Goal: Task Accomplishment & Management: Manage account settings

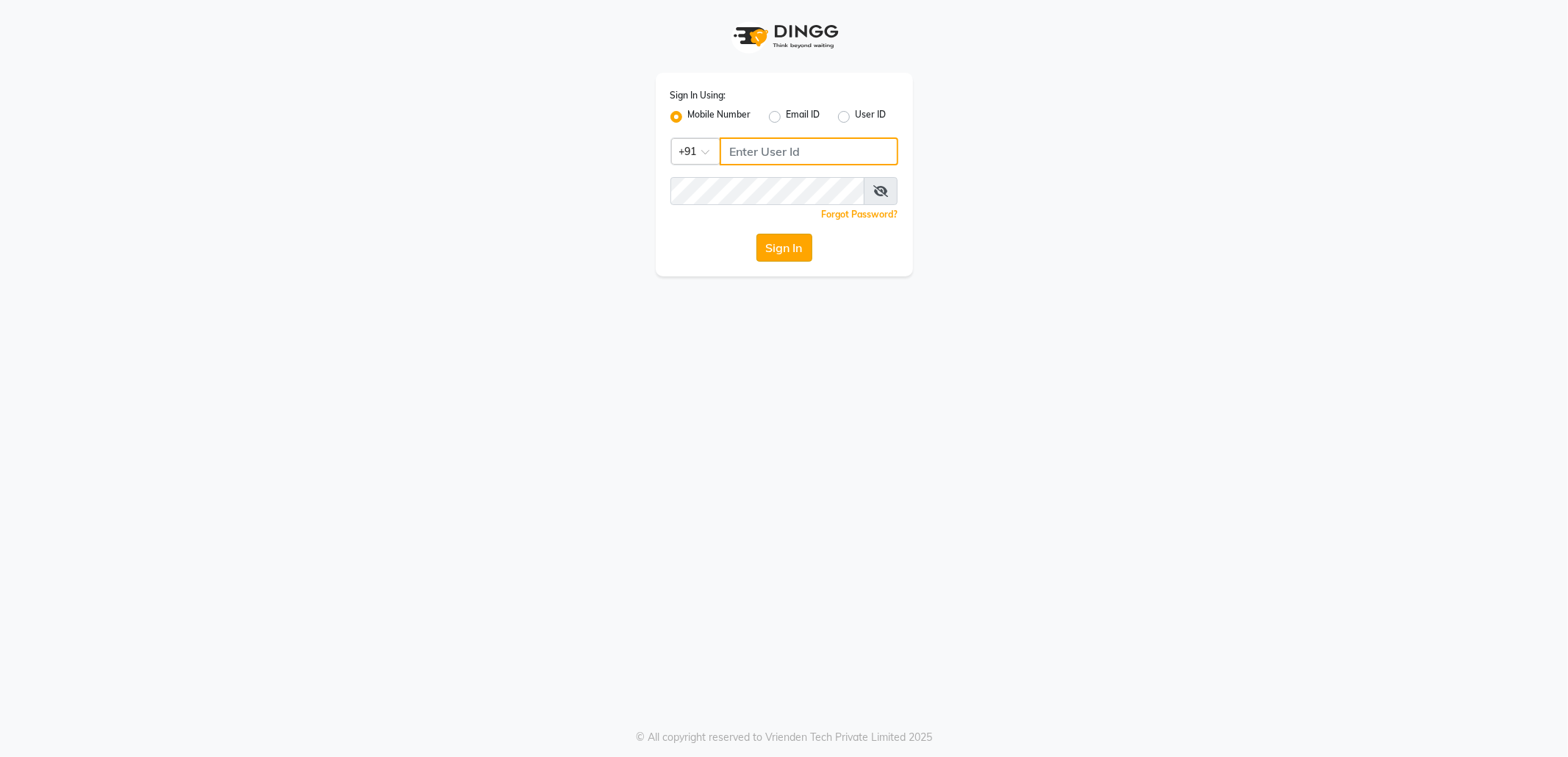
type input "8433719966"
click at [787, 253] on button "Sign In" at bounding box center [784, 247] width 56 height 28
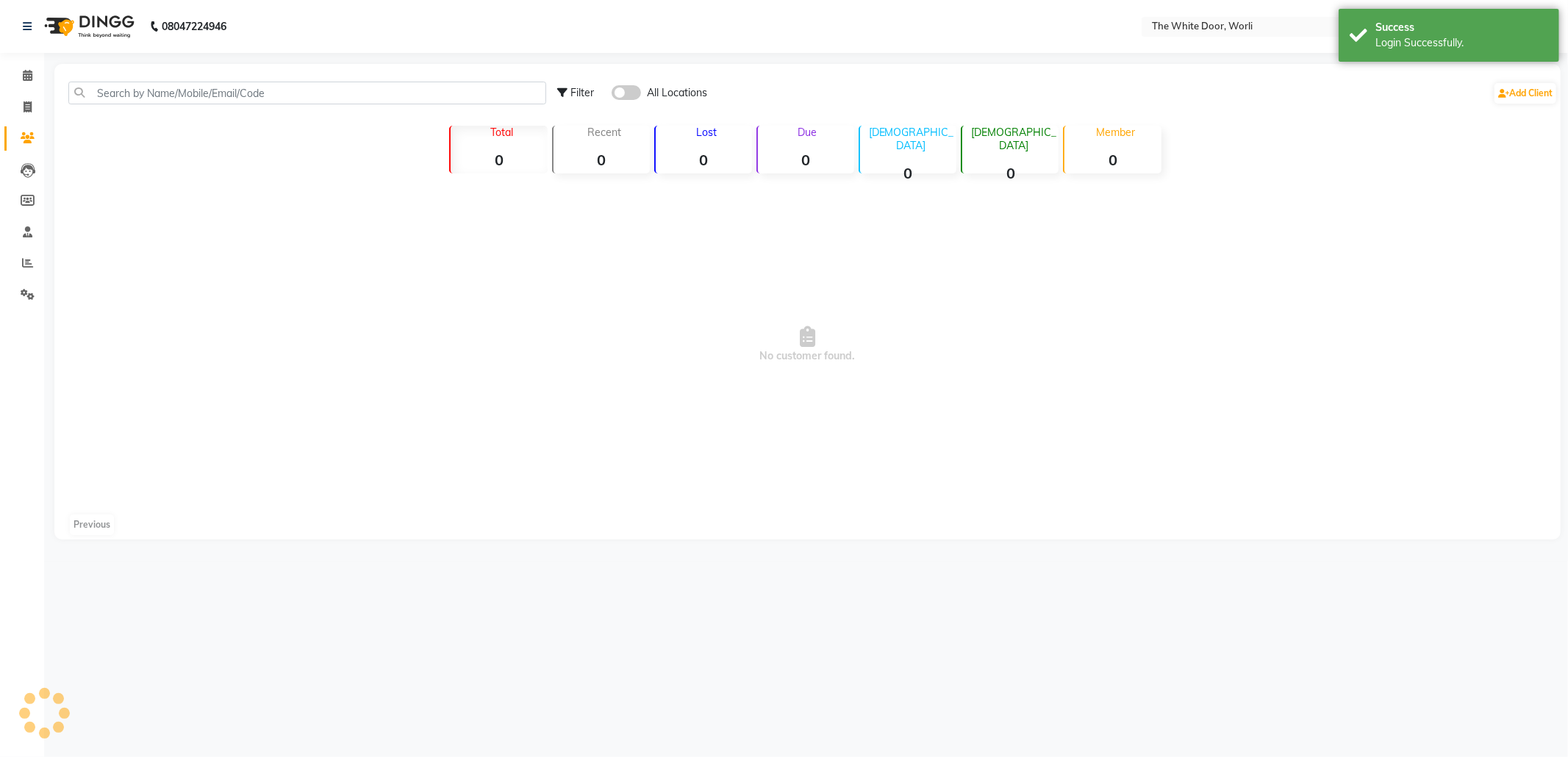
select select "en"
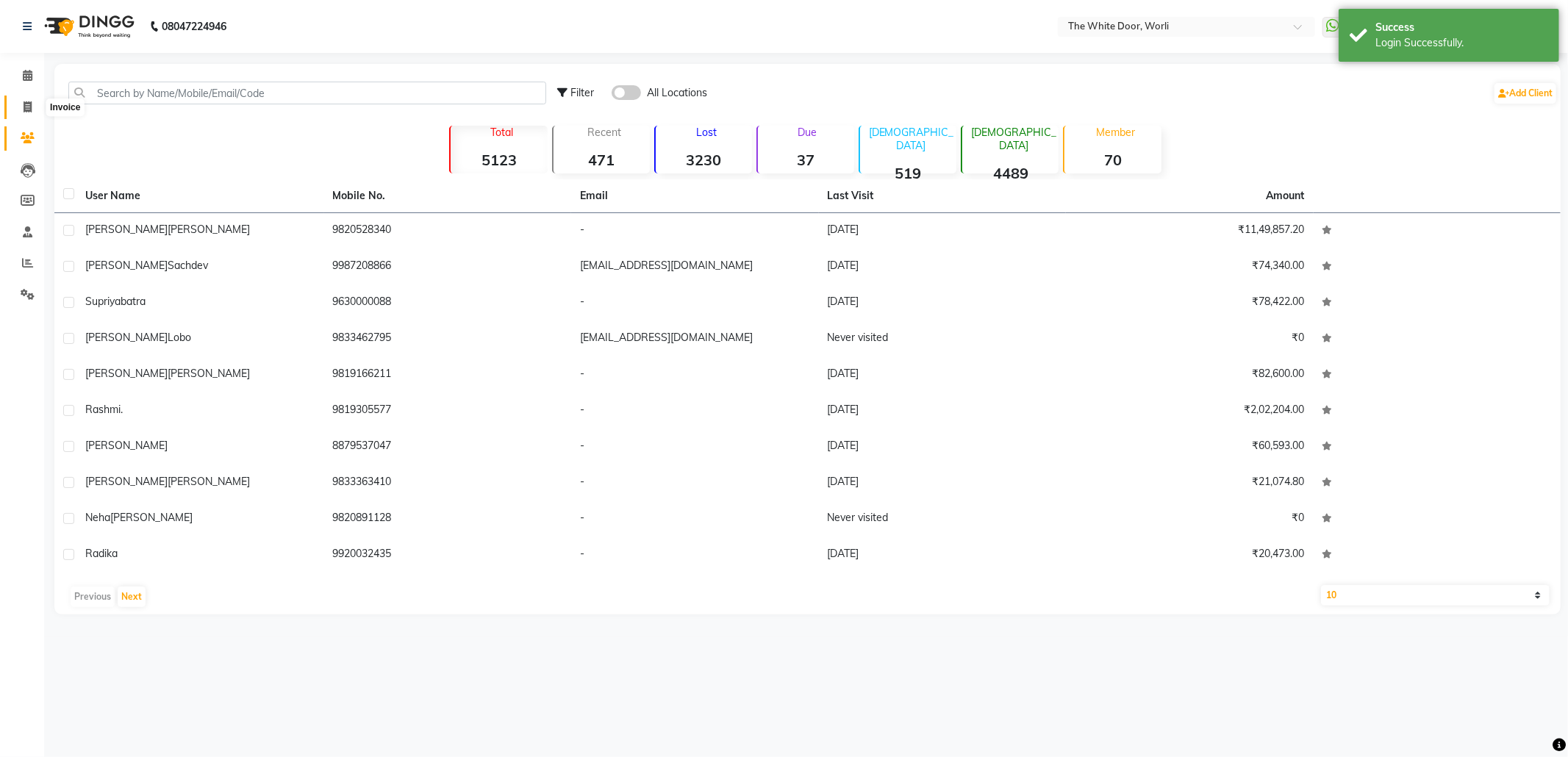
click at [34, 113] on span at bounding box center [28, 107] width 26 height 17
select select "4027"
select select "service"
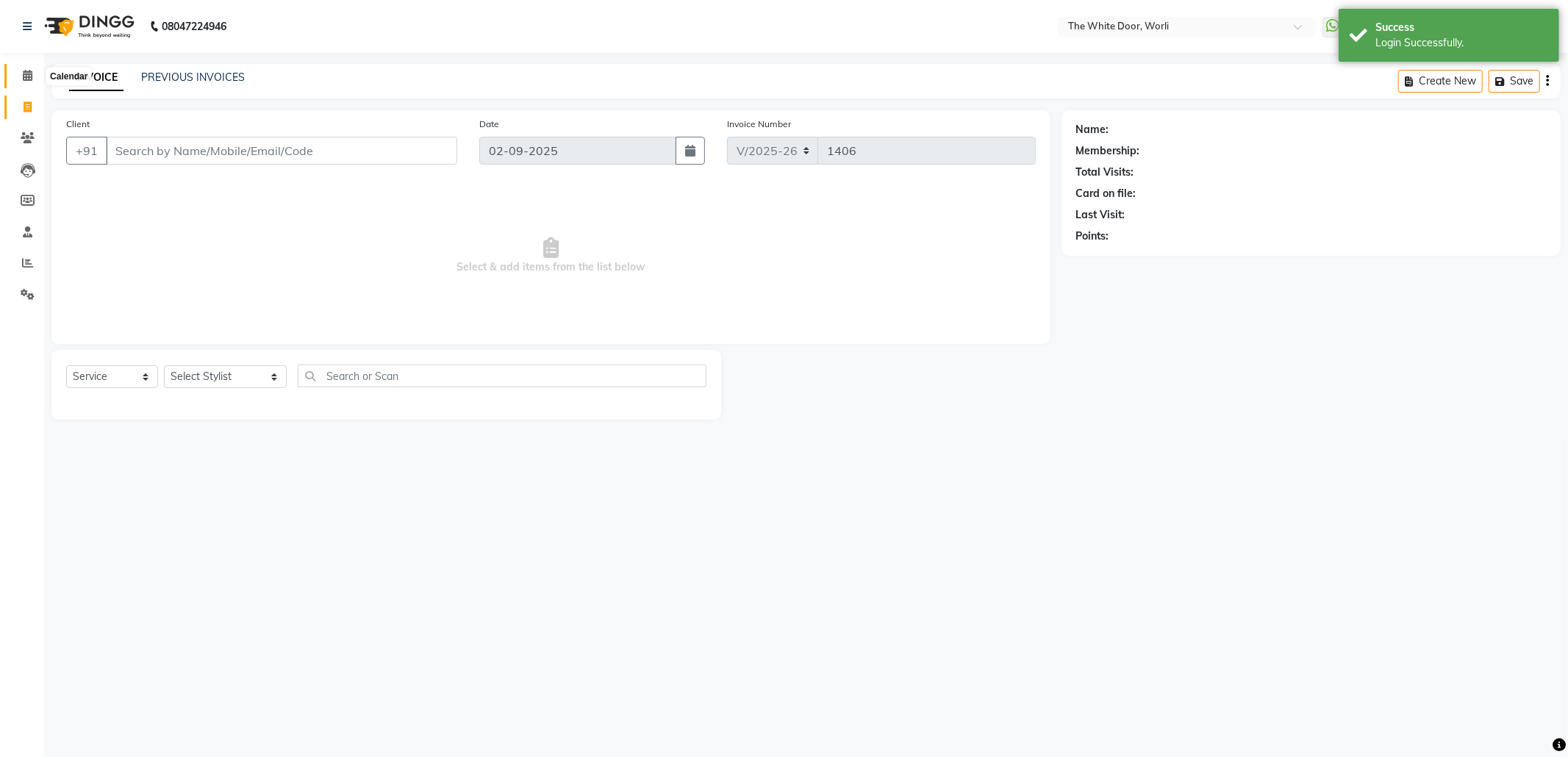
click at [25, 80] on icon at bounding box center [27, 75] width 9 height 11
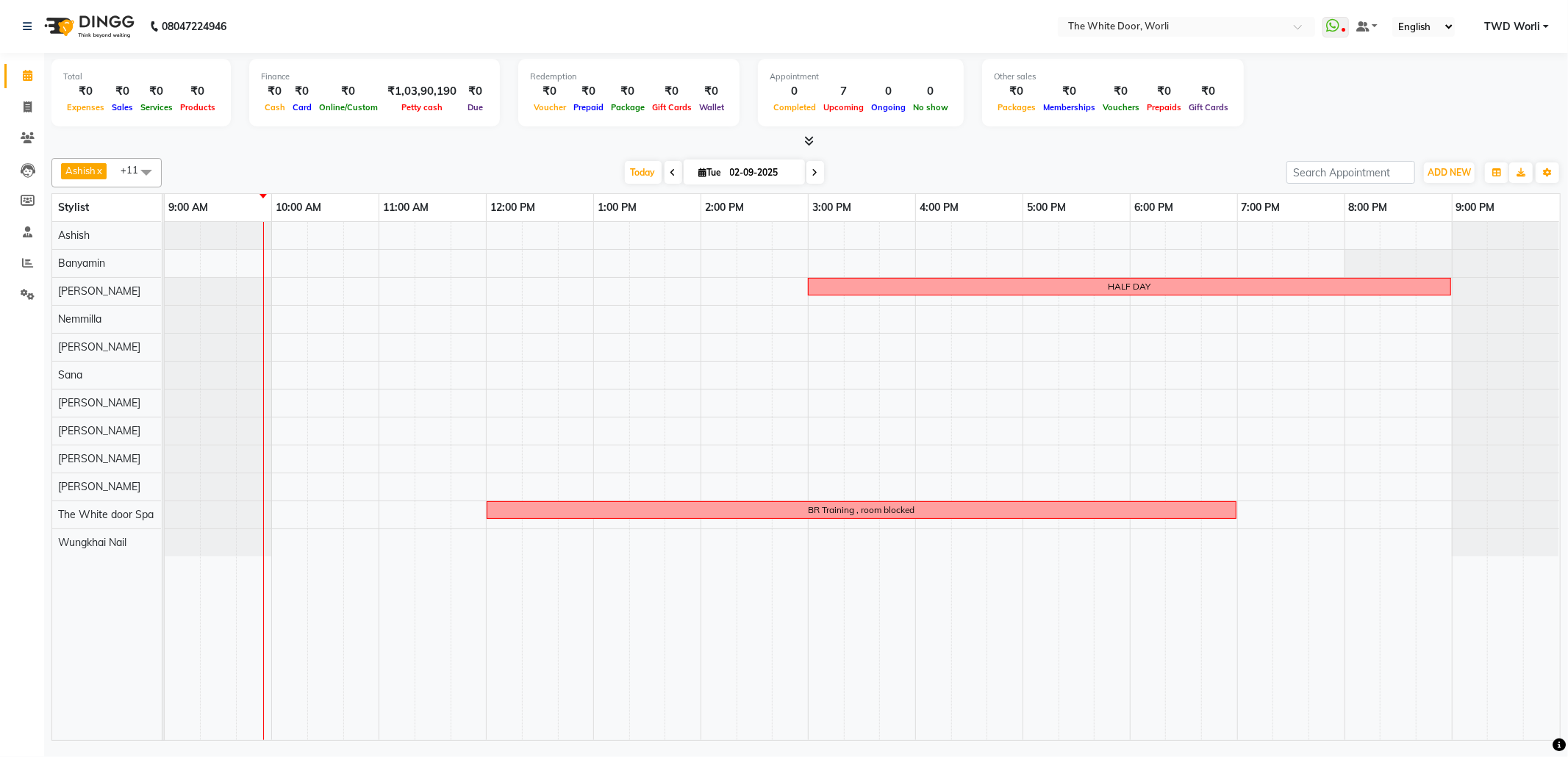
click at [671, 174] on icon at bounding box center [673, 173] width 6 height 9
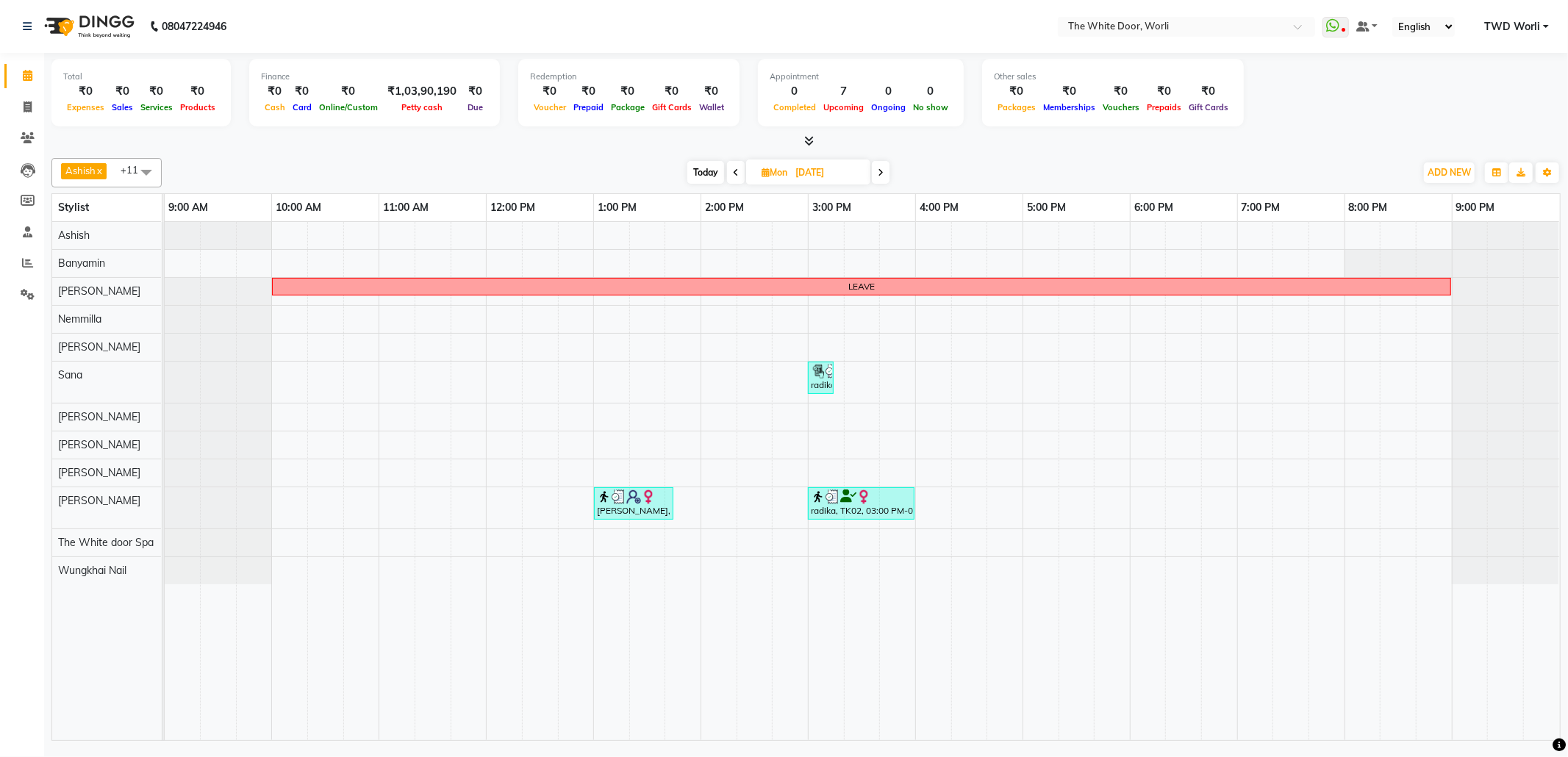
click at [884, 176] on icon at bounding box center [880, 173] width 6 height 9
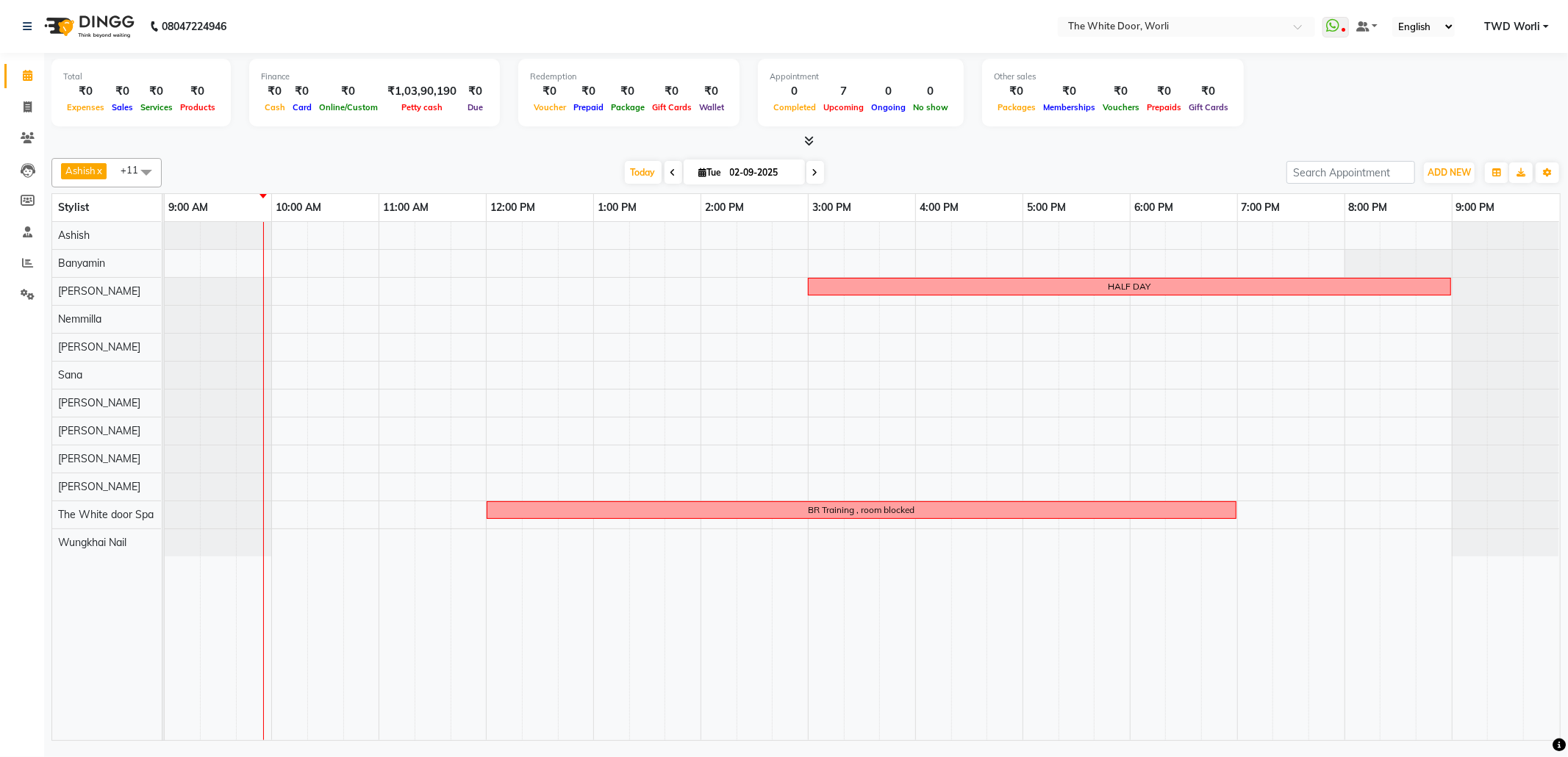
click at [804, 185] on div "Ashish x Banyamin x Leyla Lash x Nemmilla x Pranali x Rashid Salmani x Sakshi x…" at bounding box center [806, 172] width 1509 height 29
click at [813, 174] on icon at bounding box center [815, 173] width 6 height 9
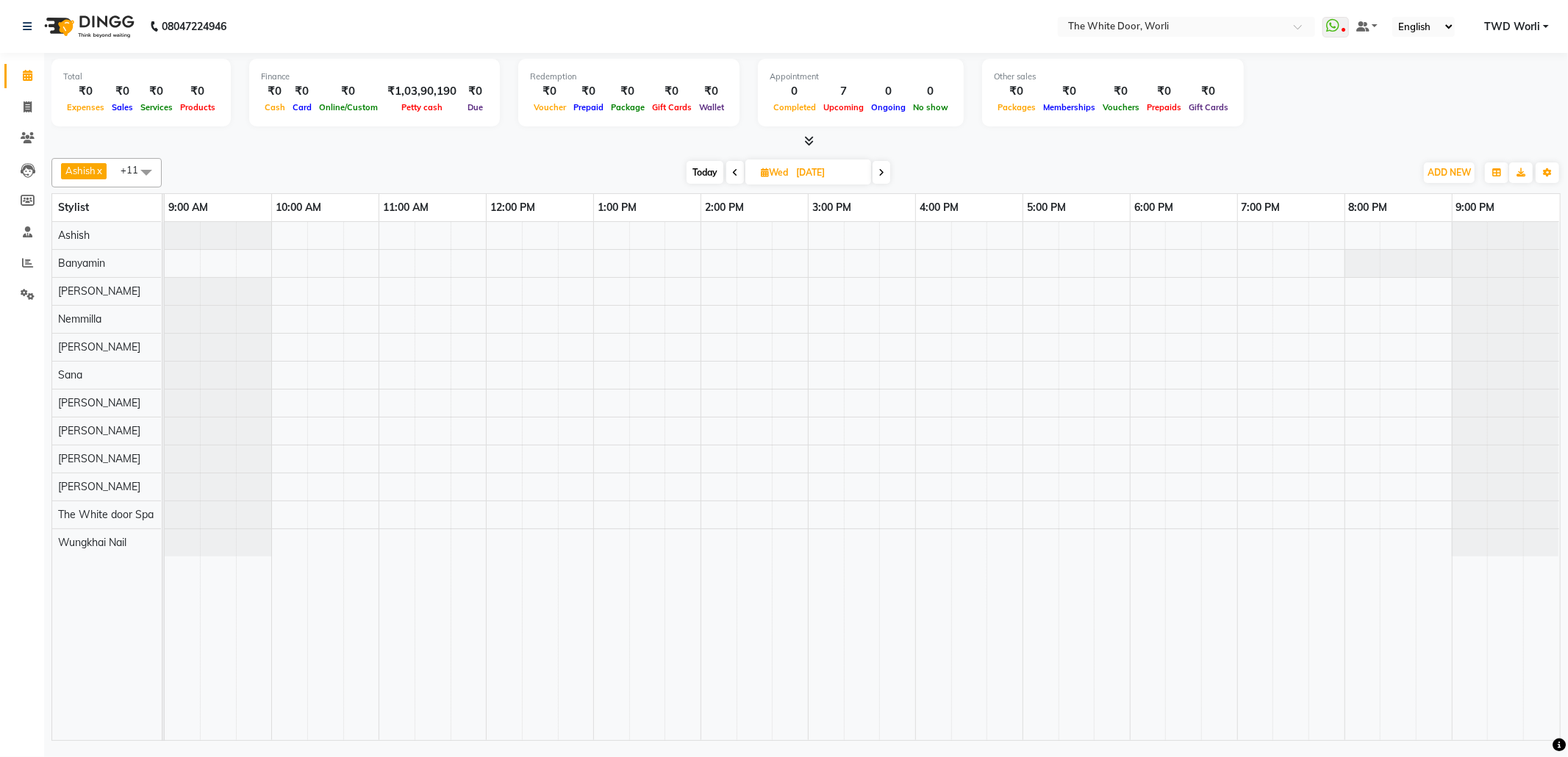
click at [882, 176] on icon at bounding box center [881, 173] width 6 height 9
click at [693, 176] on span "Today" at bounding box center [707, 172] width 37 height 23
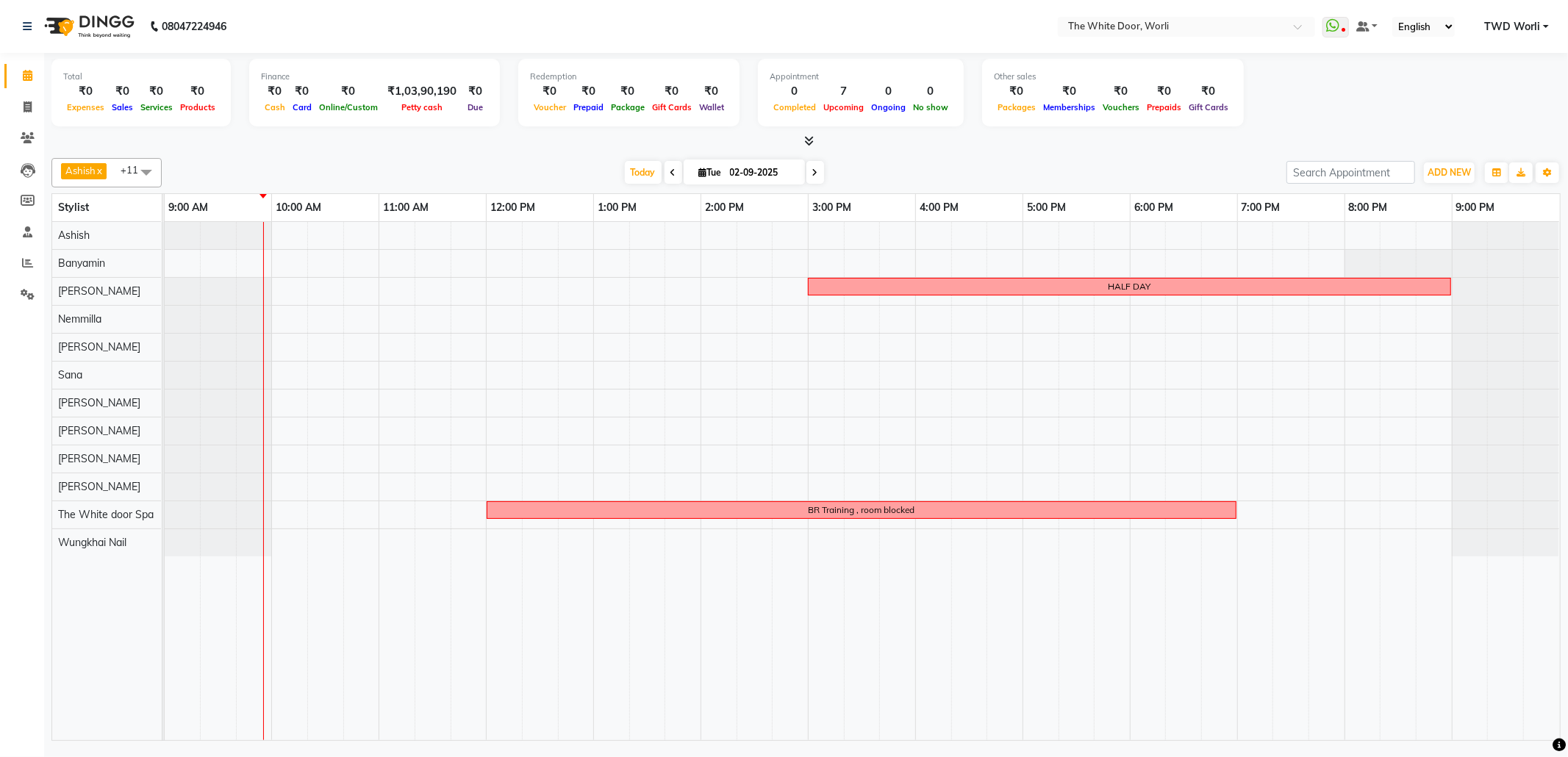
click at [665, 174] on span at bounding box center [673, 172] width 18 height 23
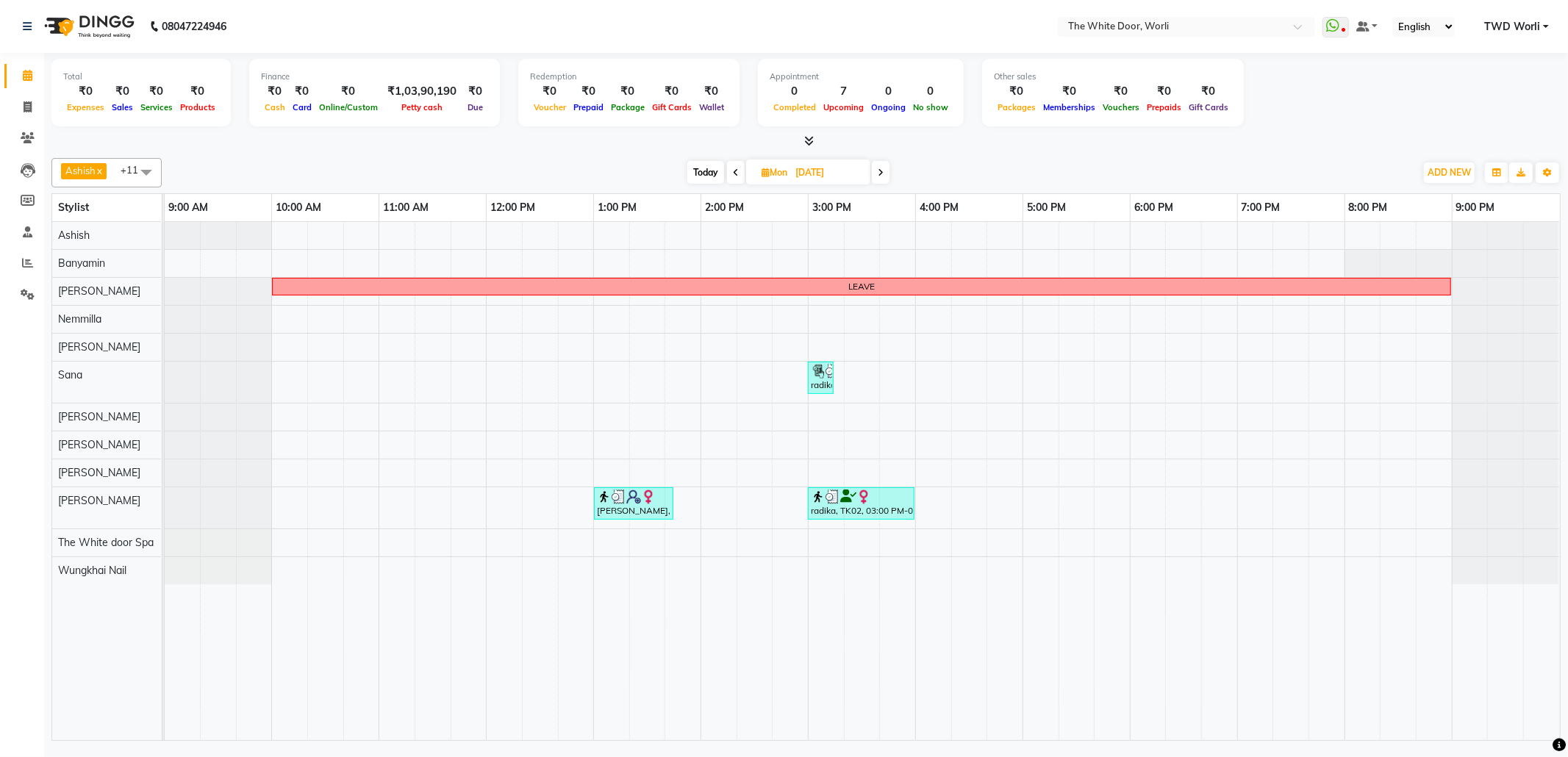
click at [880, 175] on icon at bounding box center [880, 173] width 6 height 9
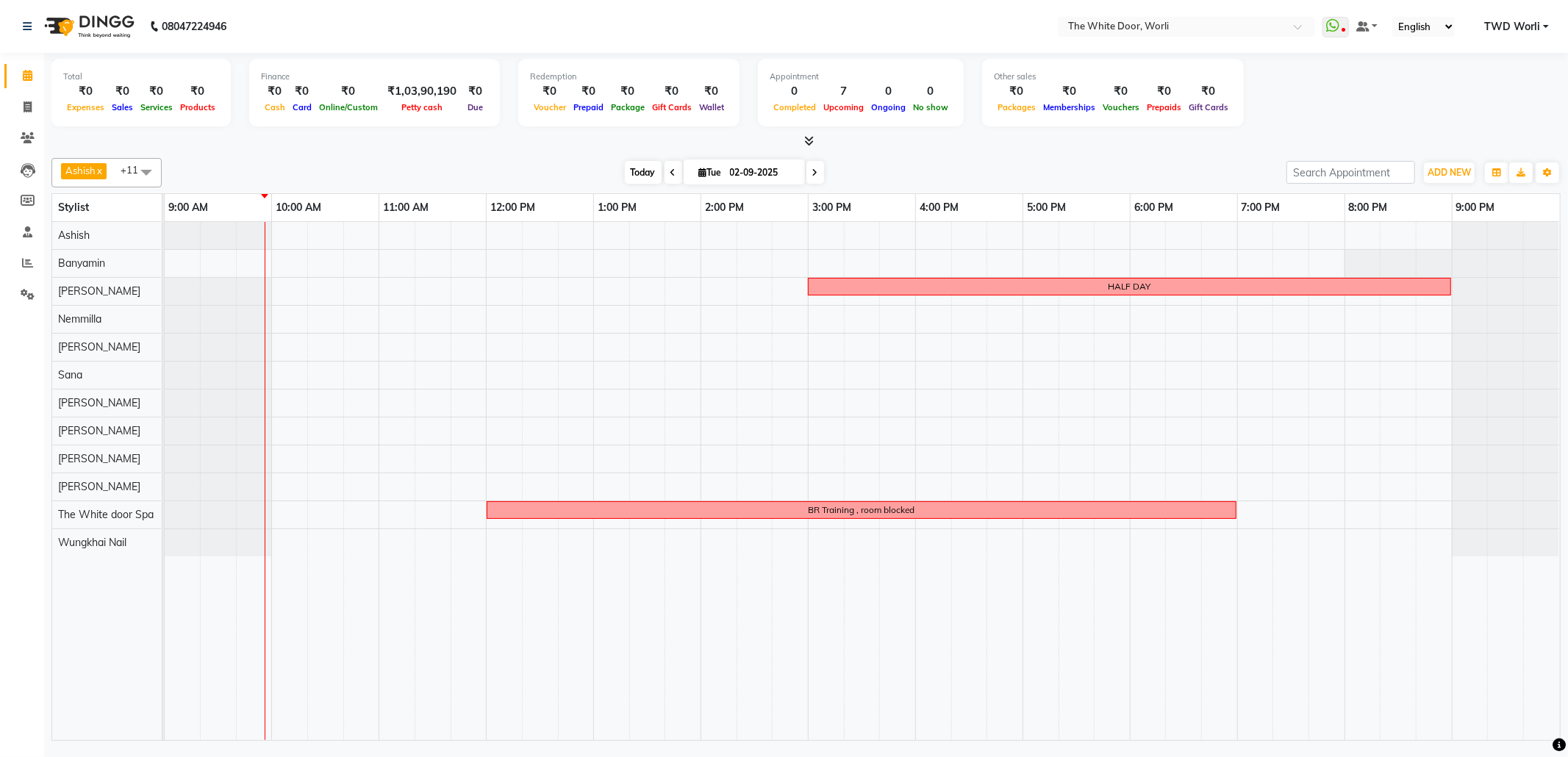
click at [641, 176] on span "Today" at bounding box center [643, 172] width 37 height 23
click at [665, 172] on span at bounding box center [673, 172] width 18 height 23
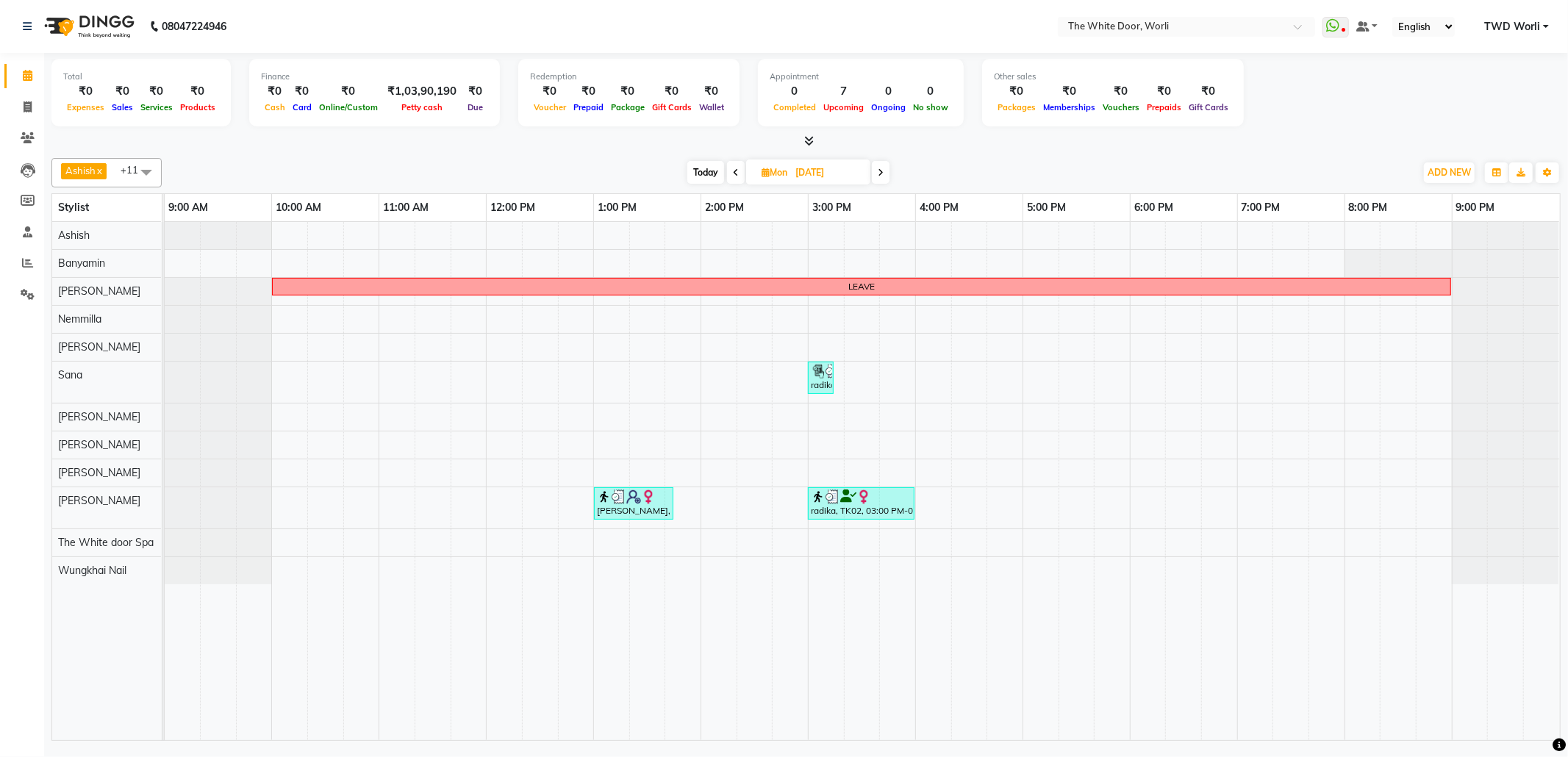
click at [885, 171] on span at bounding box center [880, 172] width 18 height 23
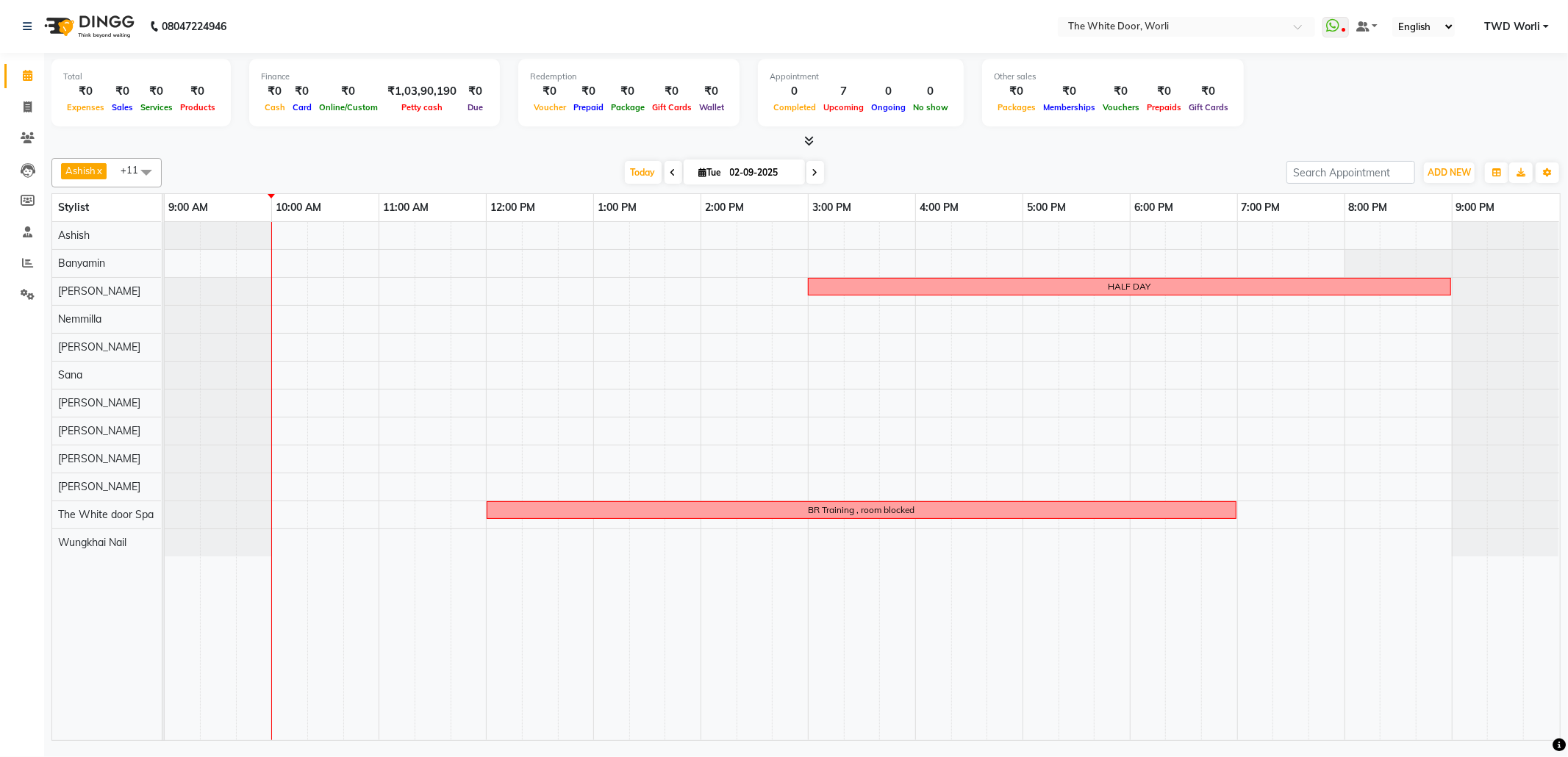
click at [807, 164] on span at bounding box center [815, 172] width 18 height 23
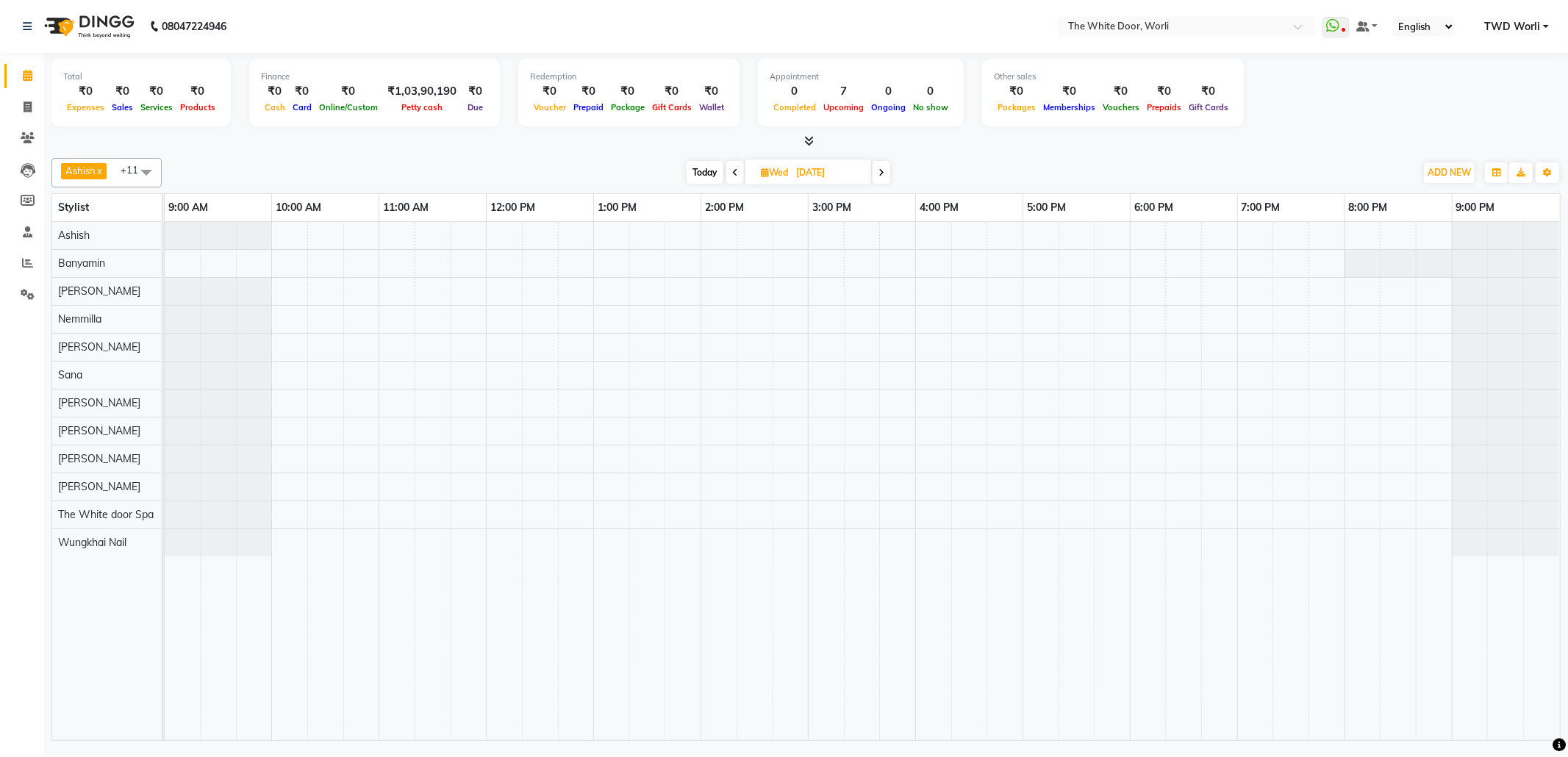
click at [715, 175] on span "Today" at bounding box center [705, 172] width 37 height 23
type input "02-09-2025"
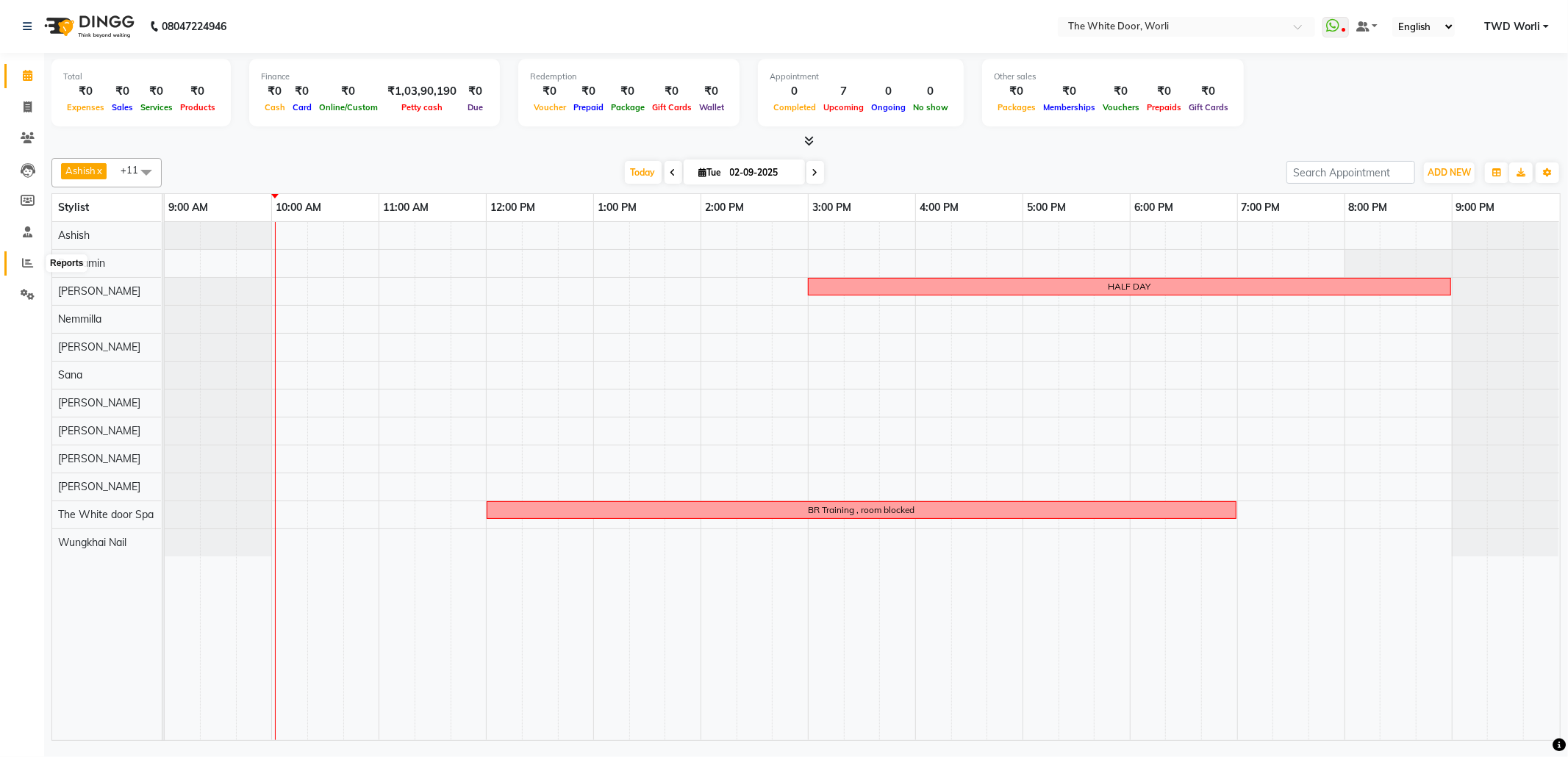
click at [33, 259] on icon at bounding box center [27, 262] width 11 height 11
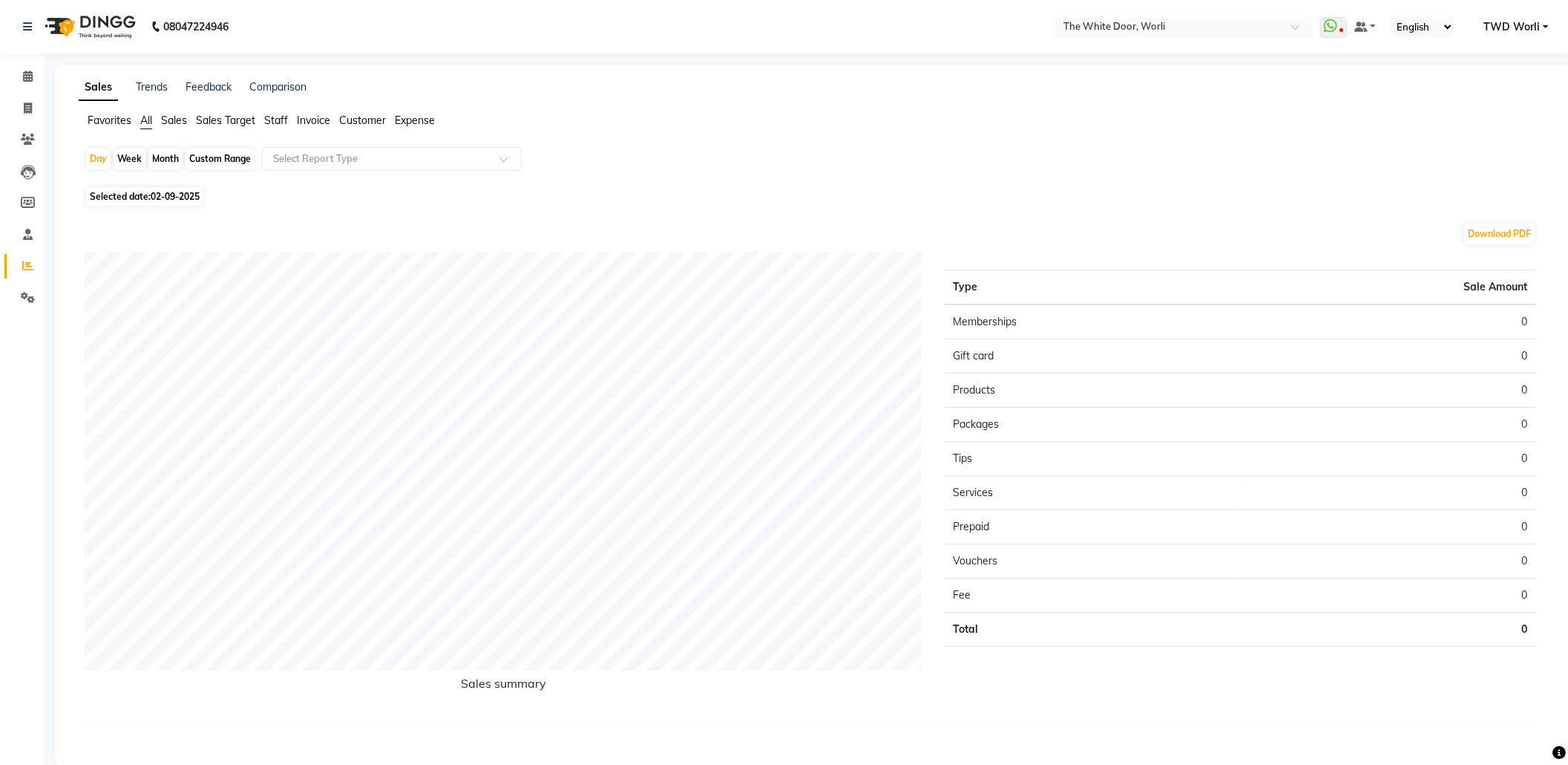
click at [166, 159] on div "Month" at bounding box center [165, 158] width 34 height 21
select select "9"
select select "2025"
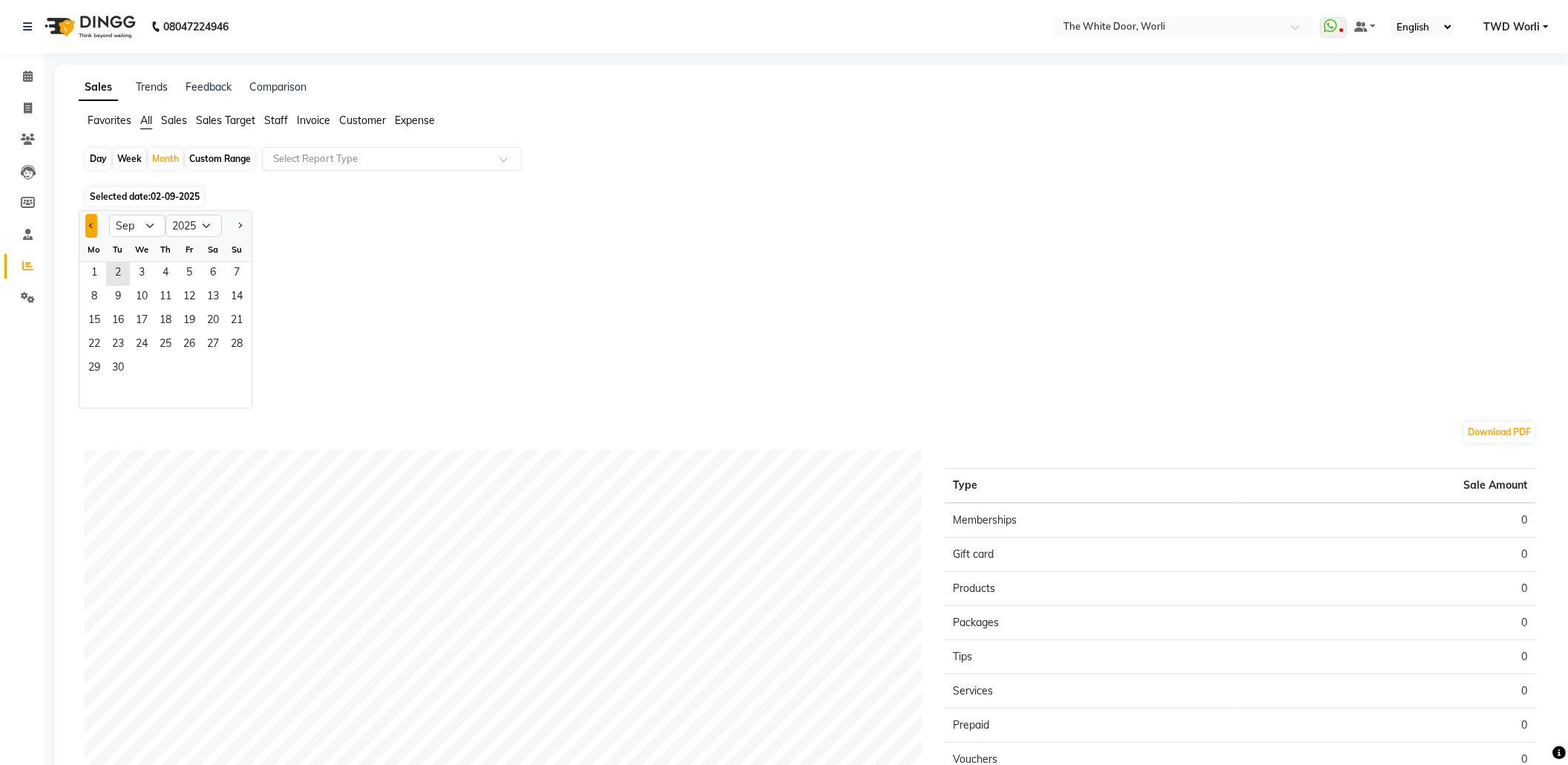
click at [87, 227] on button "Previous month" at bounding box center [91, 225] width 12 height 24
select select "8"
click at [190, 272] on span "1" at bounding box center [190, 274] width 24 height 24
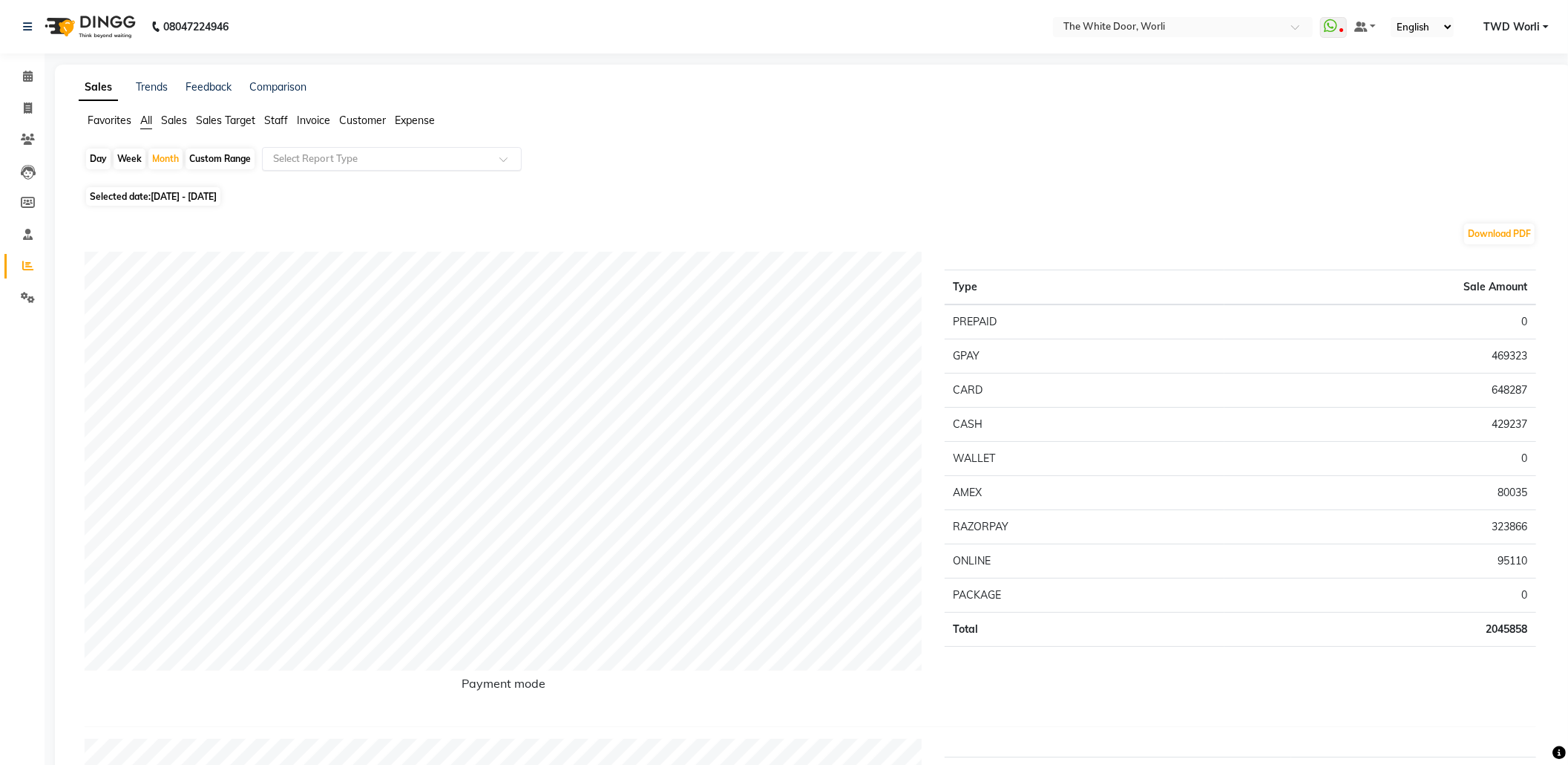
click at [278, 159] on input "text" at bounding box center [377, 159] width 213 height 15
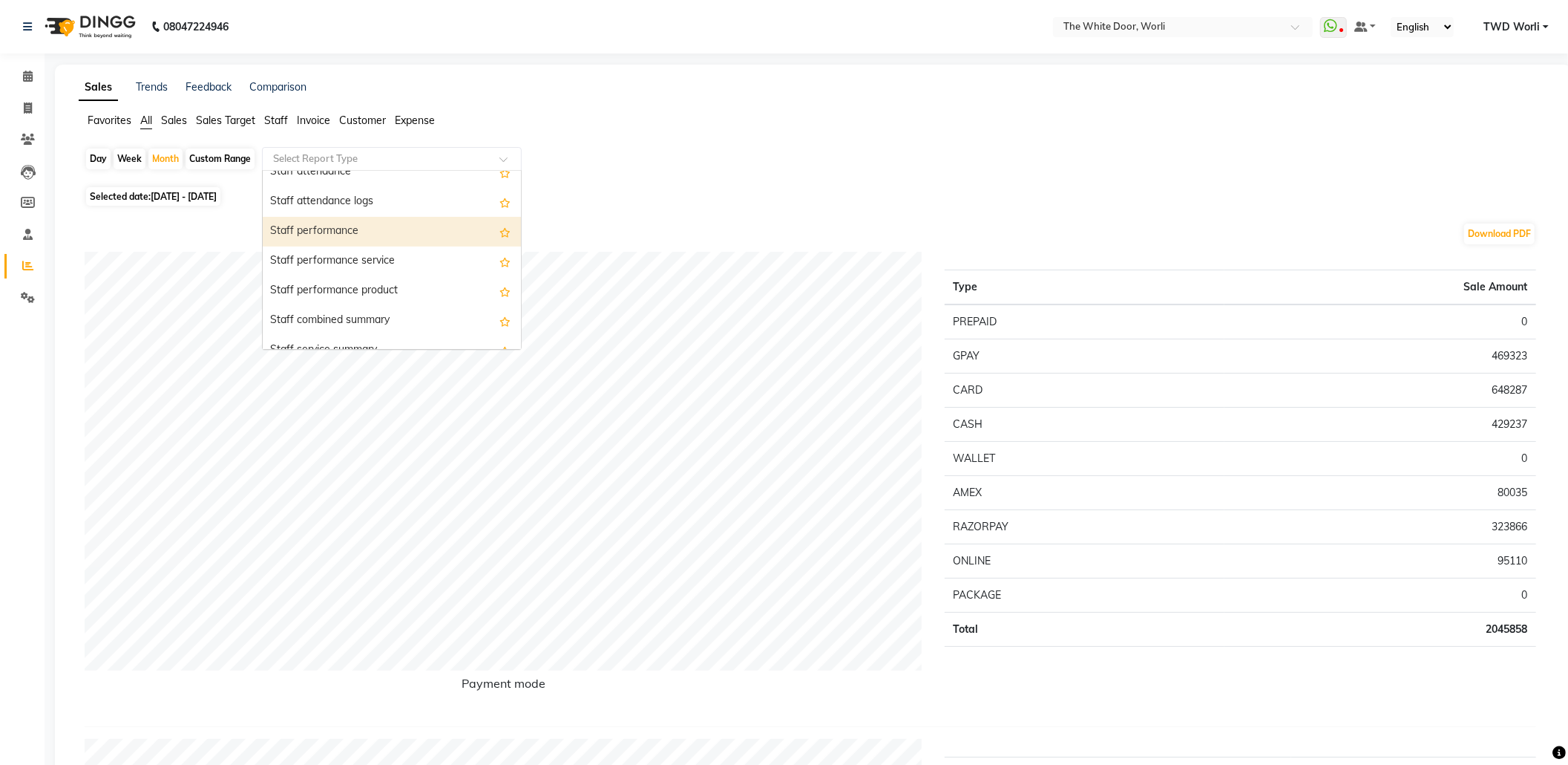
scroll to position [594, 0]
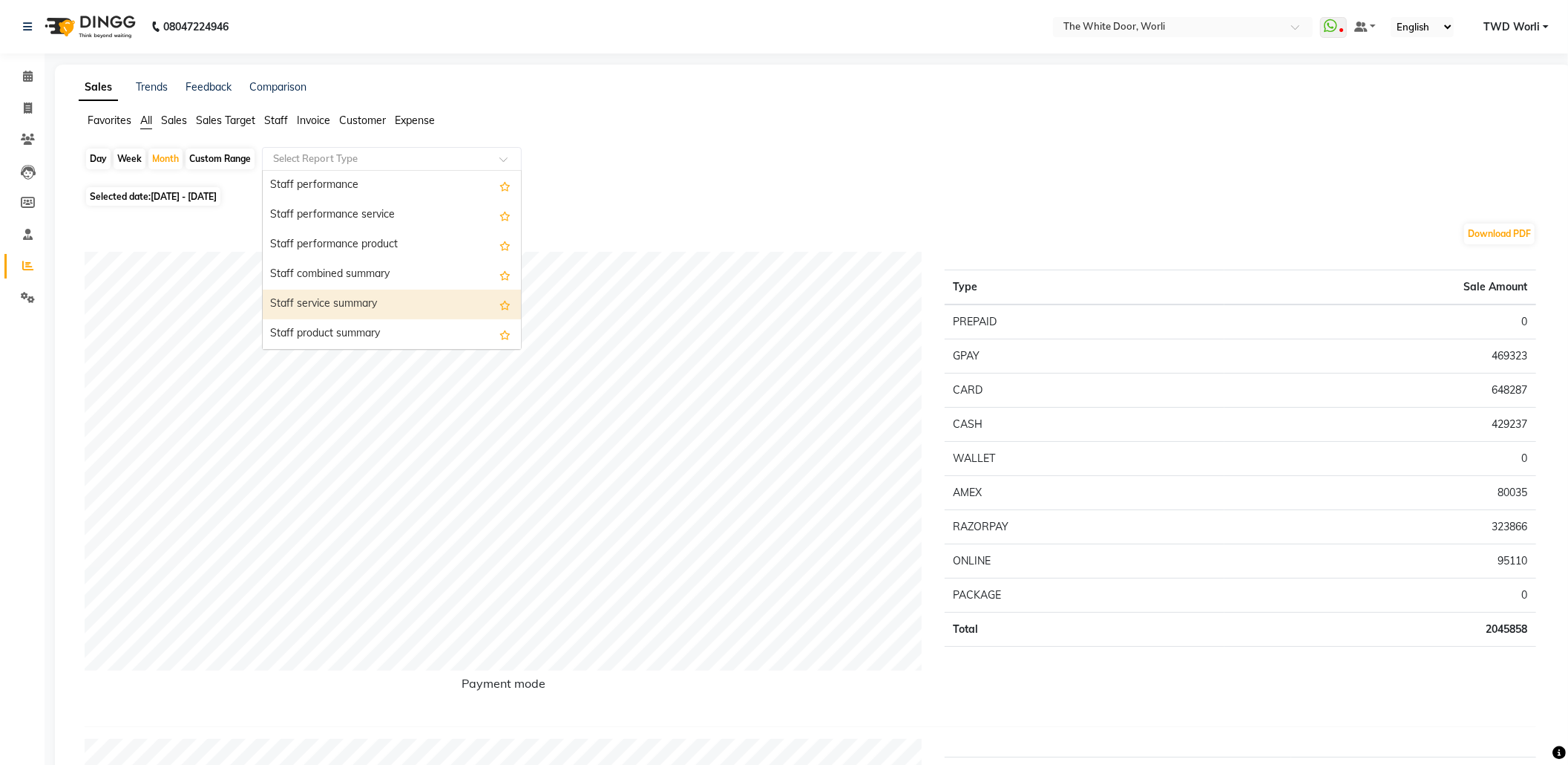
click at [340, 308] on div "Staff service summary" at bounding box center [391, 304] width 258 height 30
select select "full_report"
select select "csv"
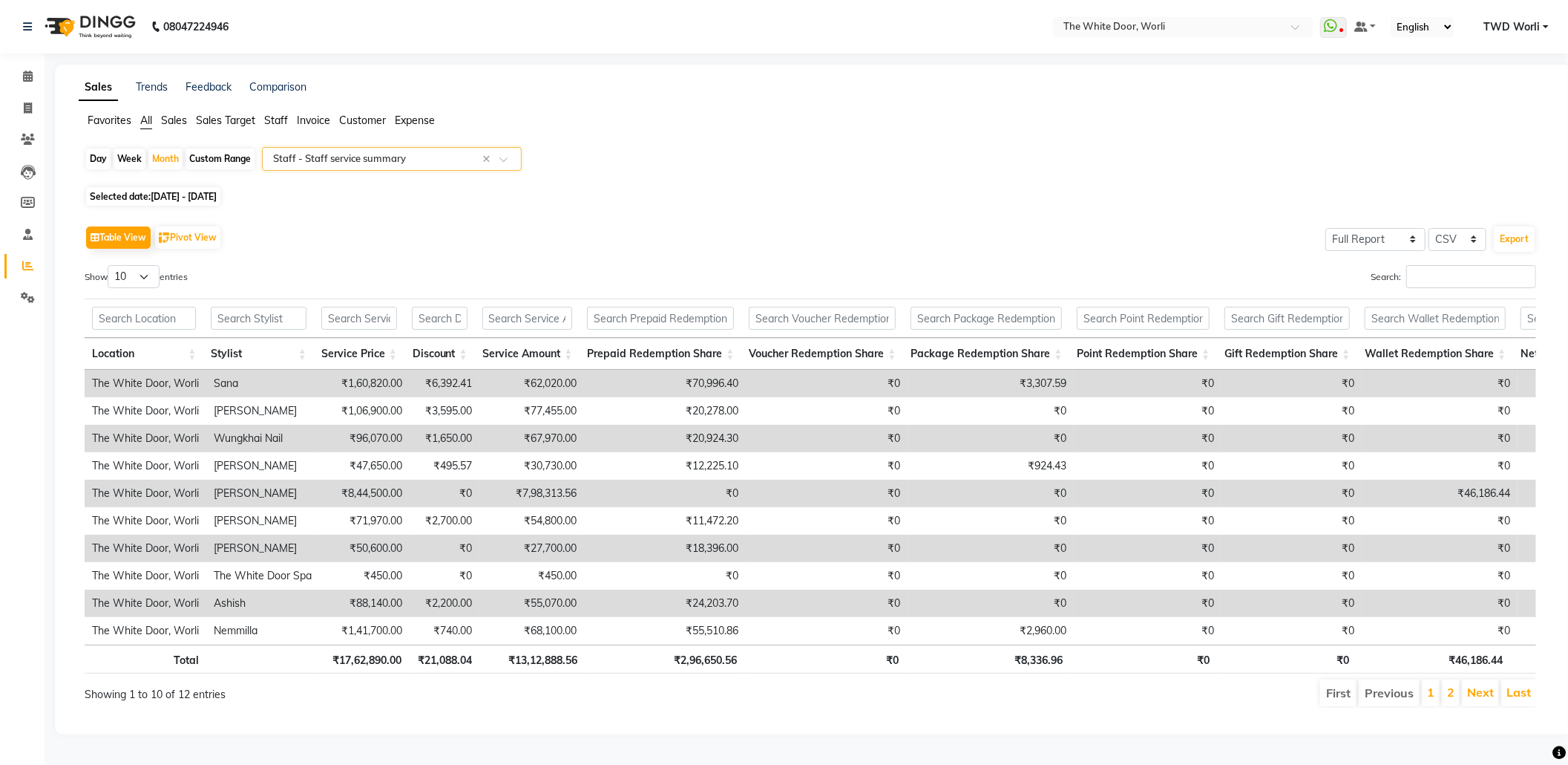
scroll to position [25, 0]
click at [1446, 685] on li "2" at bounding box center [1450, 693] width 18 height 27
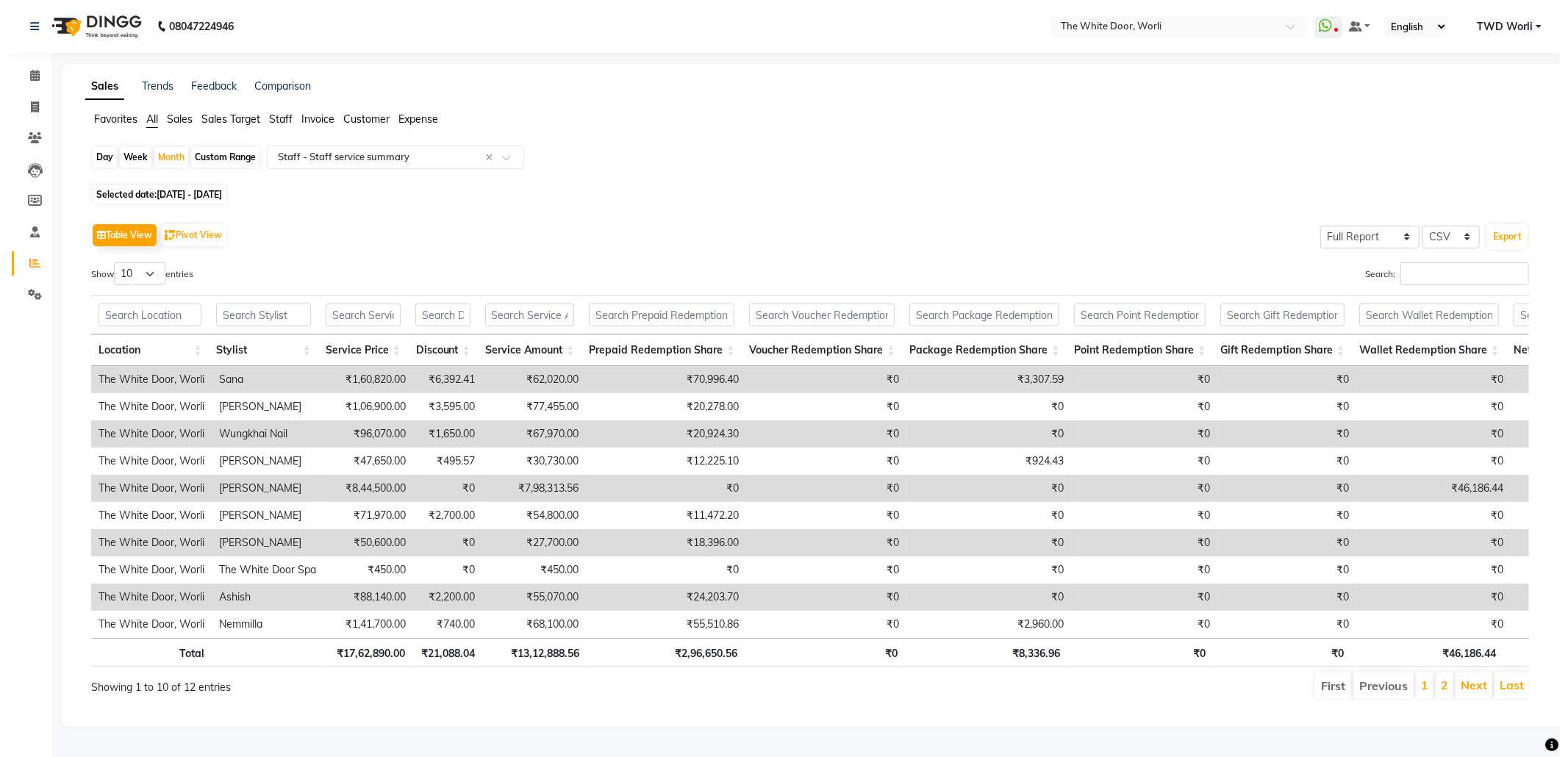
scroll to position [0, 0]
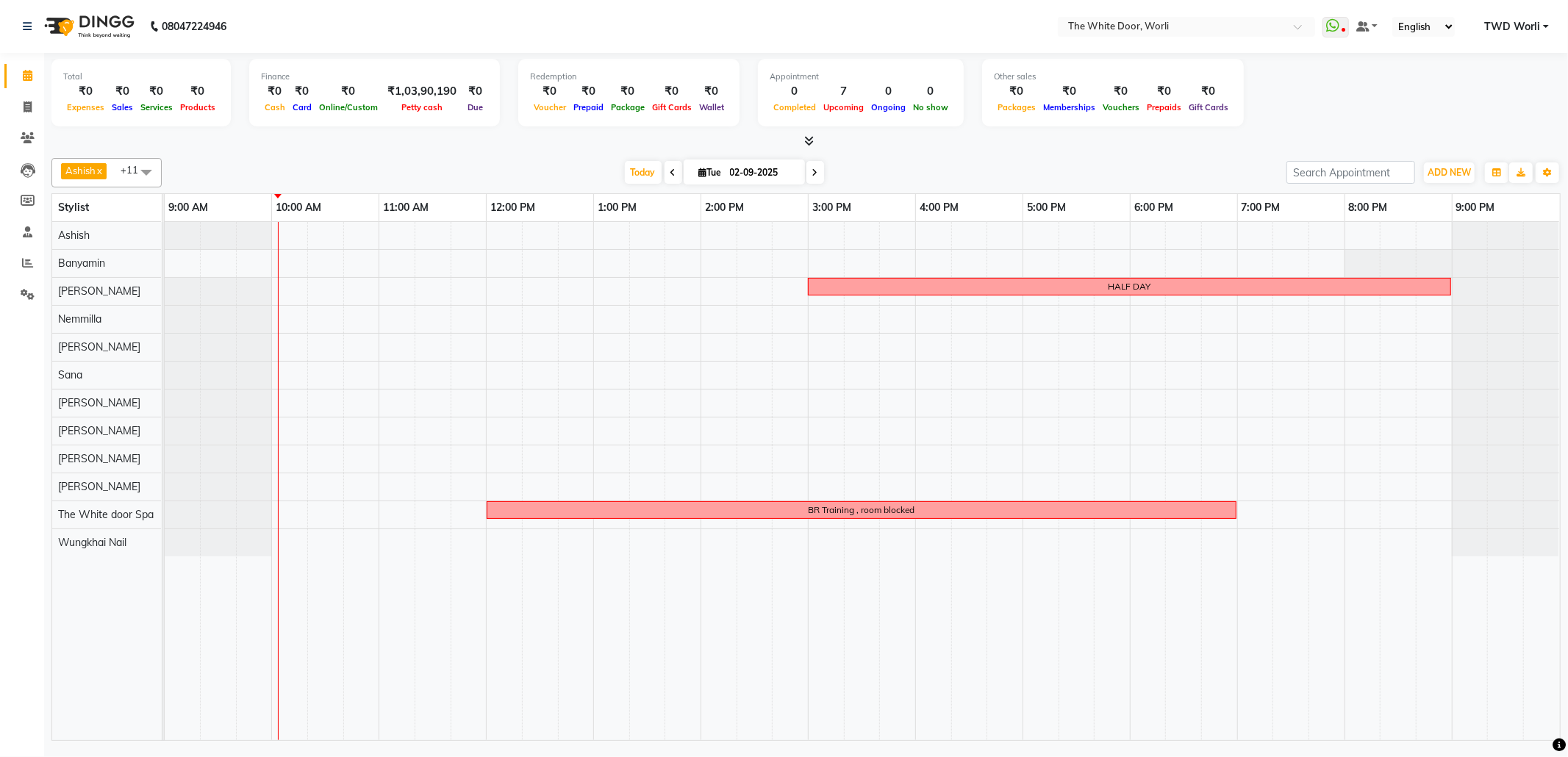
click at [807, 175] on span at bounding box center [815, 172] width 18 height 23
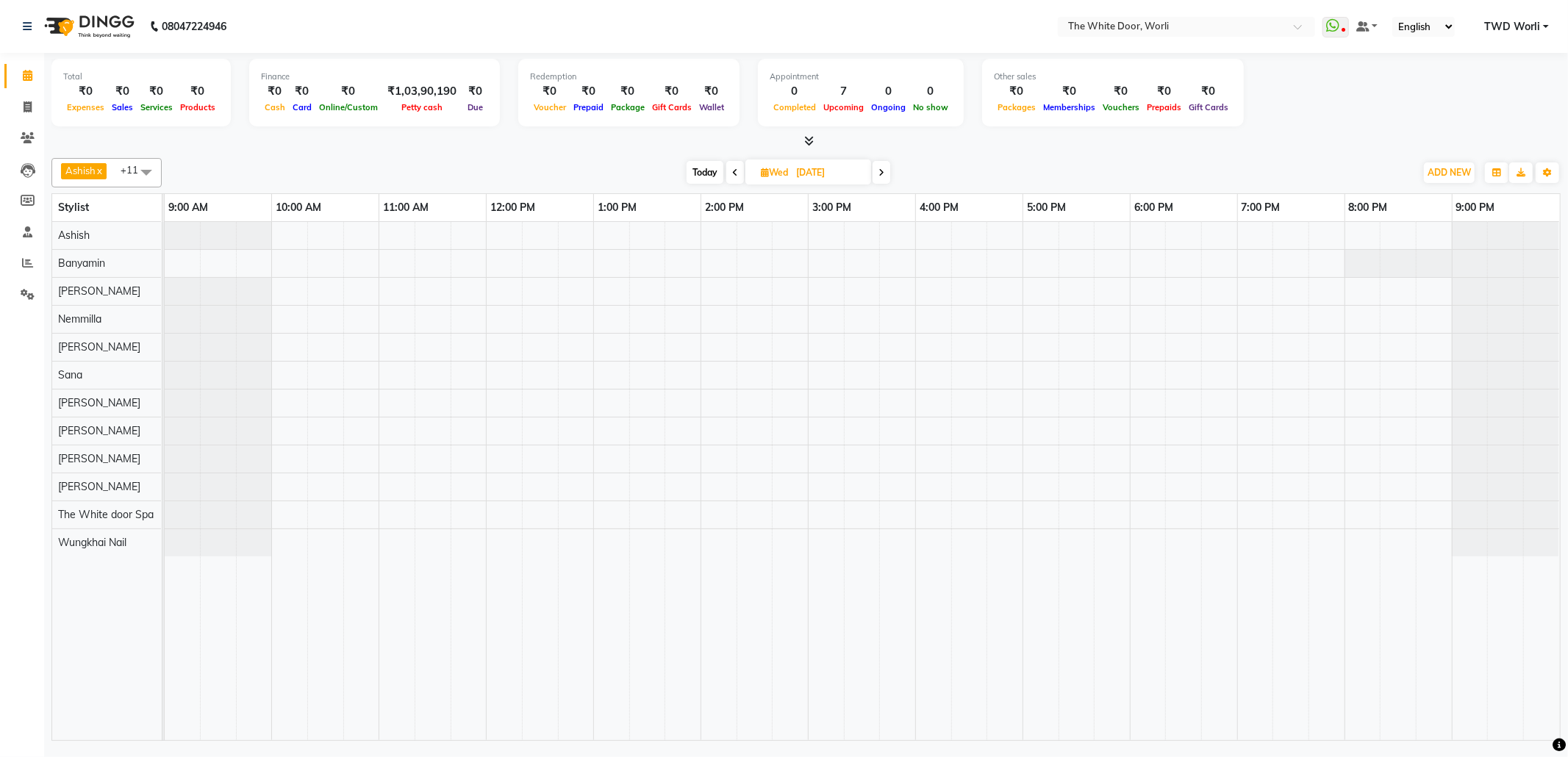
click at [885, 179] on span at bounding box center [881, 172] width 18 height 23
click at [885, 179] on span at bounding box center [880, 172] width 18 height 23
click at [880, 172] on icon at bounding box center [877, 173] width 6 height 9
click at [710, 175] on span "Today" at bounding box center [707, 172] width 37 height 23
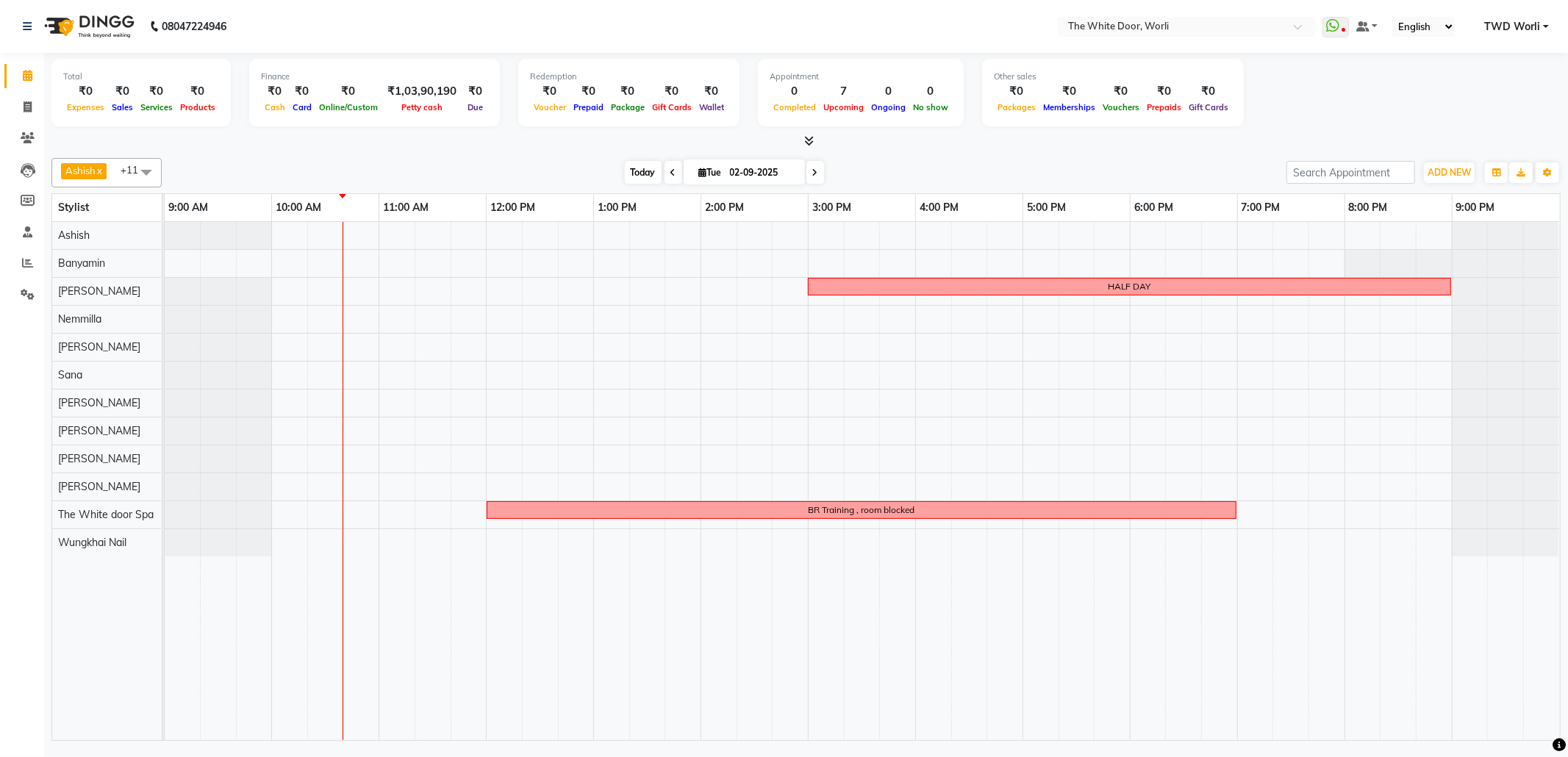
click at [631, 170] on span "Today" at bounding box center [643, 172] width 37 height 23
click at [625, 171] on span "Today" at bounding box center [643, 172] width 37 height 23
click at [813, 176] on span at bounding box center [815, 172] width 18 height 23
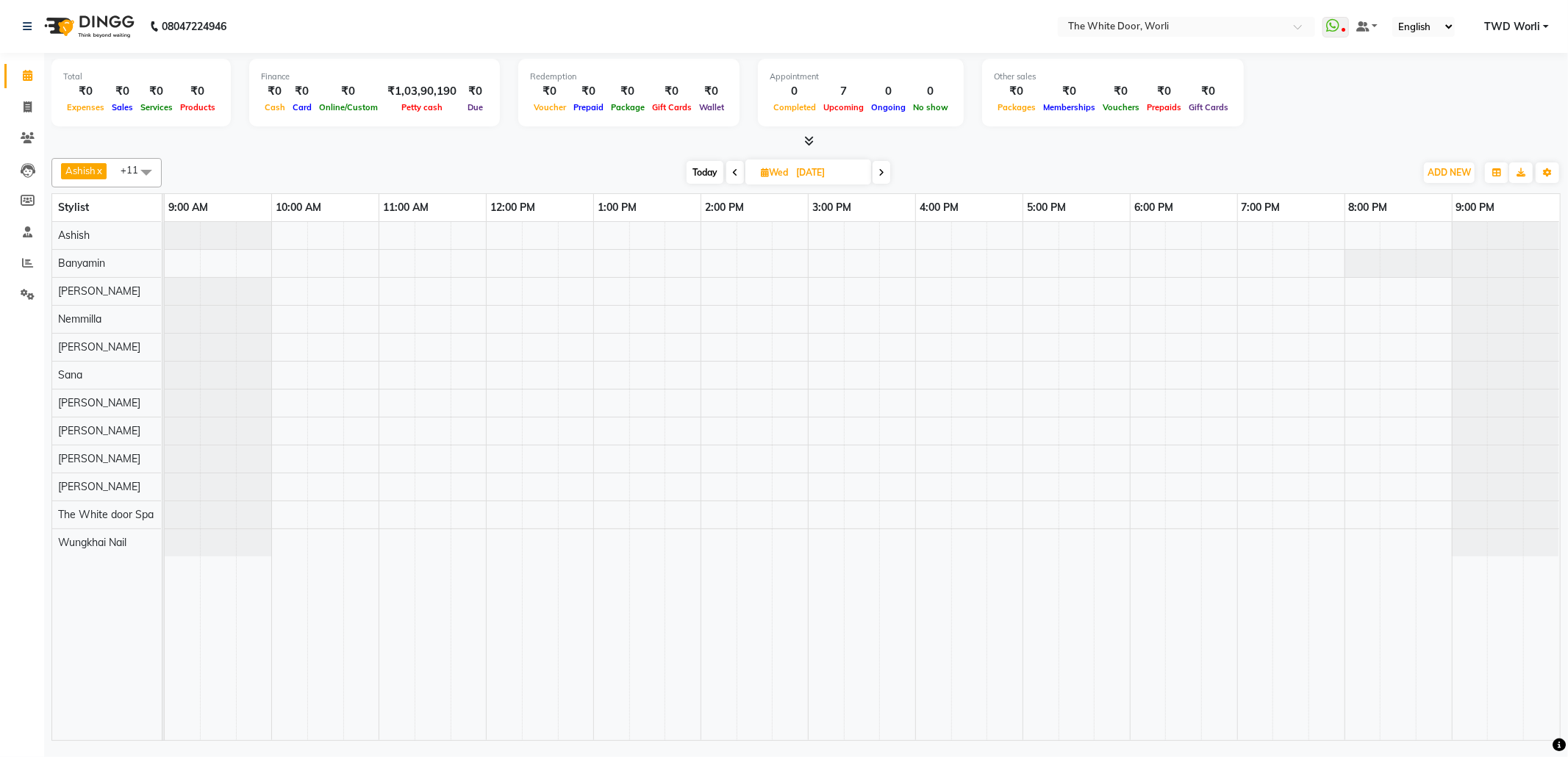
click at [734, 178] on span at bounding box center [735, 172] width 18 height 23
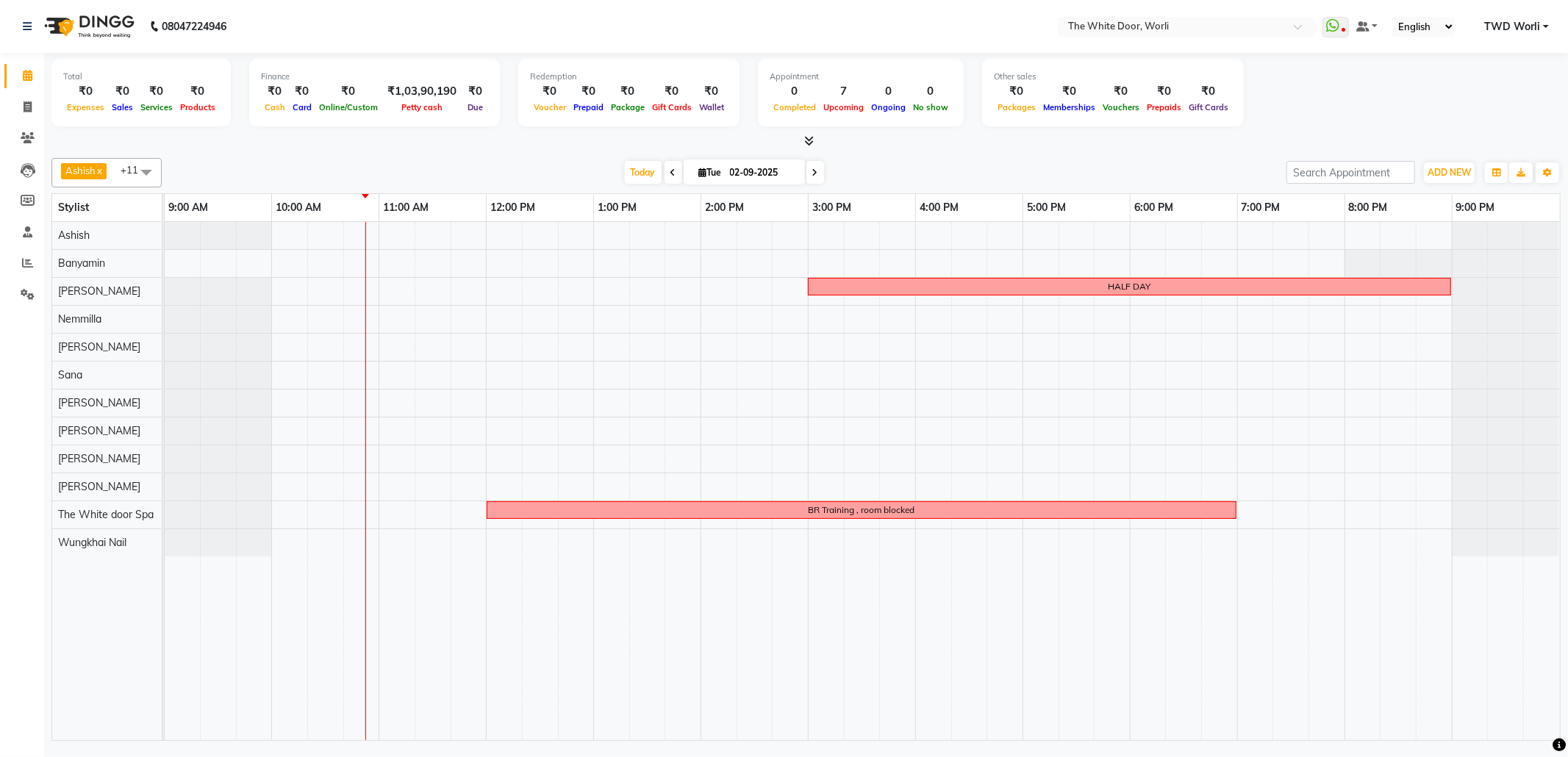
click at [813, 176] on icon at bounding box center [815, 173] width 6 height 9
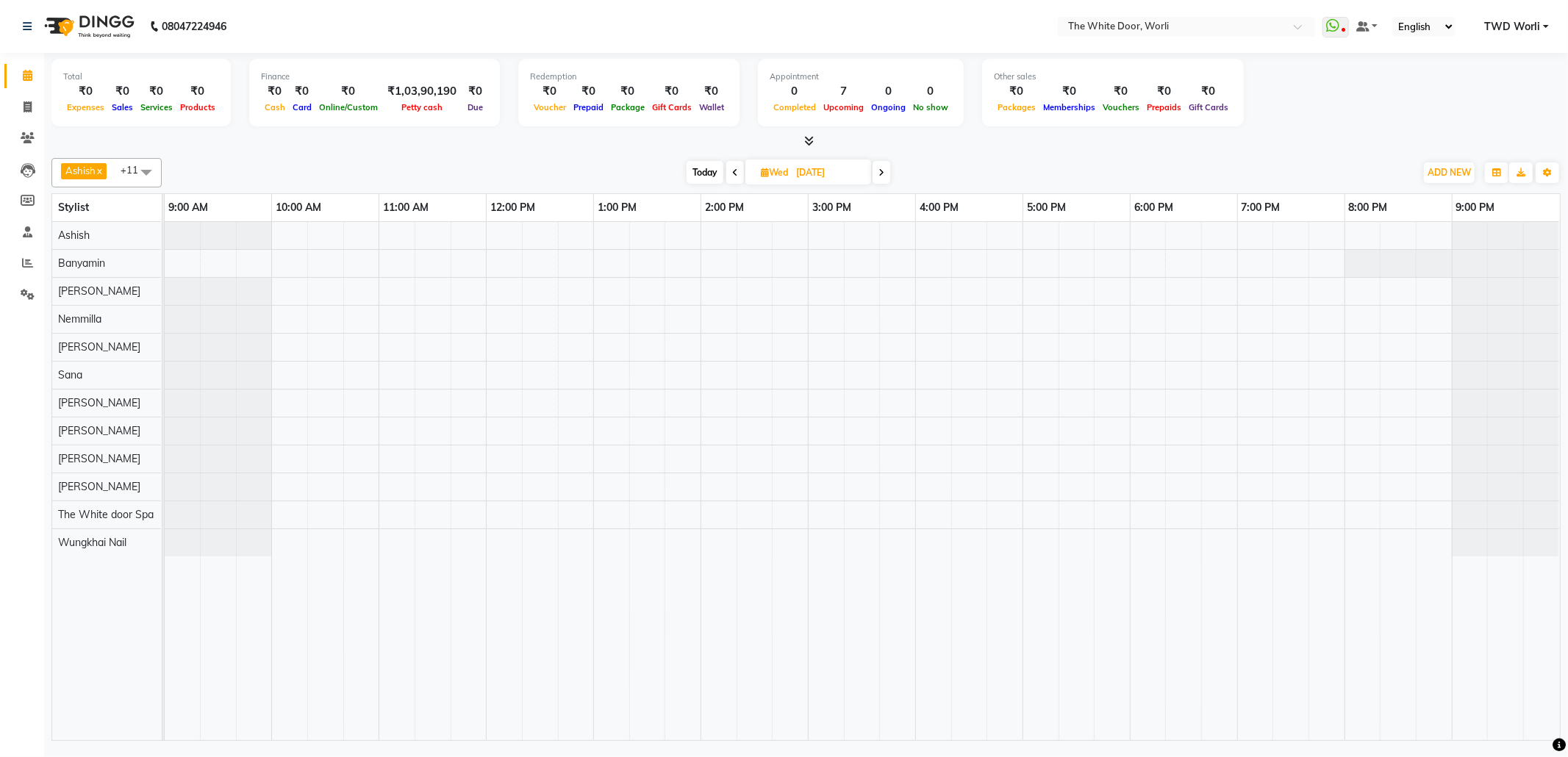
click at [880, 169] on icon at bounding box center [881, 173] width 6 height 9
click at [712, 166] on span "Today" at bounding box center [707, 172] width 37 height 23
type input "02-09-2025"
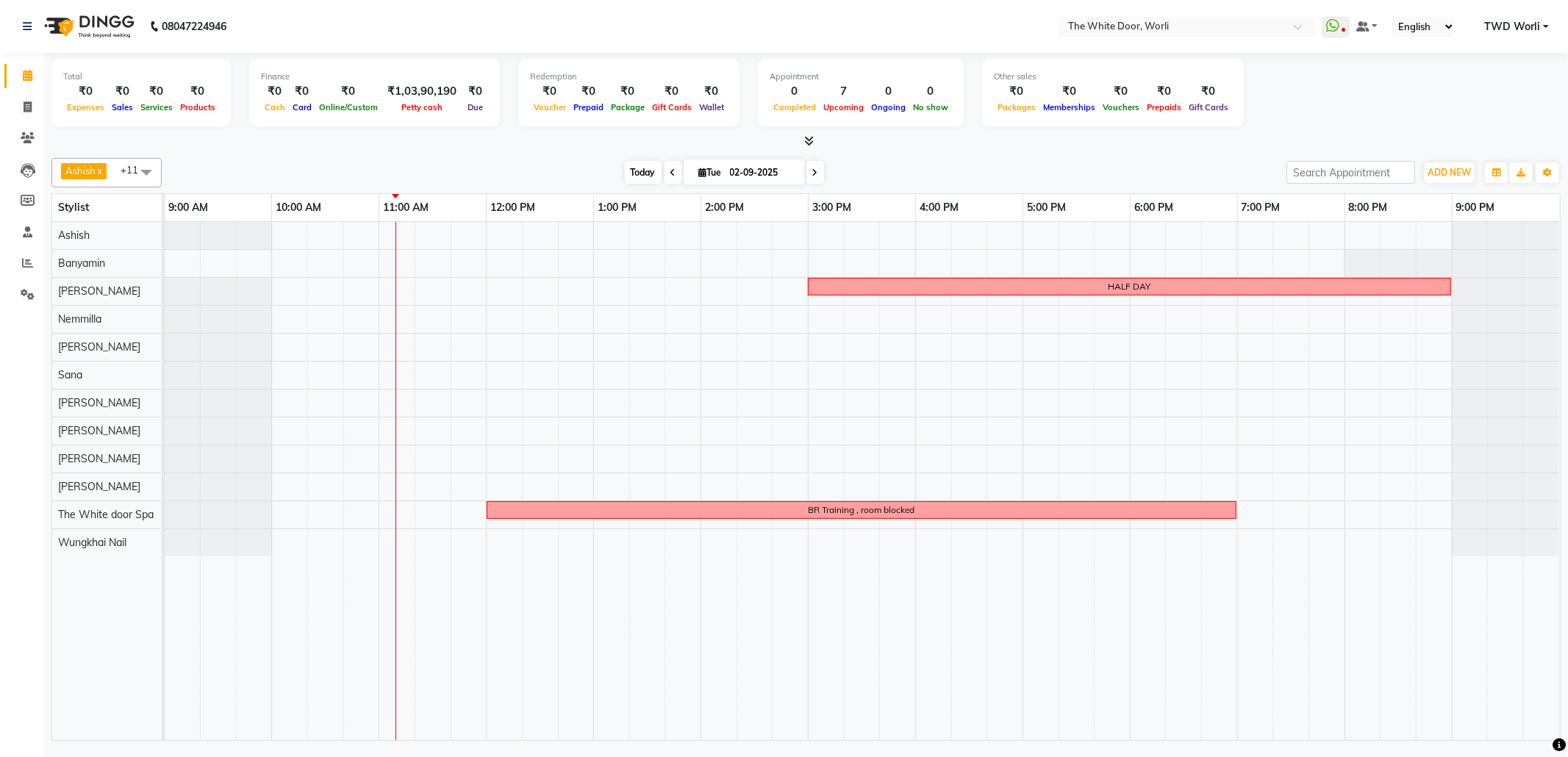
click at [645, 174] on span "Today" at bounding box center [643, 172] width 37 height 23
click at [813, 539] on div "HALF DAY BR Training , room blocked" at bounding box center [862, 481] width 1395 height 518
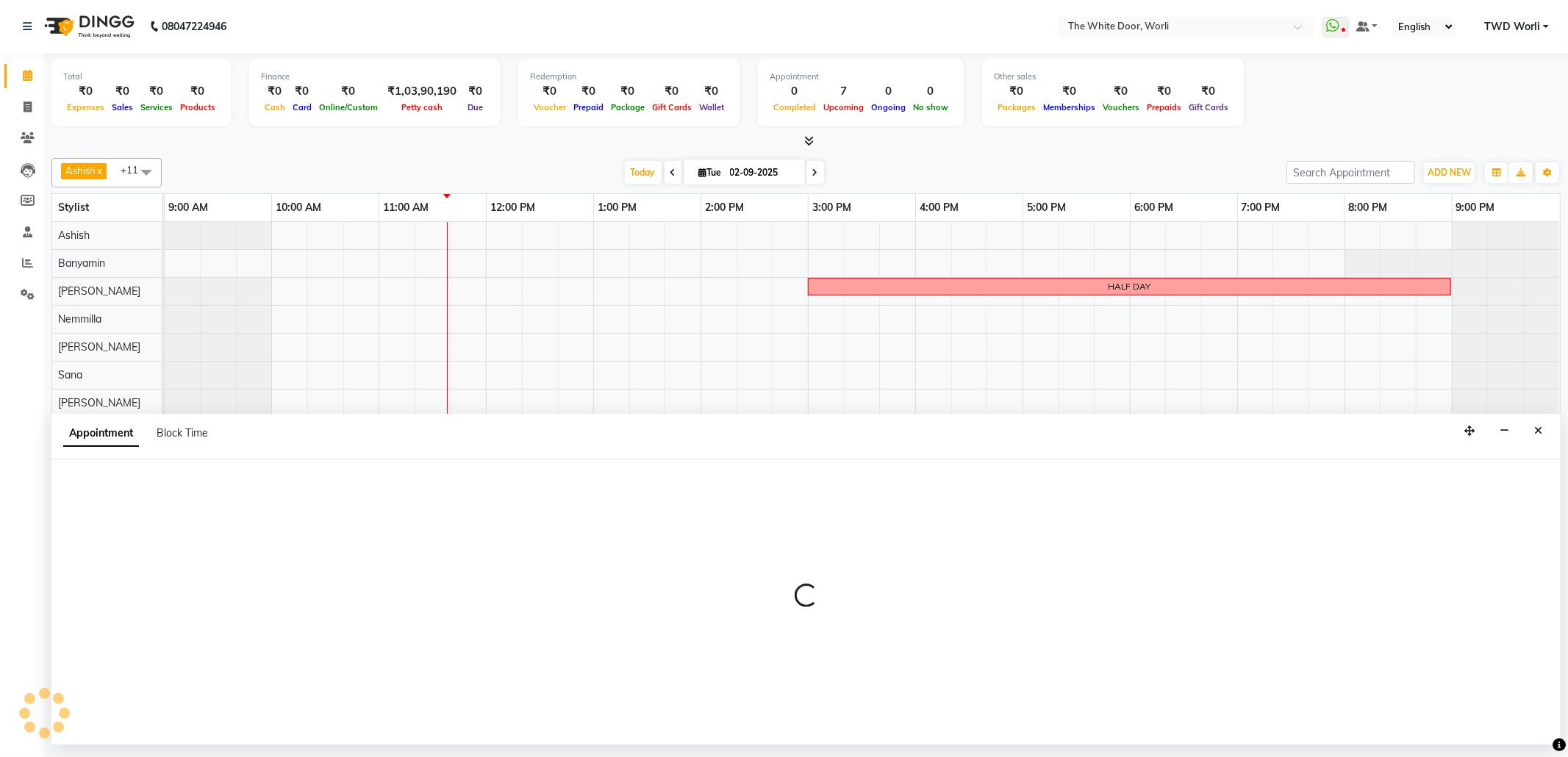
select select "65695"
select select "900"
select select "tentative"
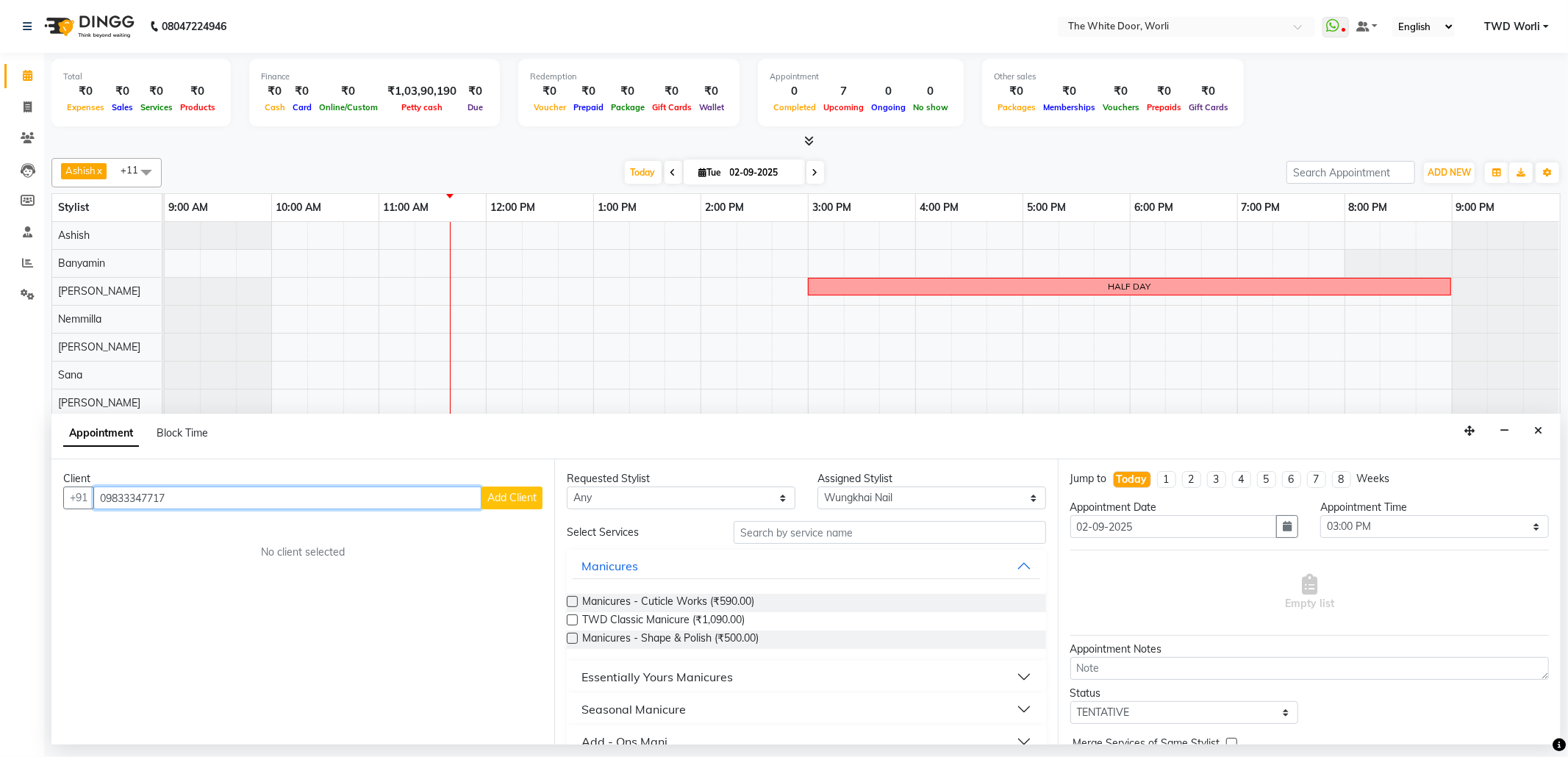
click at [107, 498] on input "09833347717" at bounding box center [287, 497] width 388 height 23
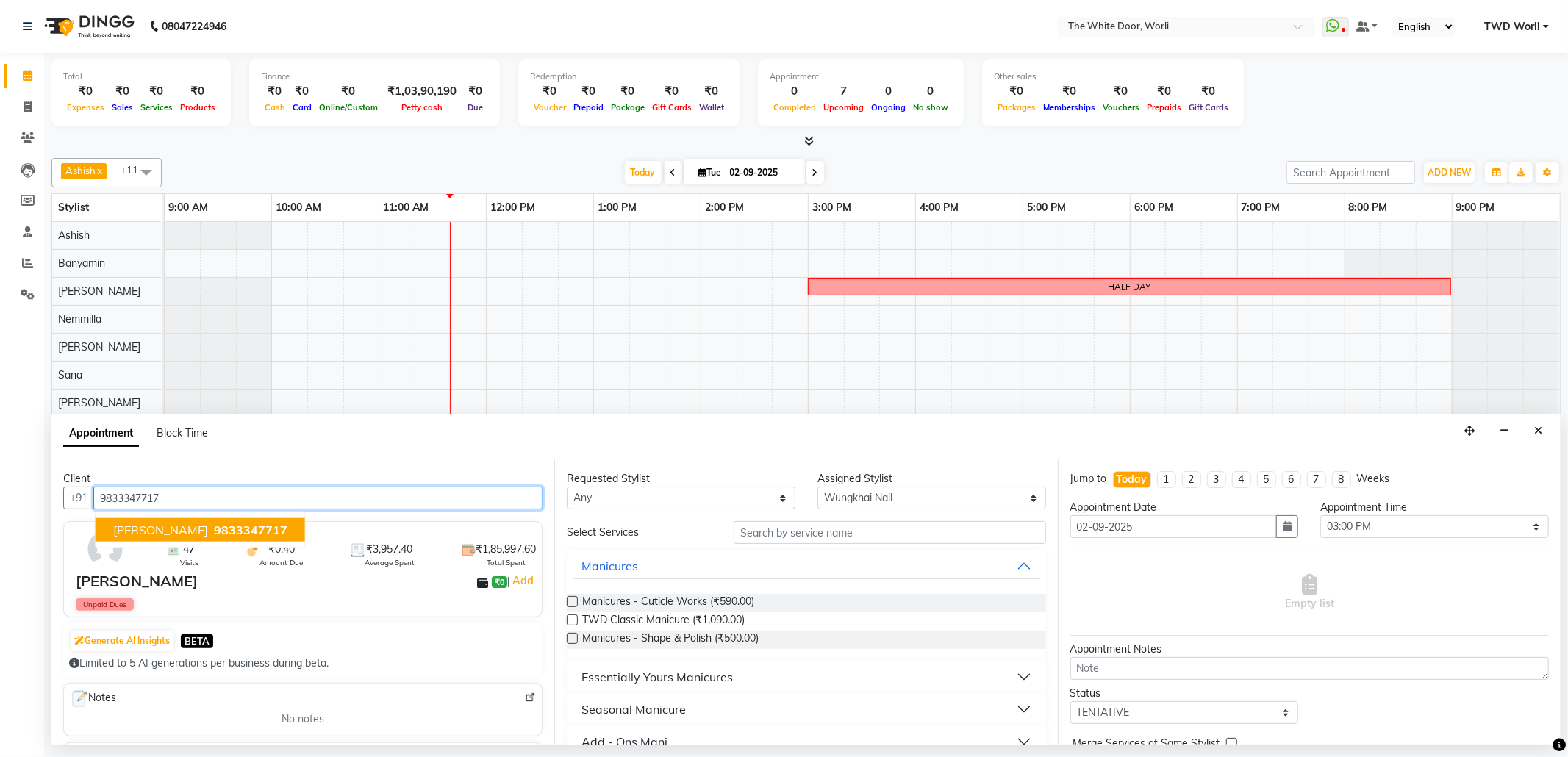
type input "9833347717"
click at [644, 500] on select "Any Aarti Ashish Ashish S Banyamin Leyla Lash Nemmilla Pranali Rashid Salmani S…" at bounding box center [681, 497] width 229 height 23
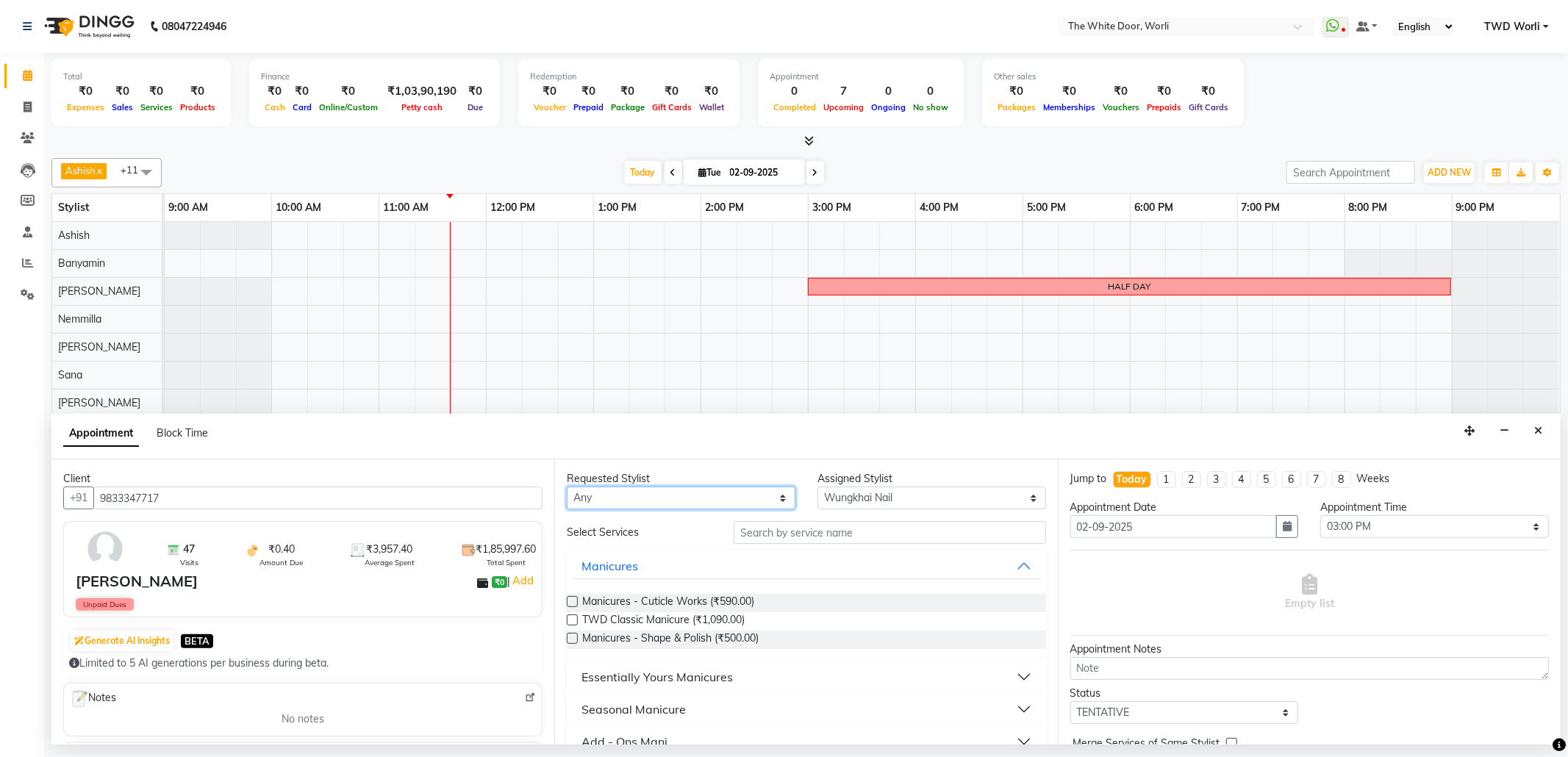
select select "65695"
click at [567, 488] on select "Any Aarti Ashish Ashish S Banyamin Leyla Lash Nemmilla Pranali Rashid Salmani S…" at bounding box center [681, 497] width 229 height 23
click at [751, 544] on input "text" at bounding box center [890, 532] width 312 height 23
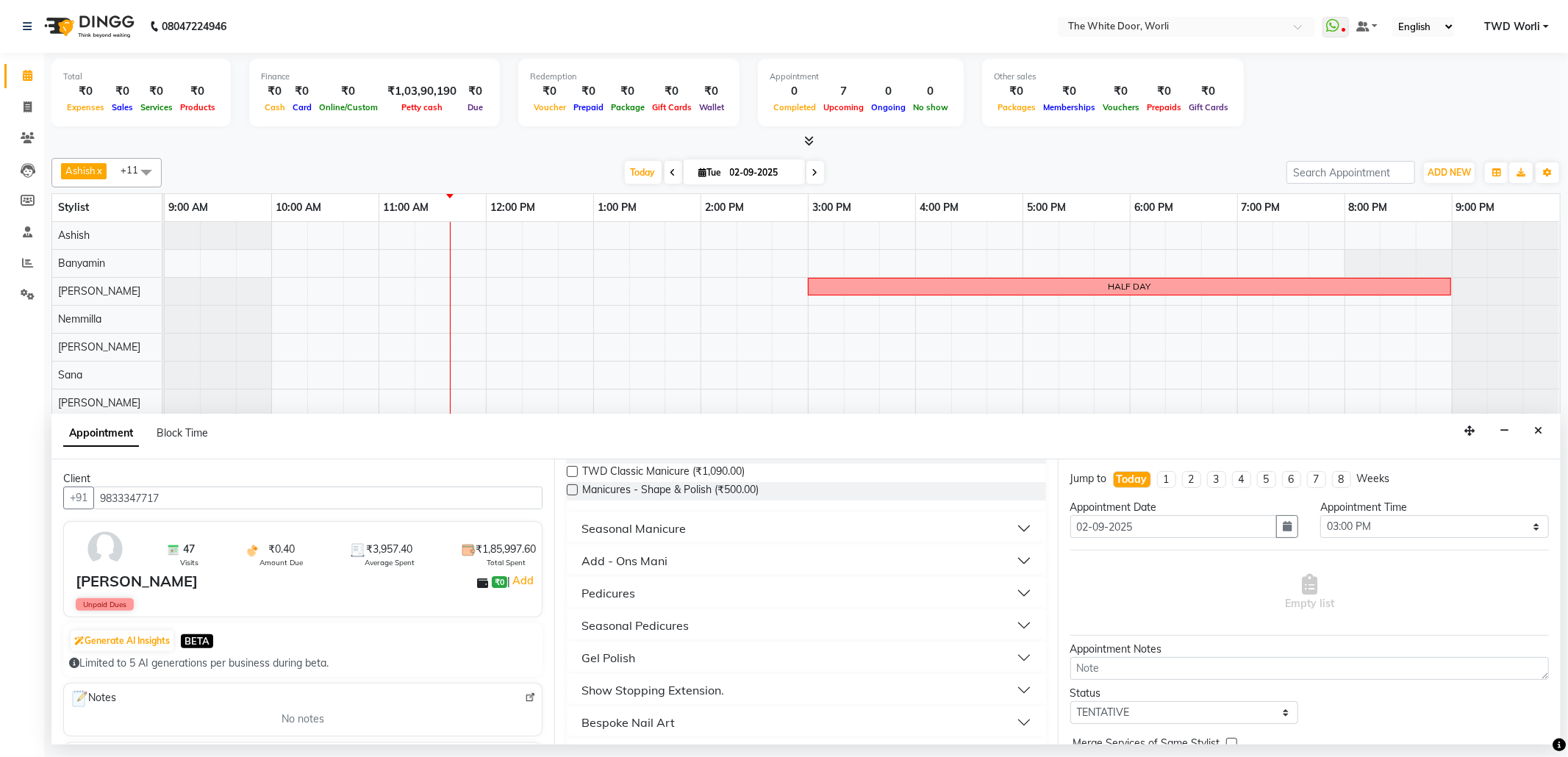
scroll to position [195, 0]
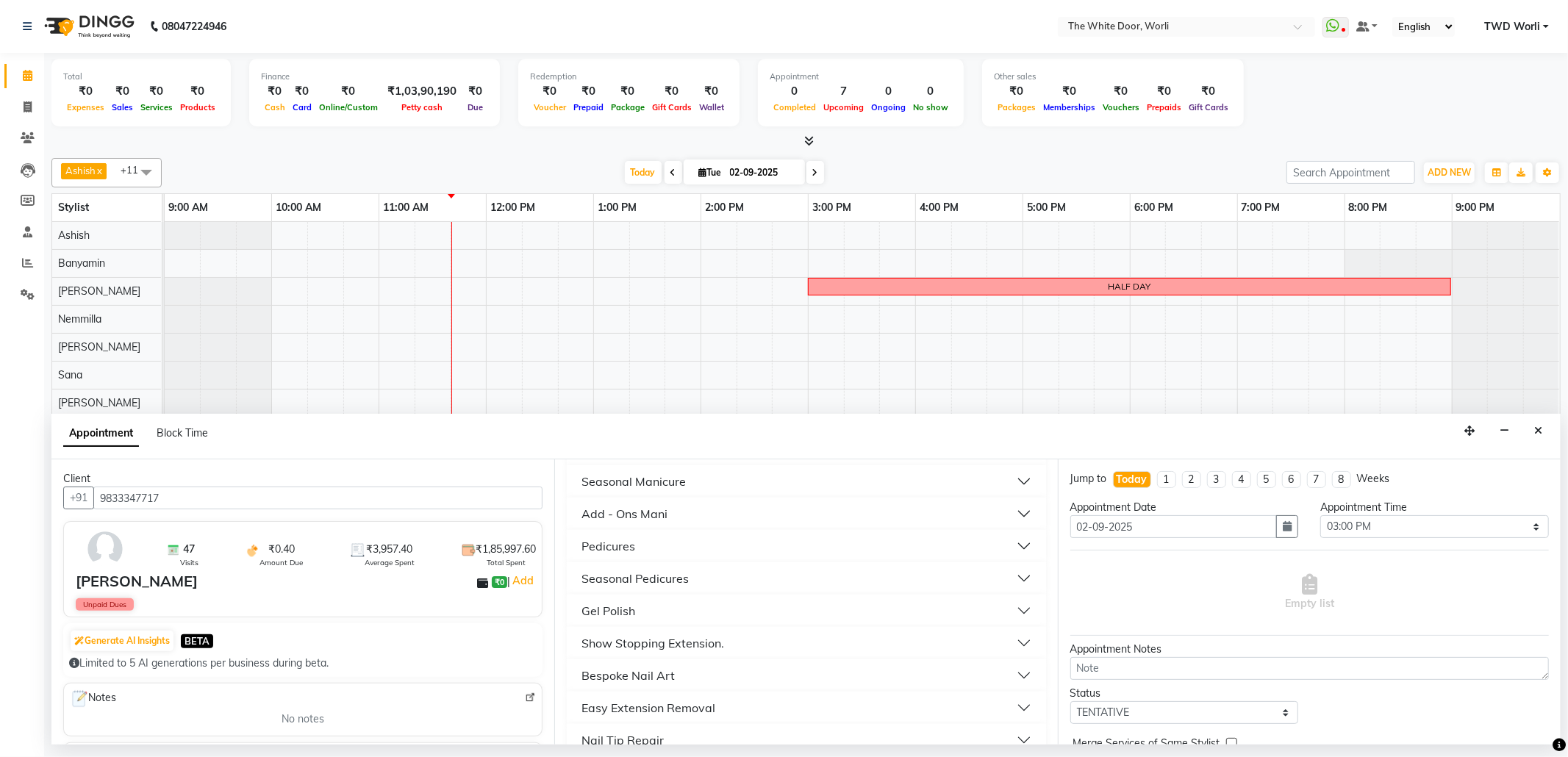
click at [1010, 611] on button "Gel Polish" at bounding box center [806, 611] width 467 height 27
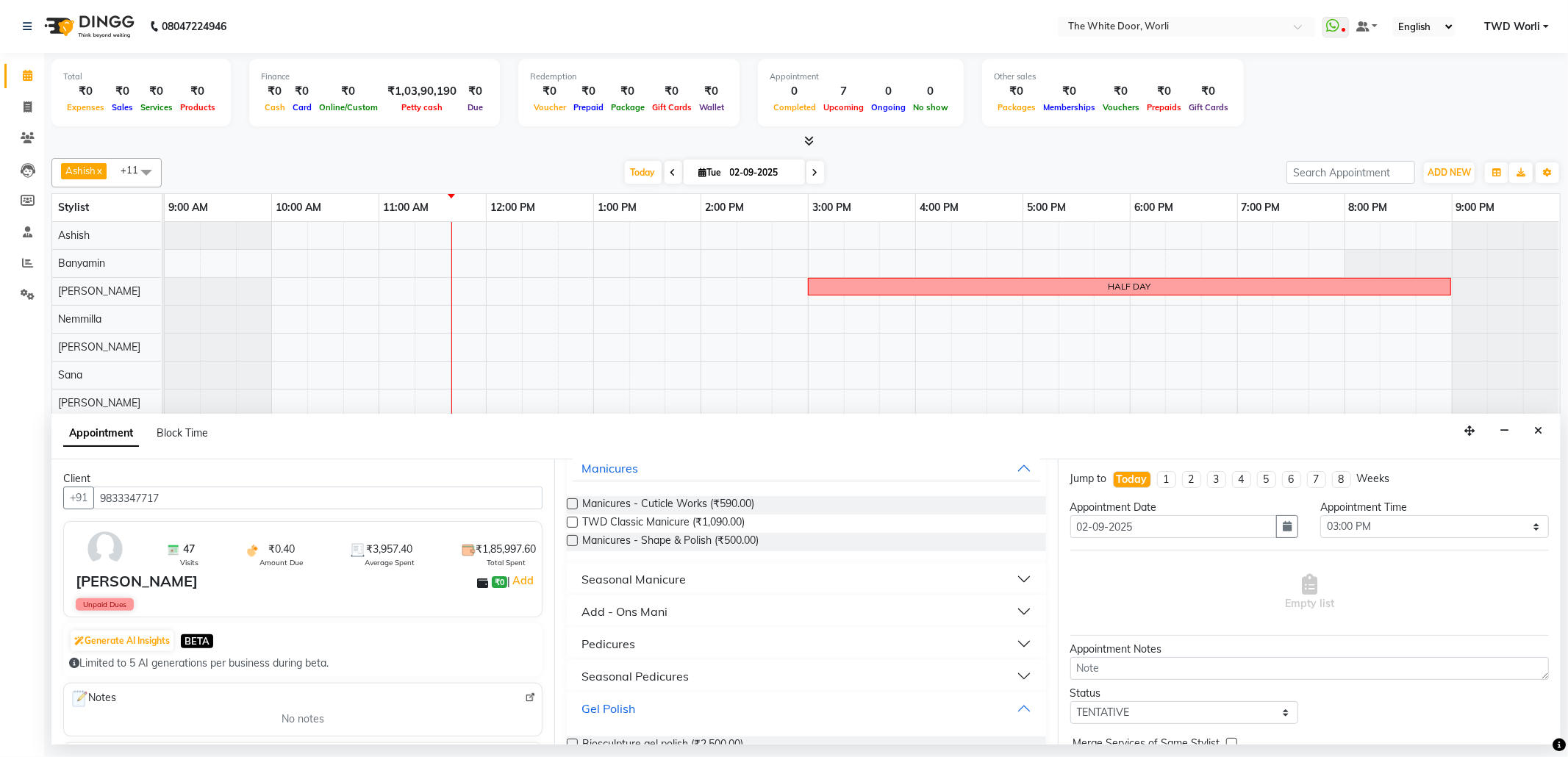
scroll to position [0, 0]
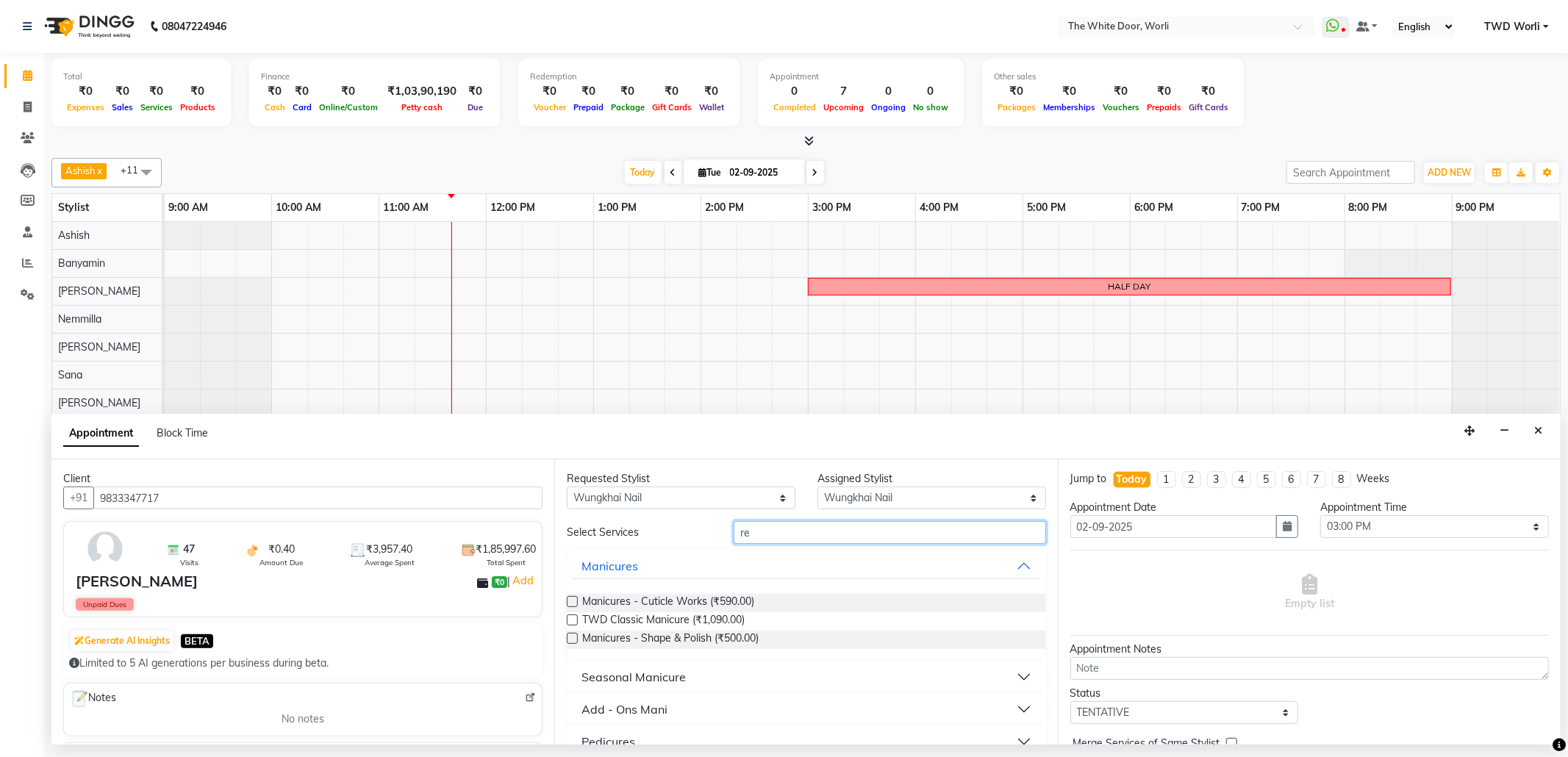
click at [754, 539] on input "re" at bounding box center [890, 532] width 312 height 23
type input "r"
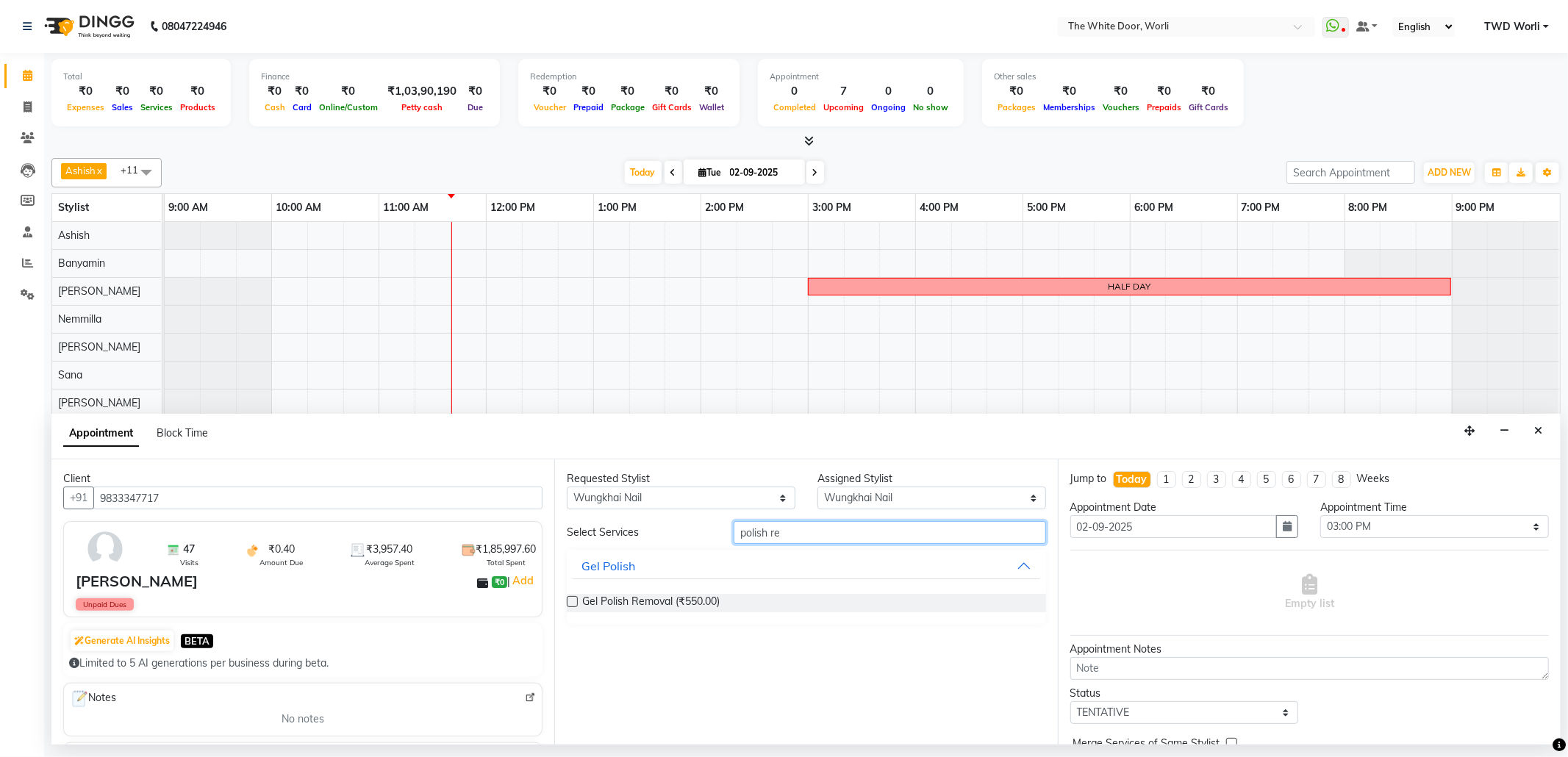
type input "polish re"
click at [569, 603] on label at bounding box center [572, 601] width 11 height 11
click at [569, 603] on input "checkbox" at bounding box center [571, 603] width 9 height 9
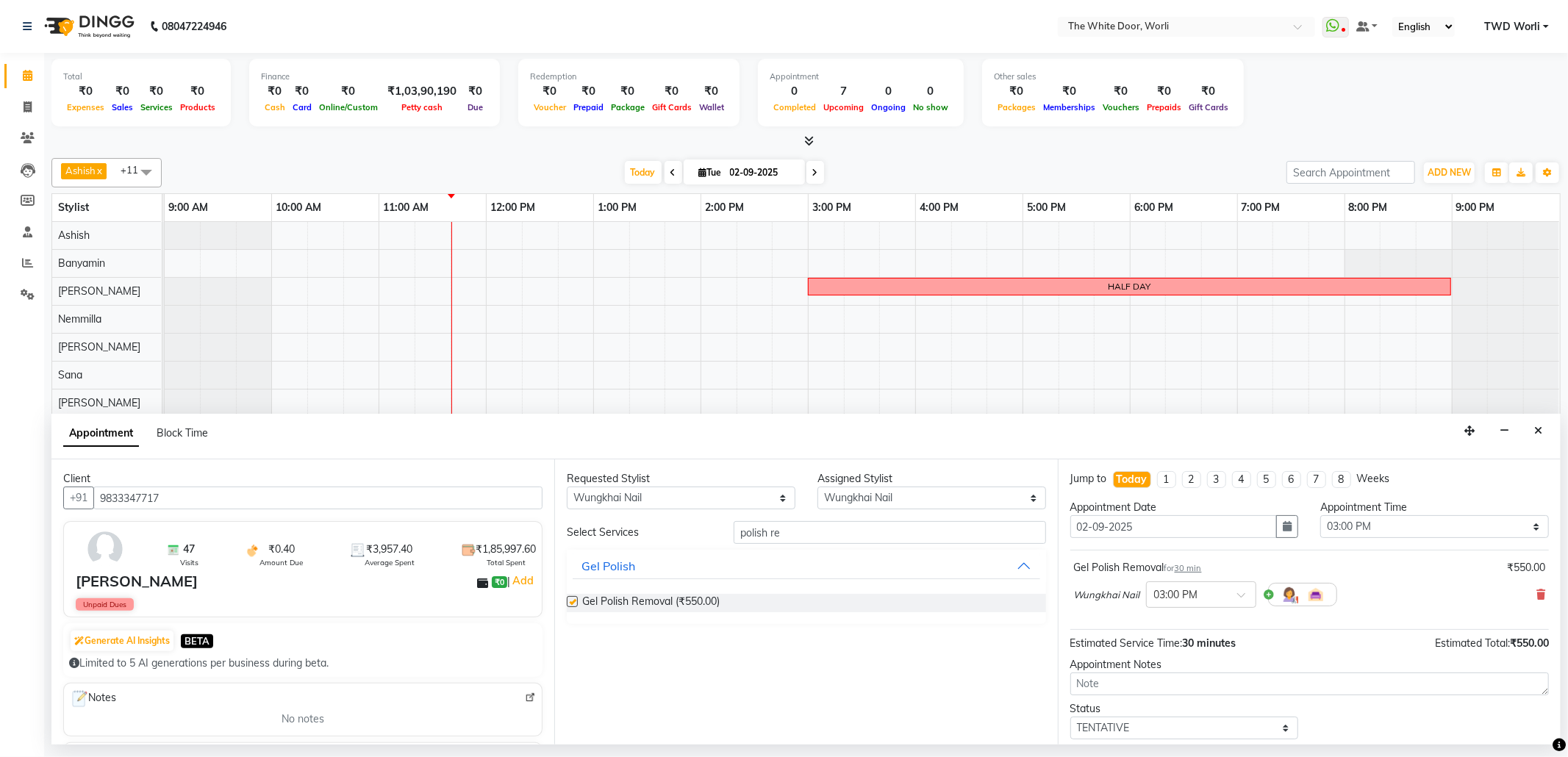
checkbox input "false"
click at [792, 539] on input "polish re" at bounding box center [890, 532] width 312 height 23
type input "p"
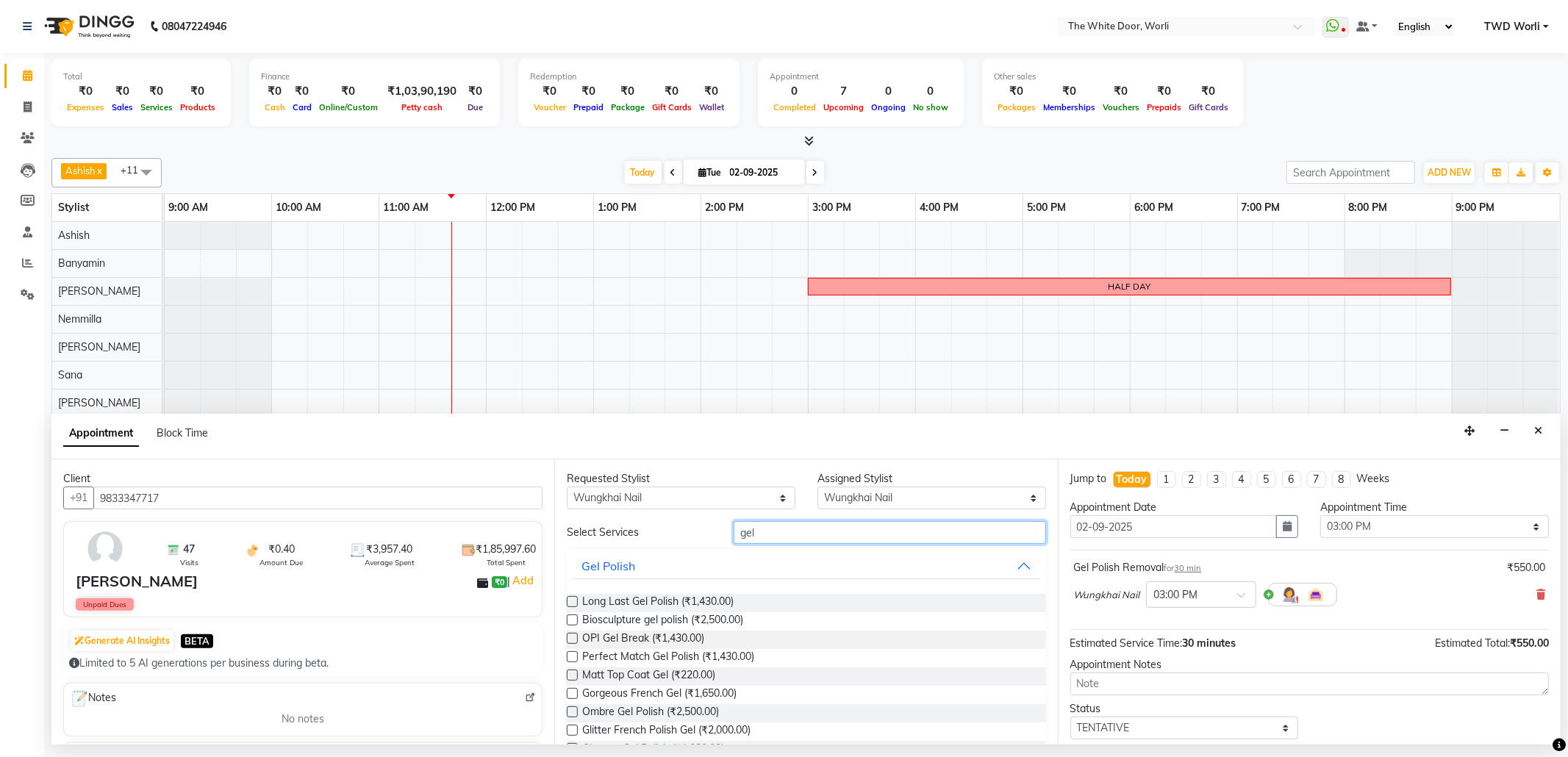
type input "gel"
click at [574, 604] on label at bounding box center [572, 601] width 11 height 11
click at [574, 604] on input "checkbox" at bounding box center [571, 603] width 9 height 9
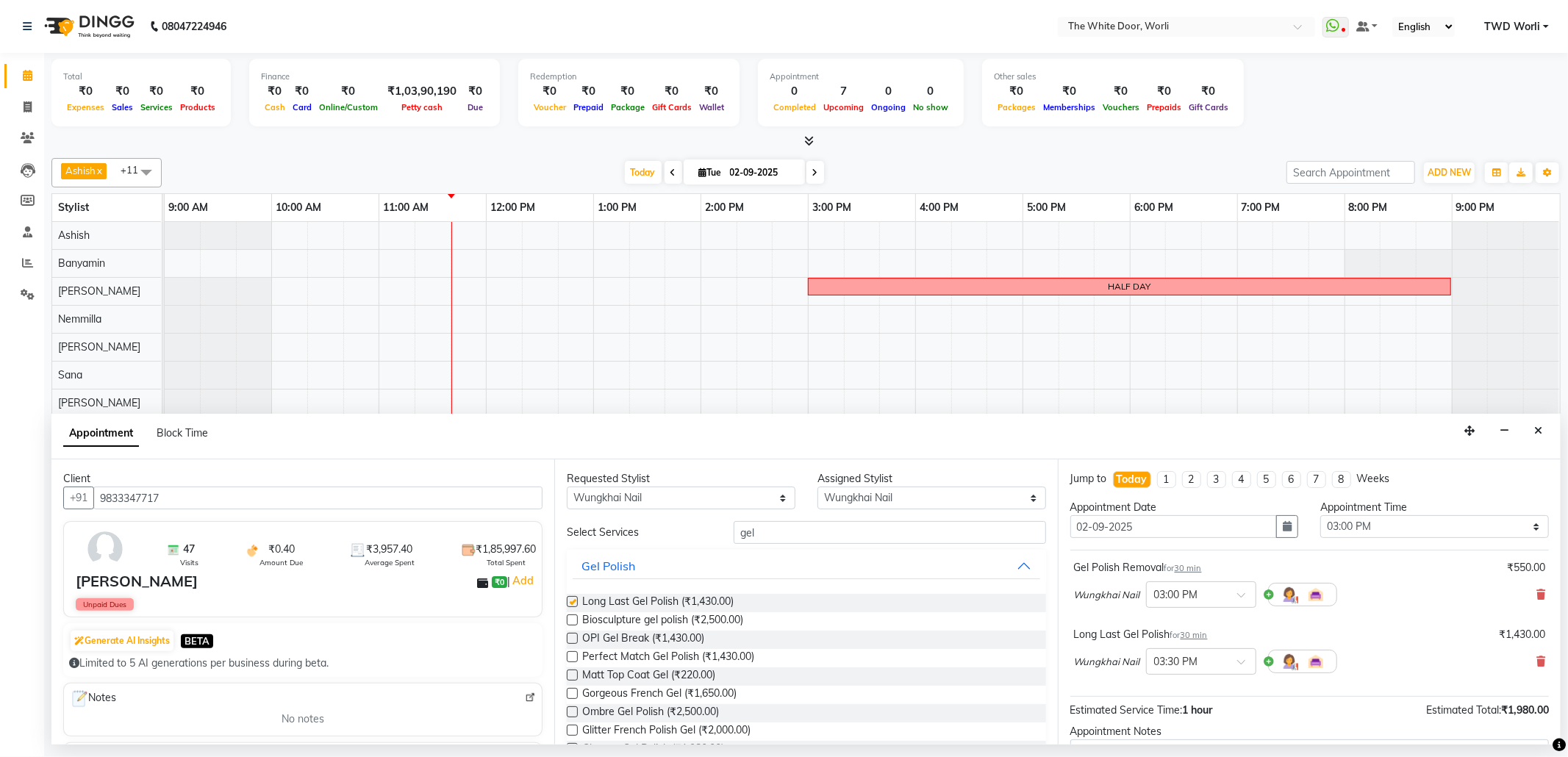
checkbox input "false"
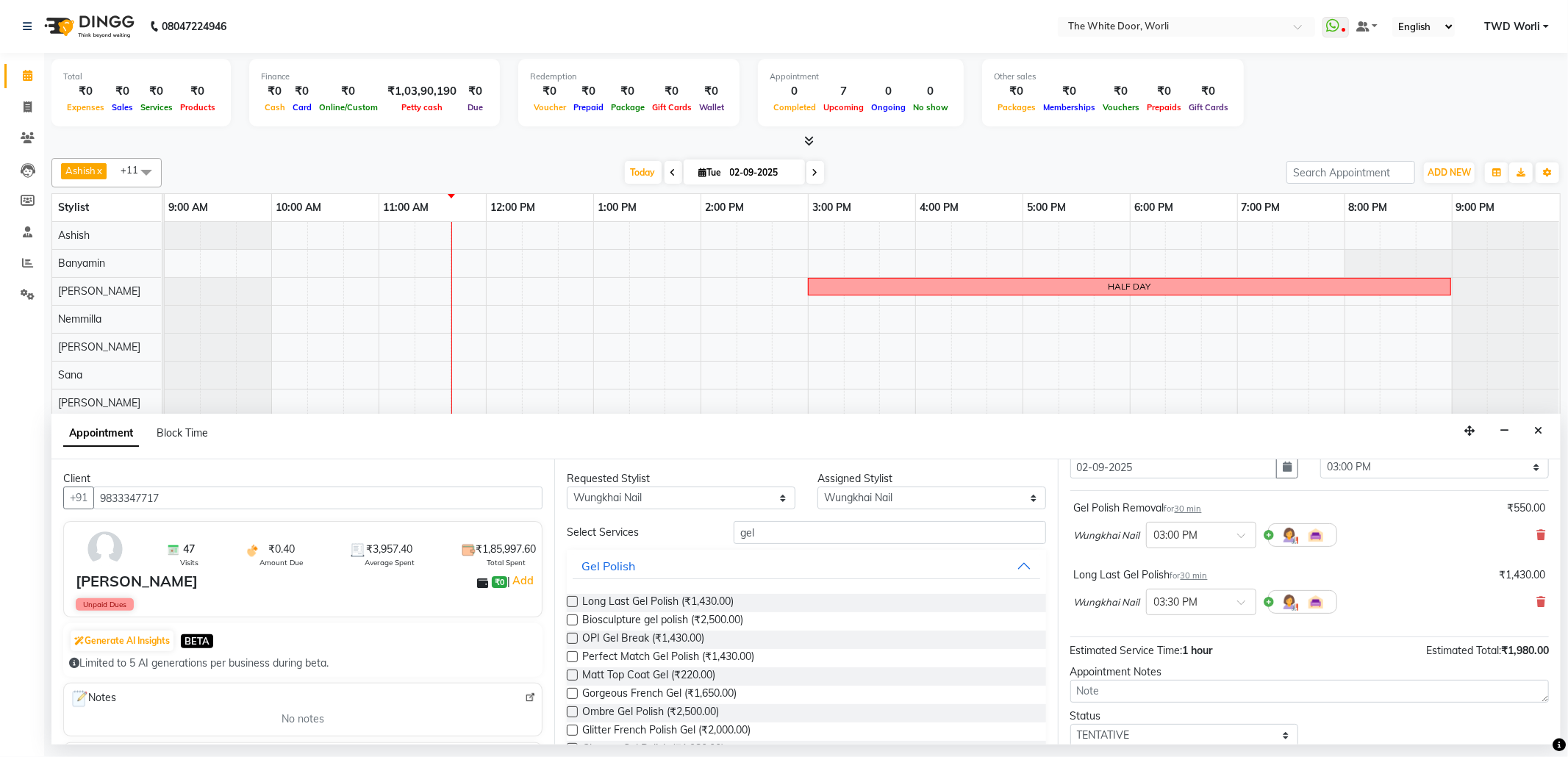
scroll to position [157, 0]
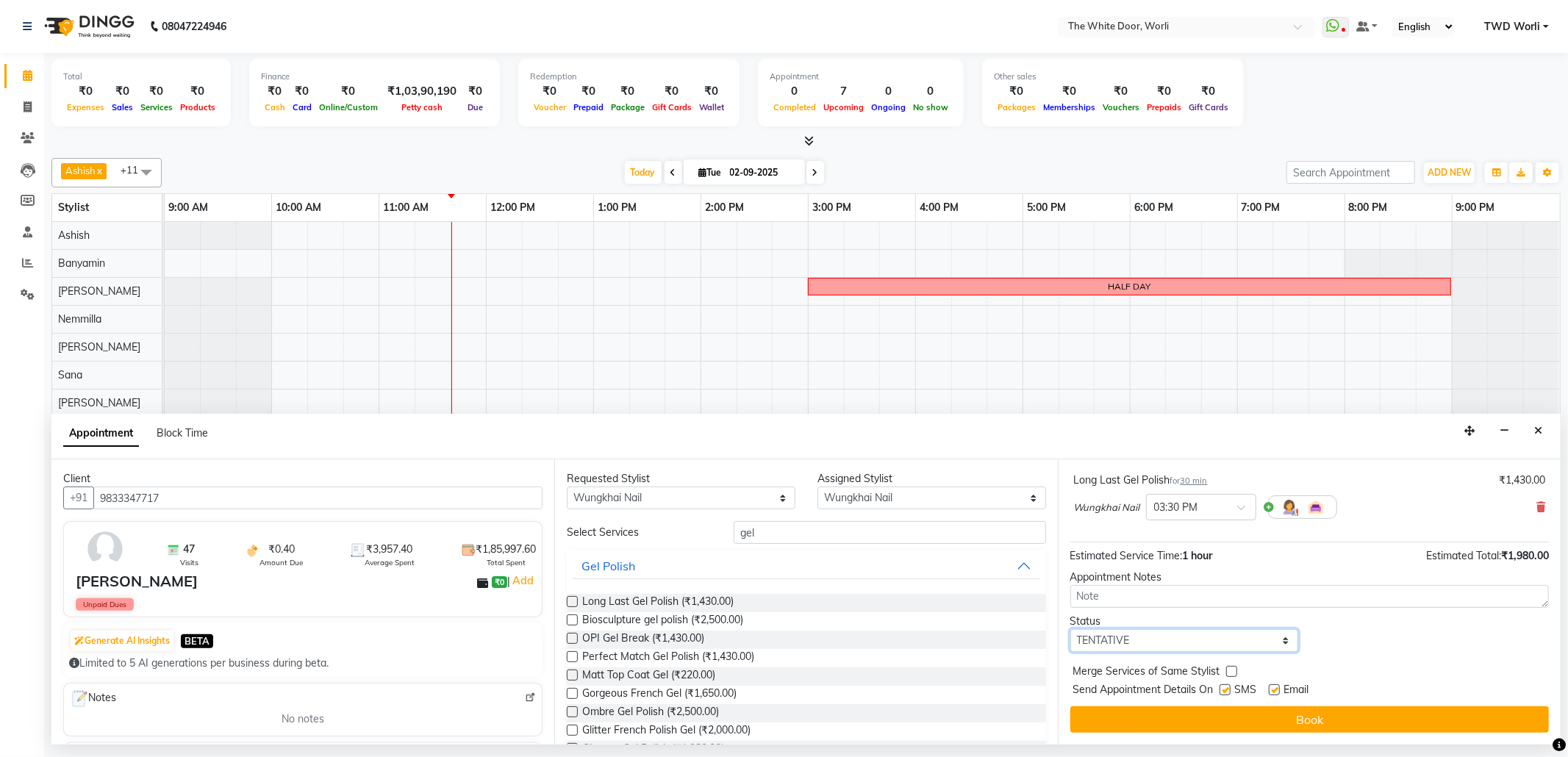
click at [1266, 635] on select "Select TENTATIVE CONFIRM CHECK-IN UPCOMING" at bounding box center [1184, 640] width 229 height 23
select select "confirm booking"
click at [1070, 630] on select "Select TENTATIVE CONFIRM CHECK-IN UPCOMING" at bounding box center [1184, 640] width 229 height 23
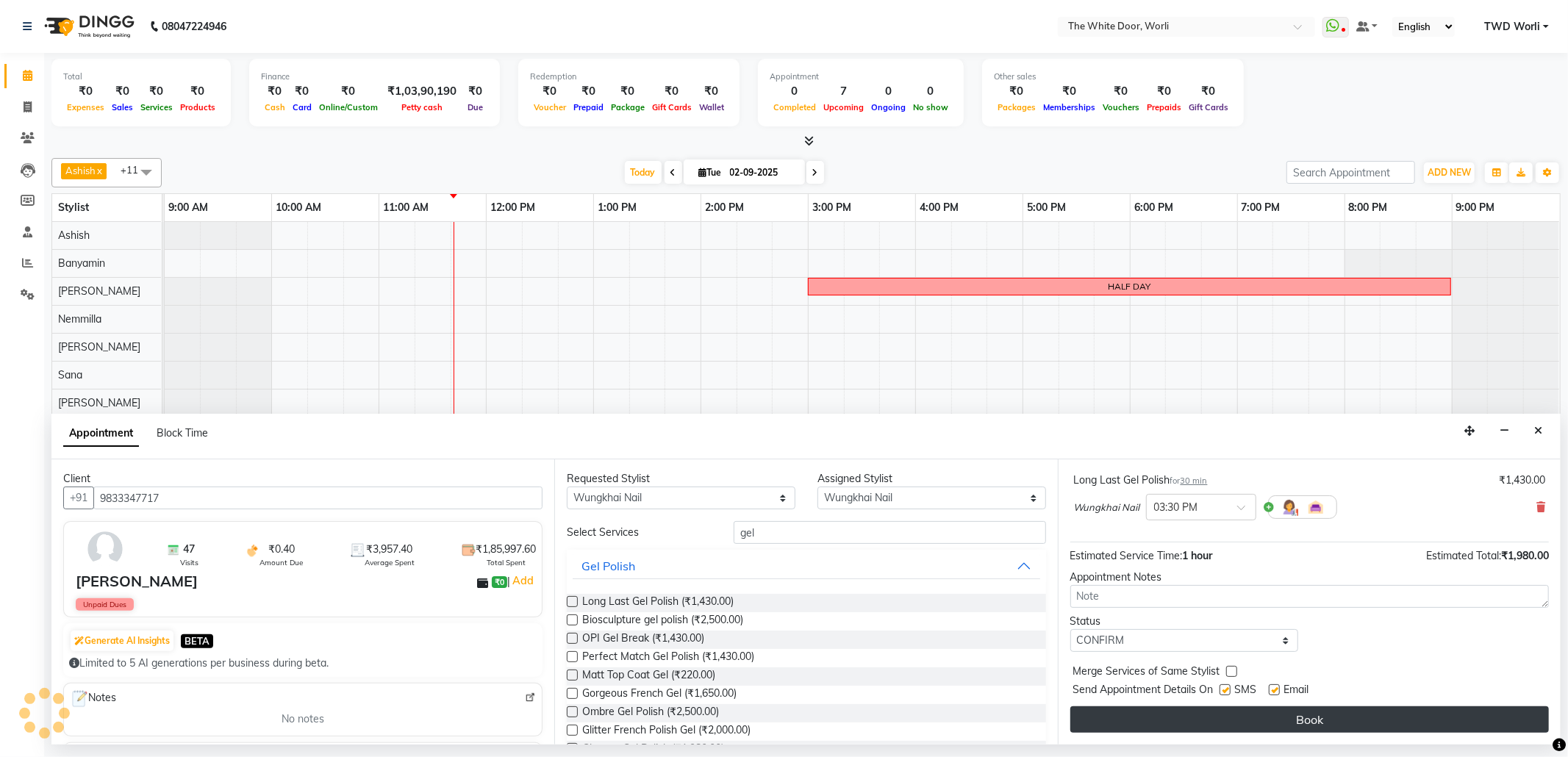
click at [1297, 718] on button "Book" at bounding box center [1309, 719] width 479 height 27
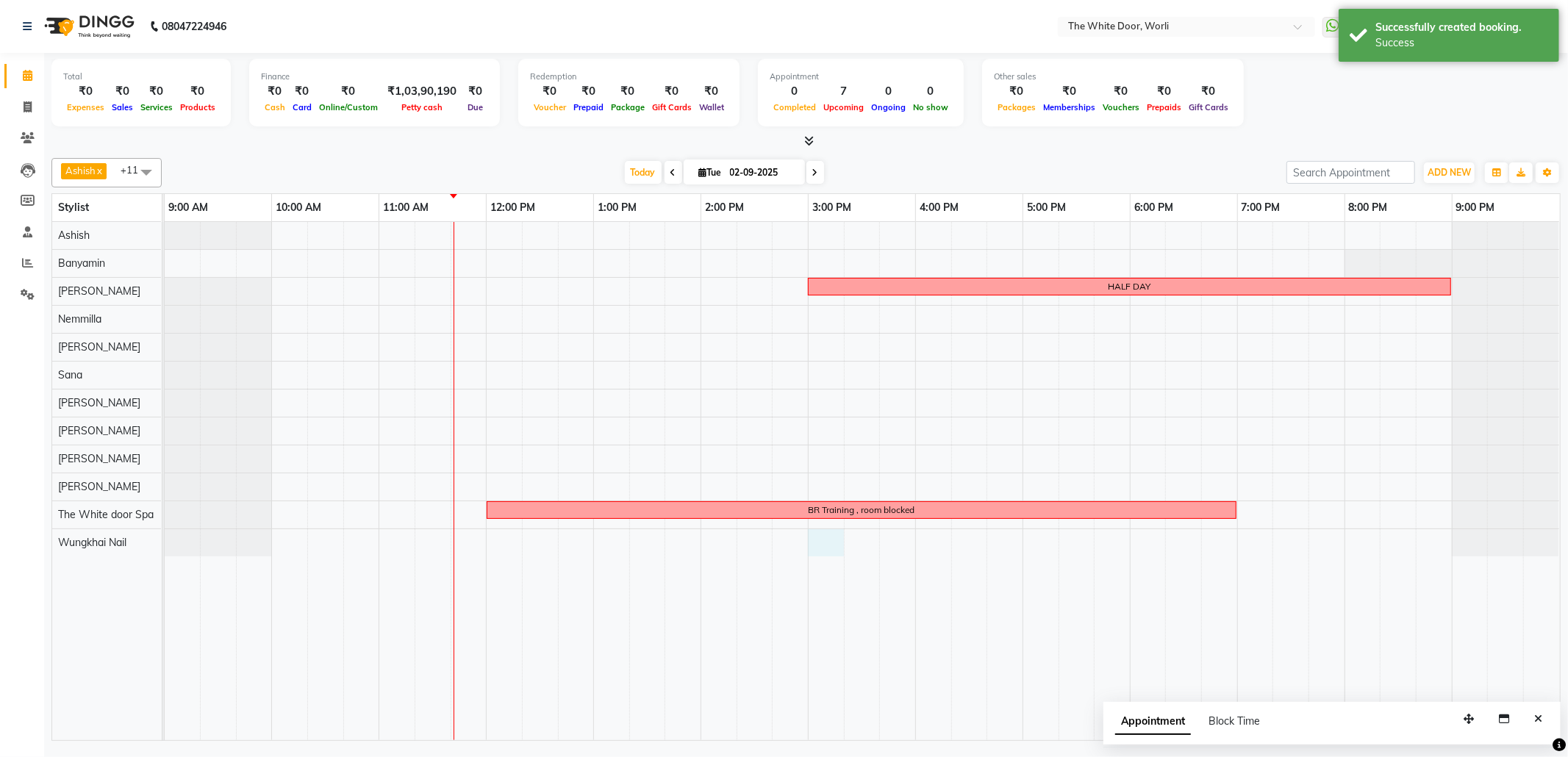
click at [814, 539] on div "HALF DAY BR Training , room blocked" at bounding box center [862, 481] width 1395 height 518
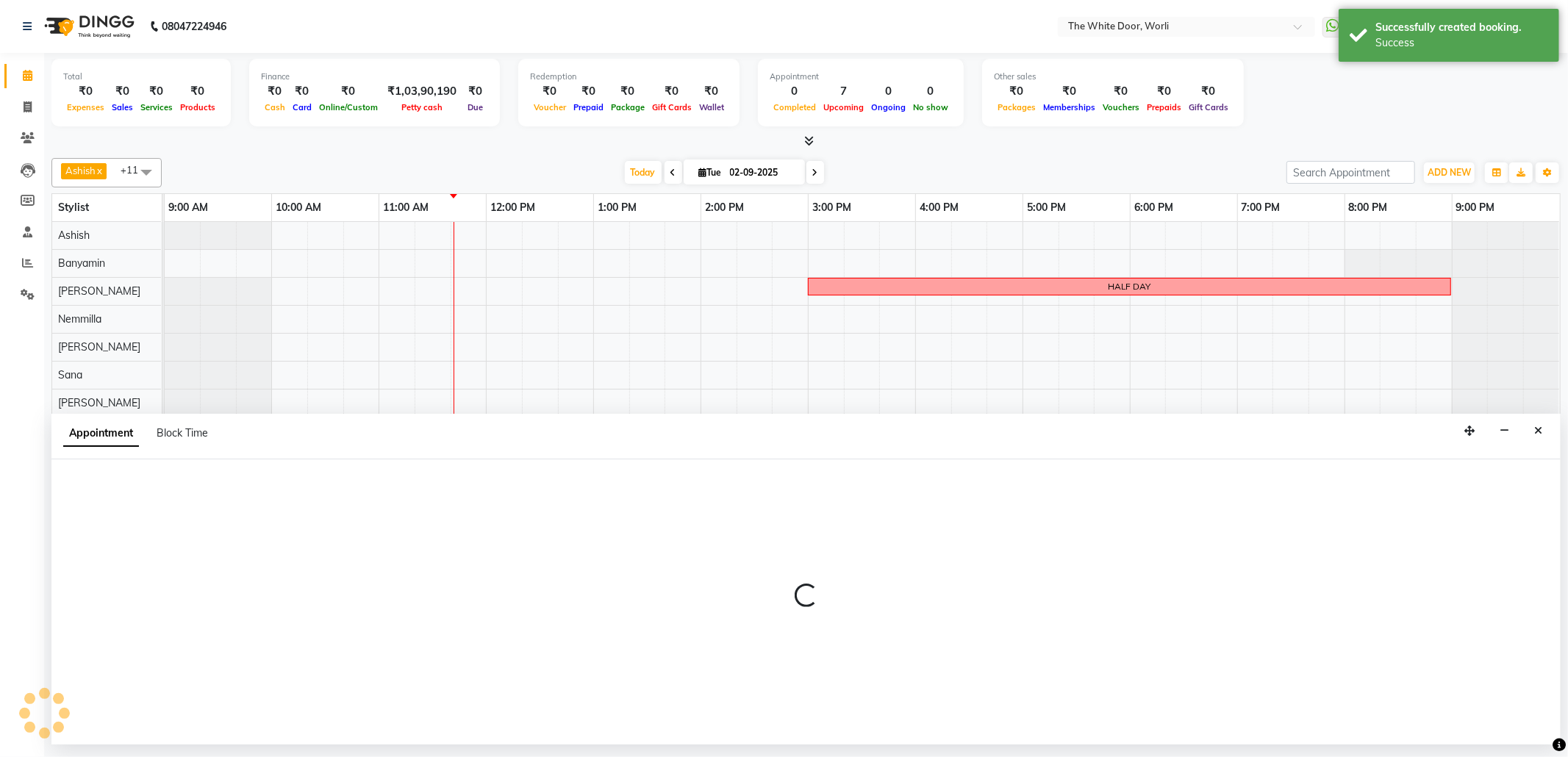
select select "65695"
select select "900"
select select "tentative"
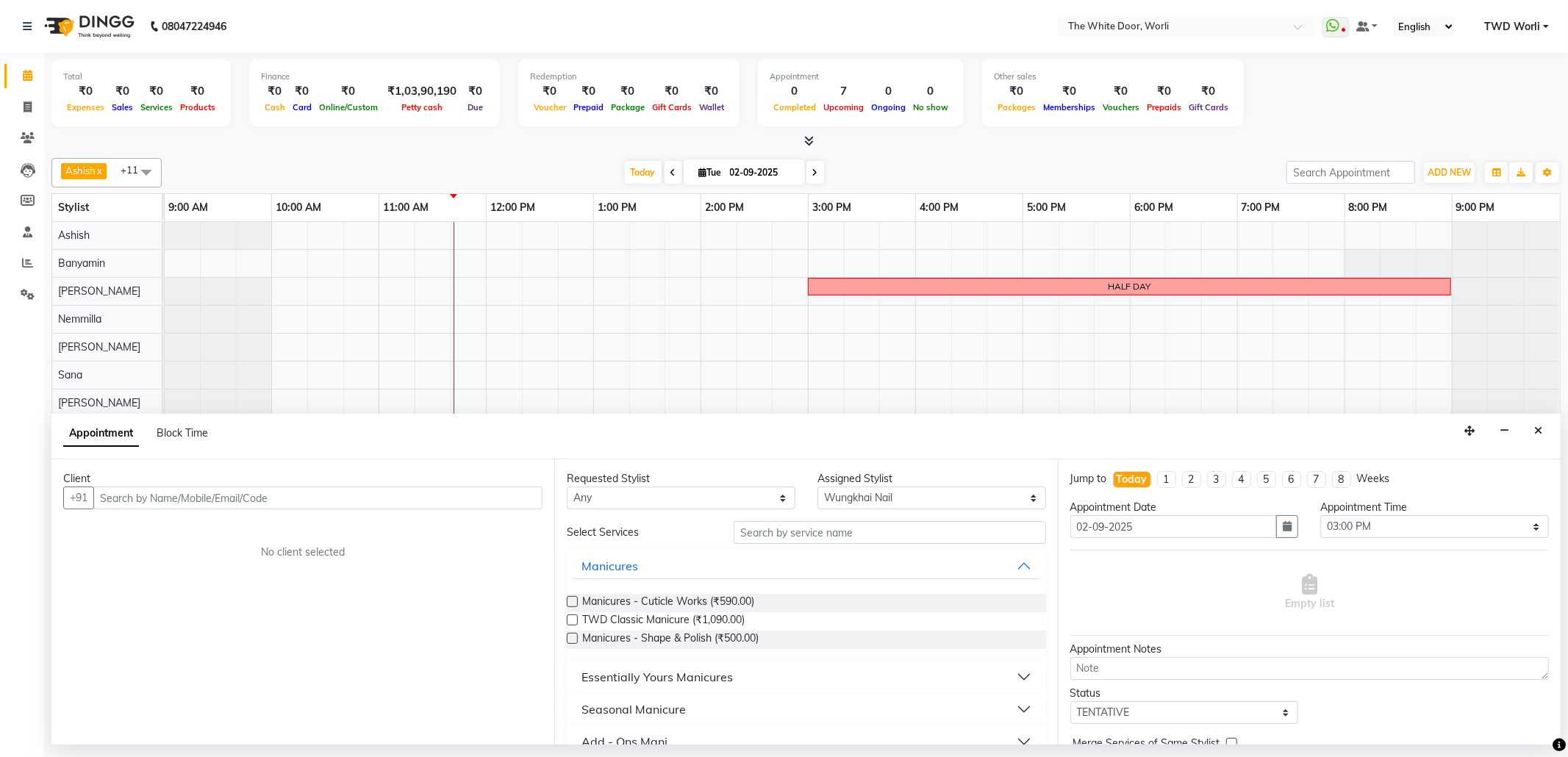
click at [183, 422] on div "Appointment Block Time" at bounding box center [144, 436] width 163 height 33
click at [195, 418] on div "Appointment Block Time" at bounding box center [806, 437] width 1509 height 45
click at [180, 431] on span "Block Time" at bounding box center [182, 433] width 51 height 13
select select "65695"
select select "900"
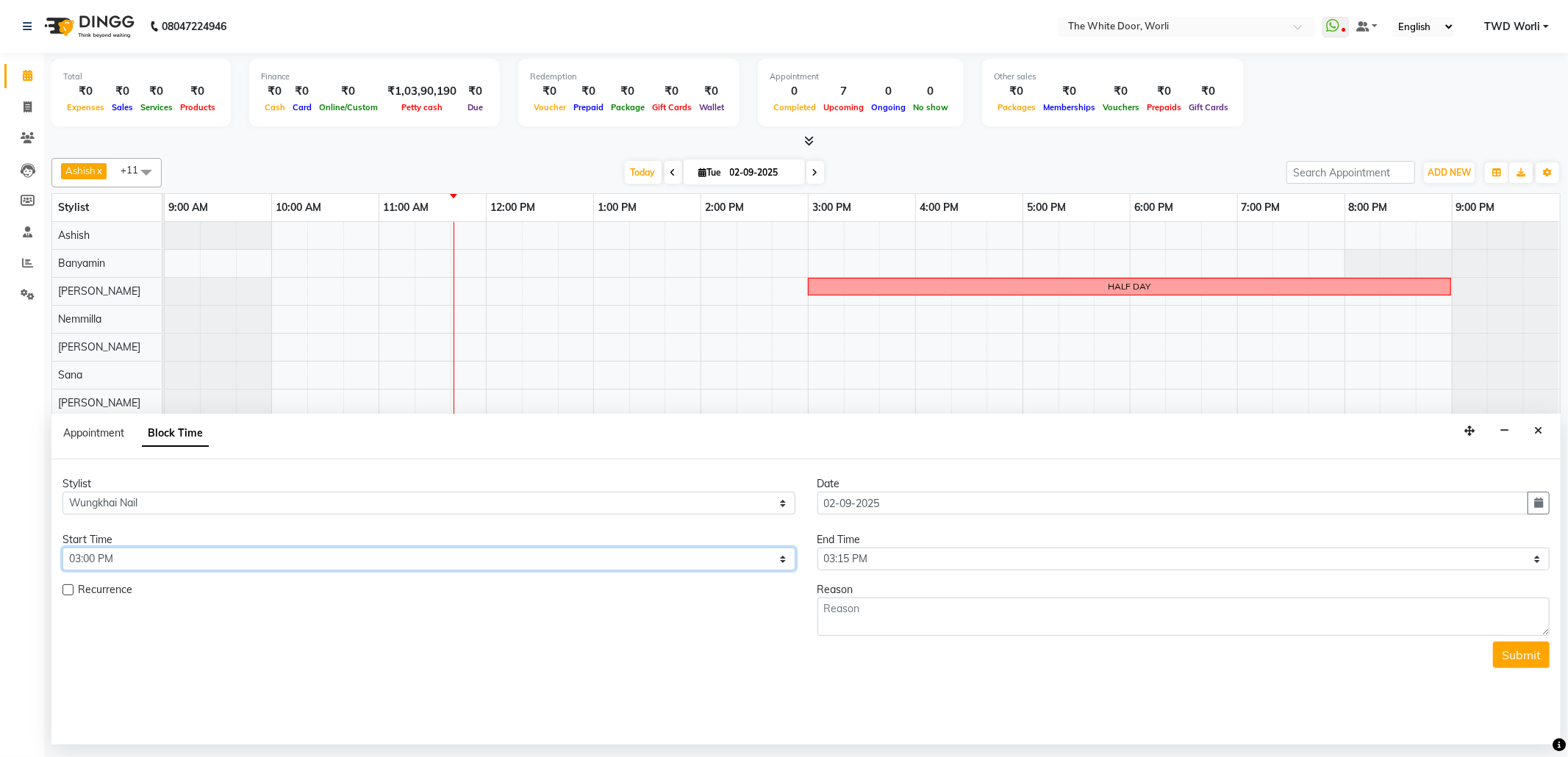
click at [781, 562] on select "Select 10:00 AM 10:15 AM 10:30 AM 10:45 AM 11:00 AM 11:15 AM 11:30 AM 11:45 AM …" at bounding box center [429, 558] width 733 height 23
click at [63, 550] on select "Select 10:00 AM 10:15 AM 10:30 AM 10:45 AM 11:00 AM 11:15 AM 11:30 AM 11:45 AM …" at bounding box center [429, 558] width 733 height 23
click at [1539, 563] on select "Select 10:00 AM 10:15 AM 10:30 AM 10:45 AM 11:00 AM 11:15 AM 11:30 AM 11:45 AM …" at bounding box center [1184, 558] width 733 height 23
click at [1528, 568] on select "Select 10:00 AM 10:15 AM 10:30 AM 10:45 AM 11:00 AM 11:15 AM 11:30 AM 11:45 AM …" at bounding box center [1184, 558] width 733 height 23
select select "990"
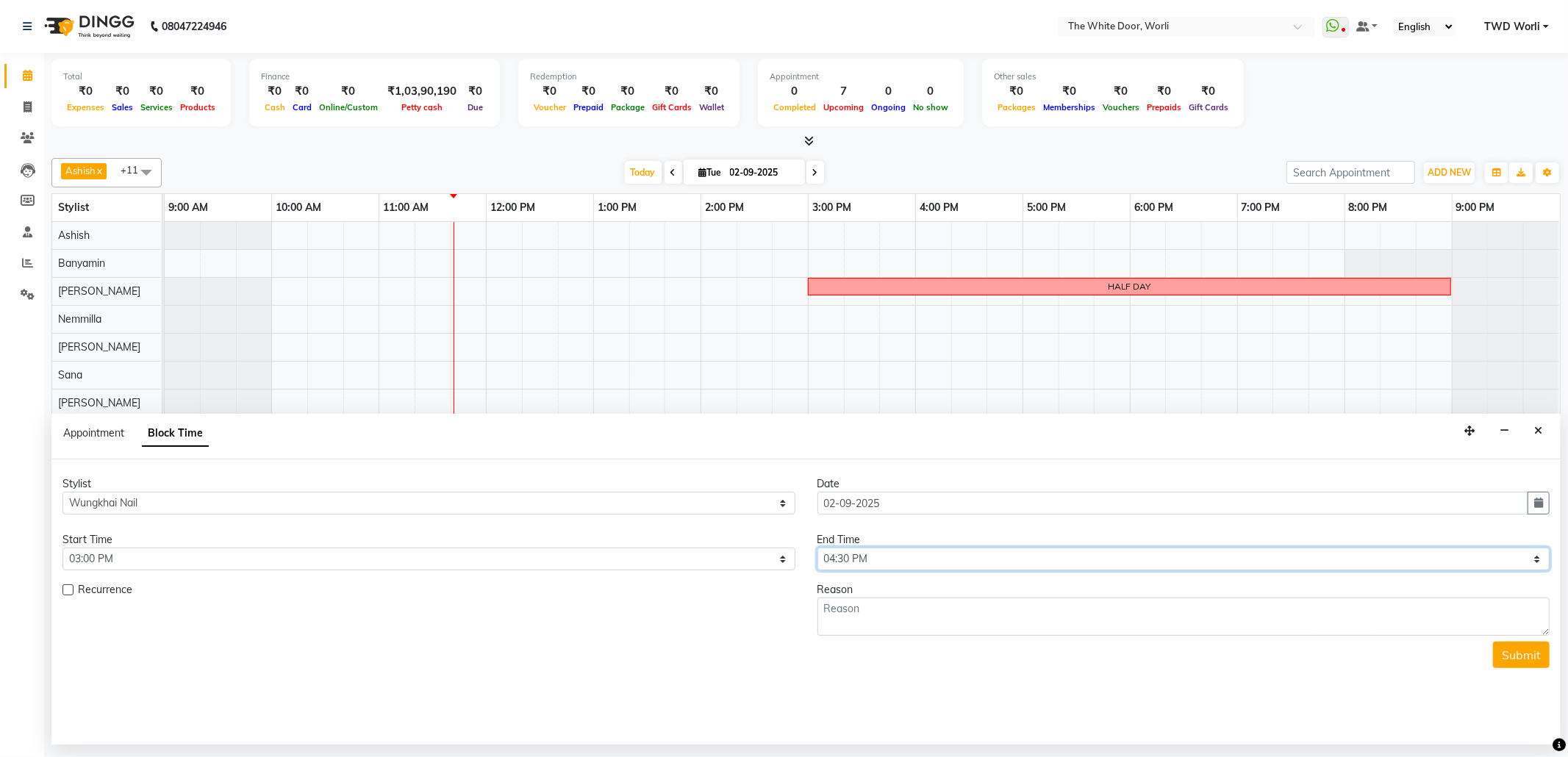
click at [818, 550] on select "Select 10:00 AM 10:15 AM 10:30 AM 10:45 AM 11:00 AM 11:15 AM 11:30 AM 11:45 AM …" at bounding box center [1184, 558] width 733 height 23
click at [849, 605] on textarea at bounding box center [1184, 617] width 733 height 39
type textarea "client"
click at [1511, 651] on button "Submit" at bounding box center [1522, 655] width 57 height 27
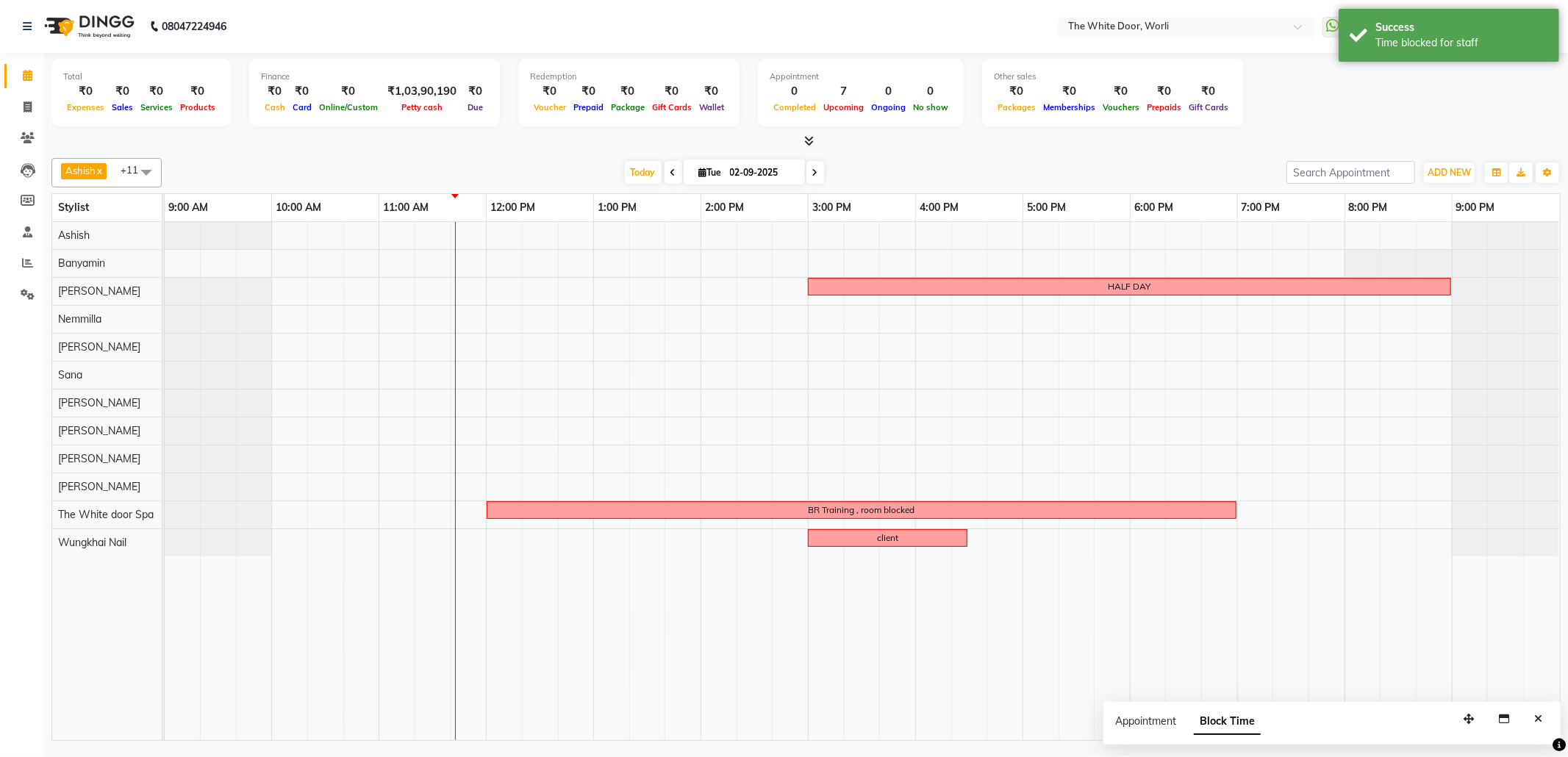
click at [671, 171] on icon at bounding box center [673, 173] width 6 height 9
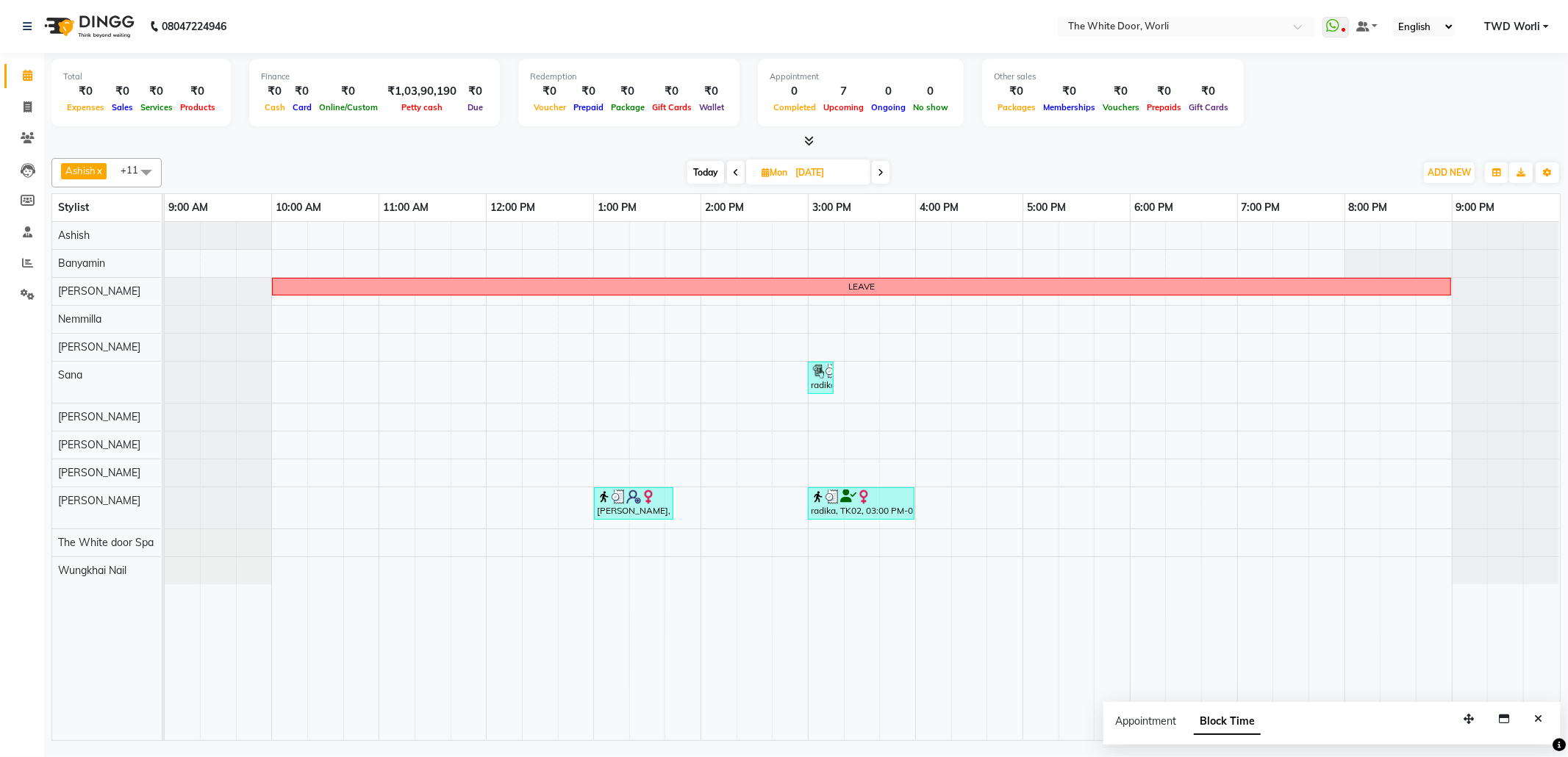
click at [875, 174] on span at bounding box center [880, 172] width 18 height 23
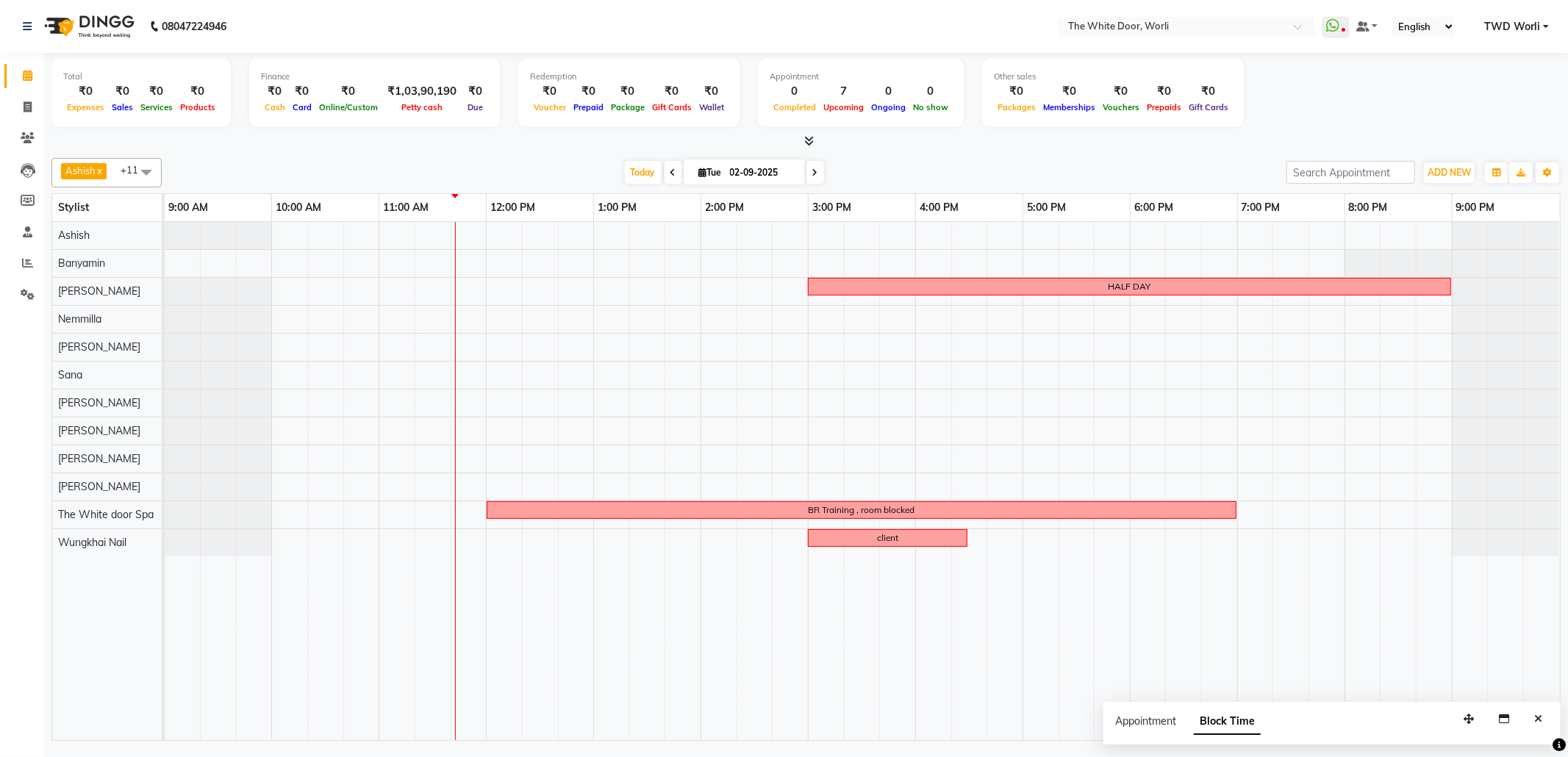
click at [813, 174] on span at bounding box center [815, 172] width 18 height 23
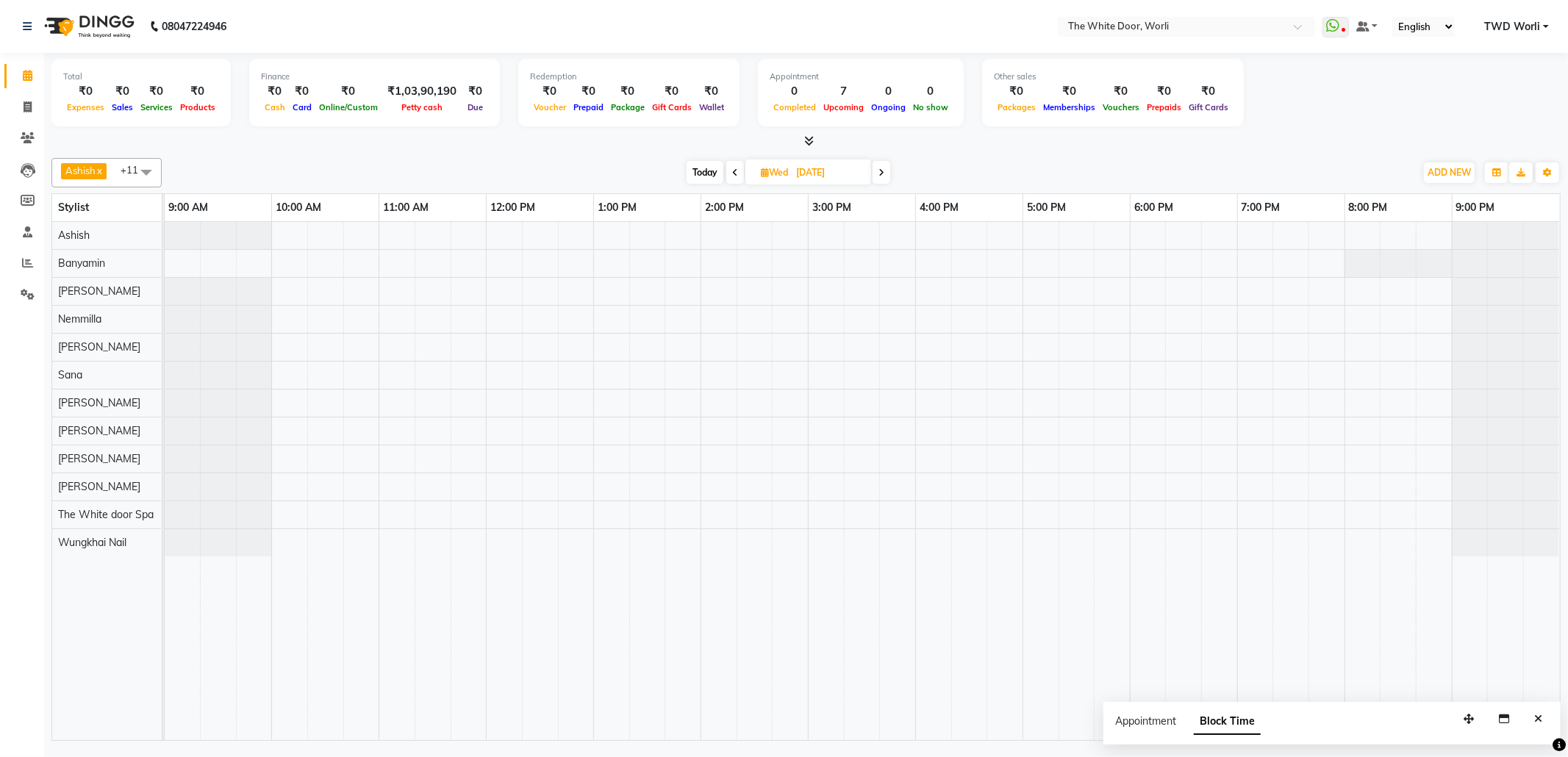
drag, startPoint x: 888, startPoint y: 172, endPoint x: 895, endPoint y: 168, distance: 8.1
click at [895, 168] on div "Today Wed 03-09-2025" at bounding box center [788, 173] width 1238 height 22
click at [878, 166] on span at bounding box center [881, 172] width 18 height 23
click at [691, 174] on span "Today" at bounding box center [707, 172] width 37 height 23
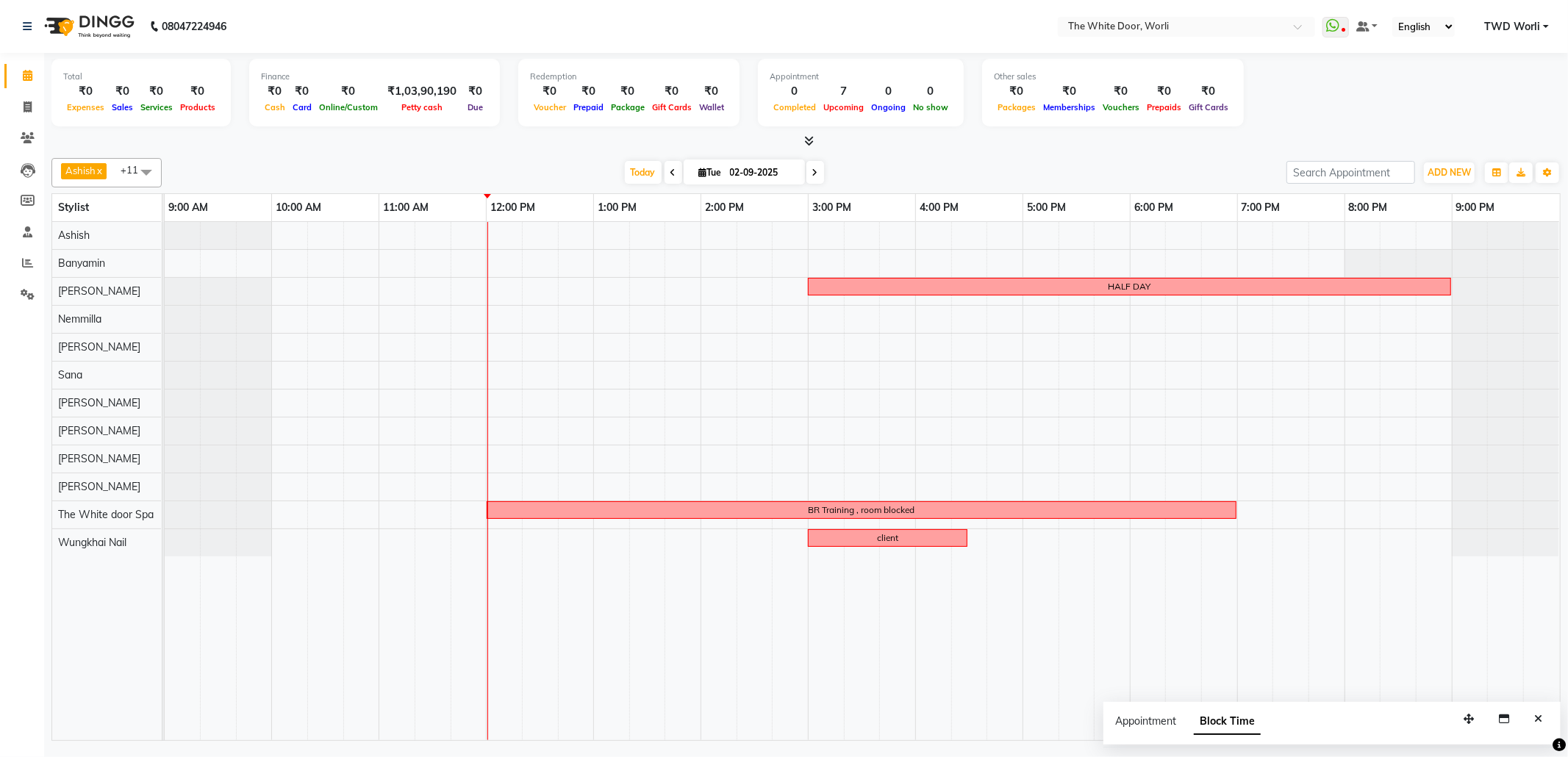
click at [813, 176] on span at bounding box center [815, 172] width 18 height 23
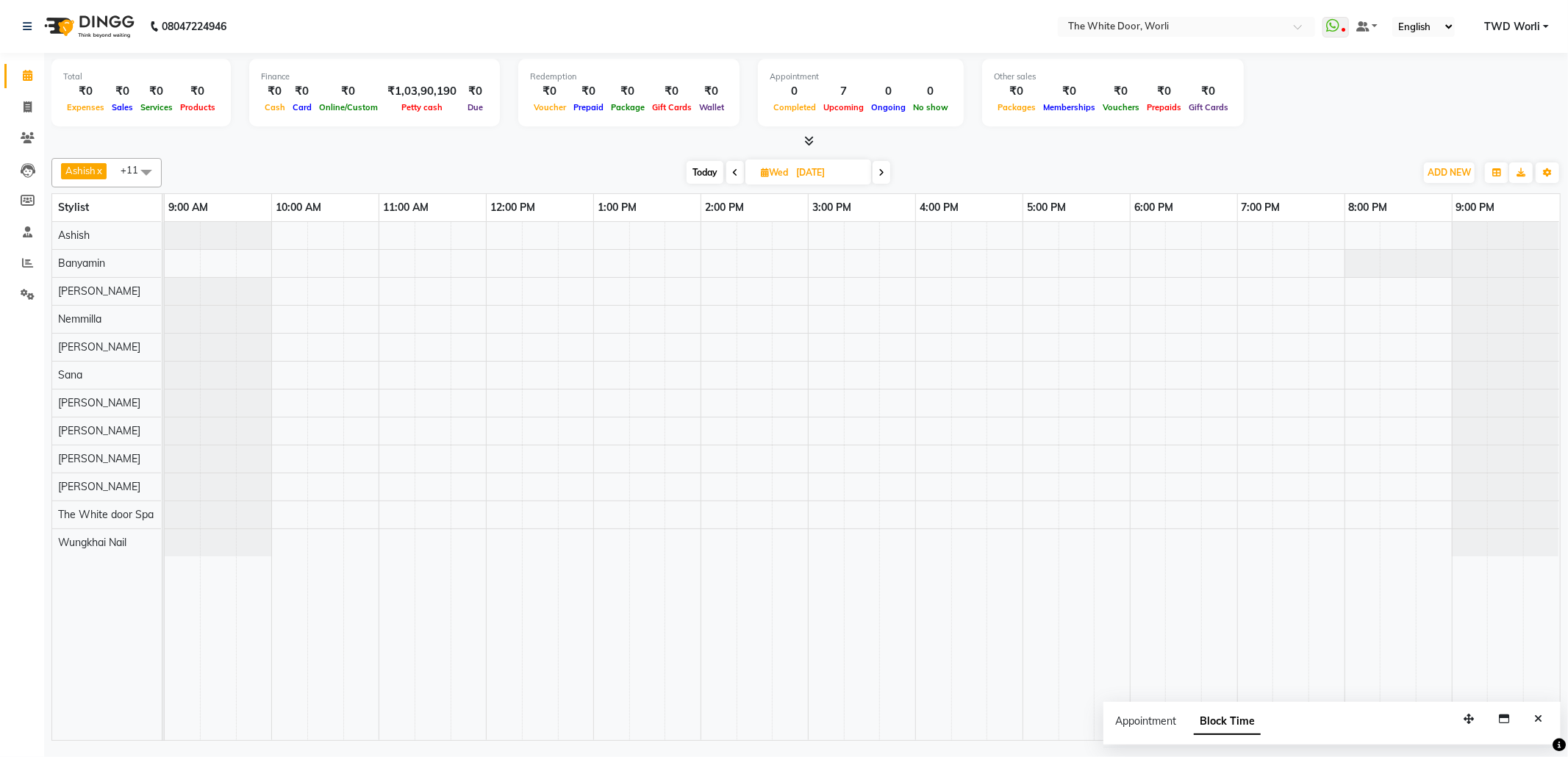
click at [886, 180] on span at bounding box center [881, 172] width 18 height 23
click at [709, 171] on span "Today" at bounding box center [707, 172] width 37 height 23
type input "02-09-2025"
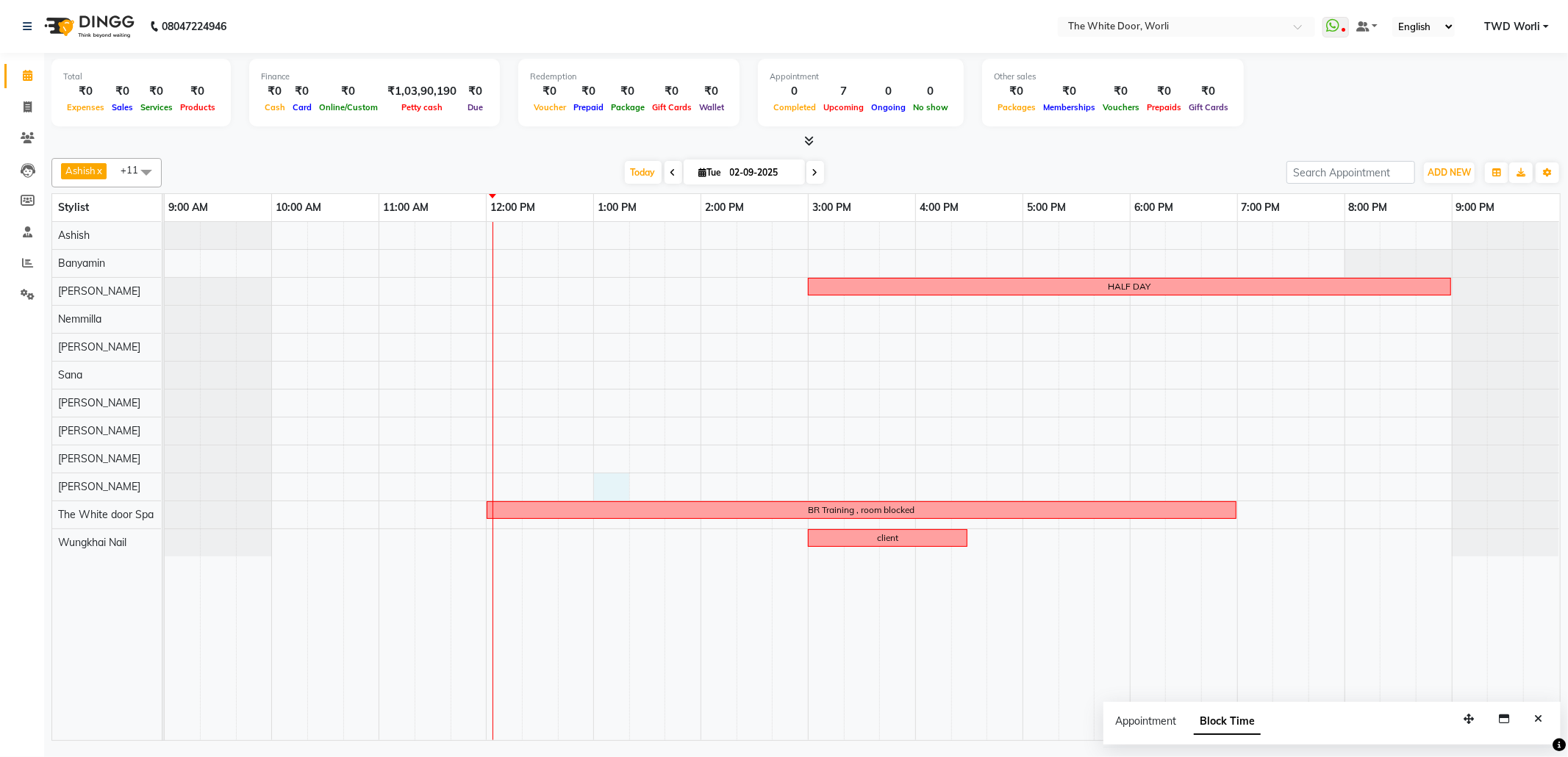
click at [617, 485] on div "HALF DAY BR Training , room blocked client" at bounding box center [862, 481] width 1395 height 518
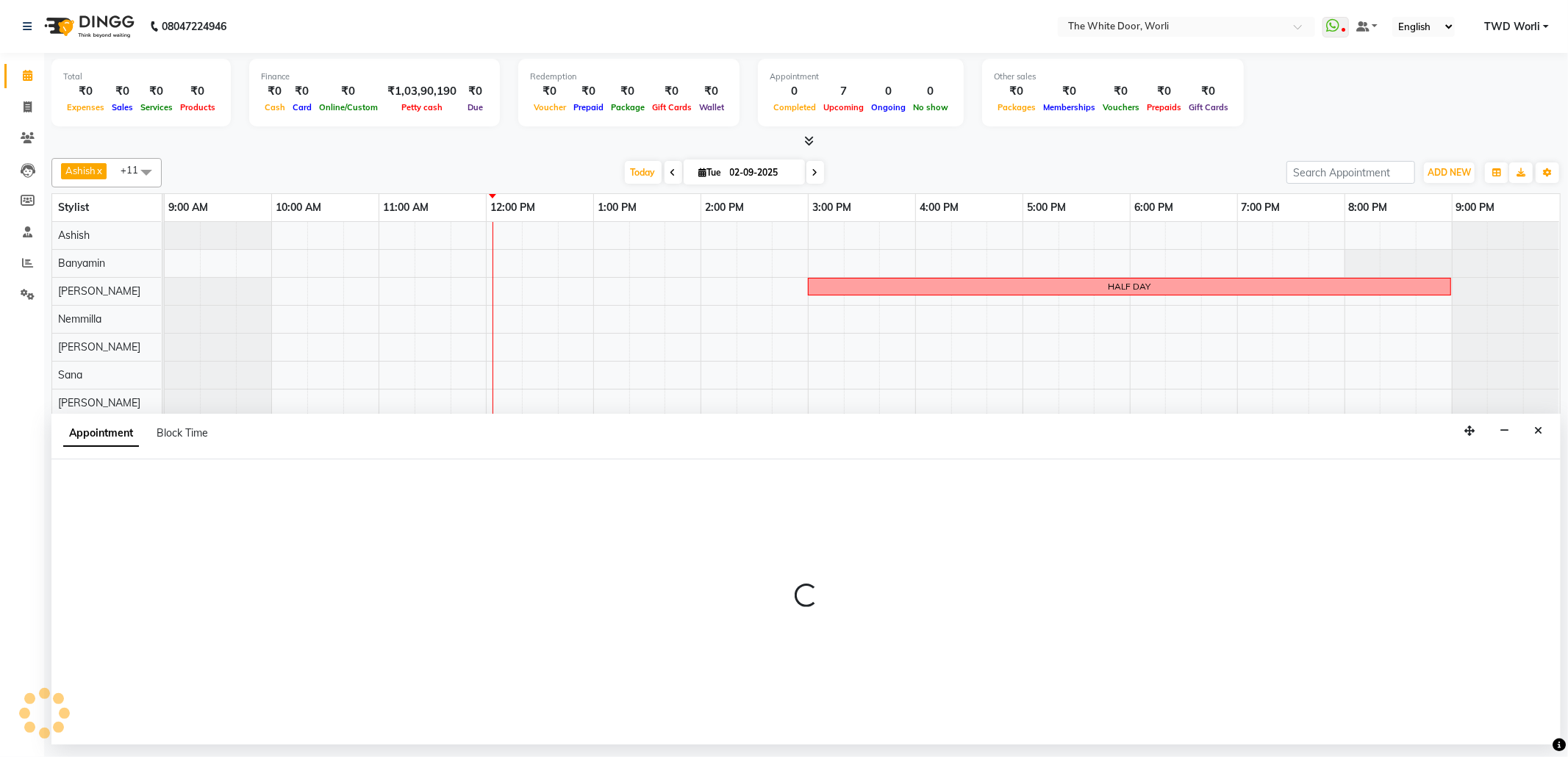
select select "50222"
select select "780"
select select "tentative"
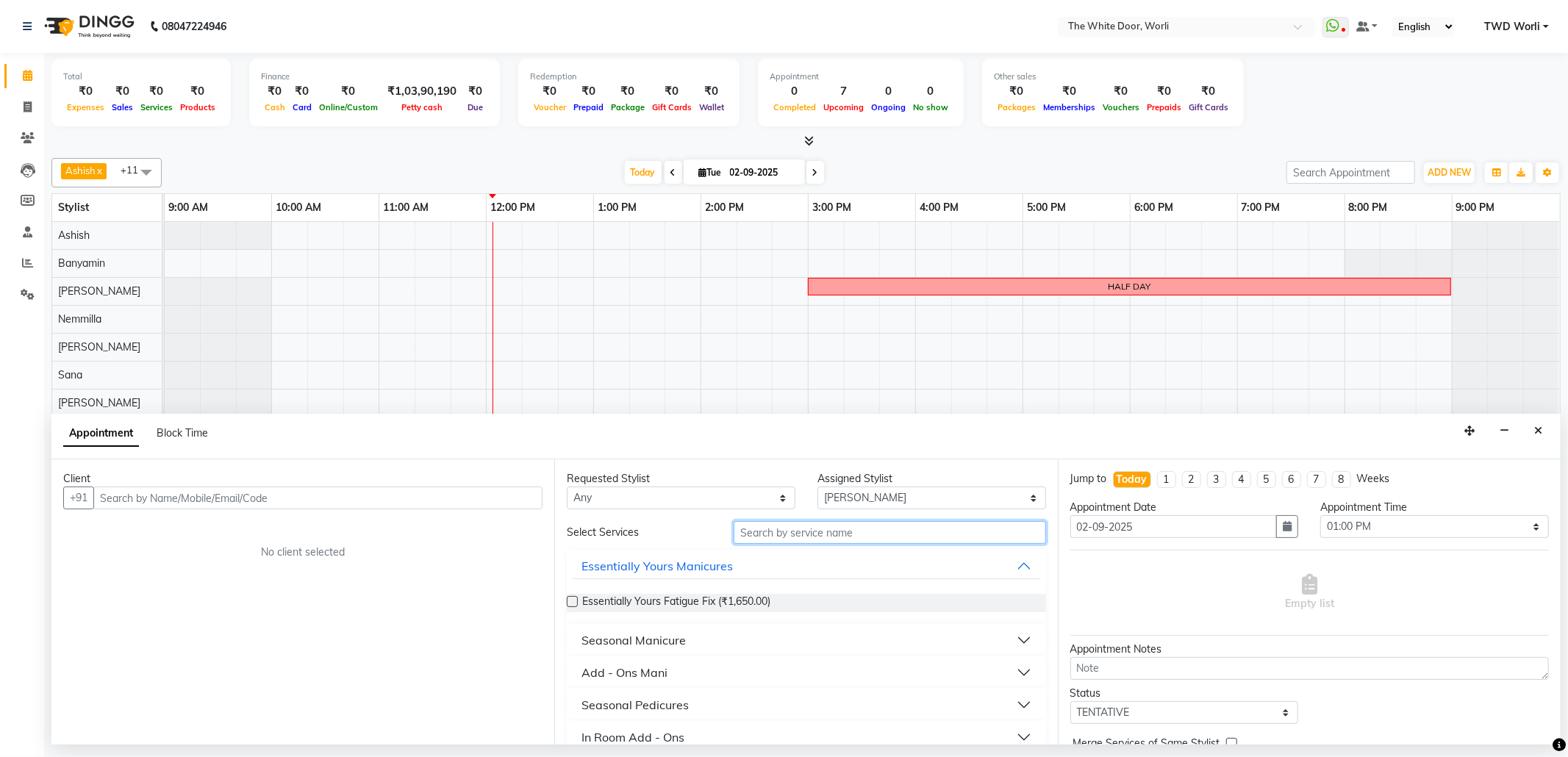
click at [837, 531] on input "text" at bounding box center [890, 532] width 312 height 23
click at [289, 503] on input "text" at bounding box center [318, 497] width 449 height 23
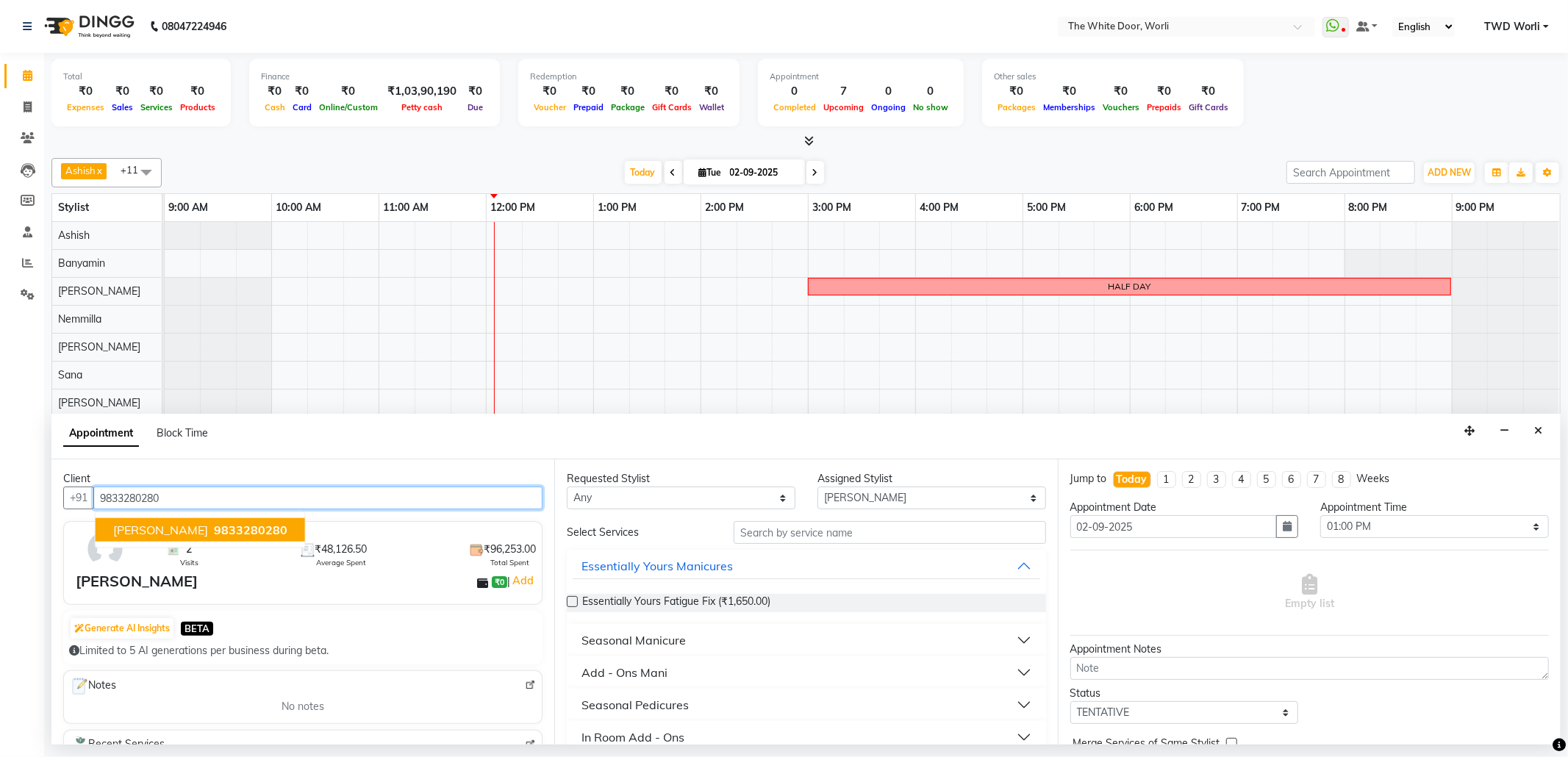
click at [214, 537] on span "9833280280" at bounding box center [251, 530] width 74 height 15
type input "9833280280"
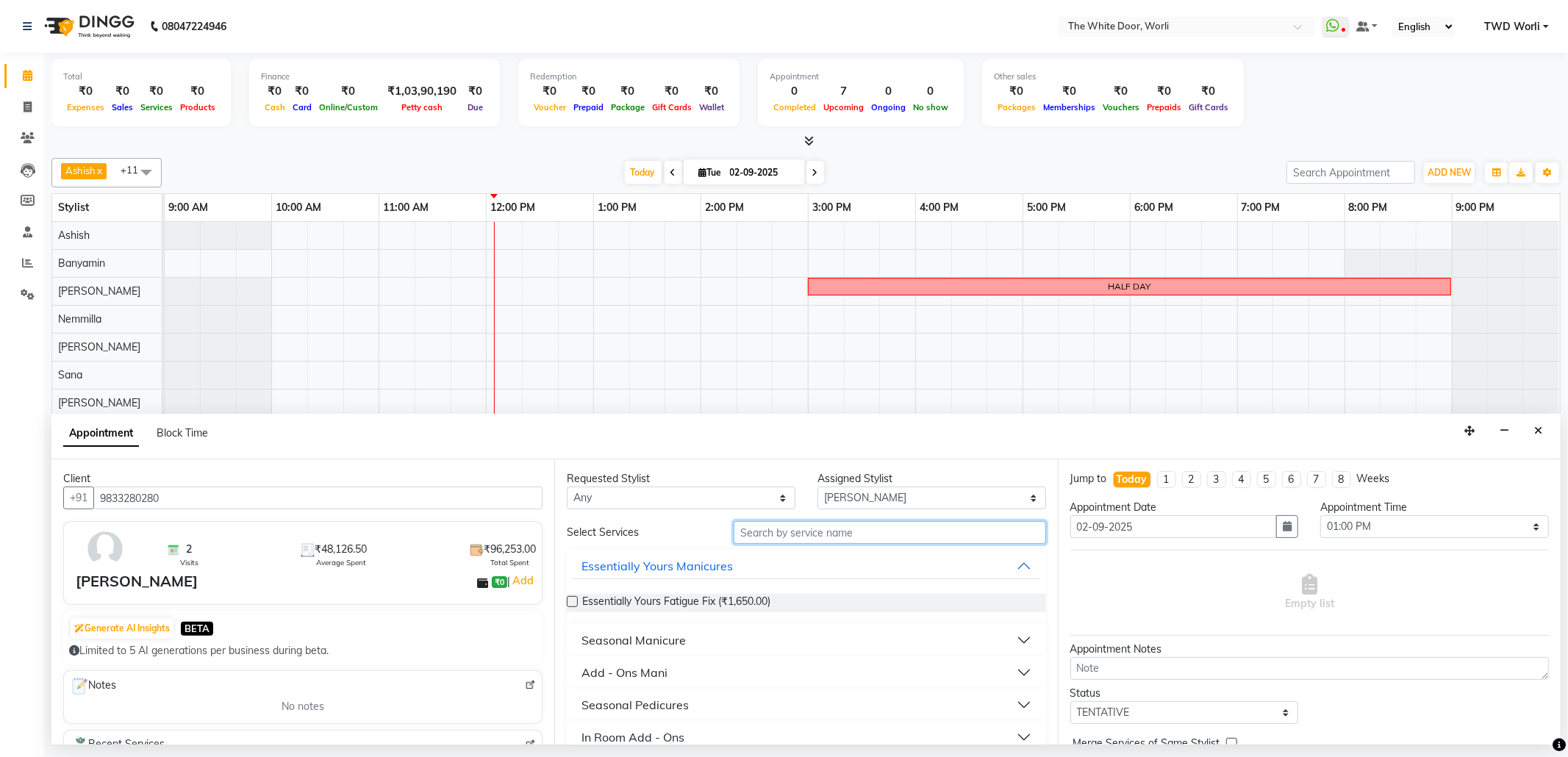
click at [844, 529] on input "text" at bounding box center [890, 532] width 312 height 23
click at [753, 530] on input "h" at bounding box center [890, 532] width 312 height 23
type input "h"
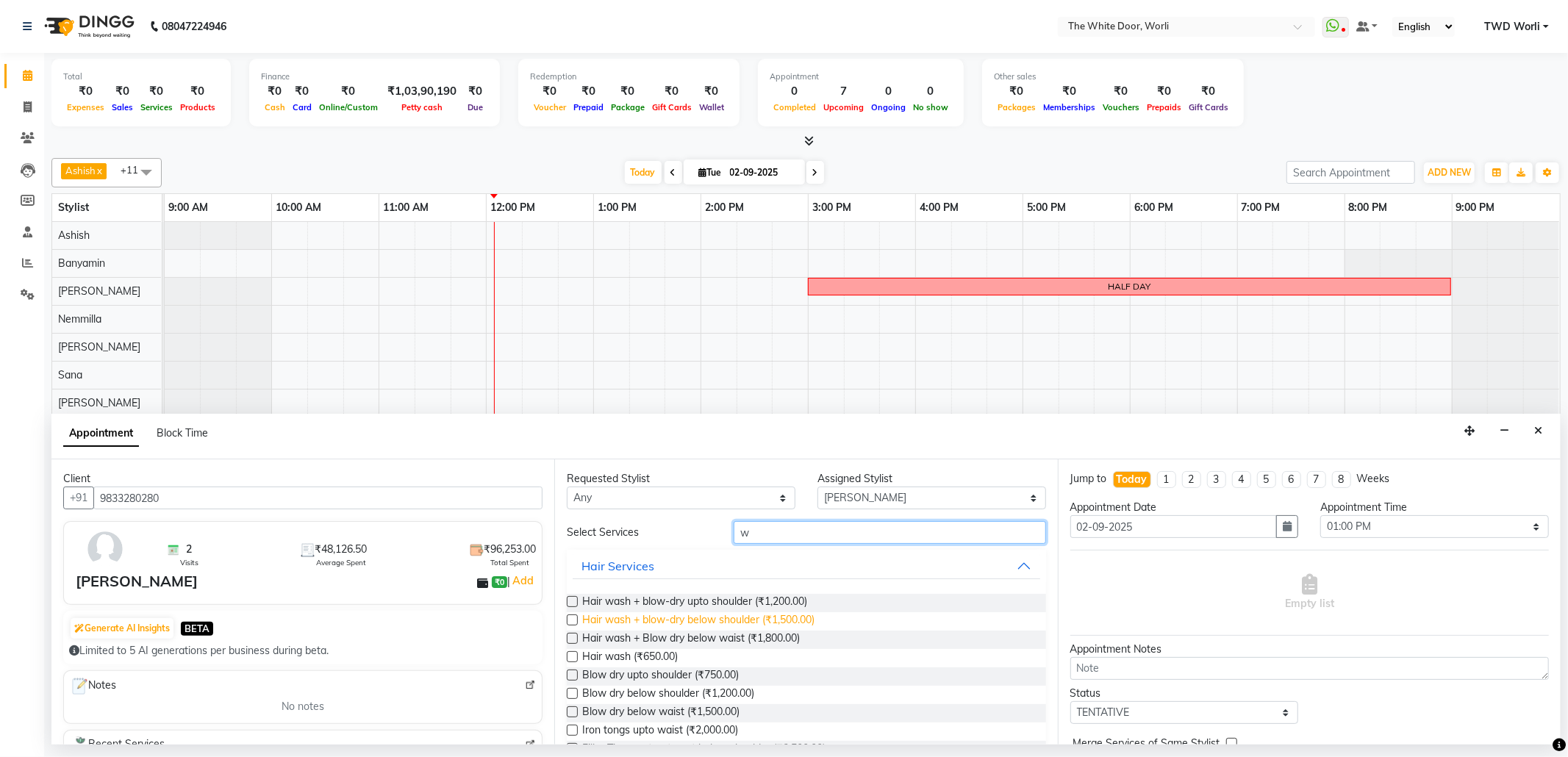
type input "w"
click at [583, 620] on span "Hair wash + blow-dry below shoulder (₹1,500.00)" at bounding box center [698, 621] width 232 height 18
checkbox input "false"
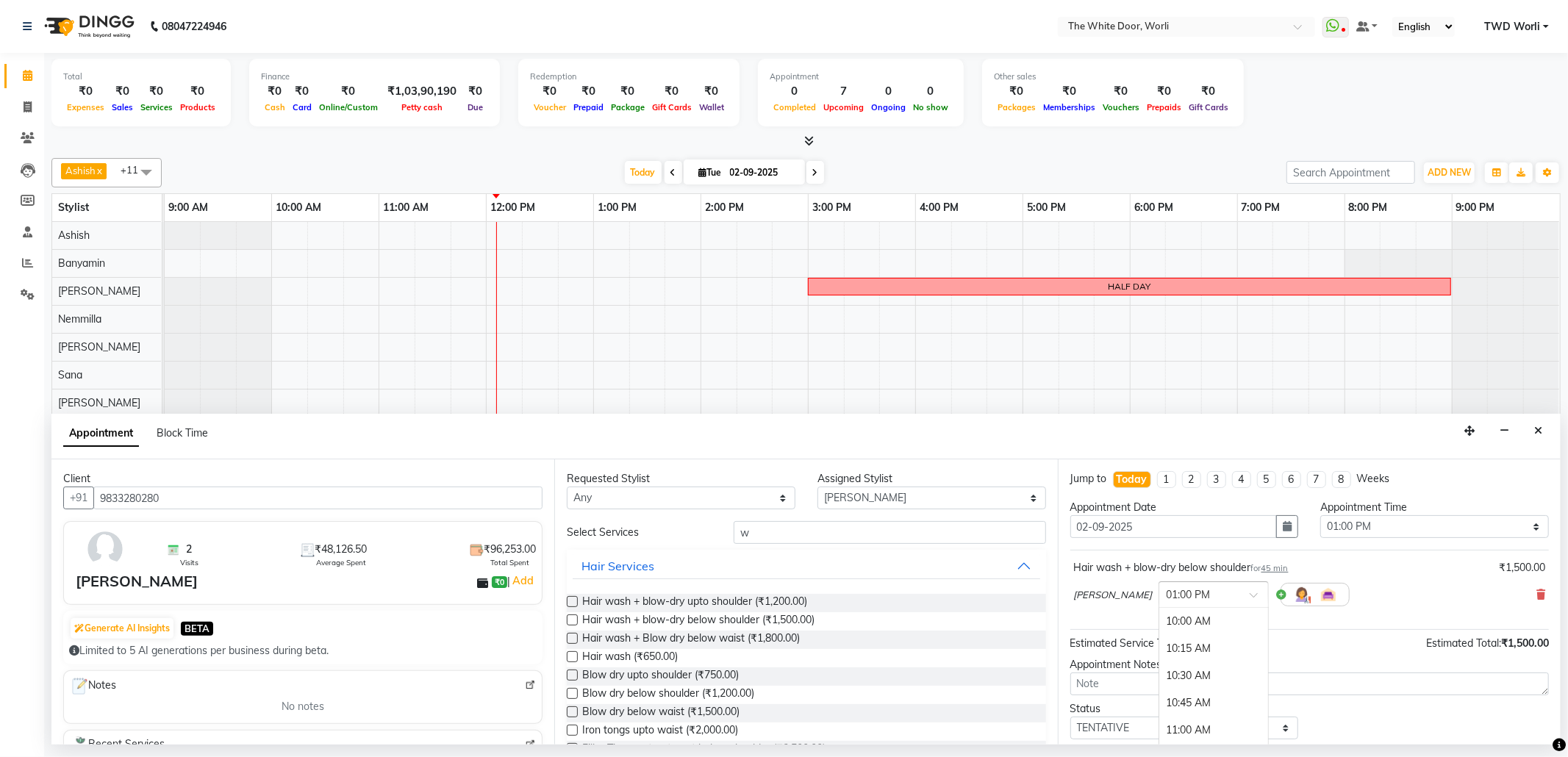
scroll to position [326, 0]
click at [1197, 601] on div at bounding box center [1214, 594] width 109 height 15
click at [1160, 681] on div "01:30 PM" at bounding box center [1214, 676] width 109 height 27
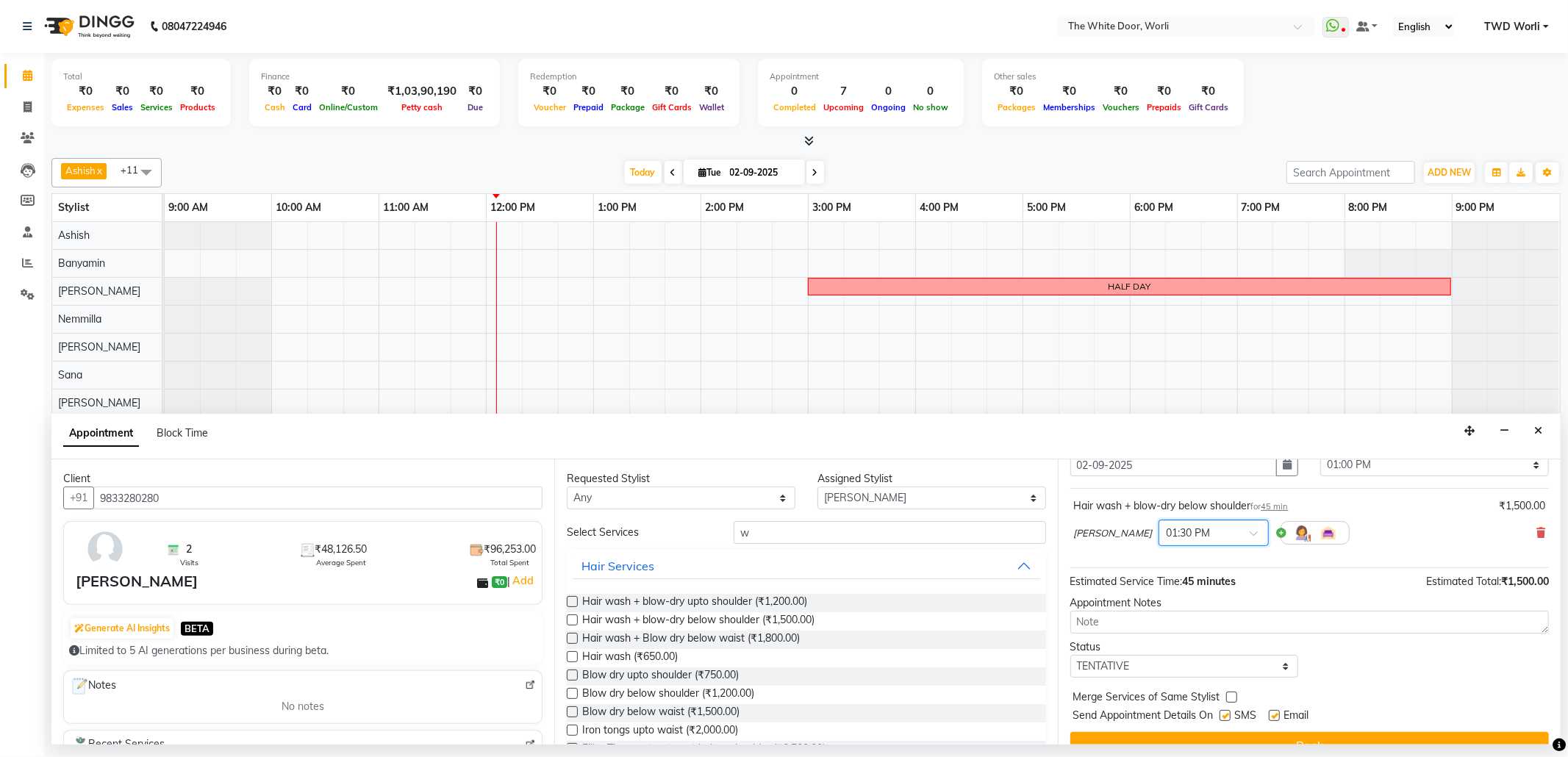
scroll to position [89, 0]
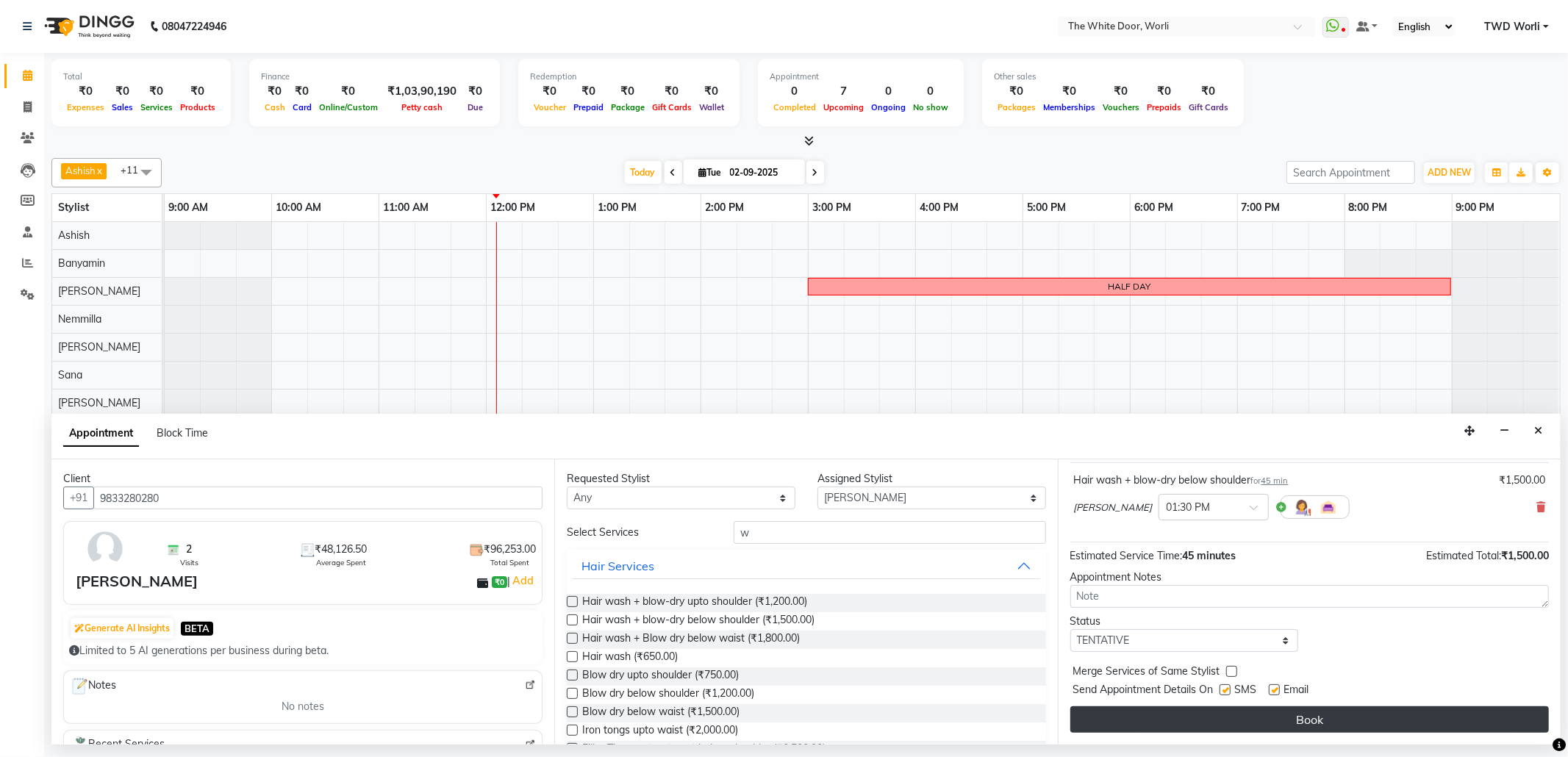
click at [1238, 720] on button "Book" at bounding box center [1309, 719] width 479 height 27
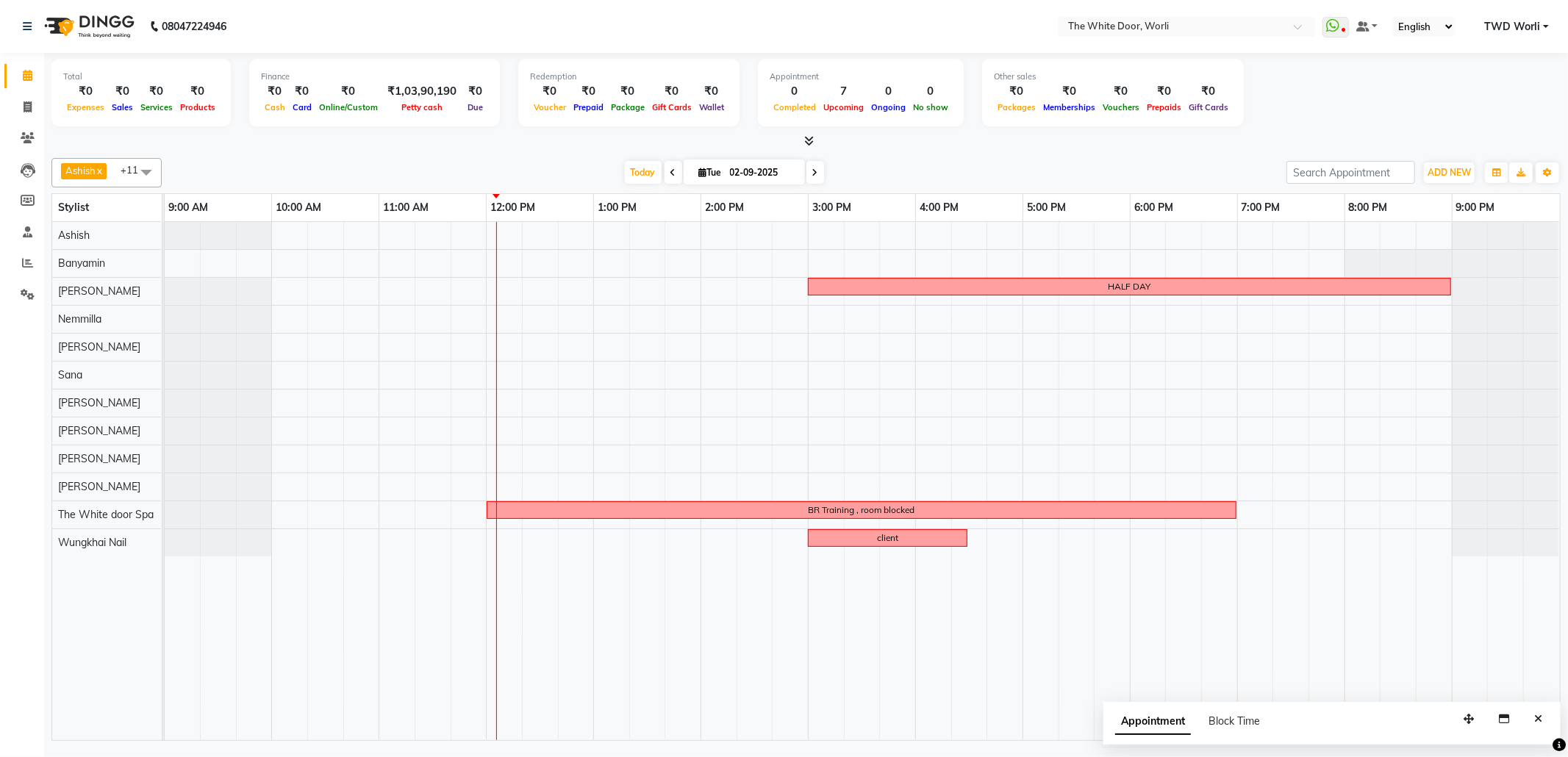
click at [813, 174] on icon at bounding box center [815, 173] width 6 height 9
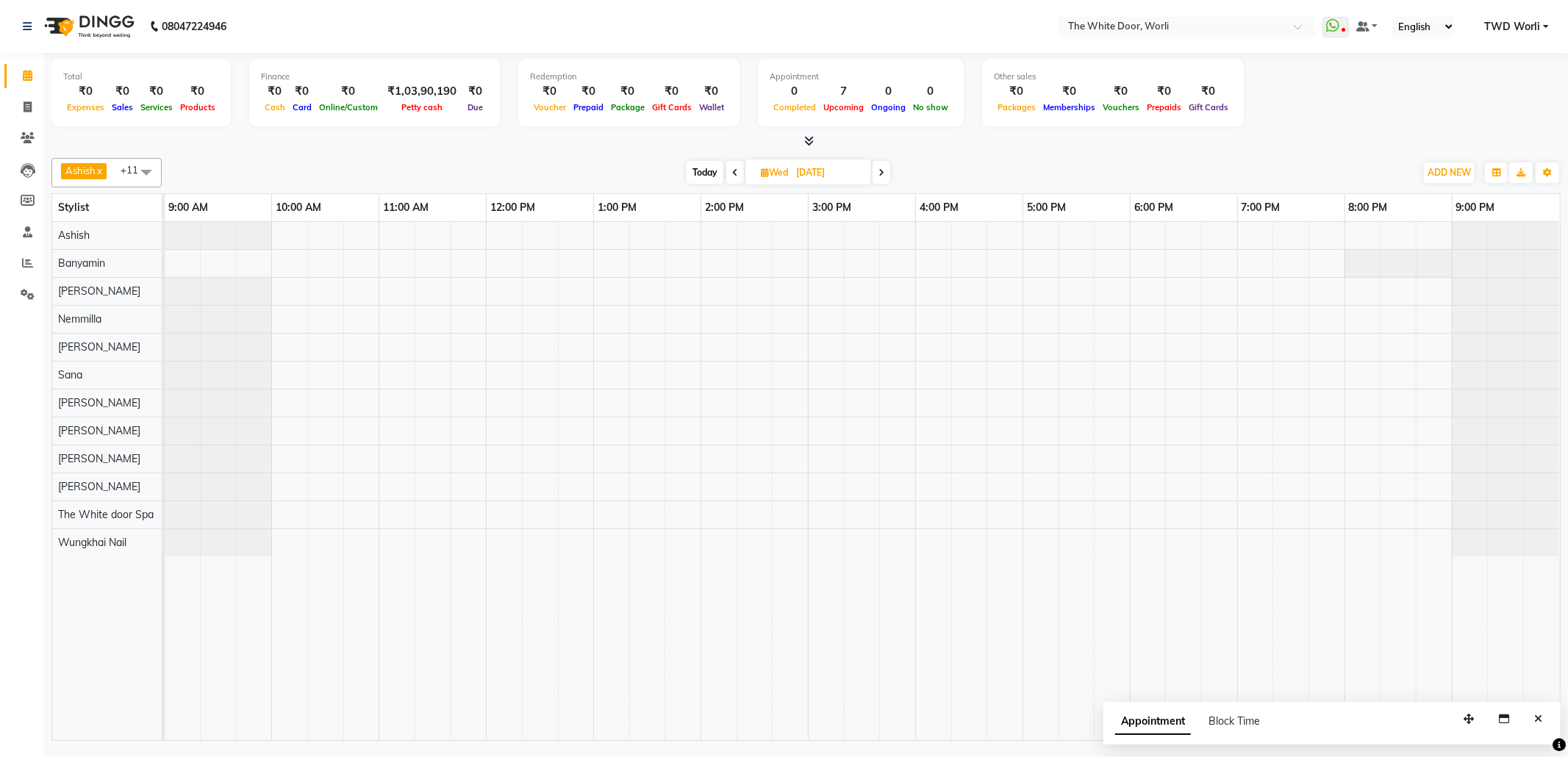
click at [701, 170] on span "Today" at bounding box center [705, 172] width 37 height 23
type input "02-09-2025"
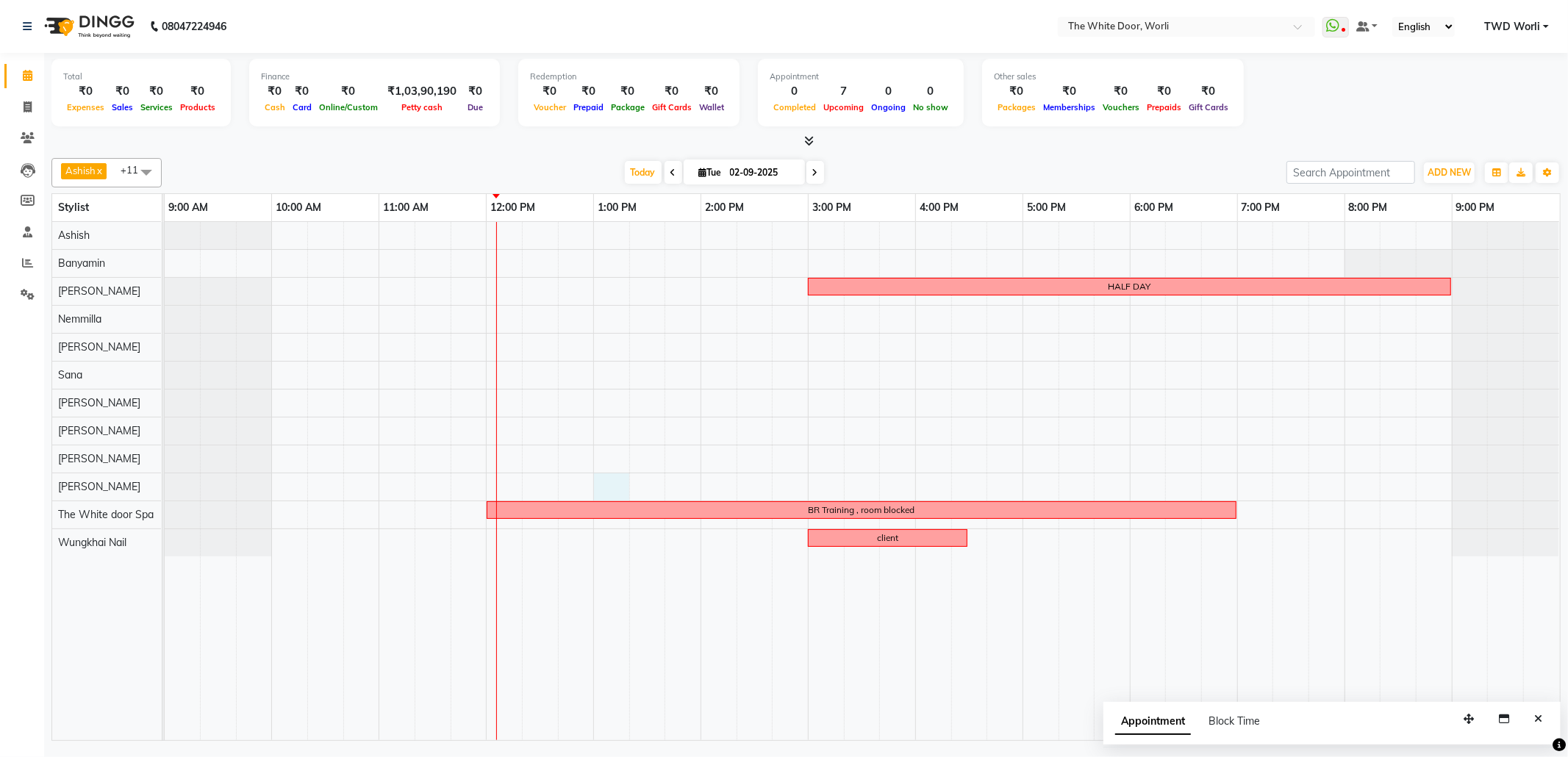
click at [618, 489] on div "HALF DAY BR Training , room blocked client" at bounding box center [862, 481] width 1395 height 518
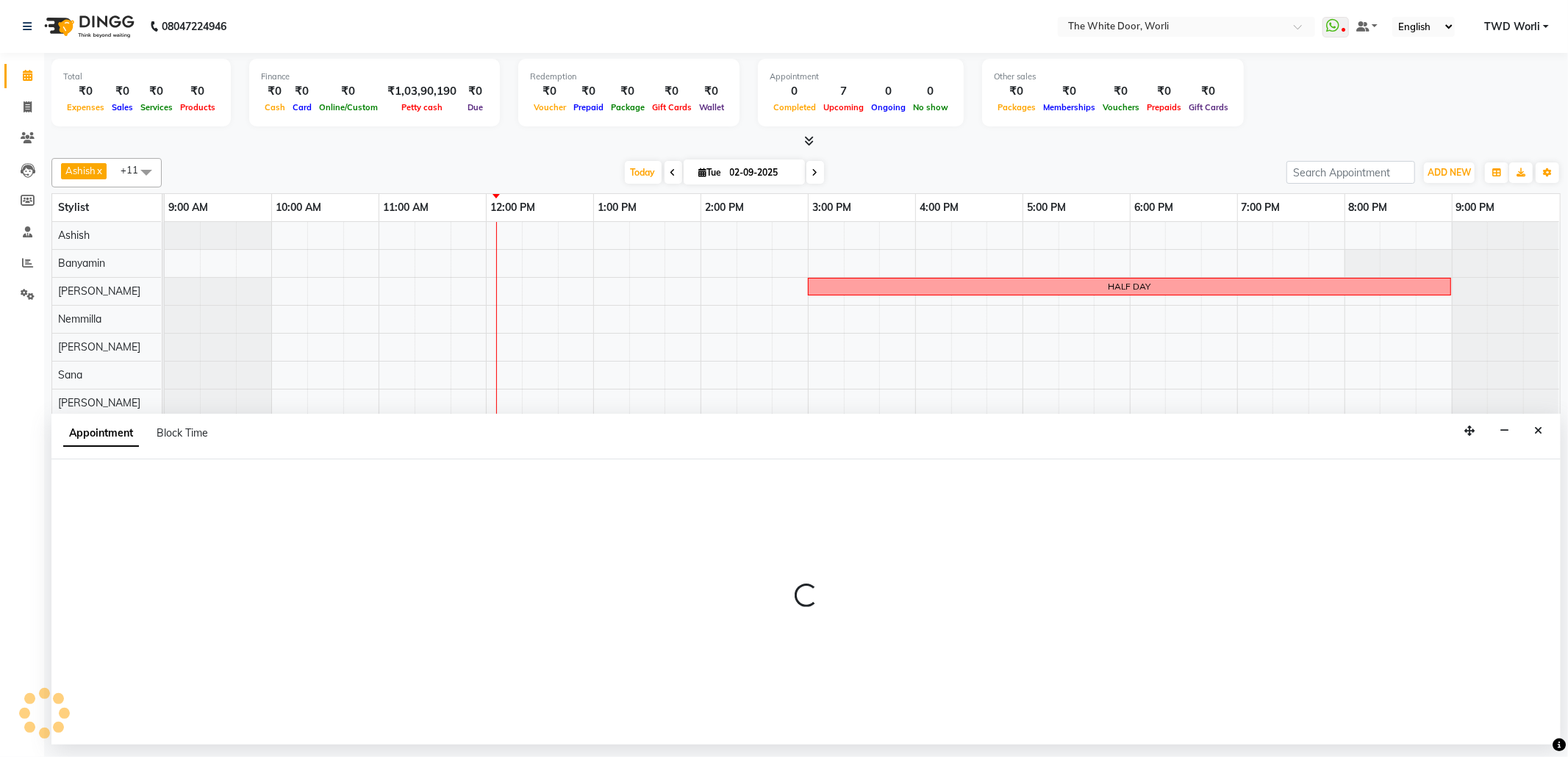
select select "50222"
select select "780"
select select "tentative"
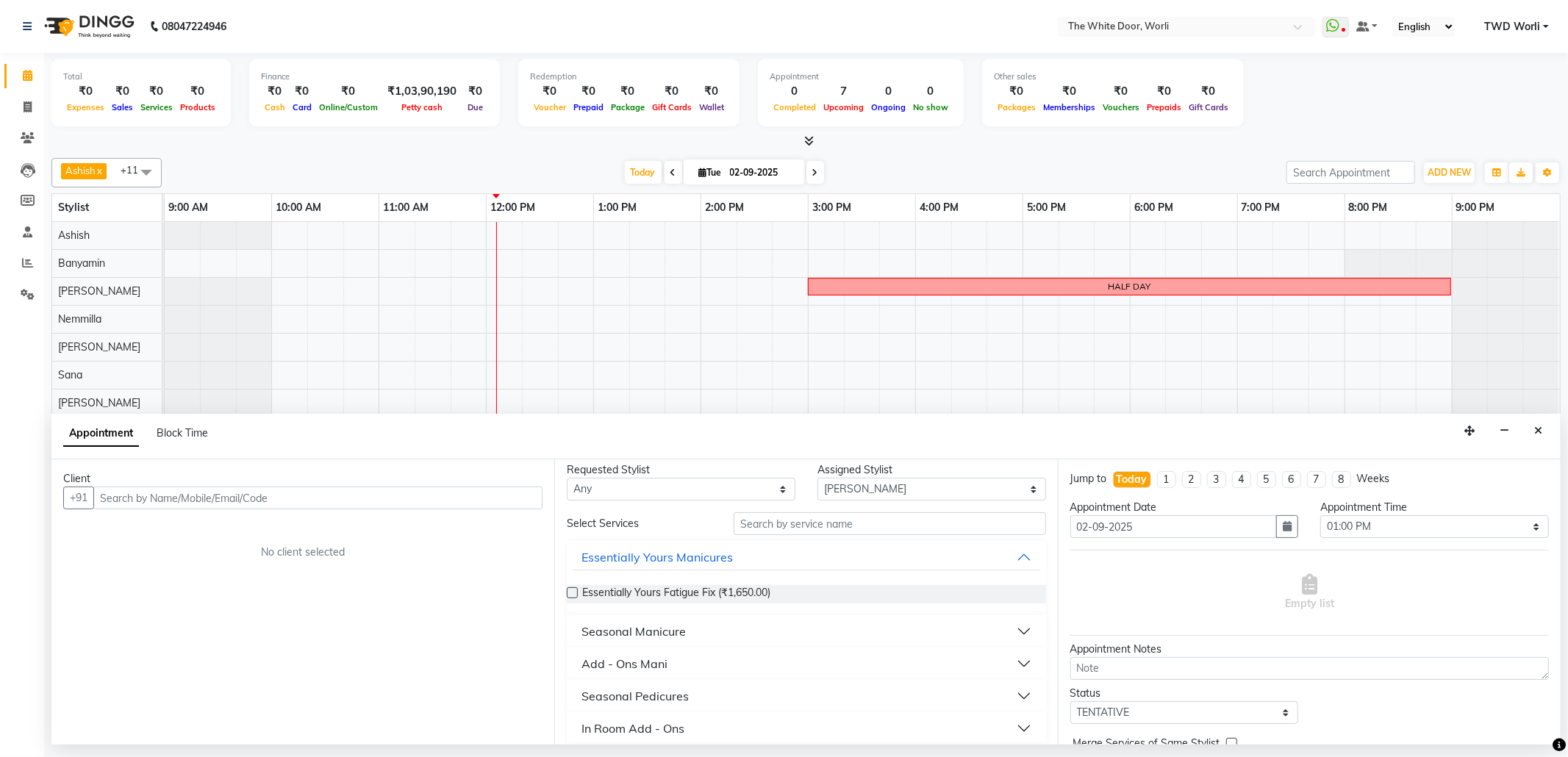
scroll to position [0, 0]
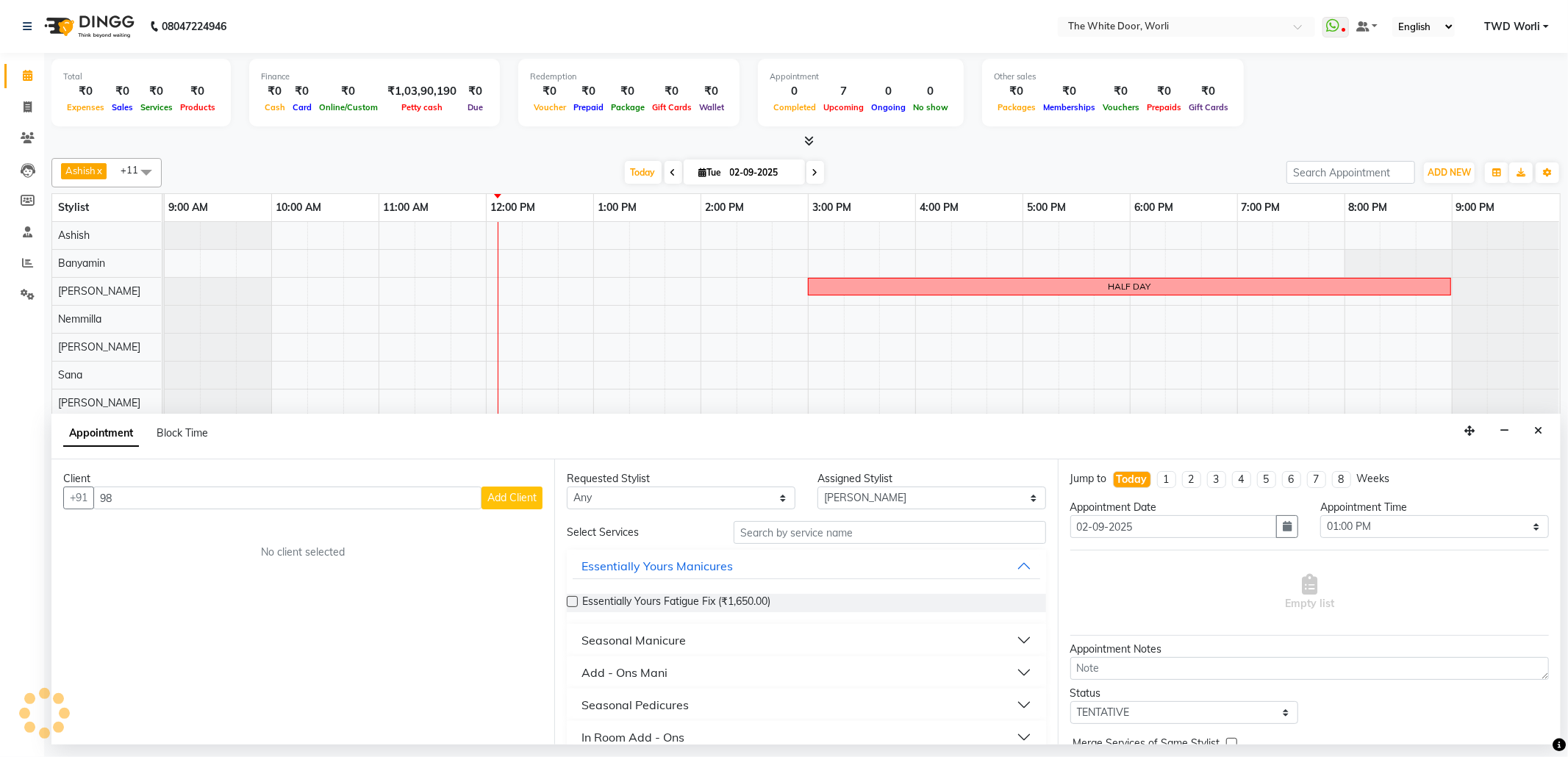
type input "9"
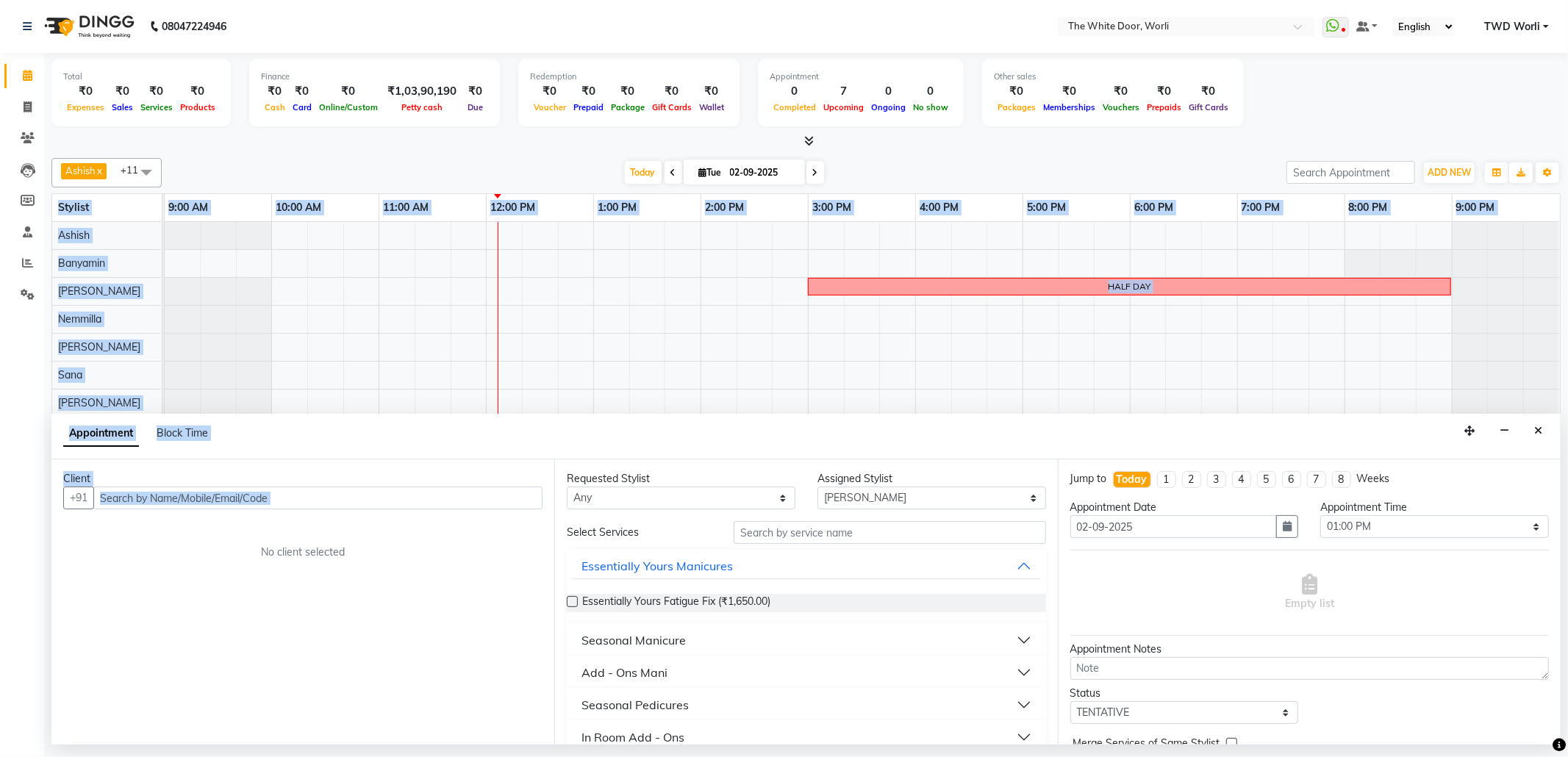
drag, startPoint x: 325, startPoint y: 779, endPoint x: 456, endPoint y: 796, distance: 132.1
click at [456, 756] on html "08047224946 Select Location × The White Door, Worli WhatsApp Status ✕ Status: D…" at bounding box center [784, 378] width 1568 height 757
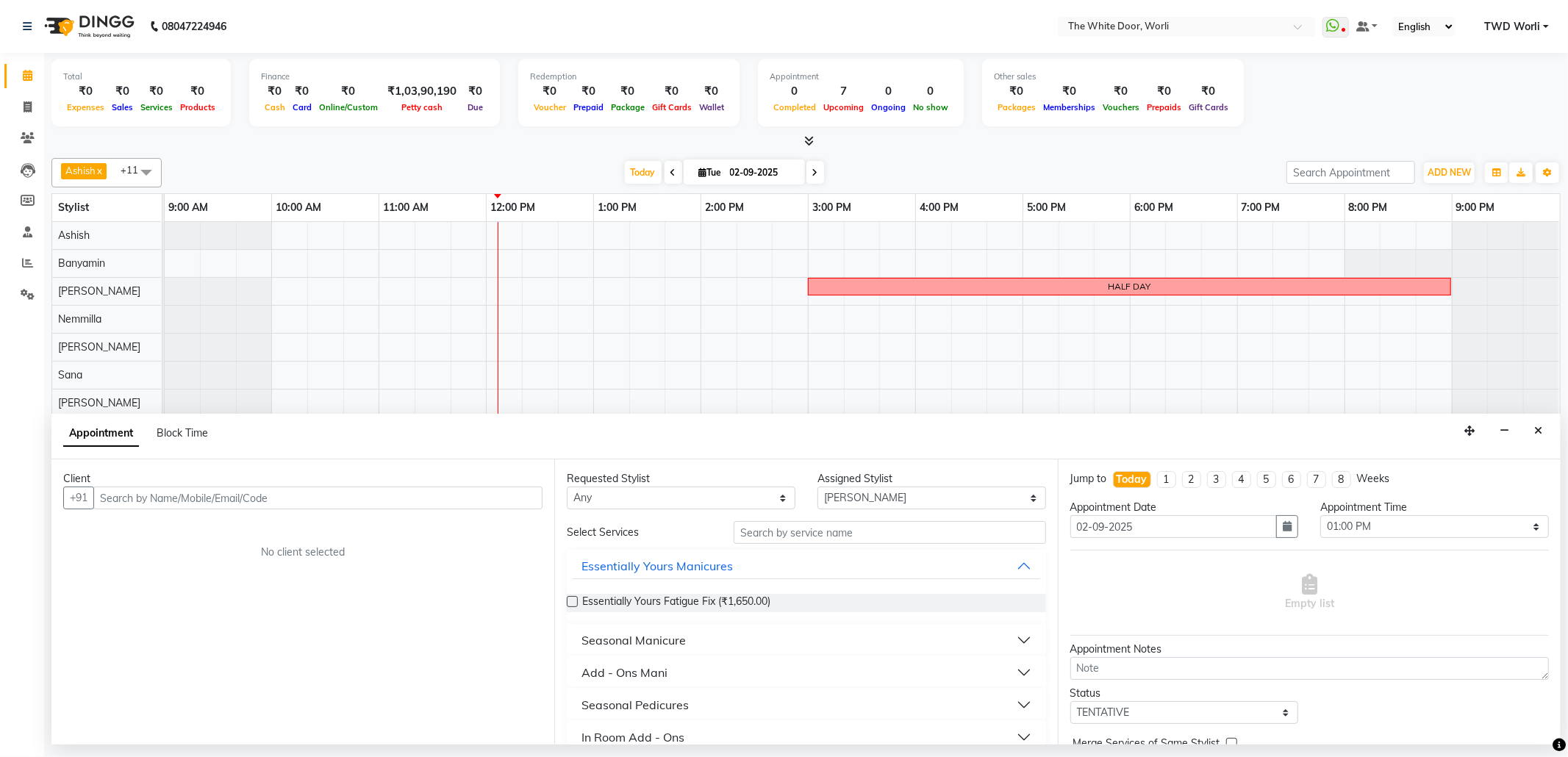
drag, startPoint x: 423, startPoint y: 535, endPoint x: 441, endPoint y: 536, distance: 18.0
click at [426, 532] on div "Client +91 No client selected" at bounding box center [303, 602] width 503 height 285
click at [273, 495] on input "text" at bounding box center [318, 497] width 449 height 23
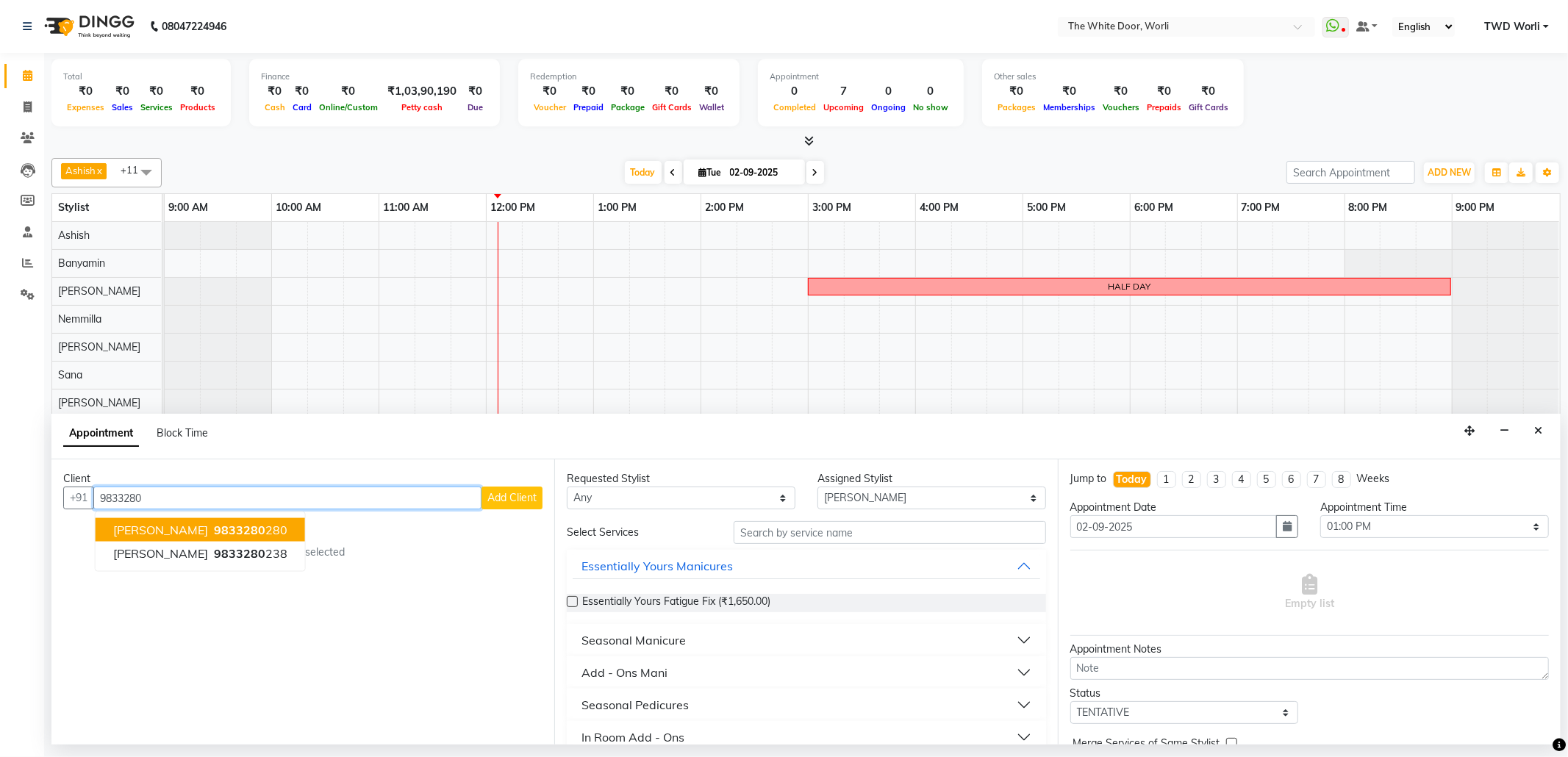
click at [214, 533] on span "9833280" at bounding box center [239, 530] width 51 height 15
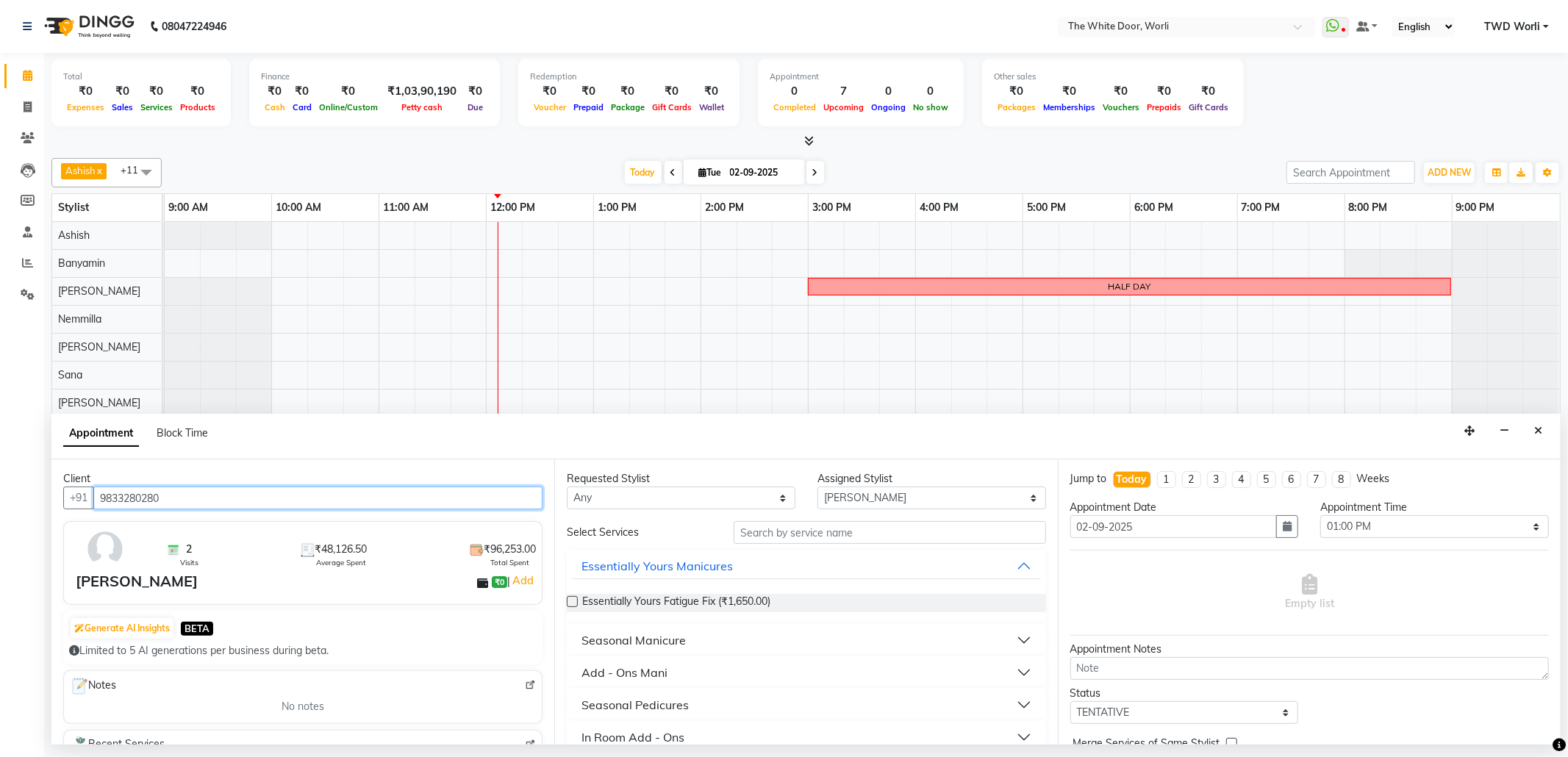
type input "9833280280"
click at [900, 527] on input "text" at bounding box center [890, 532] width 312 height 23
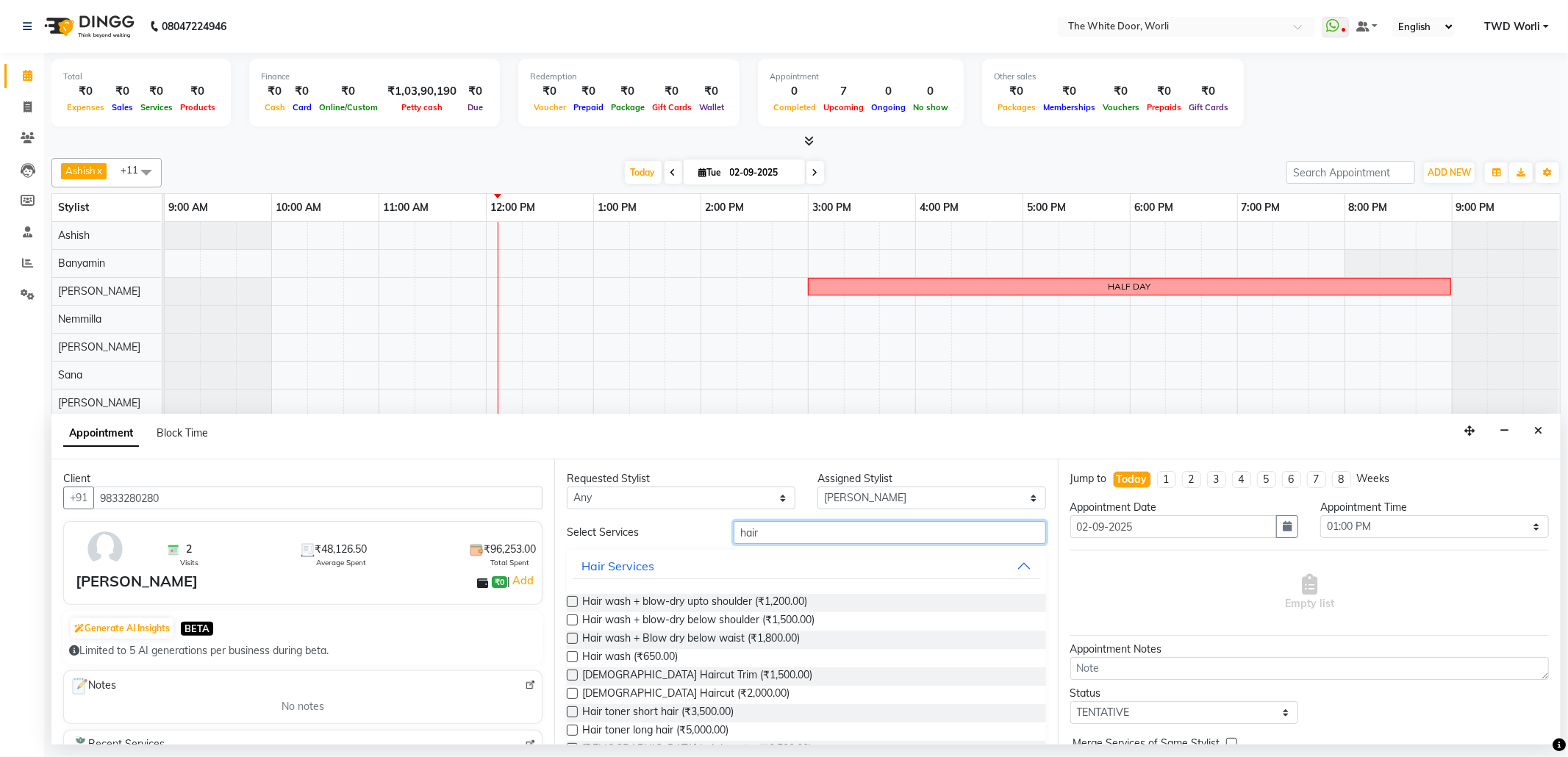
type input "hair"
click at [569, 618] on label at bounding box center [572, 620] width 11 height 11
click at [569, 618] on input "checkbox" at bounding box center [571, 621] width 9 height 9
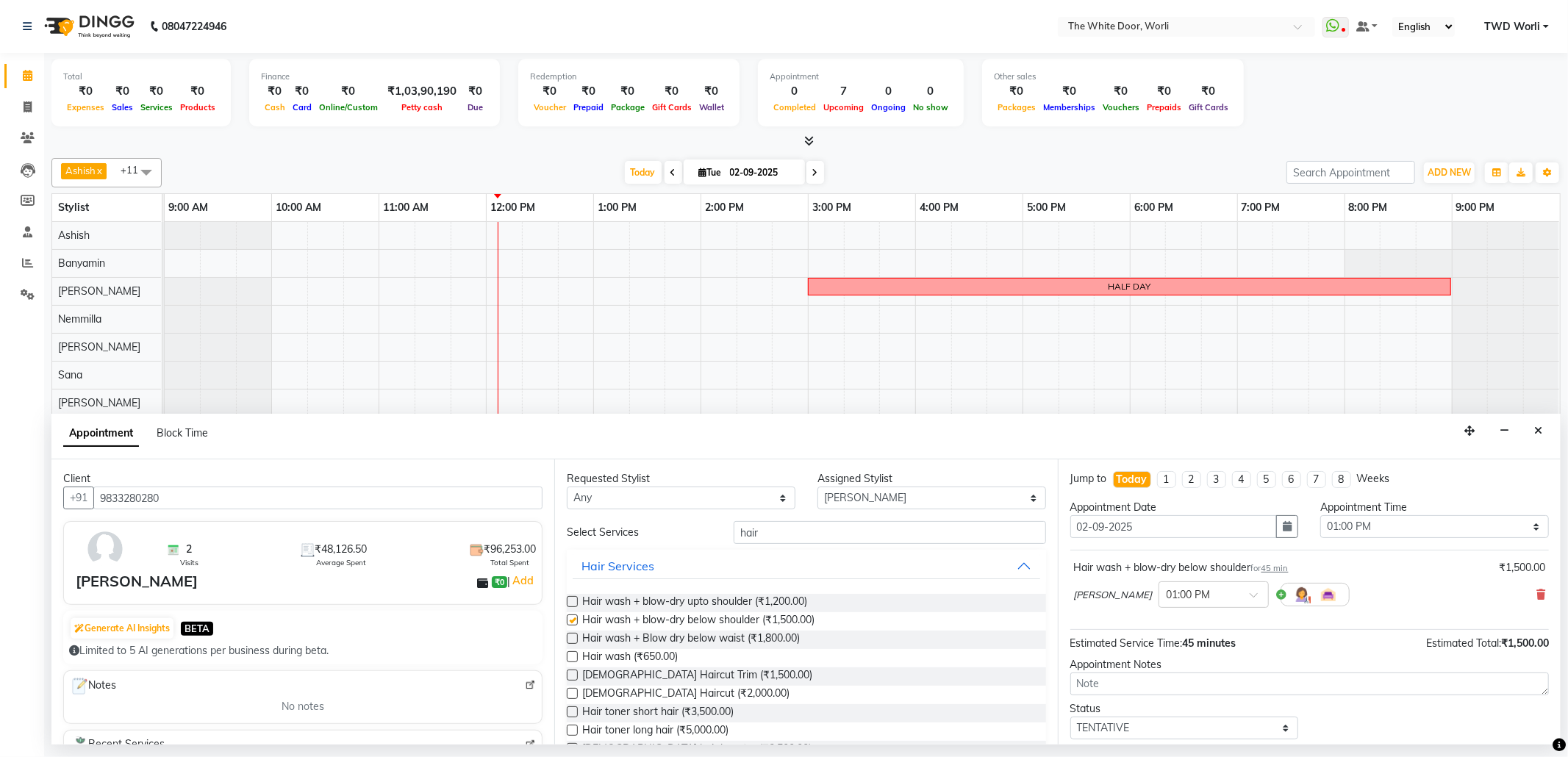
checkbox input "false"
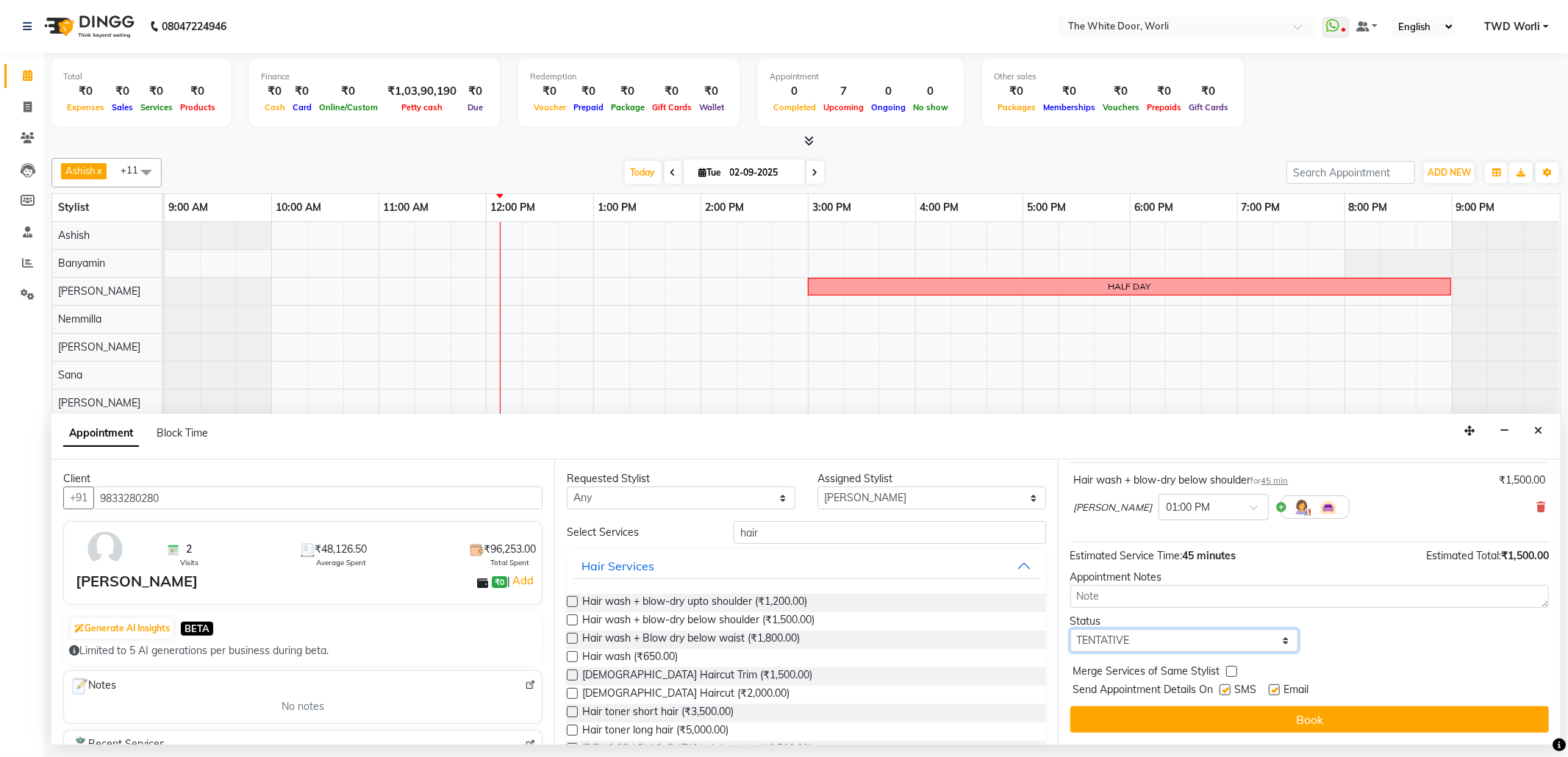
click at [1188, 650] on select "Select TENTATIVE CONFIRM CHECK-IN UPCOMING" at bounding box center [1184, 640] width 229 height 23
select select "confirm booking"
click at [1070, 630] on select "Select TENTATIVE CONFIRM CHECK-IN UPCOMING" at bounding box center [1184, 640] width 229 height 23
click at [1249, 511] on span at bounding box center [1259, 511] width 18 height 15
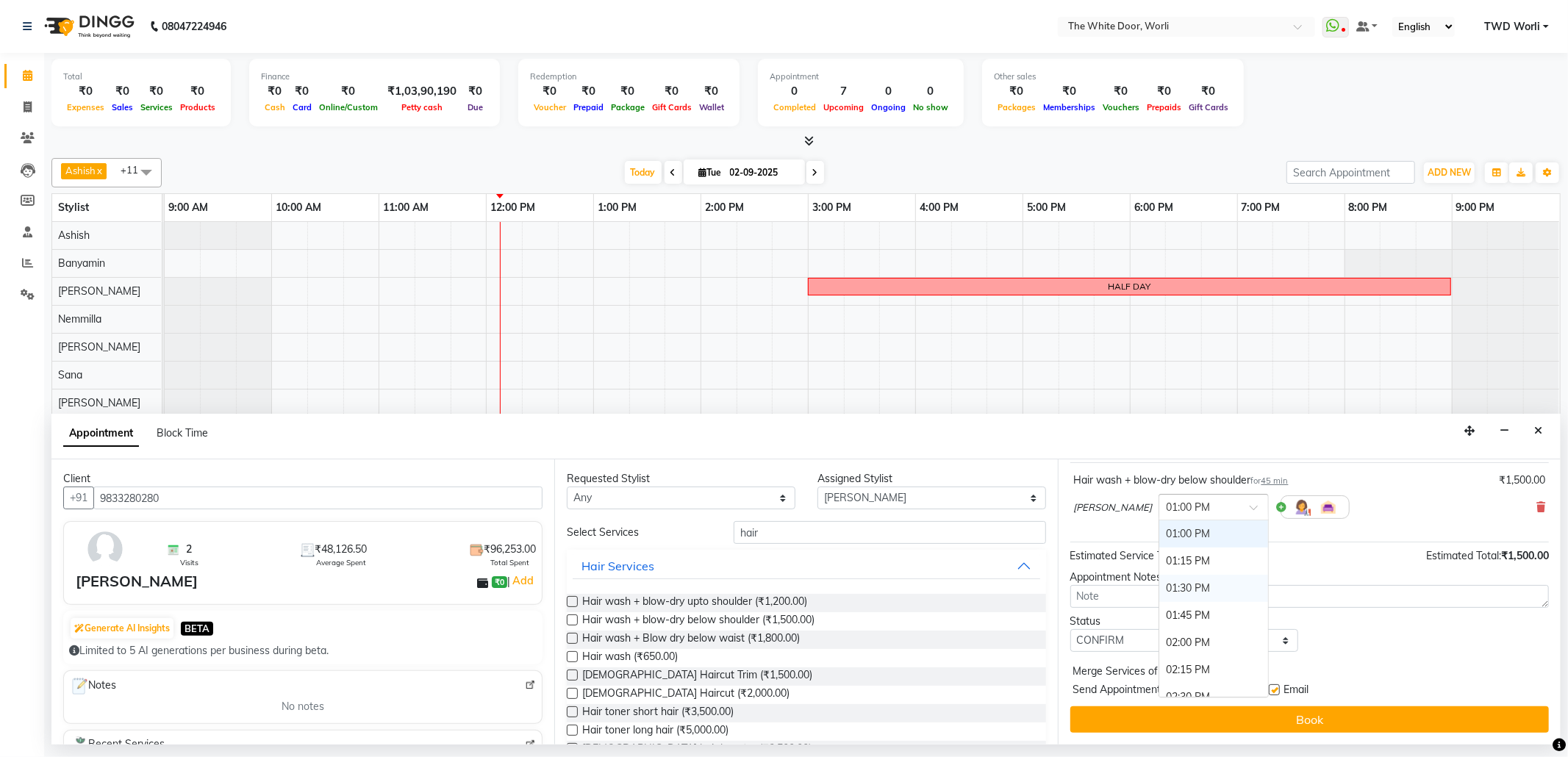
click at [1161, 585] on div "01:30 PM" at bounding box center [1214, 588] width 109 height 27
click at [958, 489] on select "Select Aarti Ashish Ashish S Banyamin Leyla Lash Nemmilla Pranali Rashid Salman…" at bounding box center [932, 497] width 229 height 23
click at [818, 488] on select "Select Aarti Ashish Ashish S Banyamin Leyla Lash Nemmilla Pranali Rashid Salman…" at bounding box center [932, 497] width 229 height 23
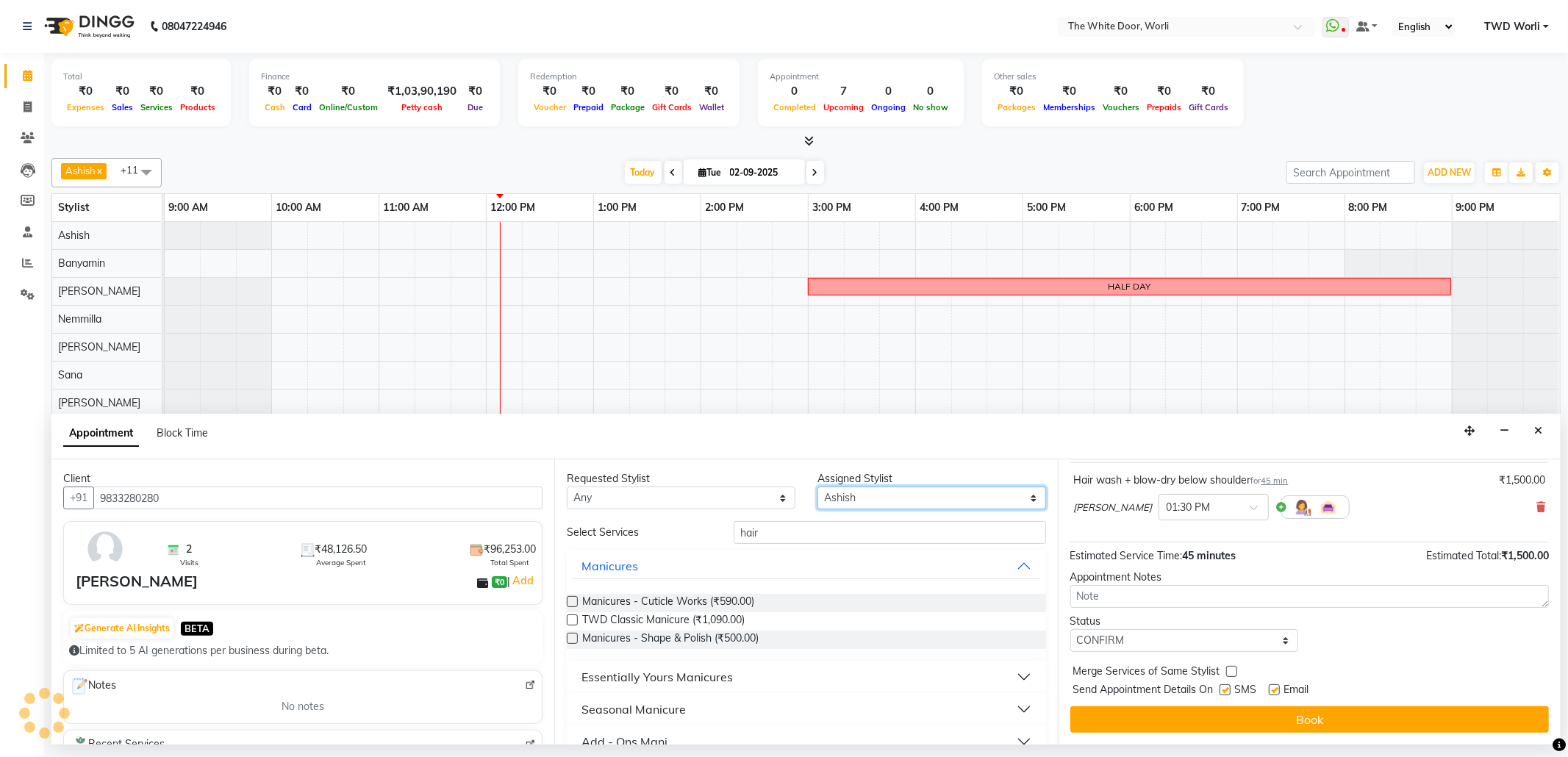
click at [854, 490] on select "Select Aarti Ashish Ashish S Banyamin Leyla Lash Nemmilla Pranali Rashid Salman…" at bounding box center [932, 497] width 229 height 23
click at [927, 492] on select "Select Aarti Ashish Ashish S Banyamin Leyla Lash Nemmilla Pranali Rashid Salman…" at bounding box center [932, 497] width 229 height 23
click at [950, 485] on div "Assigned Stylist" at bounding box center [932, 479] width 229 height 15
click at [942, 492] on select "Select Aarti Ashish Ashish S Banyamin Leyla Lash Nemmilla Pranali Rashid Salman…" at bounding box center [932, 497] width 229 height 23
select select "83679"
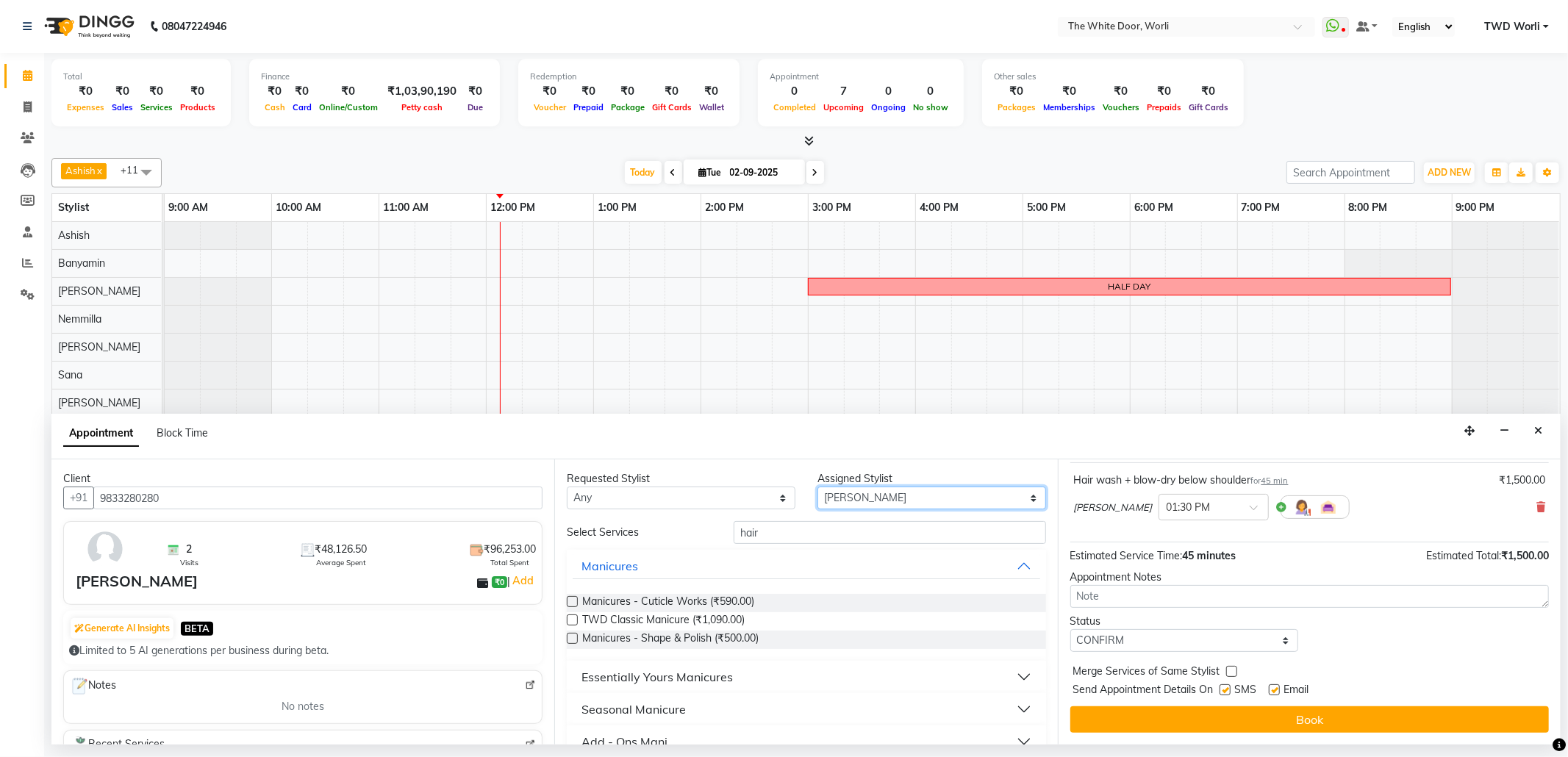
click at [818, 488] on select "Select Aarti Ashish Ashish S Banyamin Leyla Lash Nemmilla Pranali Rashid Salman…" at bounding box center [932, 497] width 229 height 23
click at [877, 533] on input "hair" at bounding box center [890, 532] width 312 height 23
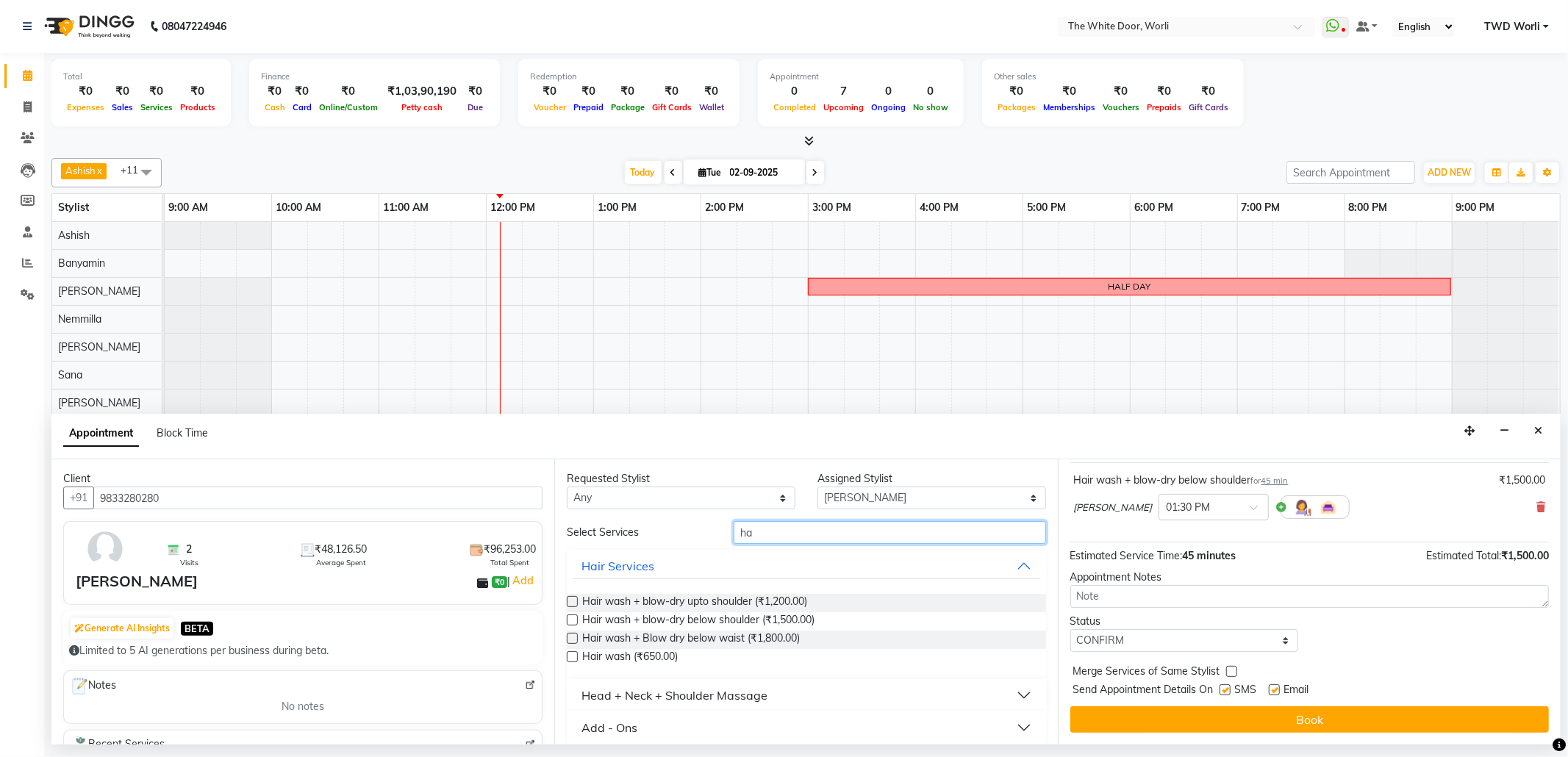
type input "h"
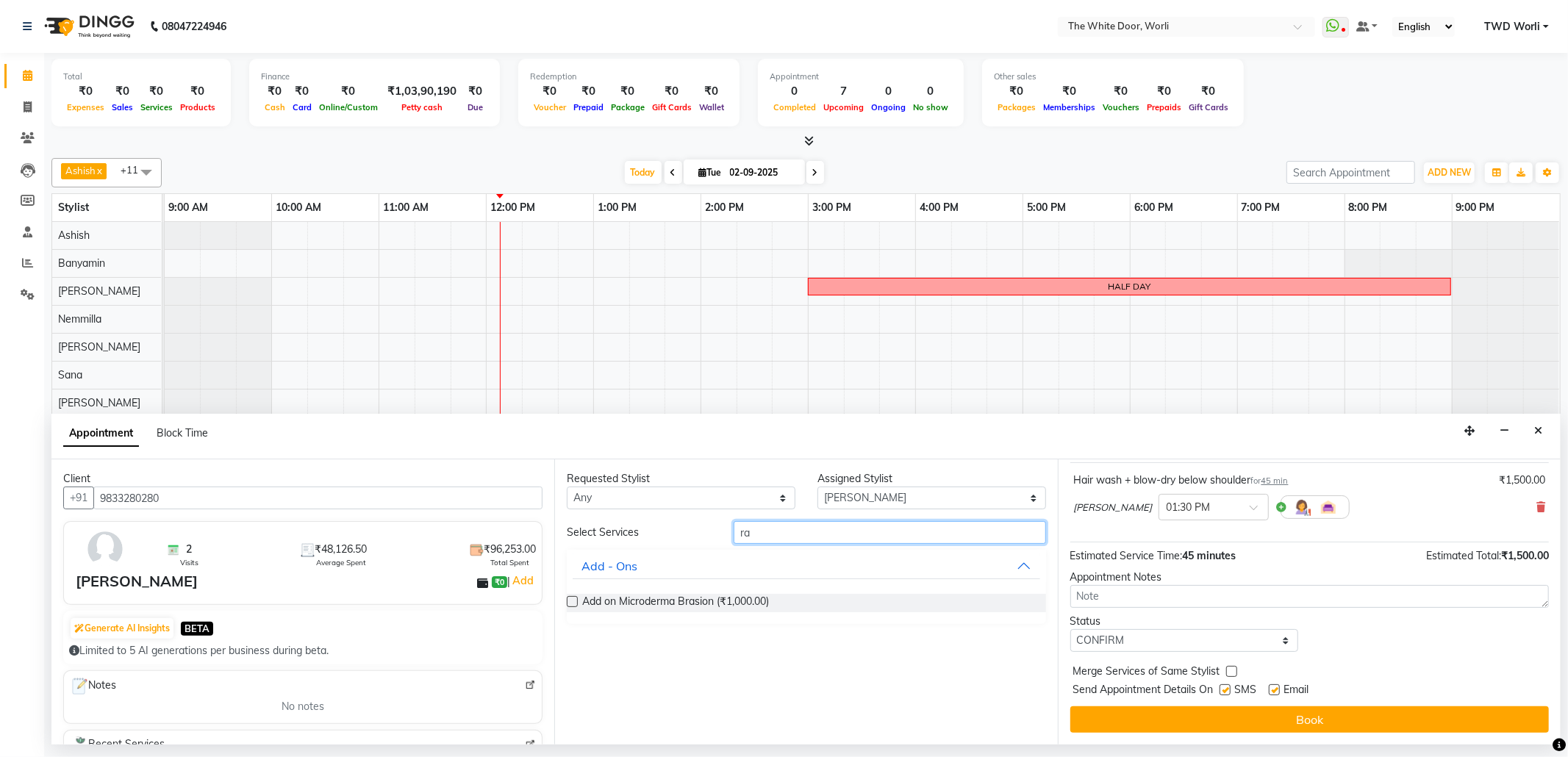
type input "r"
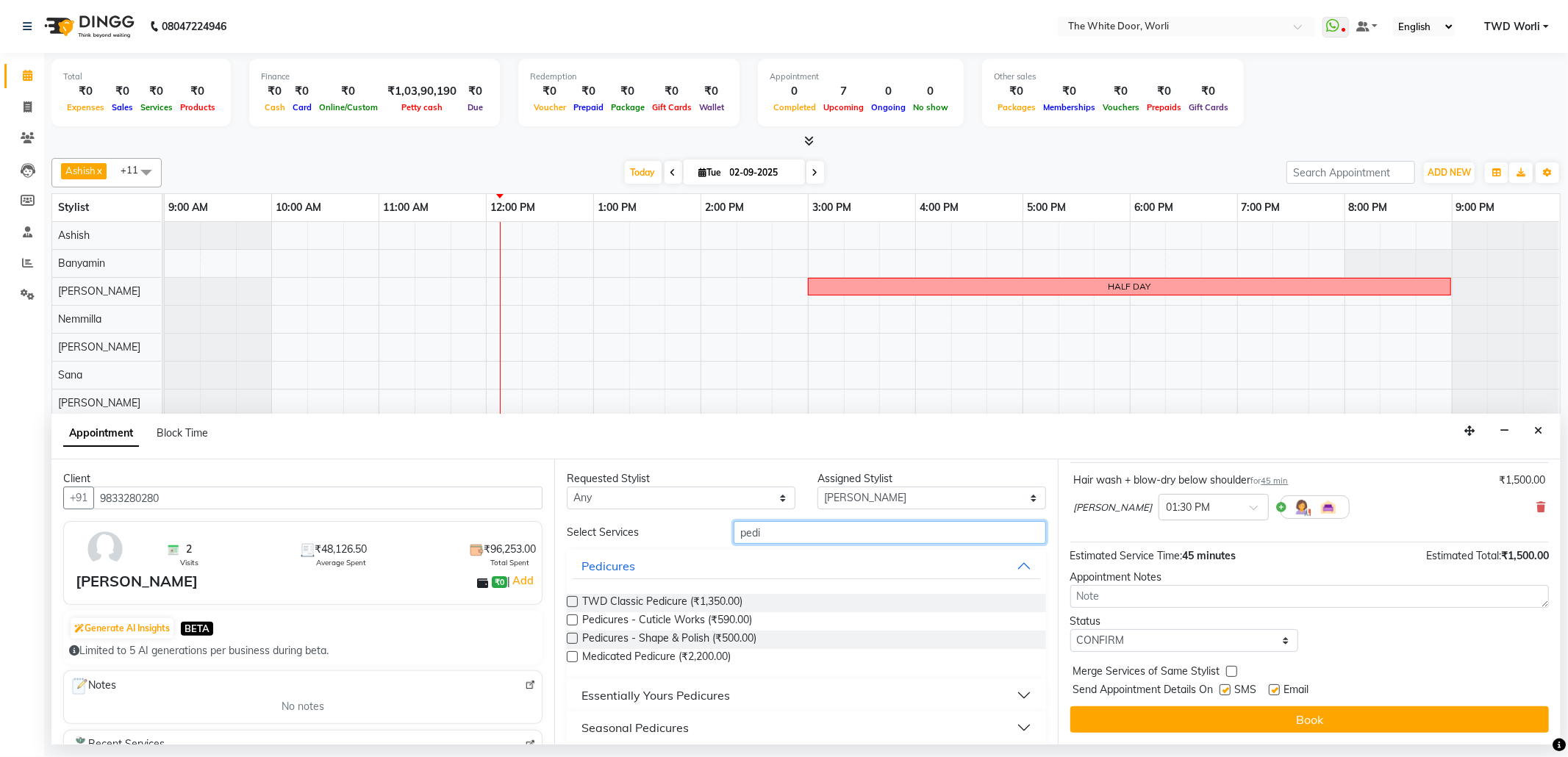
click at [871, 739] on div "Select Services pedi Pedicures TWD Classic Pedicure (₹1,350.00) Pedicures - Cut…" at bounding box center [806, 649] width 479 height 255
type input "pedi"
click at [567, 599] on label at bounding box center [572, 601] width 11 height 11
click at [567, 599] on input "checkbox" at bounding box center [571, 603] width 9 height 9
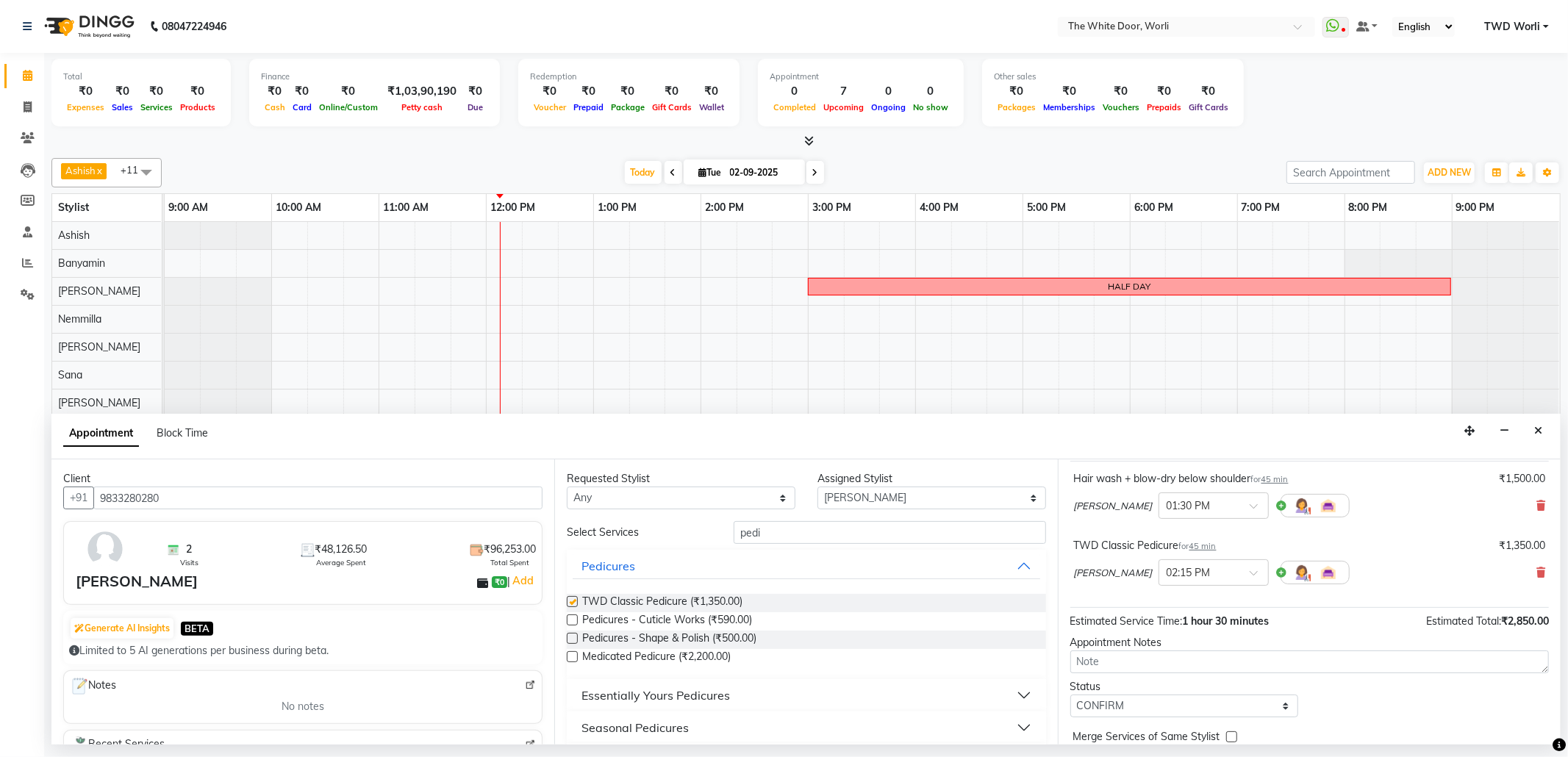
checkbox input "false"
click at [1249, 578] on span at bounding box center [1259, 577] width 18 height 15
click at [1171, 688] on div "01:15 PM" at bounding box center [1214, 687] width 109 height 27
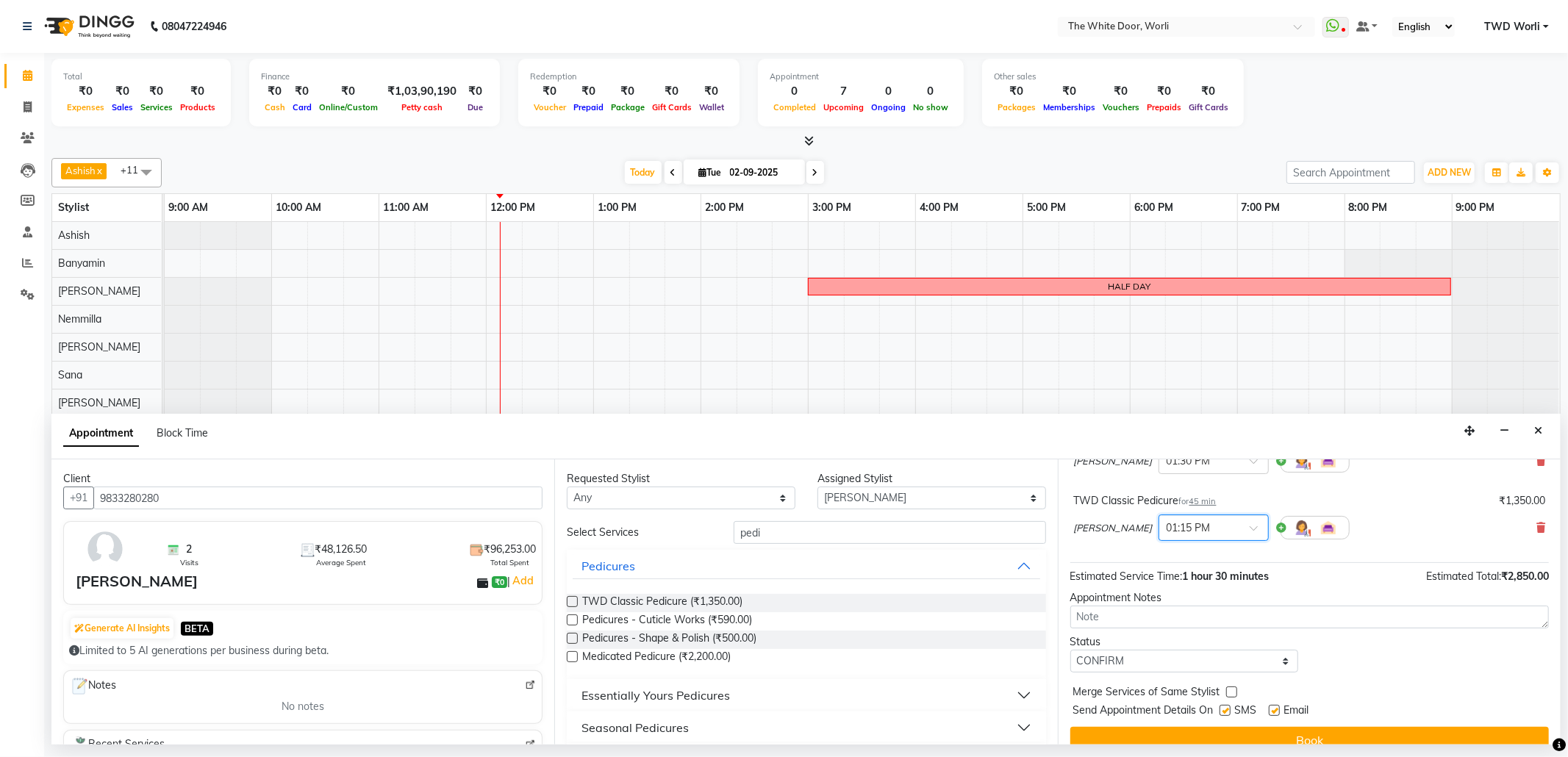
scroll to position [157, 0]
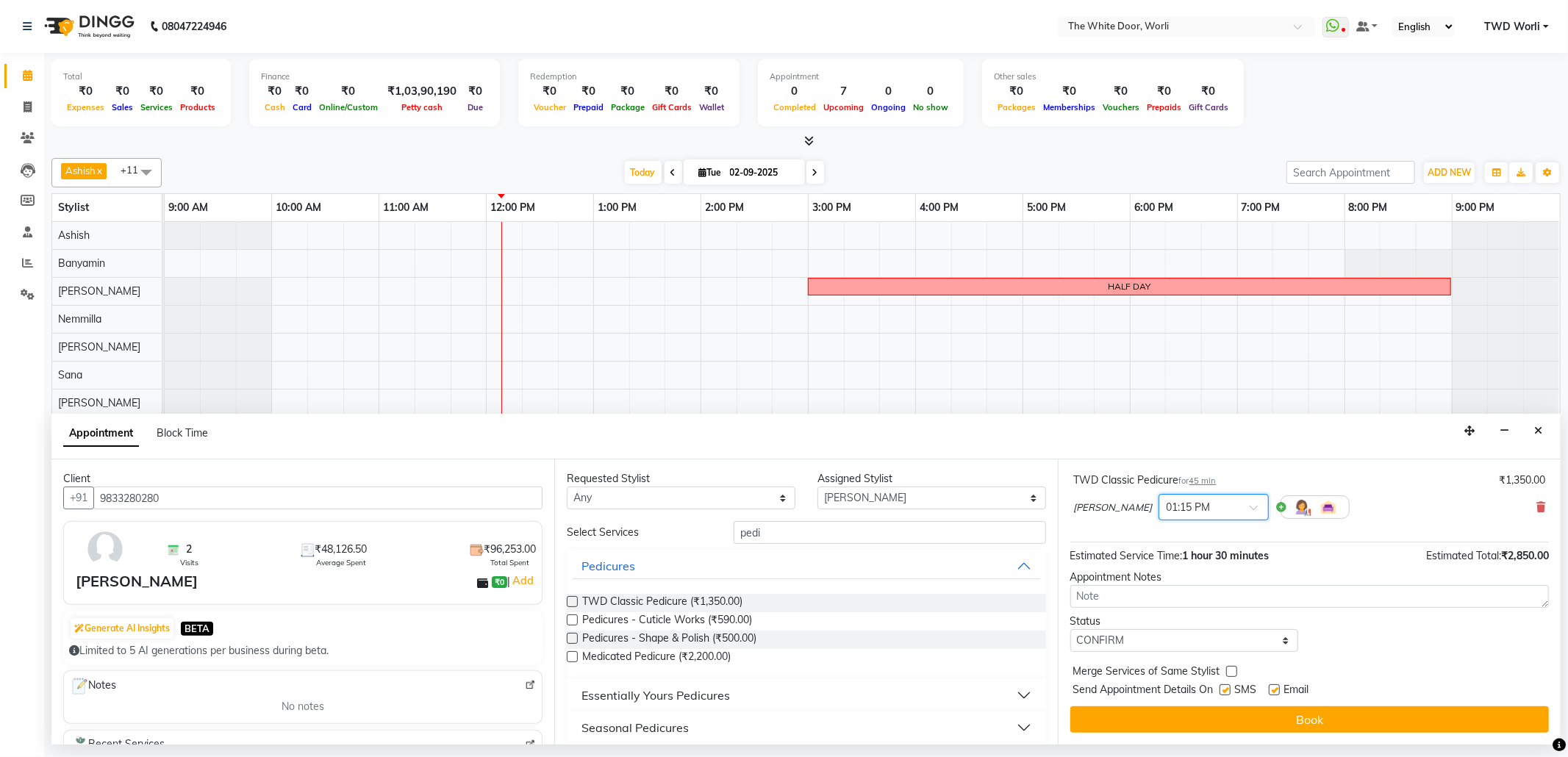
click at [1243, 504] on div "× 01:15 PM" at bounding box center [1214, 507] width 111 height 27
click at [1219, 560] on div "01:30 PM" at bounding box center [1214, 561] width 109 height 27
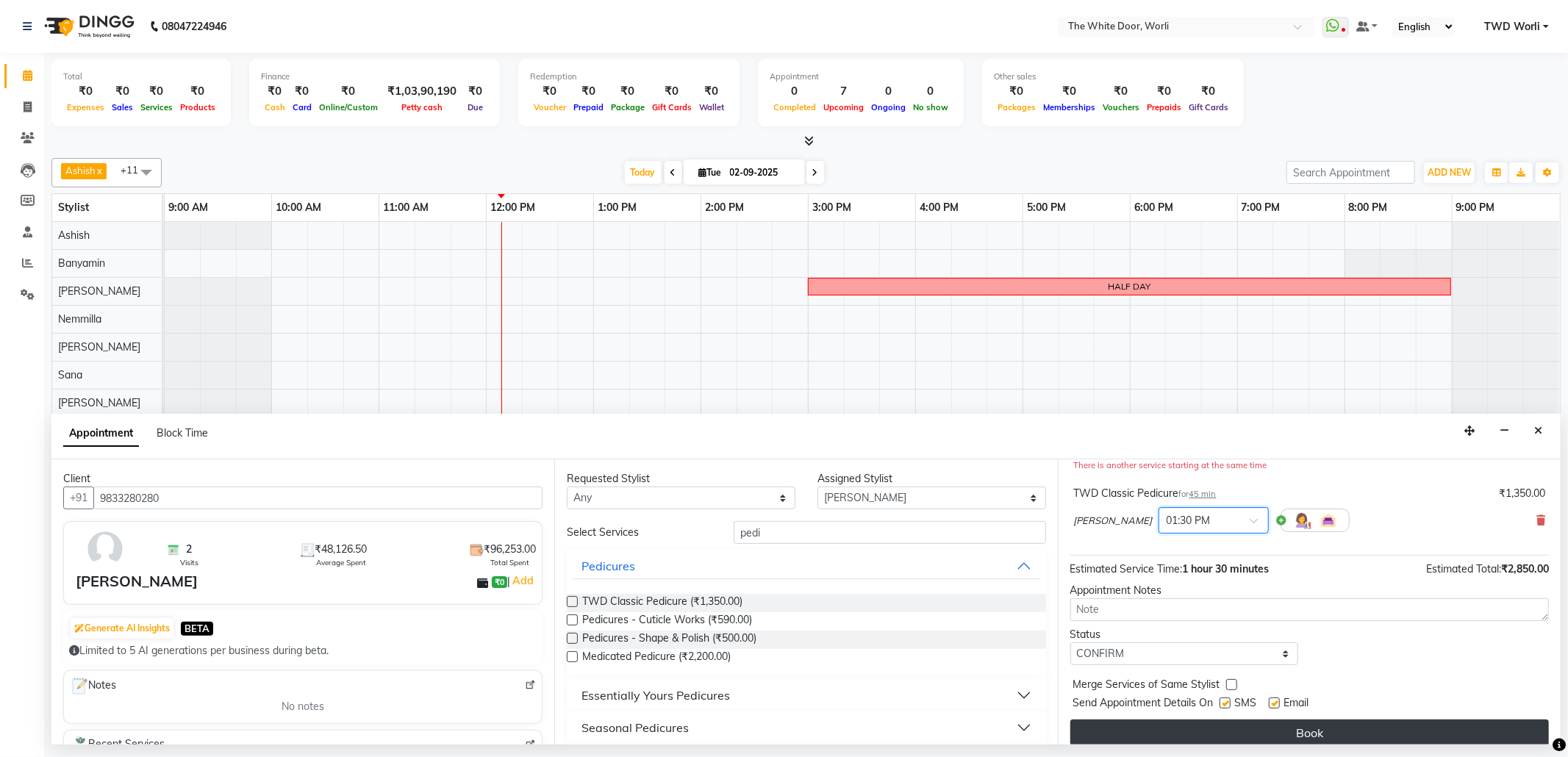
click at [1186, 739] on button "Book" at bounding box center [1309, 733] width 479 height 27
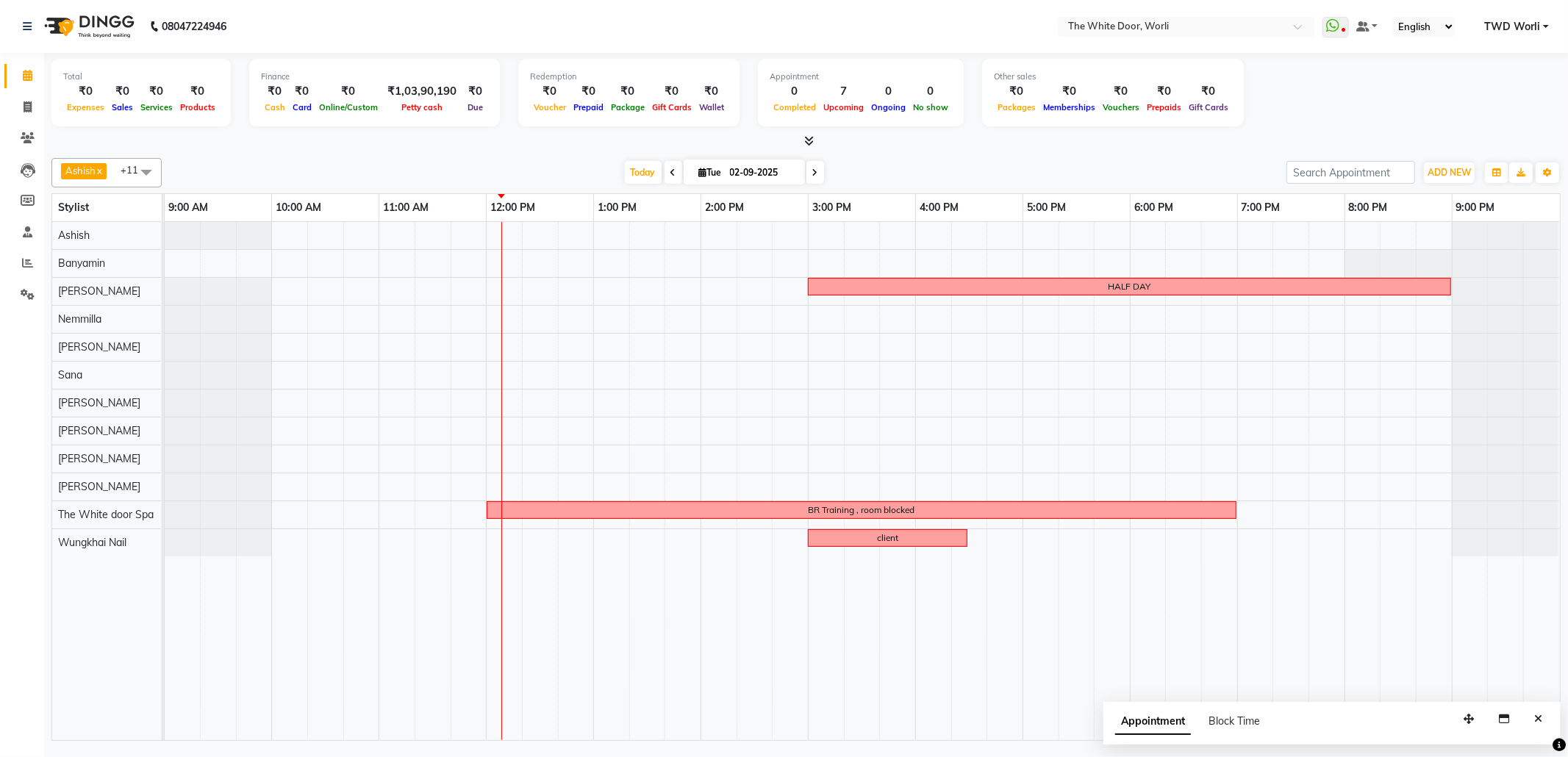
click at [1567, 0] on html "08047224946 Select Location × The White Door, Worli WhatsApp Status ✕ Status: D…" at bounding box center [784, 378] width 1568 height 757
drag, startPoint x: 96, startPoint y: 27, endPoint x: 109, endPoint y: 27, distance: 13.0
click at [97, 27] on img at bounding box center [88, 26] width 101 height 41
click at [628, 451] on div "HALF DAY BR Training , room blocked client" at bounding box center [862, 481] width 1395 height 518
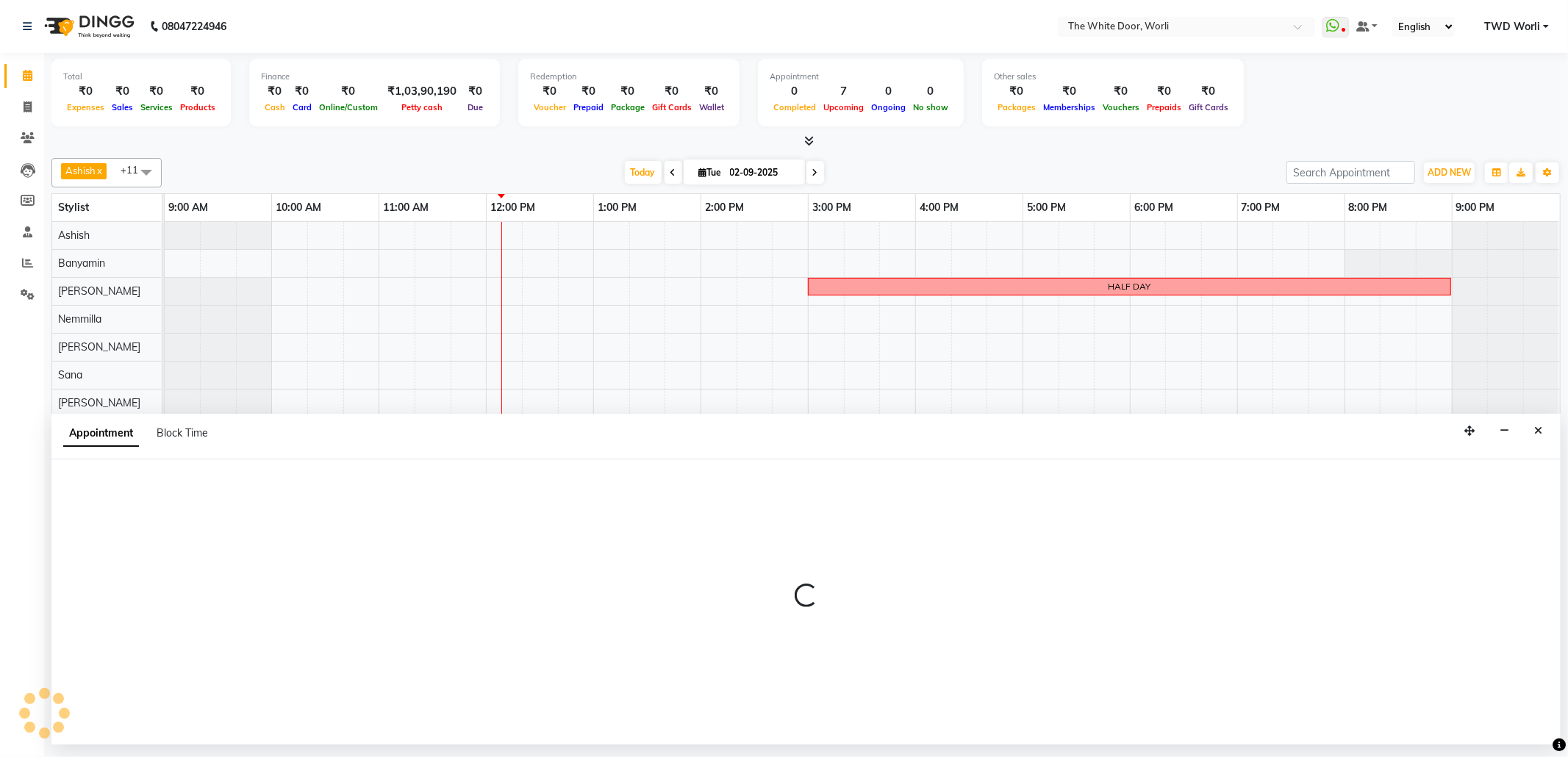
select select "83679"
select select "780"
select select "tentative"
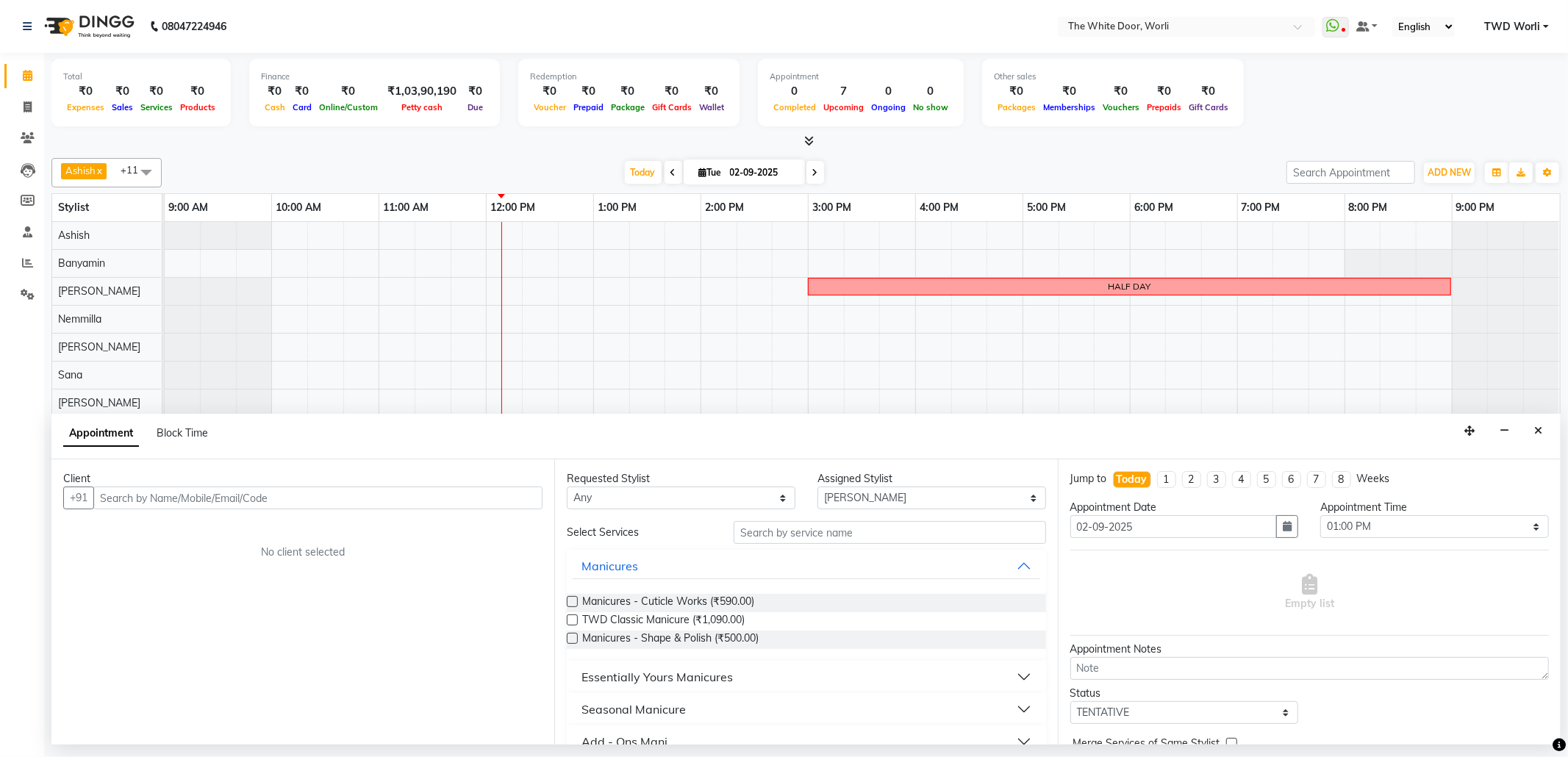
click at [209, 486] on div "Client" at bounding box center [303, 479] width 480 height 15
click at [885, 533] on input "text" at bounding box center [890, 532] width 312 height 23
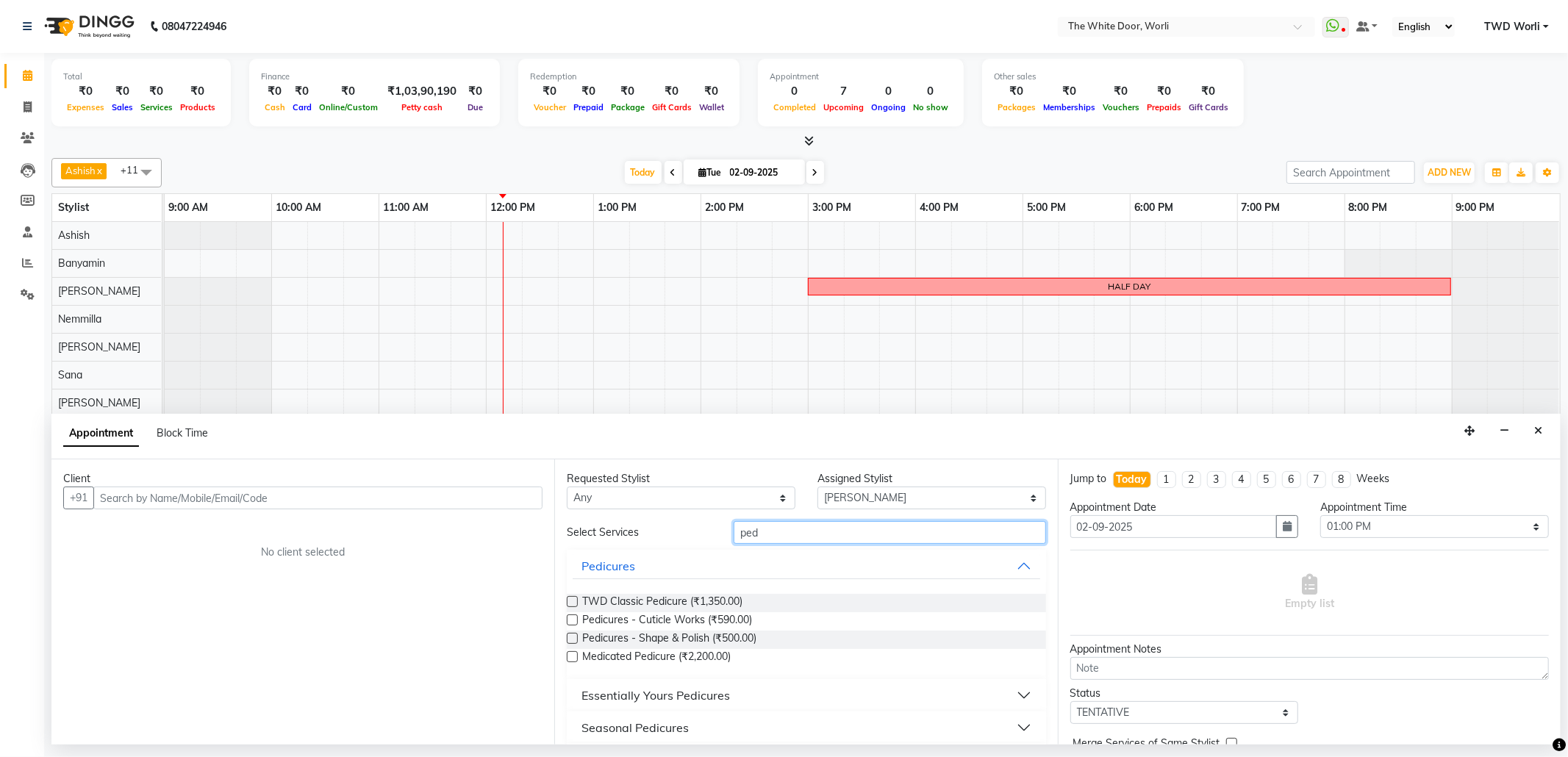
type input "ped"
click at [571, 604] on label at bounding box center [572, 601] width 11 height 11
click at [571, 604] on input "checkbox" at bounding box center [571, 603] width 9 height 9
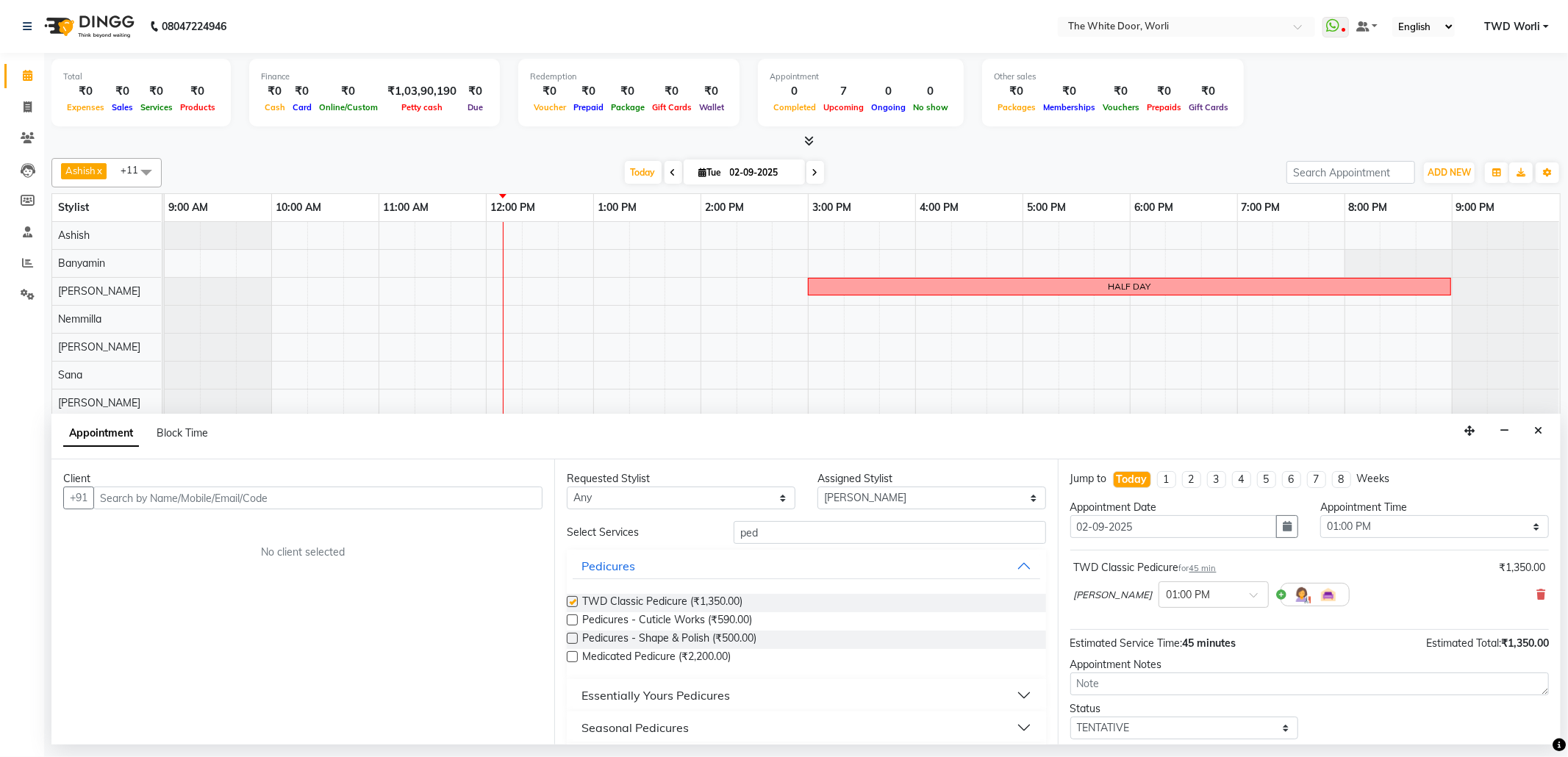
checkbox input "false"
click at [921, 494] on select "Select Aarti Ashish Ashish S Banyamin Leyla Lash Nemmilla Pranali Rashid Salman…" at bounding box center [932, 497] width 229 height 23
select select "50222"
click at [818, 488] on select "Select Aarti Ashish Ashish S Banyamin Leyla Lash Nemmilla Pranali Rashid Salman…" at bounding box center [932, 497] width 229 height 23
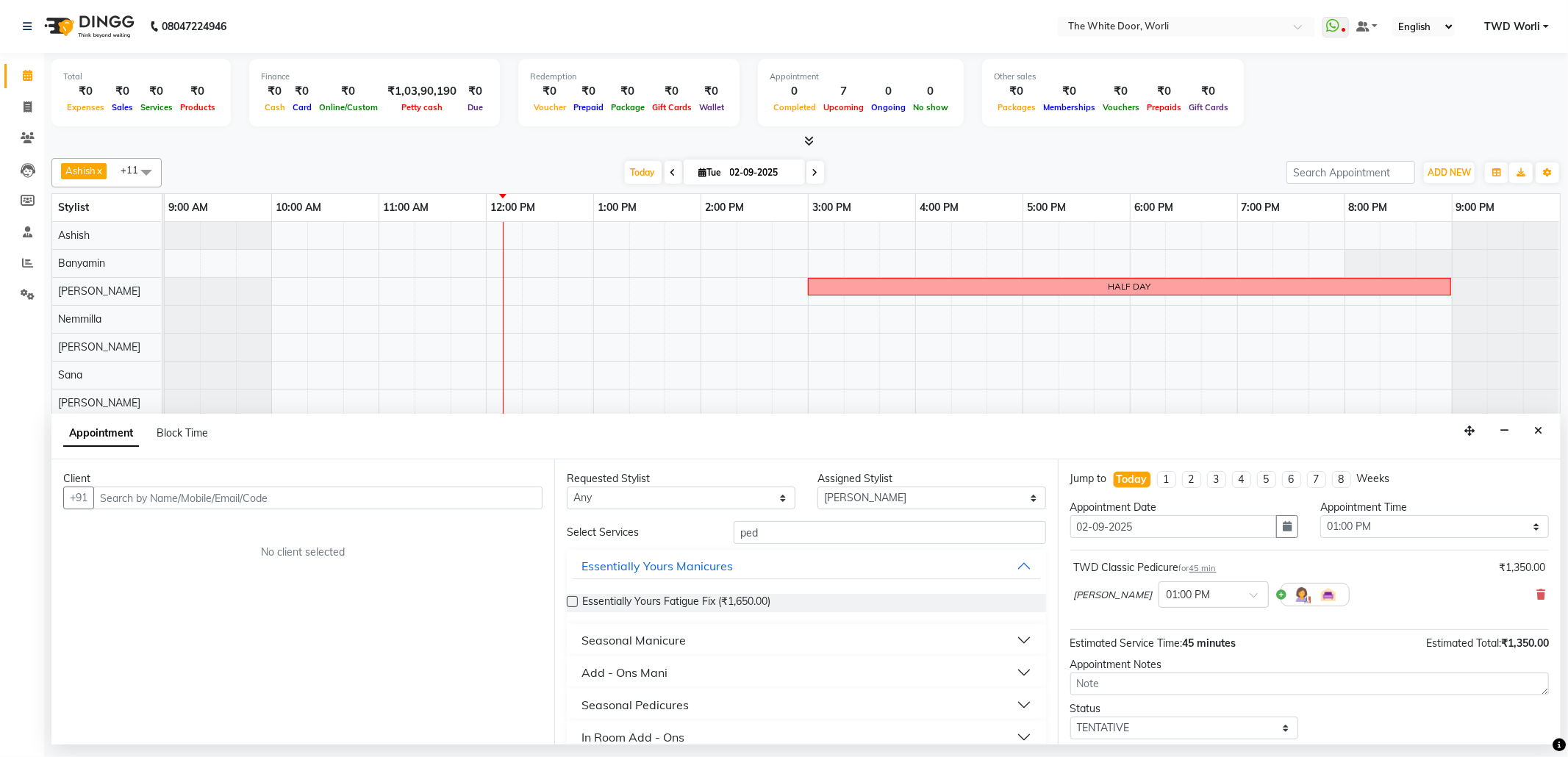
click at [778, 512] on div "Requested Stylist Any Aarti Ashish Ashish S Banyamin Leyla Lash Nemmilla Pranal…" at bounding box center [806, 602] width 503 height 285
click at [780, 530] on input "ped" at bounding box center [890, 532] width 312 height 23
type input "p"
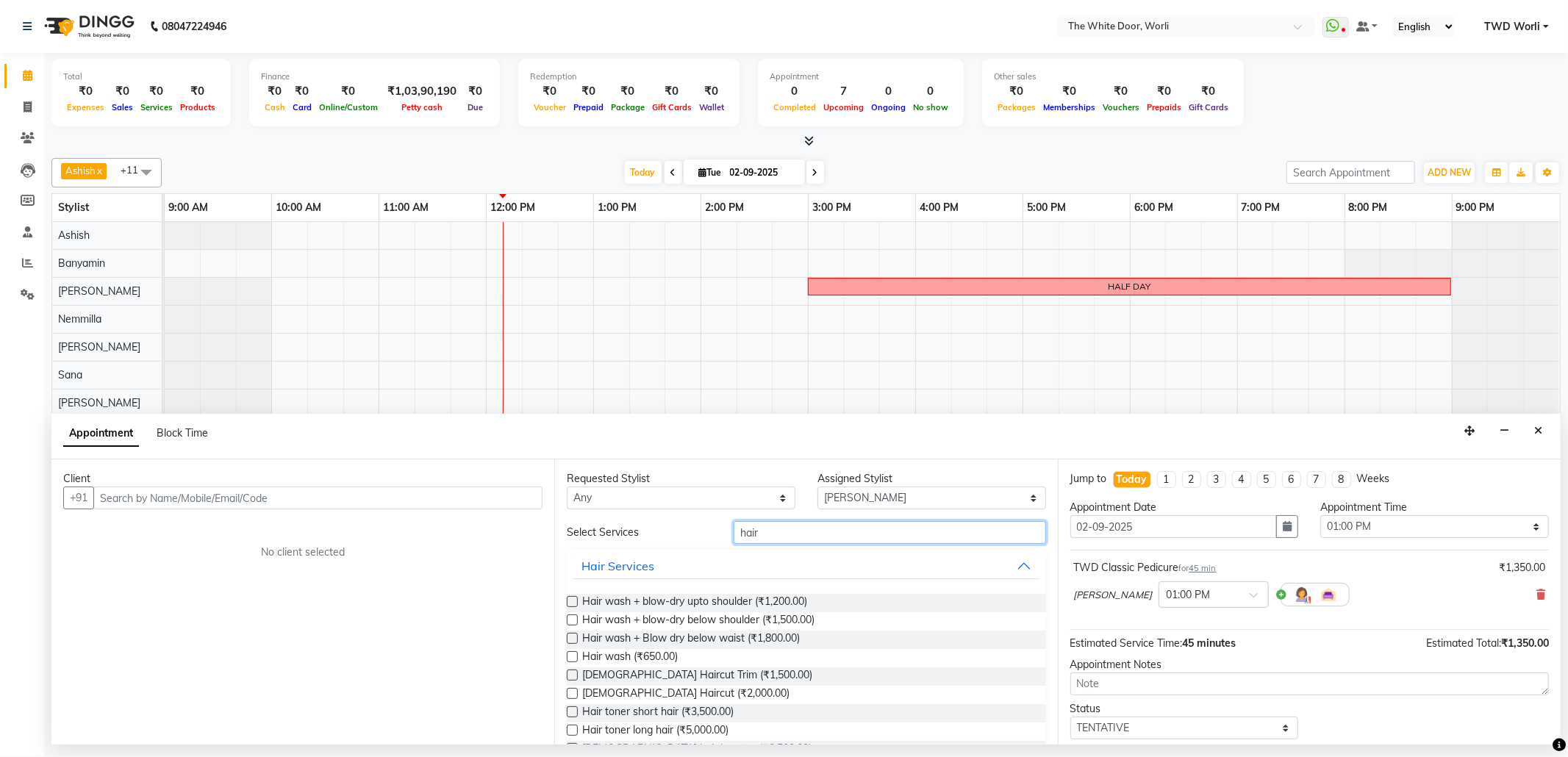
type input "hair"
click at [570, 617] on label at bounding box center [572, 620] width 11 height 11
click at [570, 617] on input "checkbox" at bounding box center [571, 621] width 9 height 9
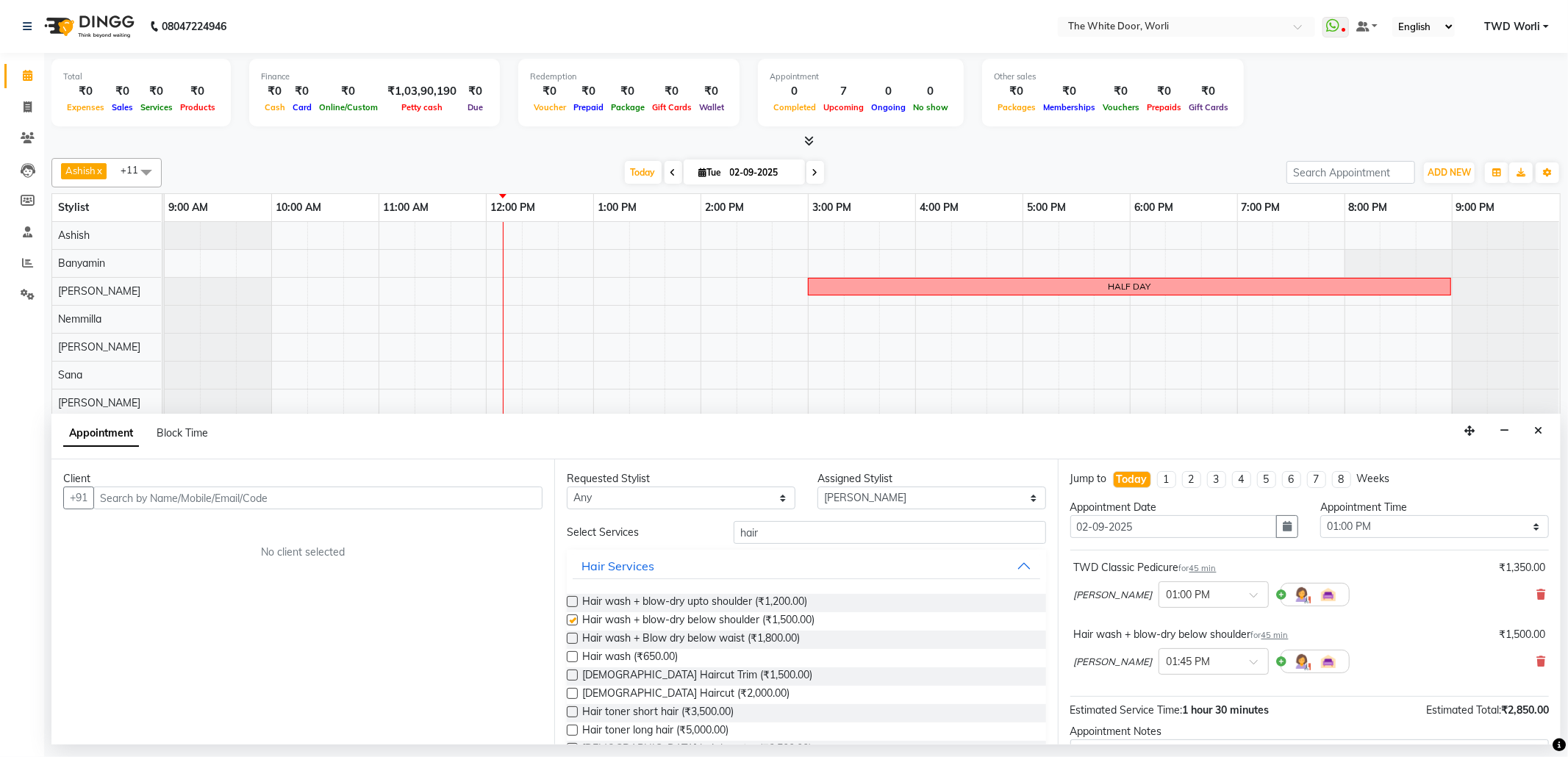
checkbox input "false"
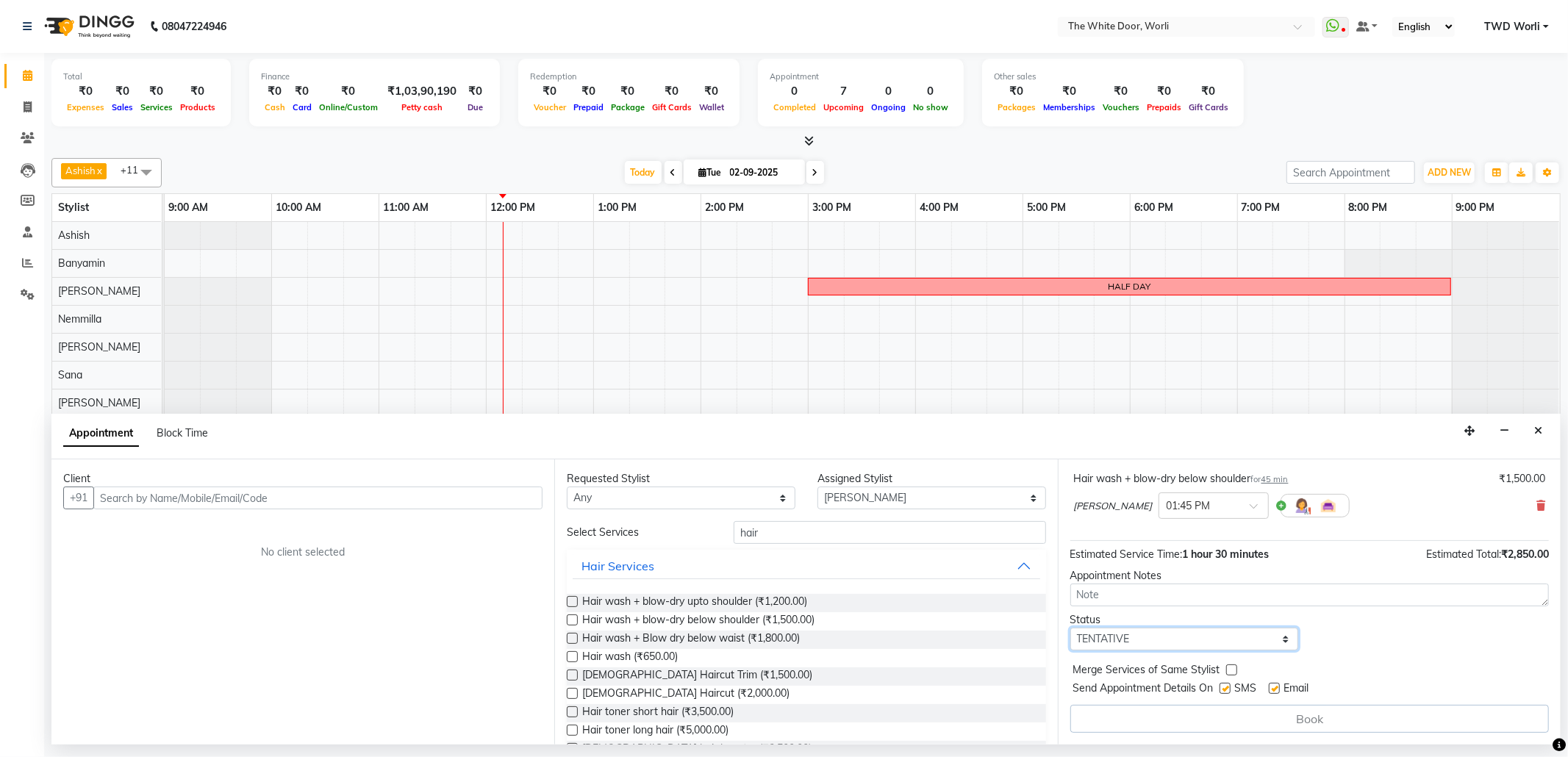
click at [1124, 638] on select "Select TENTATIVE CONFIRM CHECK-IN UPCOMING" at bounding box center [1184, 639] width 229 height 23
select select "confirm booking"
click at [1070, 629] on select "Select TENTATIVE CONFIRM CHECK-IN UPCOMING" at bounding box center [1184, 639] width 229 height 23
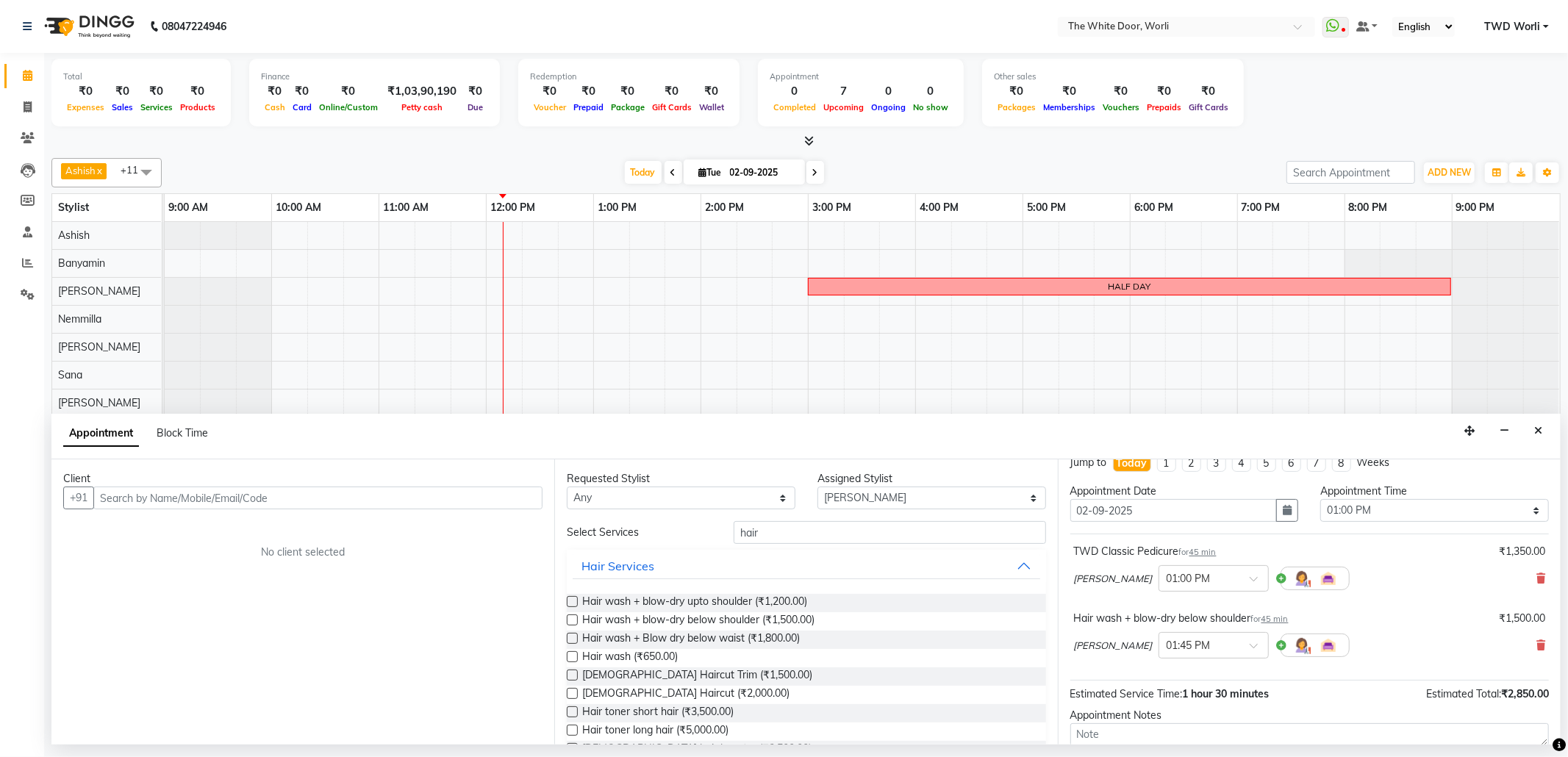
scroll to position [0, 0]
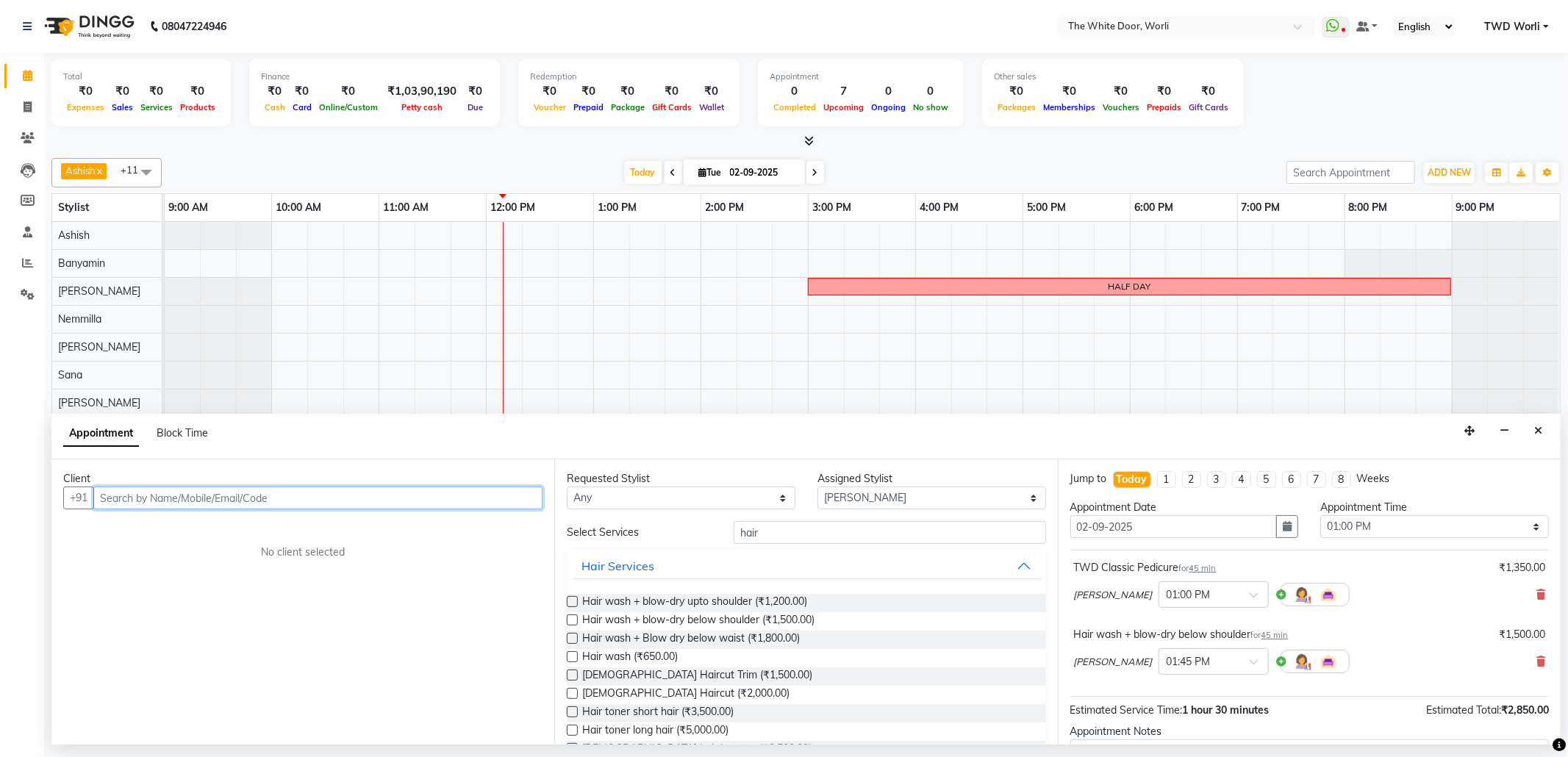
click at [300, 504] on input "text" at bounding box center [318, 497] width 449 height 23
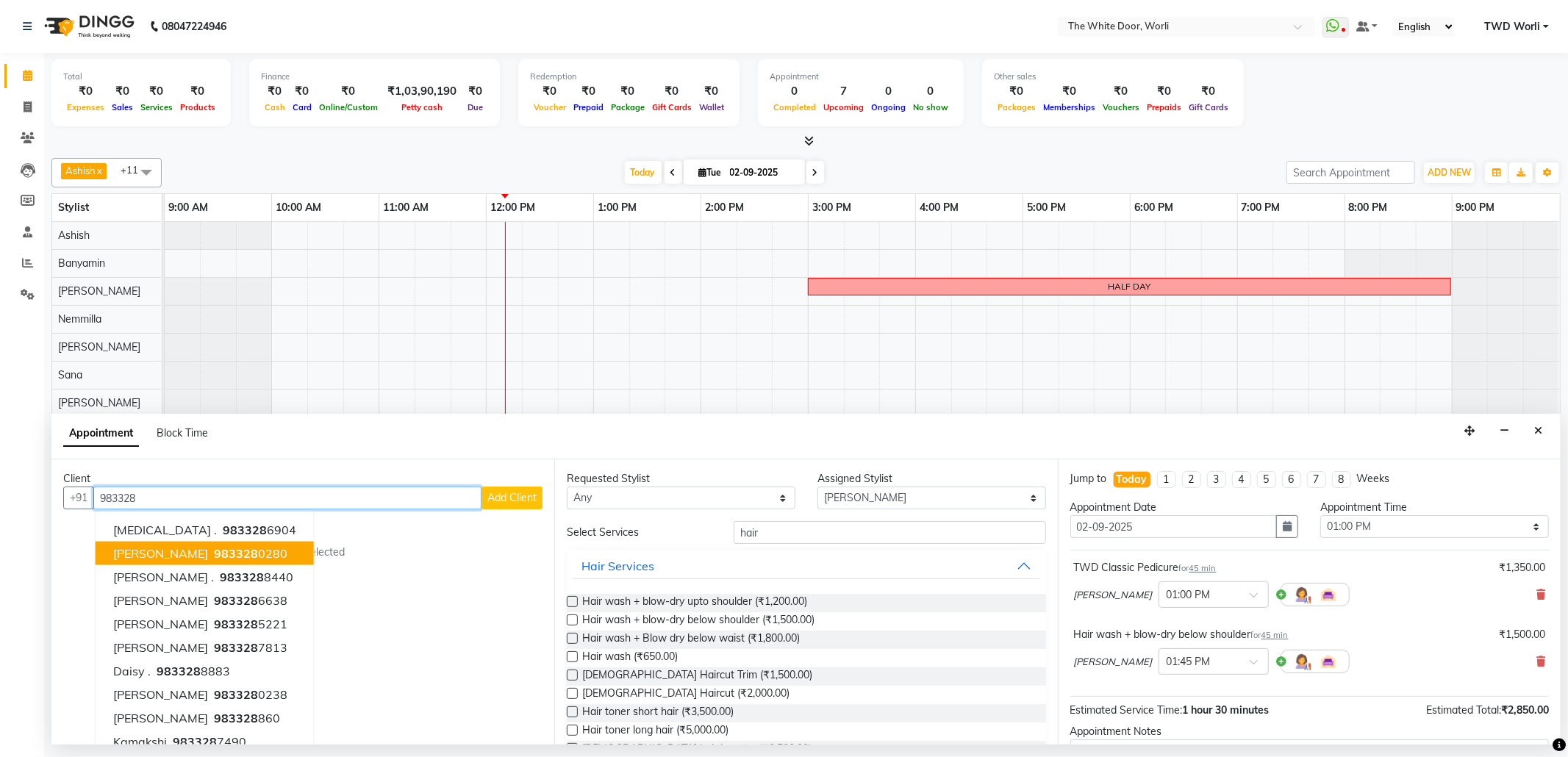
click at [227, 547] on ngb-highlight "983328 0280" at bounding box center [249, 553] width 76 height 15
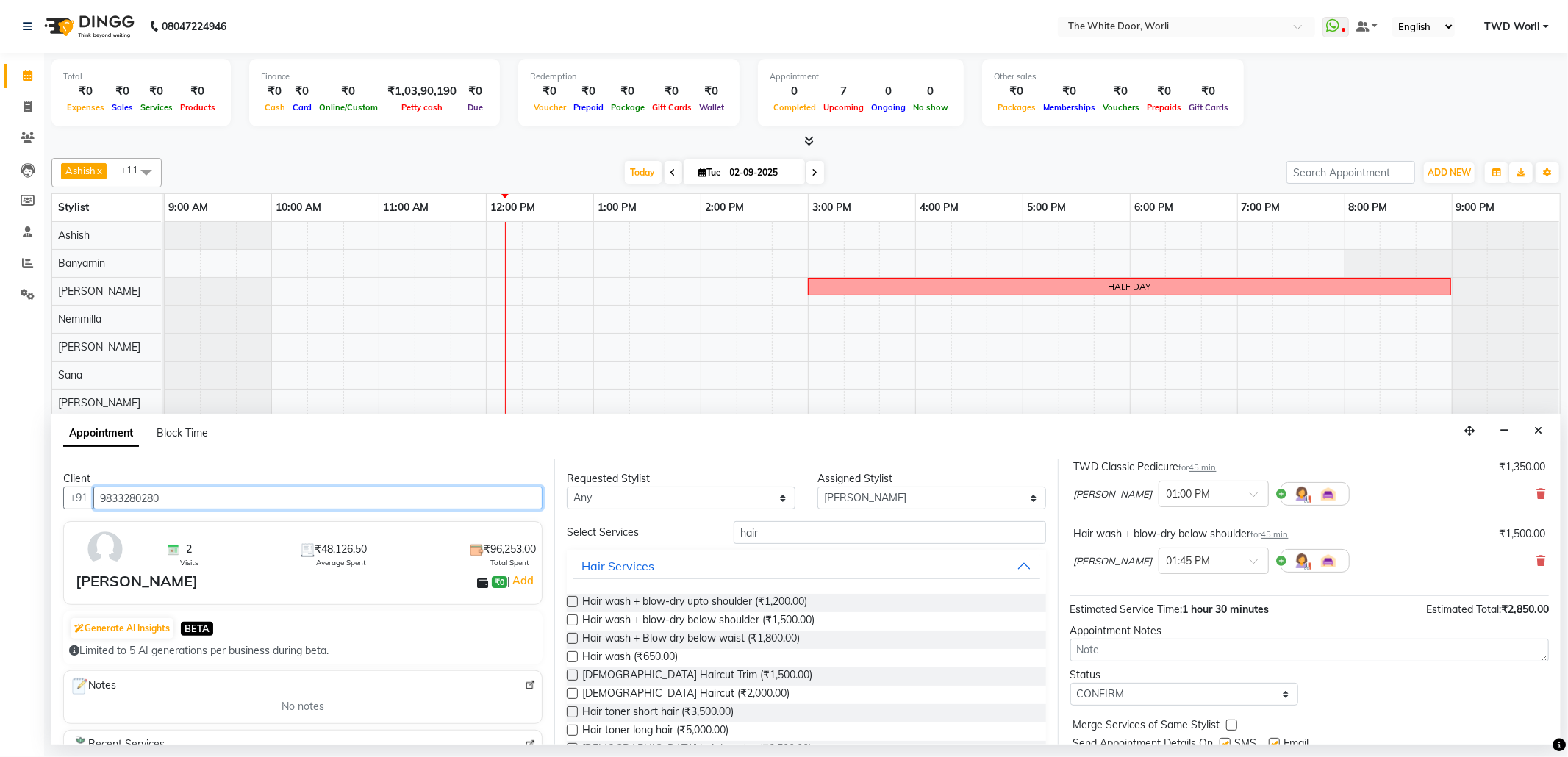
scroll to position [157, 0]
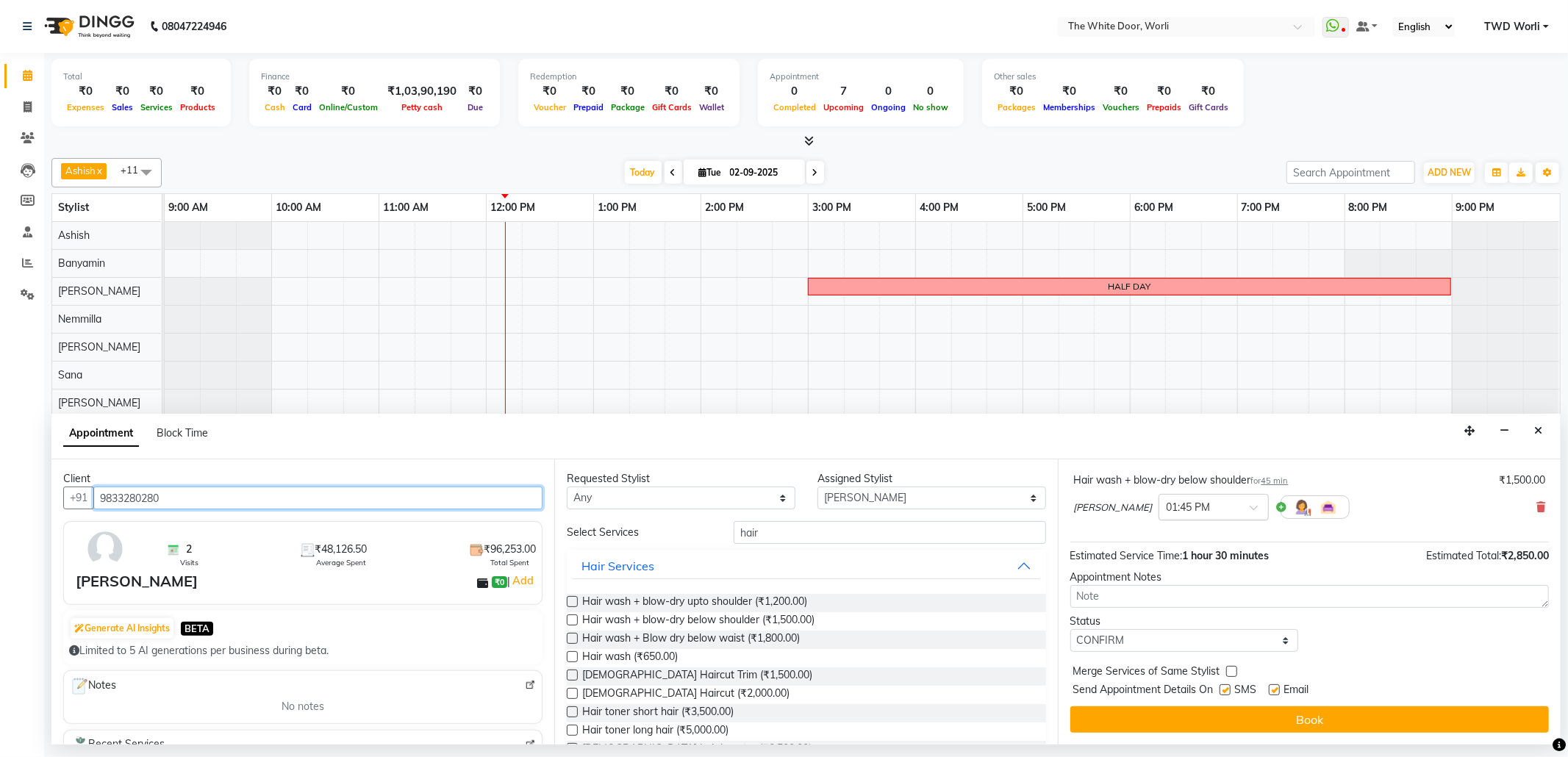
type input "9833280280"
click at [1192, 504] on div at bounding box center [1214, 506] width 109 height 15
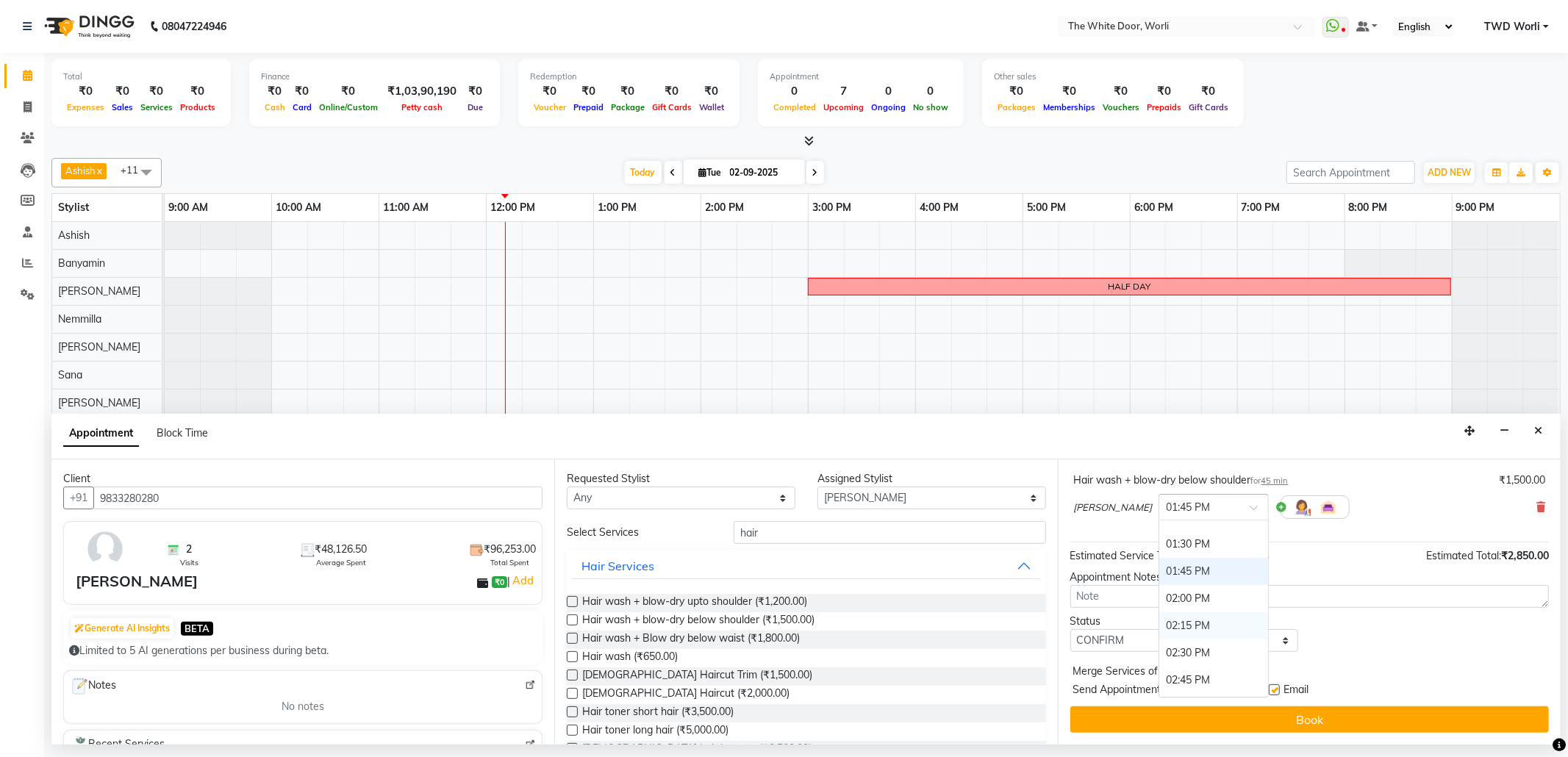
scroll to position [309, 0]
click at [1160, 606] on div "01:30 PM" at bounding box center [1214, 605] width 109 height 27
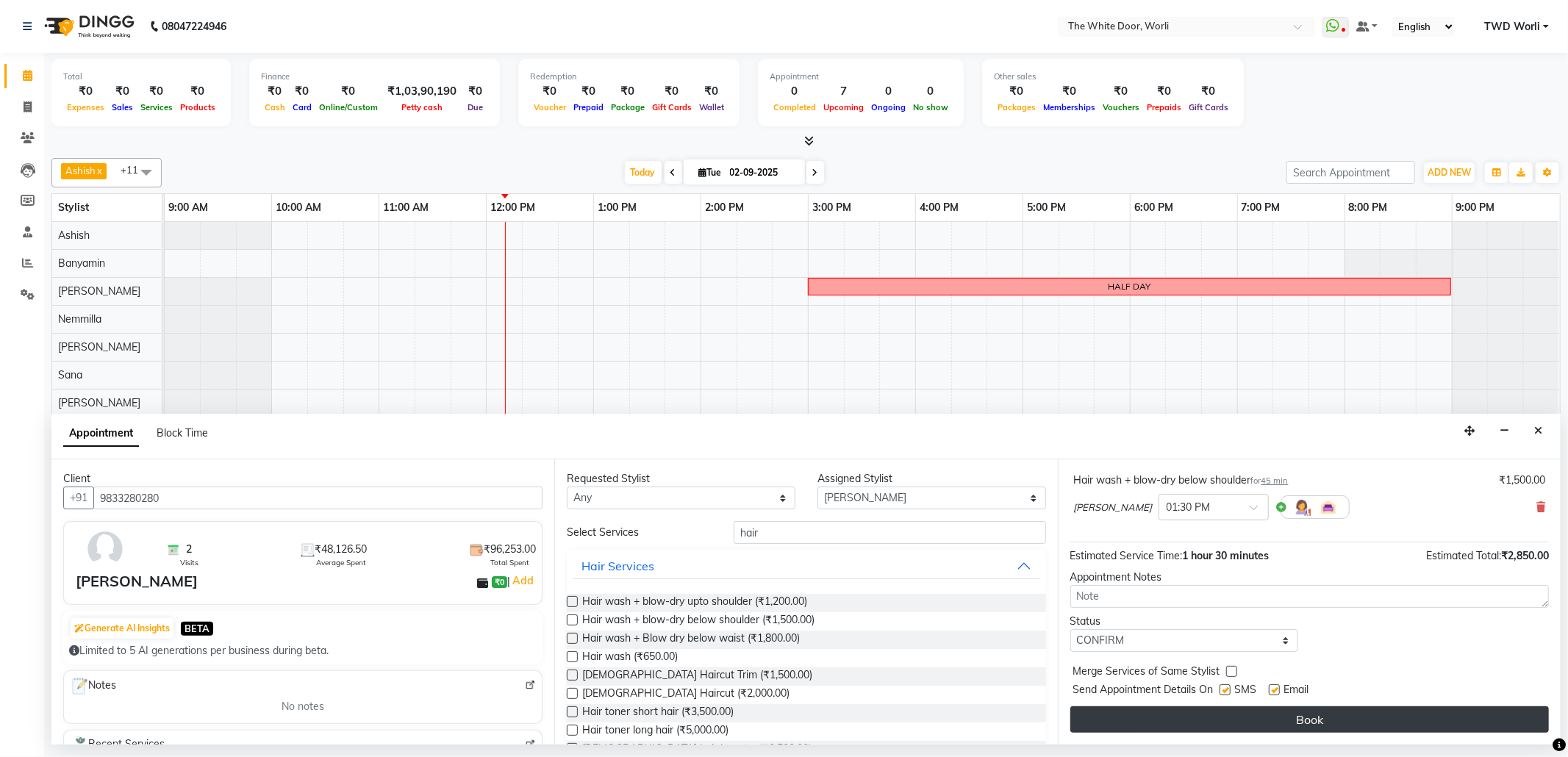
click at [1183, 718] on button "Book" at bounding box center [1309, 719] width 479 height 27
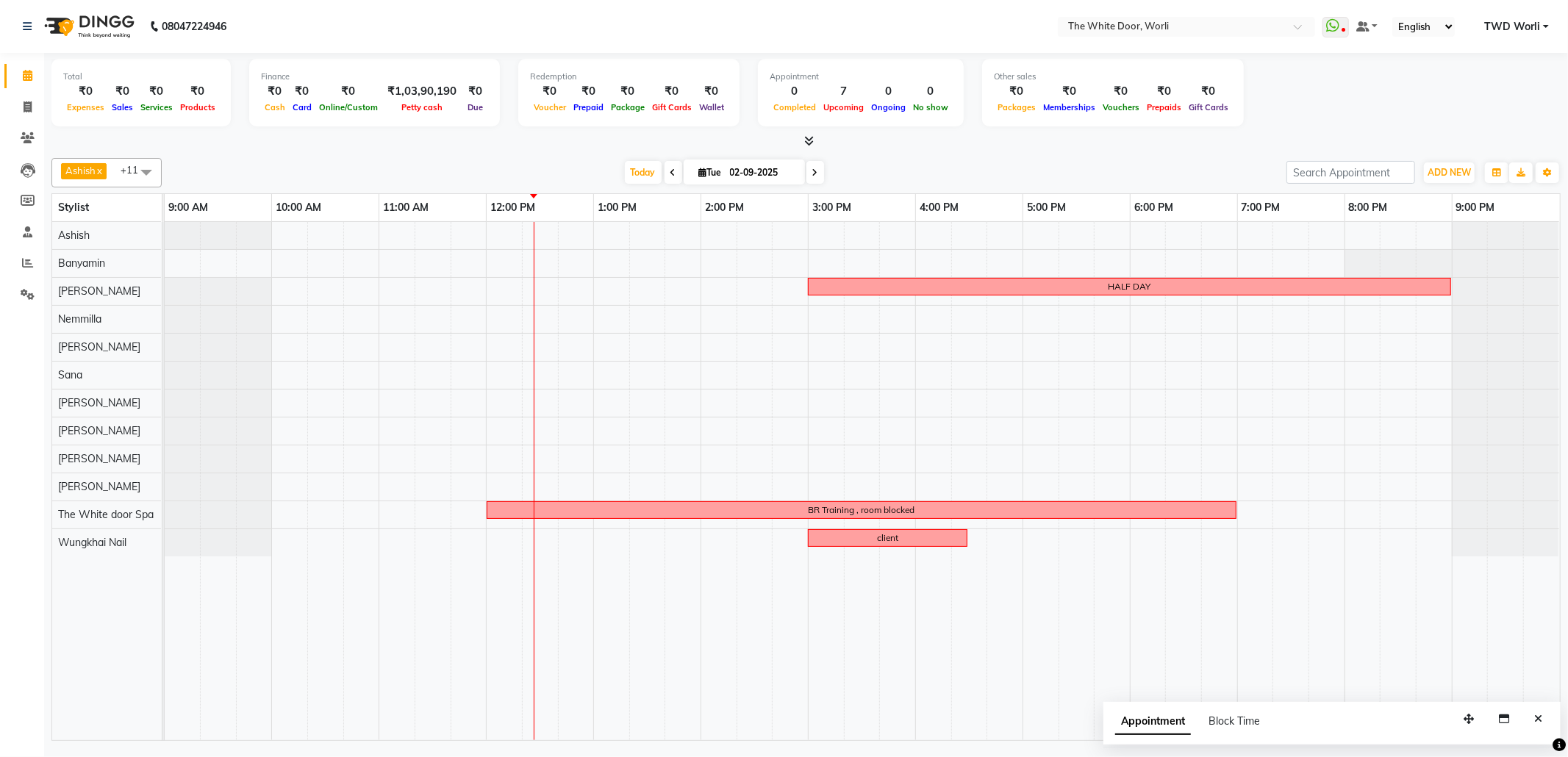
click at [807, 169] on span at bounding box center [815, 172] width 18 height 23
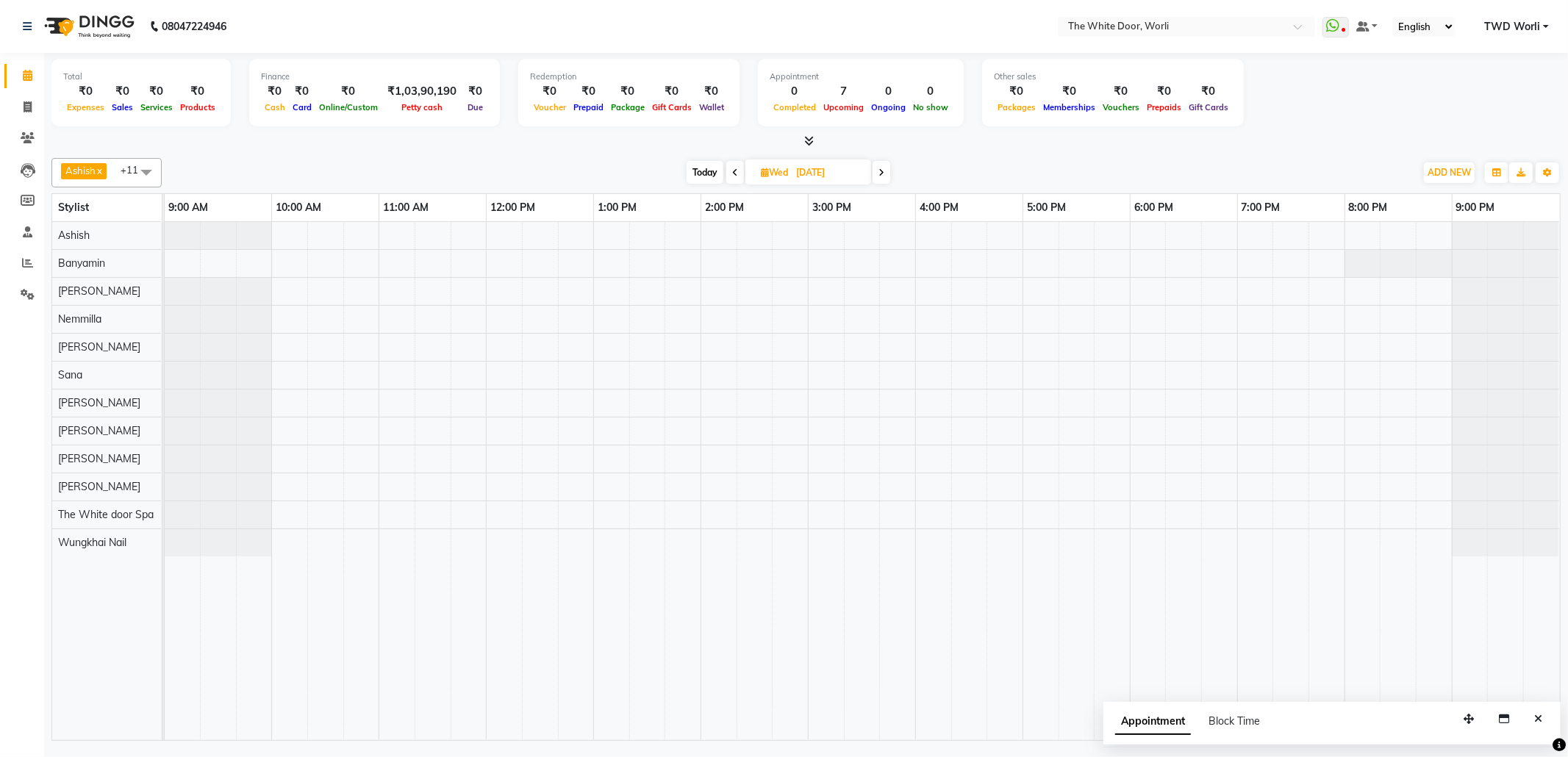
click at [735, 175] on icon at bounding box center [735, 173] width 6 height 9
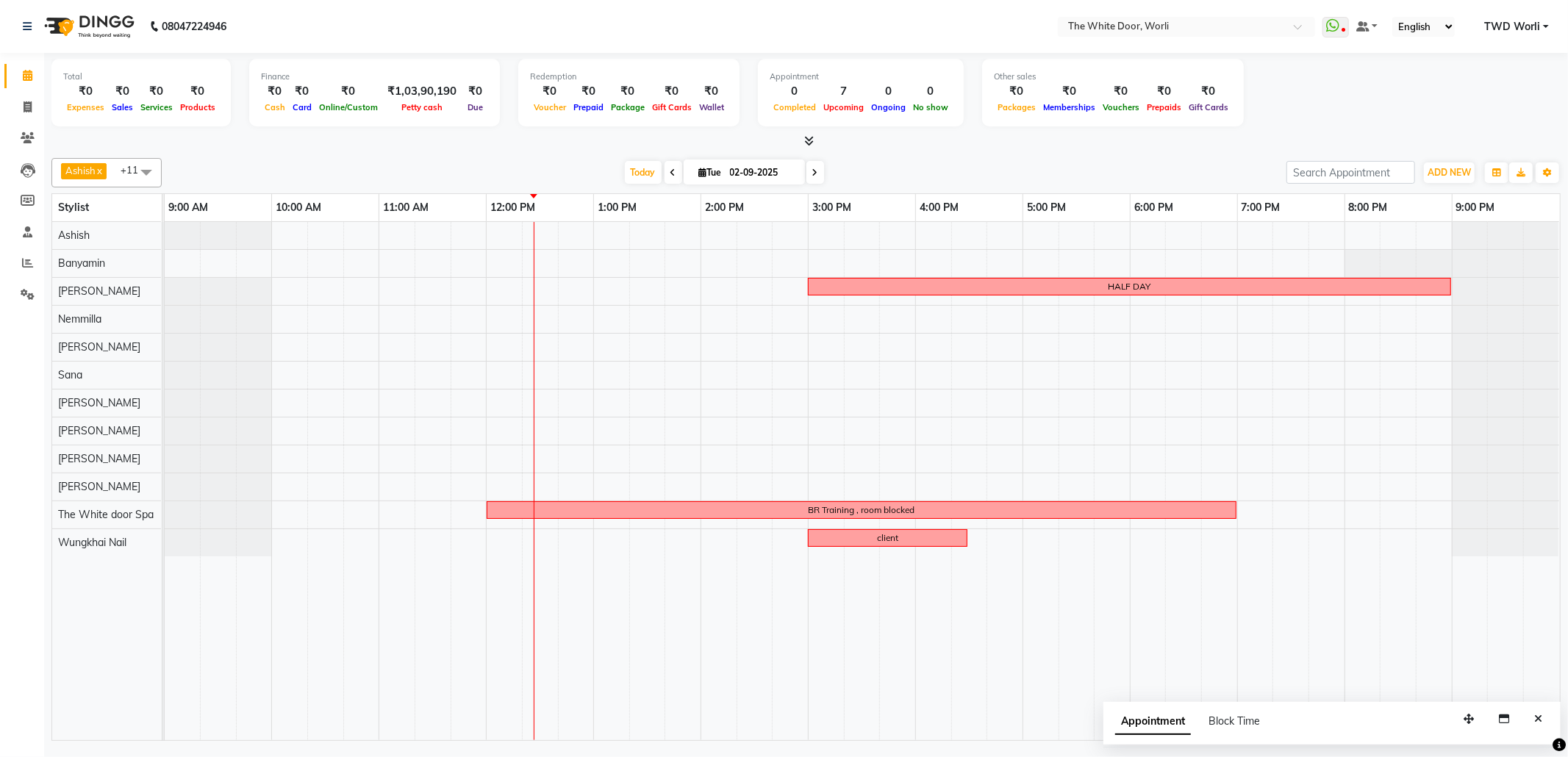
click at [671, 171] on icon at bounding box center [673, 173] width 6 height 9
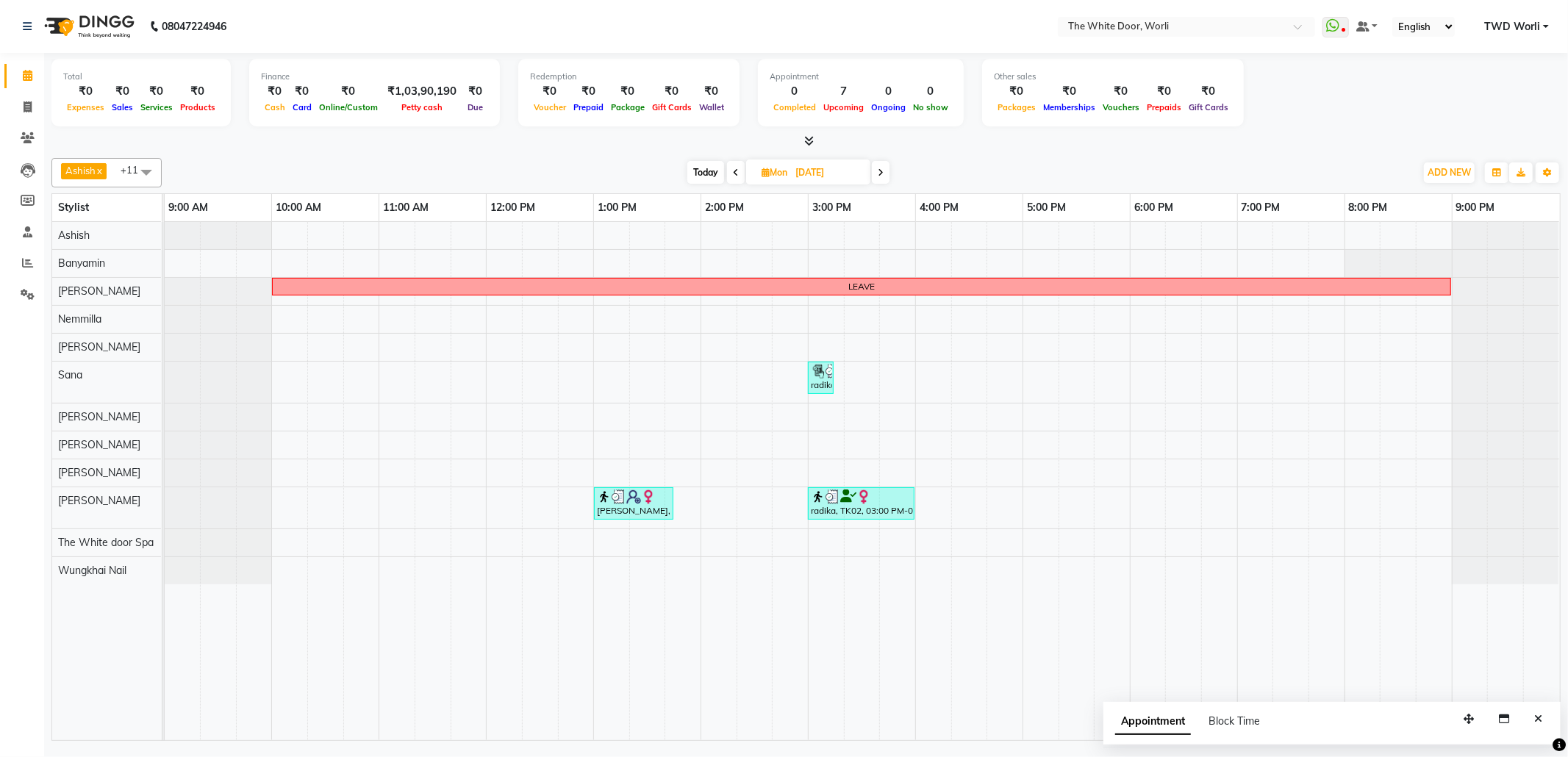
click at [885, 172] on span at bounding box center [880, 172] width 18 height 23
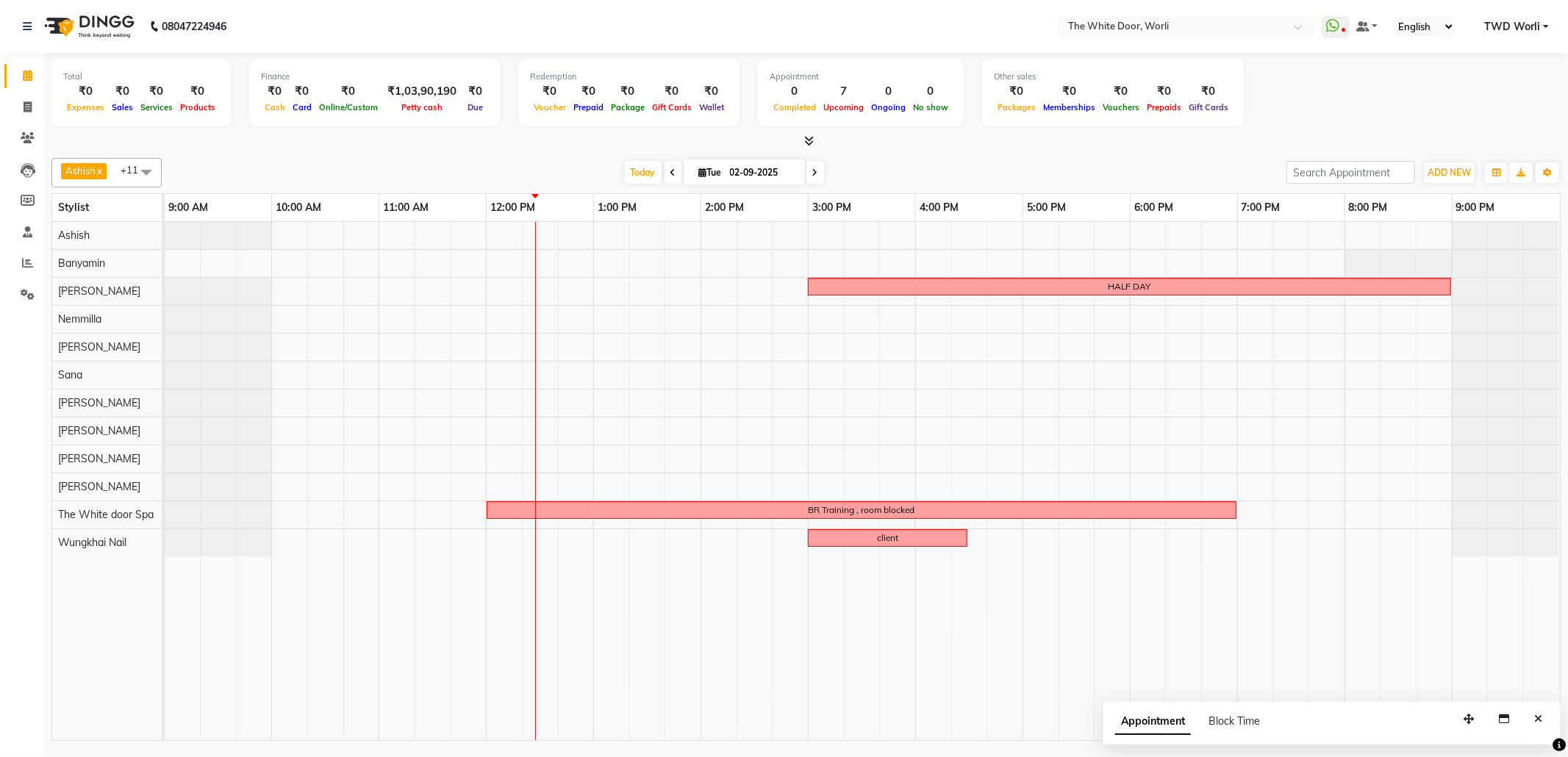
click at [807, 169] on span at bounding box center [815, 172] width 18 height 23
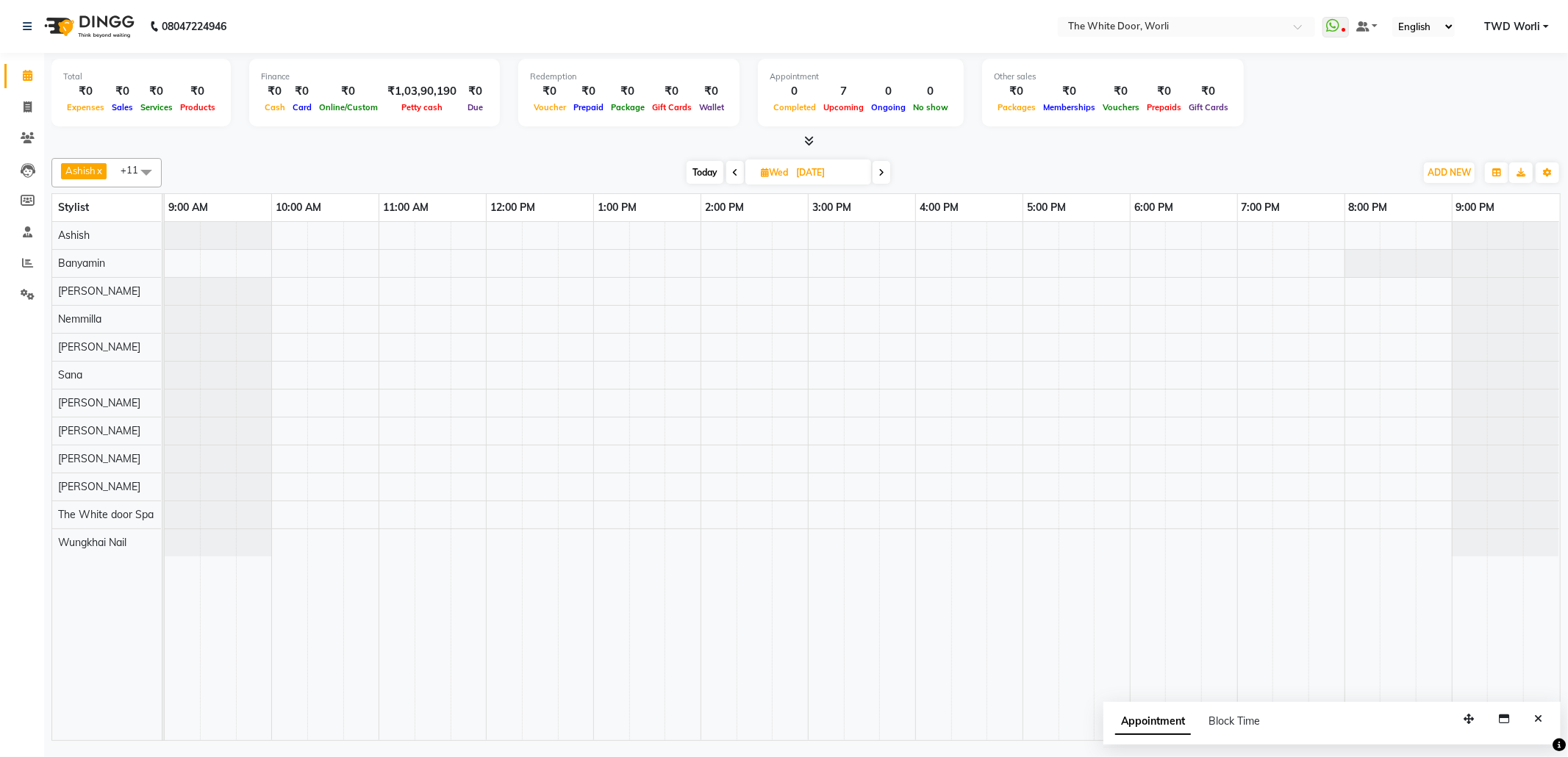
click at [703, 175] on span "Today" at bounding box center [705, 172] width 37 height 23
type input "02-09-2025"
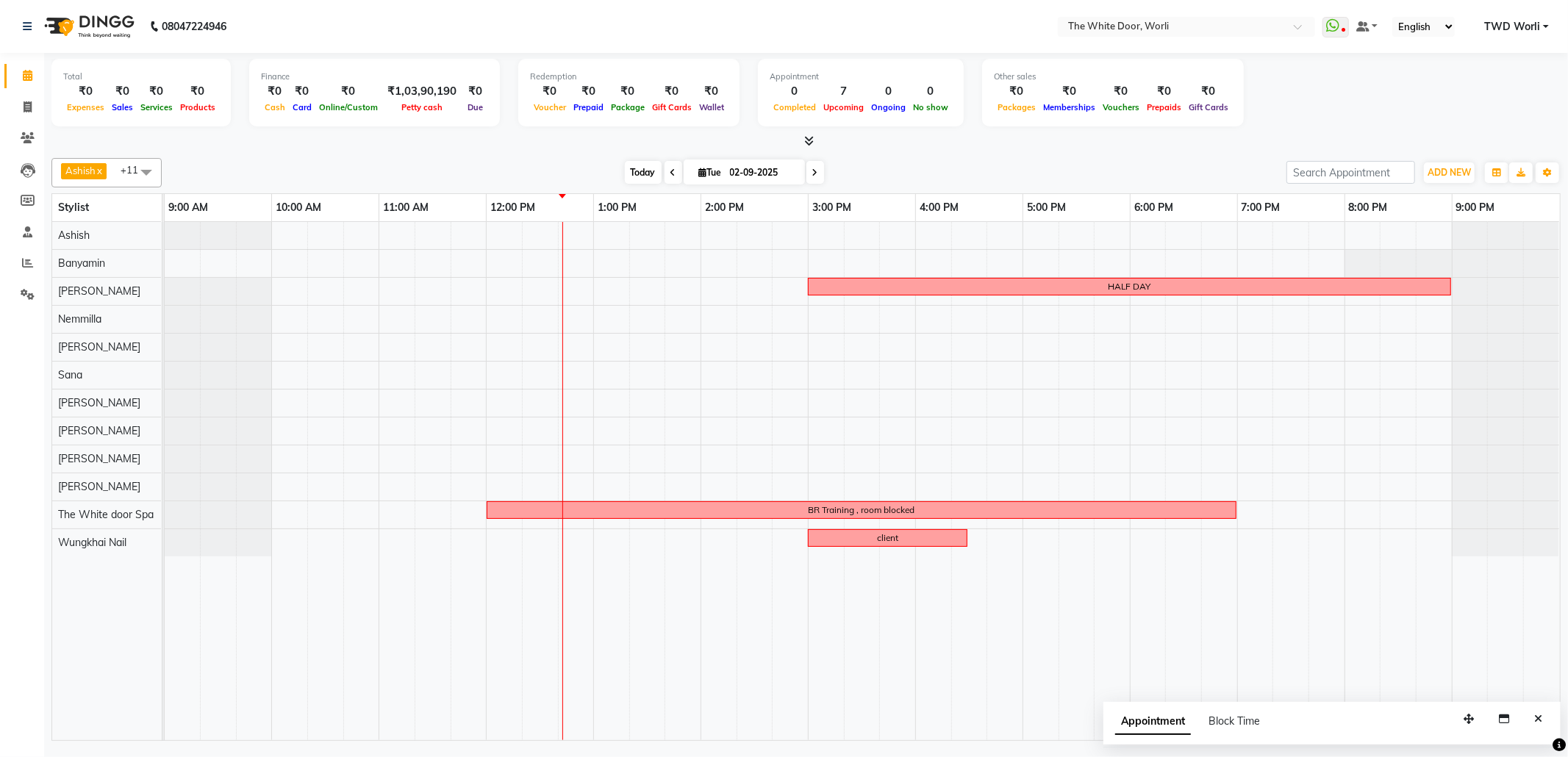
click at [636, 174] on span "Today" at bounding box center [643, 172] width 37 height 23
click at [1542, 728] on button "Close" at bounding box center [1538, 718] width 21 height 23
click at [639, 485] on div "HALF DAY BR Training , room blocked client" at bounding box center [862, 481] width 1395 height 518
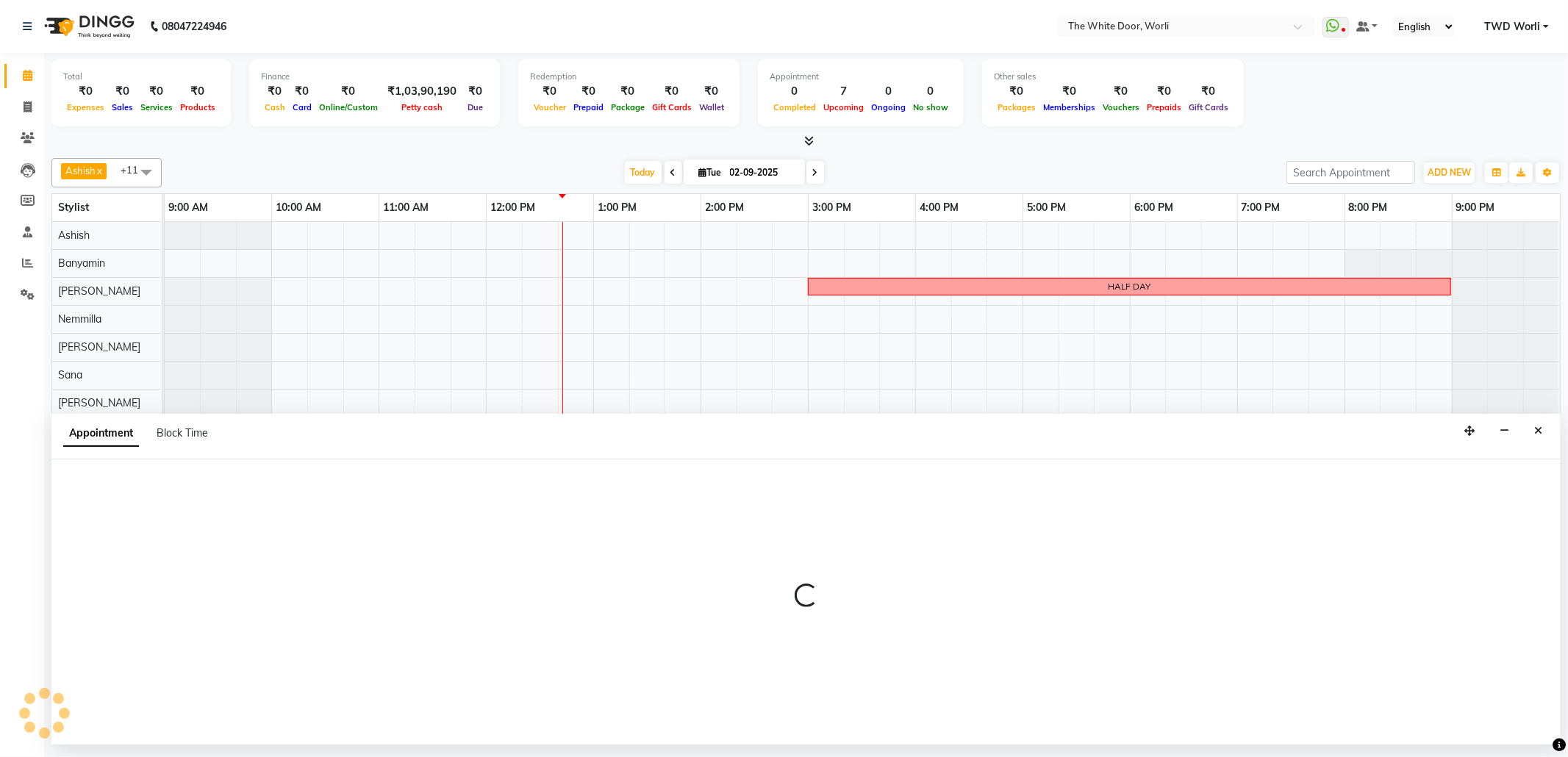
select select "50222"
select select "795"
select select "tentative"
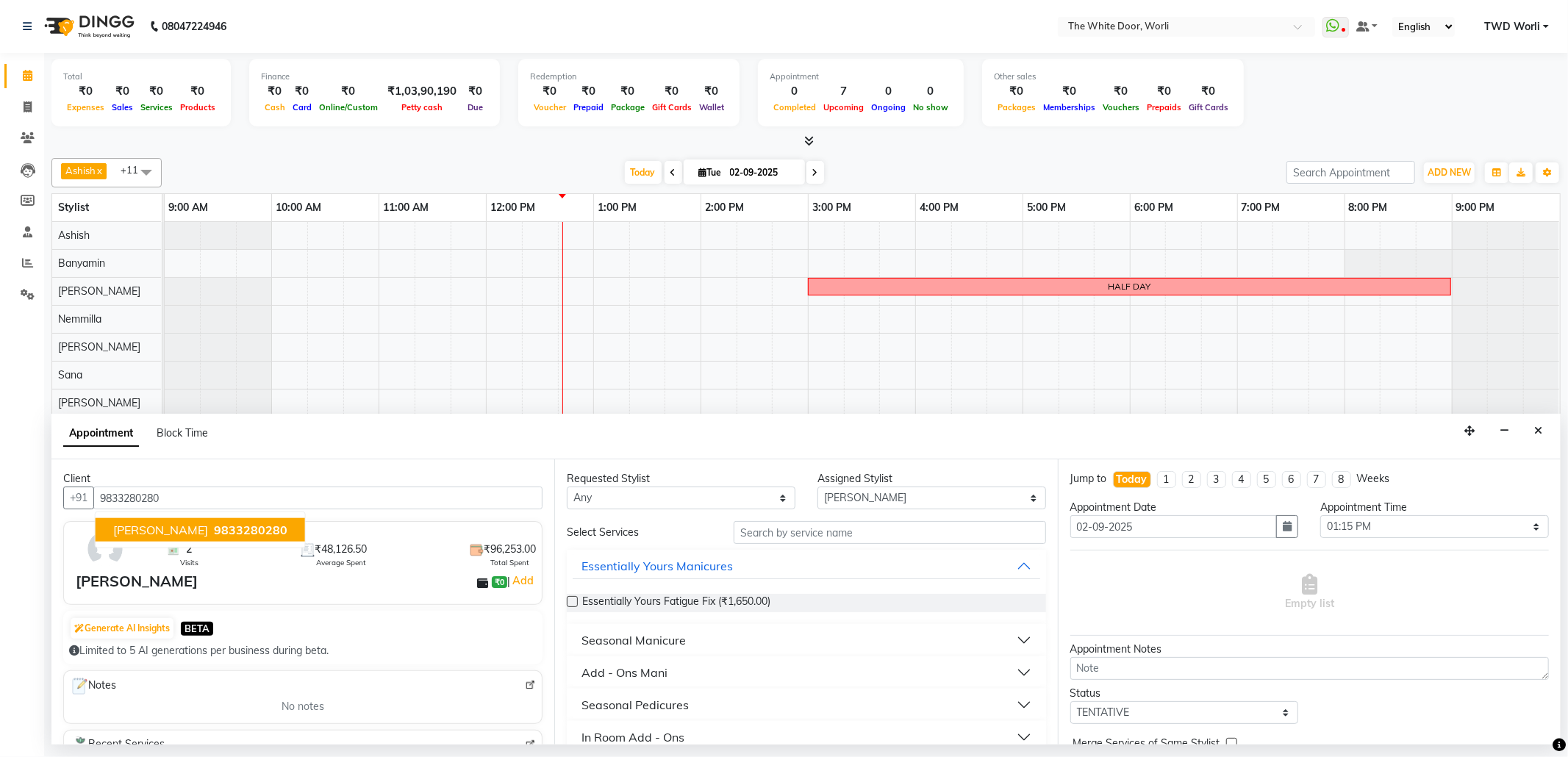
click at [227, 531] on span "9833280280" at bounding box center [251, 530] width 74 height 15
type input "9833280280"
click at [813, 529] on input "text" at bounding box center [890, 532] width 312 height 23
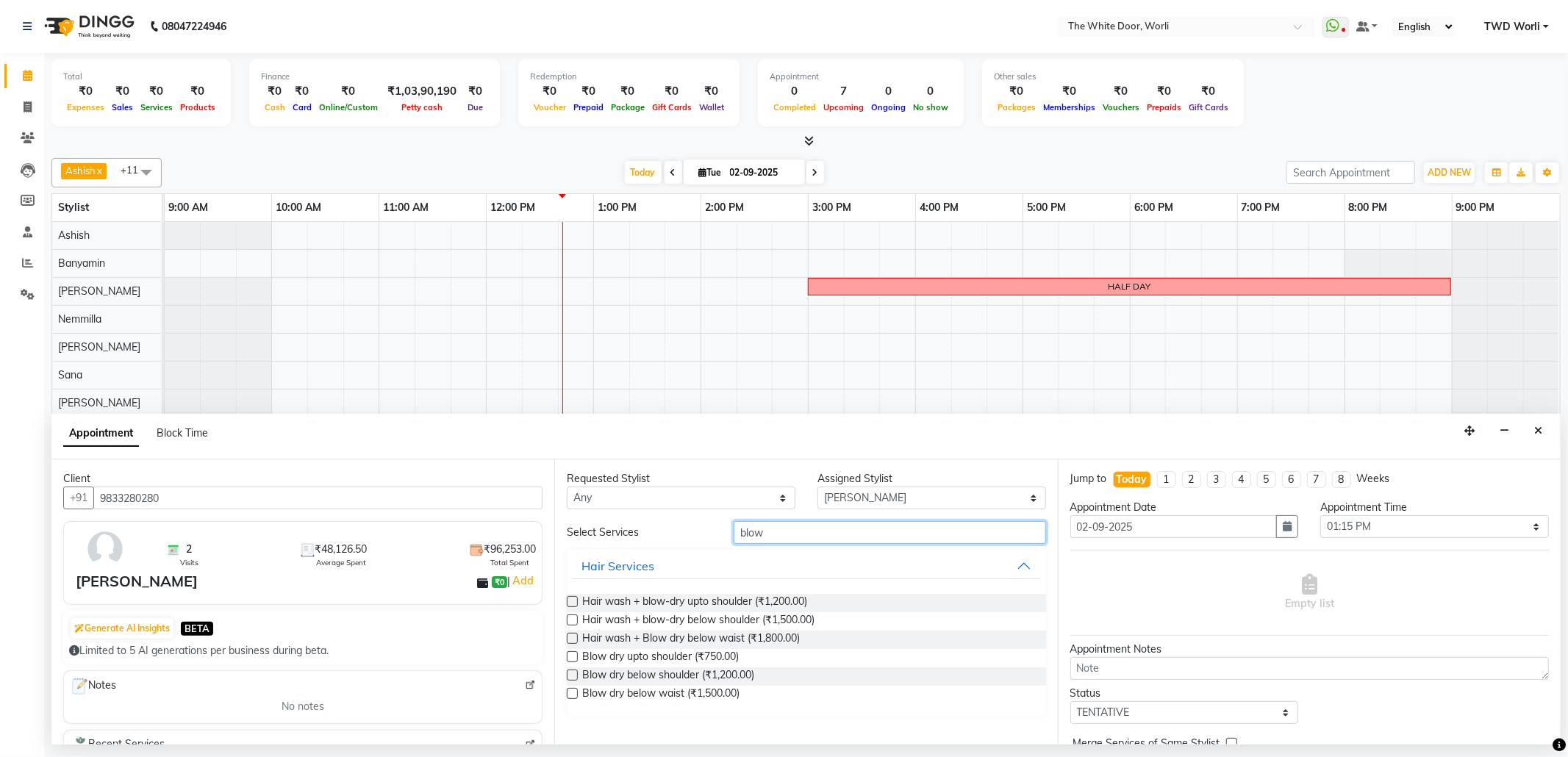
type input "blow"
click at [576, 620] on label at bounding box center [572, 620] width 11 height 11
click at [576, 620] on input "checkbox" at bounding box center [571, 621] width 9 height 9
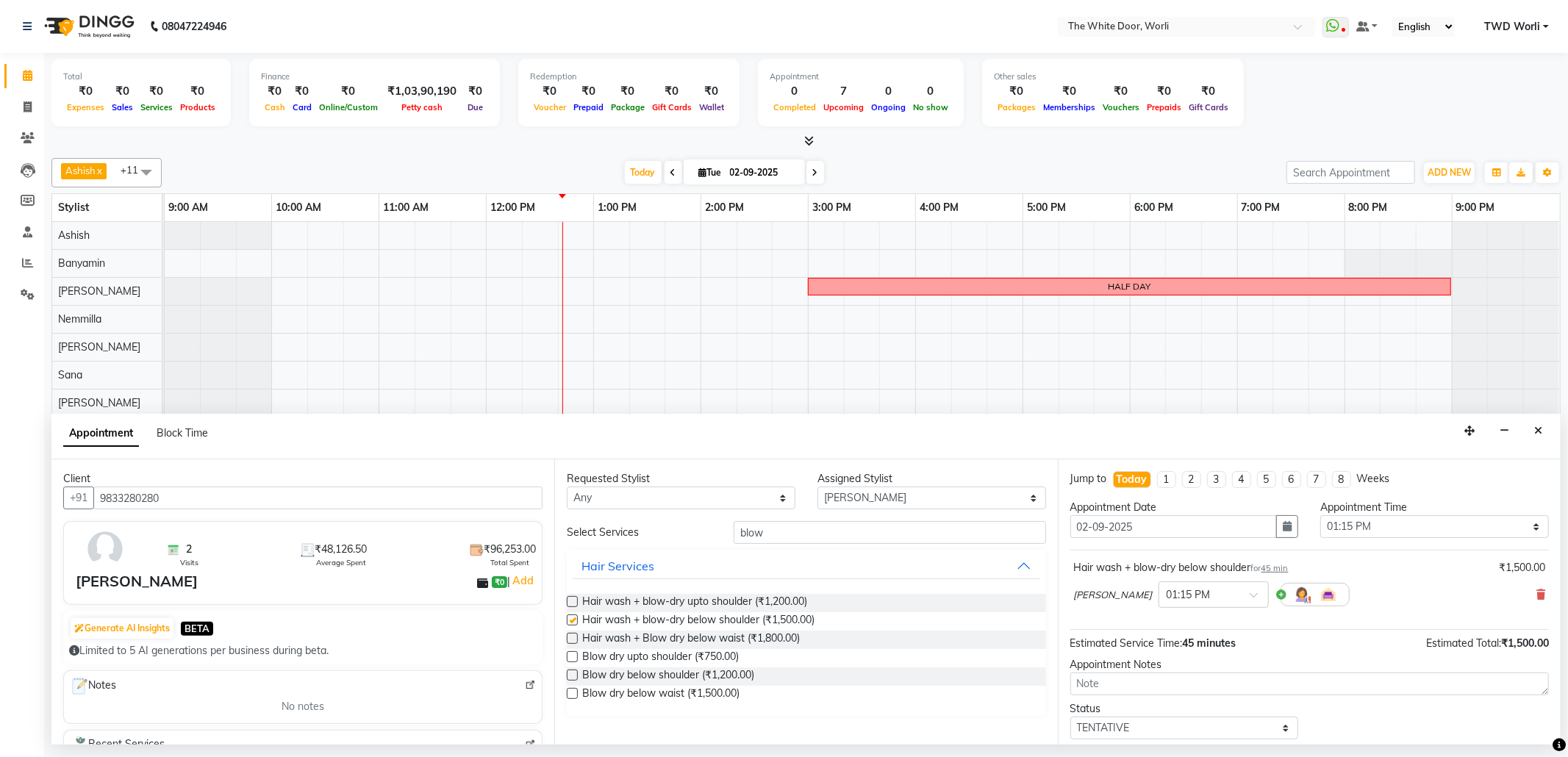
checkbox input "false"
drag, startPoint x: 855, startPoint y: 498, endPoint x: 856, endPoint y: 489, distance: 9.1
click at [855, 498] on select "Select Aarti Ashish Ashish S Banyamin Leyla Lash Nemmilla Pranali Rashid Salman…" at bounding box center [932, 497] width 229 height 23
select select "20395"
click at [818, 488] on select "Select Aarti Ashish Ashish S Banyamin Leyla Lash Nemmilla Pranali Rashid Salman…" at bounding box center [932, 497] width 229 height 23
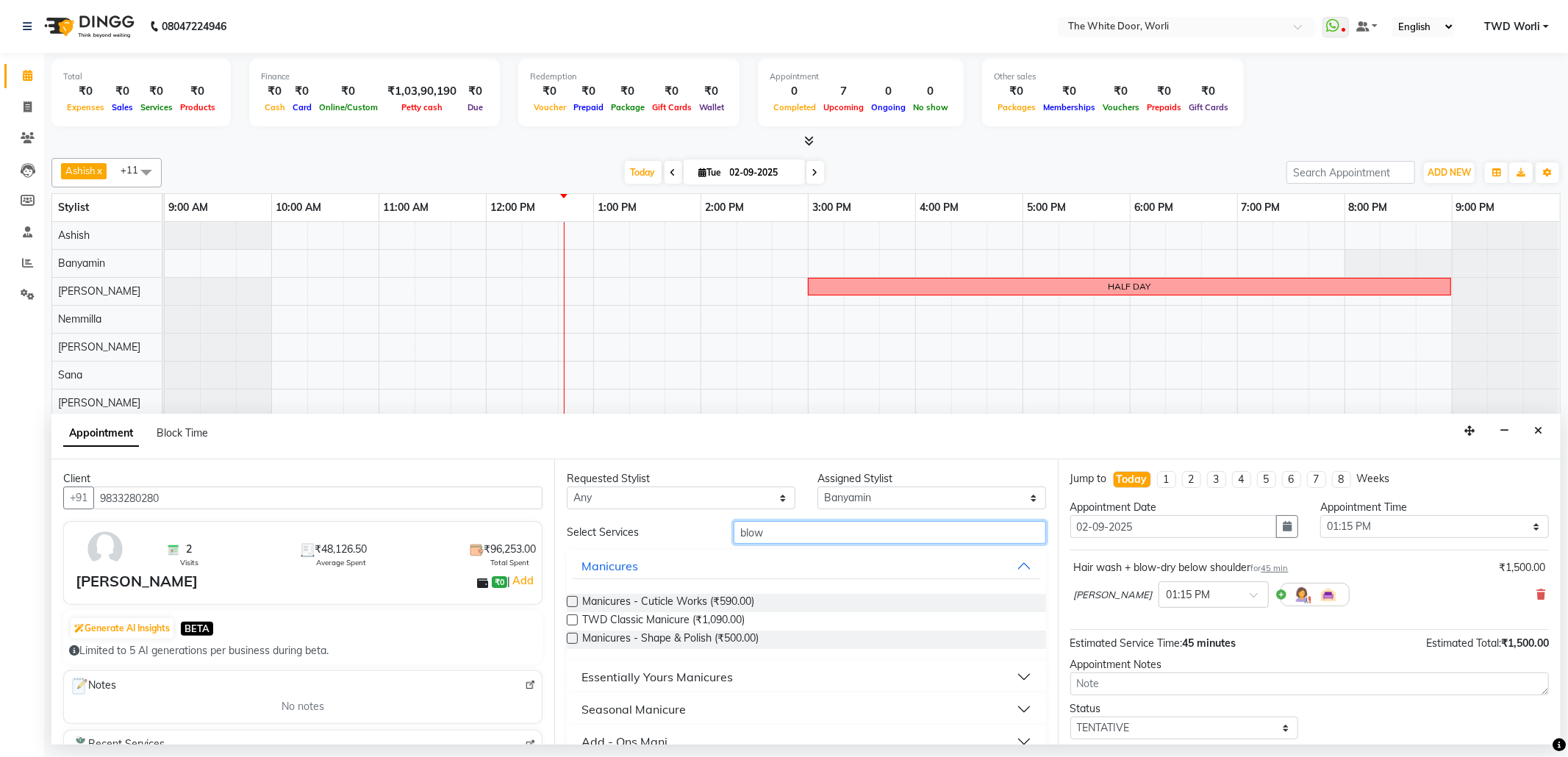
click at [782, 530] on input "blow" at bounding box center [890, 532] width 312 height 23
type input "b"
type input "pedi"
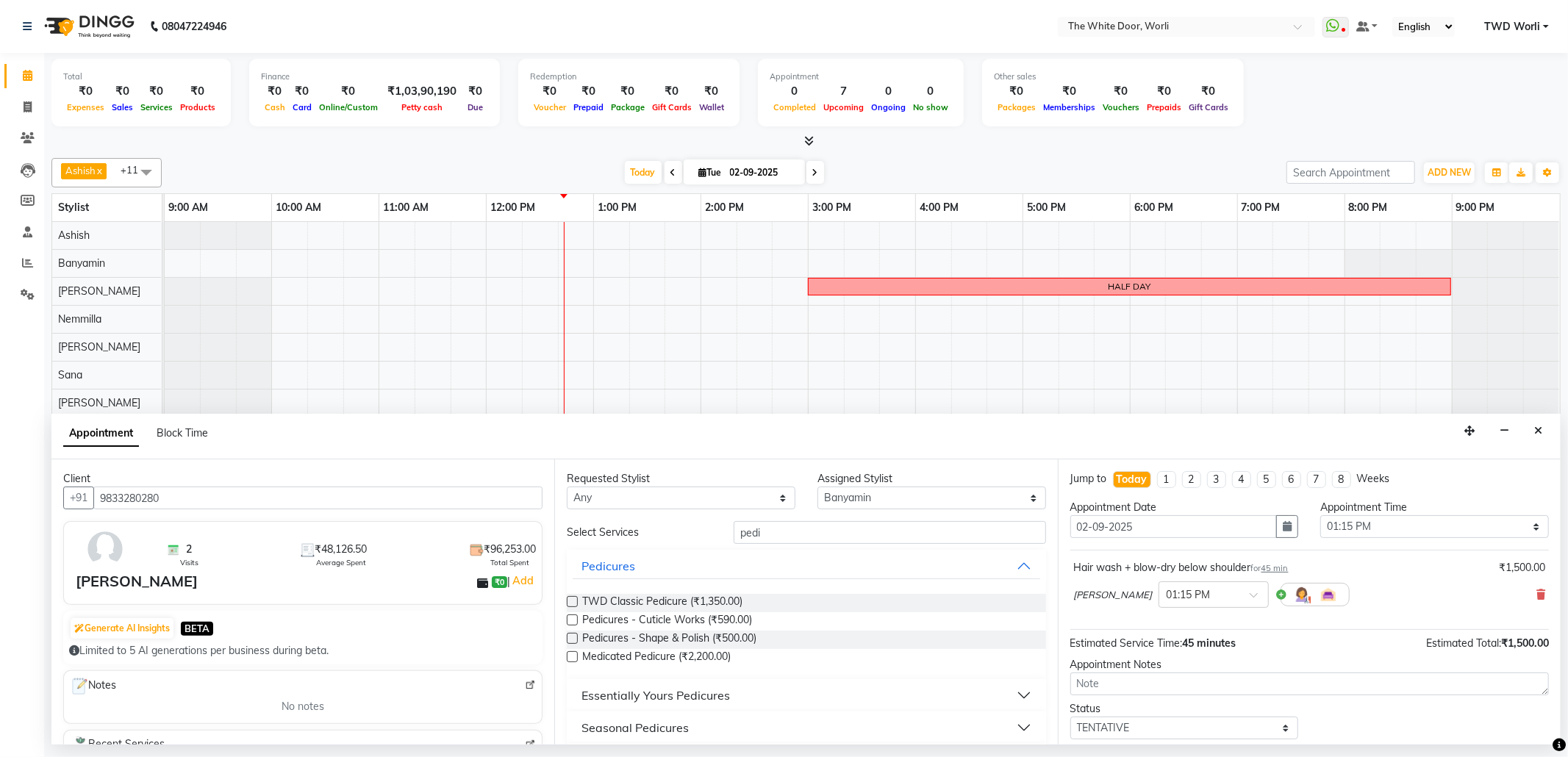
click at [571, 600] on label at bounding box center [572, 601] width 11 height 11
click at [571, 600] on input "checkbox" at bounding box center [571, 603] width 9 height 9
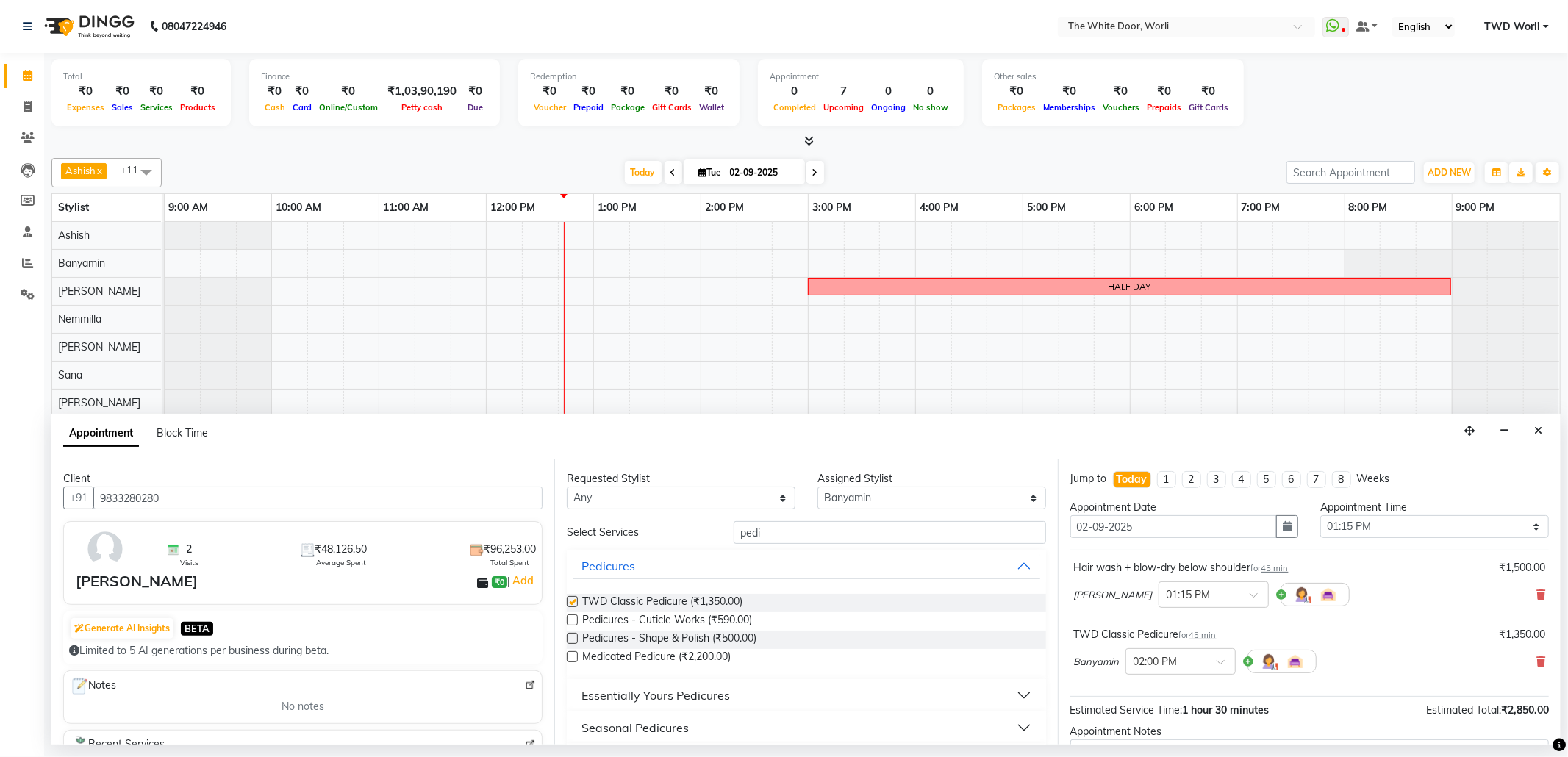
checkbox input "false"
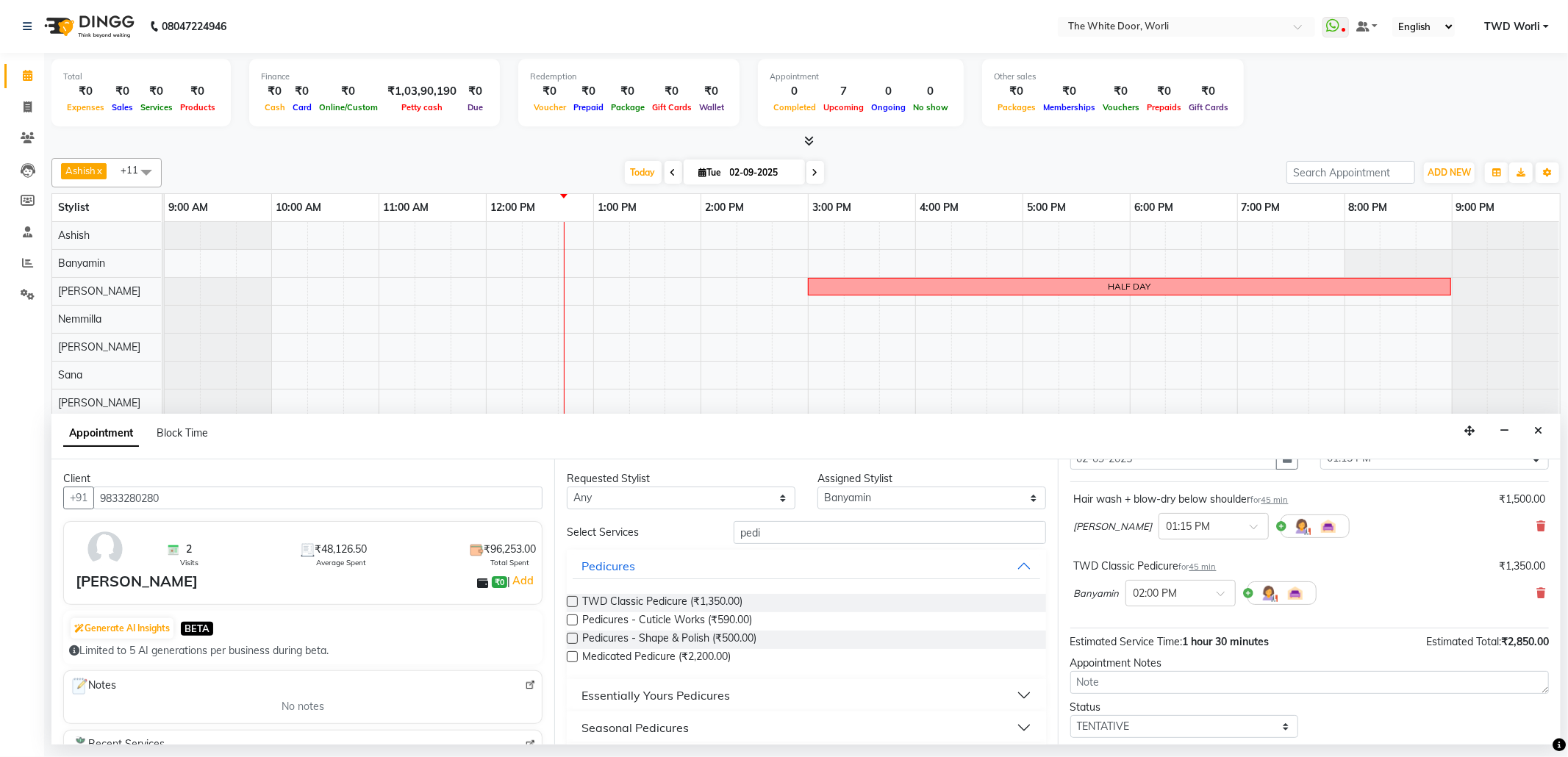
scroll to position [98, 0]
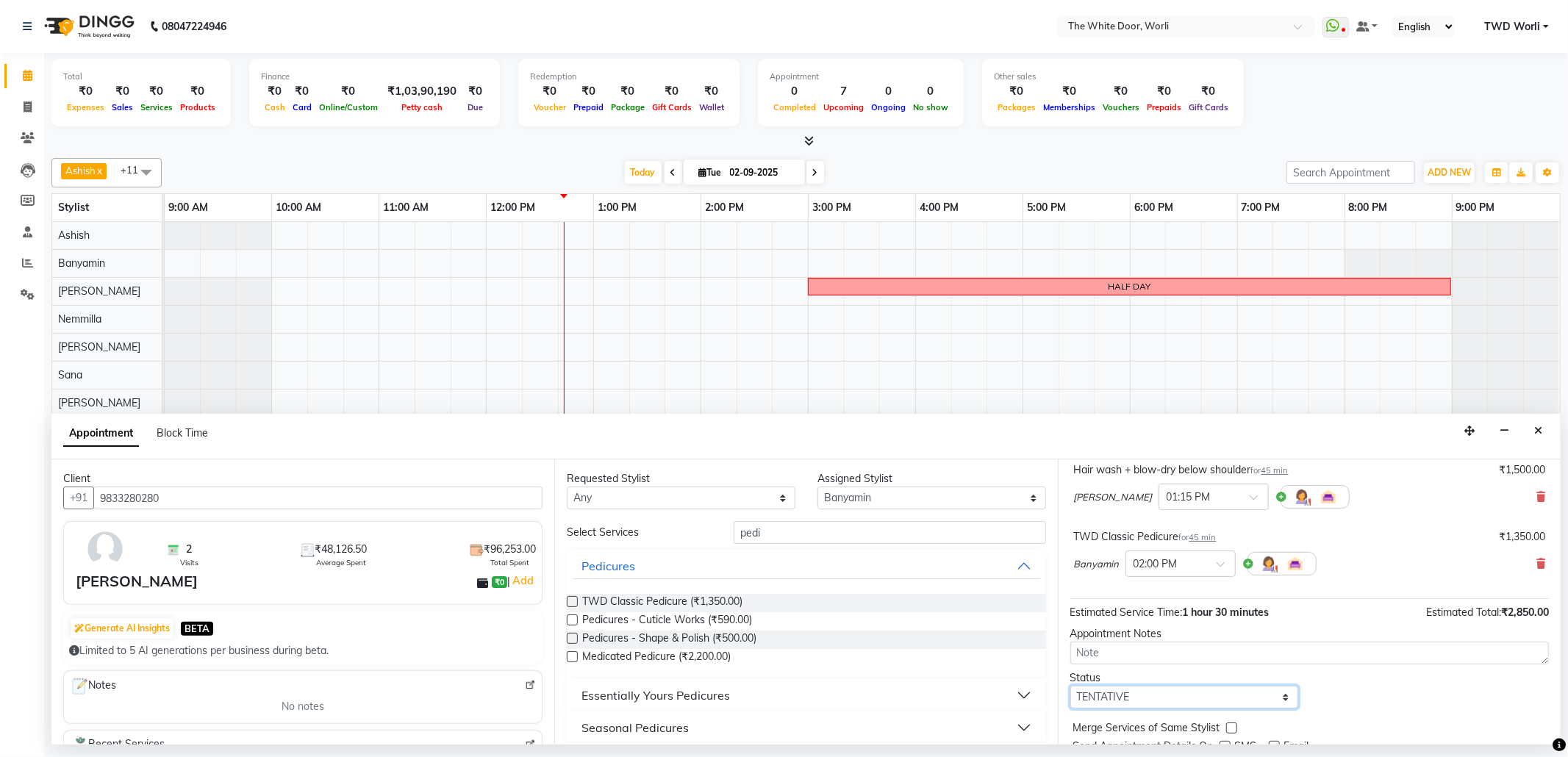
click at [1212, 695] on select "Select TENTATIVE CONFIRM CHECK-IN UPCOMING" at bounding box center [1184, 697] width 229 height 23
select select "confirm booking"
click at [1070, 688] on select "Select TENTATIVE CONFIRM CHECK-IN UPCOMING" at bounding box center [1184, 697] width 229 height 23
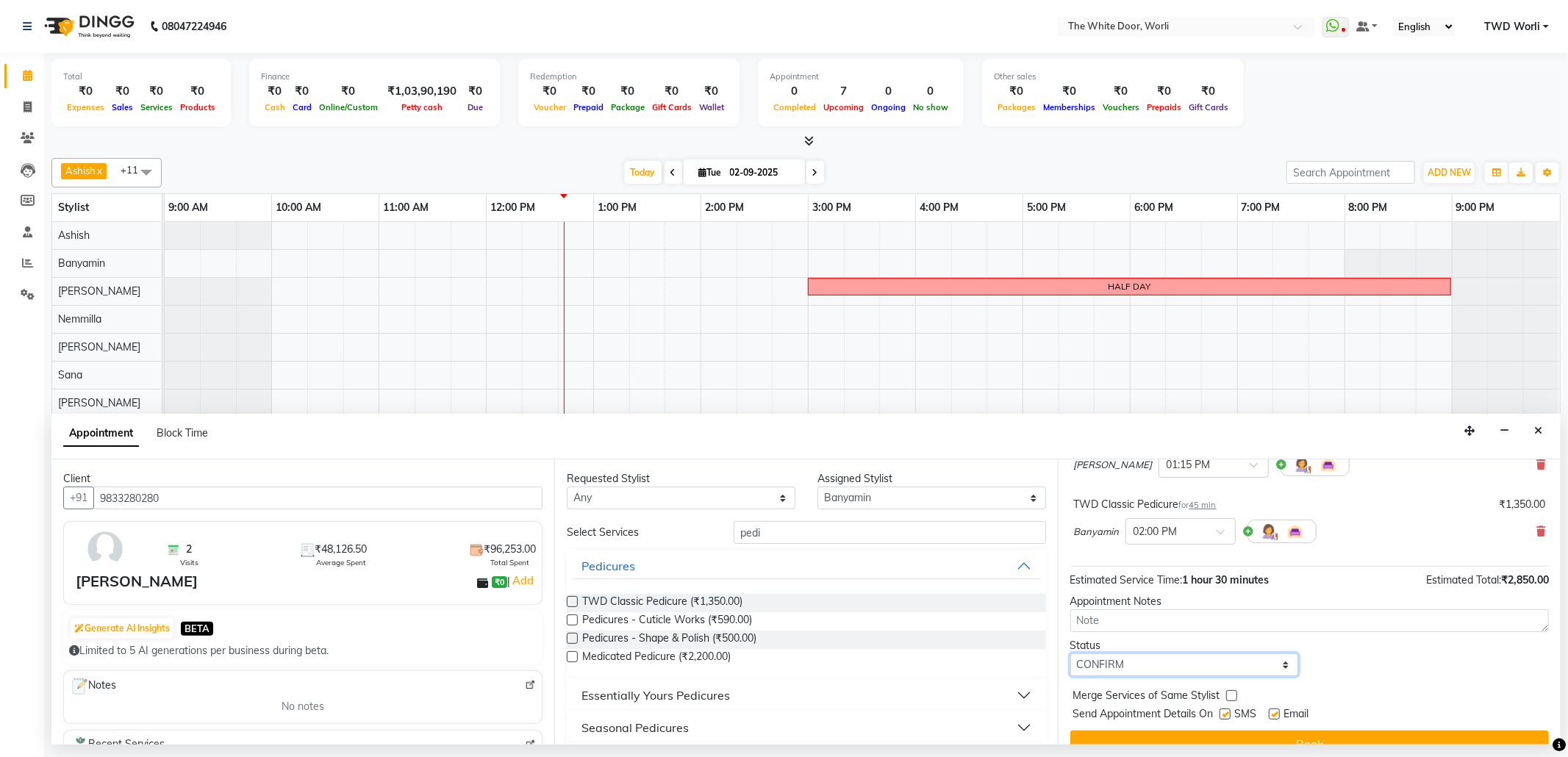
scroll to position [157, 0]
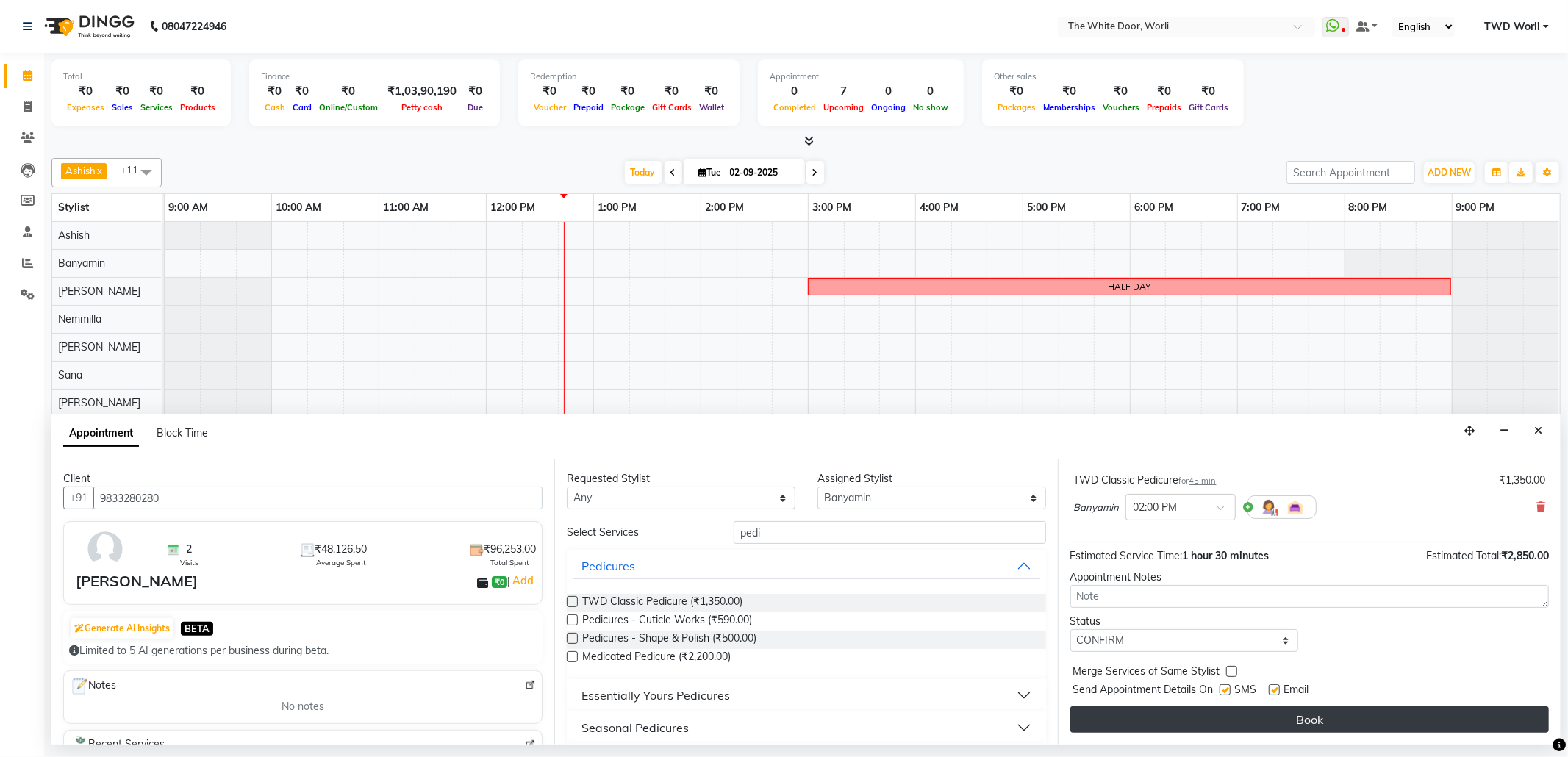
click at [1300, 724] on button "Book" at bounding box center [1309, 719] width 479 height 27
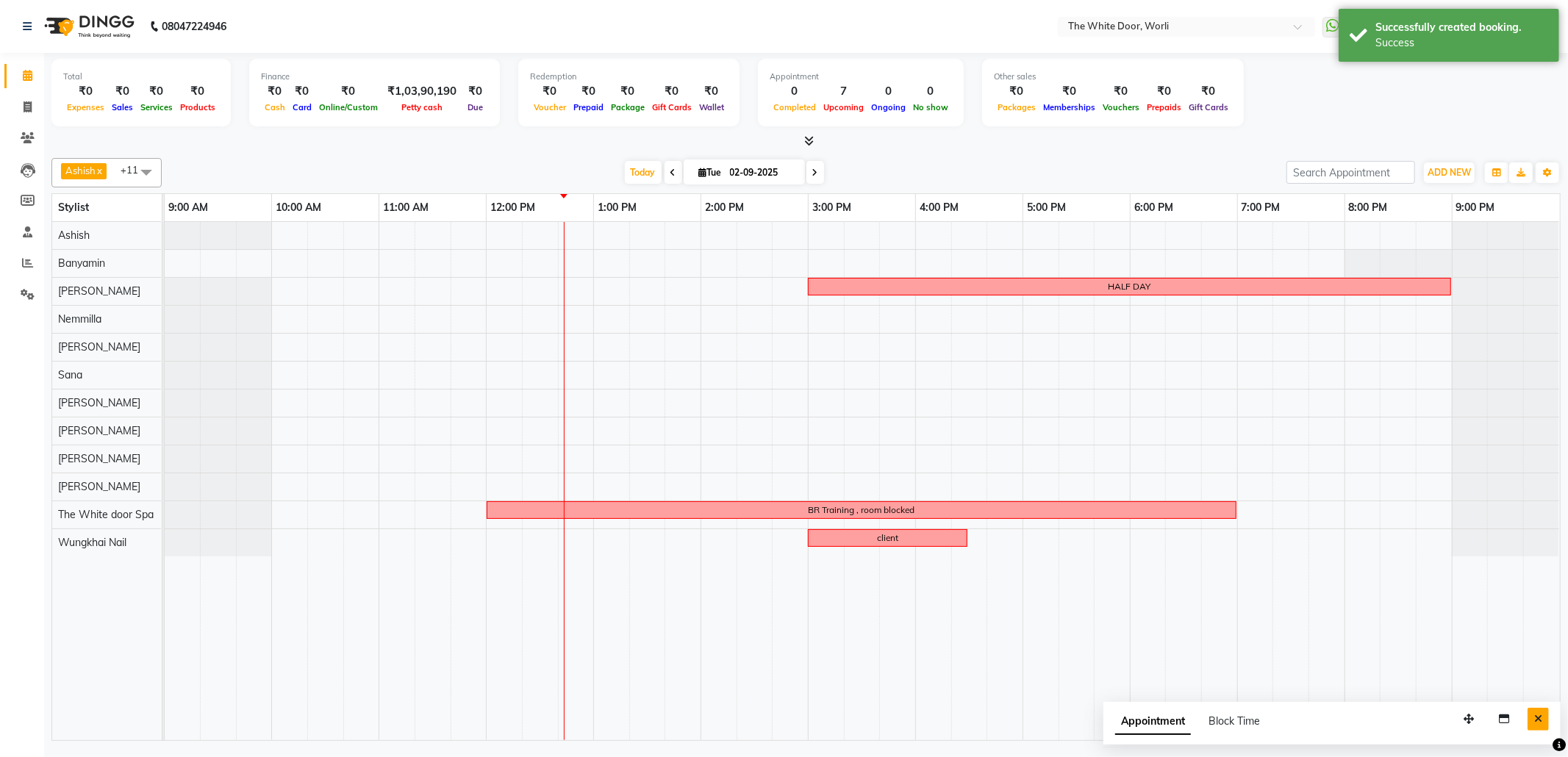
click at [1539, 724] on icon "Close" at bounding box center [1539, 718] width 8 height 10
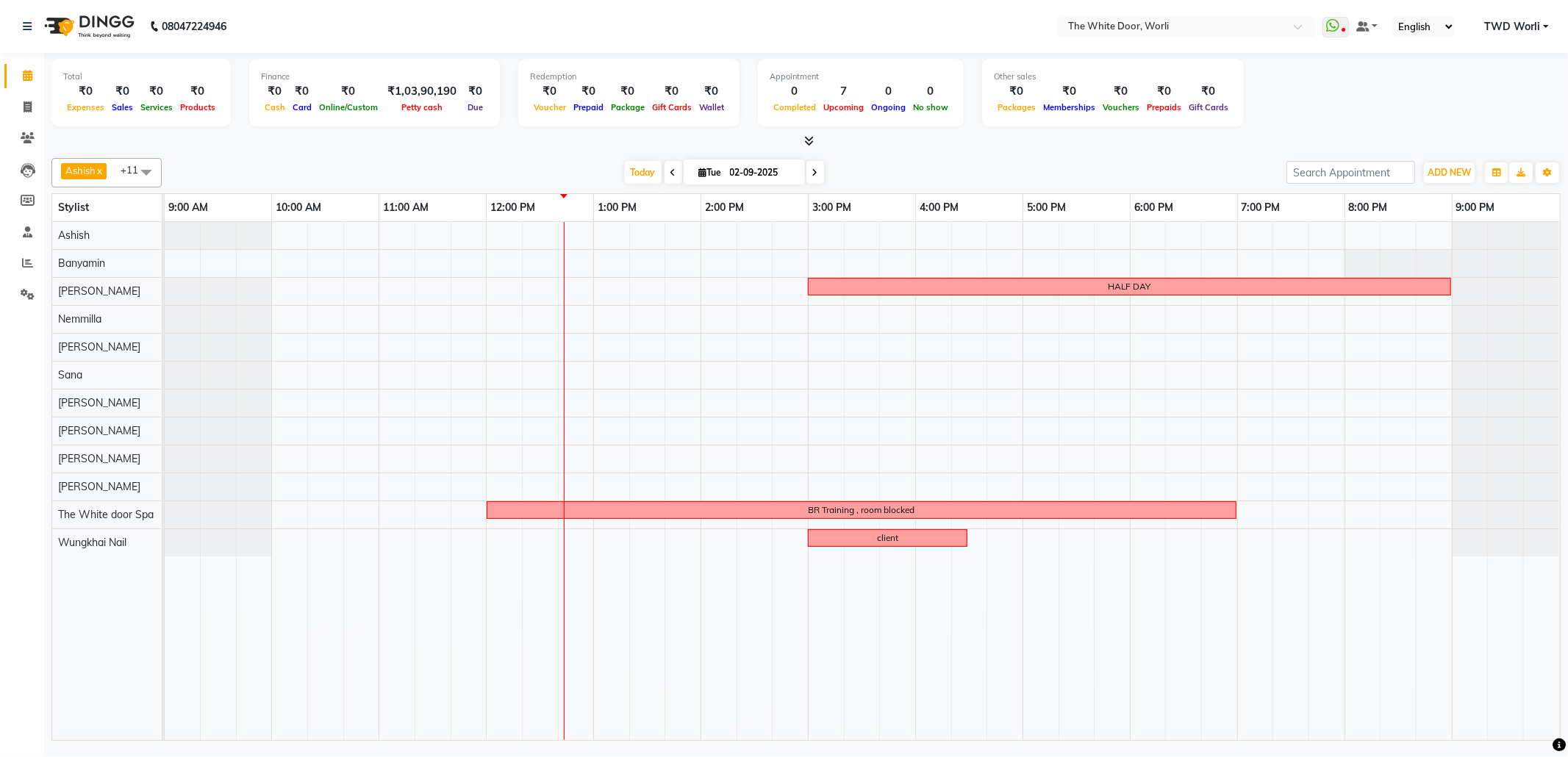
click at [813, 174] on icon at bounding box center [815, 173] width 6 height 9
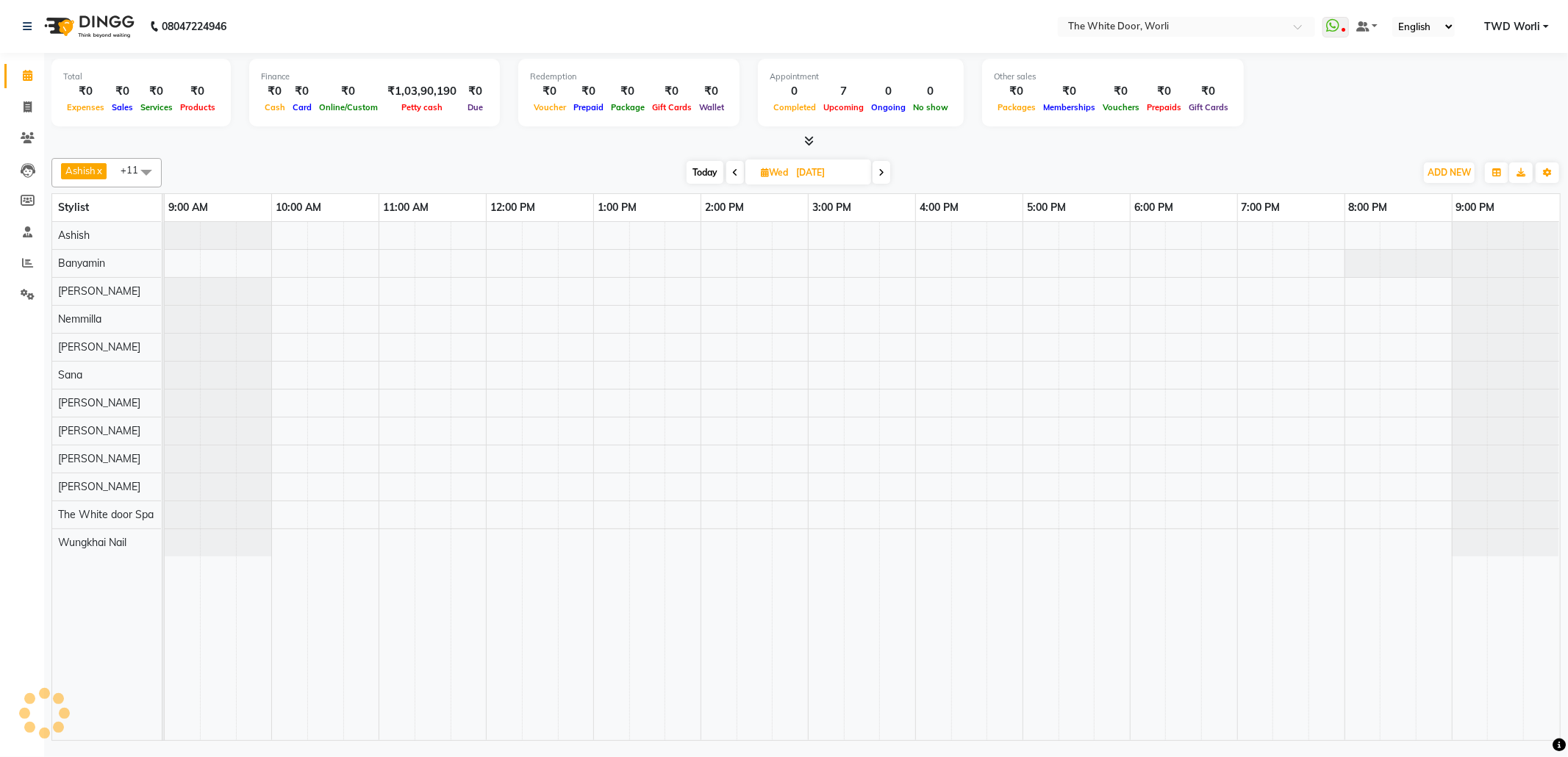
click at [709, 177] on span "Today" at bounding box center [705, 172] width 37 height 23
type input "02-09-2025"
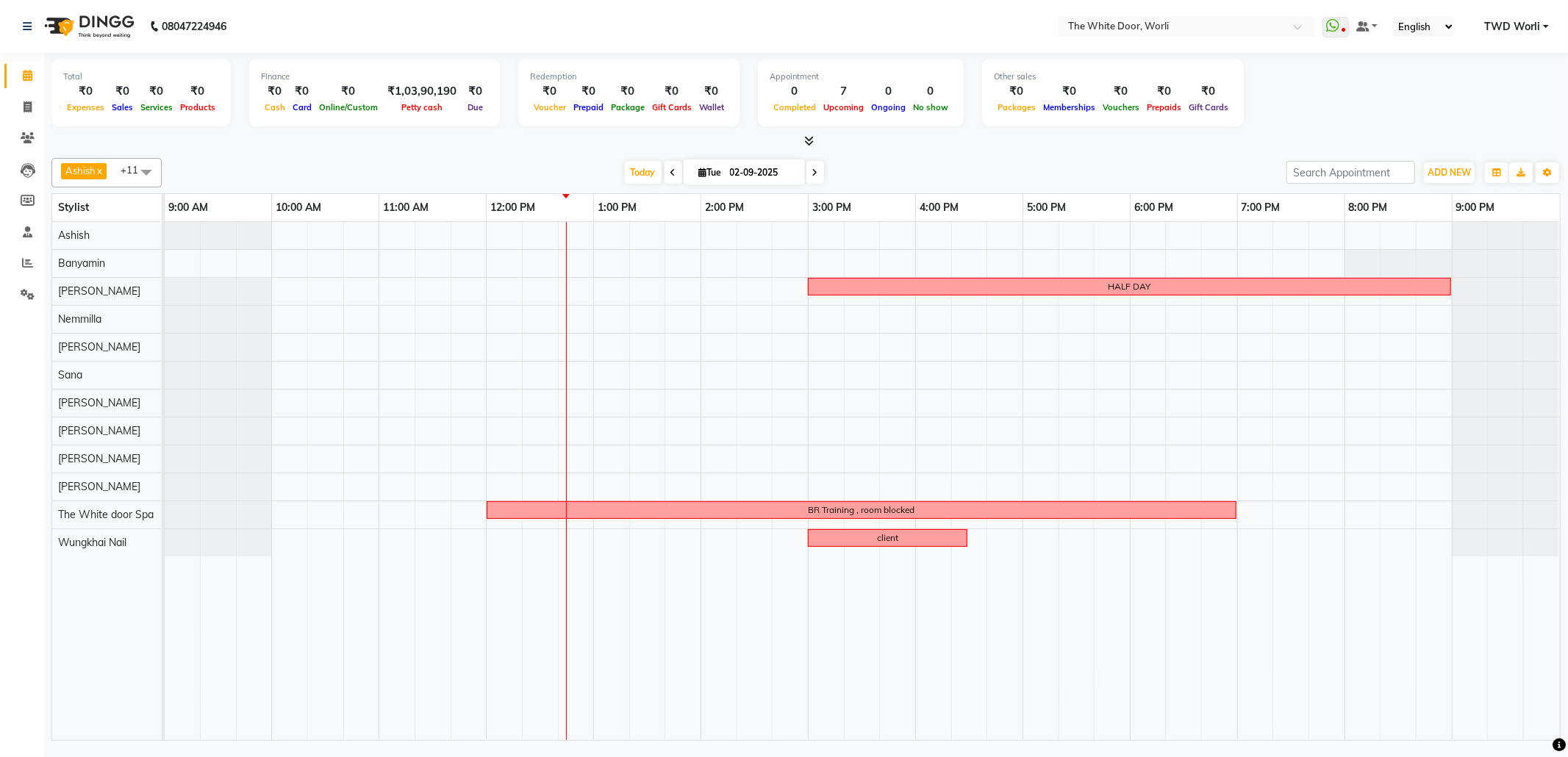
click at [1004, 398] on div "HALF DAY BR Training , room blocked client" at bounding box center [862, 481] width 1395 height 518
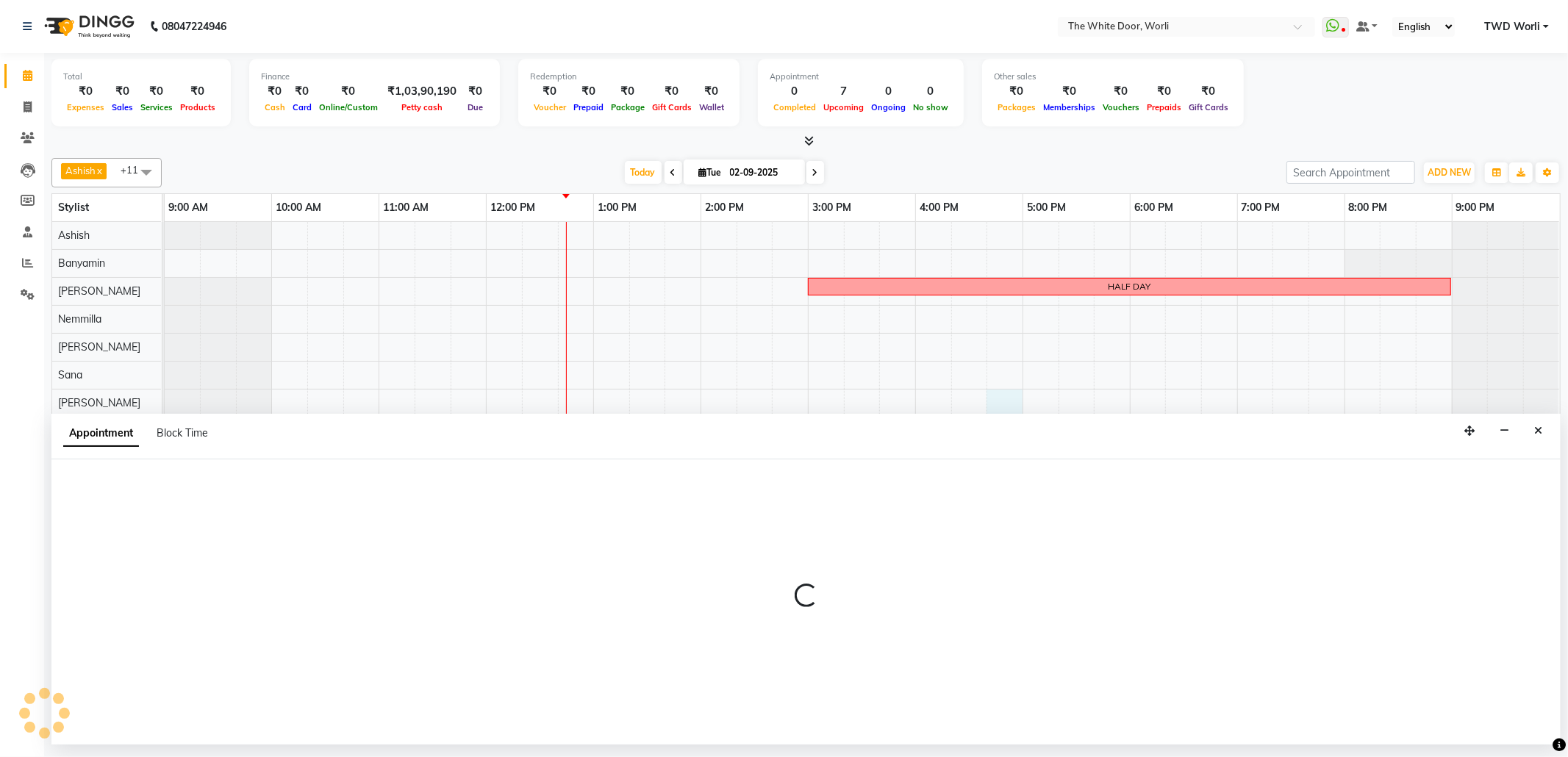
select select "22334"
select select "tentative"
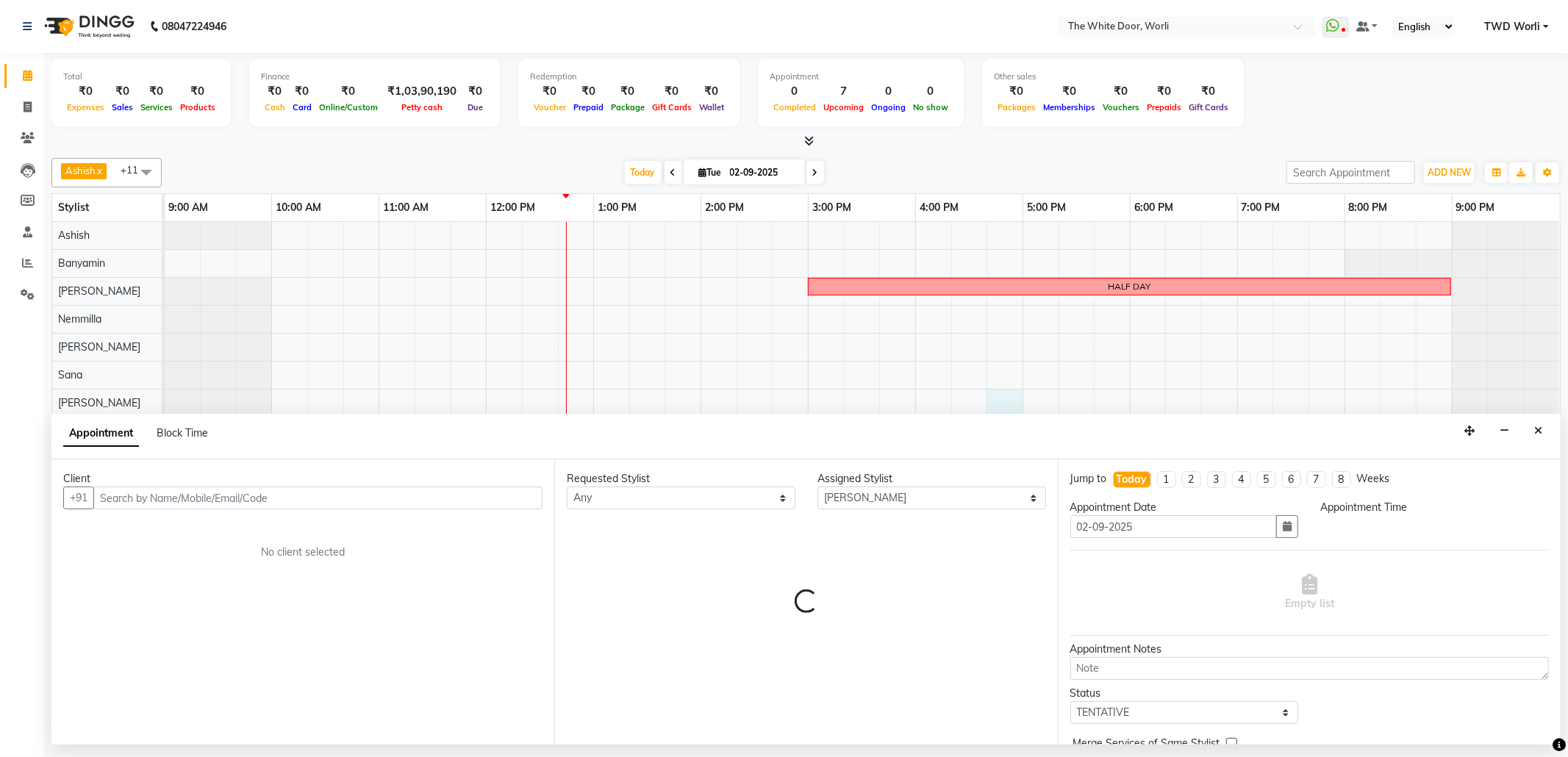
select select "1005"
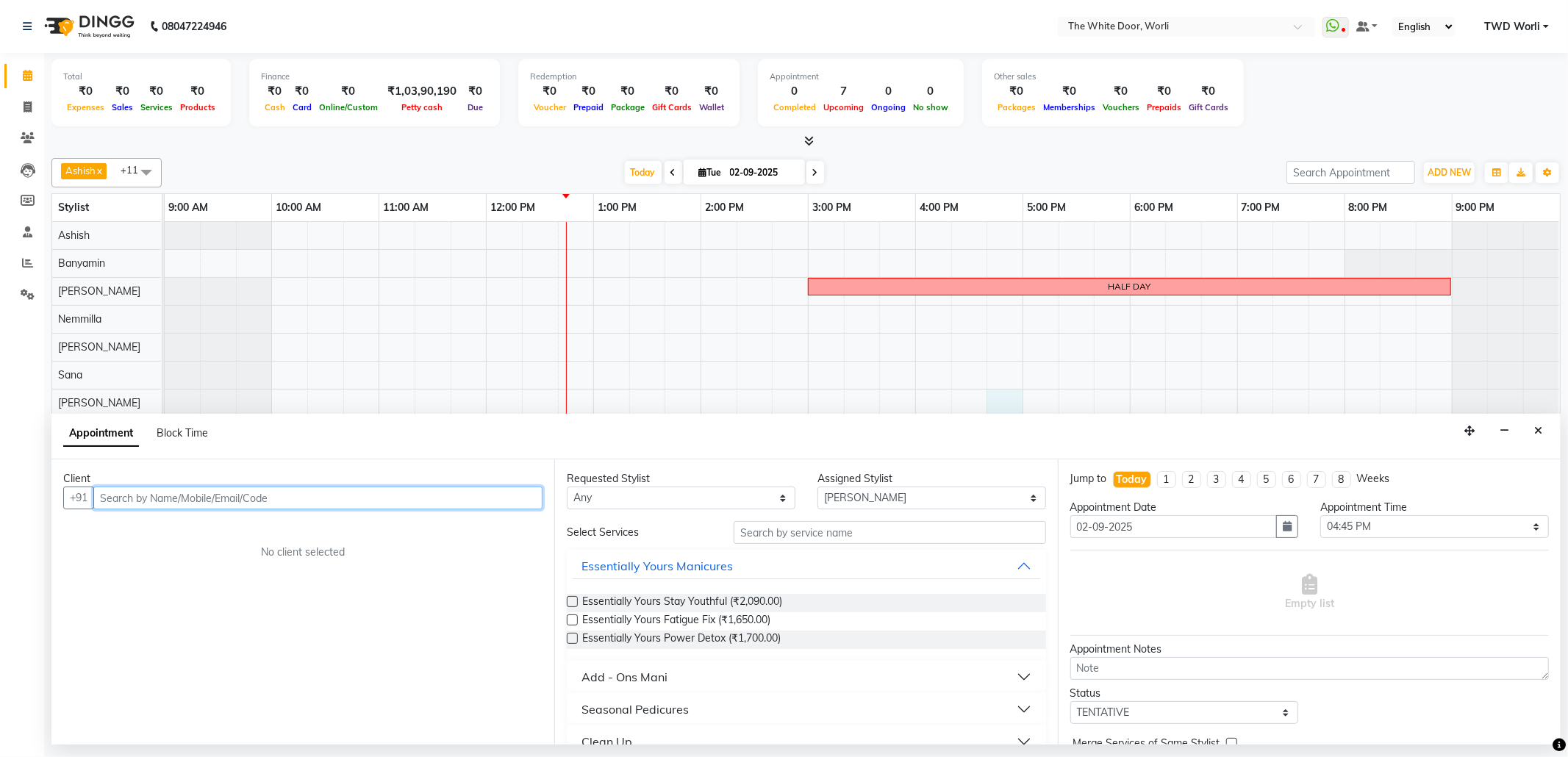
click at [1048, 380] on div "HALF DAY BR Training , room blocked client" at bounding box center [862, 481] width 1395 height 518
click at [1032, 354] on div "HALF DAY BR Training , room blocked client" at bounding box center [862, 481] width 1395 height 518
click at [1533, 436] on button "Close" at bounding box center [1538, 431] width 21 height 23
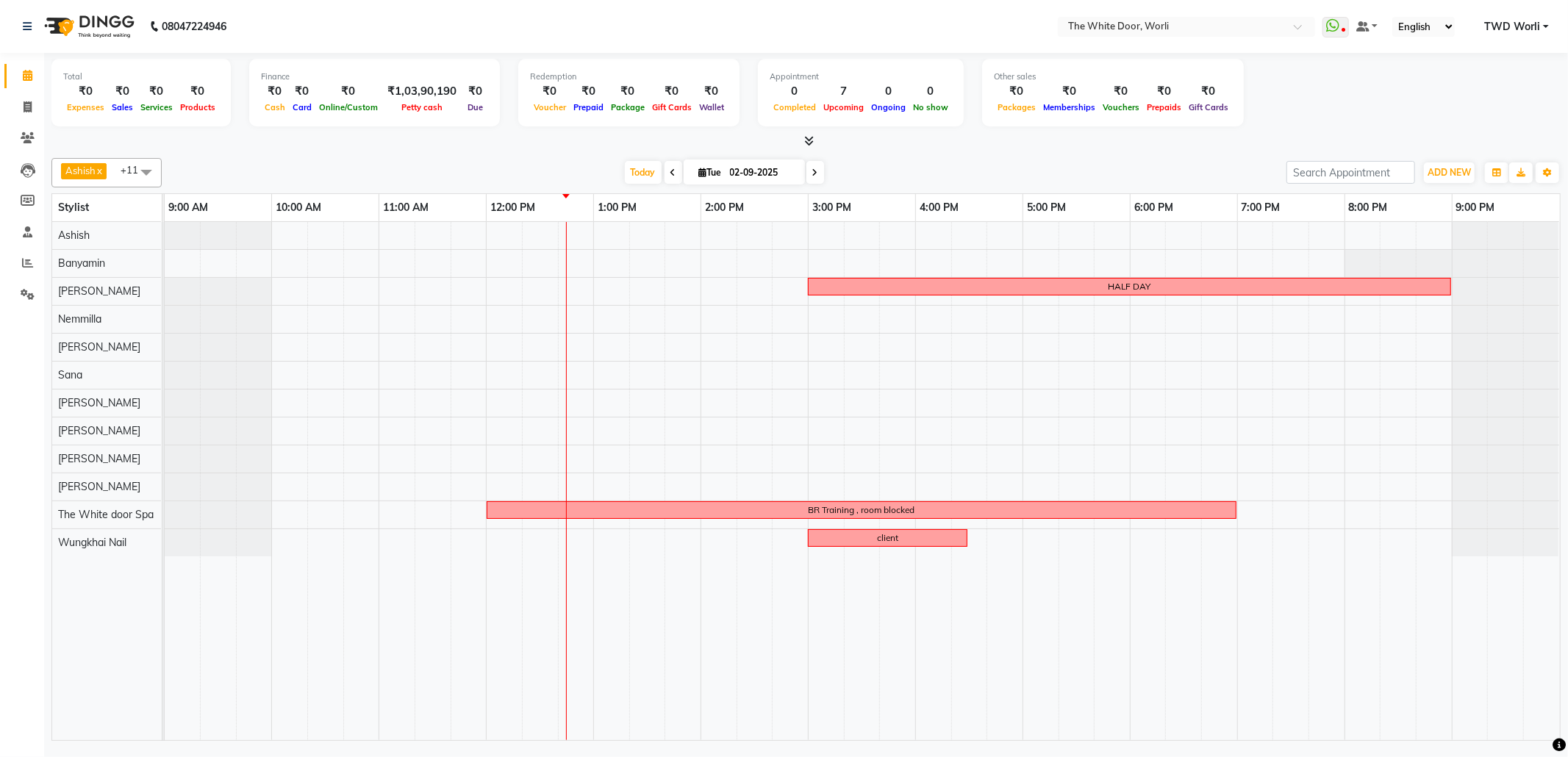
click at [814, 172] on span at bounding box center [815, 172] width 18 height 23
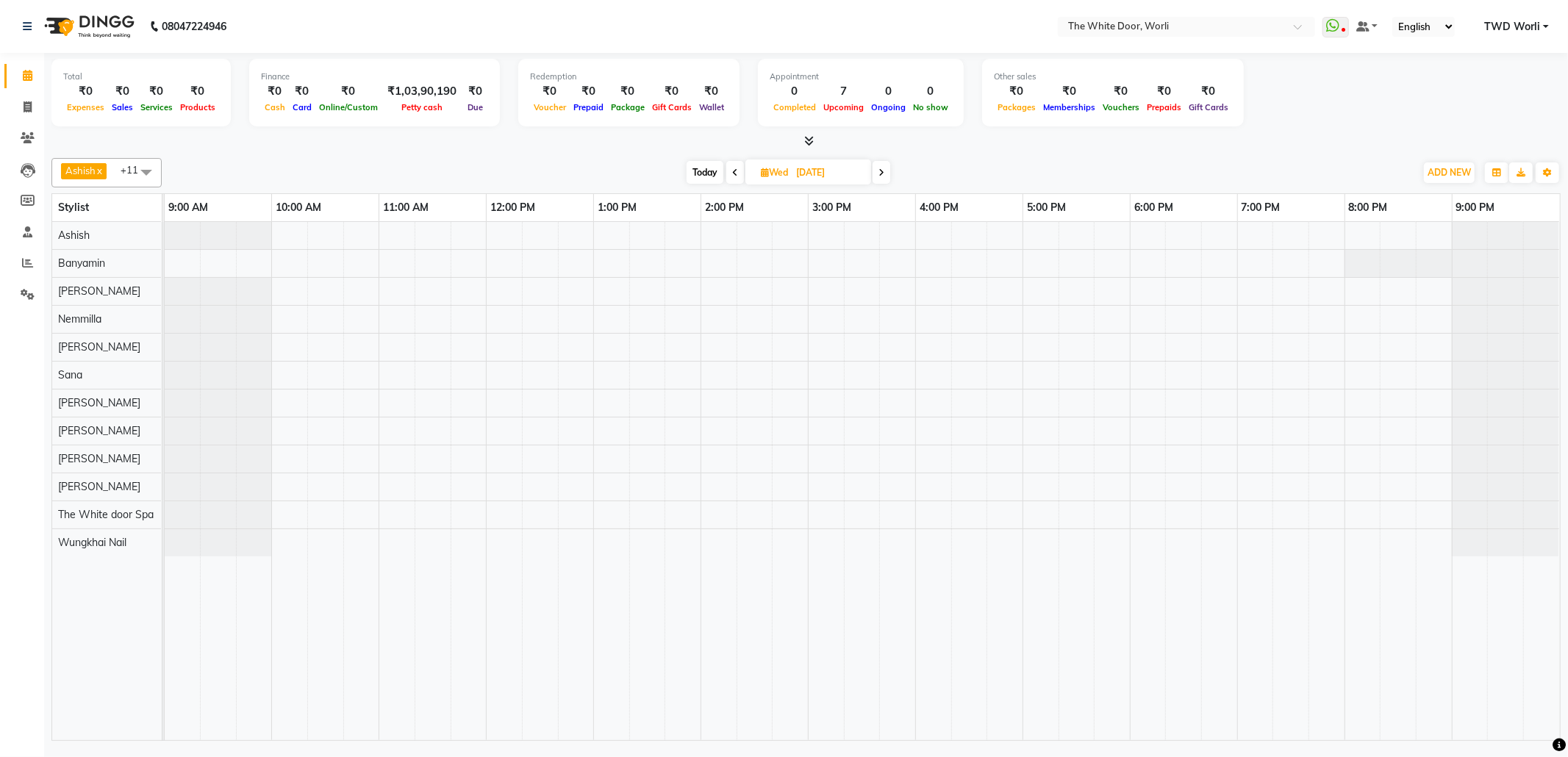
click at [734, 175] on icon at bounding box center [735, 173] width 6 height 9
type input "02-09-2025"
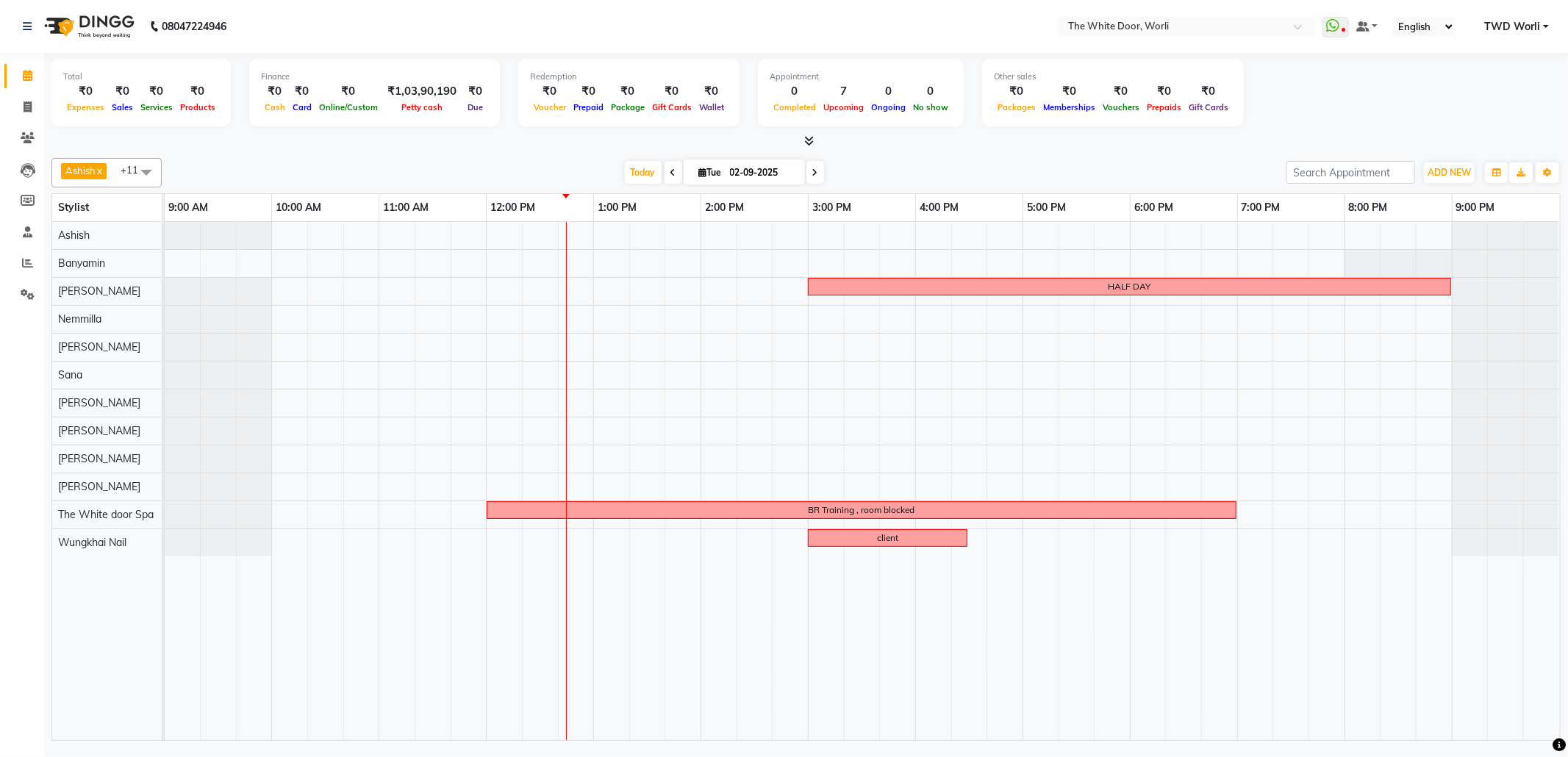
click at [638, 488] on div "HALF DAY BR Training , room blocked client" at bounding box center [862, 481] width 1395 height 518
select select "50222"
select select "tentative"
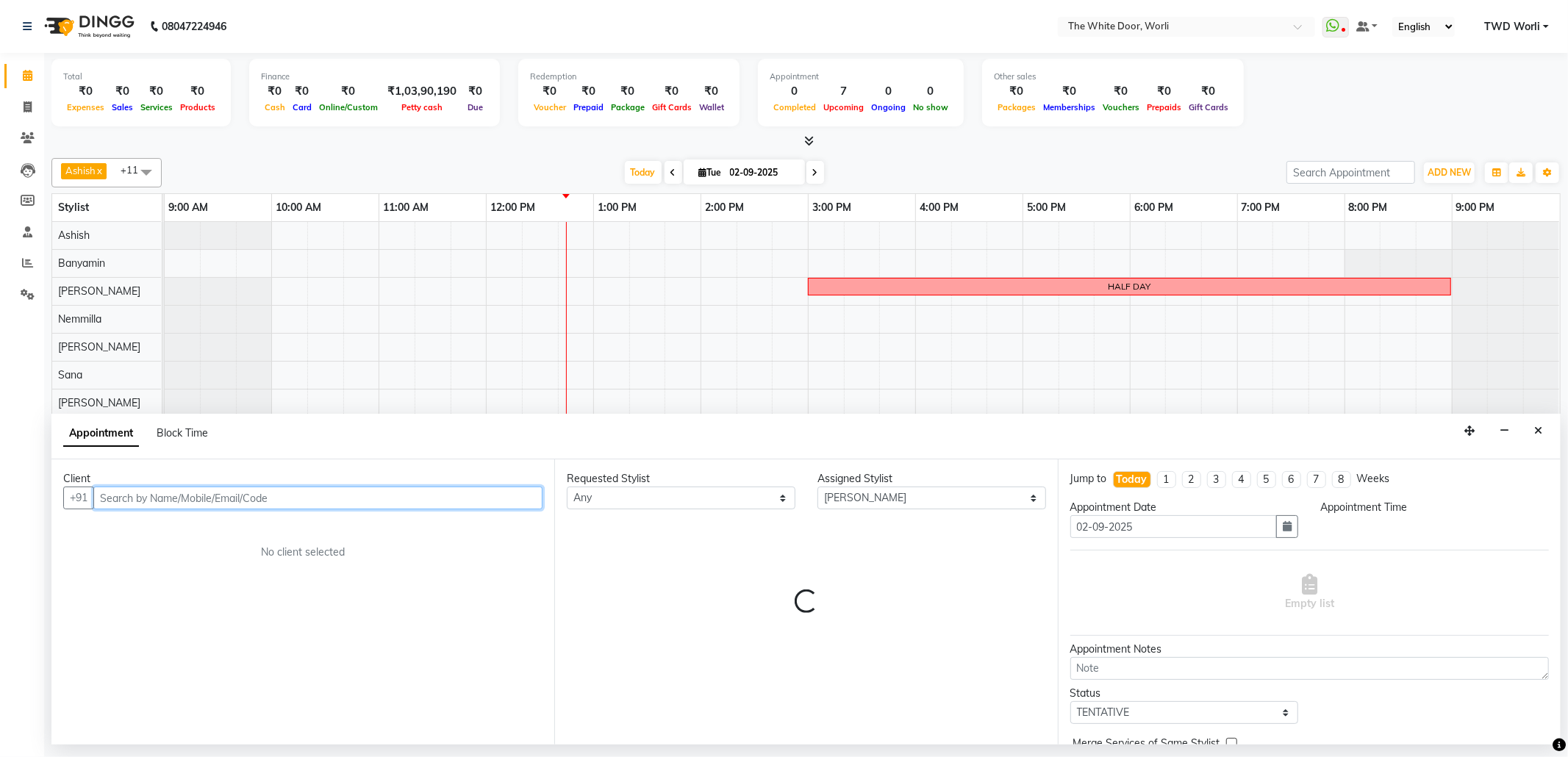
select select "795"
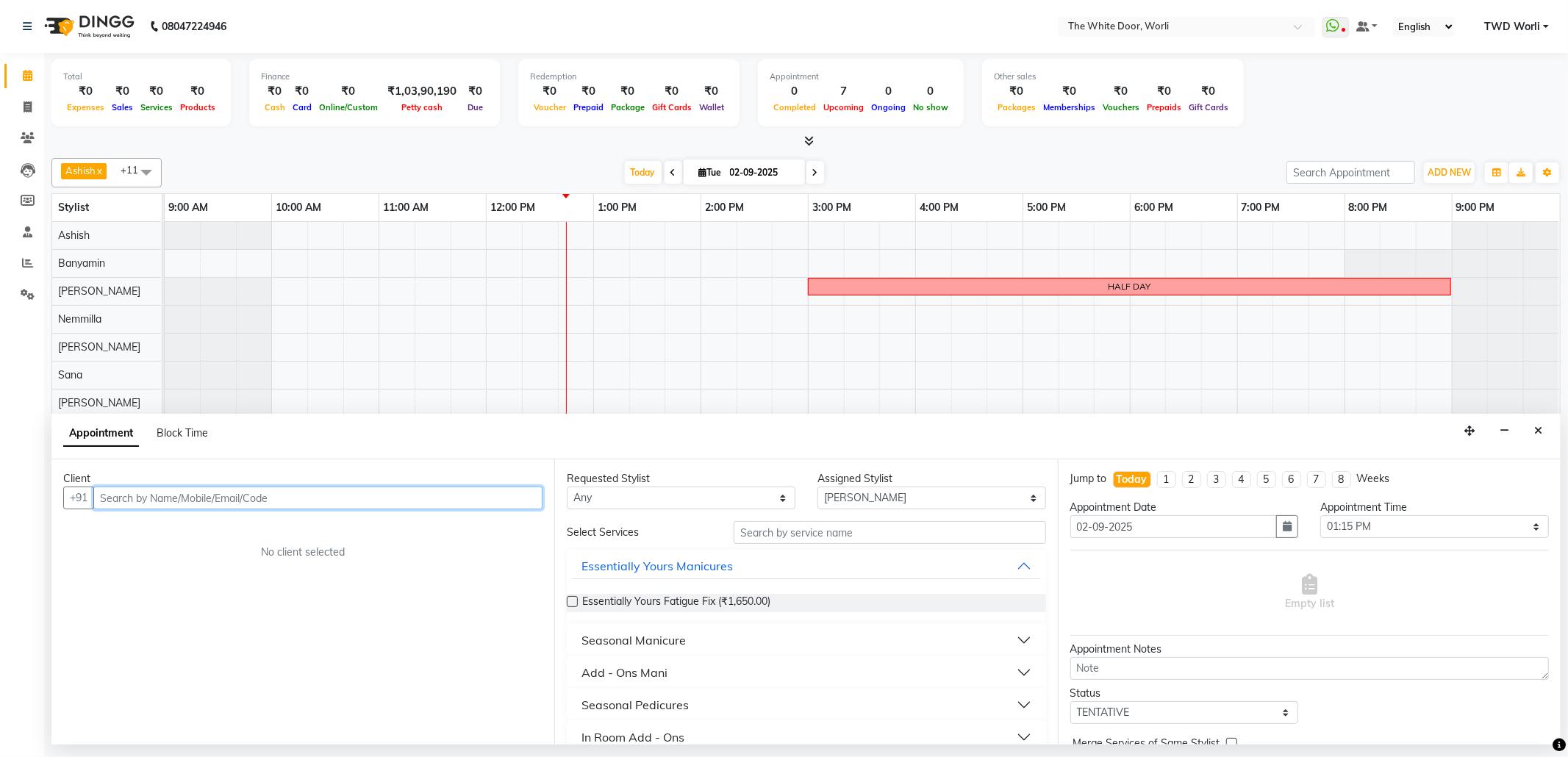
click at [316, 506] on input "text" at bounding box center [318, 497] width 449 height 23
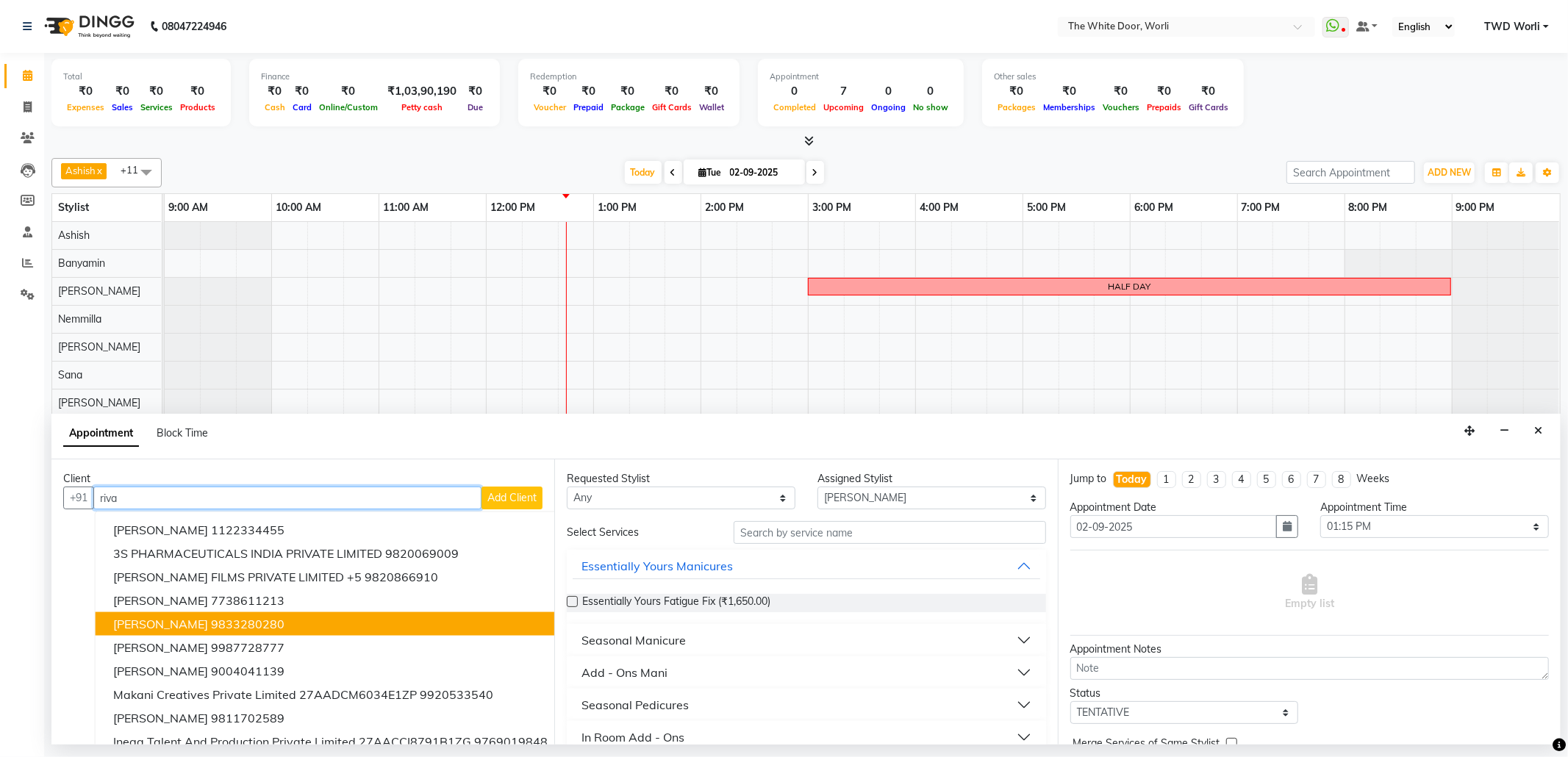
scroll to position [29, 0]
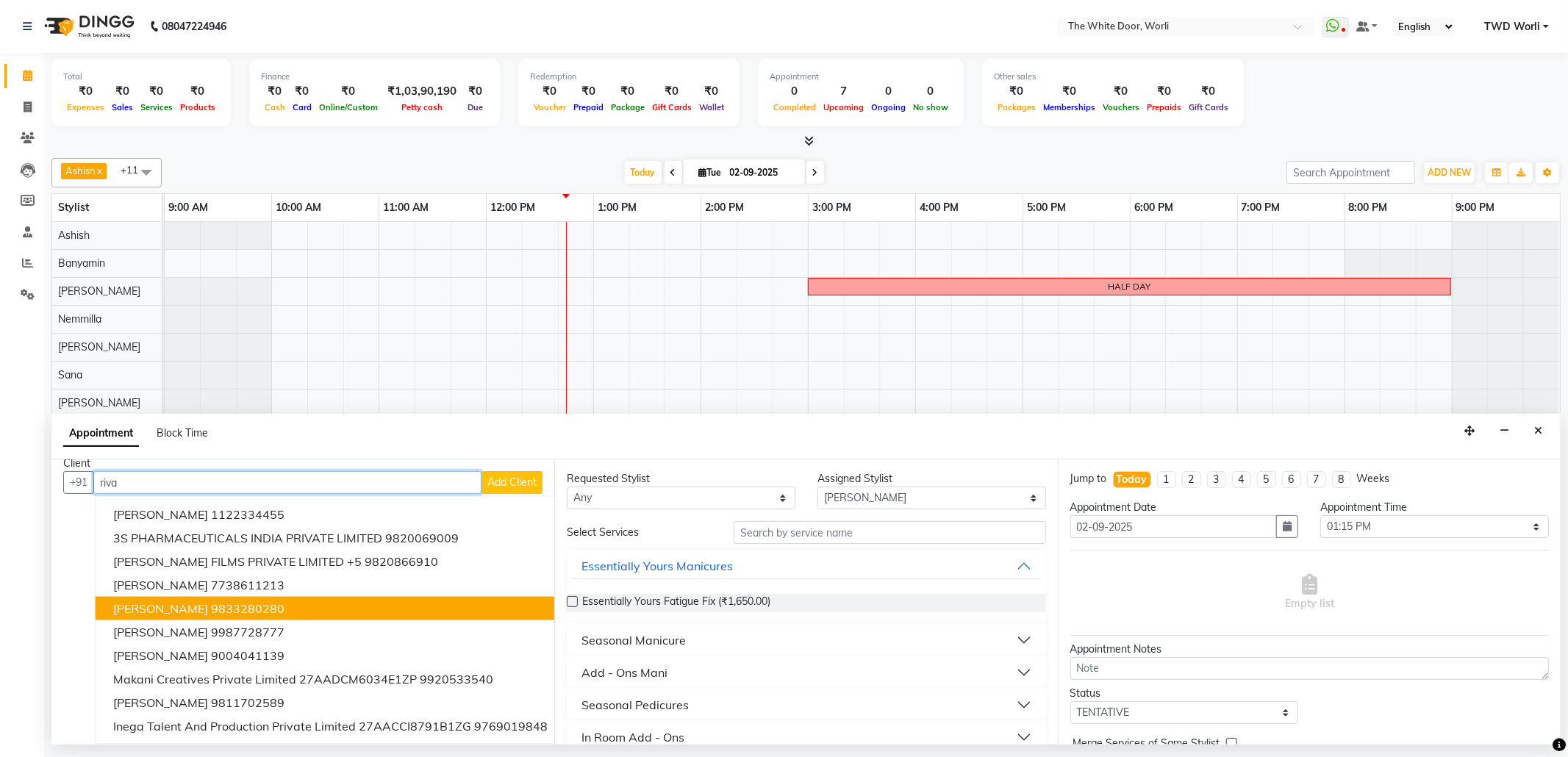
click at [238, 601] on ngb-highlight "9833280280" at bounding box center [248, 609] width 74 height 15
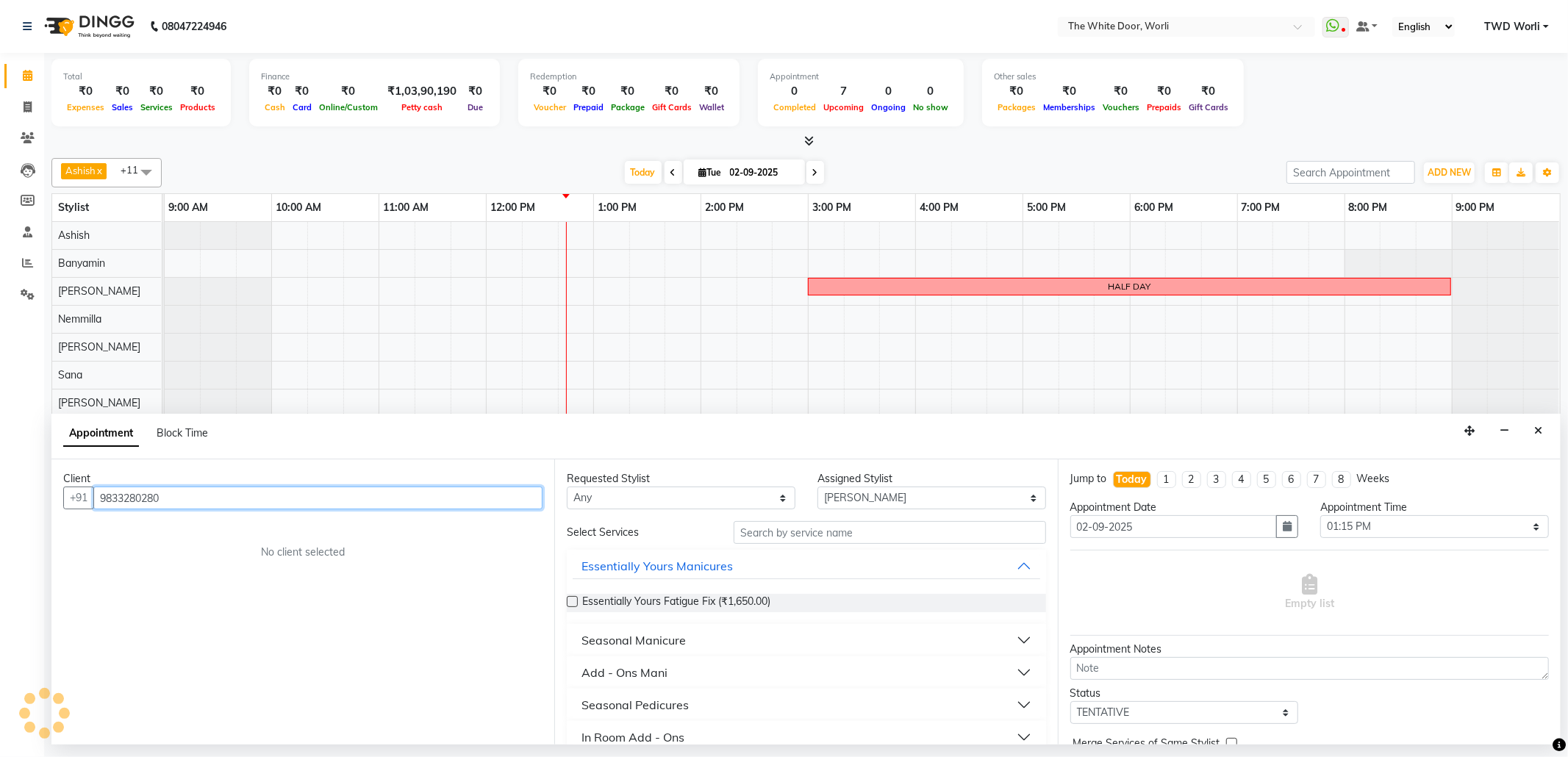
scroll to position [0, 0]
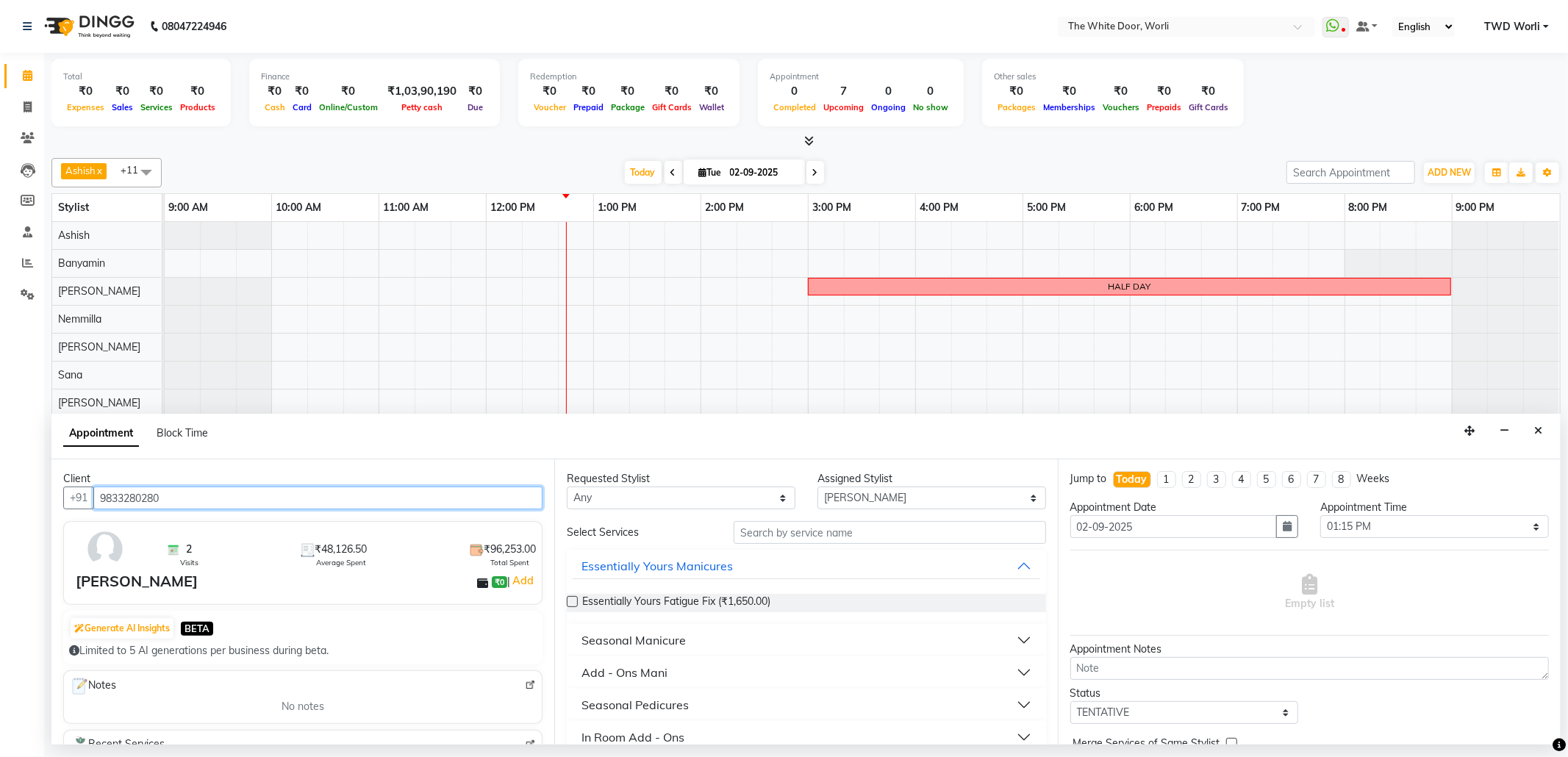
type input "9833280280"
click at [804, 531] on input "text" at bounding box center [890, 532] width 312 height 23
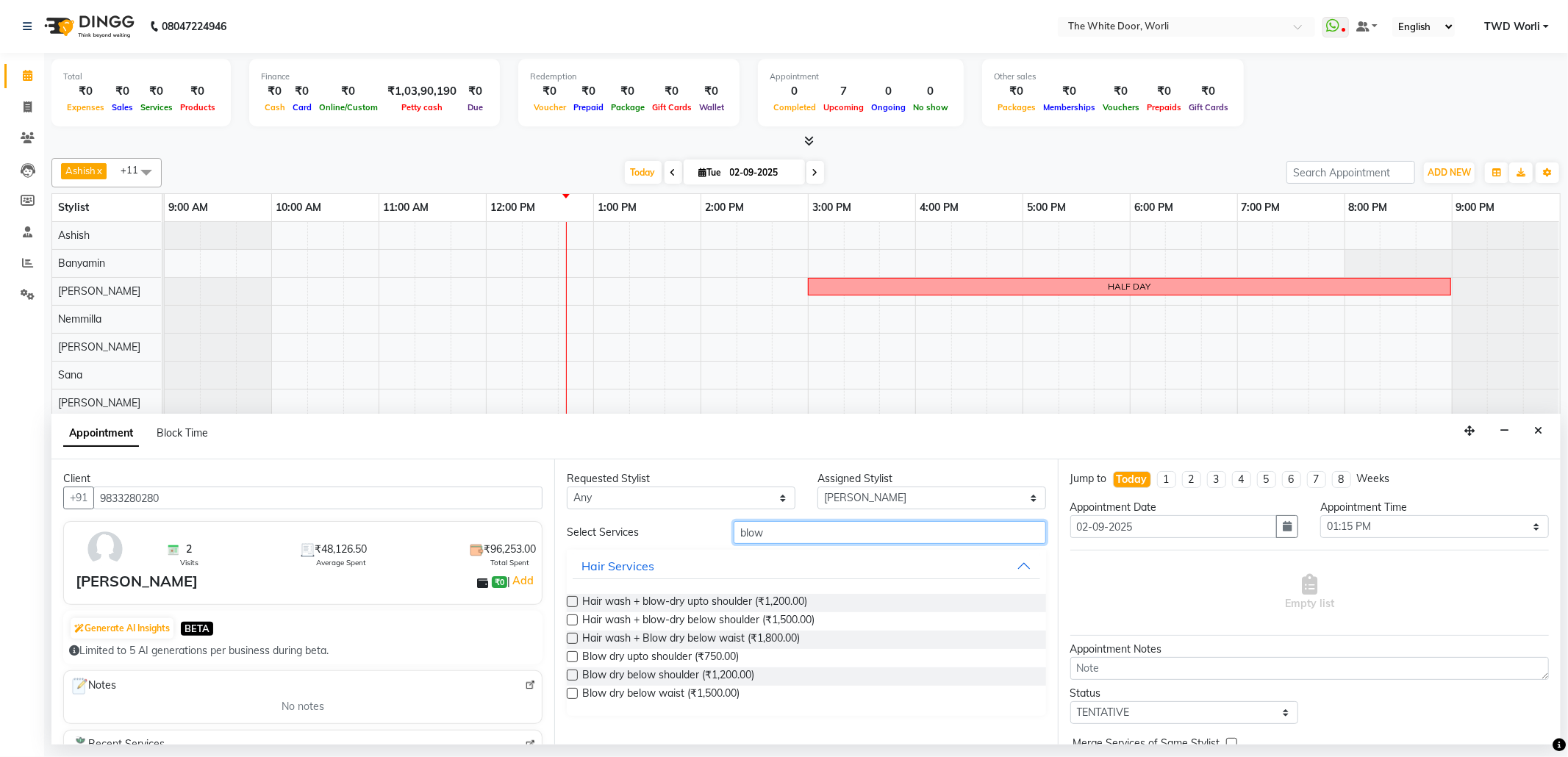
type input "blow"
click at [570, 623] on label at bounding box center [572, 620] width 11 height 11
click at [570, 623] on input "checkbox" at bounding box center [571, 621] width 9 height 9
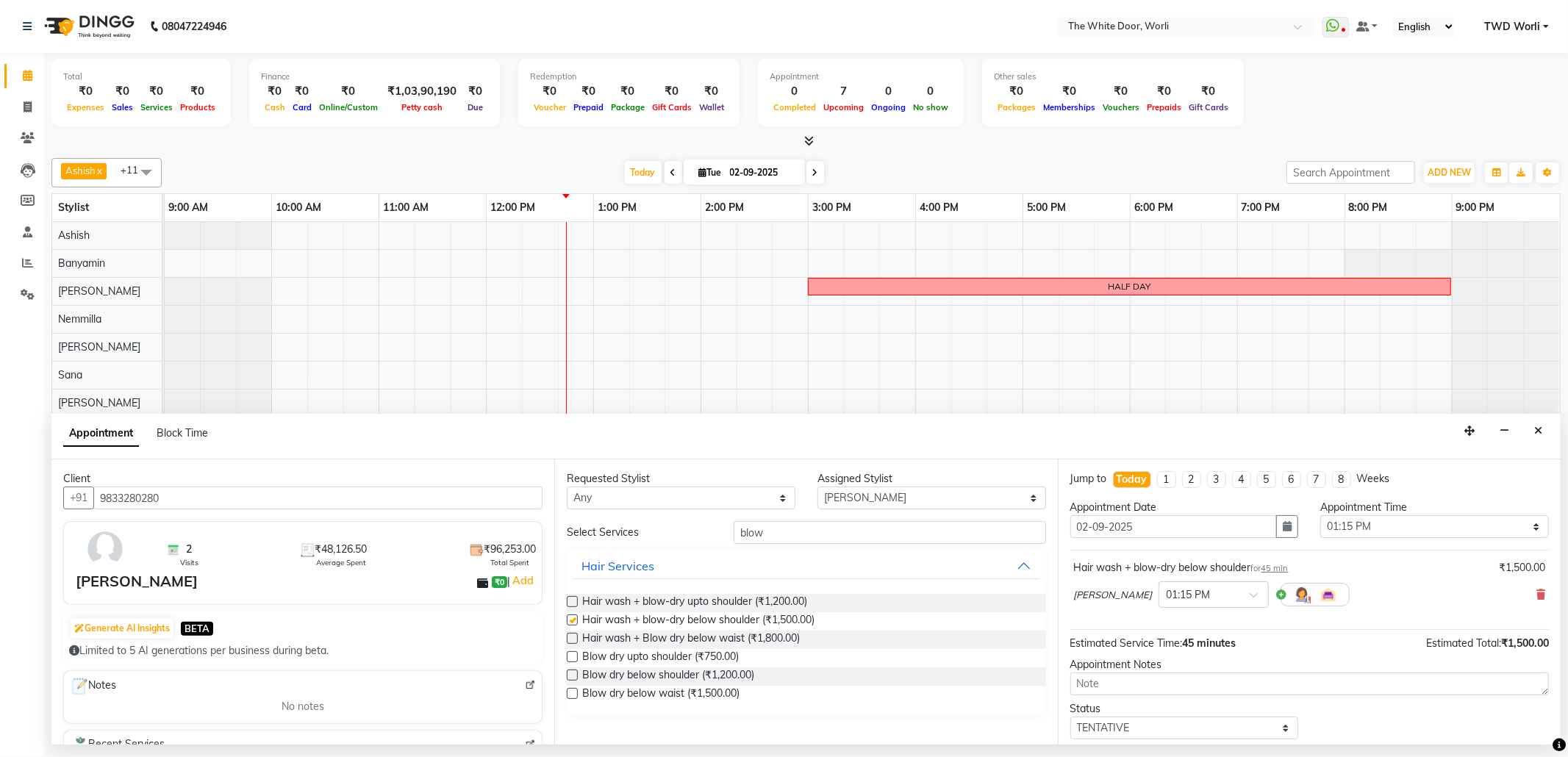
checkbox input "false"
click at [1191, 594] on input "text" at bounding box center [1198, 594] width 65 height 15
click at [1171, 650] on div "01:30 PM" at bounding box center [1214, 648] width 109 height 27
drag, startPoint x: 889, startPoint y: 503, endPoint x: 885, endPoint y: 488, distance: 15.5
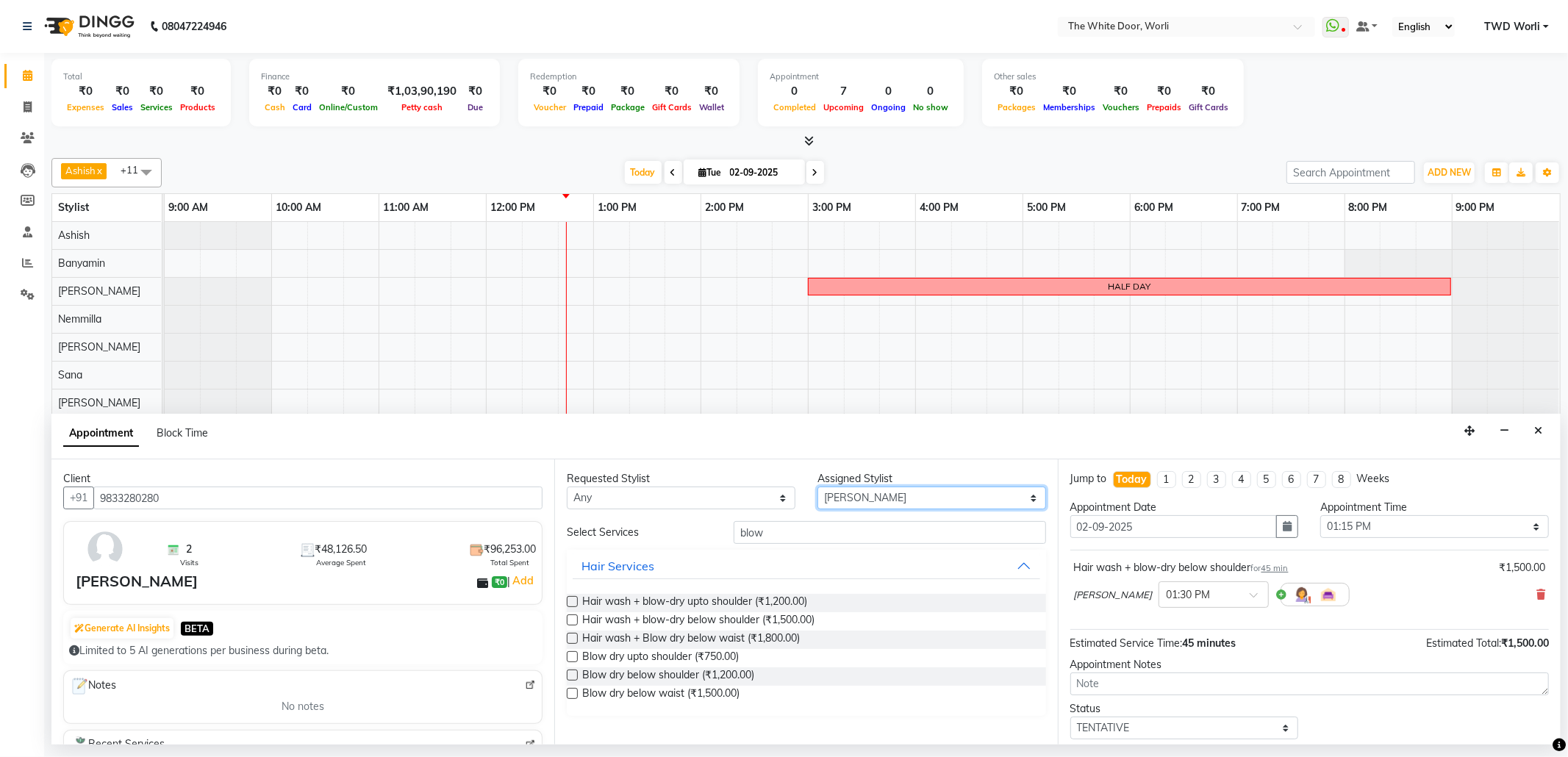
click at [889, 503] on select "Select Aarti Ashish Ashish S Banyamin Leyla Lash Nemmilla Pranali Rashid Salman…" at bounding box center [932, 497] width 229 height 23
select select "83679"
click at [818, 488] on select "Select Aarti Ashish Ashish S Banyamin Leyla Lash Nemmilla Pranali Rashid Salman…" at bounding box center [932, 497] width 229 height 23
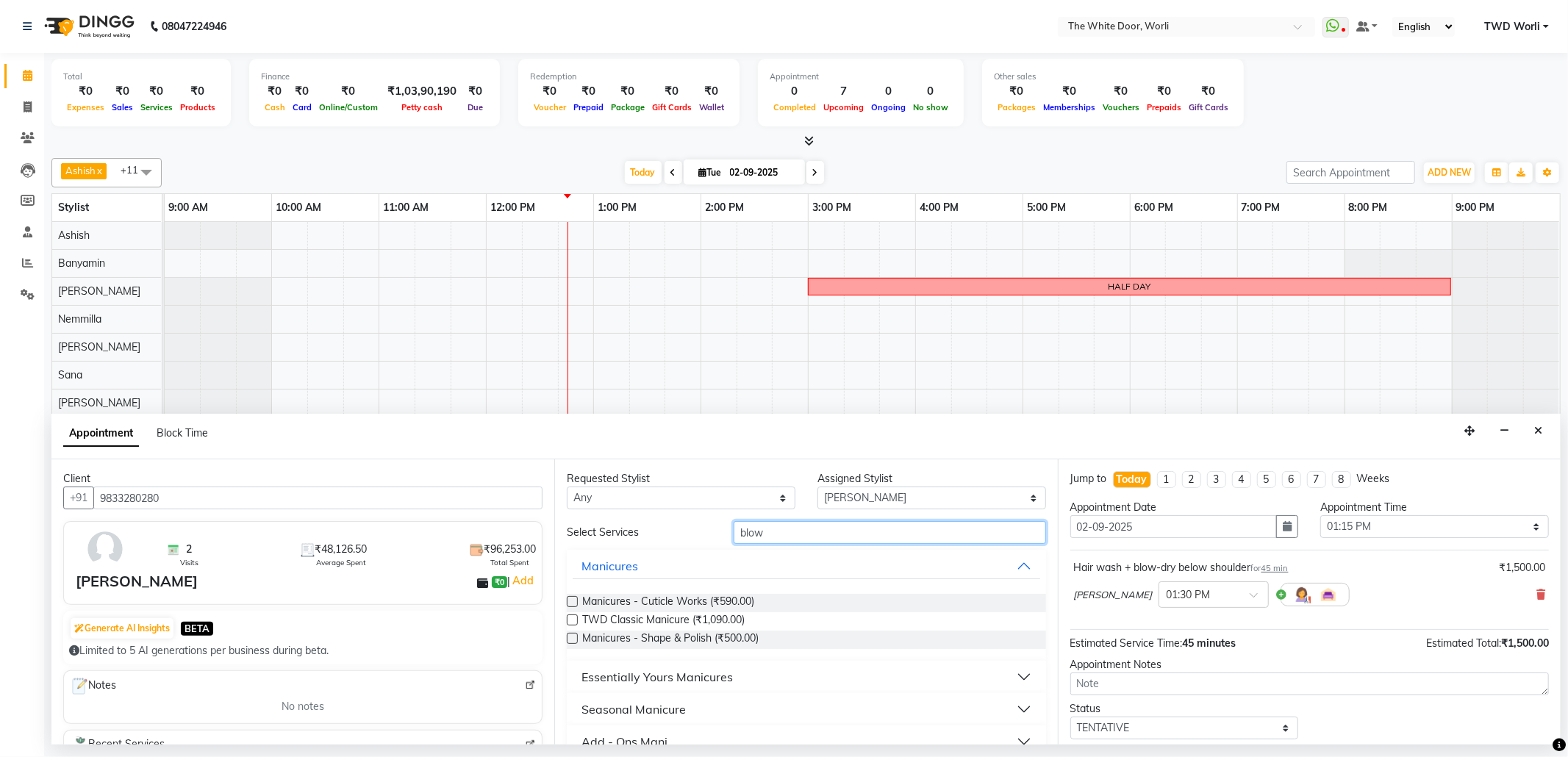
drag, startPoint x: 829, startPoint y: 523, endPoint x: 823, endPoint y: 539, distance: 17.1
click at [823, 539] on input "blow" at bounding box center [890, 532] width 312 height 23
type input "b"
type input "pedi"
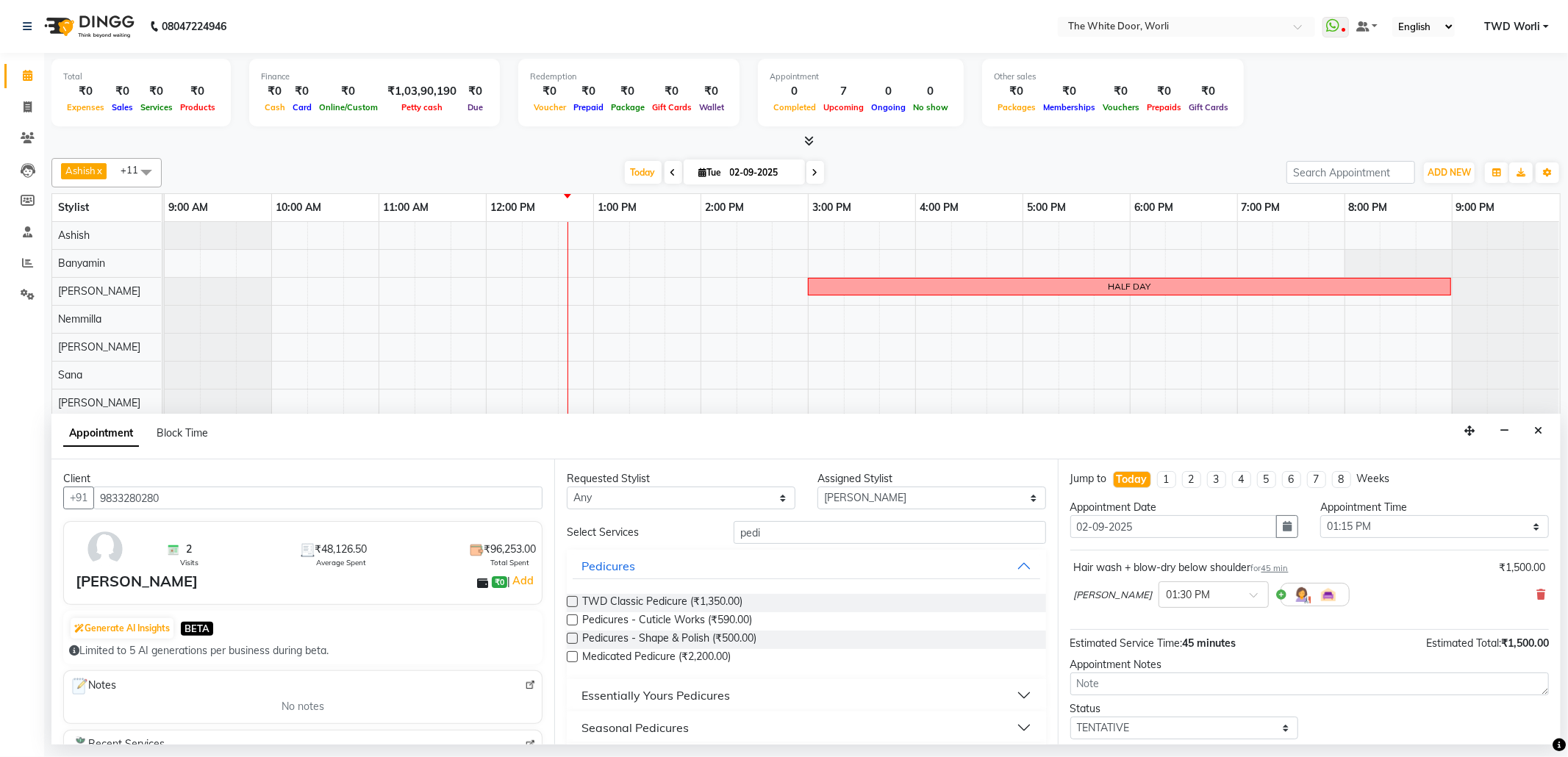
click at [574, 604] on label at bounding box center [572, 601] width 11 height 11
click at [574, 604] on input "checkbox" at bounding box center [571, 603] width 9 height 9
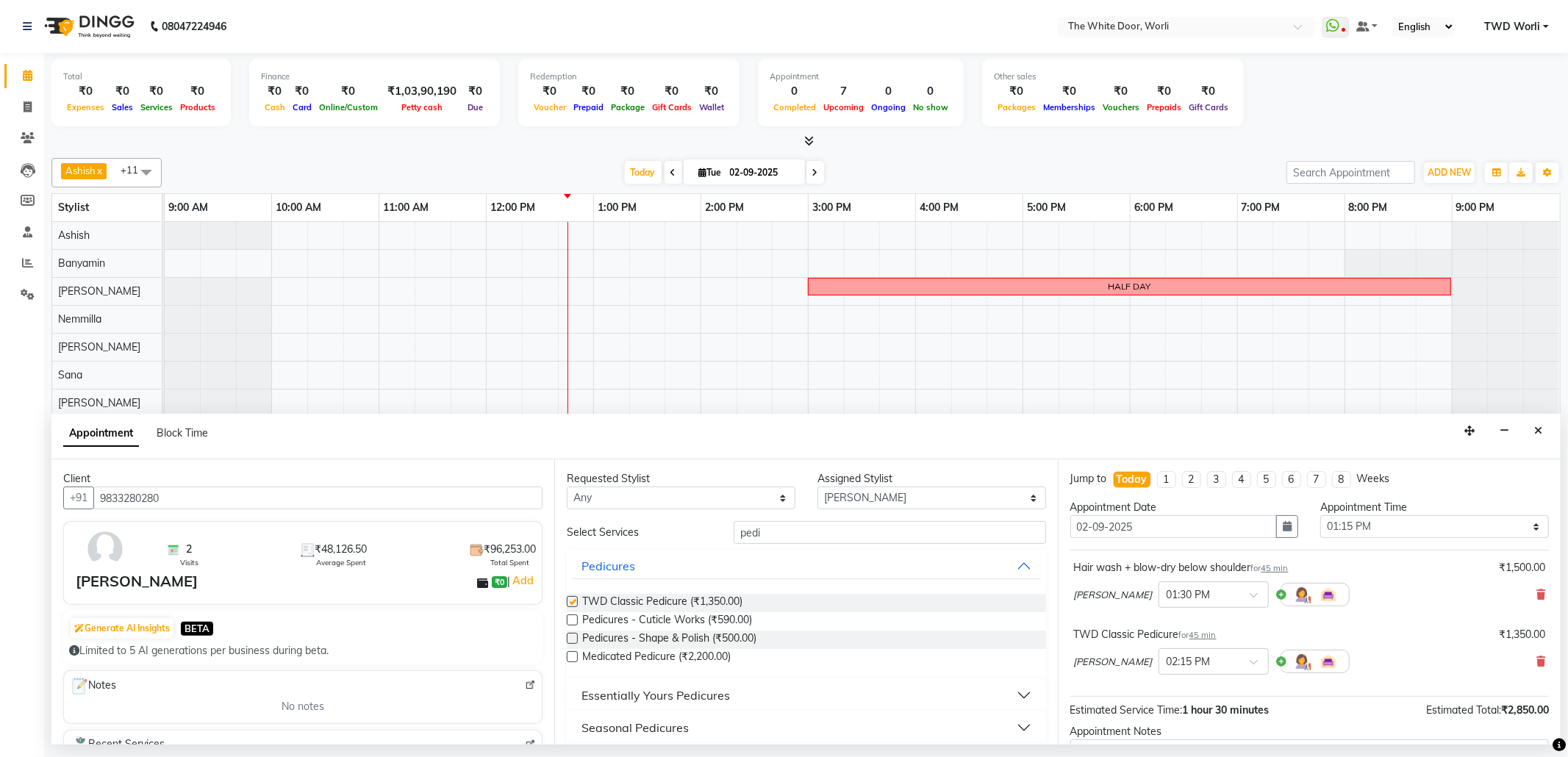
checkbox input "false"
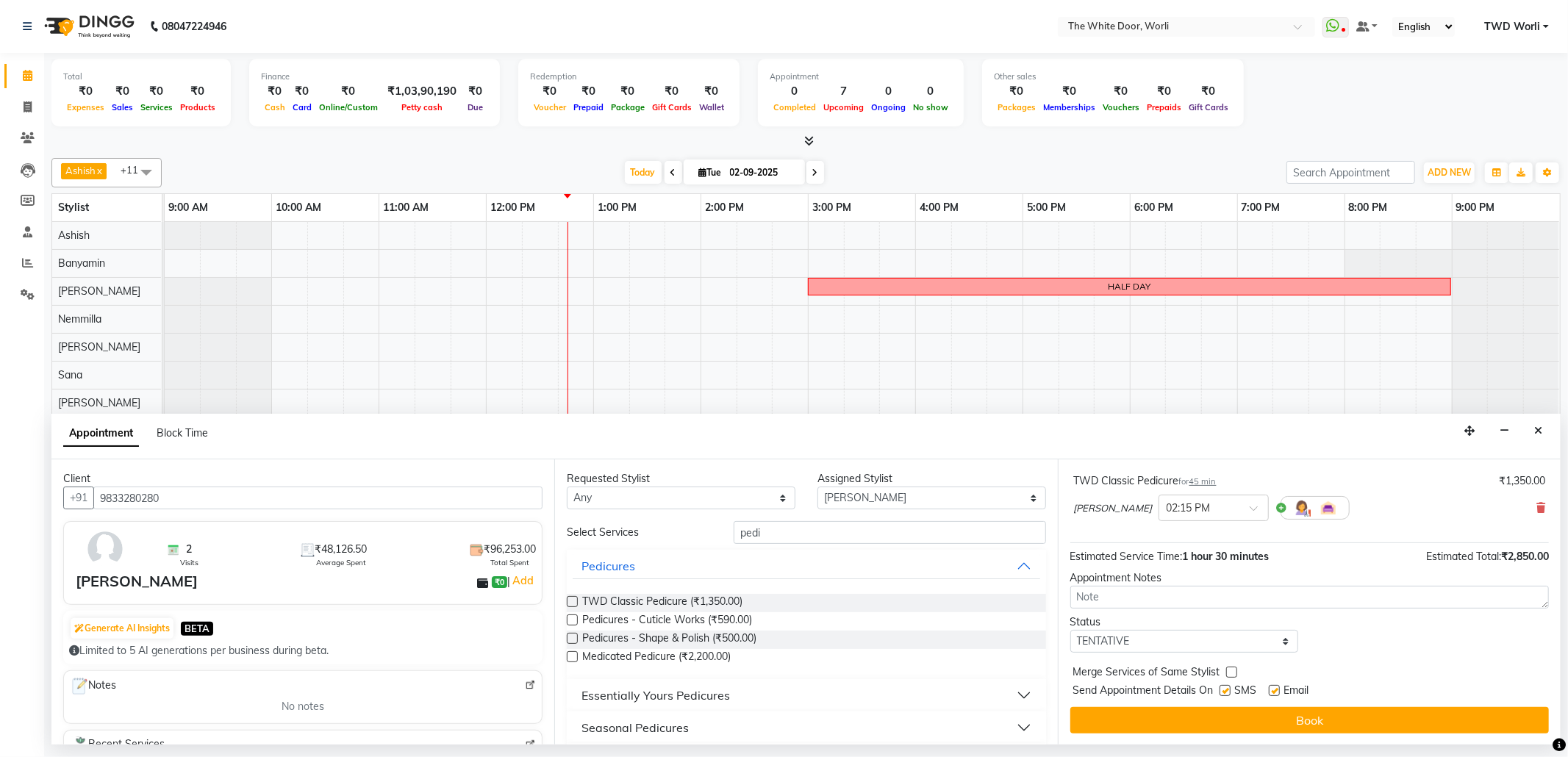
scroll to position [157, 0]
click at [1134, 641] on select "Select TENTATIVE CONFIRM CHECK-IN UPCOMING" at bounding box center [1184, 640] width 229 height 23
select select "confirm booking"
click at [1070, 630] on select "Select TENTATIVE CONFIRM CHECK-IN UPCOMING" at bounding box center [1184, 640] width 229 height 23
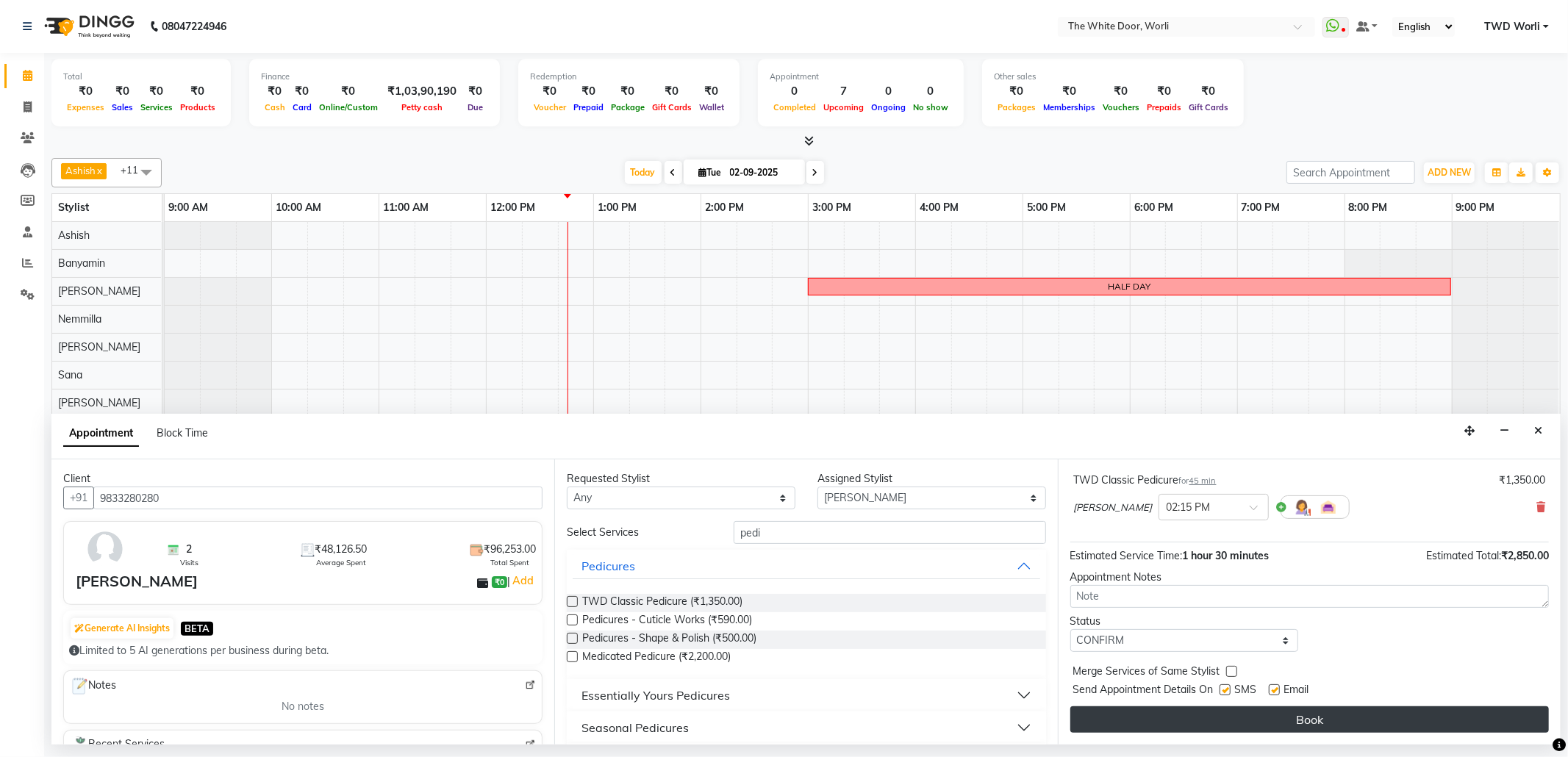
click at [1280, 718] on button "Book" at bounding box center [1309, 719] width 479 height 27
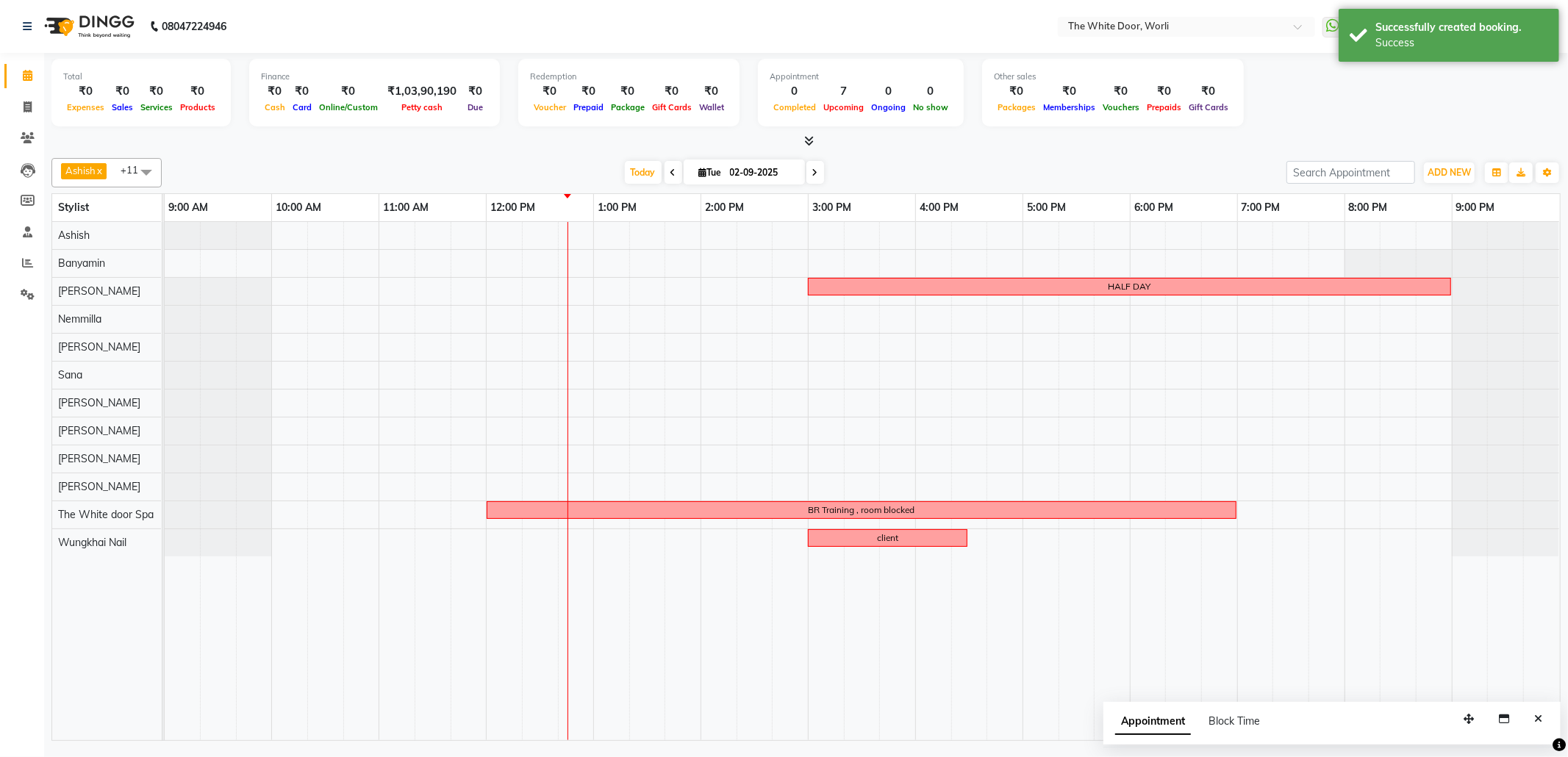
drag, startPoint x: 1530, startPoint y: 715, endPoint x: 1513, endPoint y: 704, distance: 20.2
click at [1530, 716] on button "Close" at bounding box center [1538, 718] width 21 height 23
click at [813, 171] on icon at bounding box center [815, 173] width 6 height 9
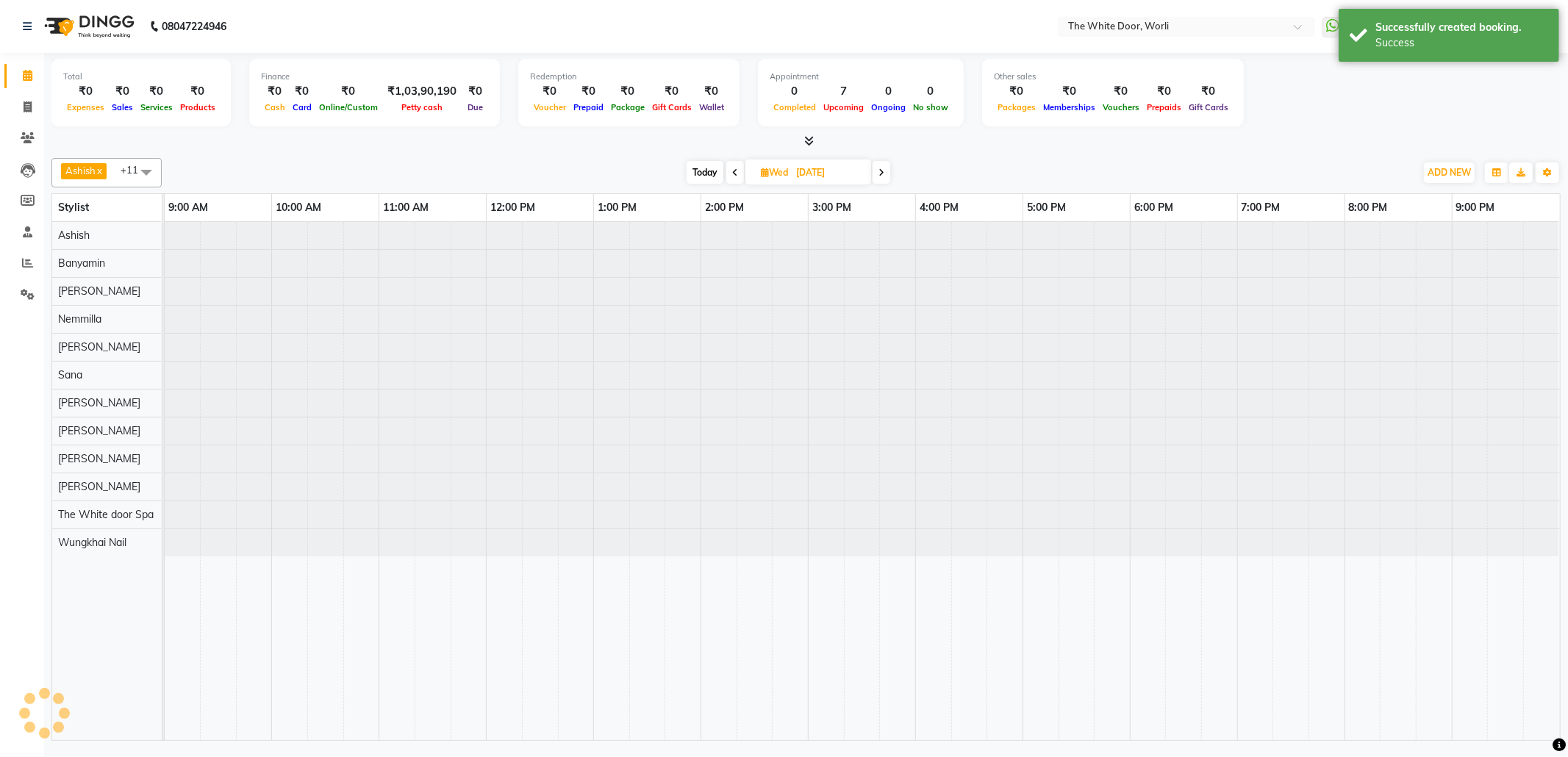
click at [732, 174] on icon at bounding box center [735, 173] width 6 height 9
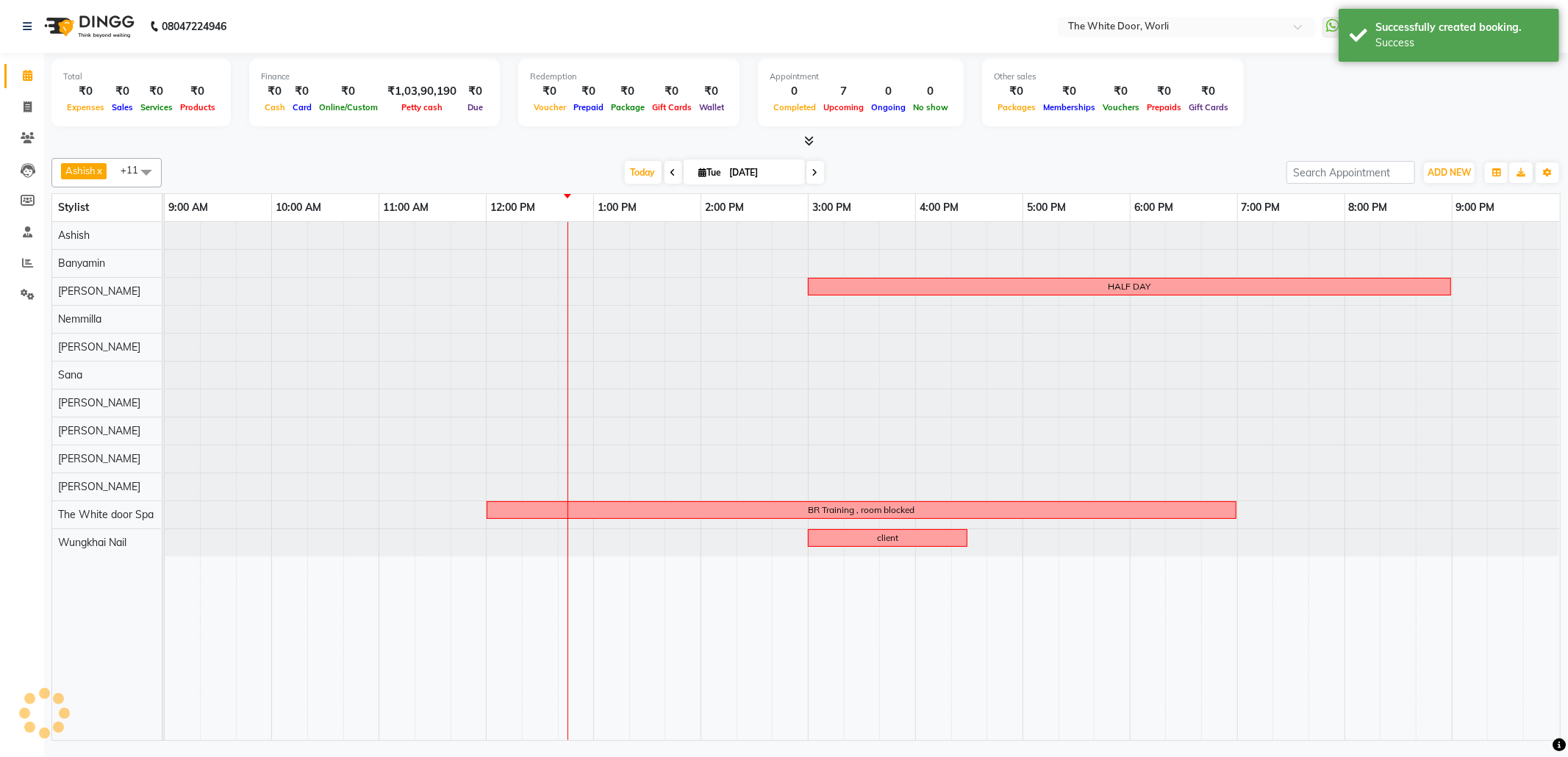
type input "02-09-2025"
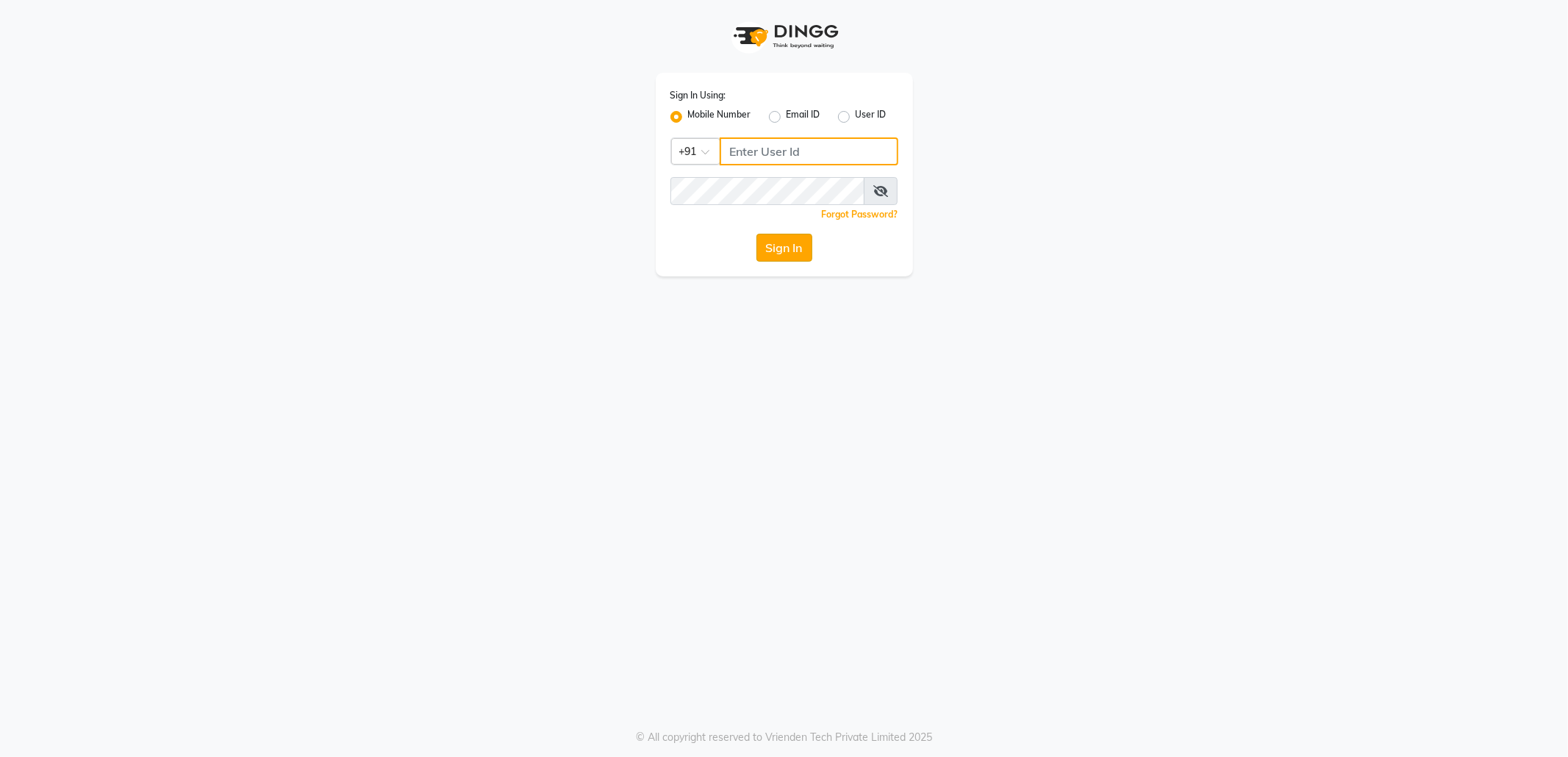
type input "8433719966"
click at [787, 242] on button "Sign In" at bounding box center [784, 247] width 56 height 28
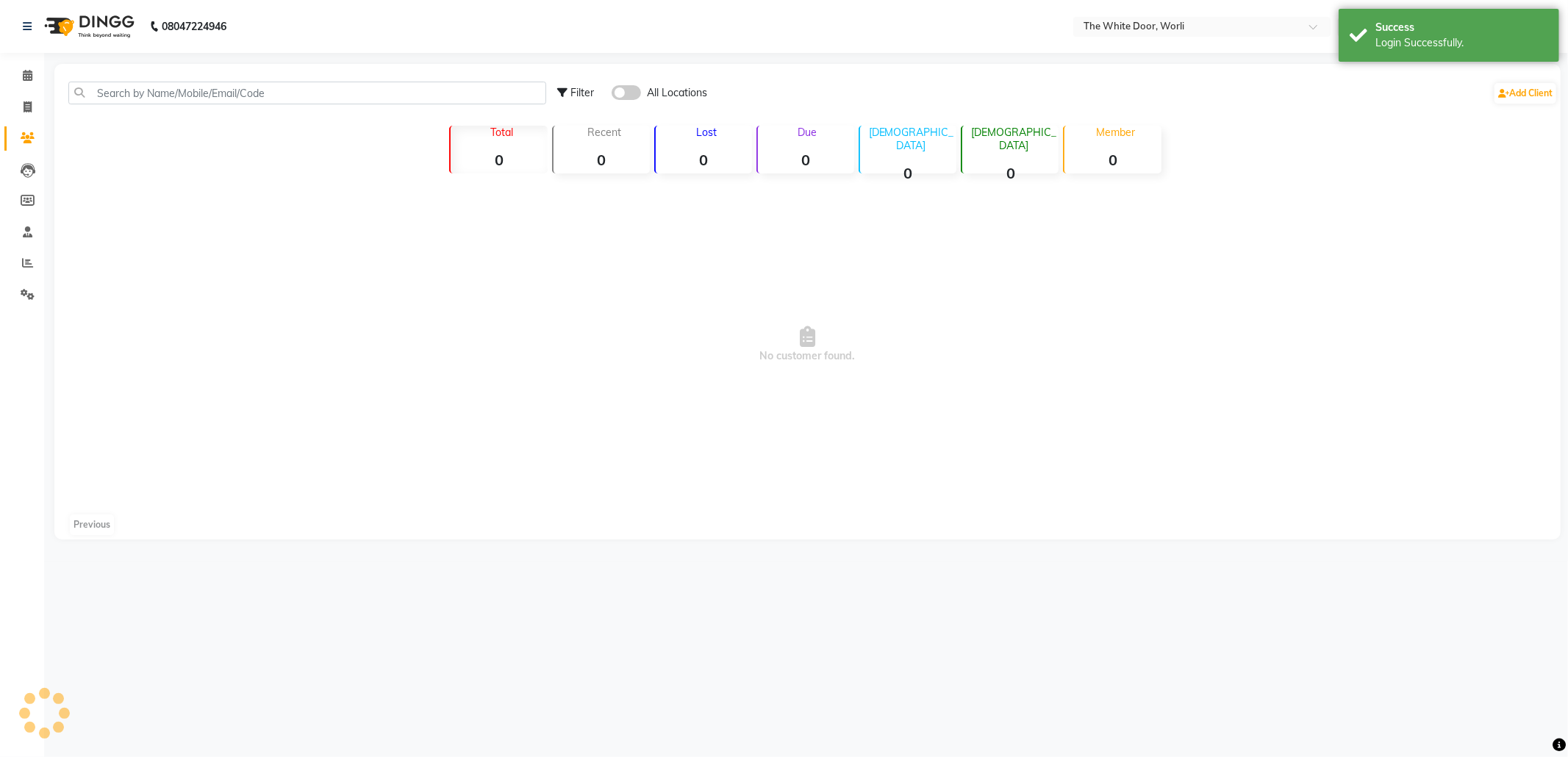
select select "en"
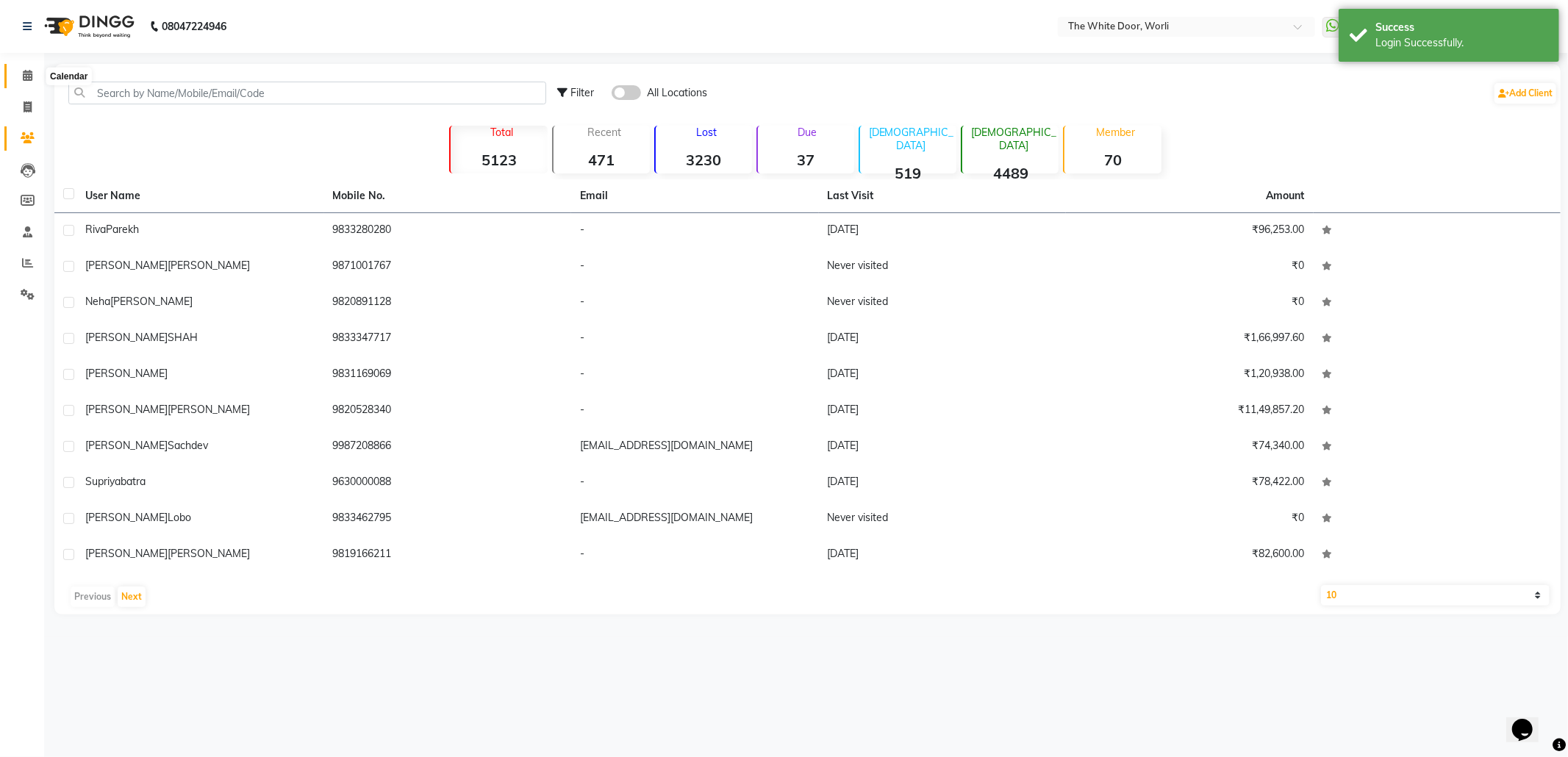
click at [18, 77] on span at bounding box center [28, 76] width 26 height 17
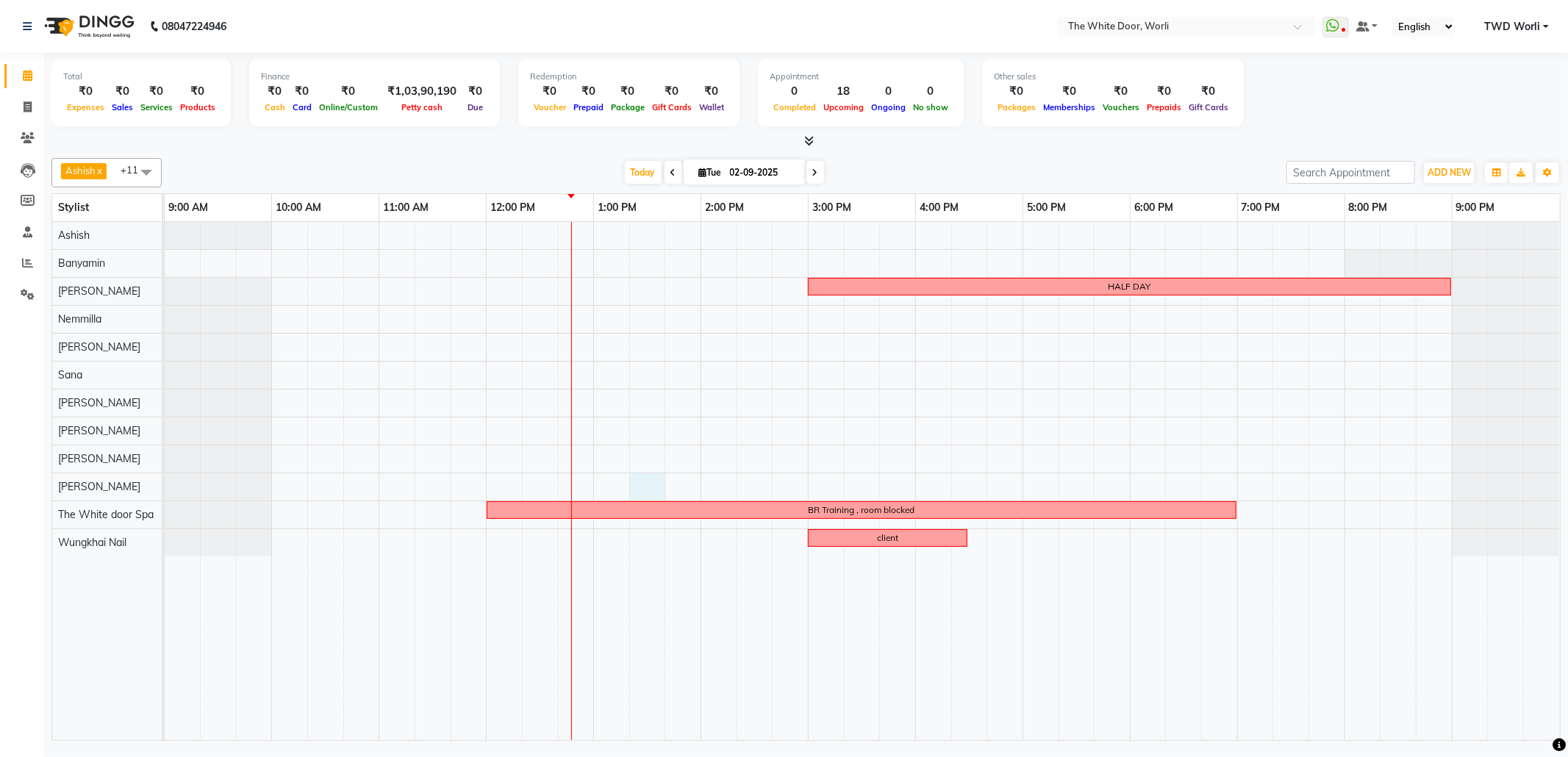
click at [651, 484] on div "HALF DAY BR Training , room blocked client" at bounding box center [862, 481] width 1395 height 518
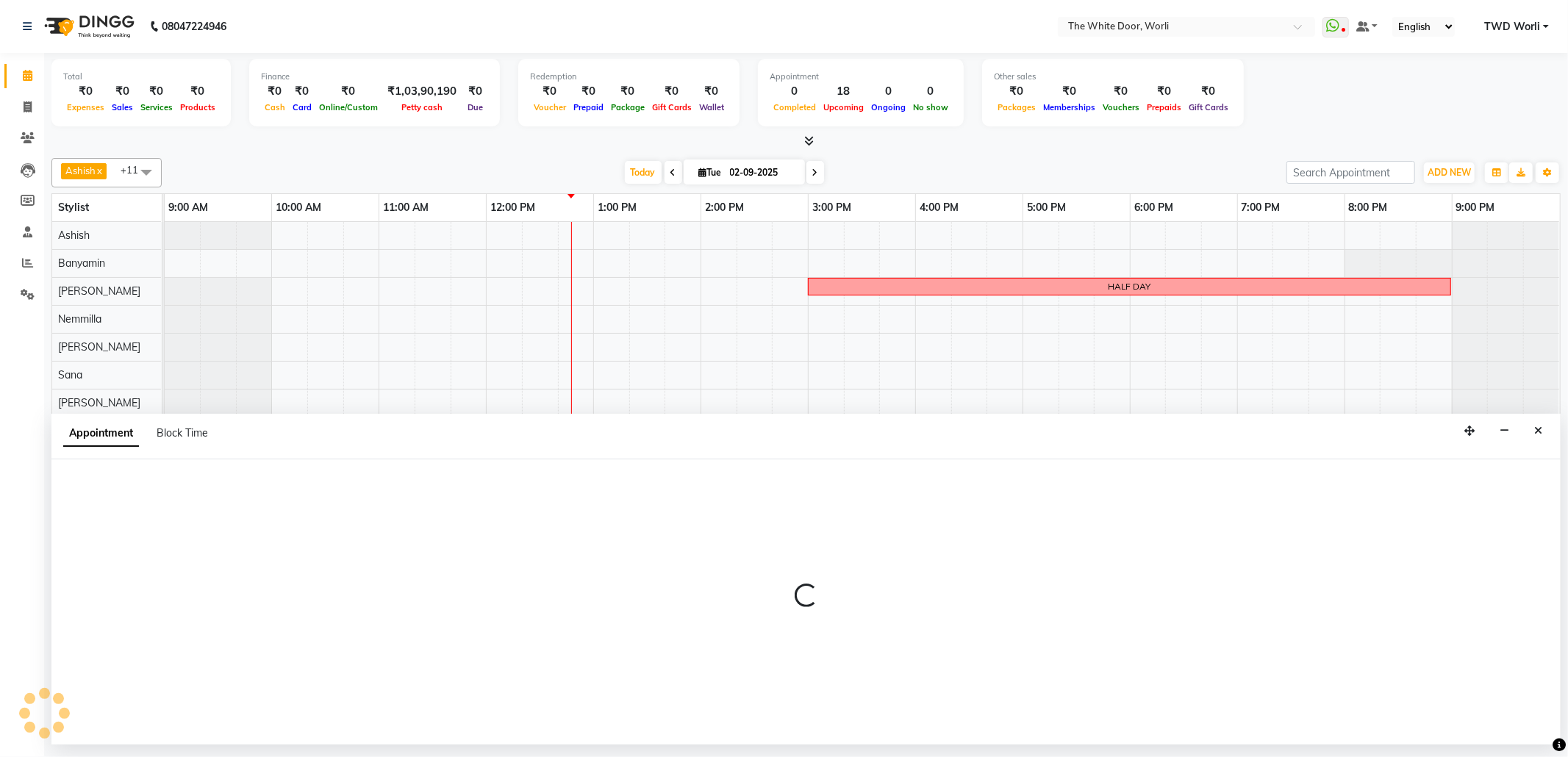
select select "50222"
select select "tentative"
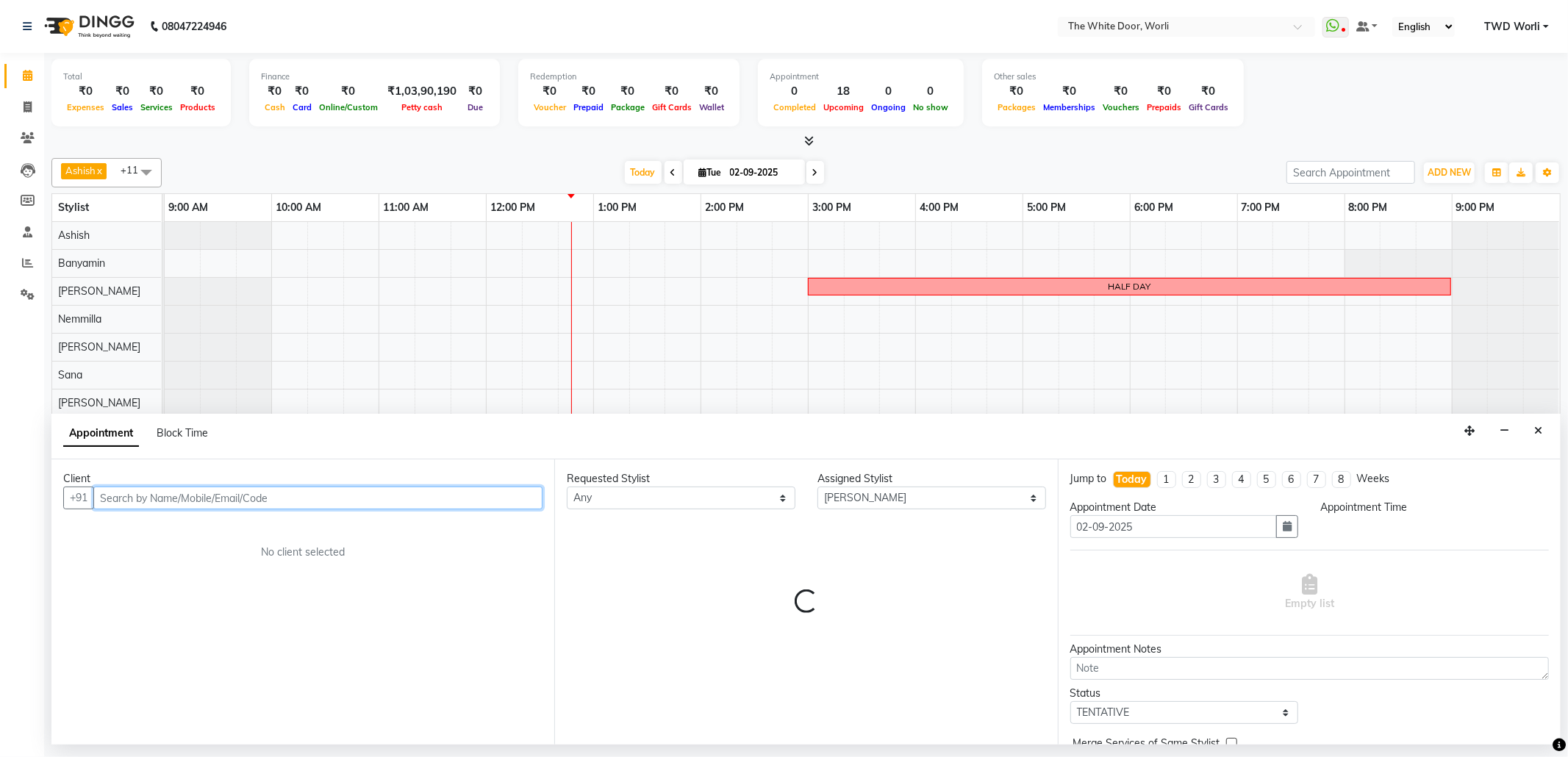
select select "795"
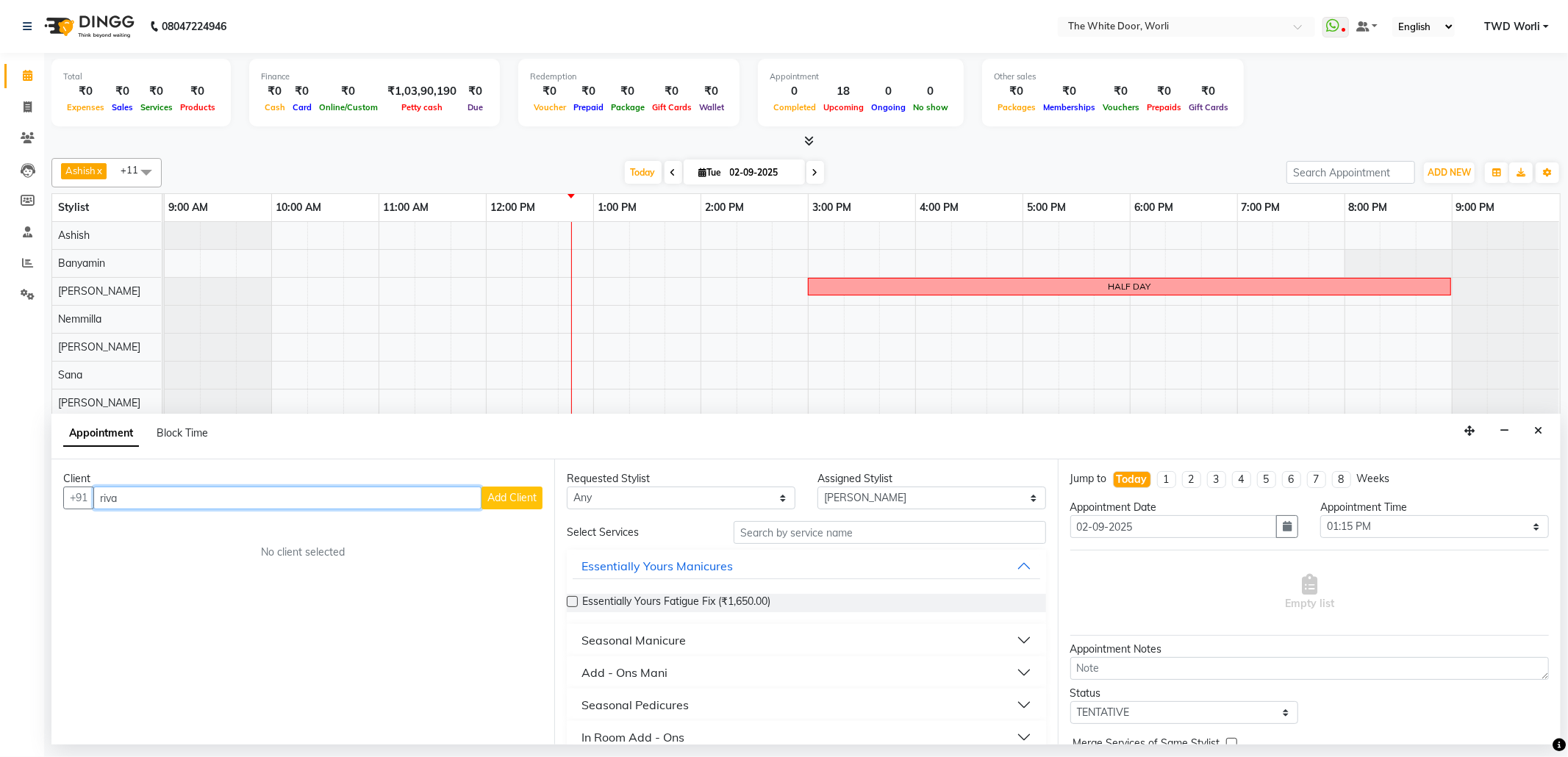
click at [836, 322] on div "HALF DAY BR Training , room blocked client" at bounding box center [862, 481] width 1395 height 518
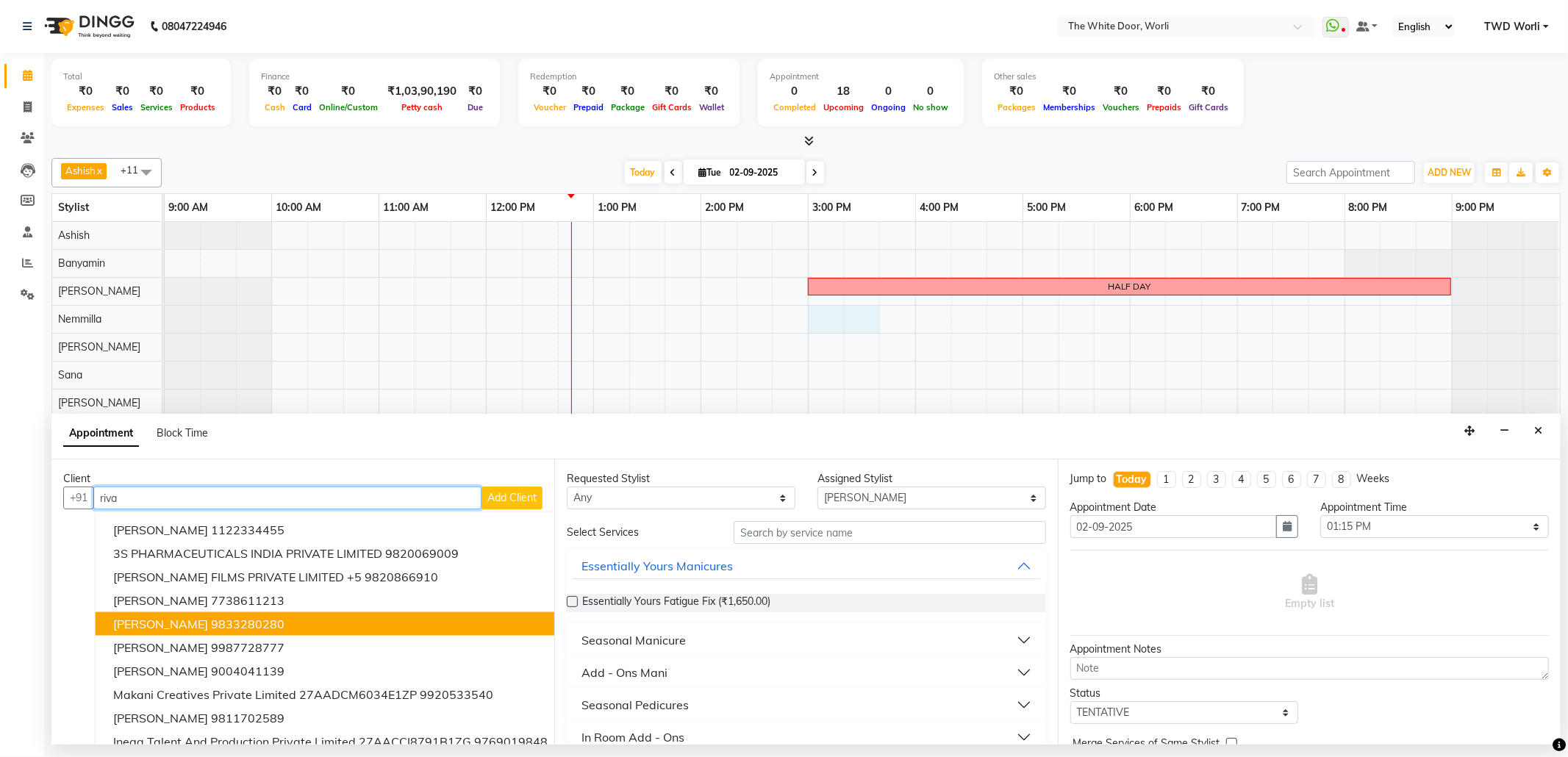
click at [211, 619] on ngb-highlight "9833280280" at bounding box center [248, 625] width 74 height 15
type input "9833280280"
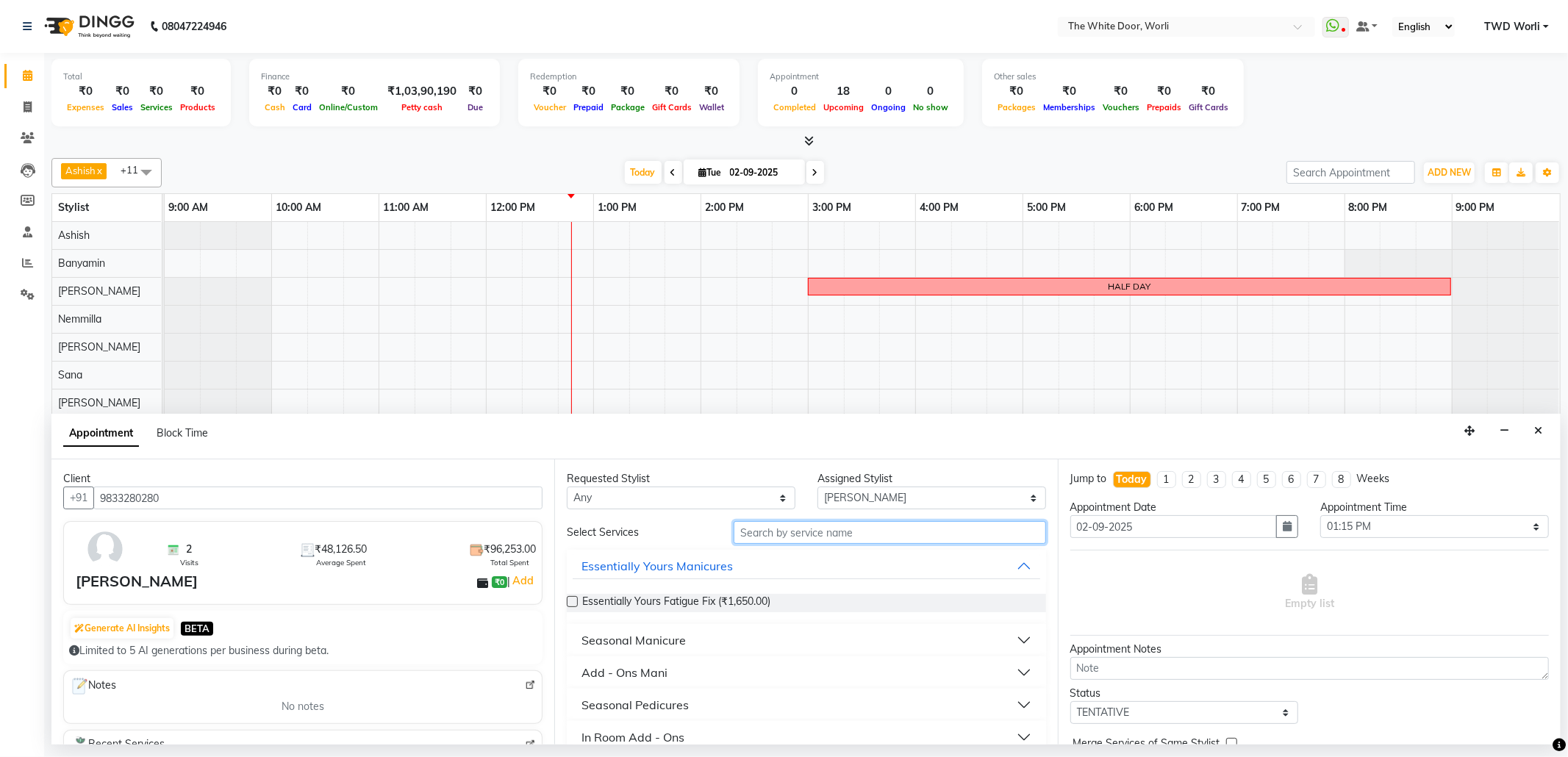
click at [829, 542] on input "text" at bounding box center [890, 532] width 312 height 23
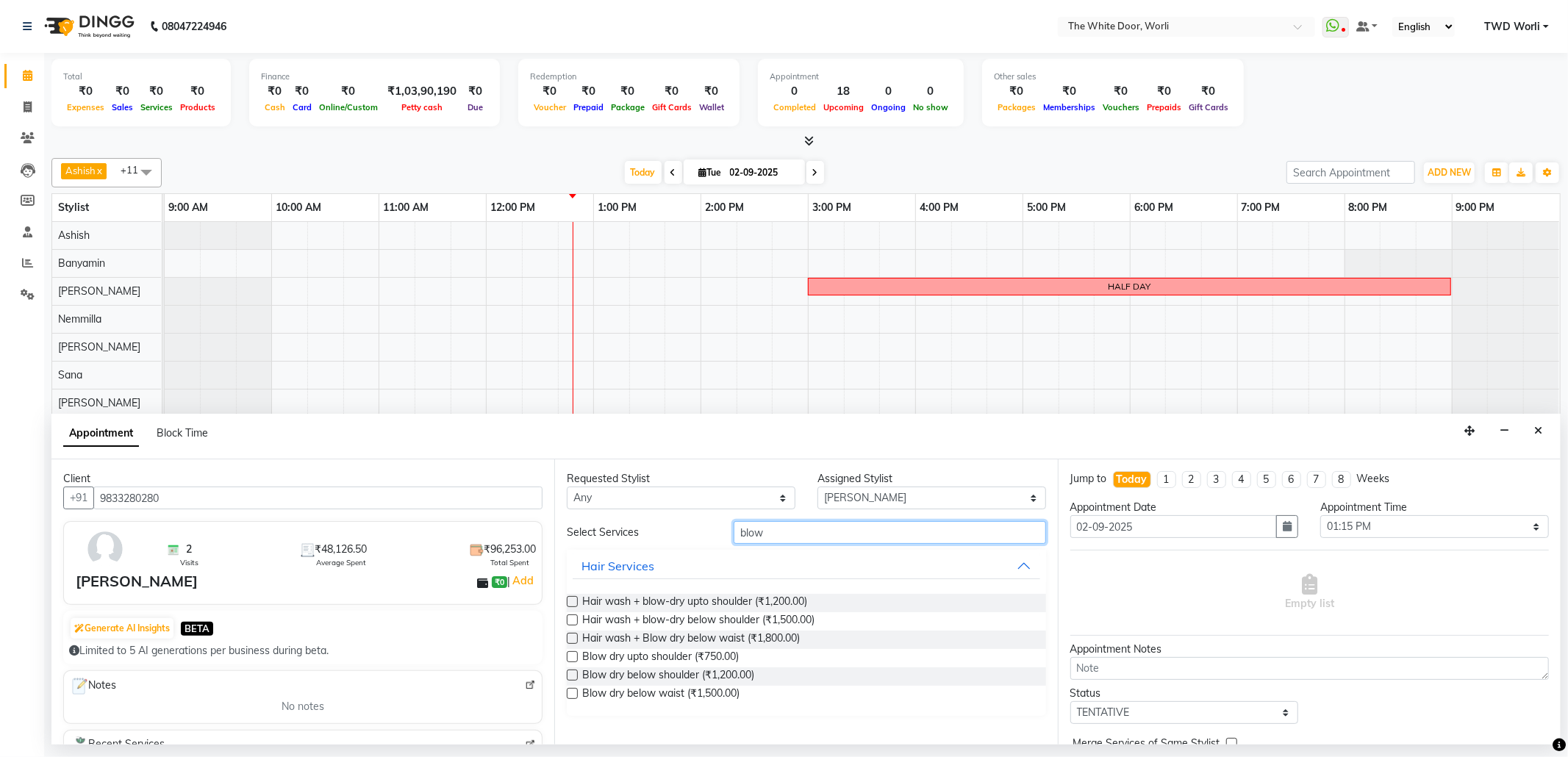
type input "blow"
click at [570, 622] on label at bounding box center [572, 620] width 11 height 11
click at [570, 622] on input "checkbox" at bounding box center [571, 621] width 9 height 9
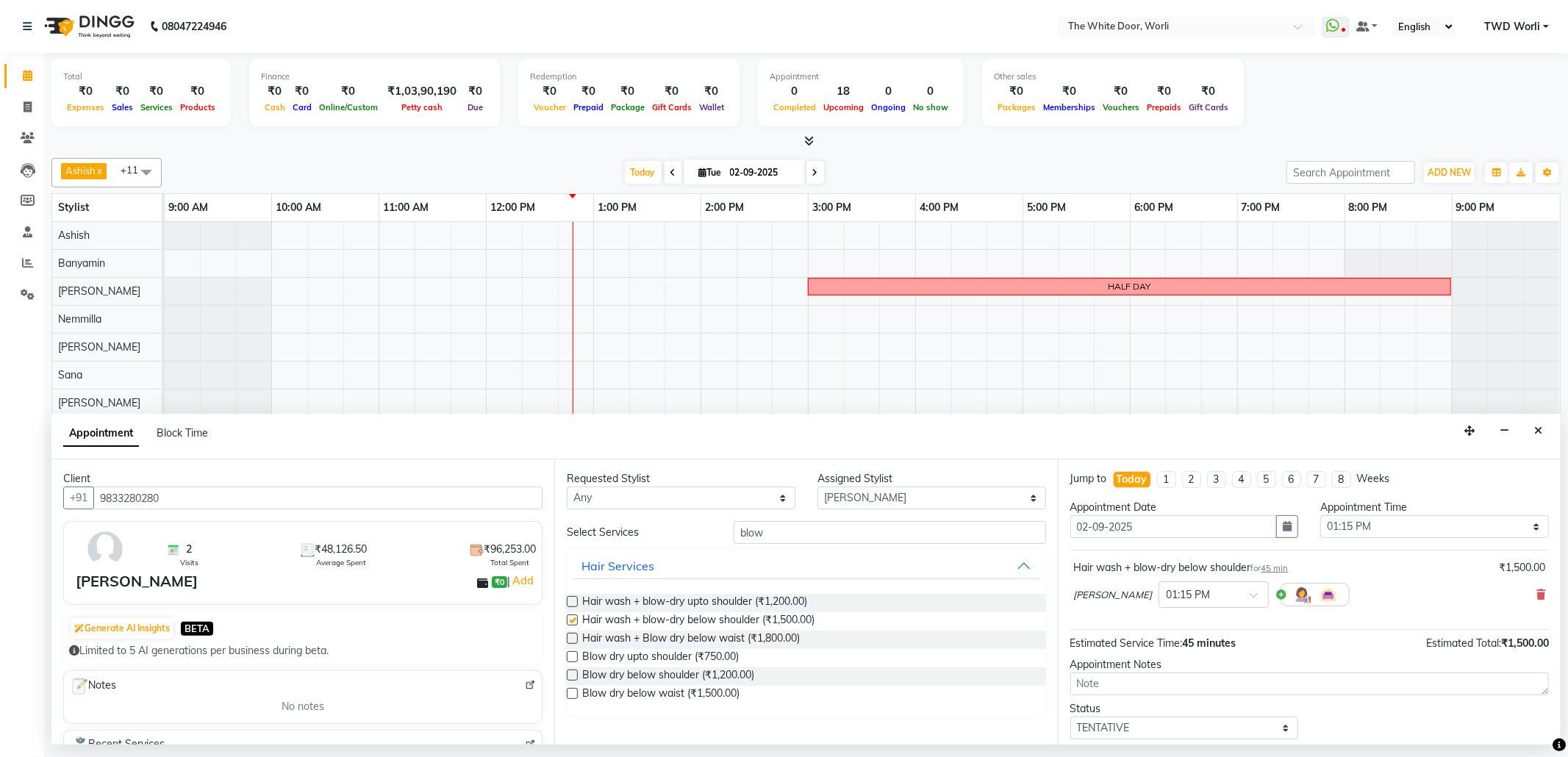
checkbox input "false"
click at [860, 492] on select "Select Aarti Ashish Ashish S Banyamin Leyla Lash Nemmilla Pranali Rashid Salman…" at bounding box center [932, 497] width 229 height 23
select select "83679"
click at [818, 488] on select "Select Aarti Ashish Ashish S Banyamin Leyla Lash Nemmilla Pranali Rashid Salman…" at bounding box center [932, 497] width 229 height 23
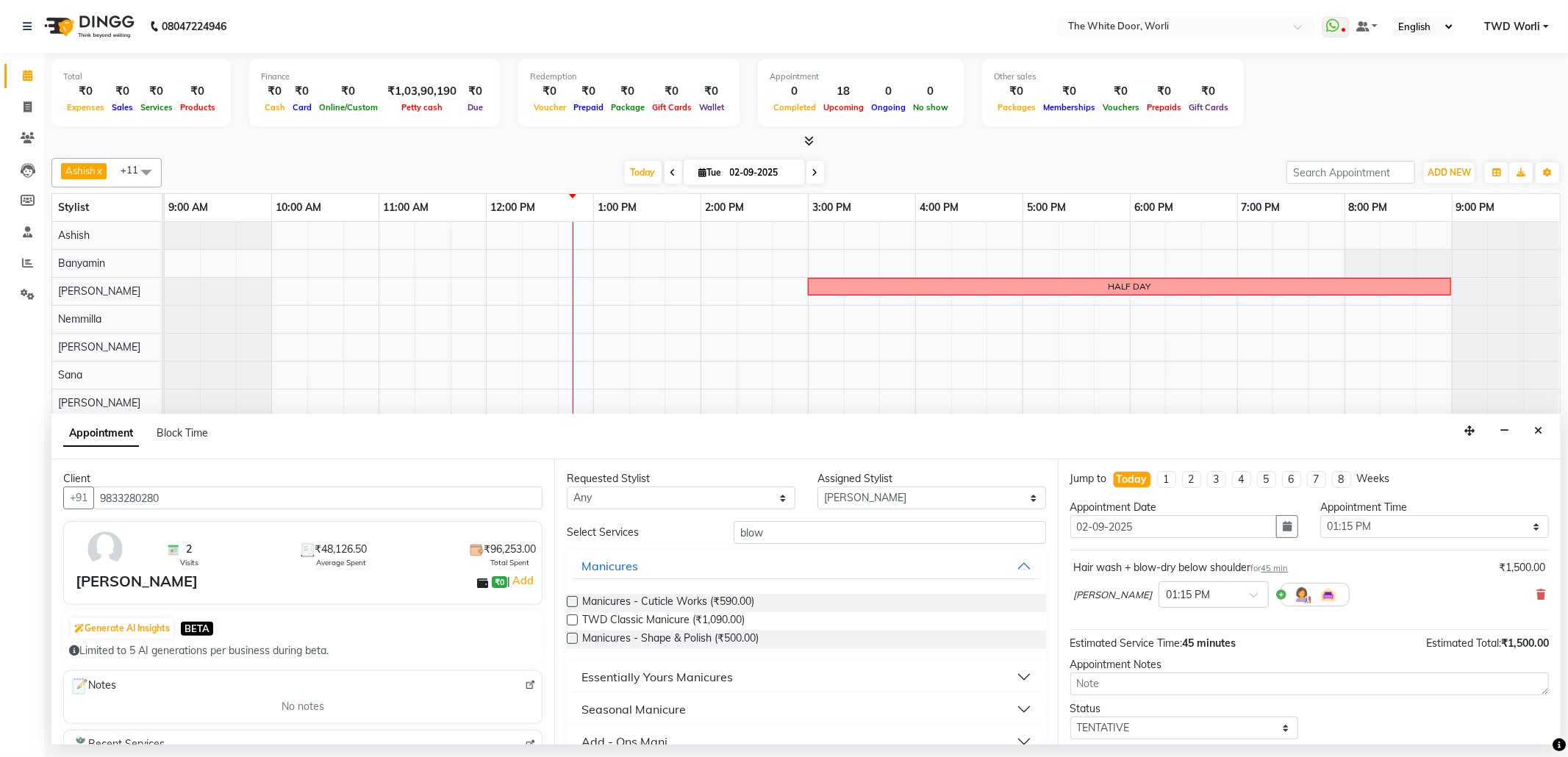
click at [809, 517] on div "Requested Stylist Any Aarti Ashish Ashish S Banyamin Leyla Lash Nemmilla Pranal…" at bounding box center [806, 602] width 503 height 285
click at [807, 533] on input "blow" at bounding box center [890, 532] width 312 height 23
type input "b"
type input "pedi"
click at [570, 603] on label at bounding box center [572, 601] width 11 height 11
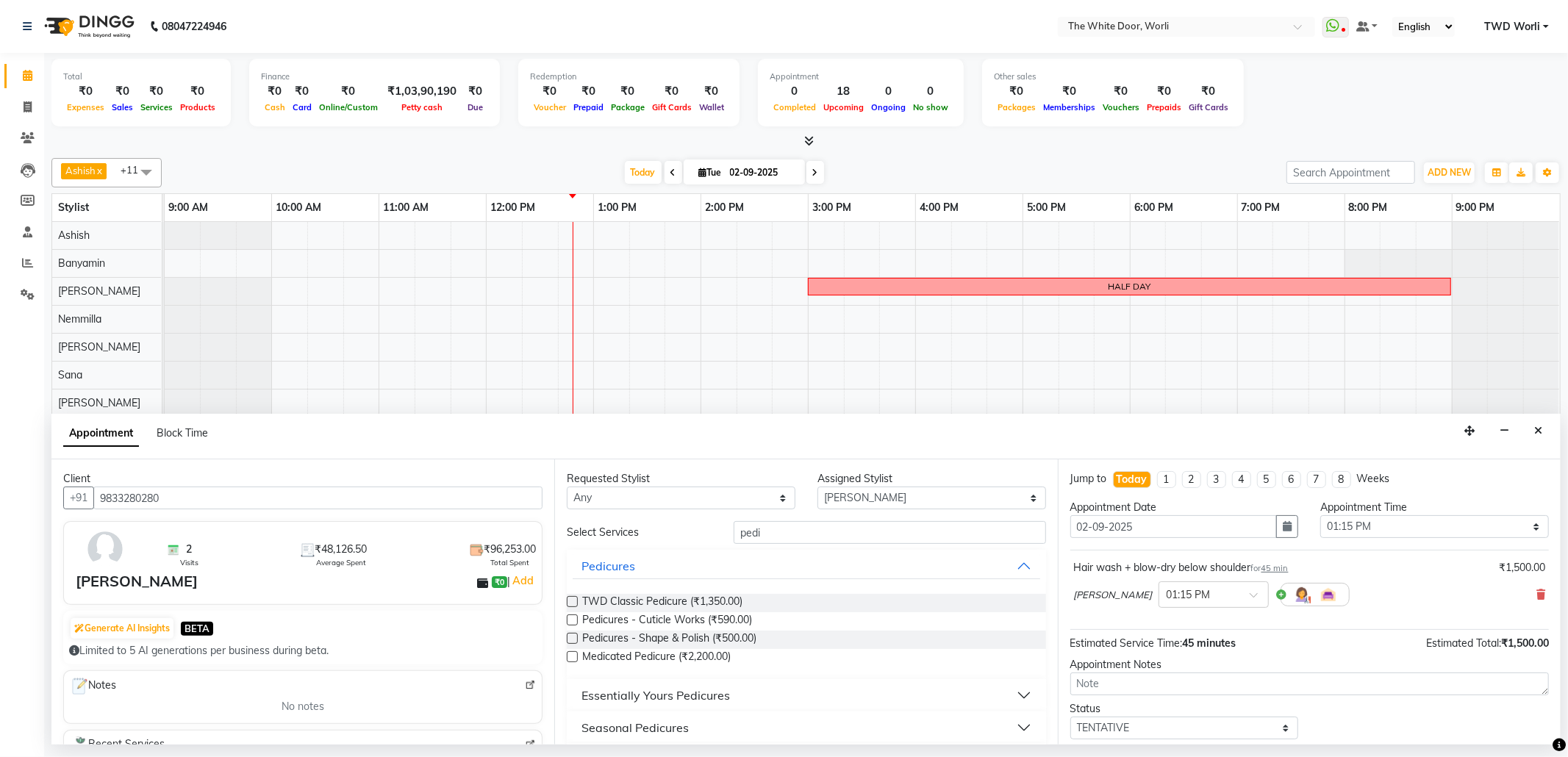
click at [570, 603] on input "checkbox" at bounding box center [571, 603] width 9 height 9
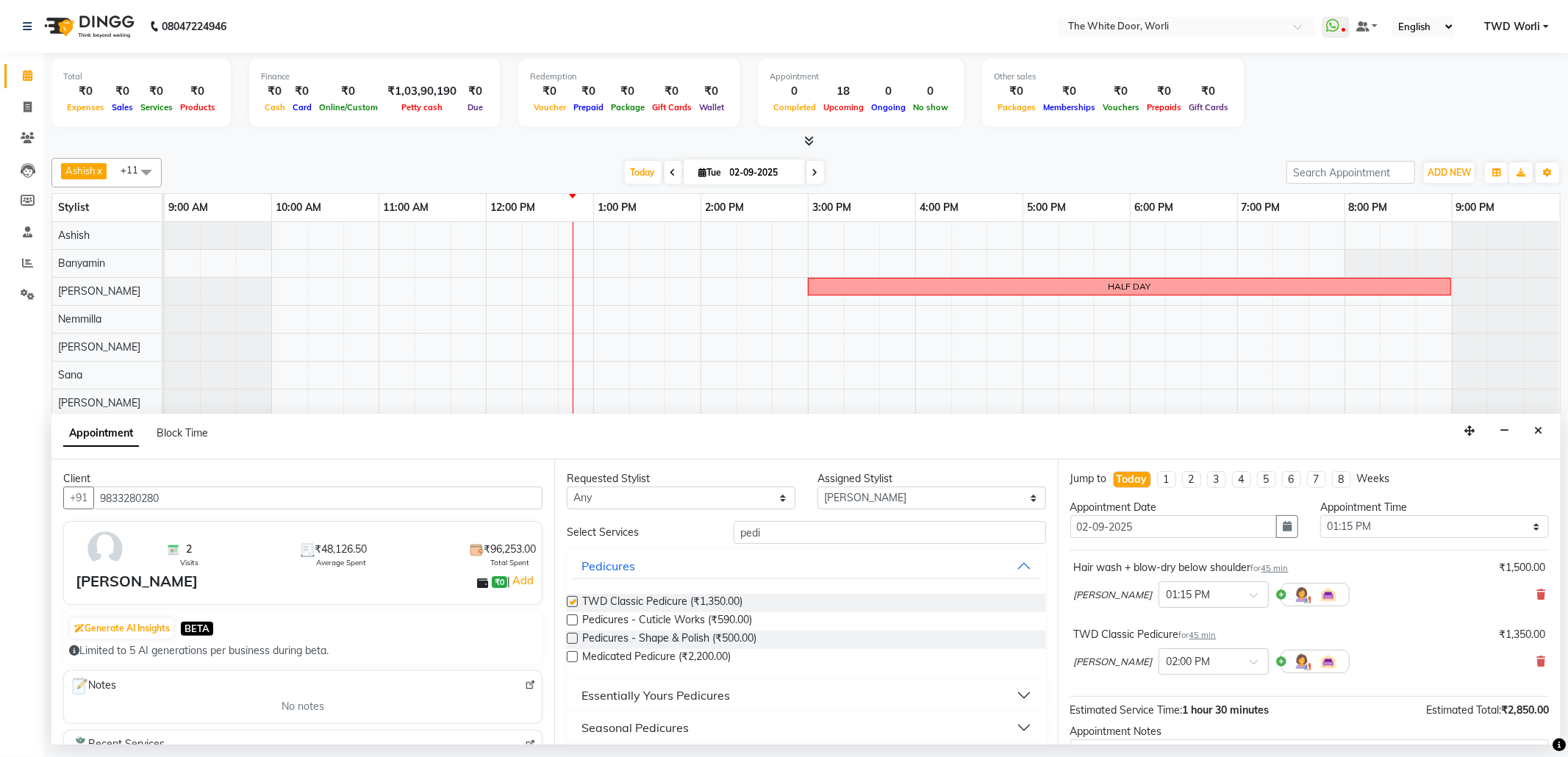
checkbox input "false"
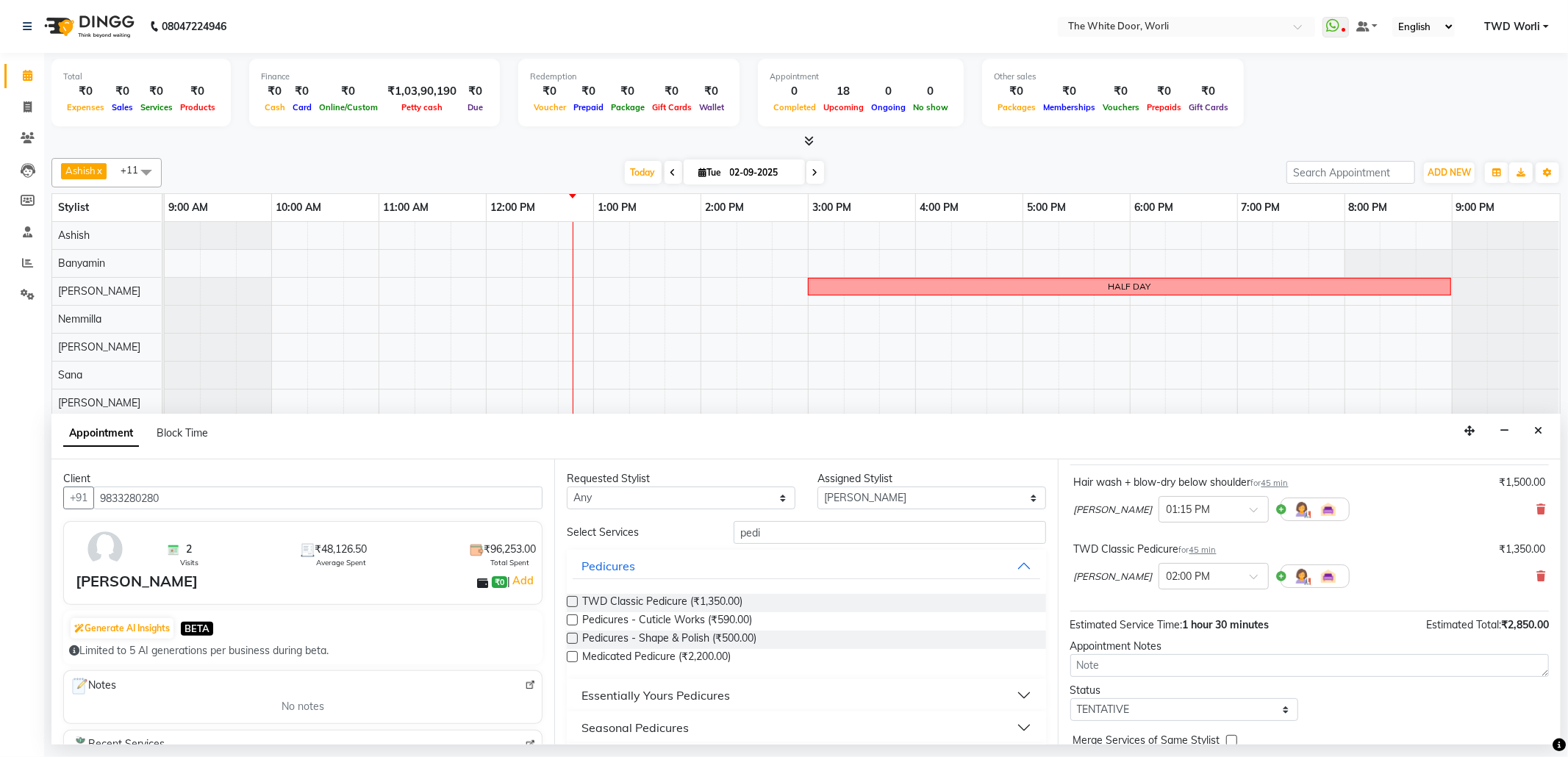
scroll to position [157, 0]
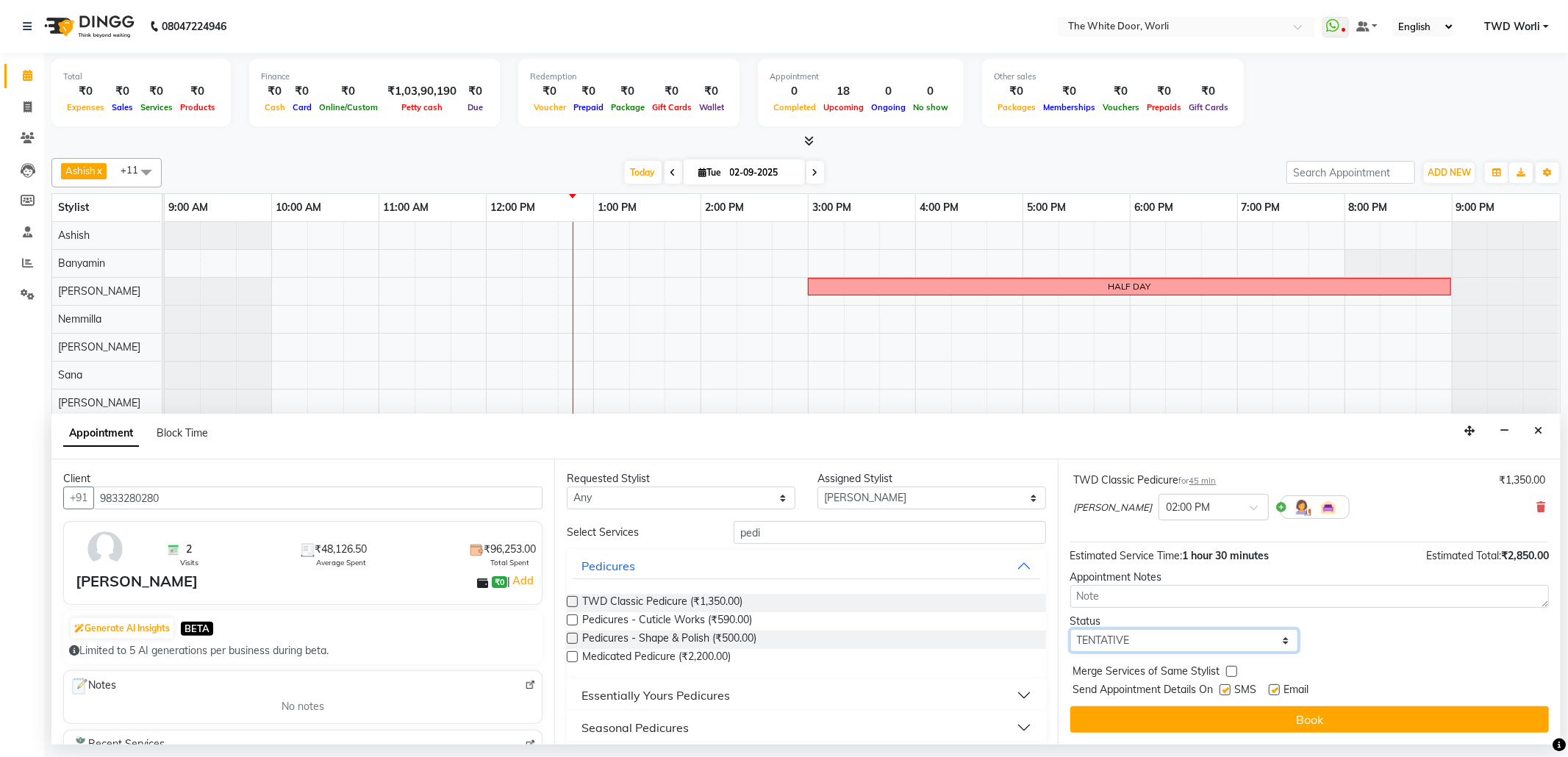
click at [1207, 636] on select "Select TENTATIVE CONFIRM CHECK-IN UPCOMING" at bounding box center [1184, 640] width 229 height 23
select select "confirm booking"
click at [1070, 630] on select "Select TENTATIVE CONFIRM CHECK-IN UPCOMING" at bounding box center [1184, 640] width 229 height 23
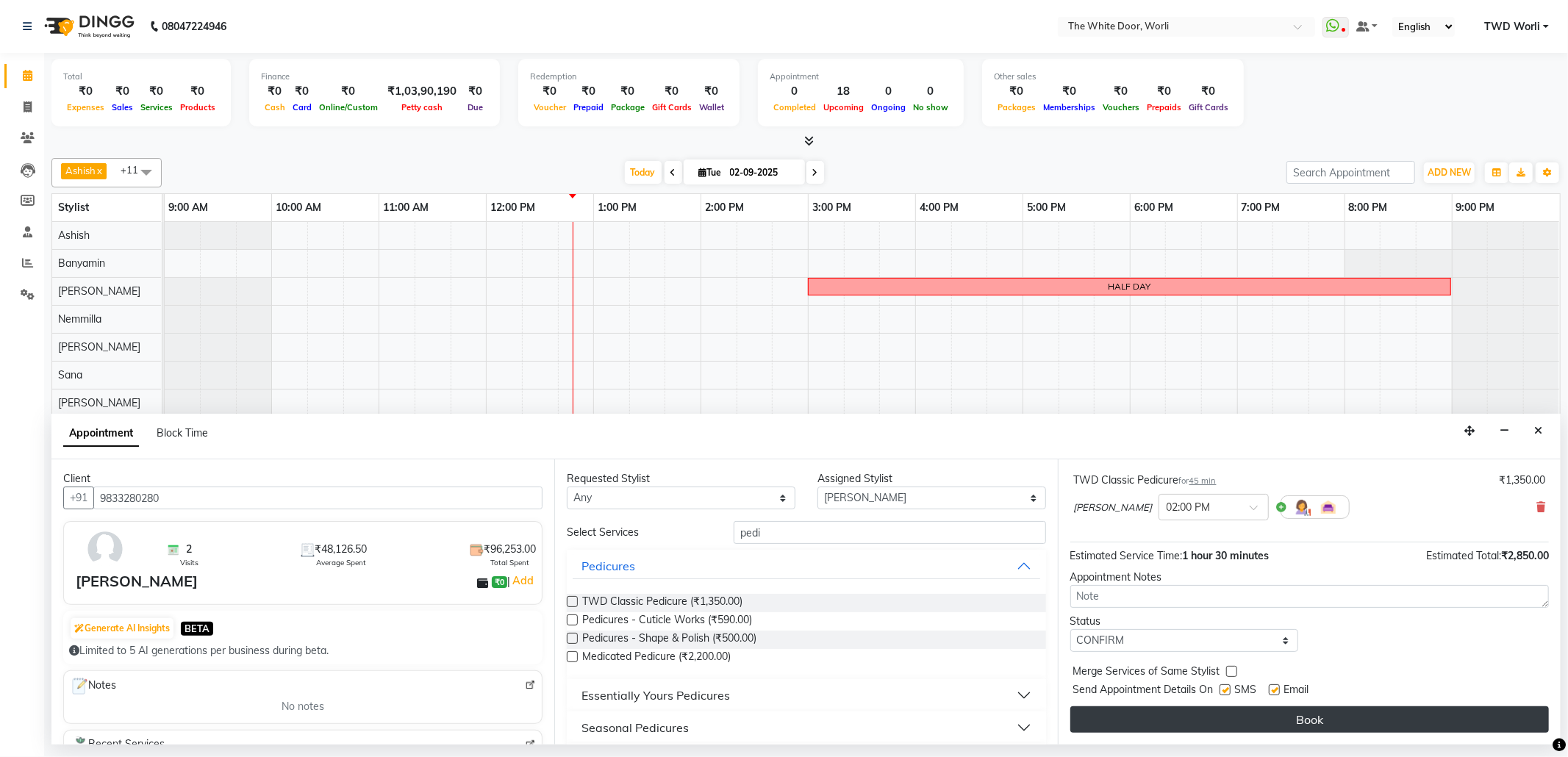
click at [1312, 721] on button "Book" at bounding box center [1309, 719] width 479 height 27
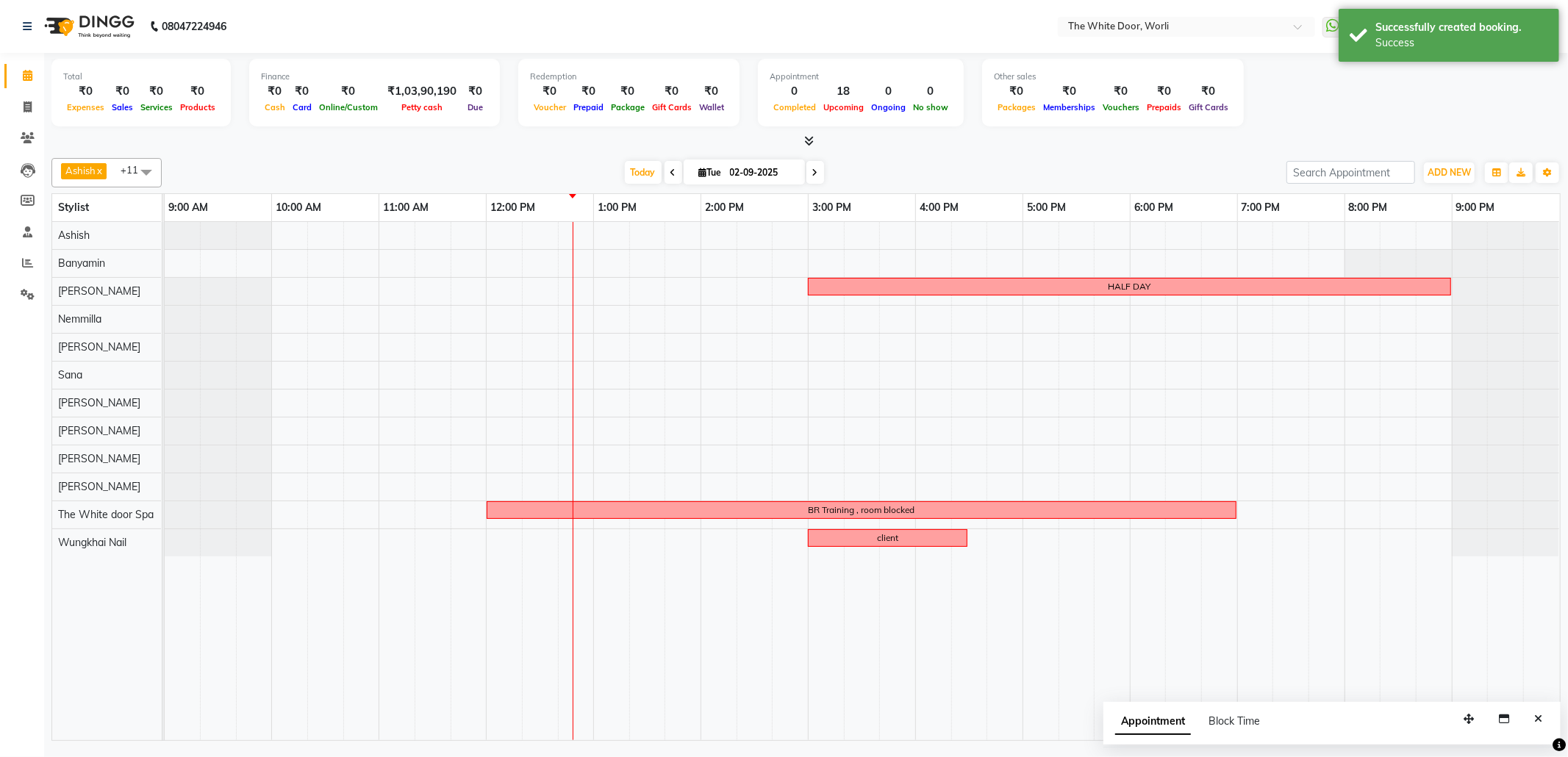
click at [1532, 724] on button "Close" at bounding box center [1538, 718] width 21 height 23
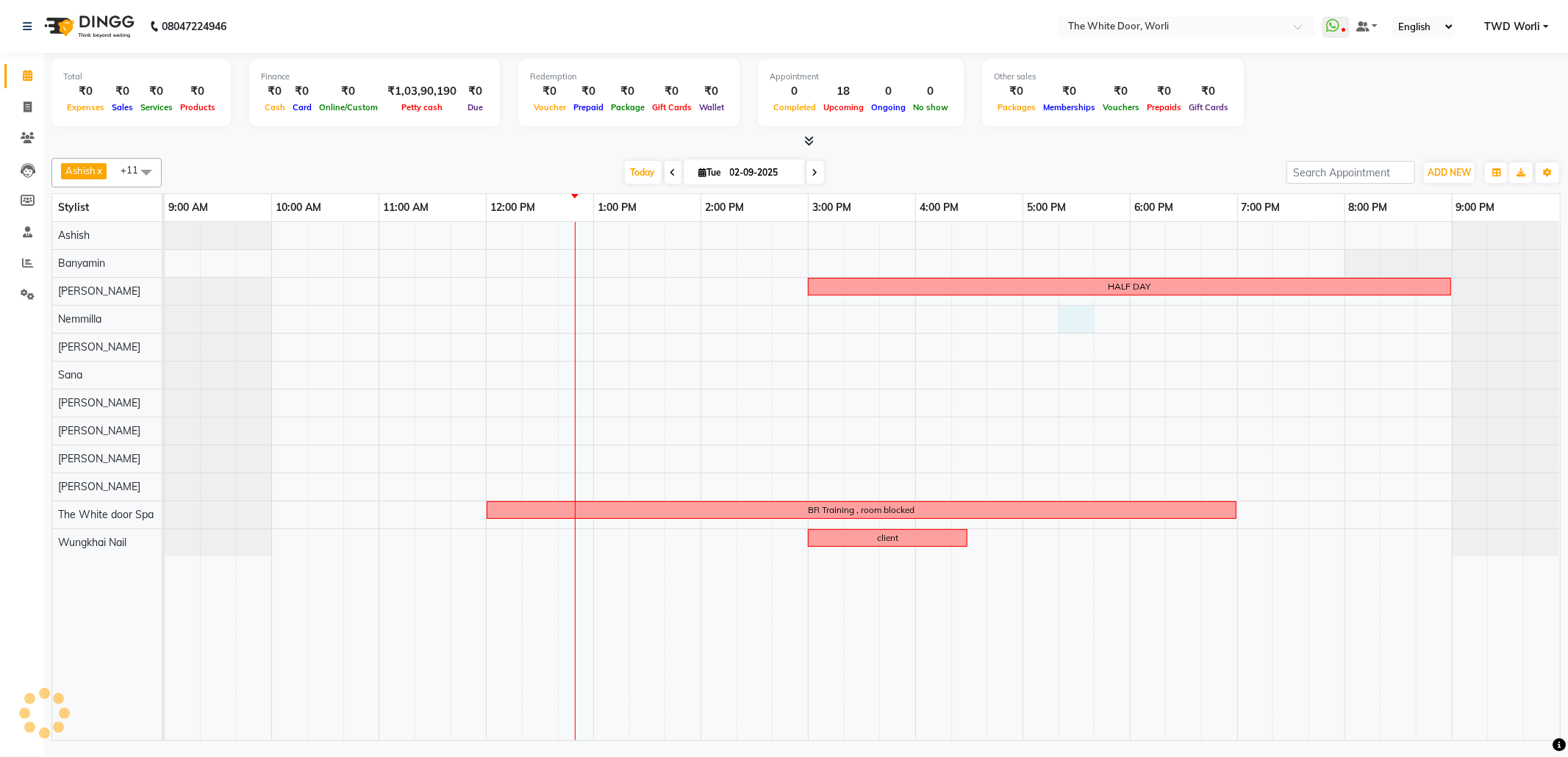
click at [1089, 322] on div "HALF DAY BR Training , room blocked client" at bounding box center [862, 481] width 1395 height 518
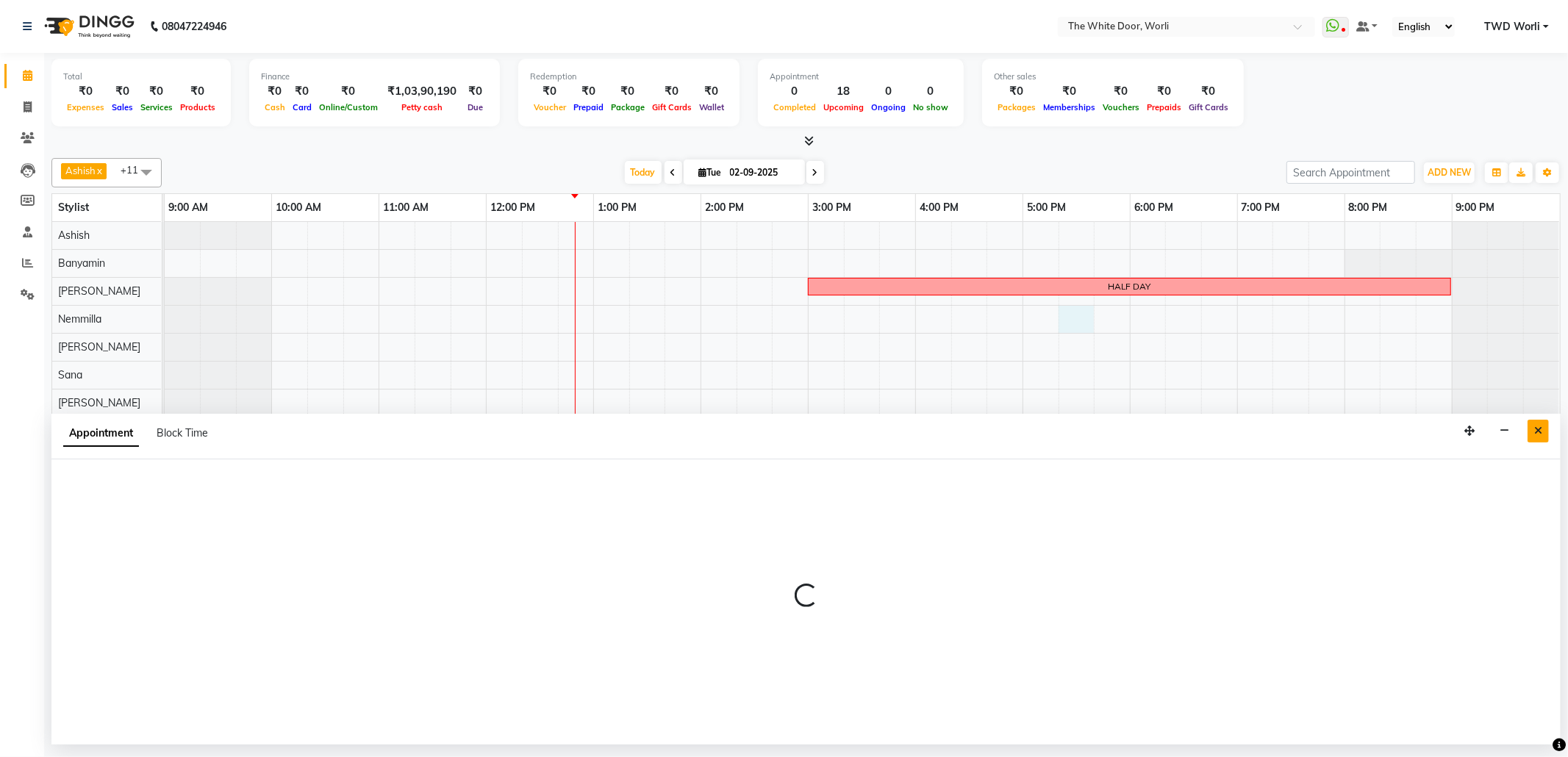
click at [1545, 435] on button "Close" at bounding box center [1538, 431] width 21 height 23
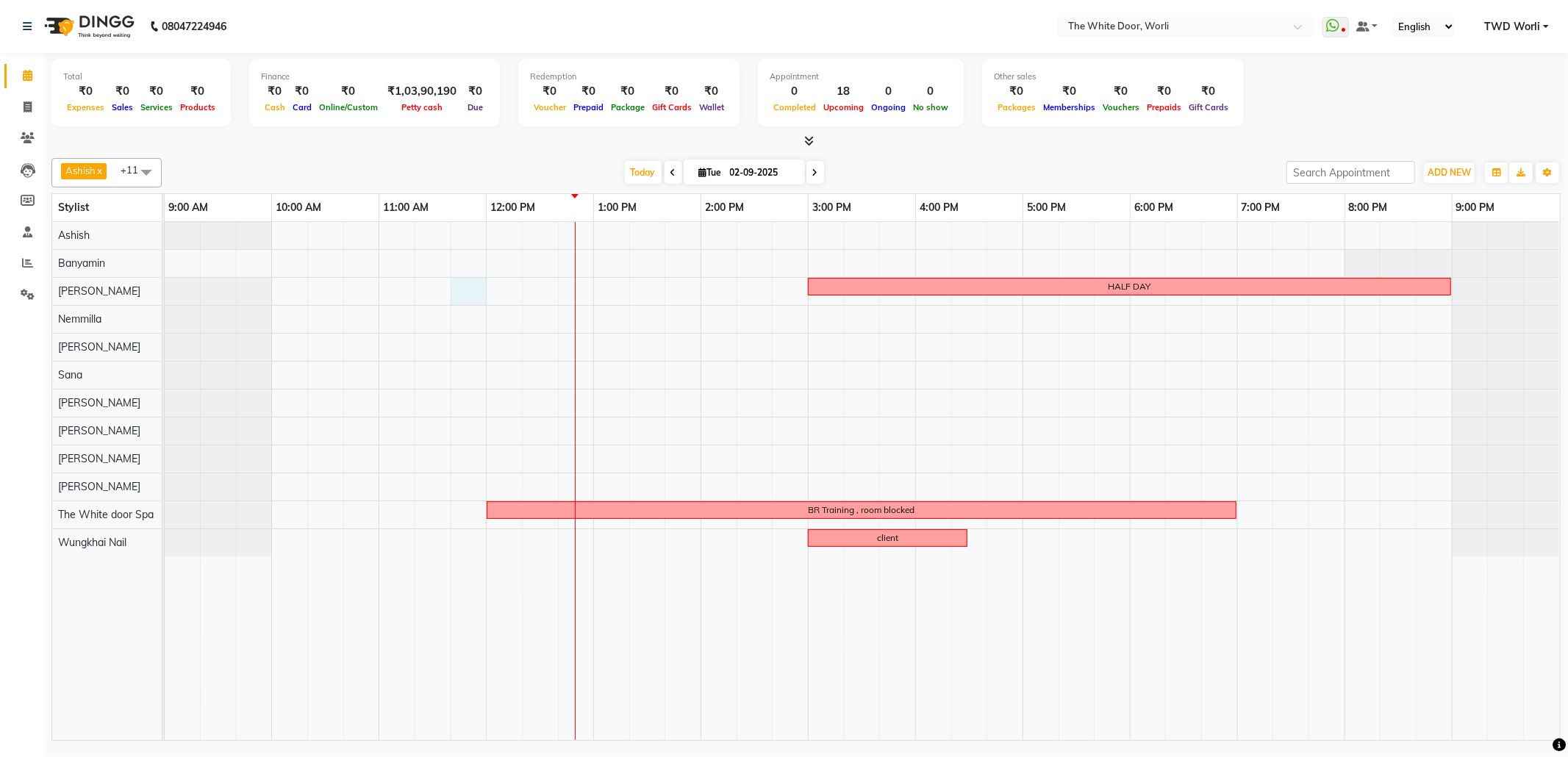
drag, startPoint x: 474, startPoint y: 283, endPoint x: 533, endPoint y: 298, distance: 60.9
click at [475, 283] on div "HALF DAY BR Training , room blocked client" at bounding box center [862, 481] width 1395 height 518
select select "22335"
select select "705"
select select "tentative"
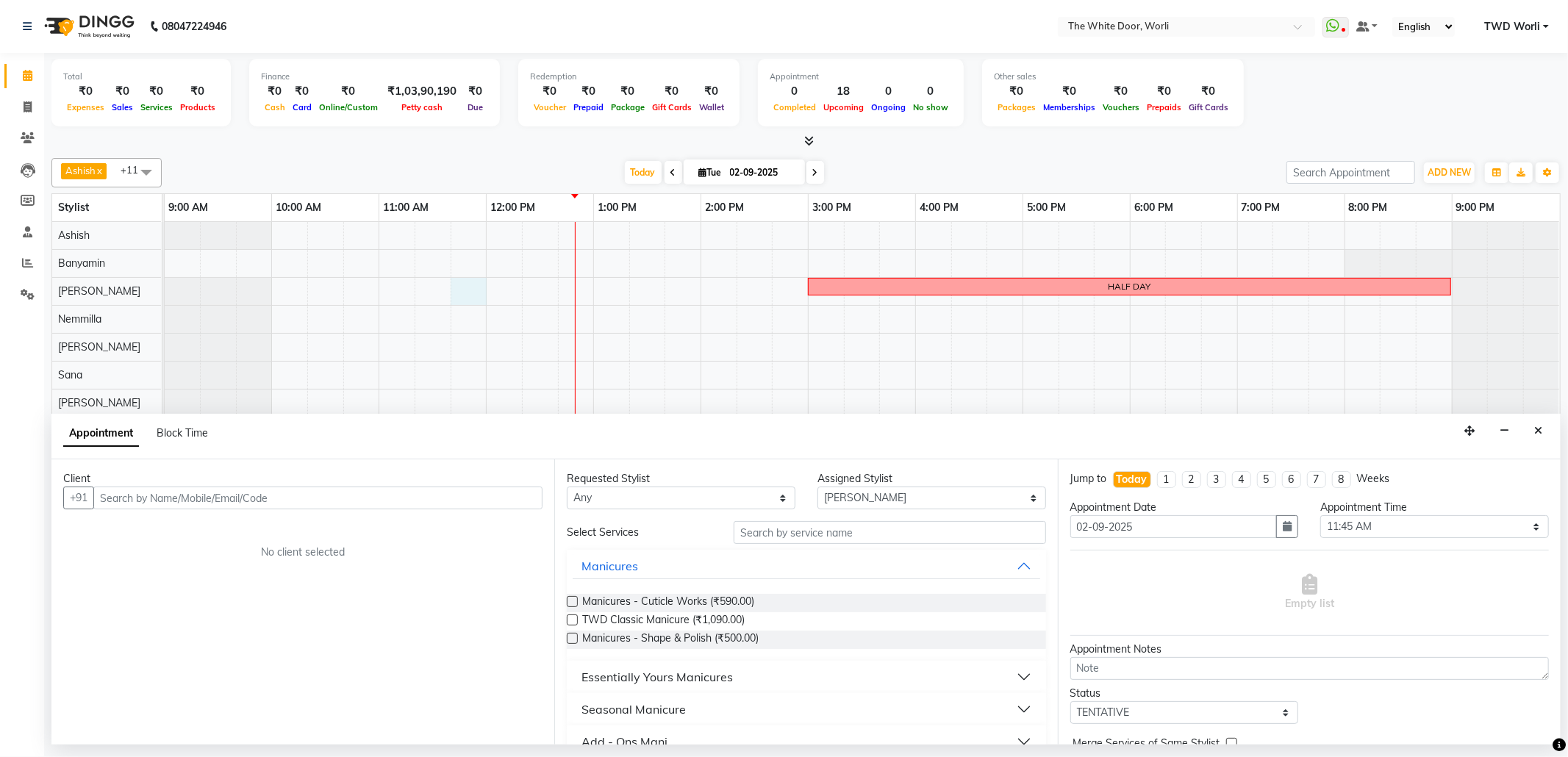
click at [390, 509] on input "text" at bounding box center [318, 497] width 449 height 23
click at [241, 536] on span "983328028" at bounding box center [247, 530] width 66 height 15
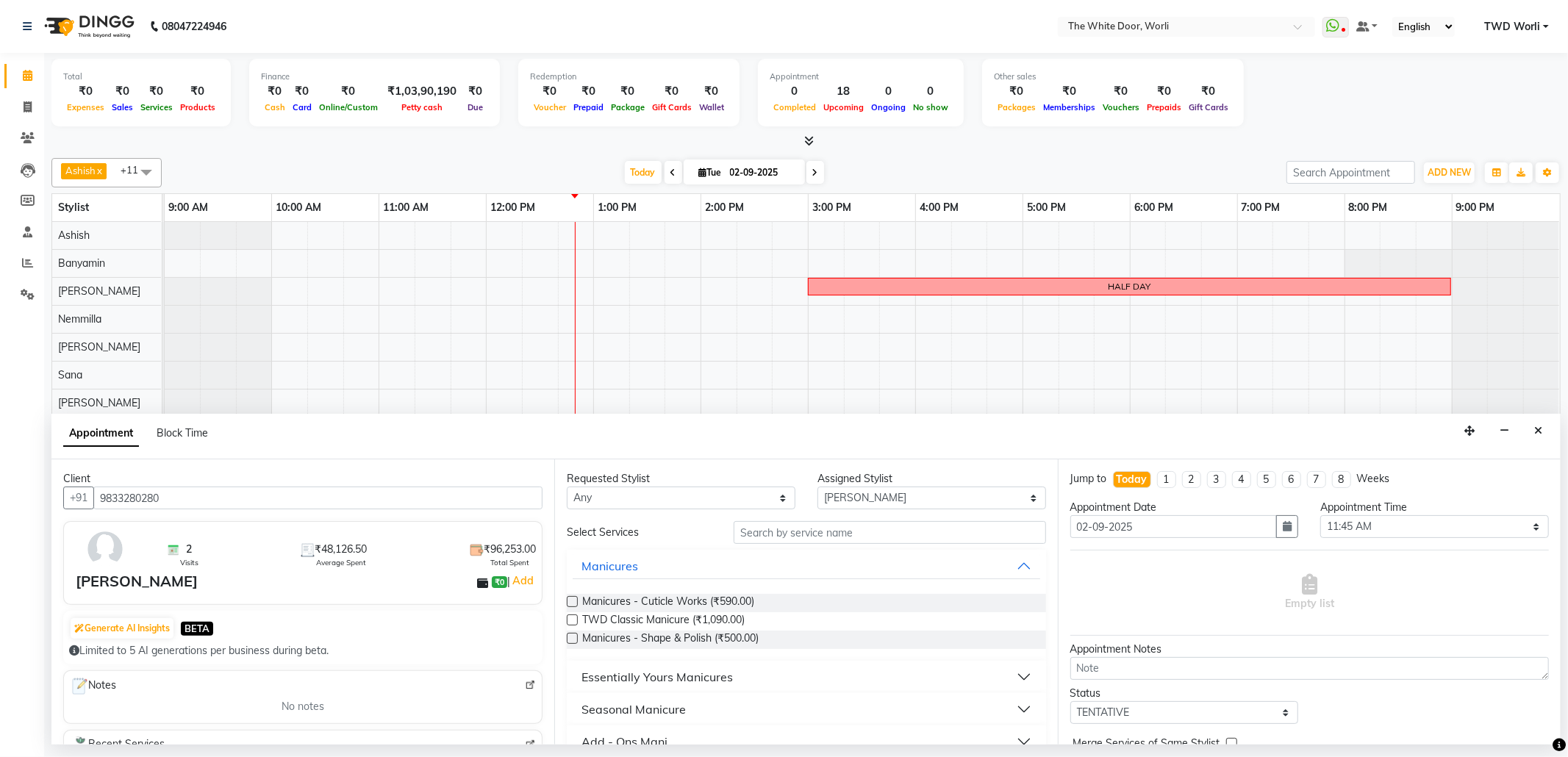
type input "9833280280"
click at [841, 537] on input "text" at bounding box center [890, 532] width 312 height 23
click at [855, 494] on select "Select Aarti Ashish Ashish S Banyamin Leyla Lash Nemmilla Pranali Rashid Salman…" at bounding box center [932, 497] width 229 height 23
select select "50222"
click at [818, 488] on select "Select Aarti Ashish Ashish S Banyamin Leyla Lash Nemmilla Pranali Rashid Salman…" at bounding box center [932, 497] width 229 height 23
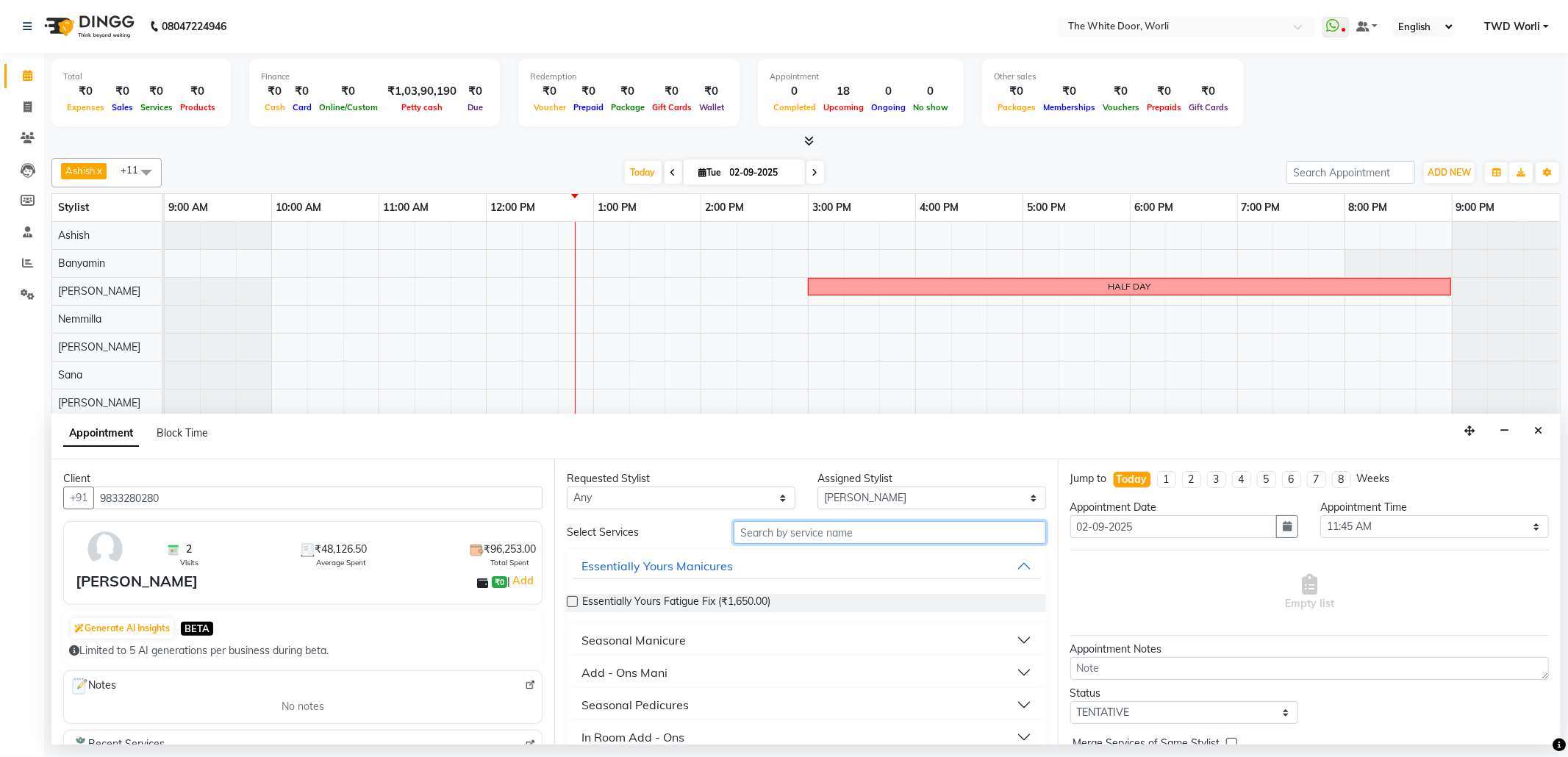
click at [823, 532] on input "text" at bounding box center [890, 532] width 312 height 23
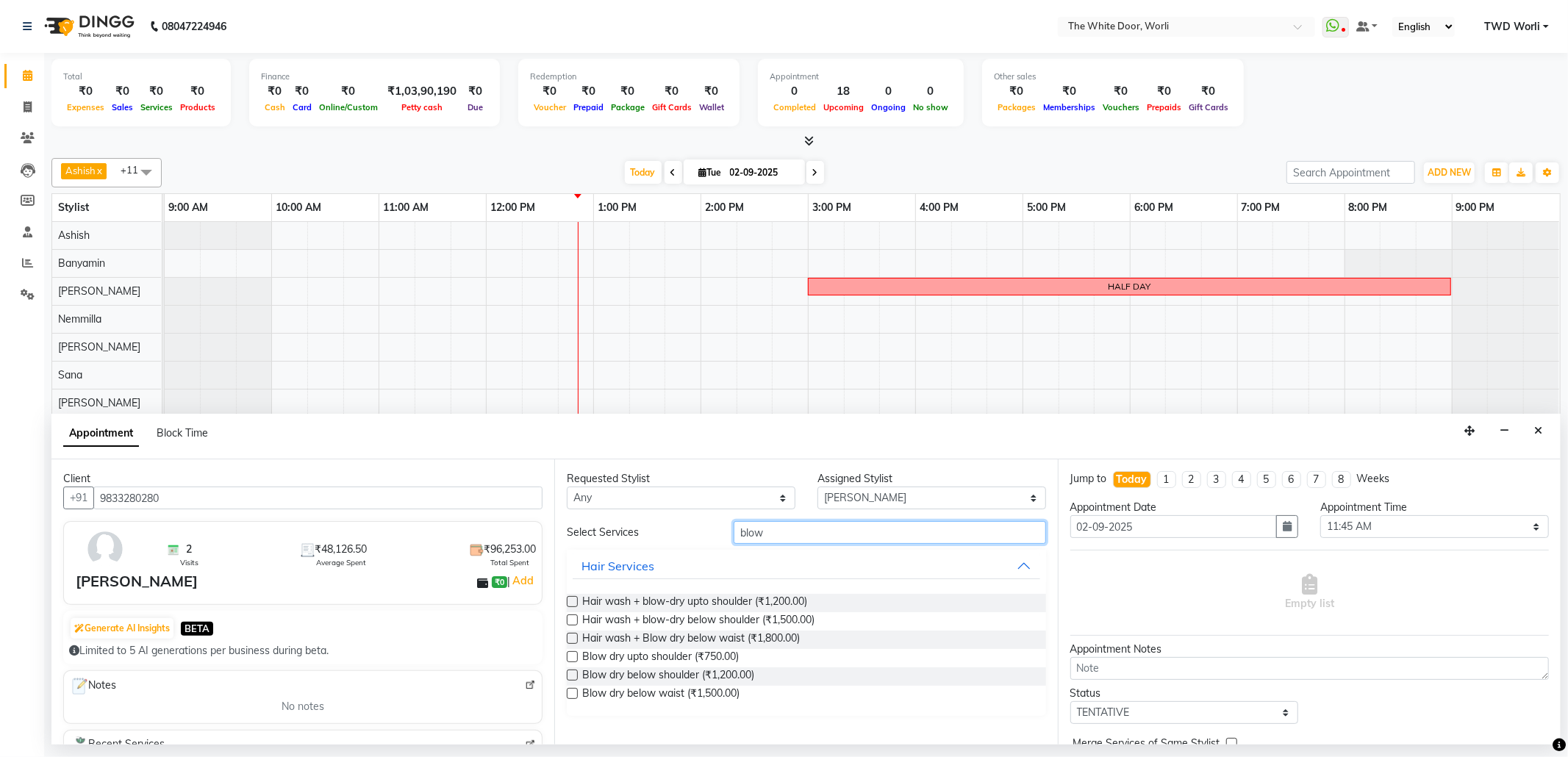
type input "blow"
click at [574, 620] on label at bounding box center [572, 620] width 11 height 11
click at [574, 620] on input "checkbox" at bounding box center [571, 621] width 9 height 9
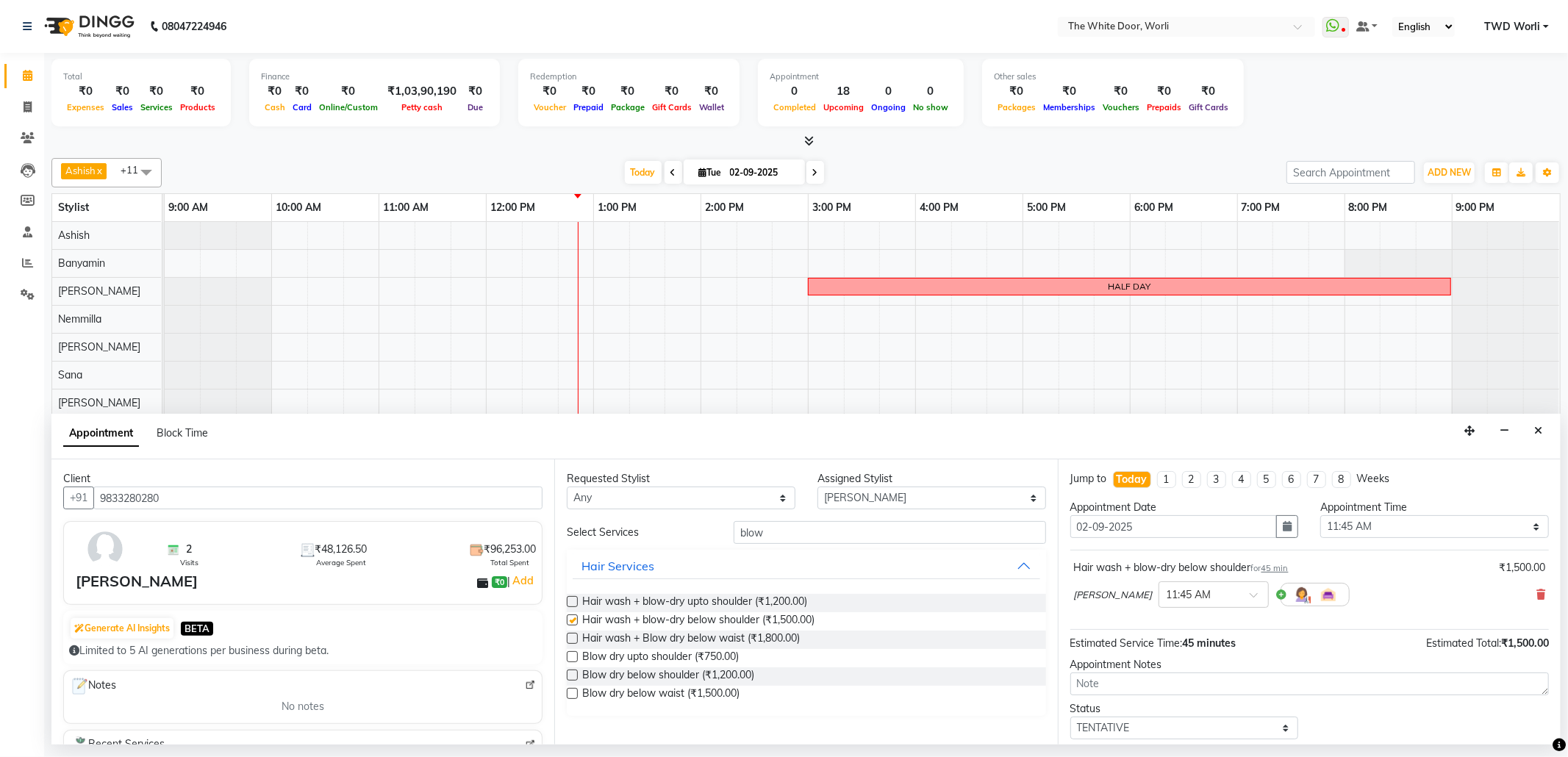
checkbox input "false"
click at [1445, 532] on select "Select 10:00 AM 10:15 AM 10:30 AM 10:45 AM 11:00 AM 11:15 AM 11:30 AM 11:45 AM …" at bounding box center [1435, 526] width 229 height 23
click at [1183, 597] on input "text" at bounding box center [1198, 594] width 65 height 15
click at [1160, 716] on div "01:30 PM" at bounding box center [1214, 713] width 109 height 27
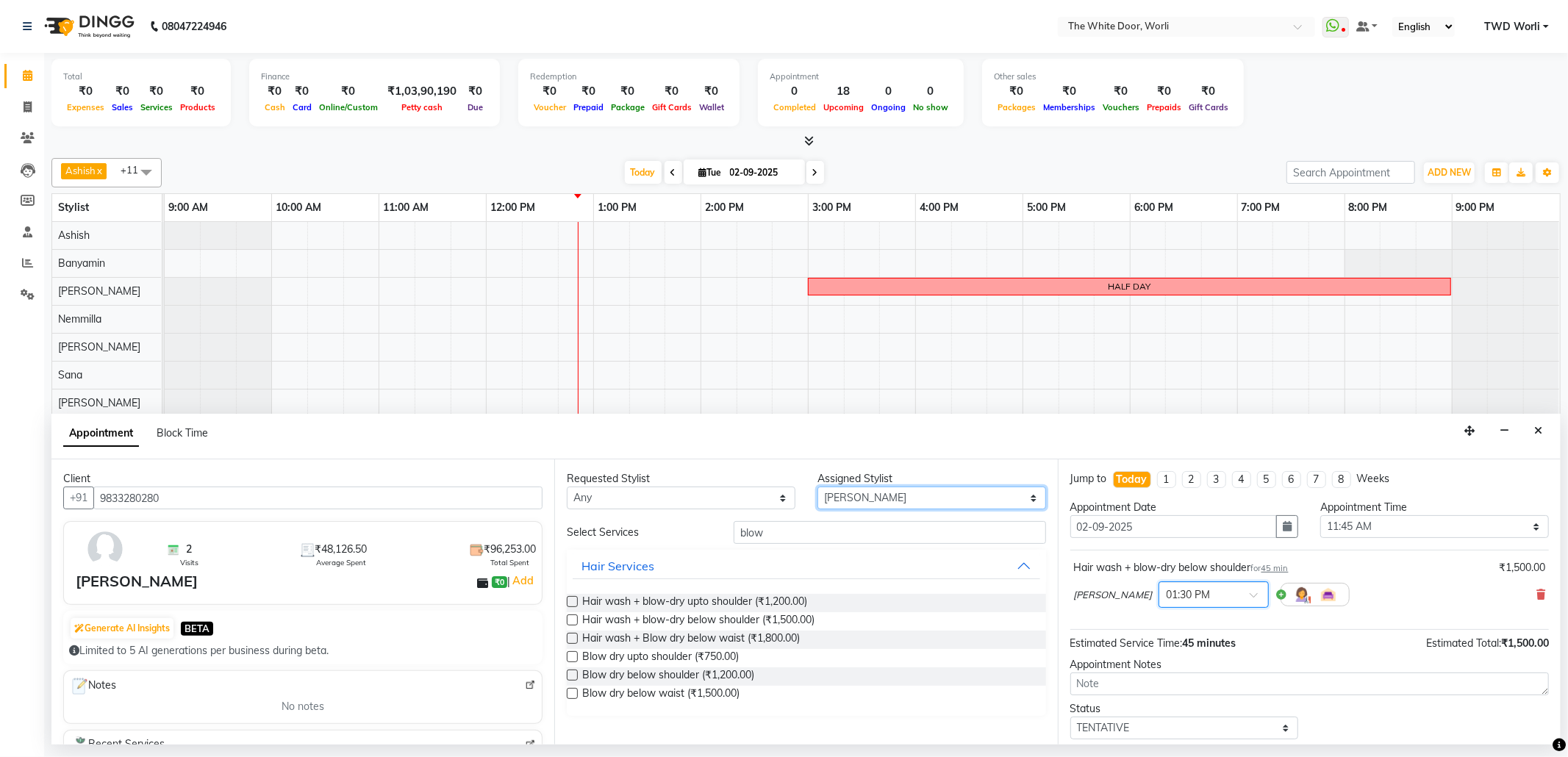
click at [944, 498] on select "Select Aarti Ashish Ashish S Banyamin Leyla Lash Nemmilla Pranali Rashid Salman…" at bounding box center [932, 497] width 229 height 23
select select "83679"
click at [818, 488] on select "Select Aarti Ashish Ashish S Banyamin Leyla Lash Nemmilla Pranali Rashid Salman…" at bounding box center [932, 497] width 229 height 23
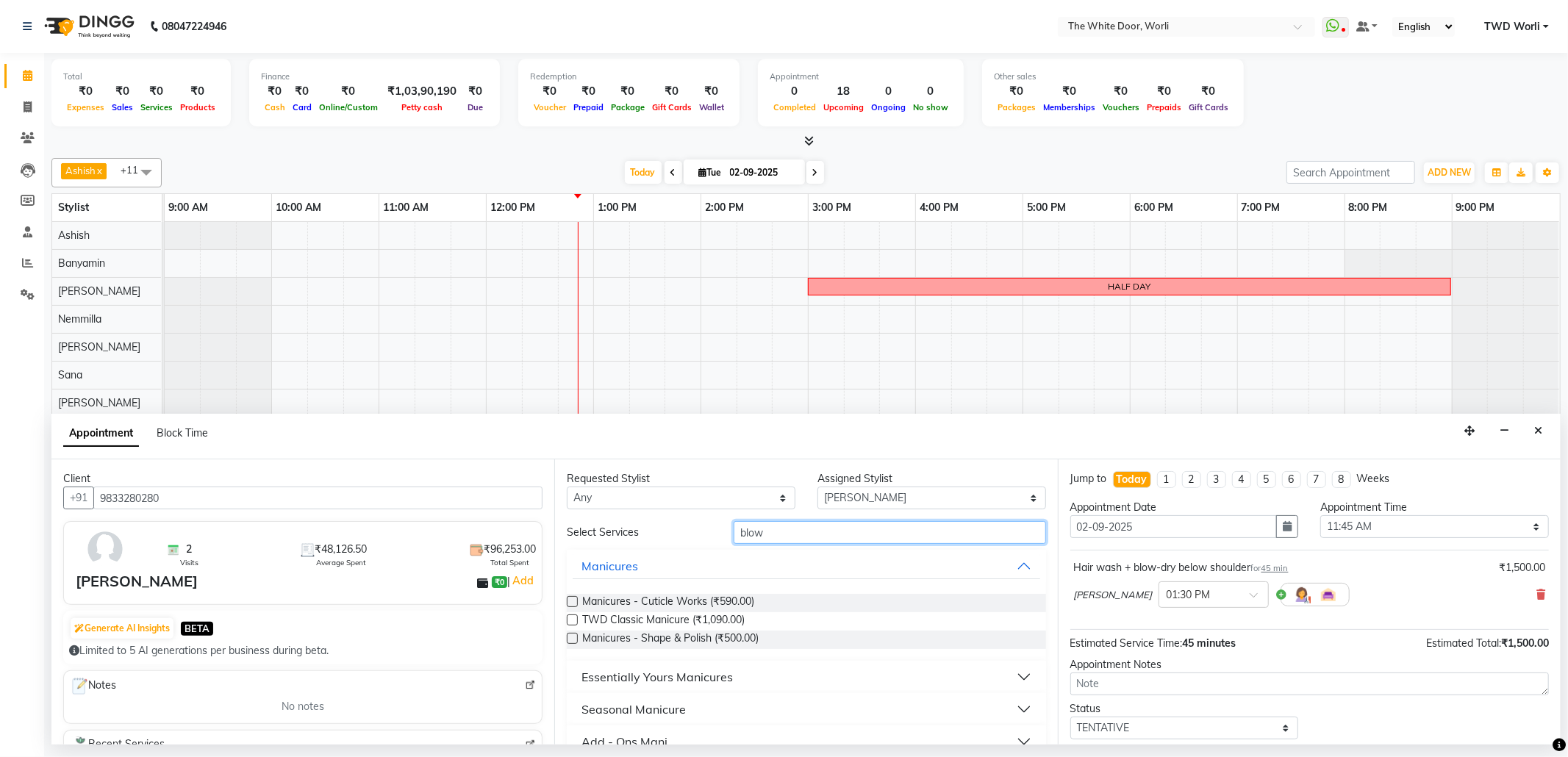
click at [792, 539] on input "blow" at bounding box center [890, 532] width 312 height 23
type input "b"
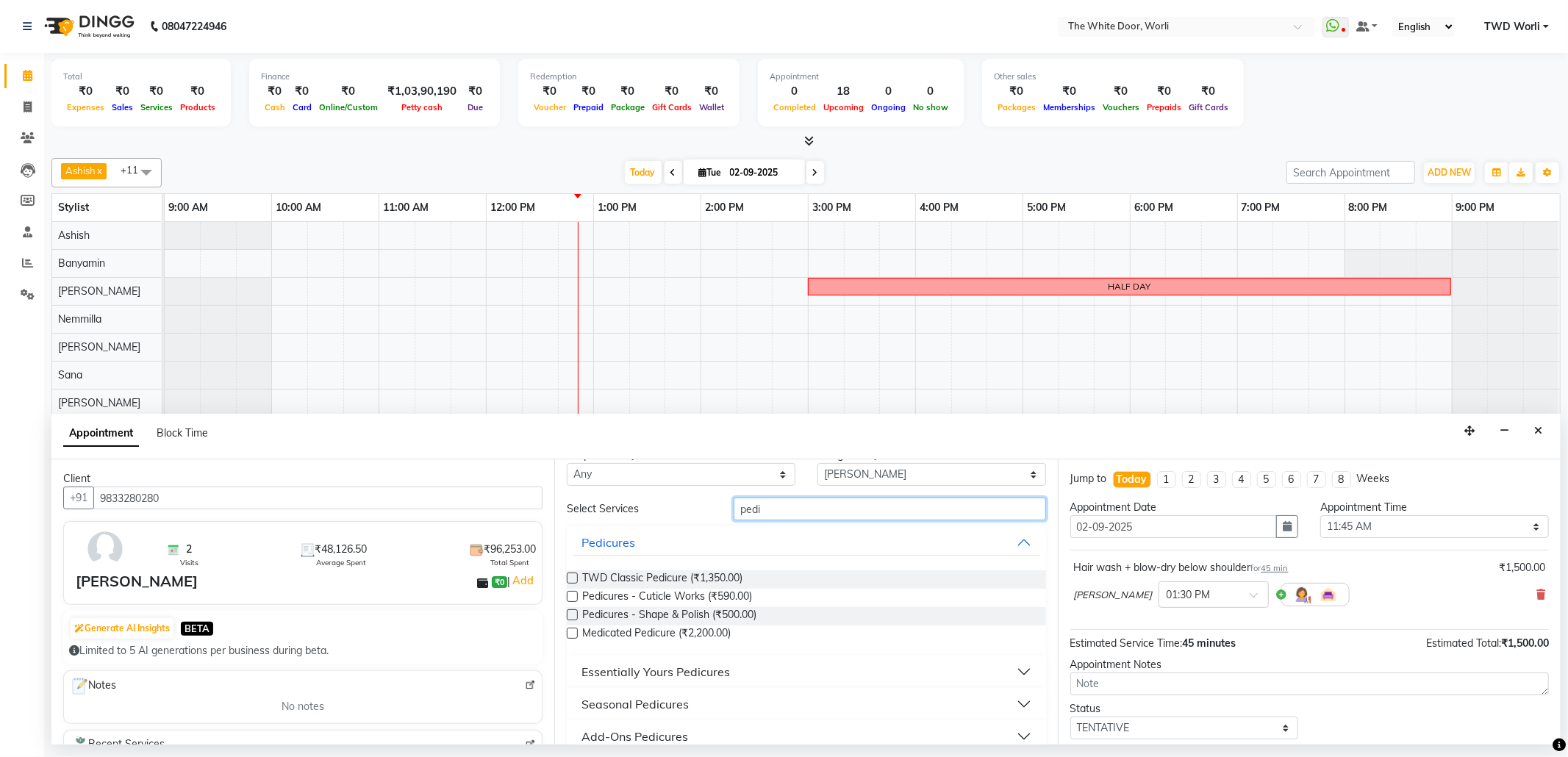
scroll to position [43, 0]
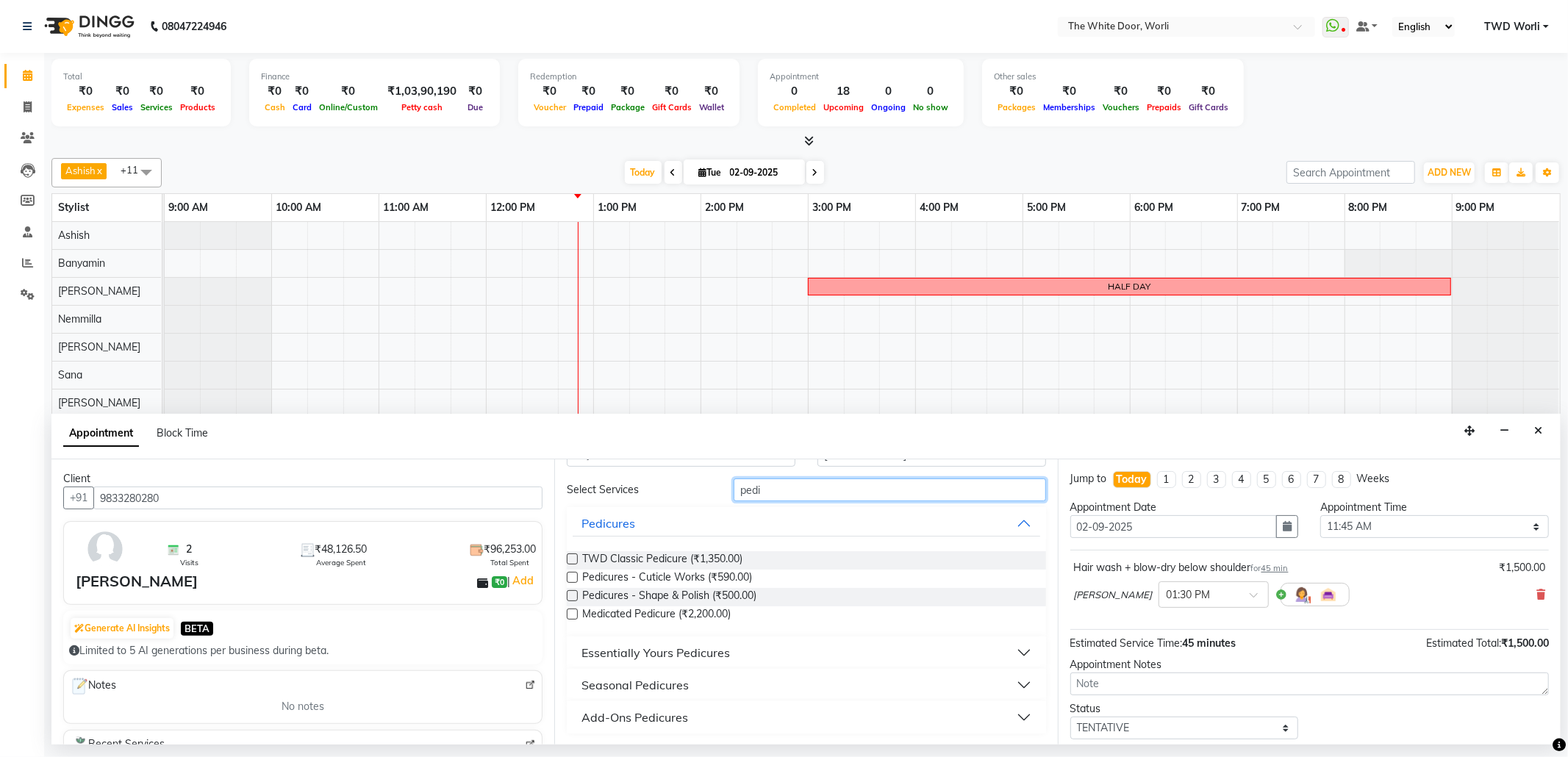
type input "pedi"
click at [568, 557] on label at bounding box center [572, 558] width 11 height 11
click at [568, 557] on input "checkbox" at bounding box center [571, 560] width 9 height 9
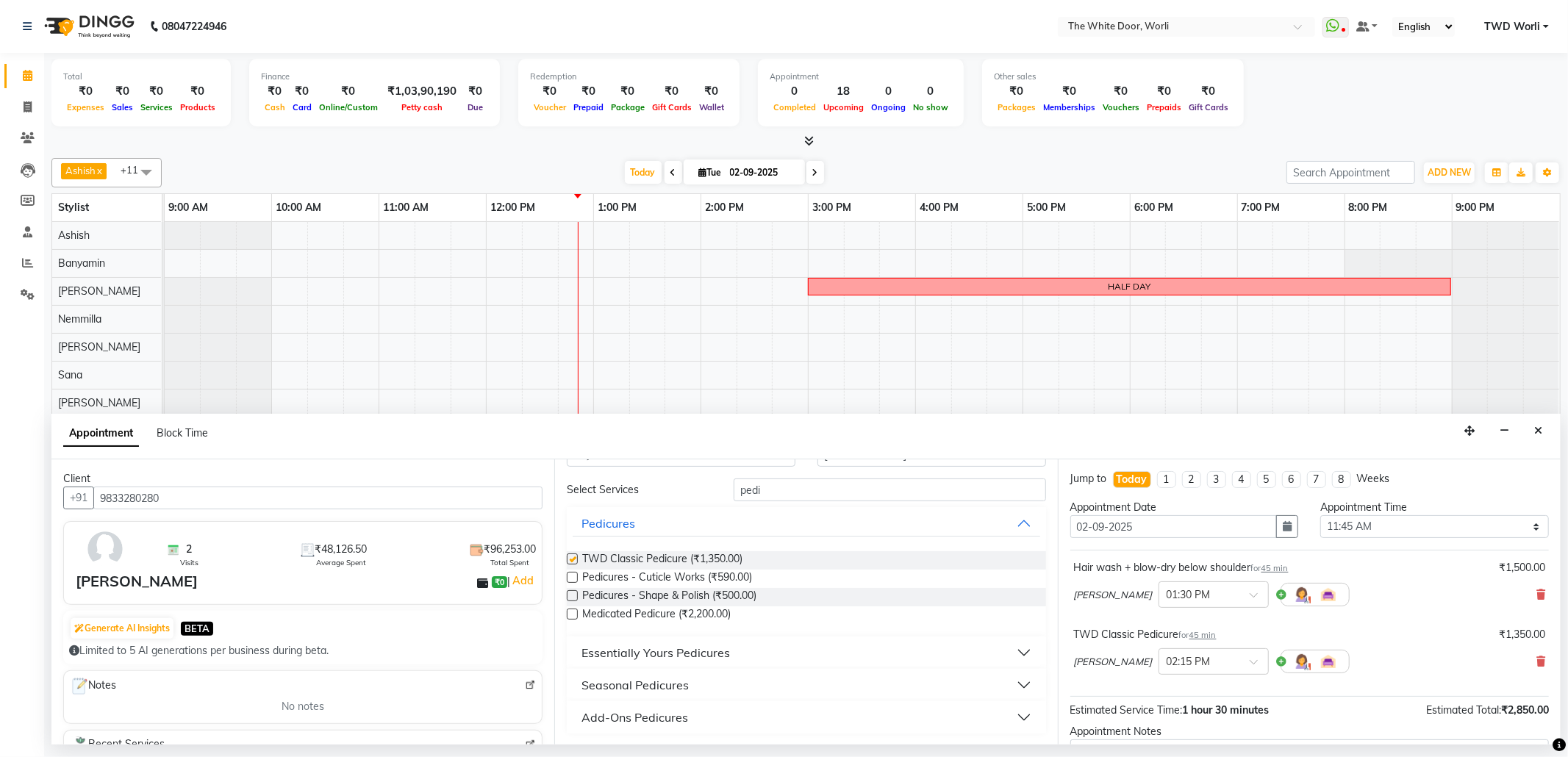
checkbox input "false"
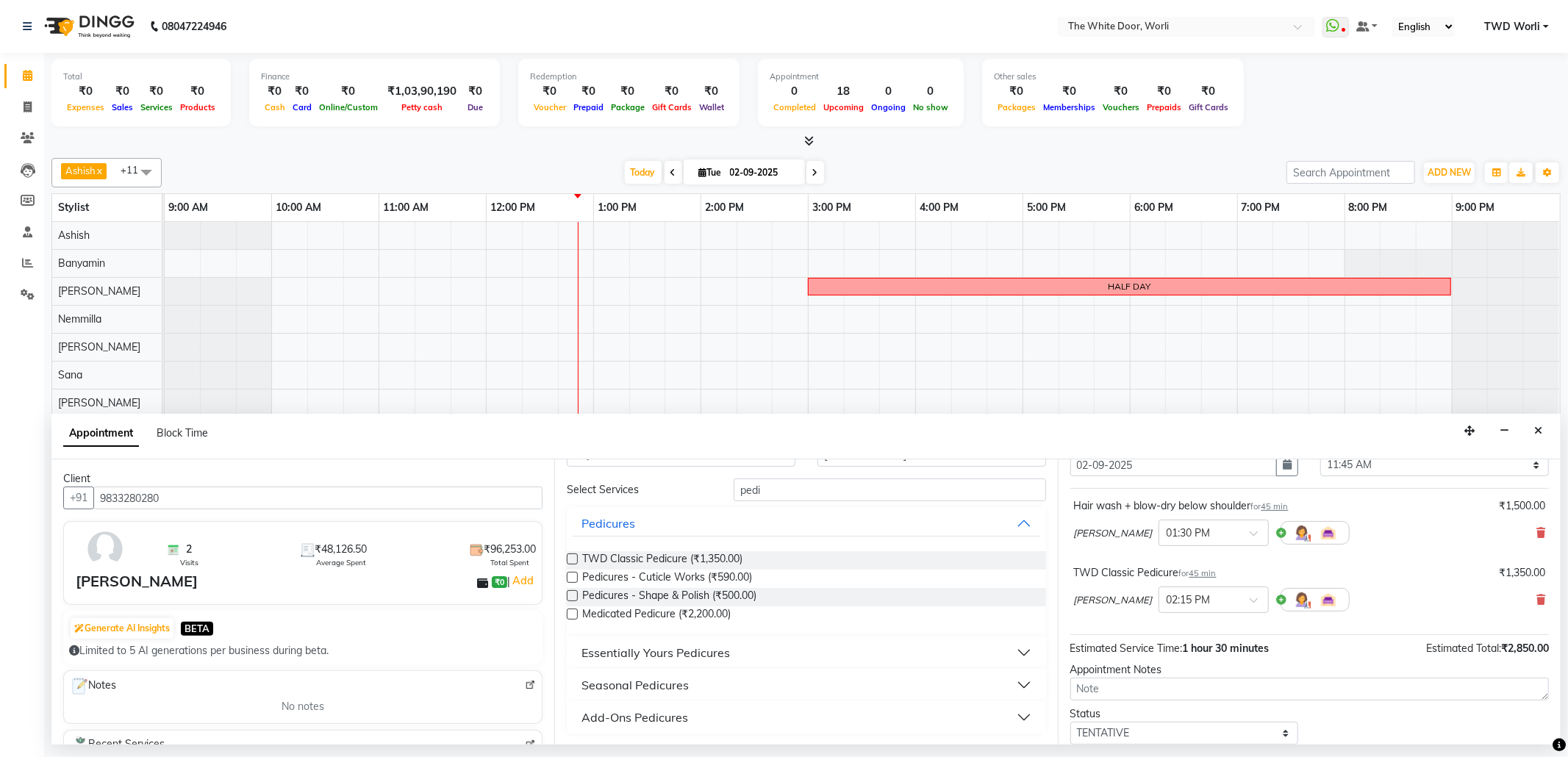
scroll to position [157, 0]
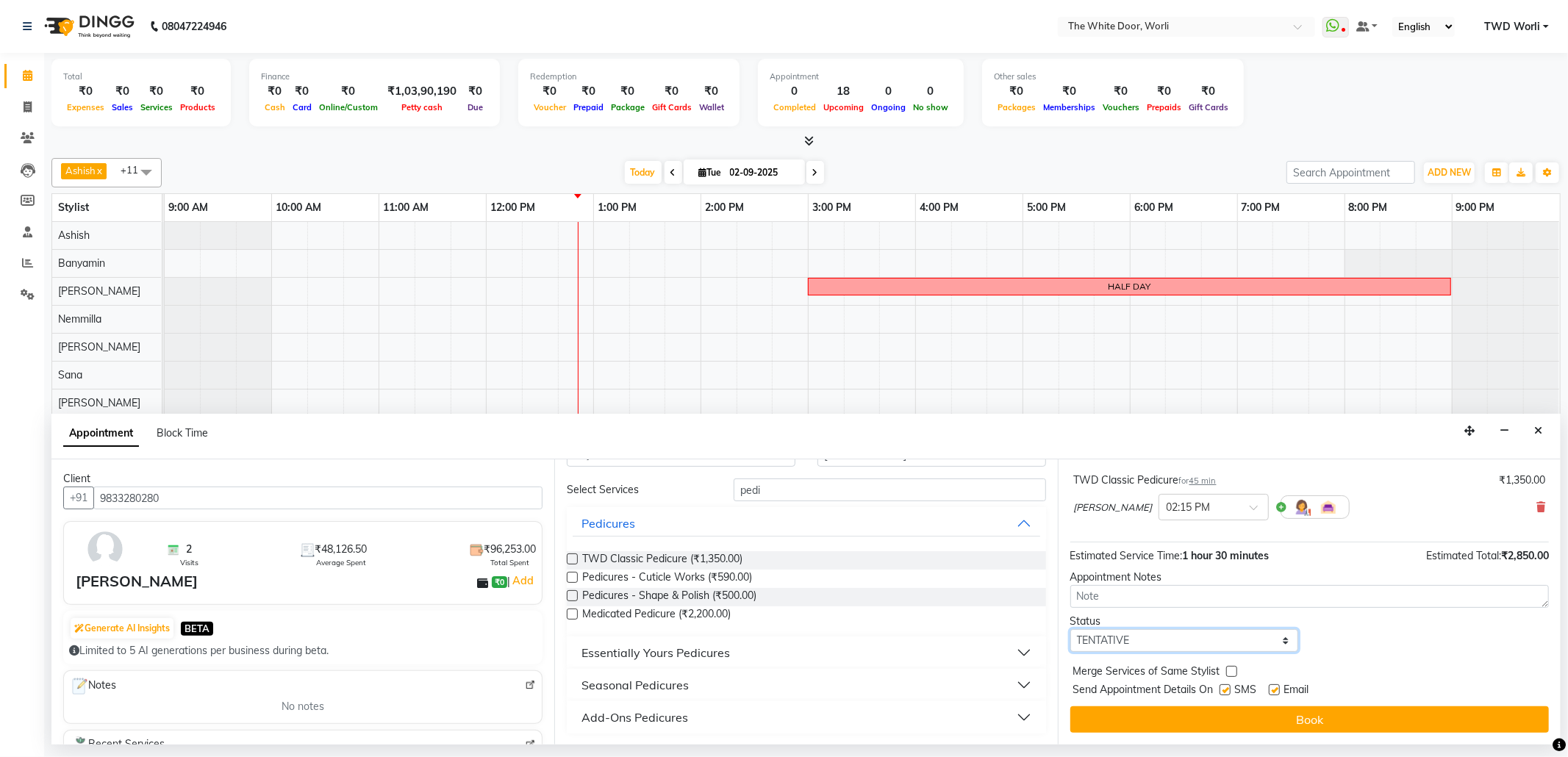
click at [1177, 636] on select "Select TENTATIVE CONFIRM CHECK-IN UPCOMING" at bounding box center [1184, 640] width 229 height 23
select select "confirm booking"
click at [1070, 630] on select "Select TENTATIVE CONFIRM CHECK-IN UPCOMING" at bounding box center [1184, 640] width 229 height 23
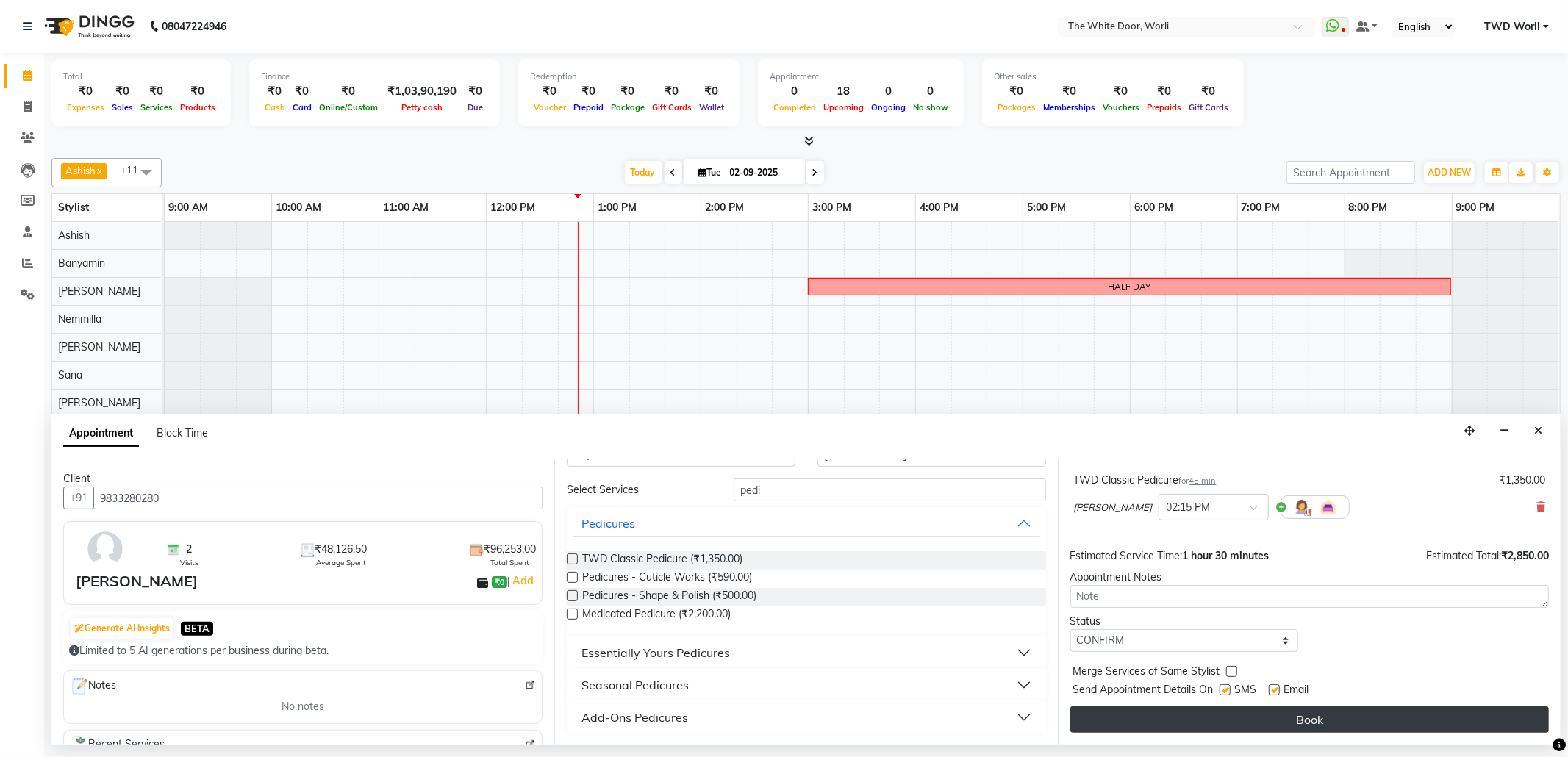
click at [1298, 718] on button "Book" at bounding box center [1309, 719] width 479 height 27
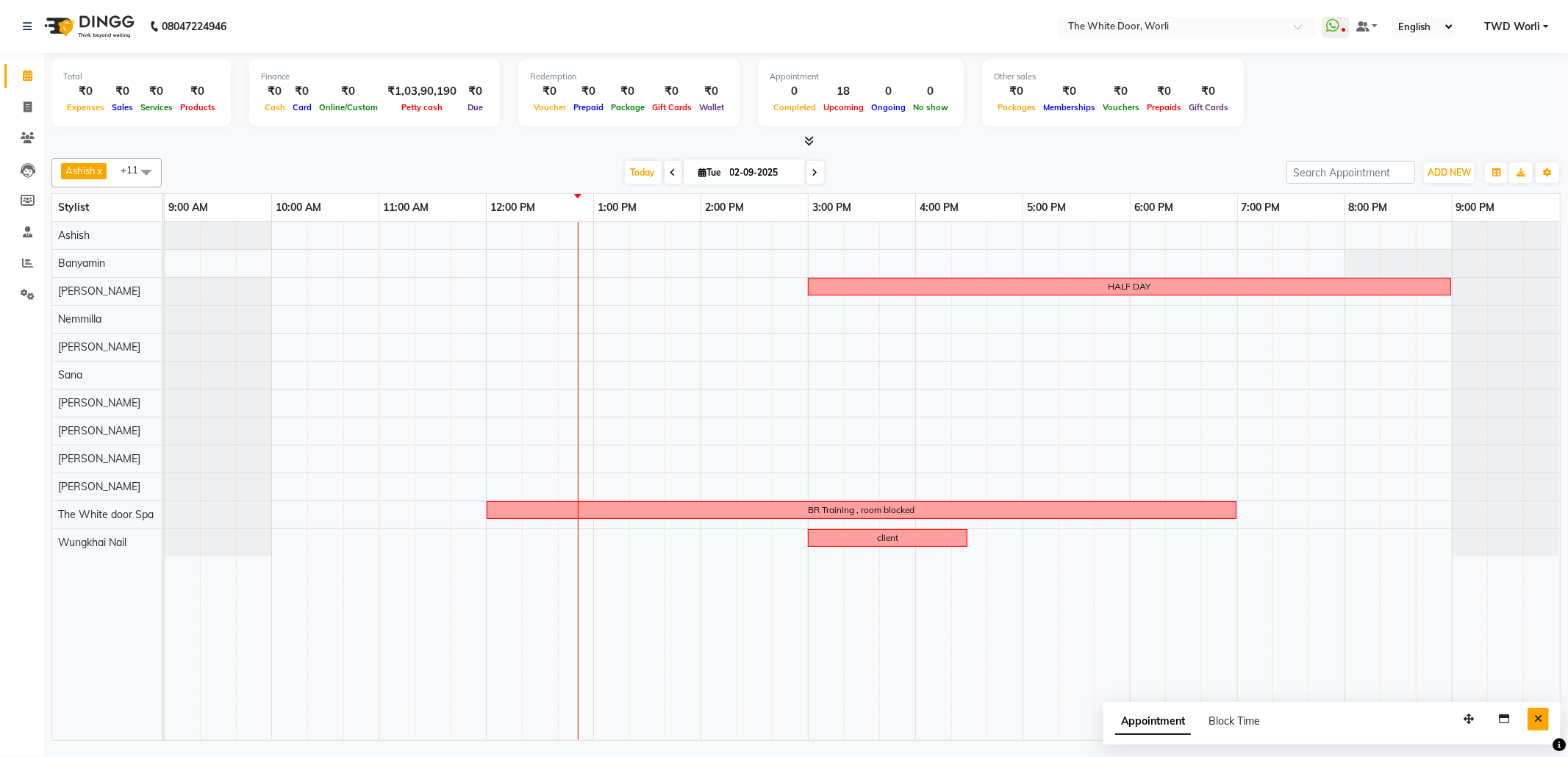
click at [1538, 724] on icon "Close" at bounding box center [1539, 718] width 8 height 10
click at [646, 169] on span "Today" at bounding box center [643, 172] width 37 height 23
click at [492, 286] on div "HALF DAY BR Training , room blocked client" at bounding box center [862, 481] width 1395 height 518
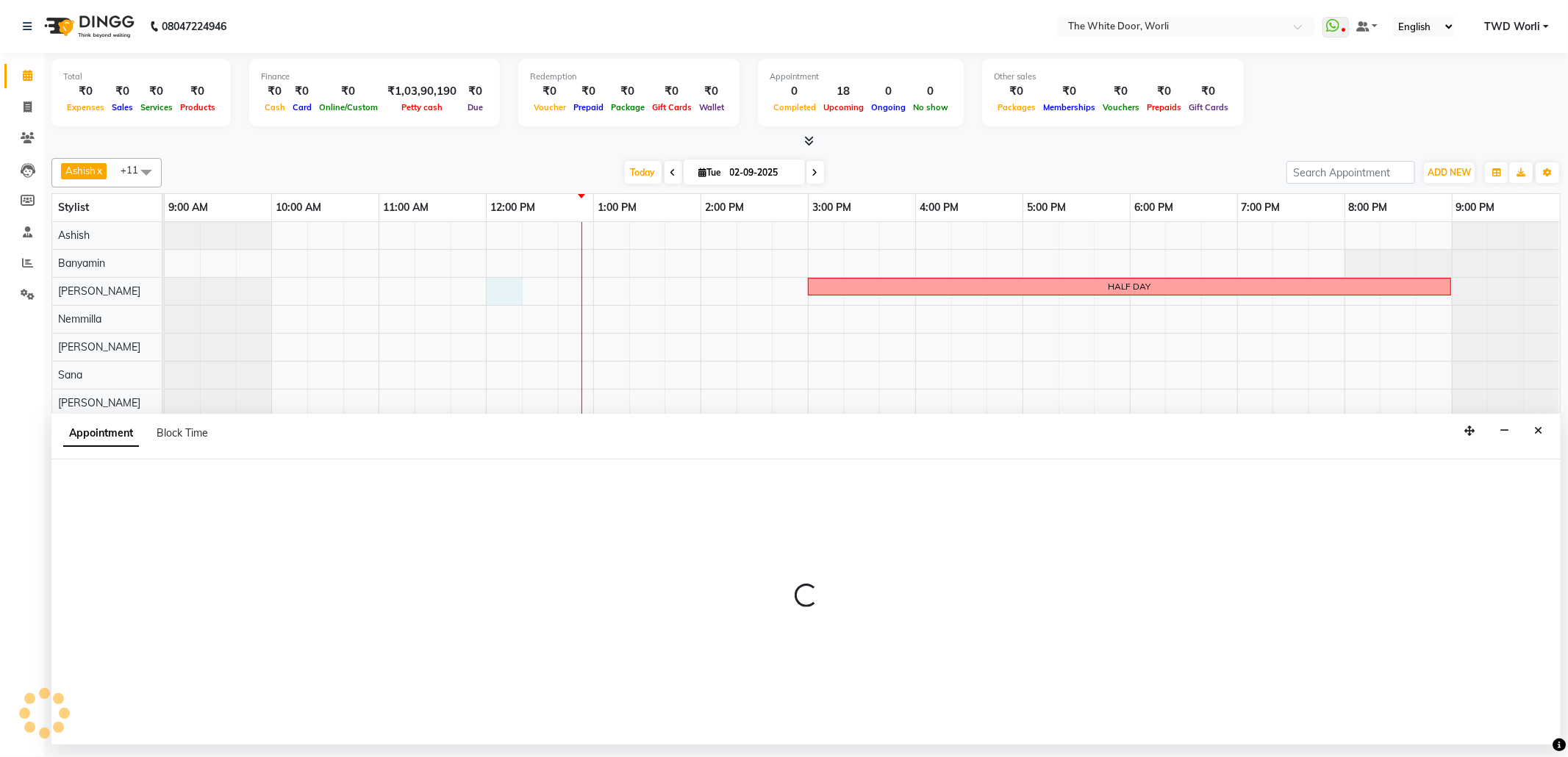
select select "22335"
select select "tentative"
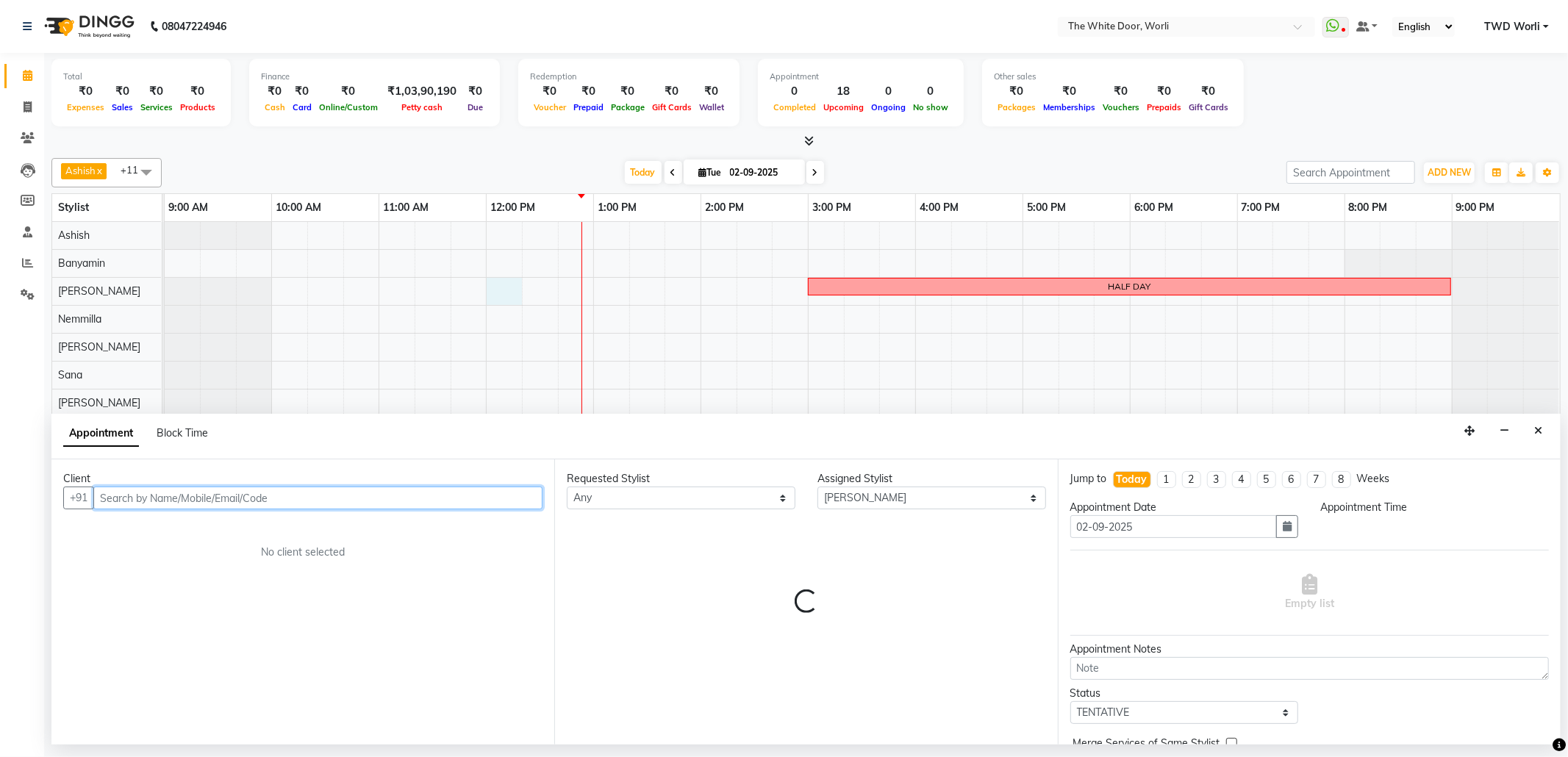
select select "720"
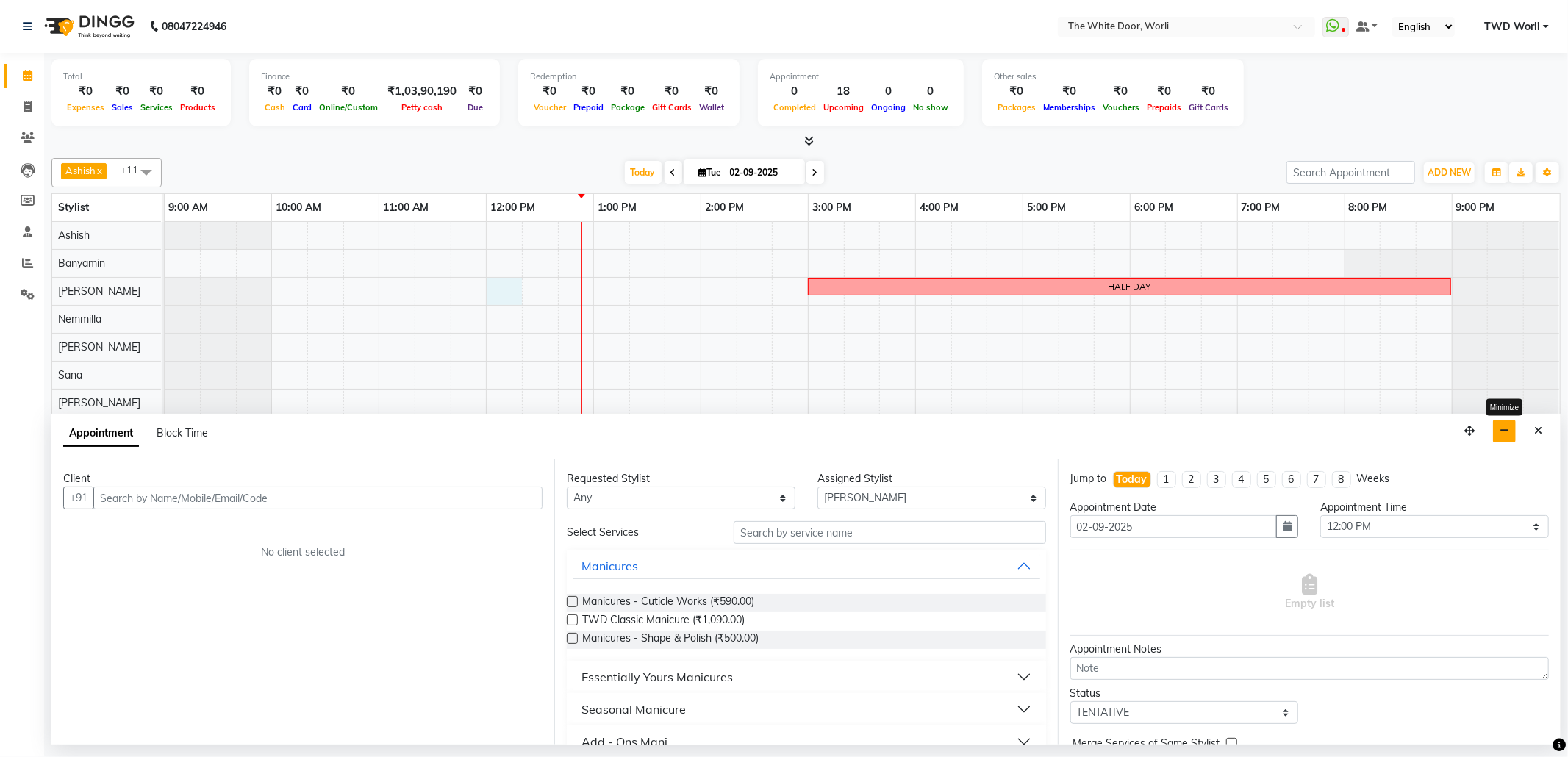
click at [1504, 435] on icon "button" at bounding box center [1503, 431] width 9 height 10
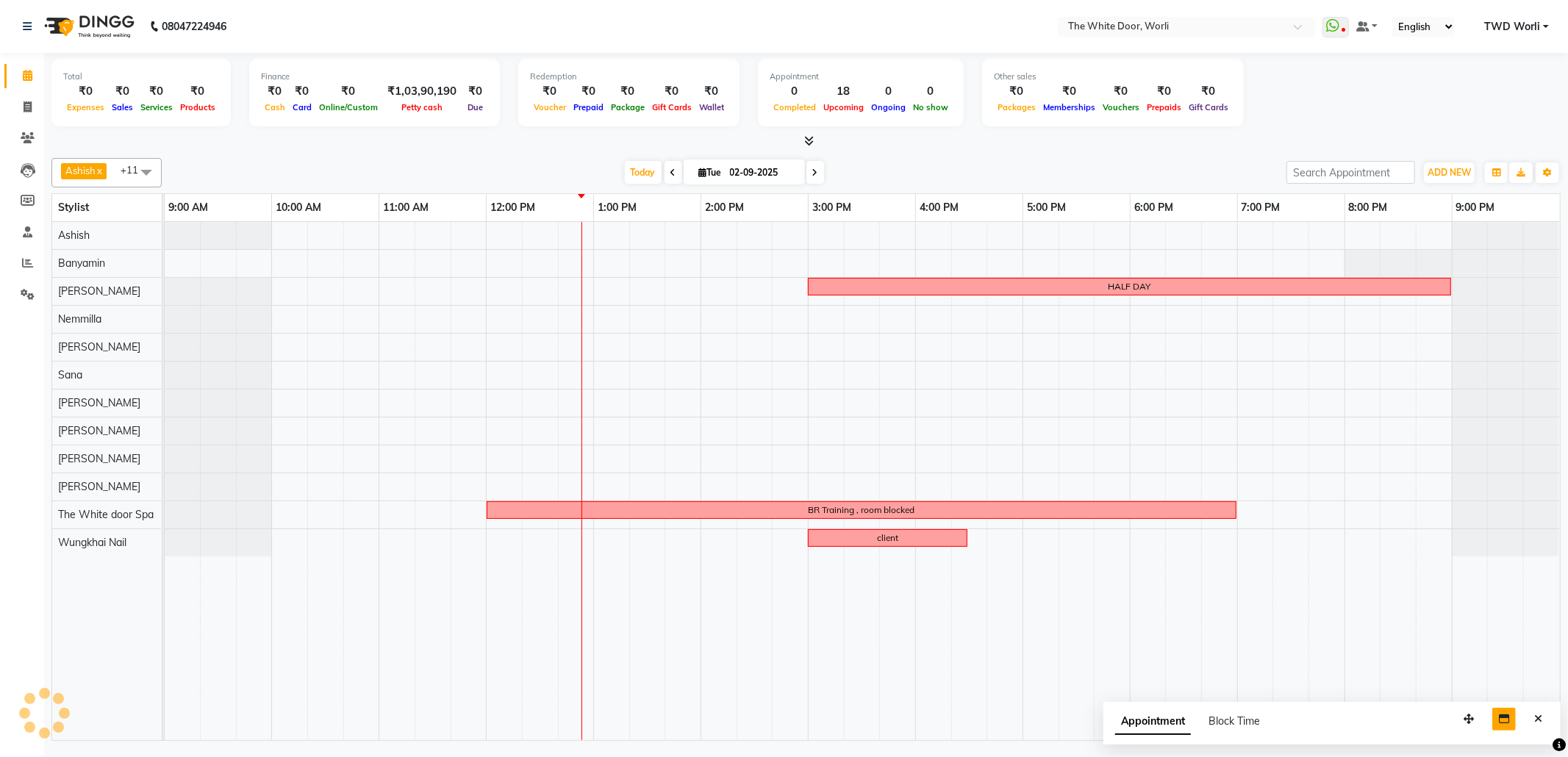
click at [813, 171] on icon at bounding box center [815, 173] width 6 height 9
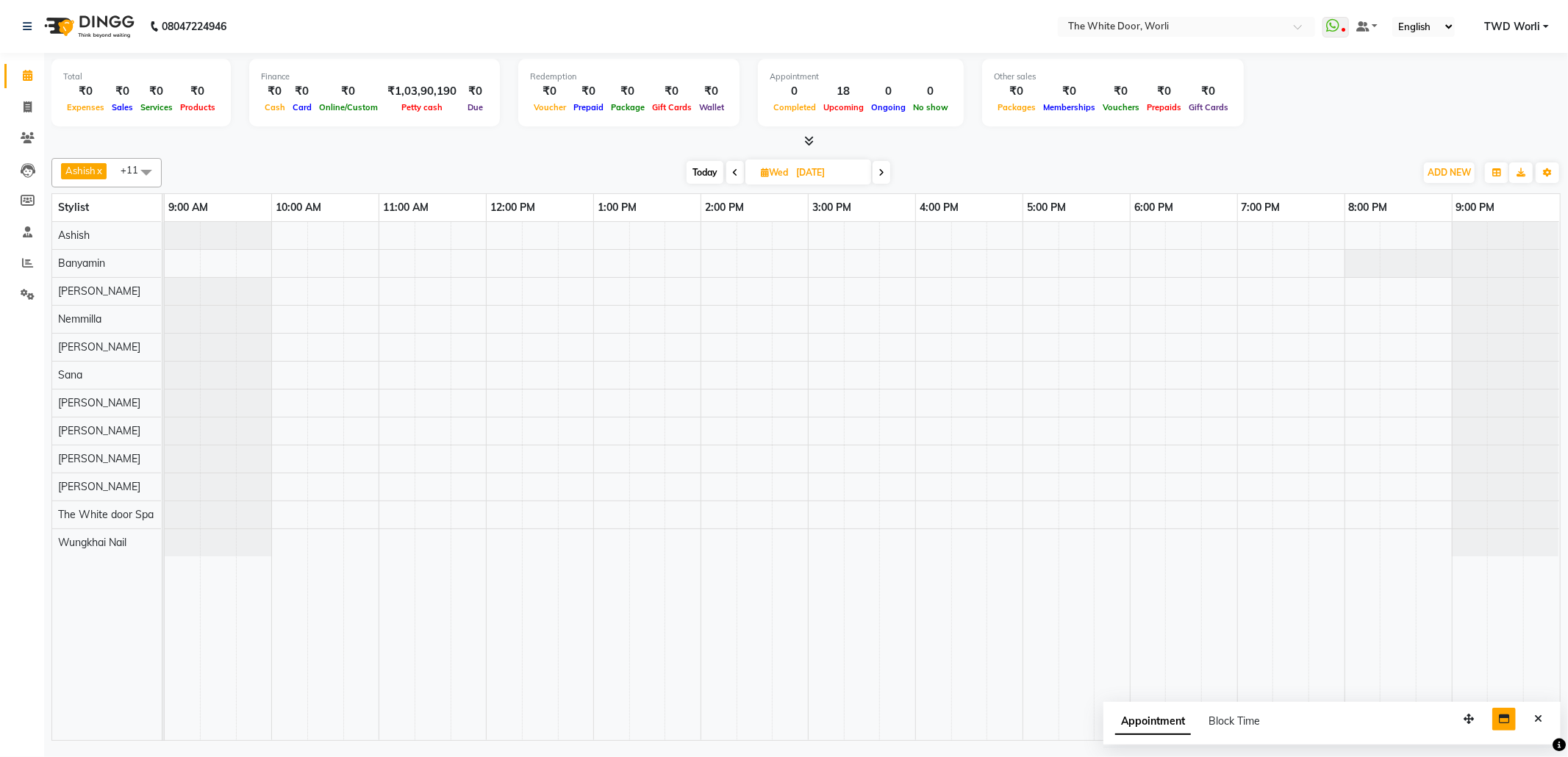
click at [730, 174] on span at bounding box center [735, 172] width 18 height 23
type input "02-09-2025"
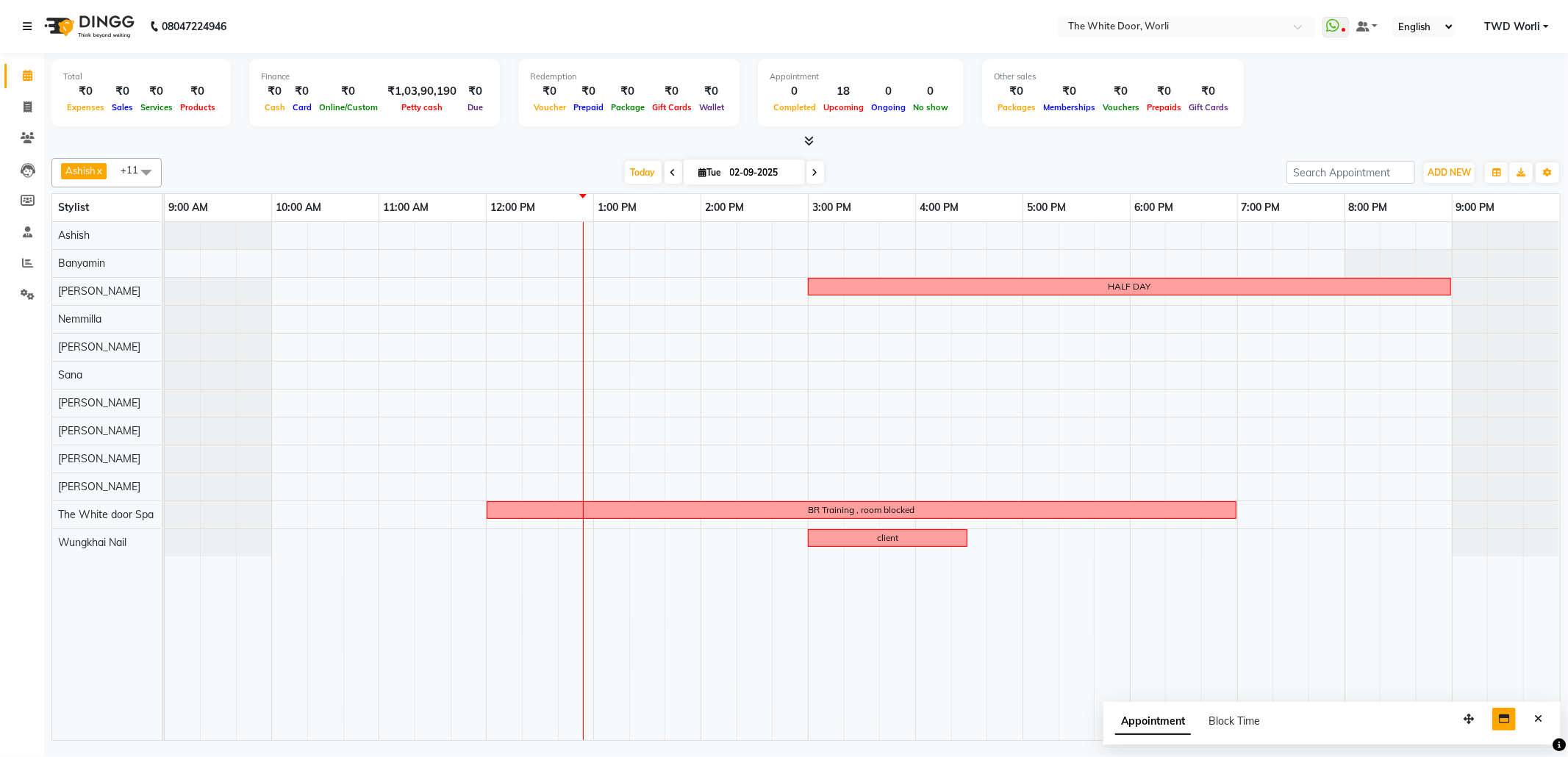
click at [25, 21] on link at bounding box center [30, 26] width 15 height 41
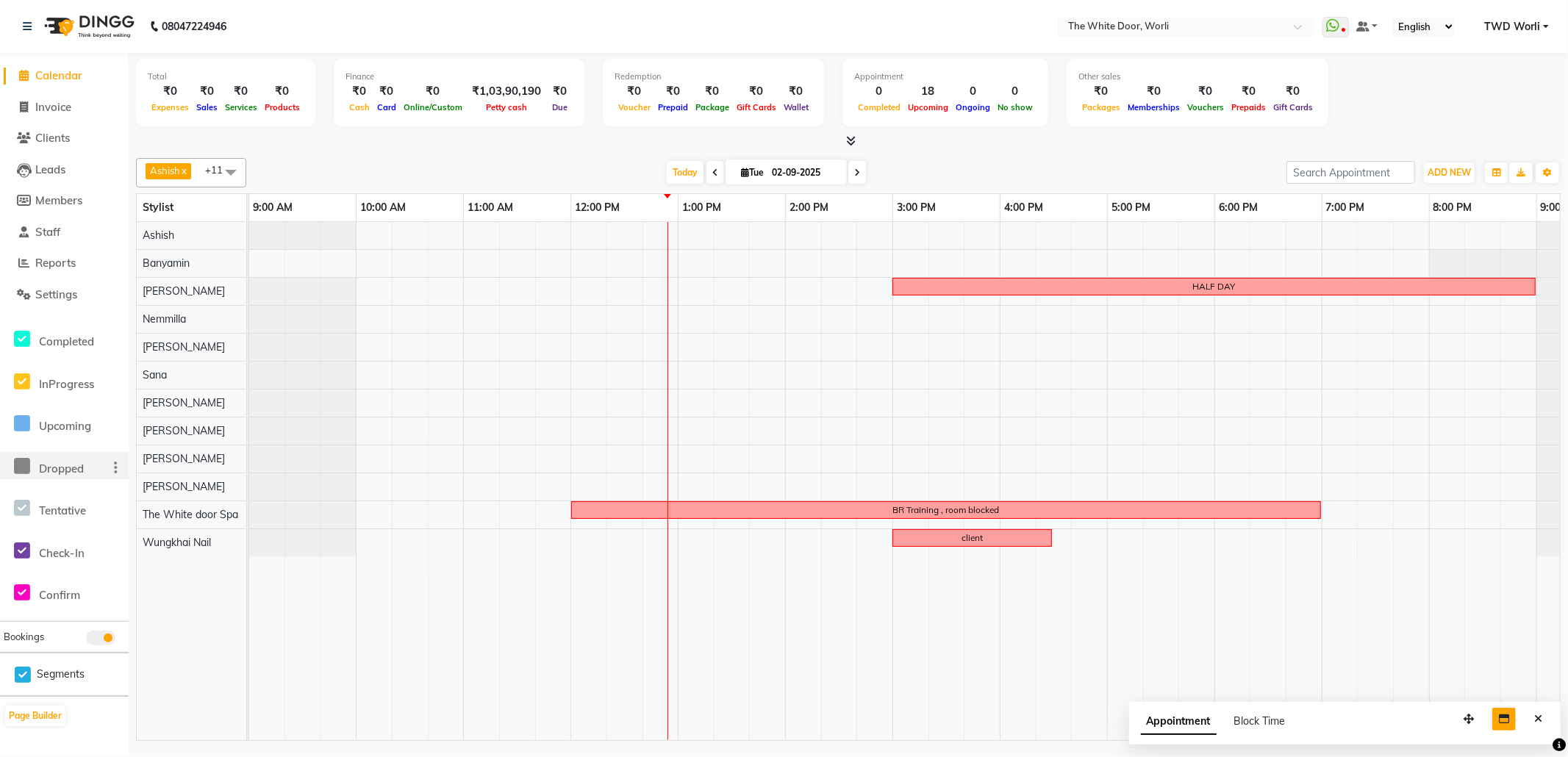
click at [15, 477] on span at bounding box center [22, 465] width 22 height 28
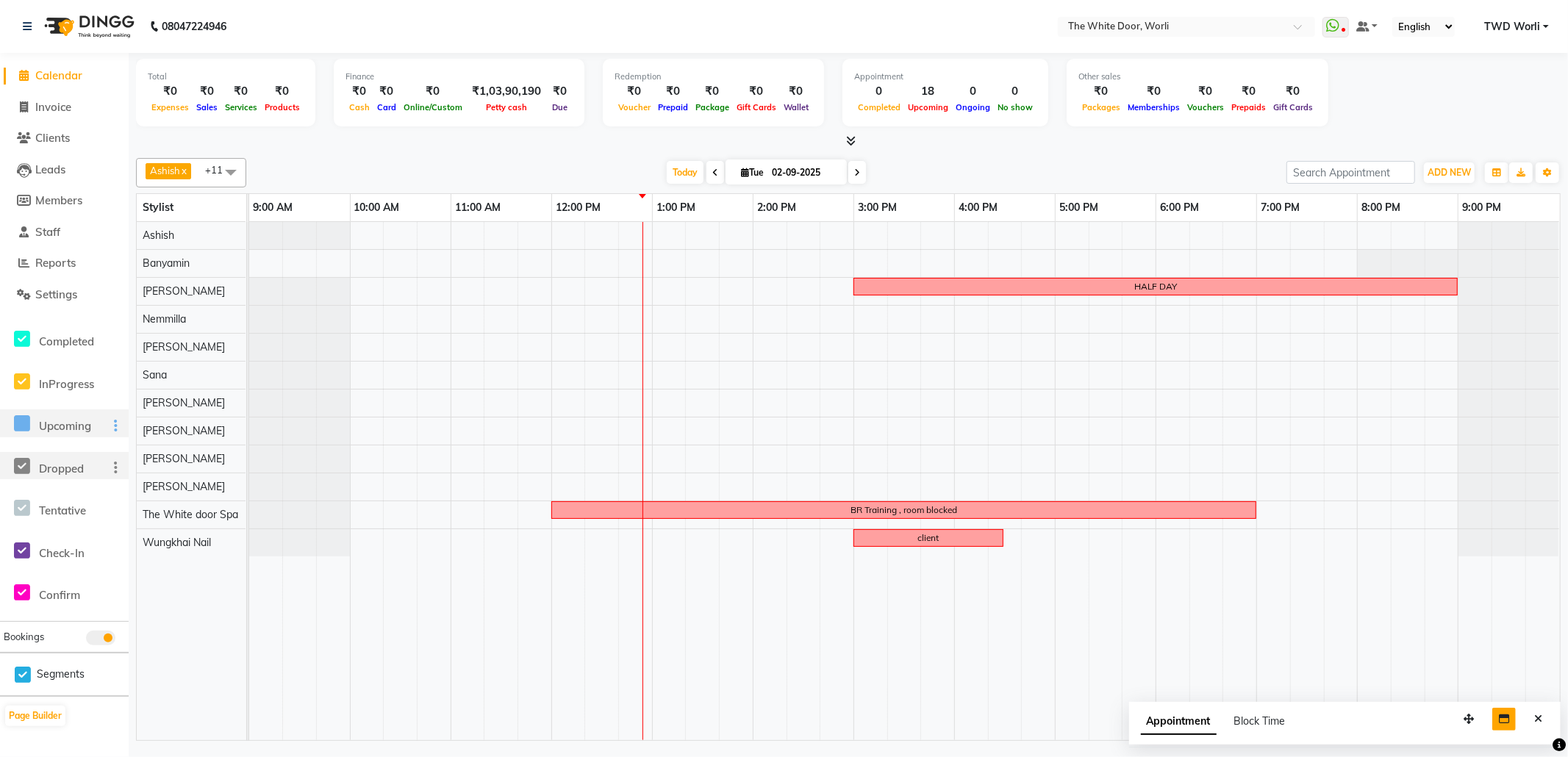
click at [15, 421] on icon at bounding box center [22, 423] width 16 height 18
click at [15, 462] on icon at bounding box center [22, 466] width 16 height 18
click at [280, 34] on nav "08047224946 Select Location × The White Door, Worli WhatsApp Status ✕ Status: D…" at bounding box center [784, 26] width 1568 height 53
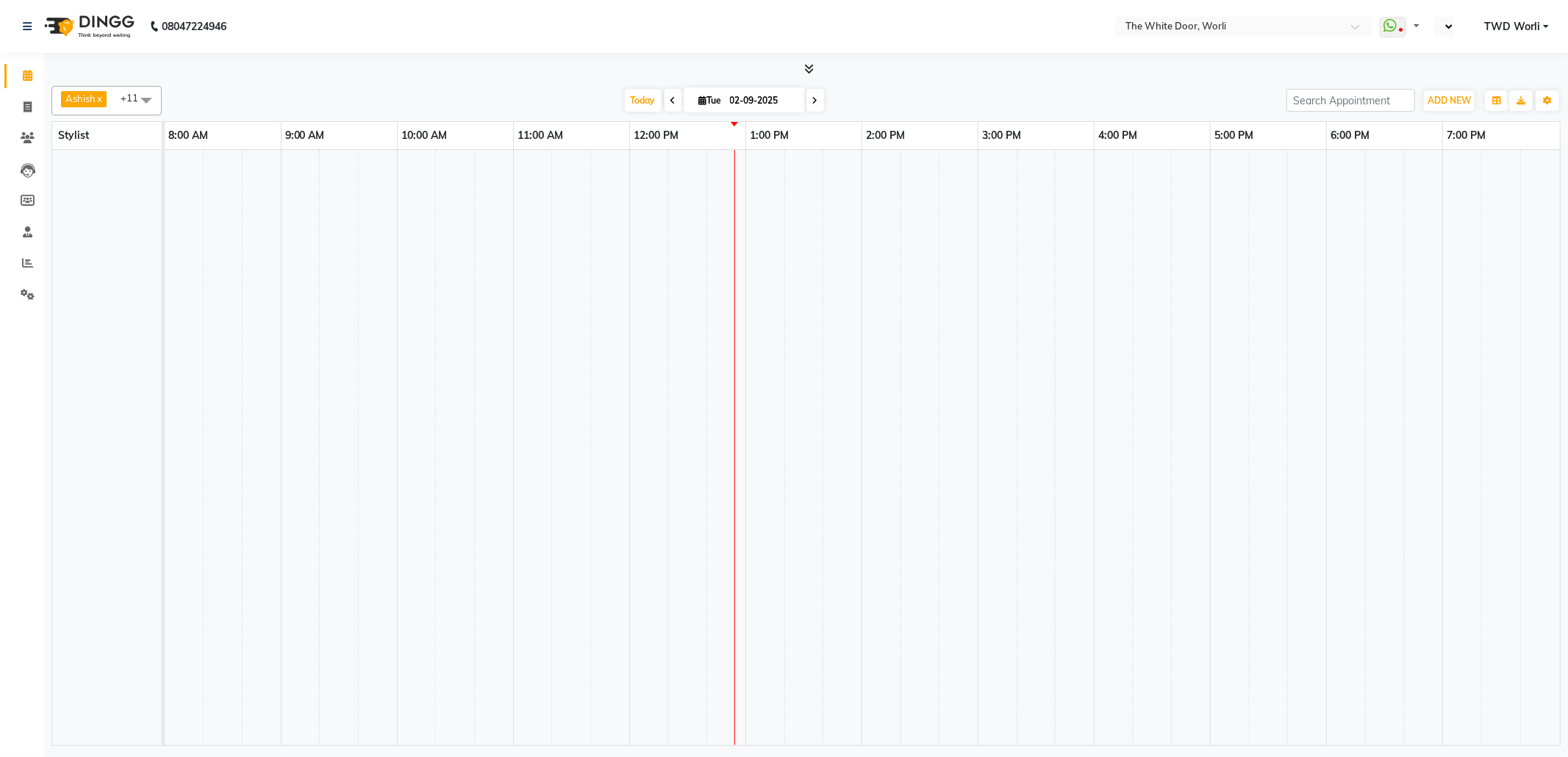
select select "en"
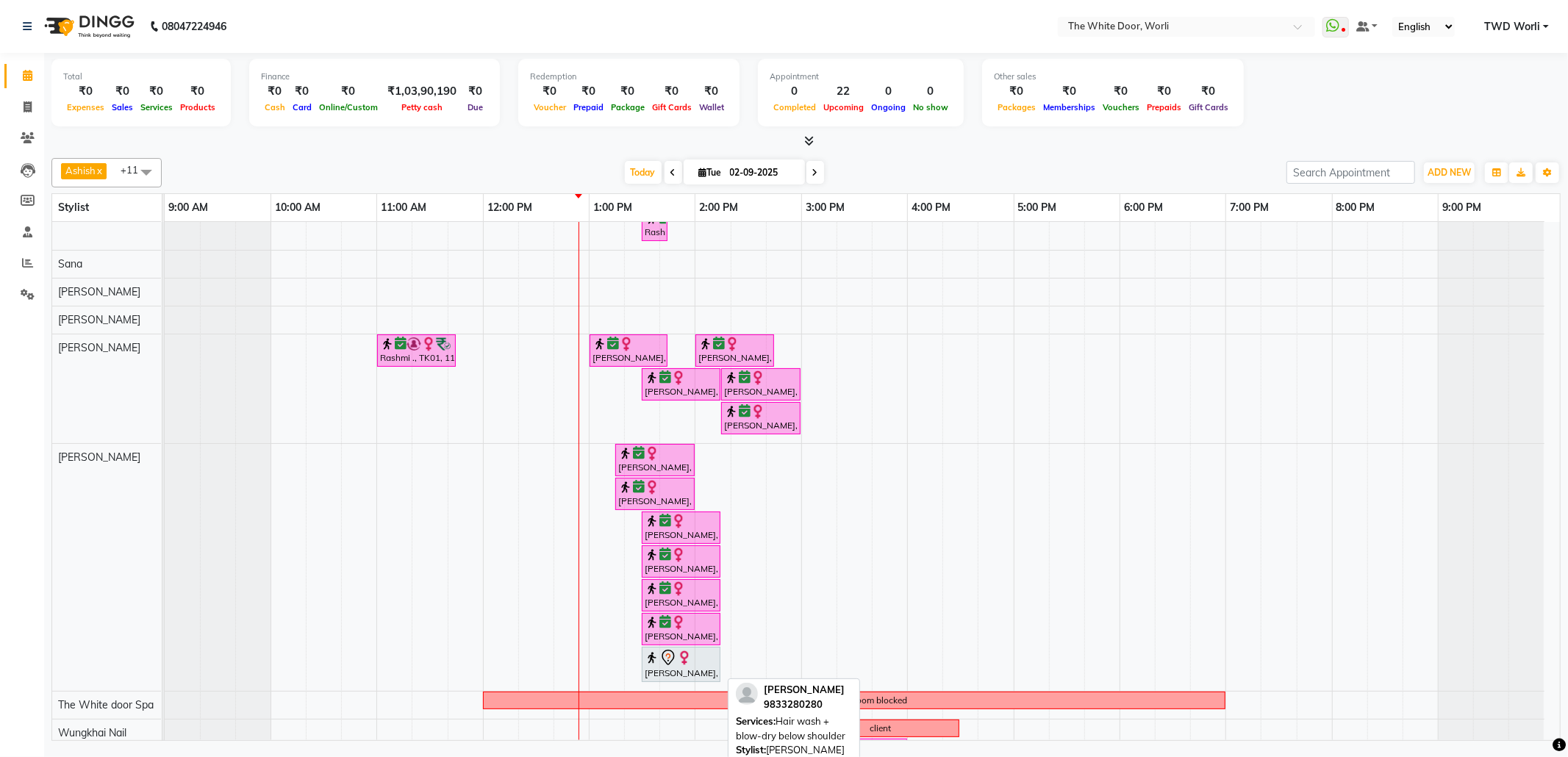
scroll to position [230, 0]
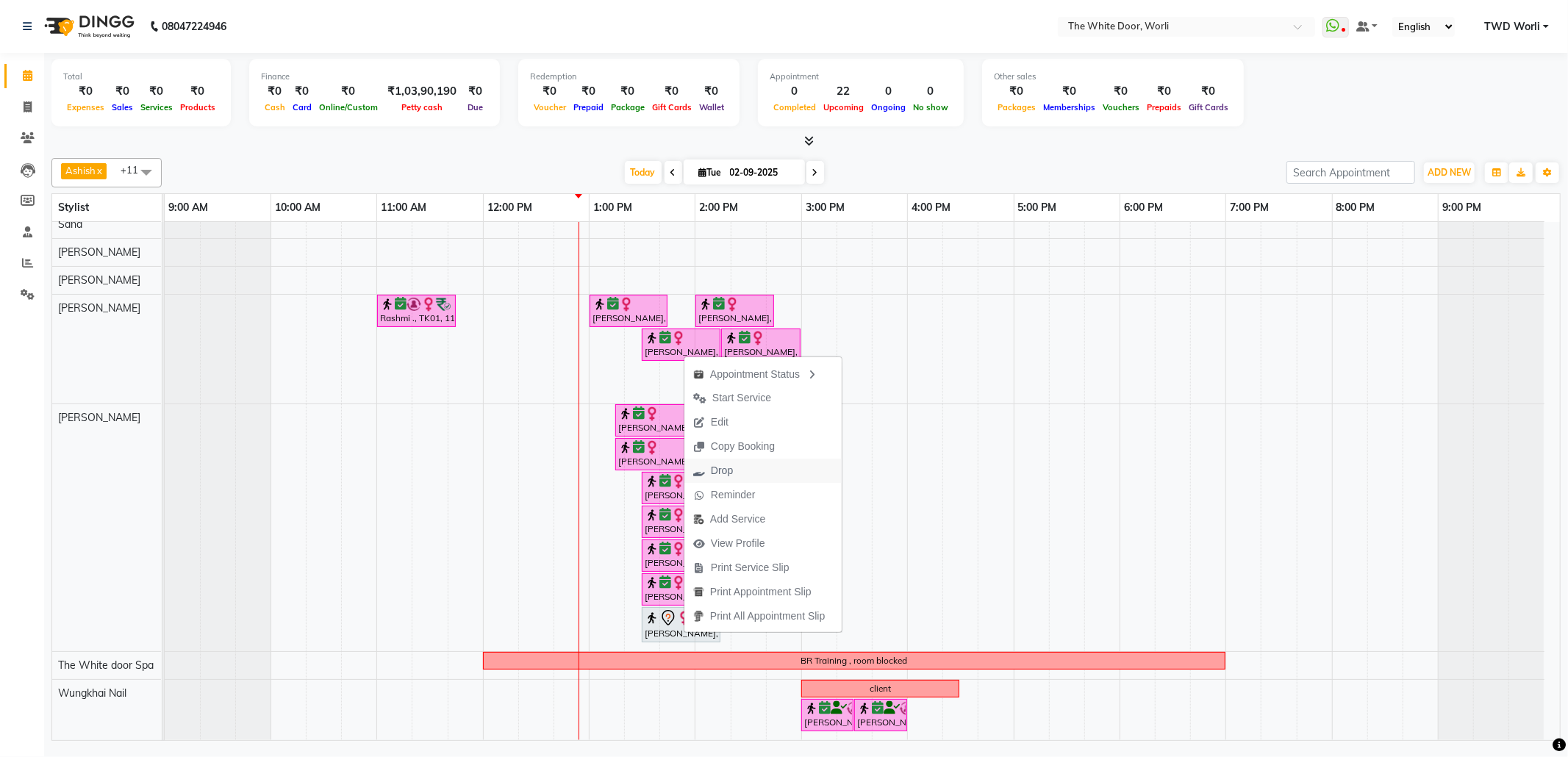
click at [732, 468] on span "Drop" at bounding box center [722, 470] width 22 height 15
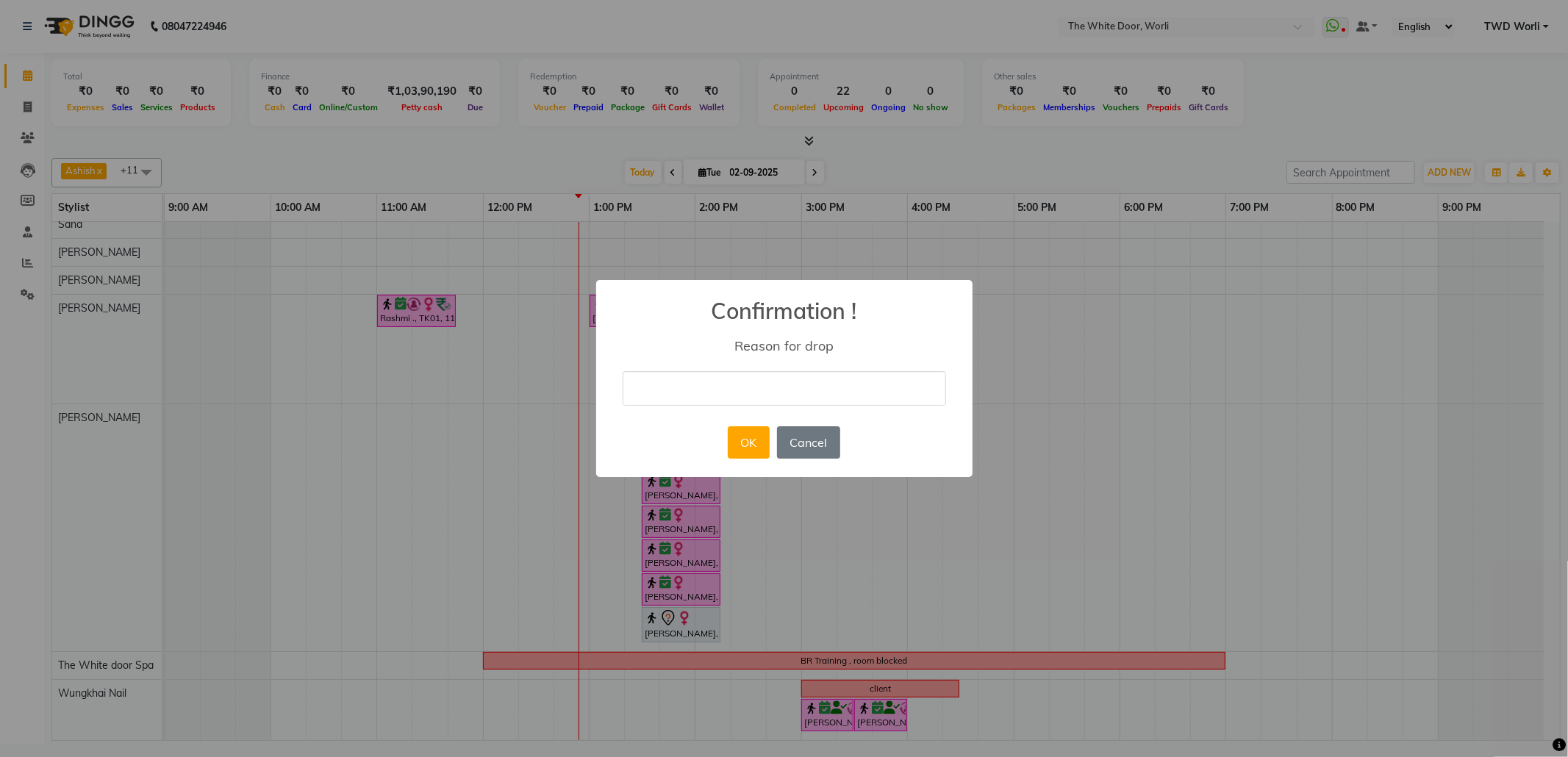
click at [747, 385] on input "text" at bounding box center [785, 388] width 324 height 34
type input "client cancelled"
click at [747, 444] on button "OK" at bounding box center [749, 442] width 42 height 33
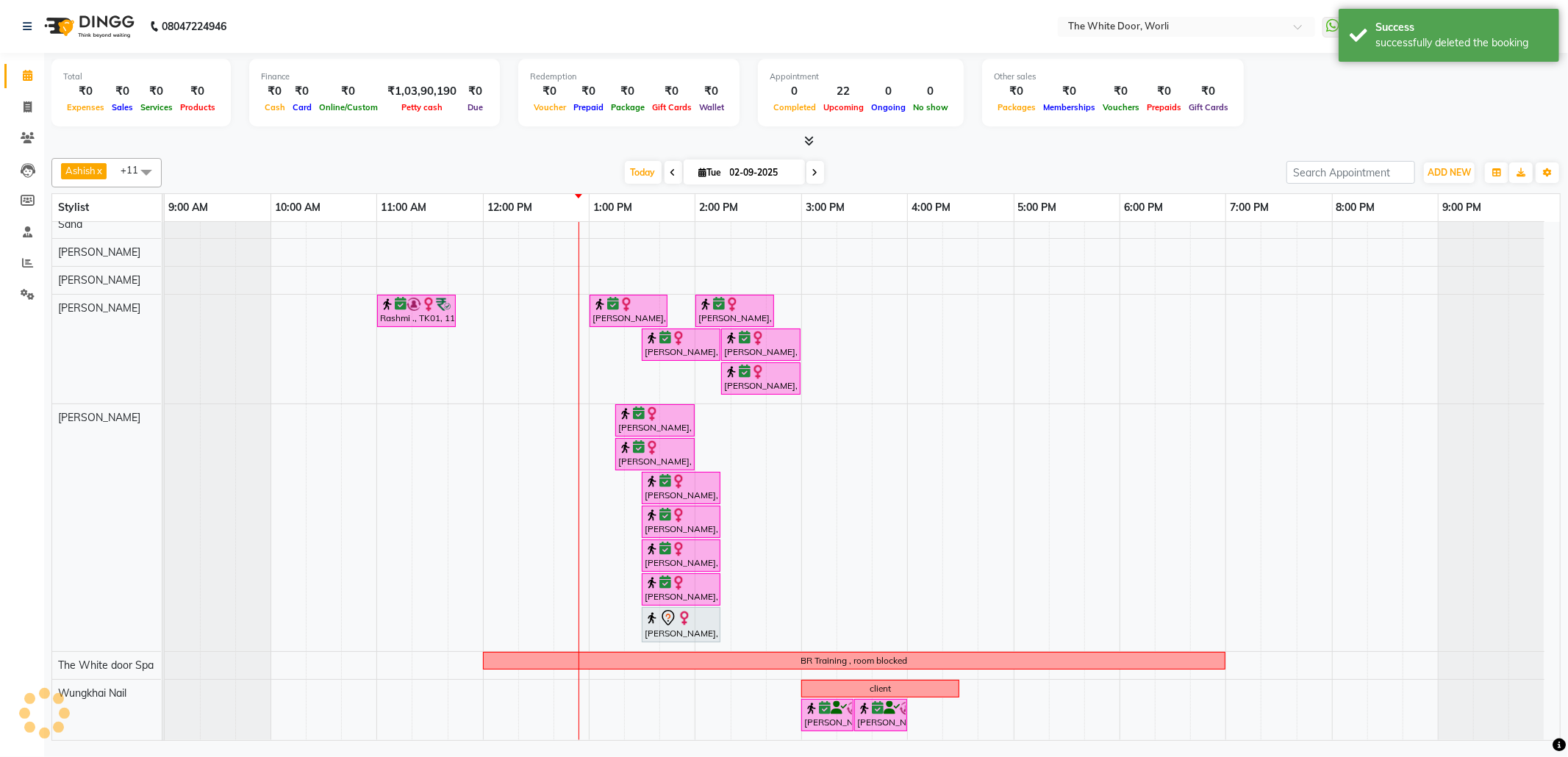
scroll to position [193, 0]
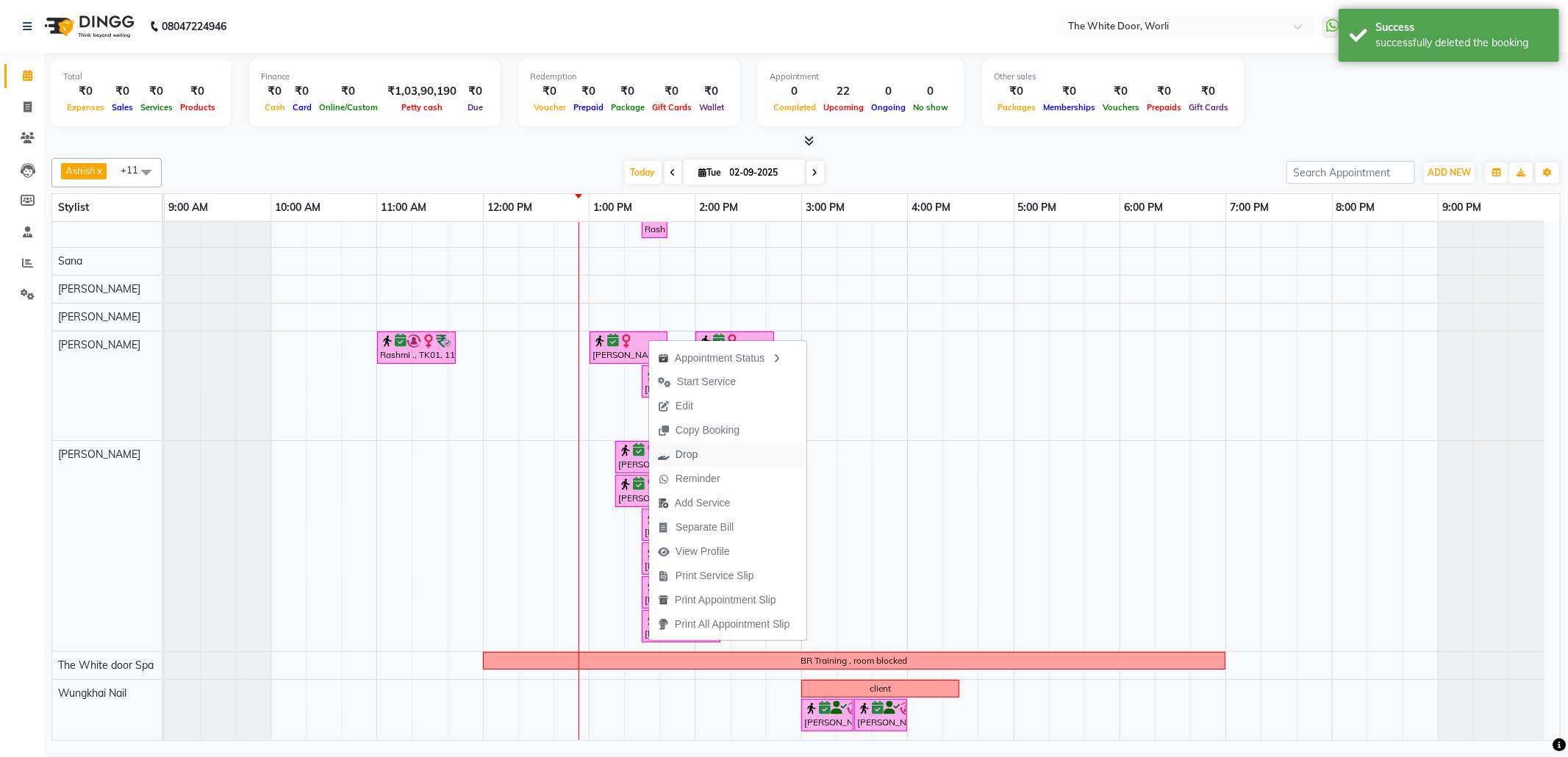
click at [697, 456] on span "Drop" at bounding box center [687, 454] width 22 height 15
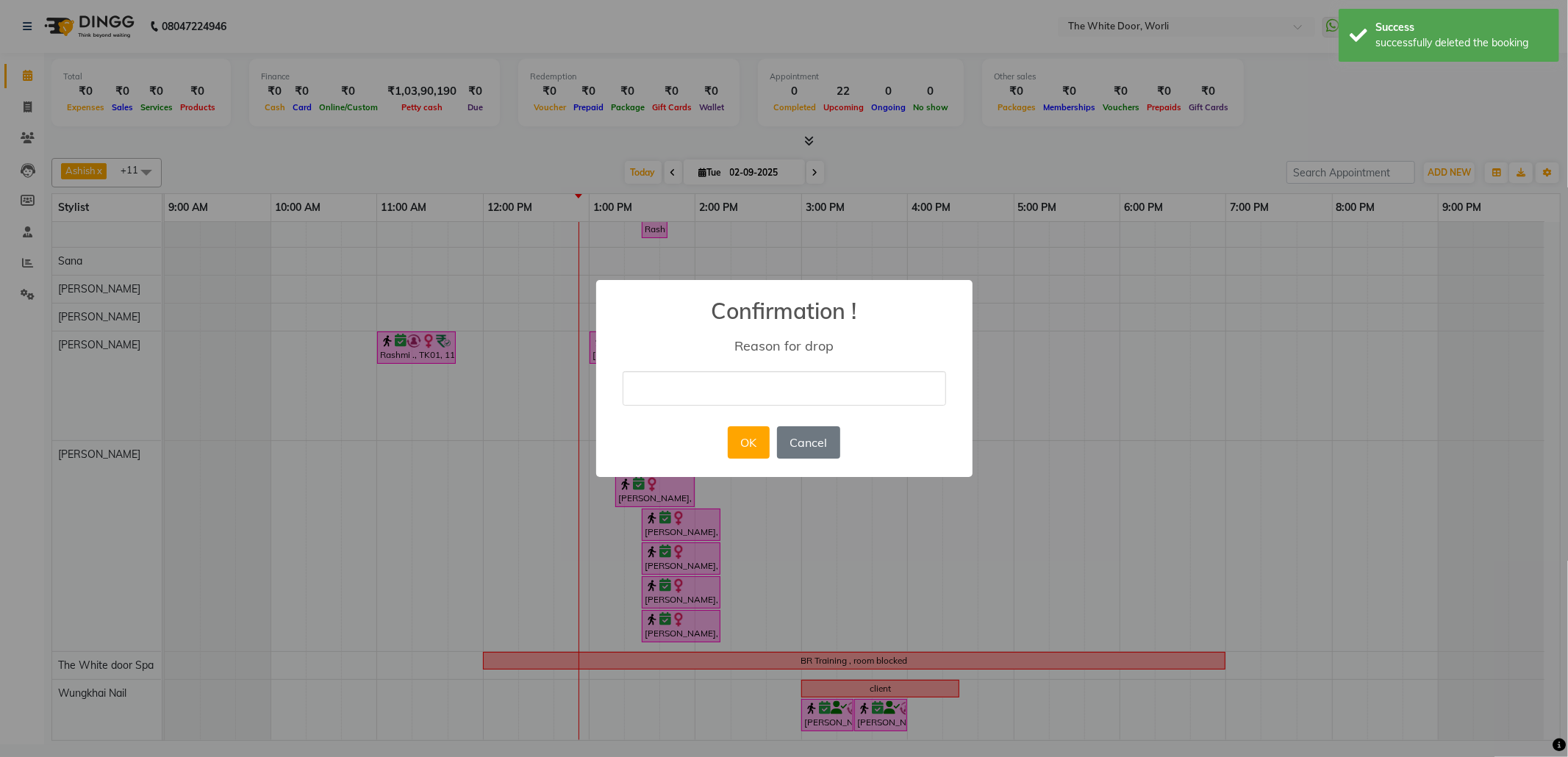
drag, startPoint x: 744, startPoint y: 381, endPoint x: 730, endPoint y: 388, distance: 15.7
click at [744, 380] on input "text" at bounding box center [785, 388] width 324 height 34
type input "client cancelled"
click at [748, 444] on button "OK" at bounding box center [749, 442] width 42 height 33
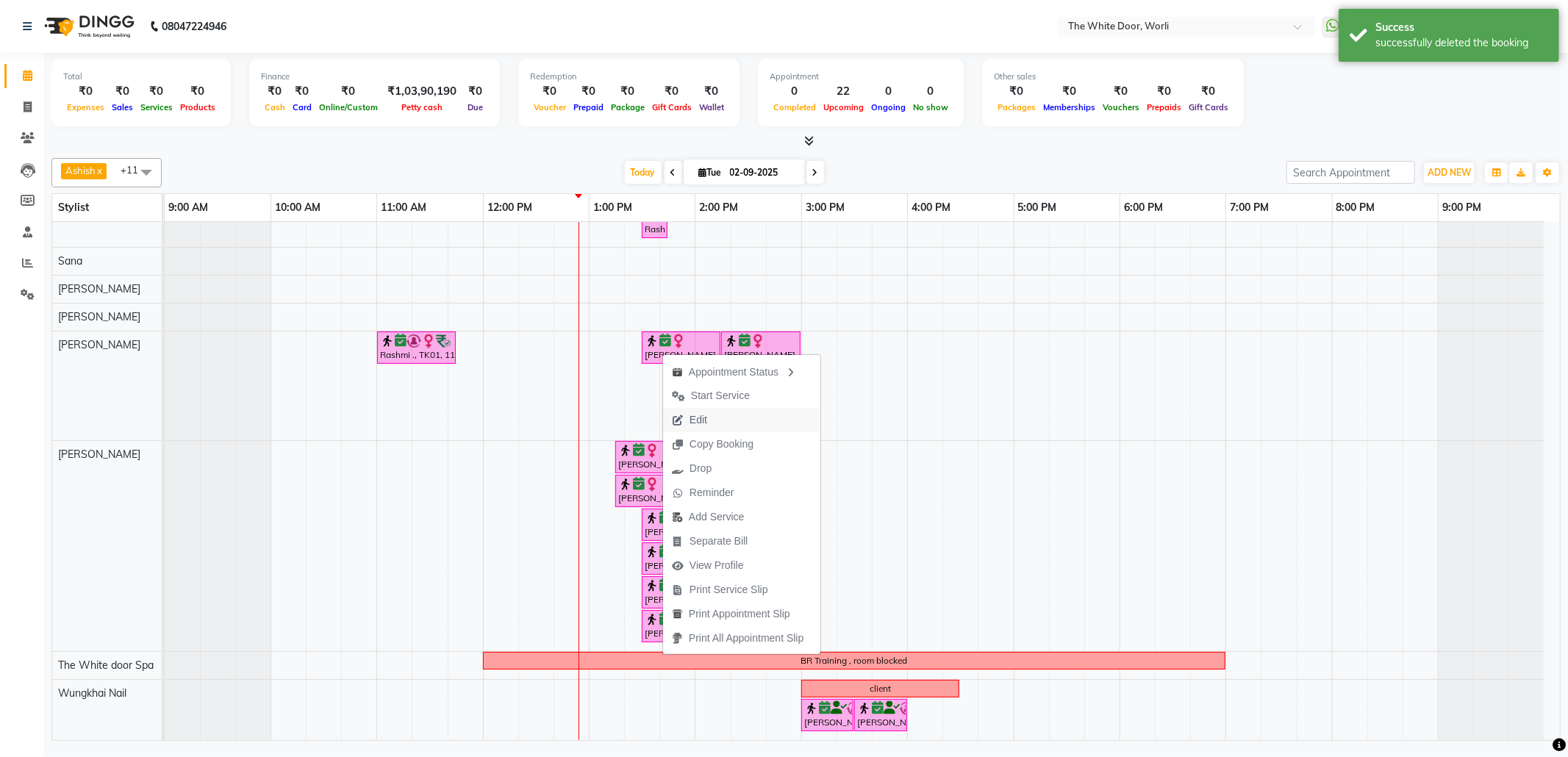
click at [721, 422] on button "Edit" at bounding box center [742, 420] width 158 height 24
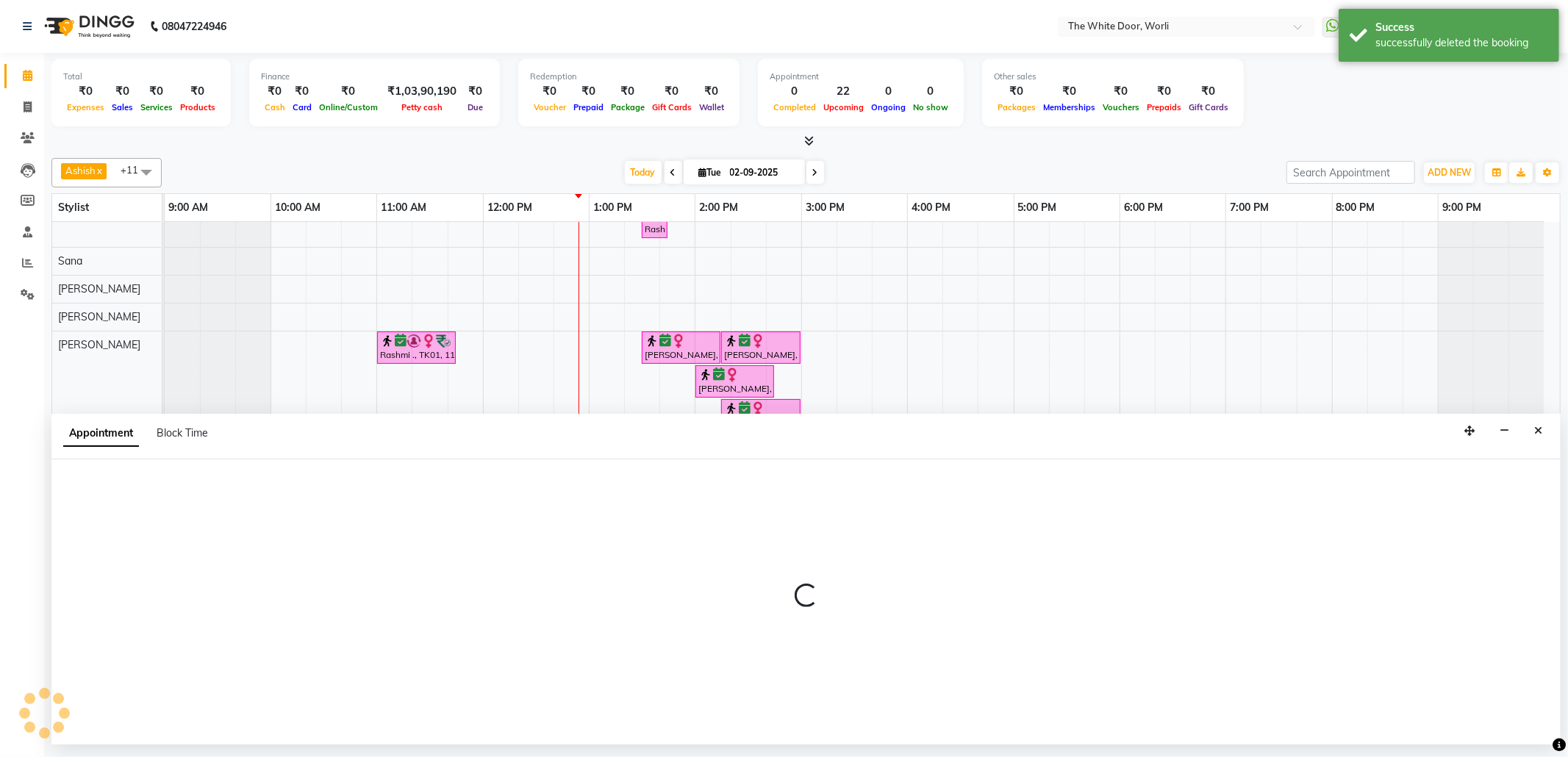
select select "tentative"
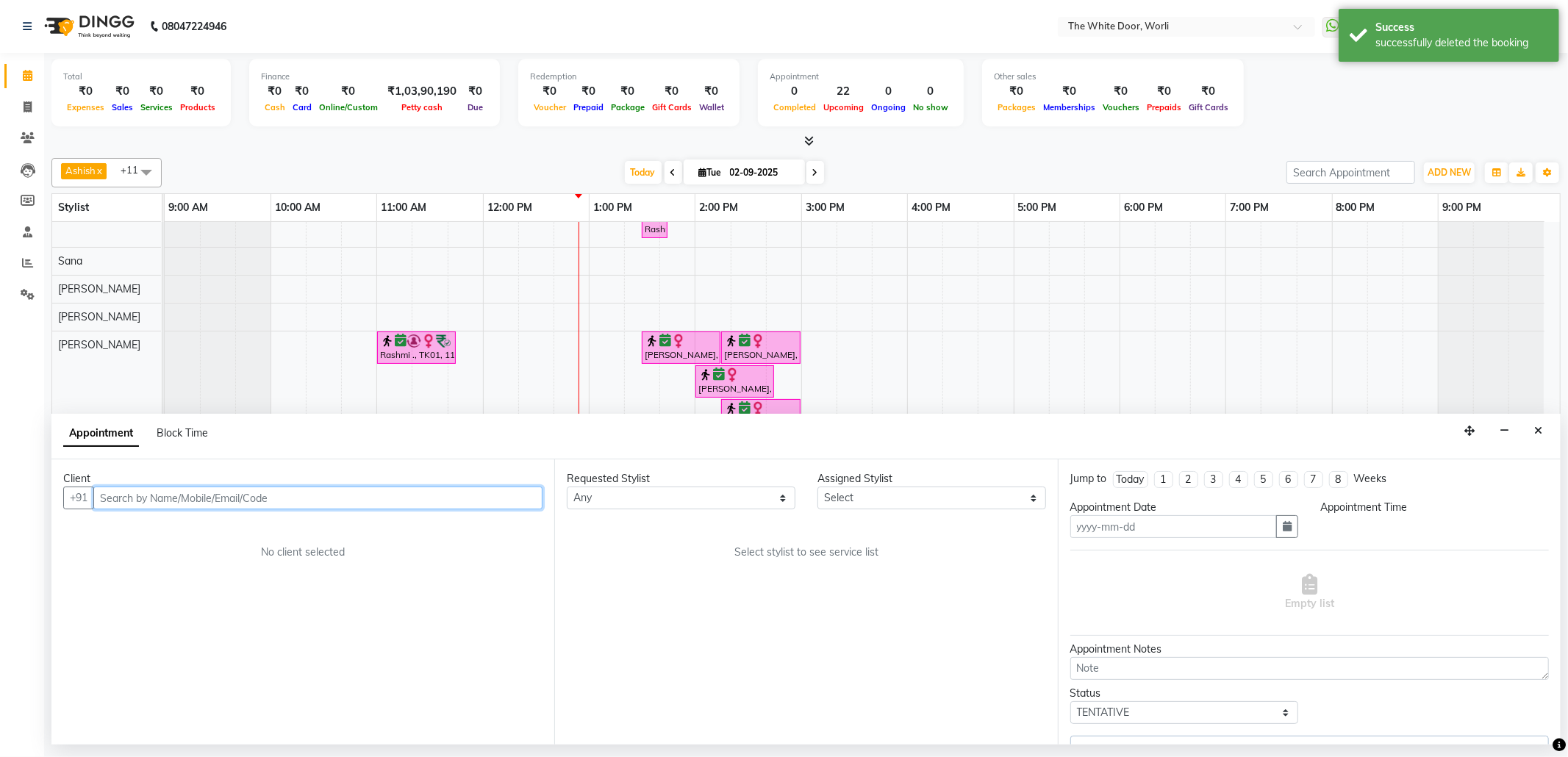
type input "02-09-2025"
select select "confirm booking"
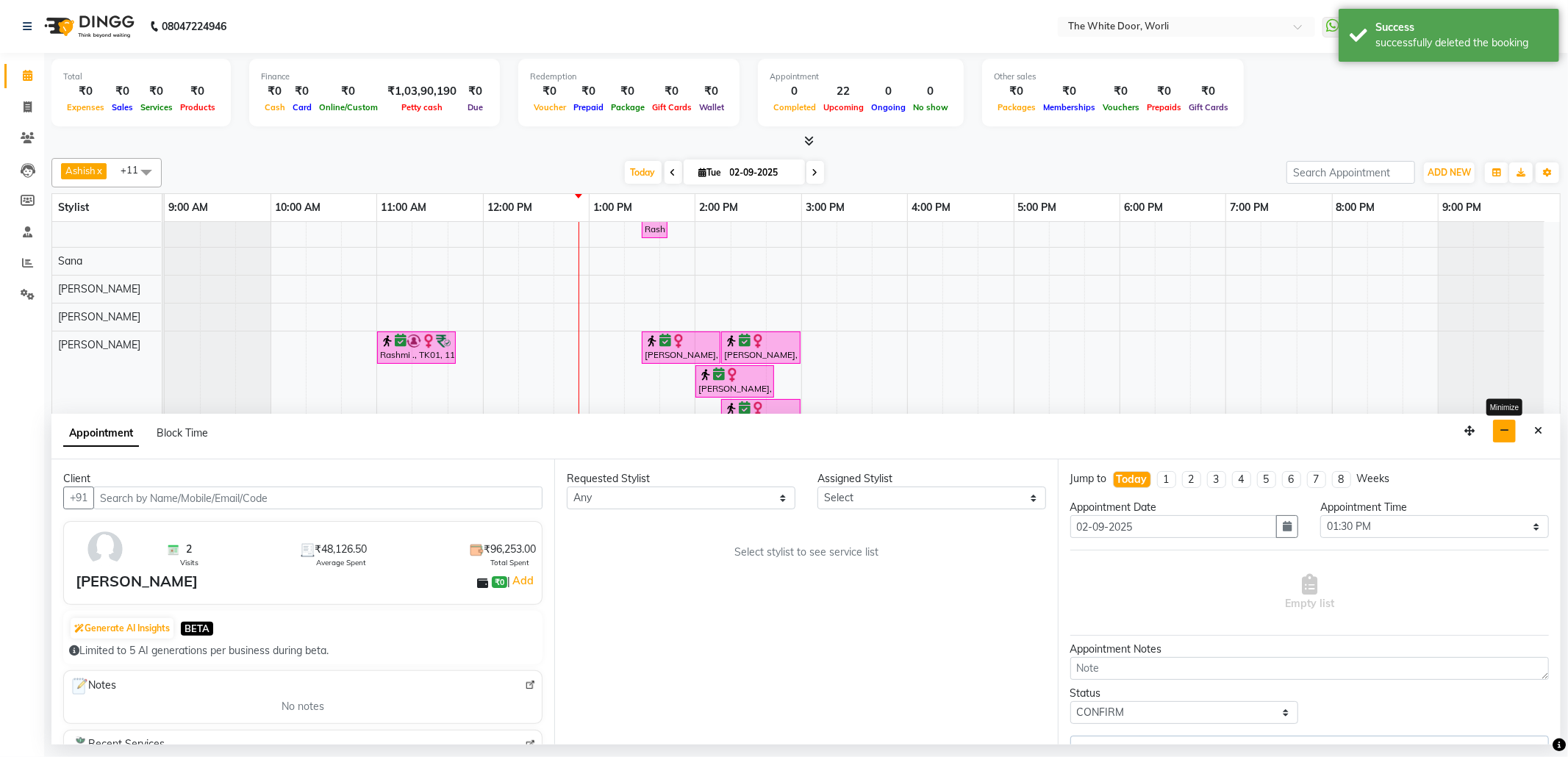
click at [1503, 433] on icon "button" at bounding box center [1503, 431] width 9 height 10
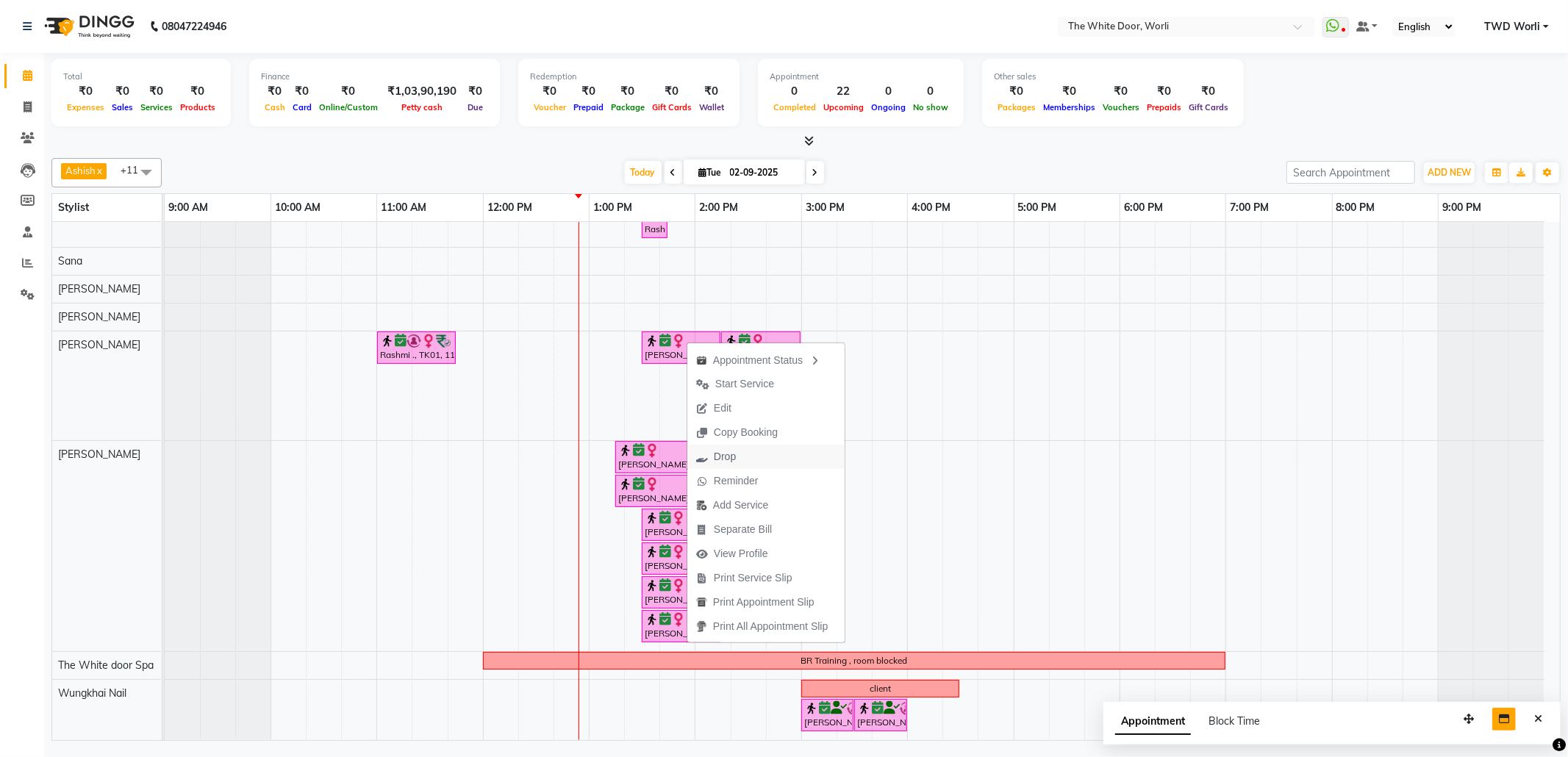
click at [719, 454] on span "Drop" at bounding box center [724, 457] width 22 height 15
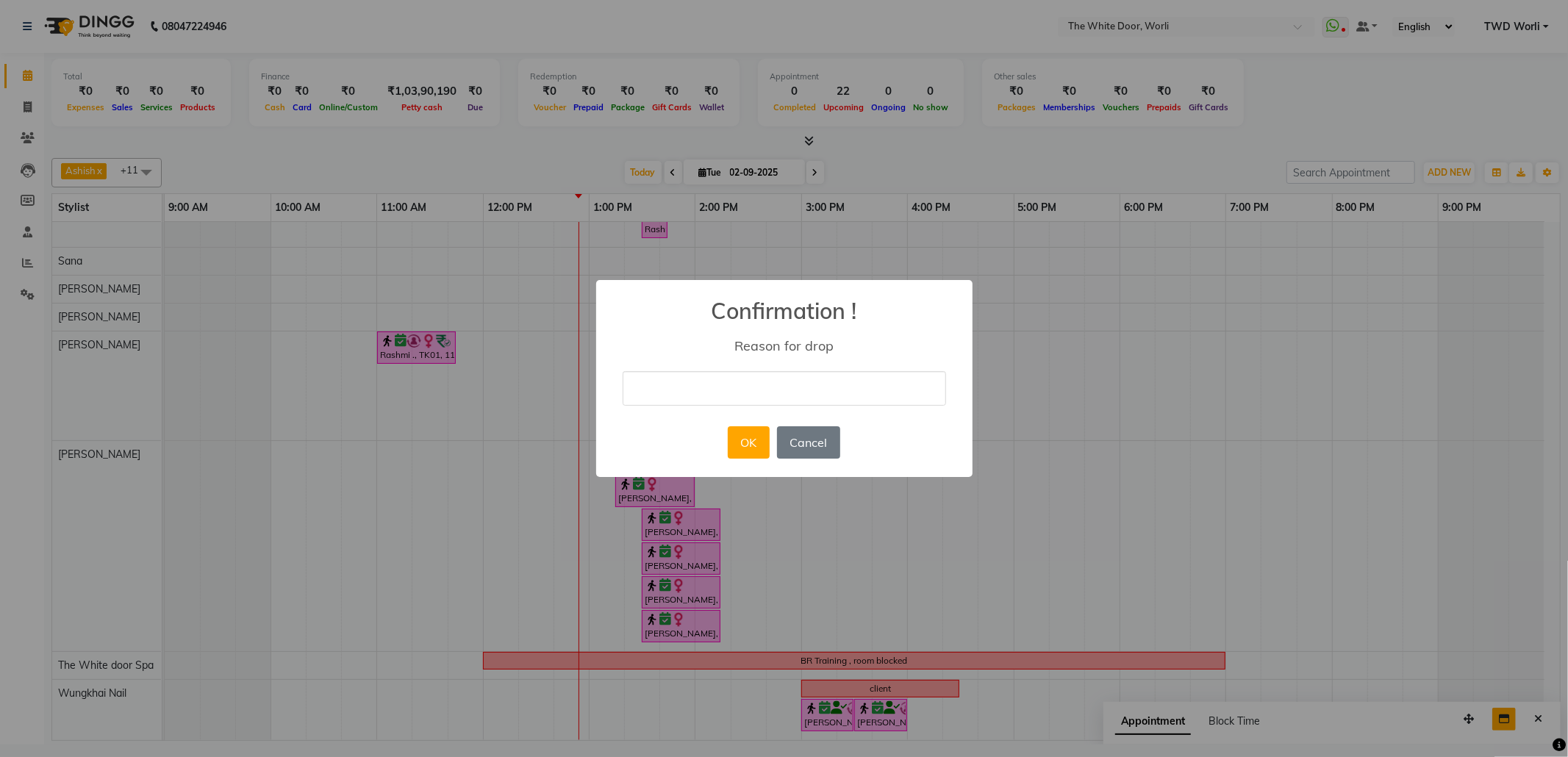
click at [753, 386] on input "text" at bounding box center [785, 388] width 324 height 34
type input "duplicate"
click at [736, 441] on button "OK" at bounding box center [749, 442] width 42 height 33
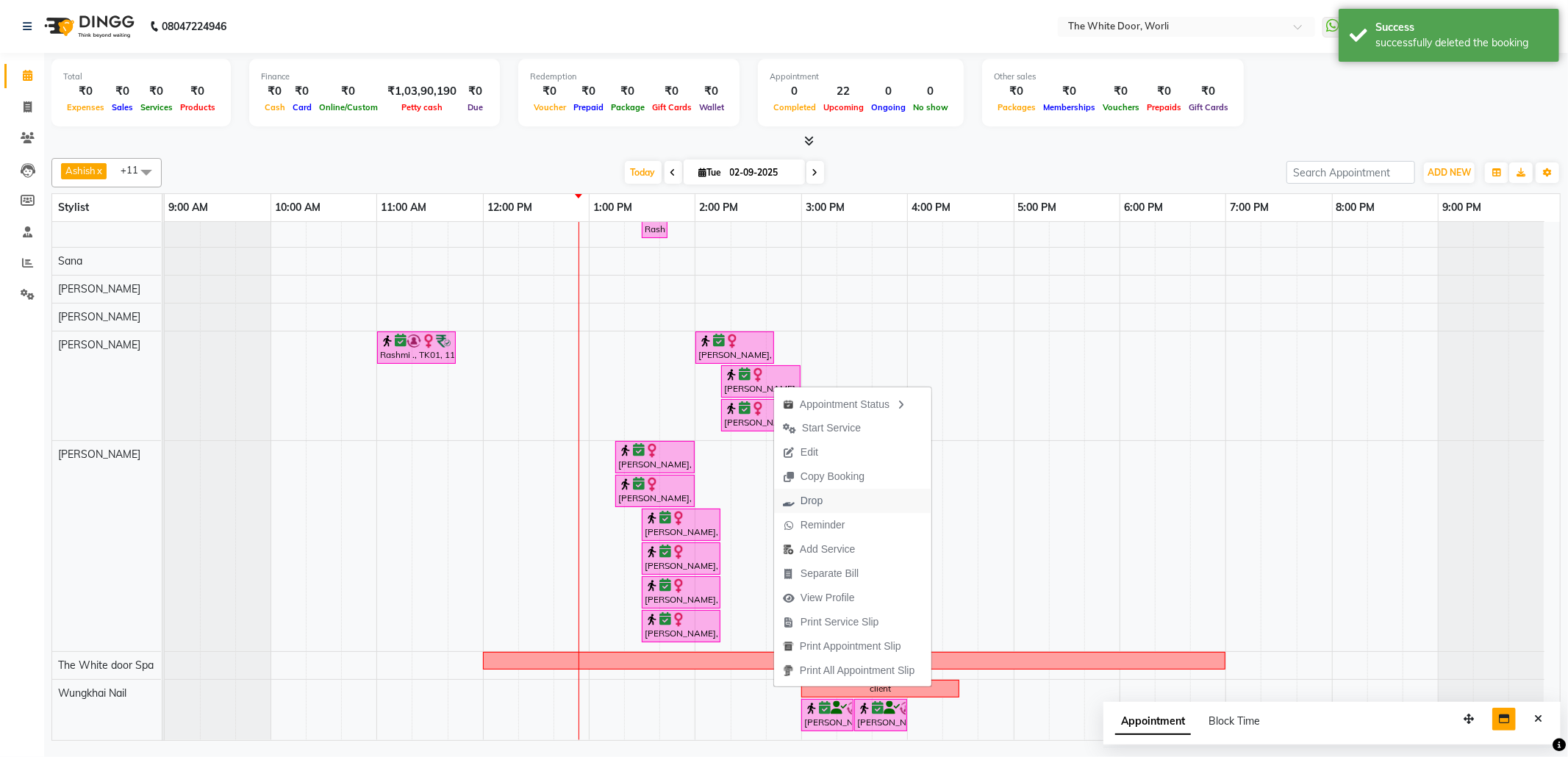
click at [821, 500] on span "Drop" at bounding box center [812, 500] width 22 height 15
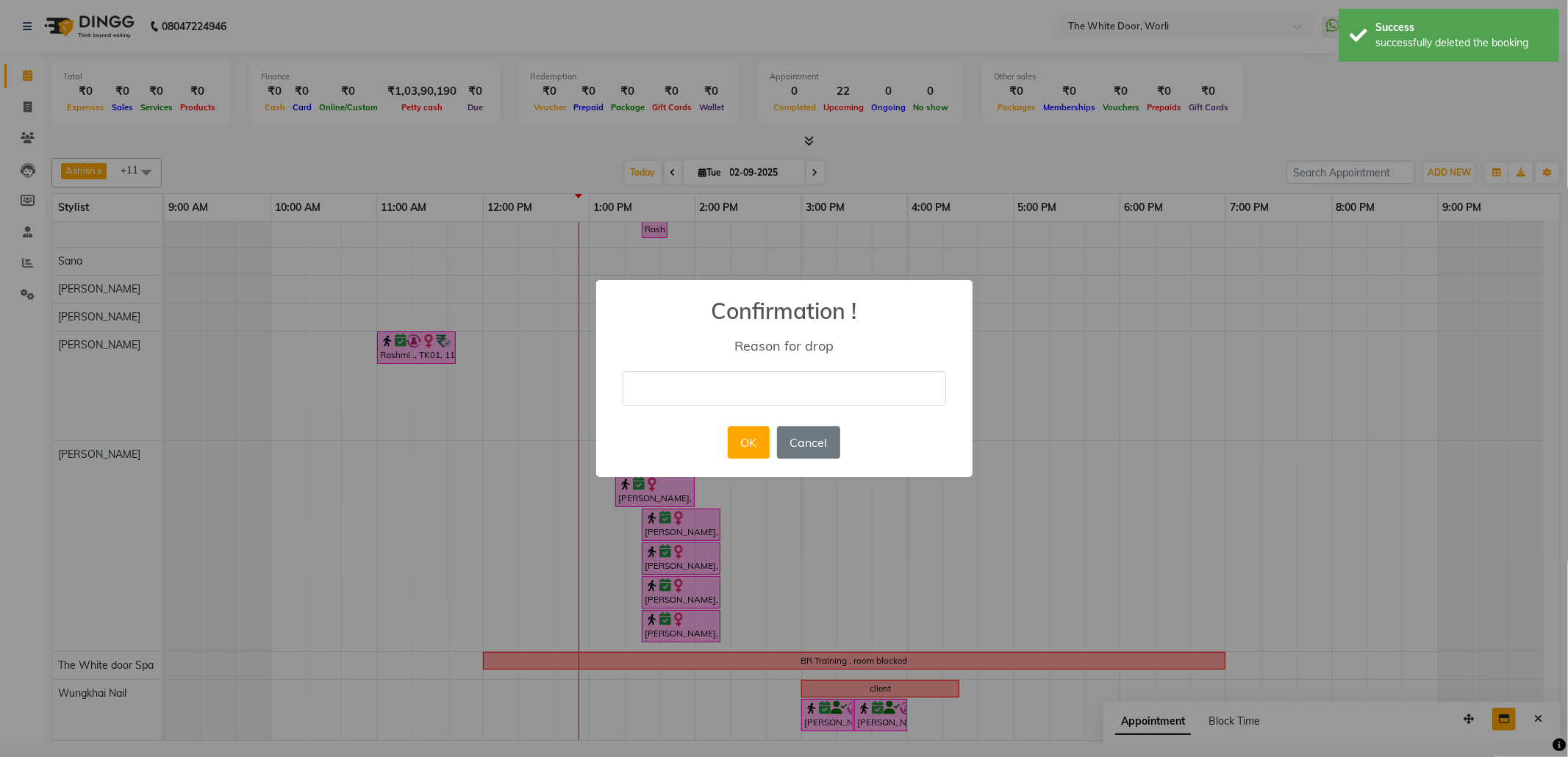
drag, startPoint x: 763, startPoint y: 382, endPoint x: 713, endPoint y: 386, distance: 50.2
click at [714, 386] on input "text" at bounding box center [785, 388] width 324 height 34
type input "duplicate"
click at [759, 442] on button "OK" at bounding box center [749, 442] width 42 height 33
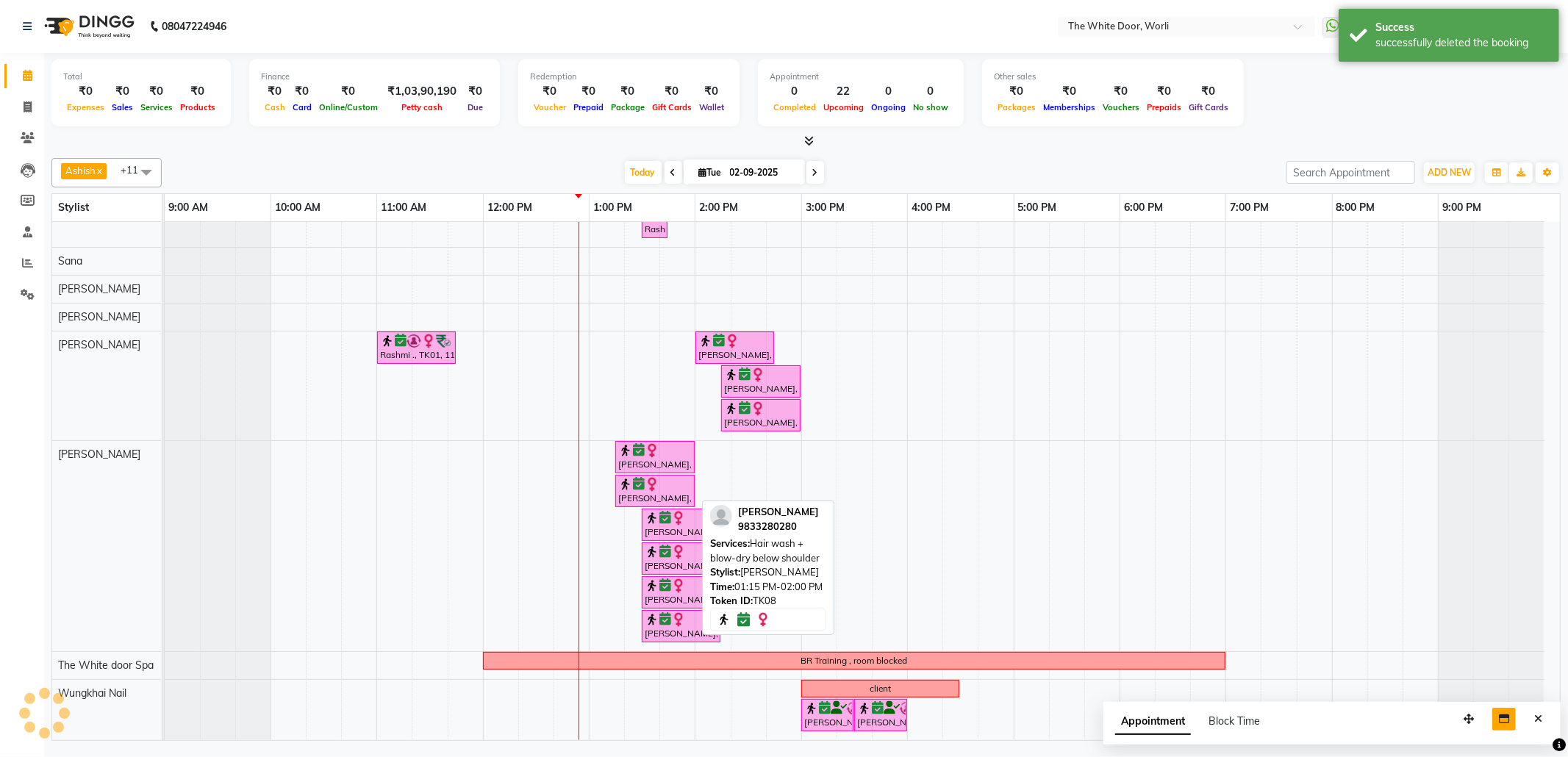
scroll to position [159, 0]
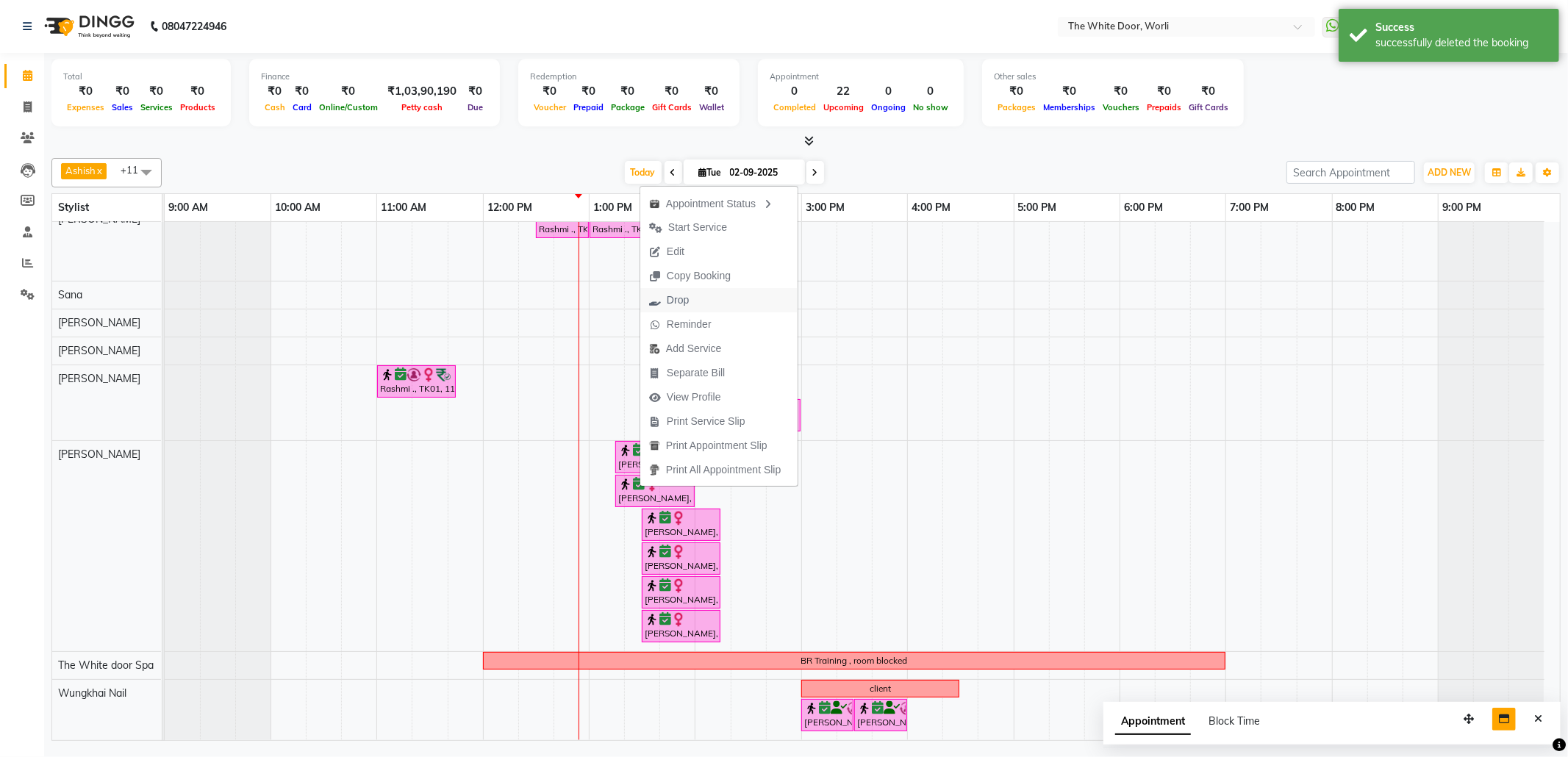
click at [692, 289] on span "Drop" at bounding box center [669, 300] width 57 height 24
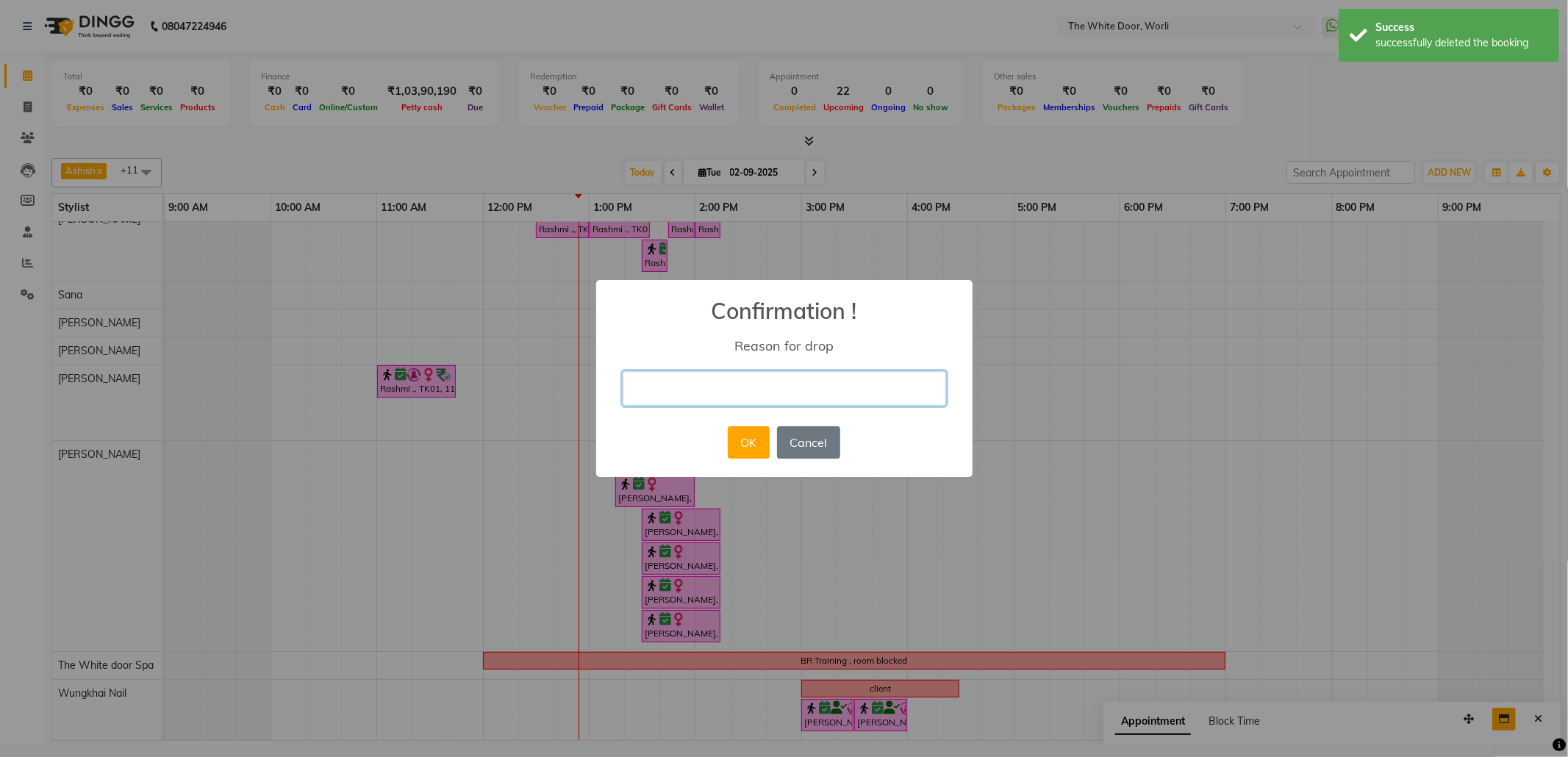
drag, startPoint x: 724, startPoint y: 377, endPoint x: 724, endPoint y: 389, distance: 12.0
drag, startPoint x: 724, startPoint y: 389, endPoint x: 747, endPoint y: 400, distance: 25.5
click at [748, 400] on input "text" at bounding box center [785, 388] width 324 height 34
type input "duplicate"
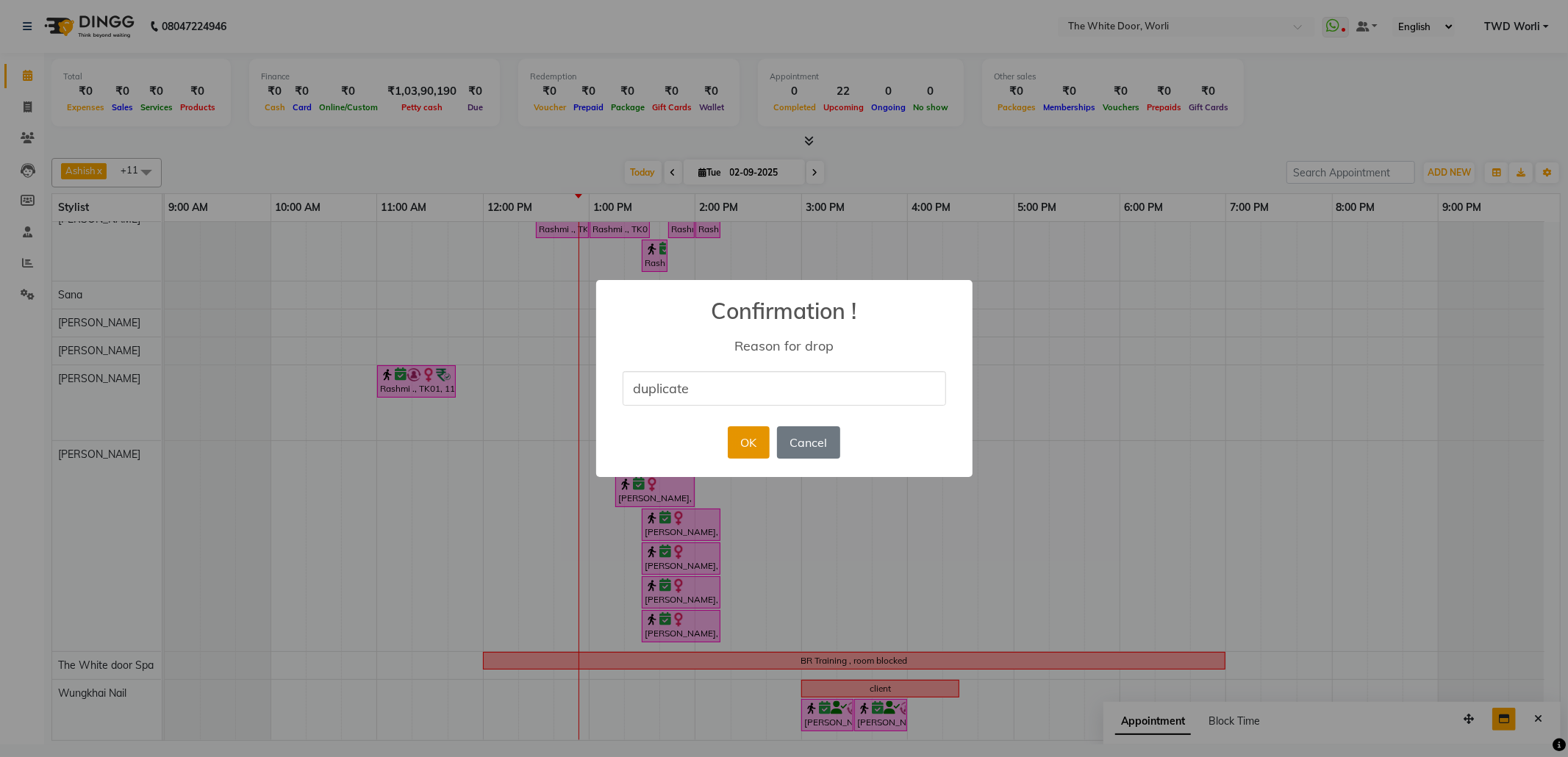
click at [735, 444] on button "OK" at bounding box center [749, 442] width 42 height 33
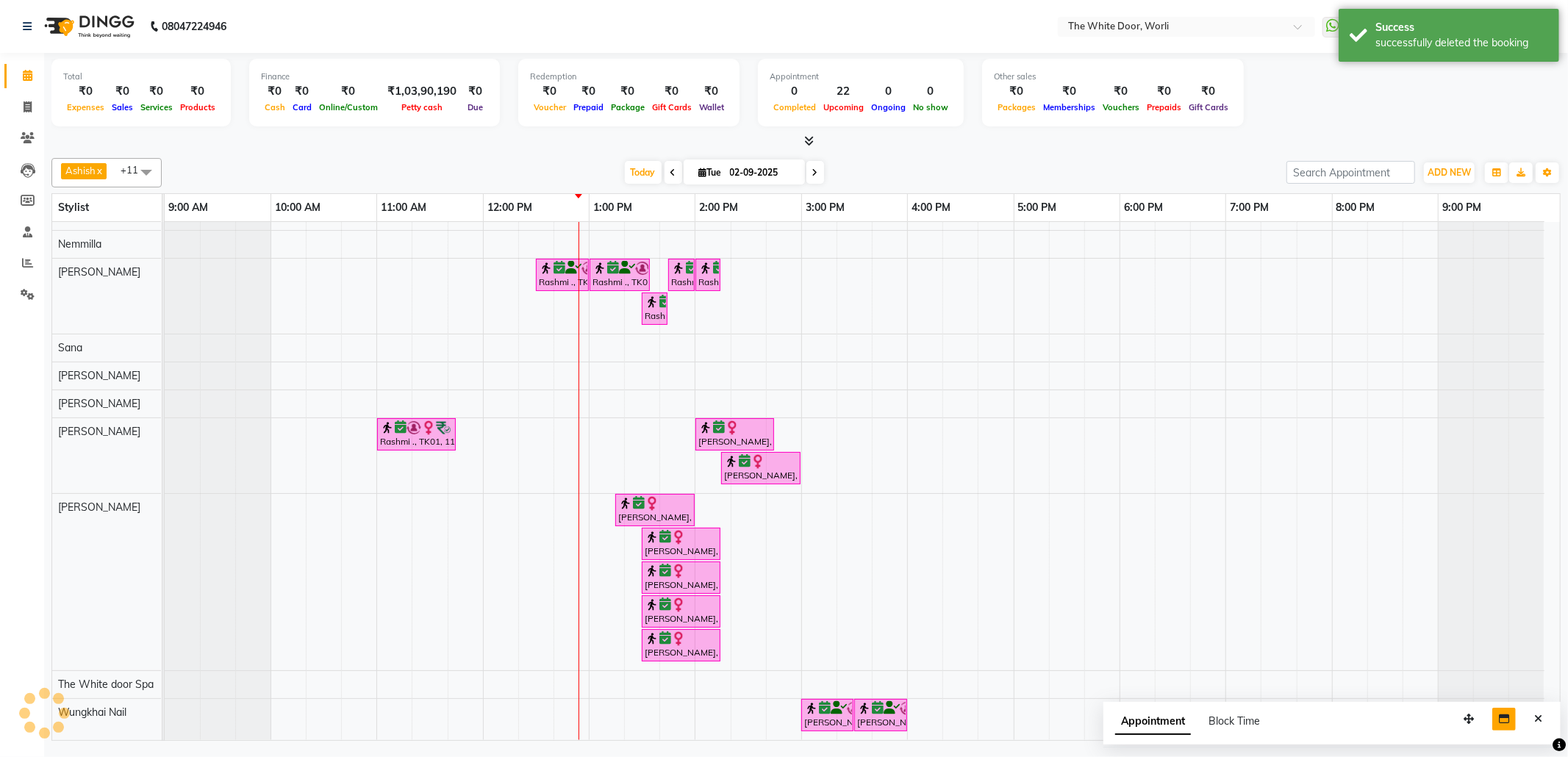
scroll to position [125, 0]
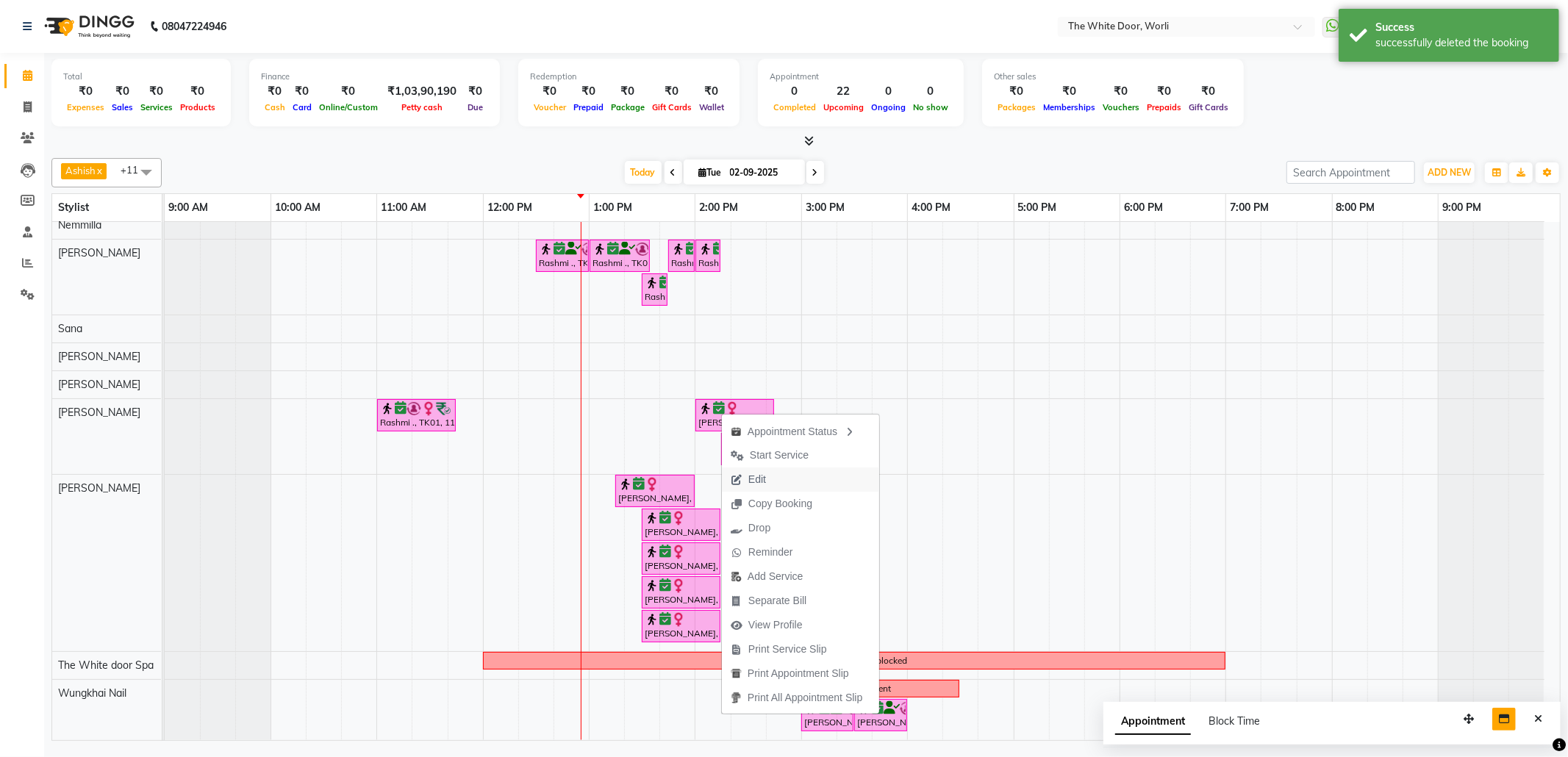
click at [748, 474] on span "Edit" at bounding box center [756, 480] width 18 height 15
select select "confirm booking"
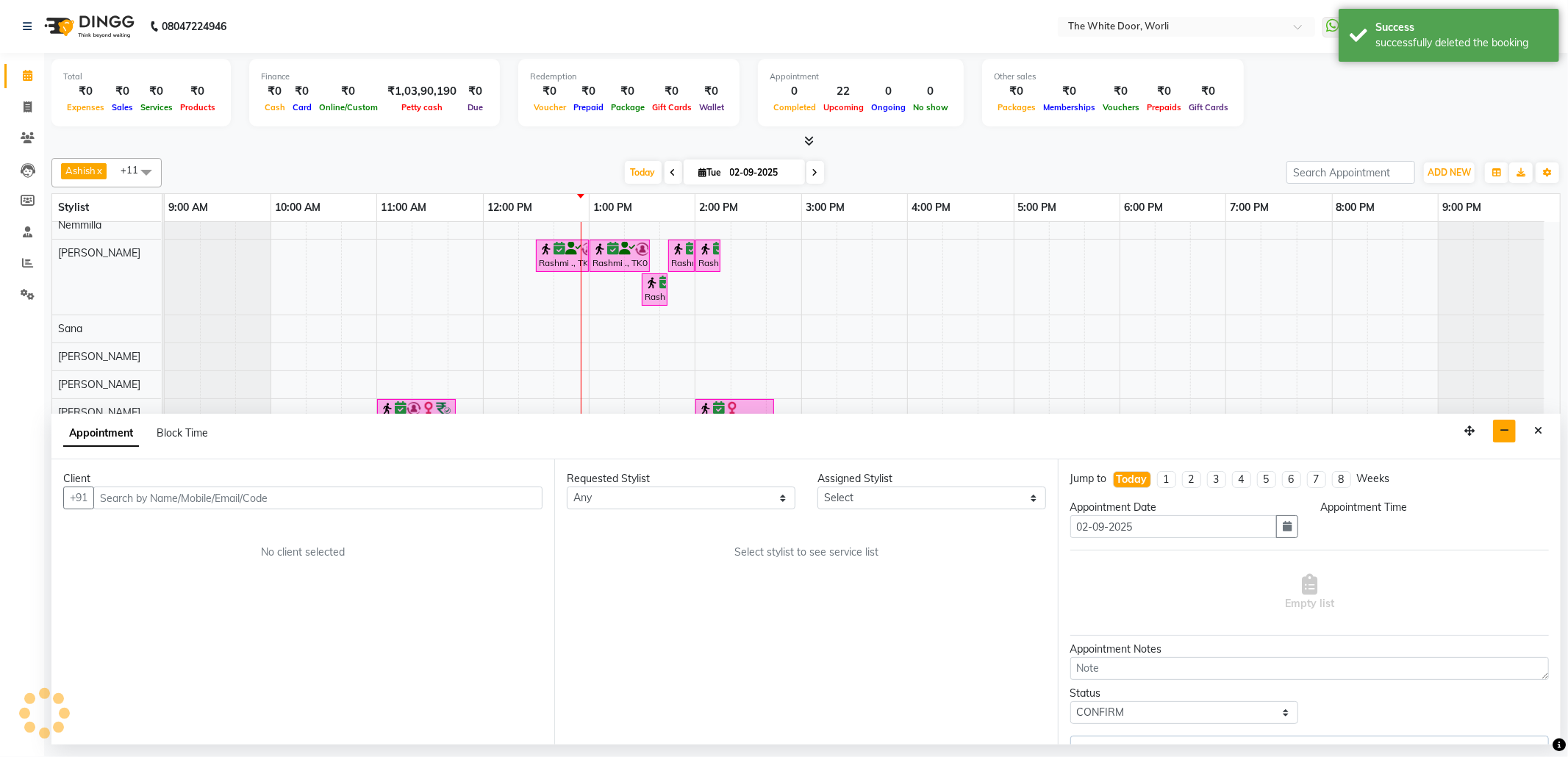
select select "840"
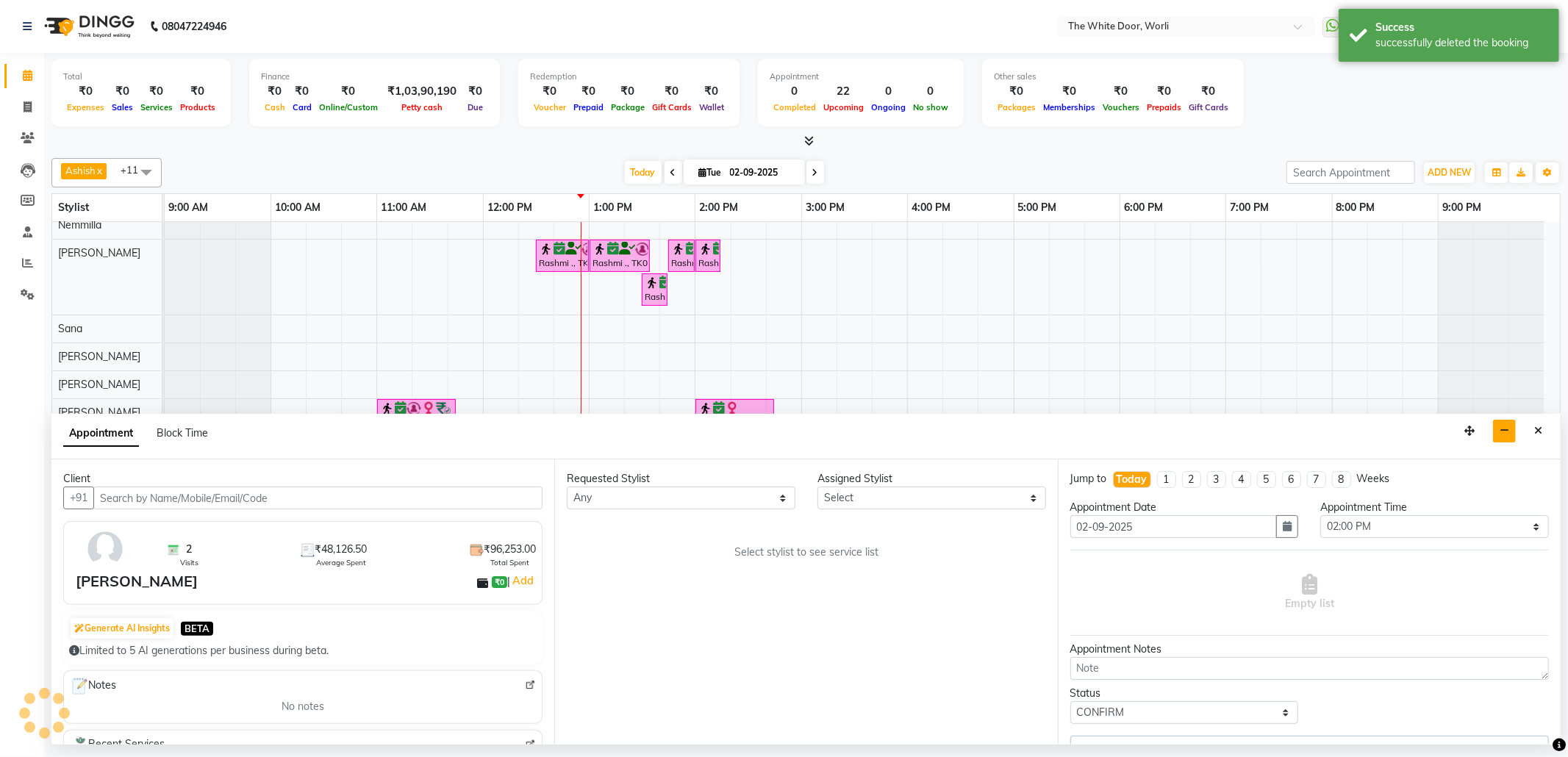
select select "83679"
select select "1664"
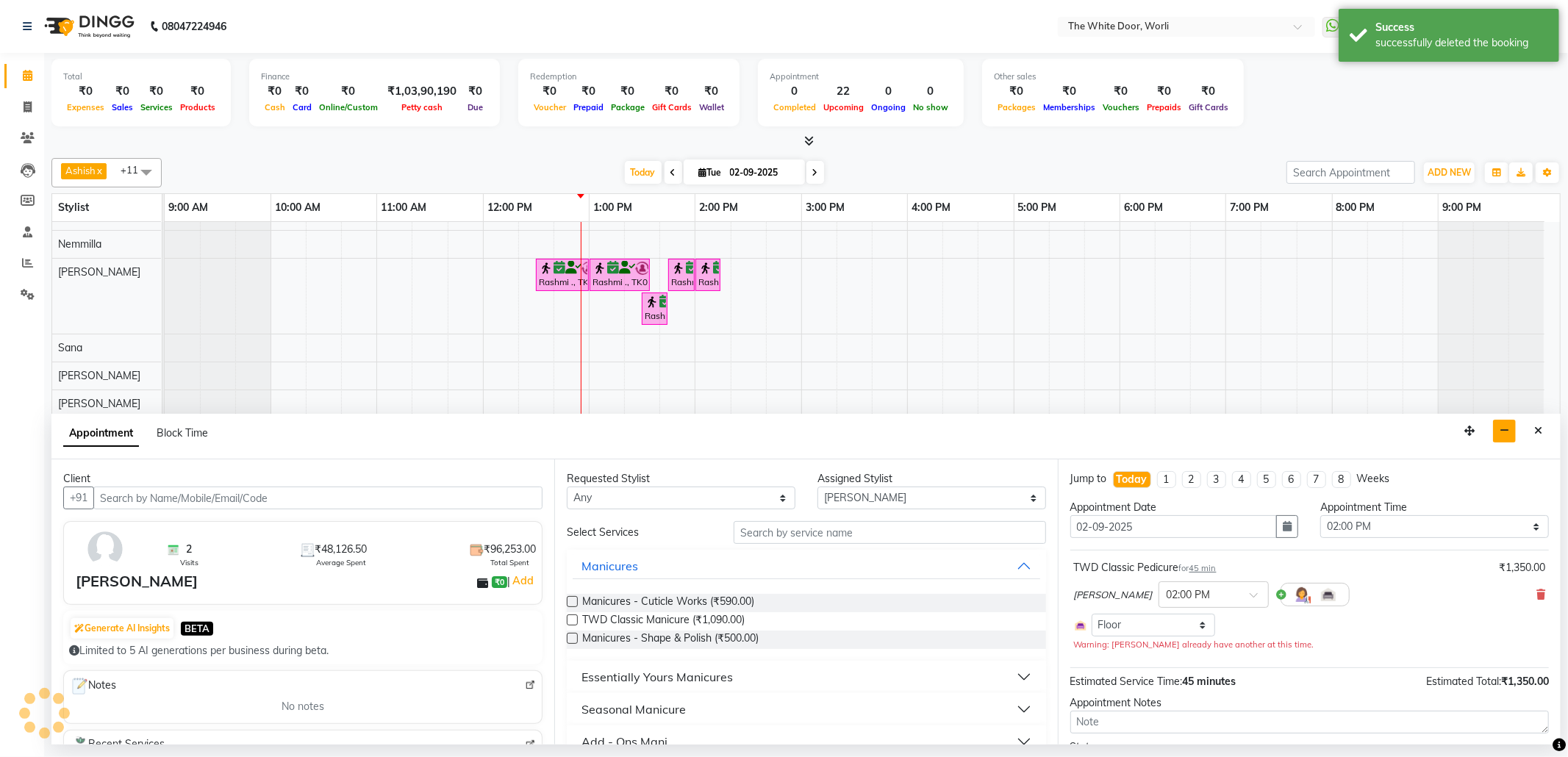
scroll to position [0, 0]
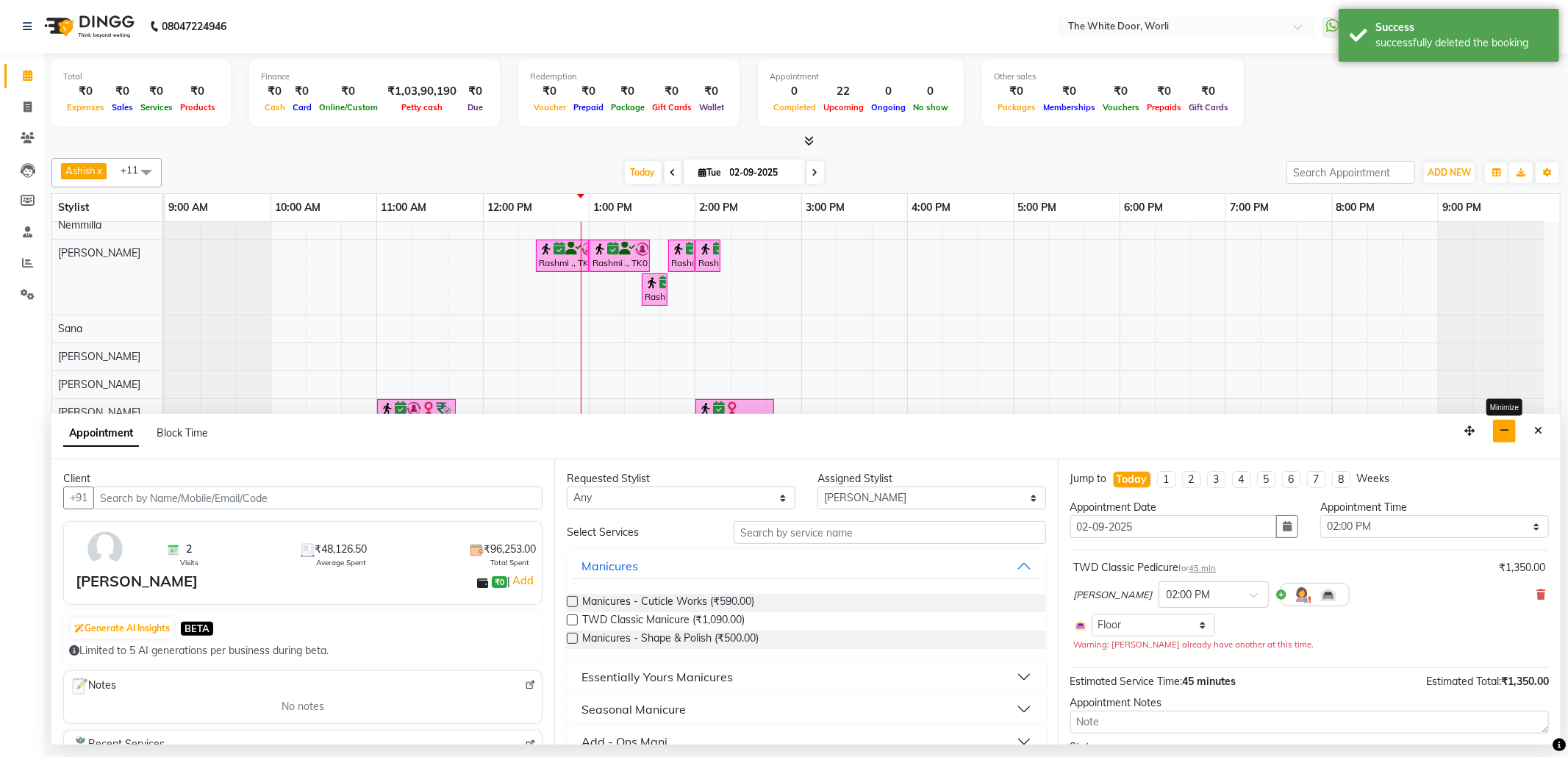
click at [1500, 429] on icon "button" at bounding box center [1503, 431] width 9 height 10
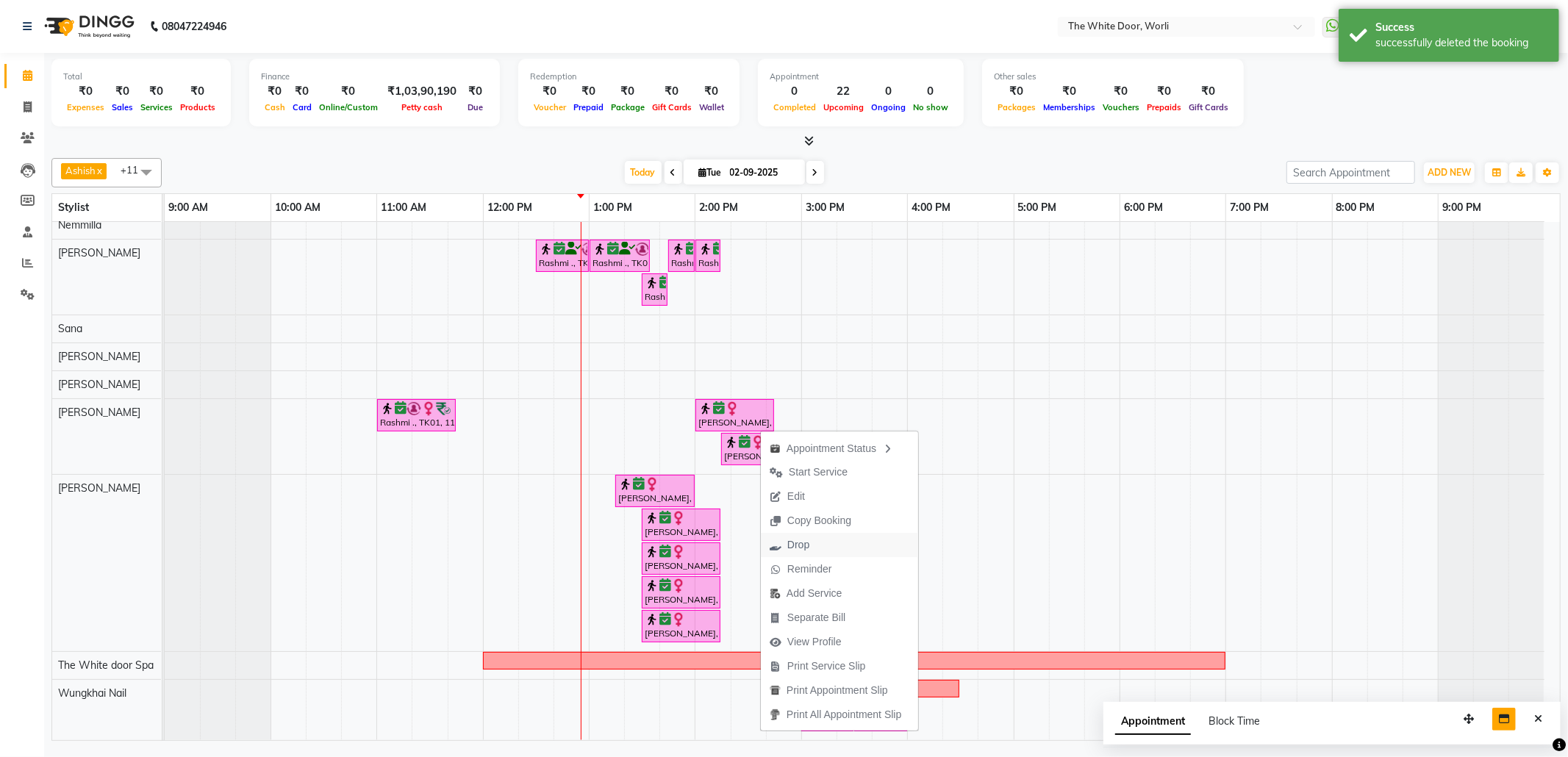
click at [814, 536] on span "Drop" at bounding box center [789, 545] width 57 height 24
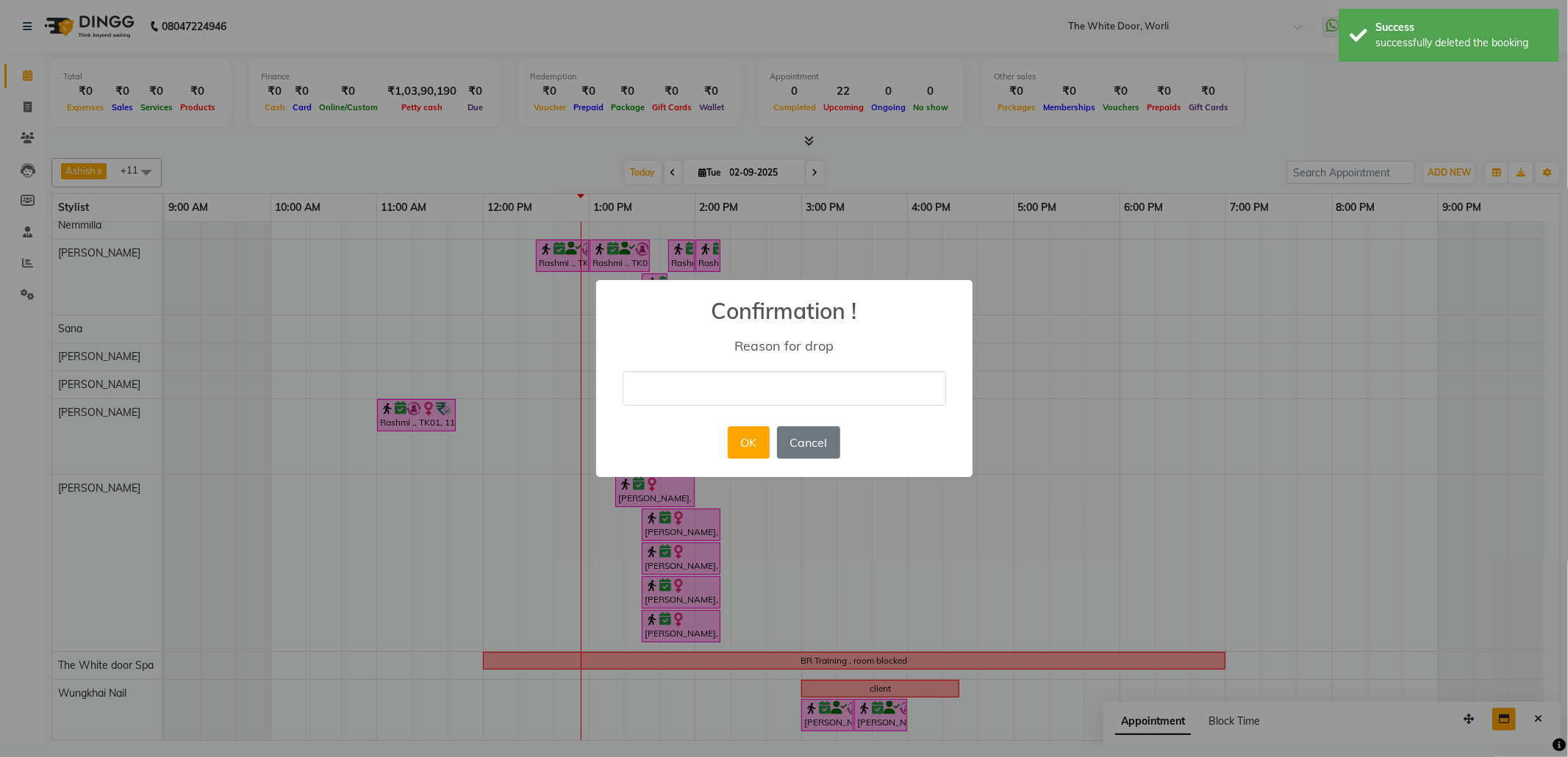
drag, startPoint x: 769, startPoint y: 389, endPoint x: 769, endPoint y: 407, distance: 18.0
click at [769, 389] on input "text" at bounding box center [785, 388] width 324 height 34
type input "duplicate"
click at [732, 450] on button "OK" at bounding box center [749, 442] width 42 height 33
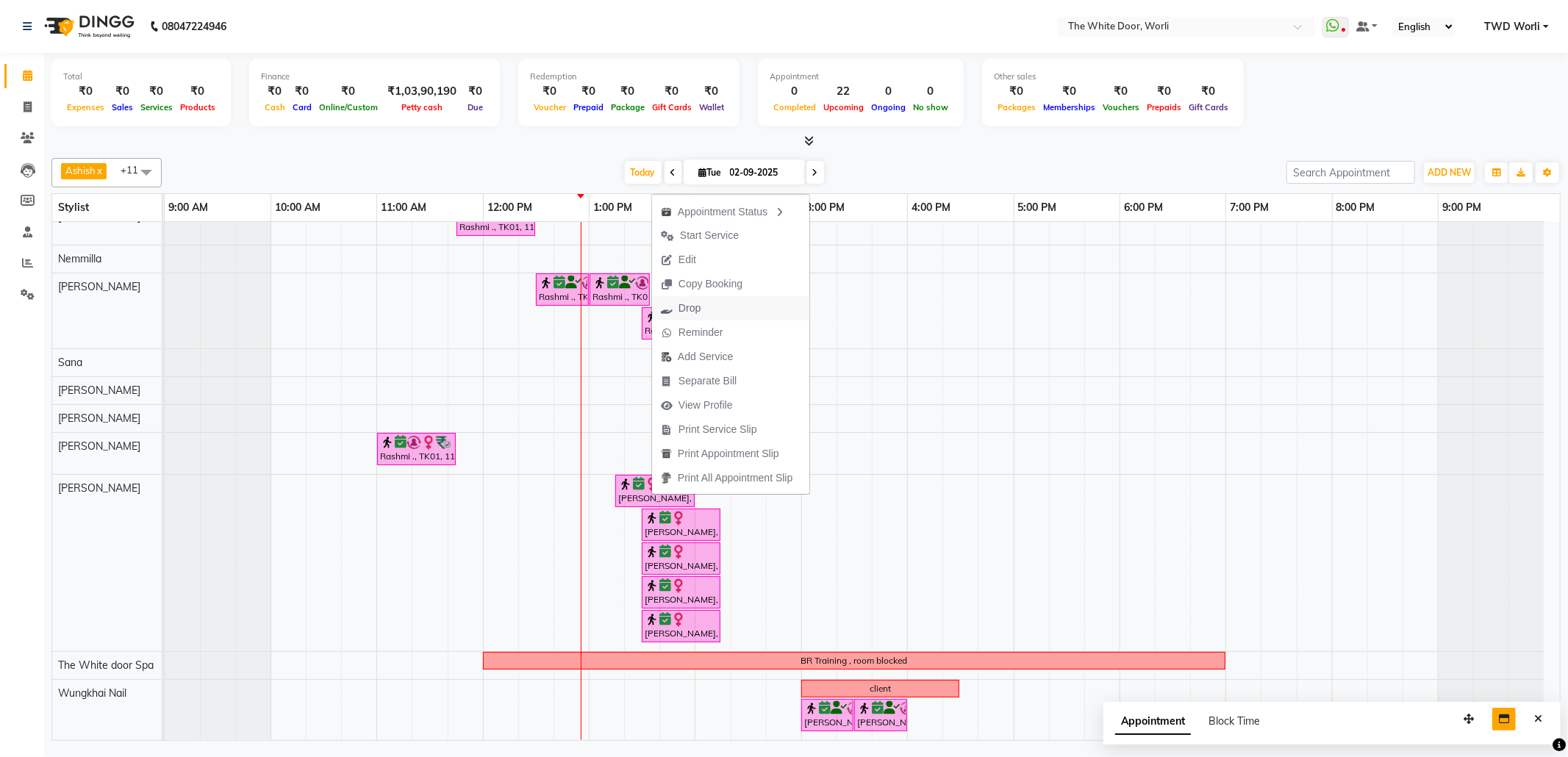
click at [729, 307] on button "Drop" at bounding box center [731, 308] width 158 height 24
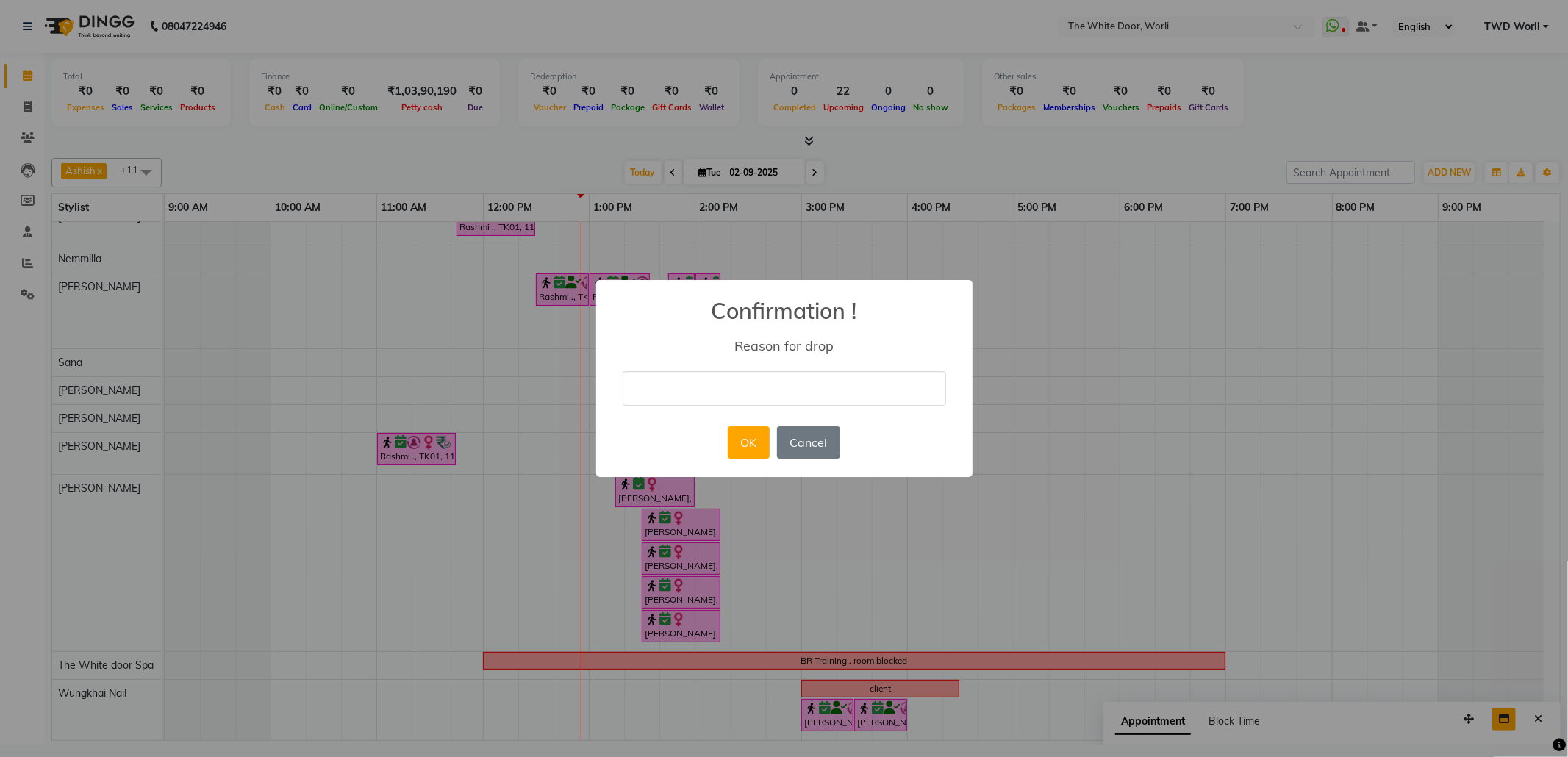
click at [735, 398] on input "text" at bounding box center [785, 388] width 324 height 34
type input "client cancelled"
click at [734, 448] on button "OK" at bounding box center [749, 442] width 42 height 33
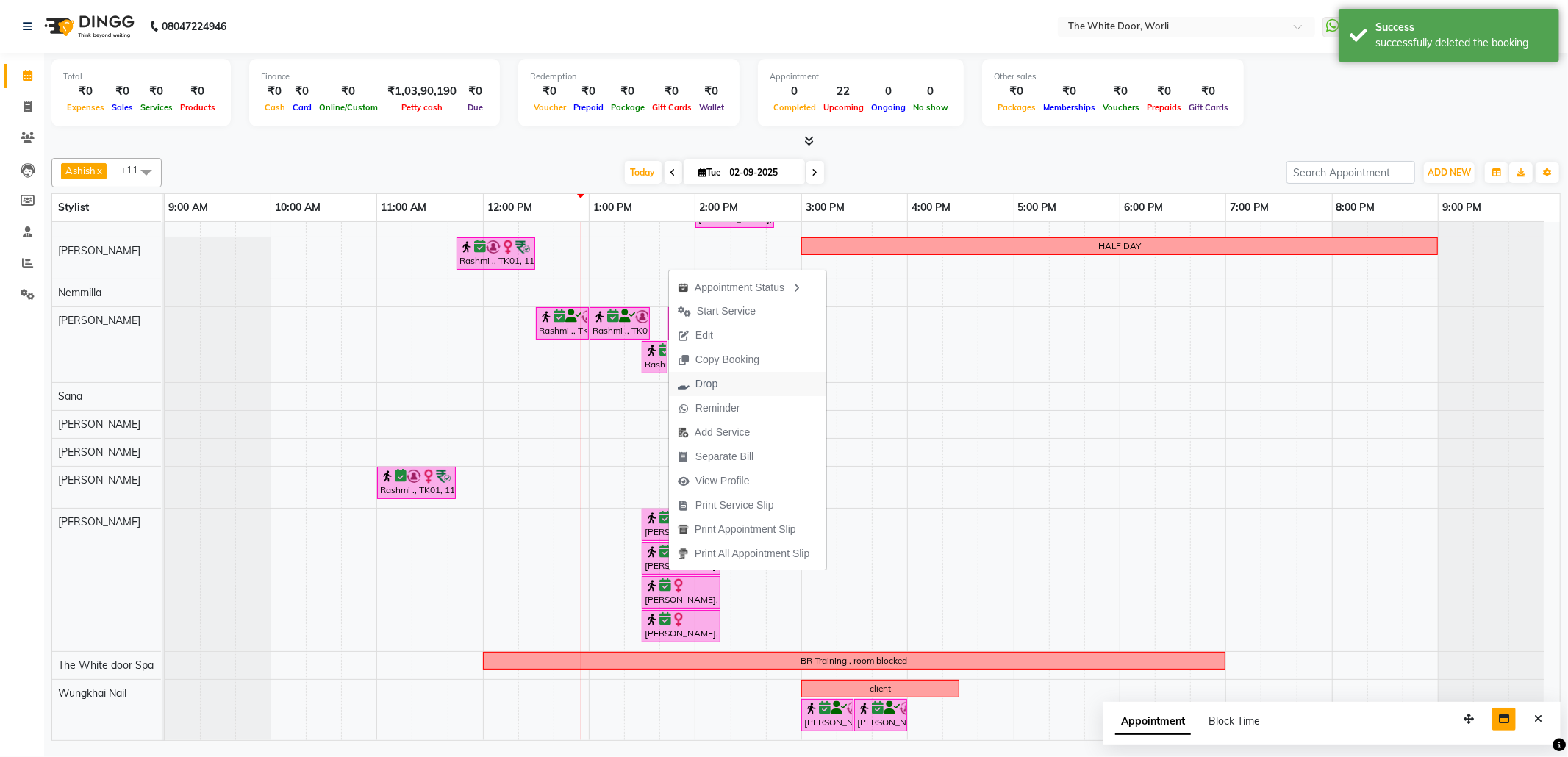
click at [724, 383] on span "Drop" at bounding box center [698, 384] width 57 height 24
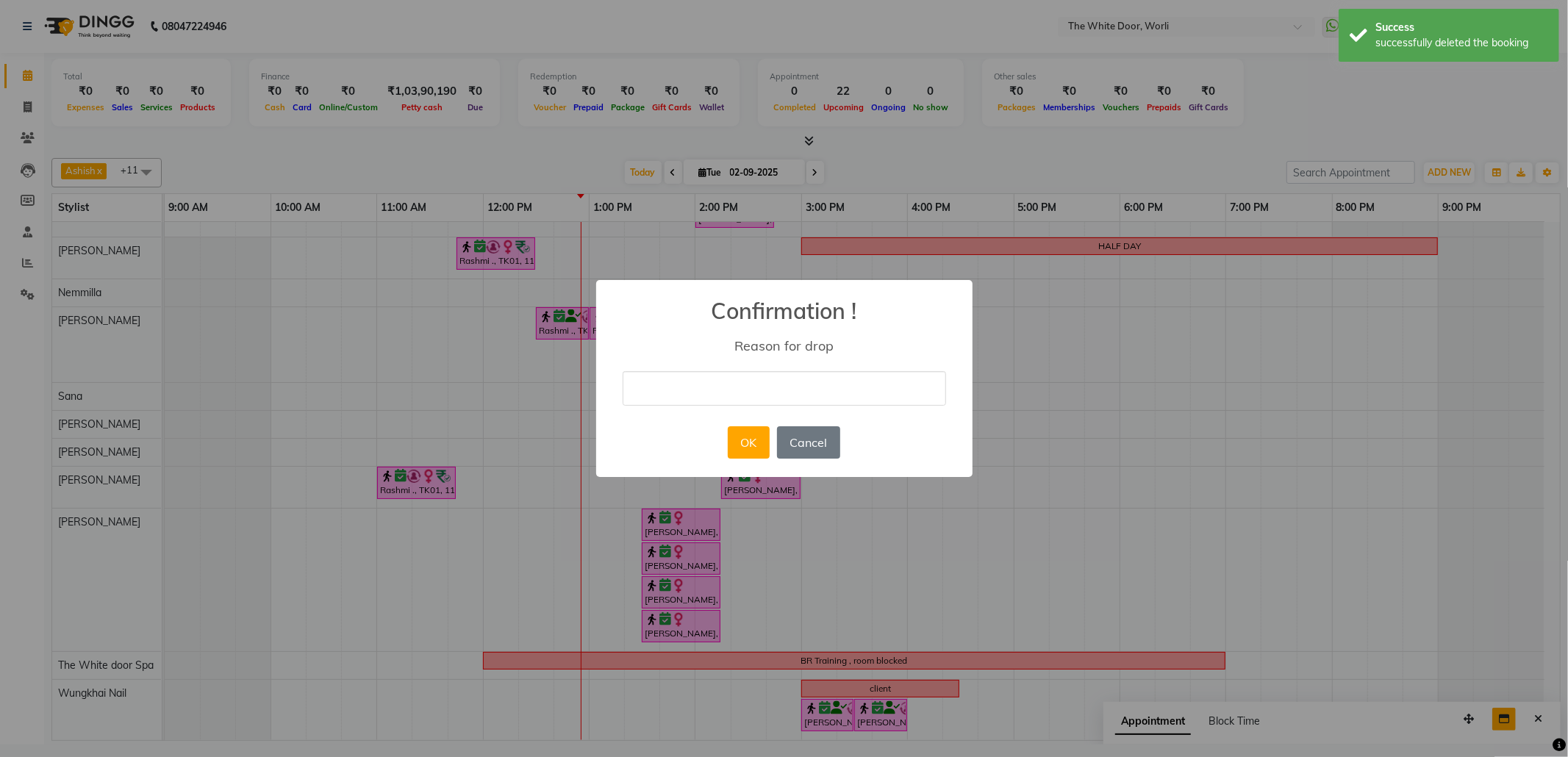
click at [739, 382] on input "text" at bounding box center [785, 388] width 324 height 34
type input "client cancelled"
click at [742, 454] on button "OK" at bounding box center [749, 442] width 42 height 33
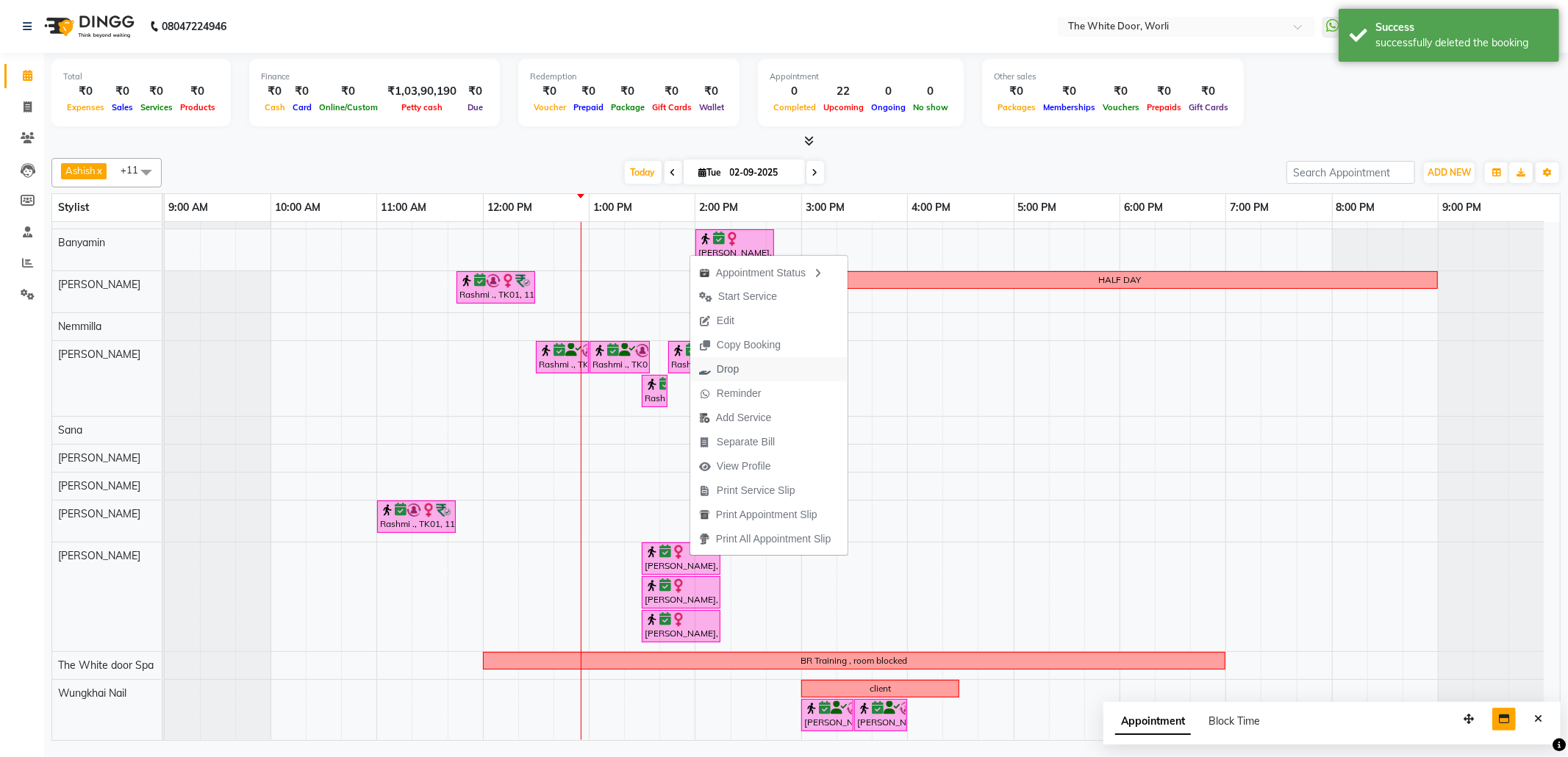
click at [724, 371] on span "Drop" at bounding box center [728, 369] width 22 height 15
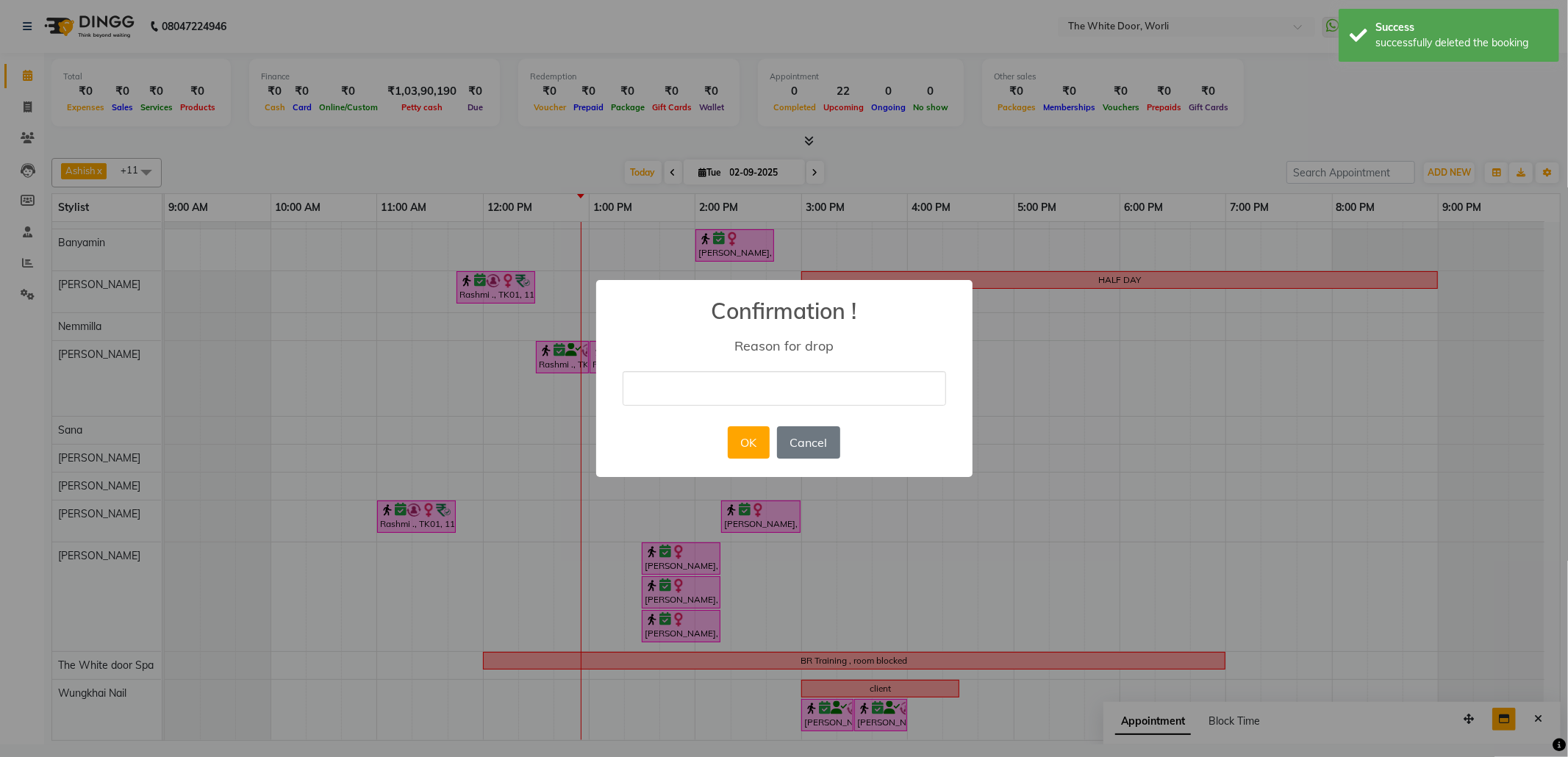
click at [719, 392] on input "text" at bounding box center [785, 388] width 324 height 34
type input "duplicate"
click at [742, 448] on button "OK" at bounding box center [749, 442] width 42 height 33
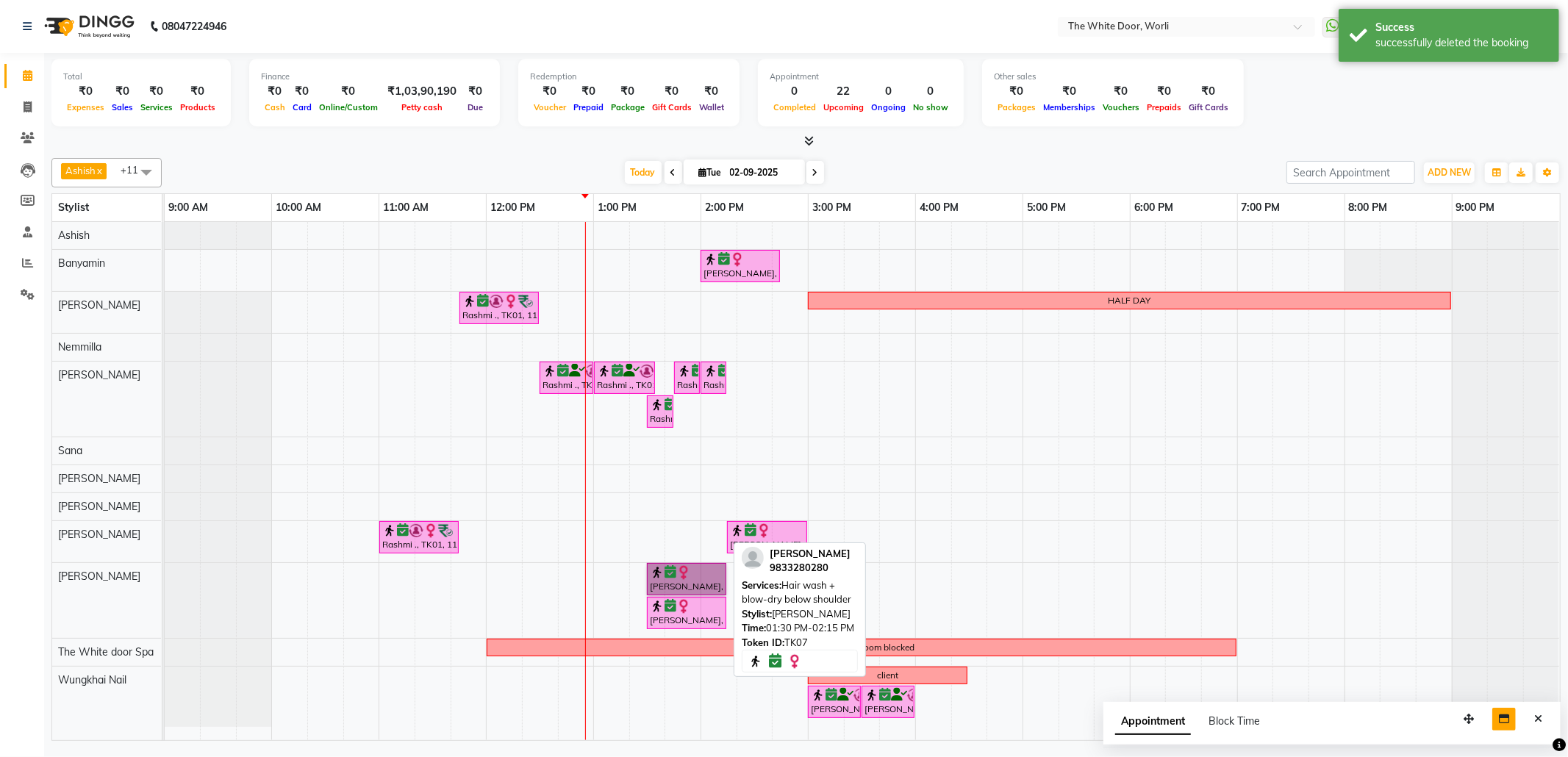
drag, startPoint x: 698, startPoint y: 583, endPoint x: 694, endPoint y: 568, distance: 15.5
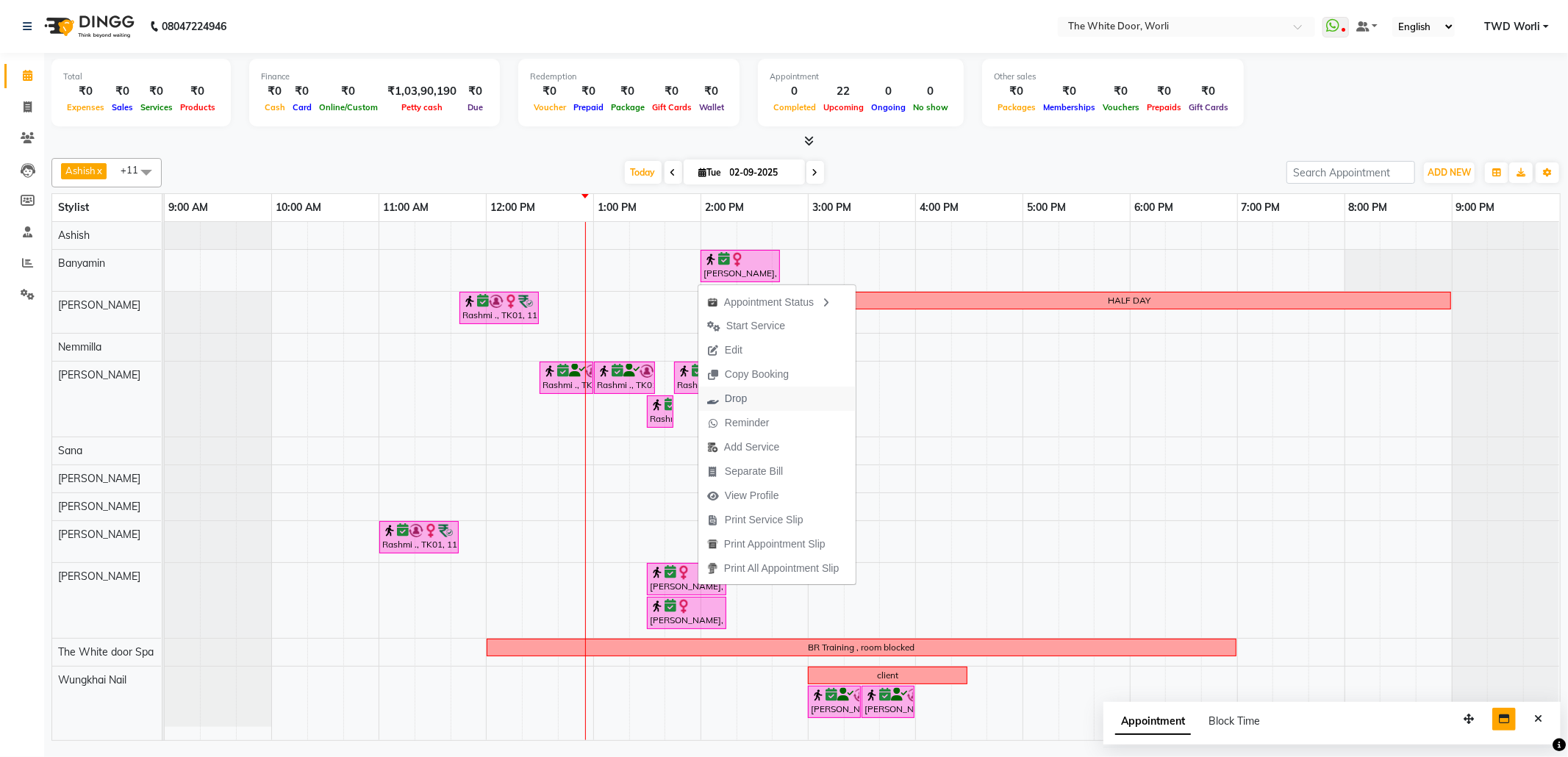
click at [742, 402] on span "Drop" at bounding box center [735, 398] width 22 height 15
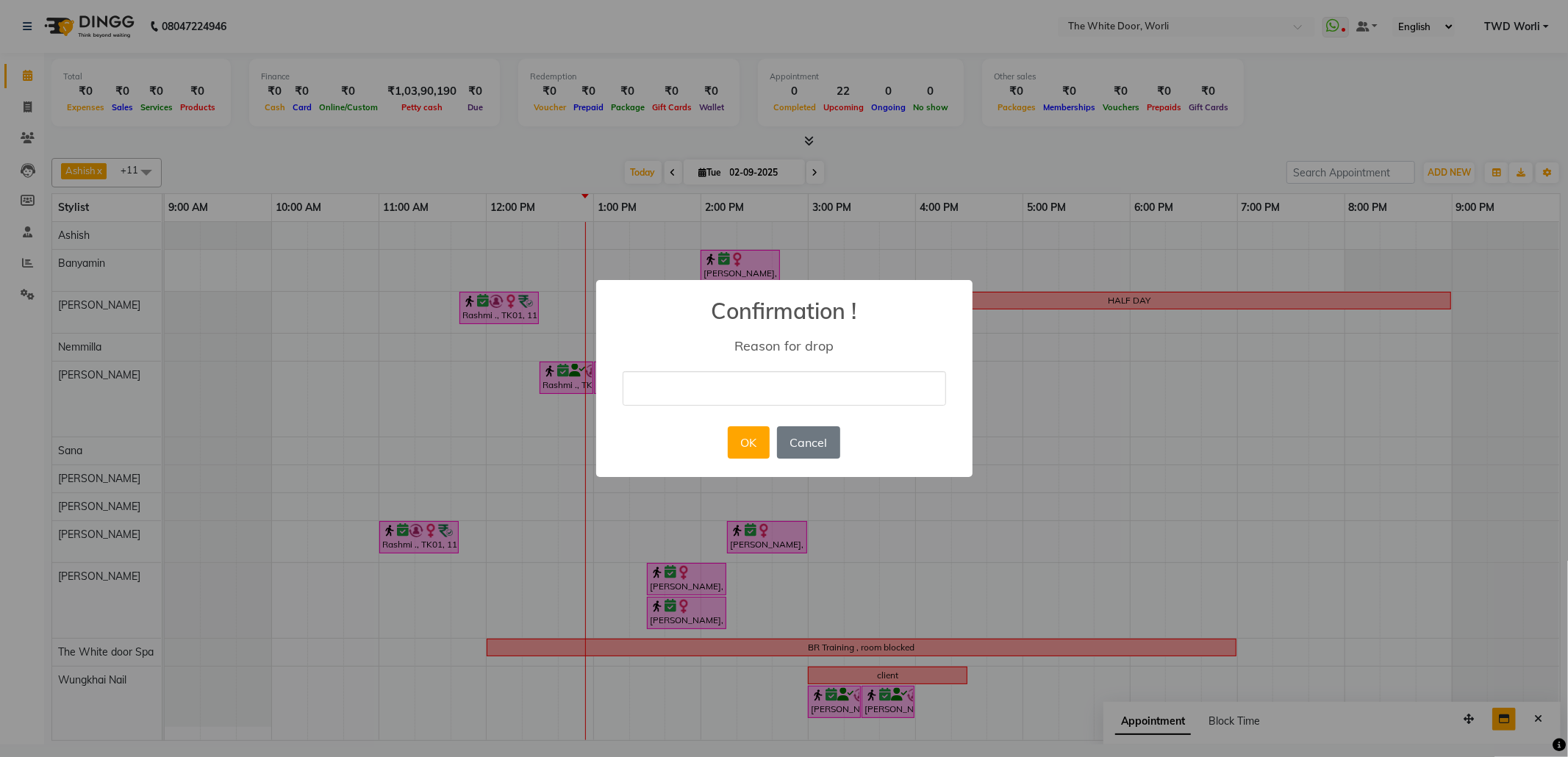
click at [740, 396] on input "text" at bounding box center [785, 388] width 324 height 34
type input "duplicate"
click at [740, 456] on button "OK" at bounding box center [749, 442] width 42 height 33
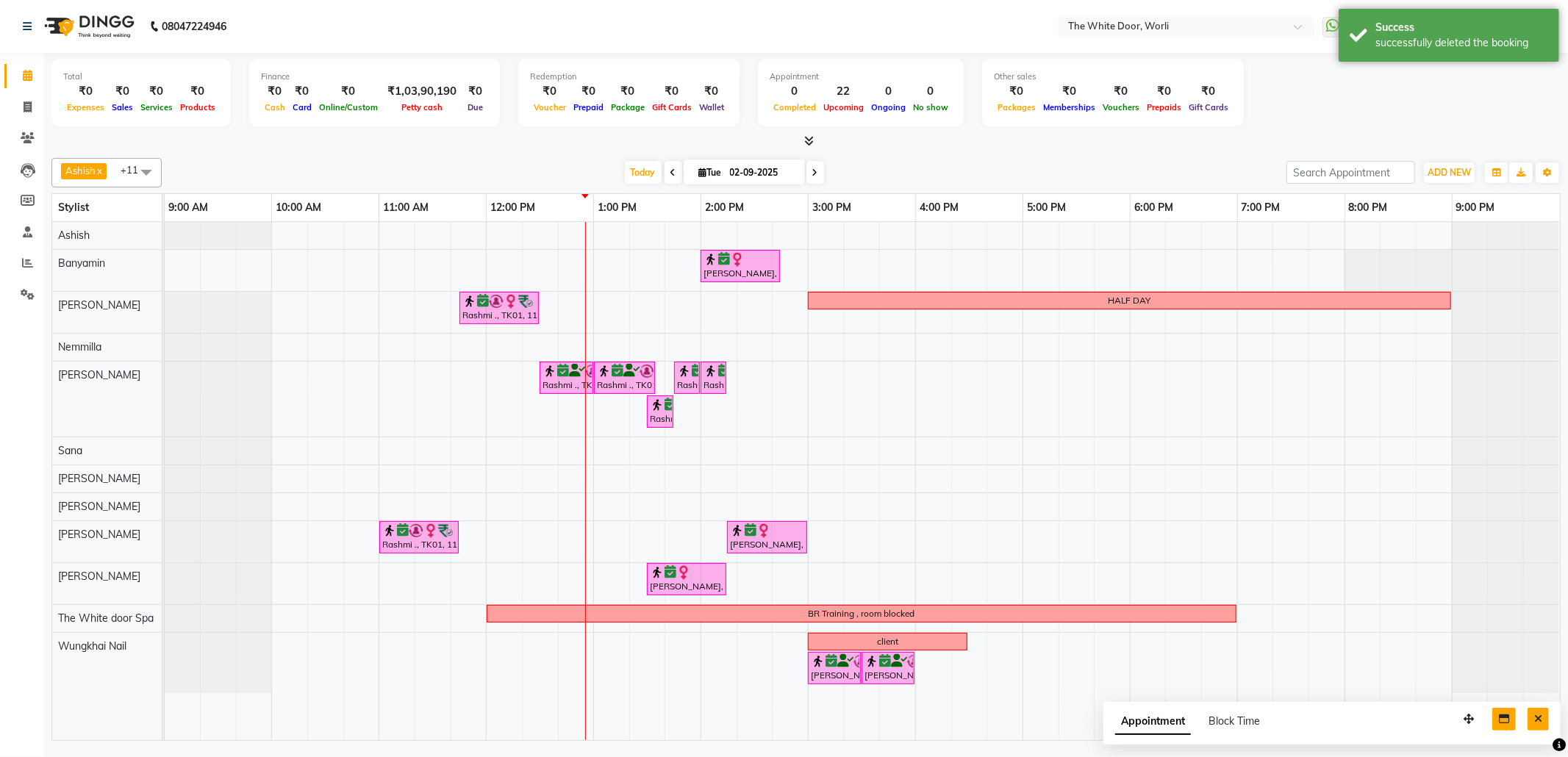
click at [1535, 723] on icon "Close" at bounding box center [1539, 718] width 8 height 10
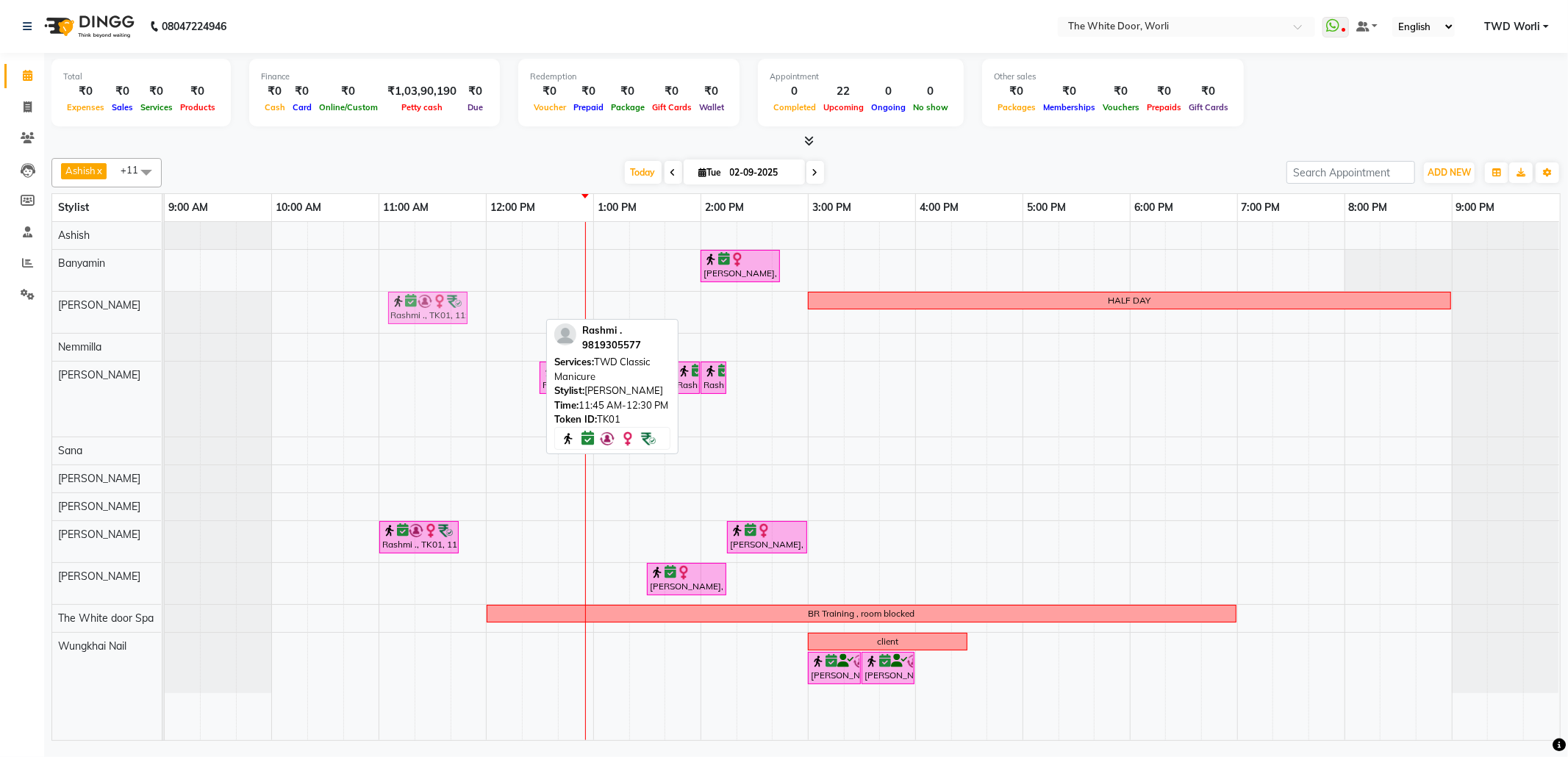
drag, startPoint x: 474, startPoint y: 313, endPoint x: 402, endPoint y: 307, distance: 72.2
click at [164, 307] on div "Rashmi ., TK01, 11:45 AM-12:30 PM, TWD Classic Manicure HALF DAY Rashmi ., TK01…" at bounding box center [164, 312] width 0 height 41
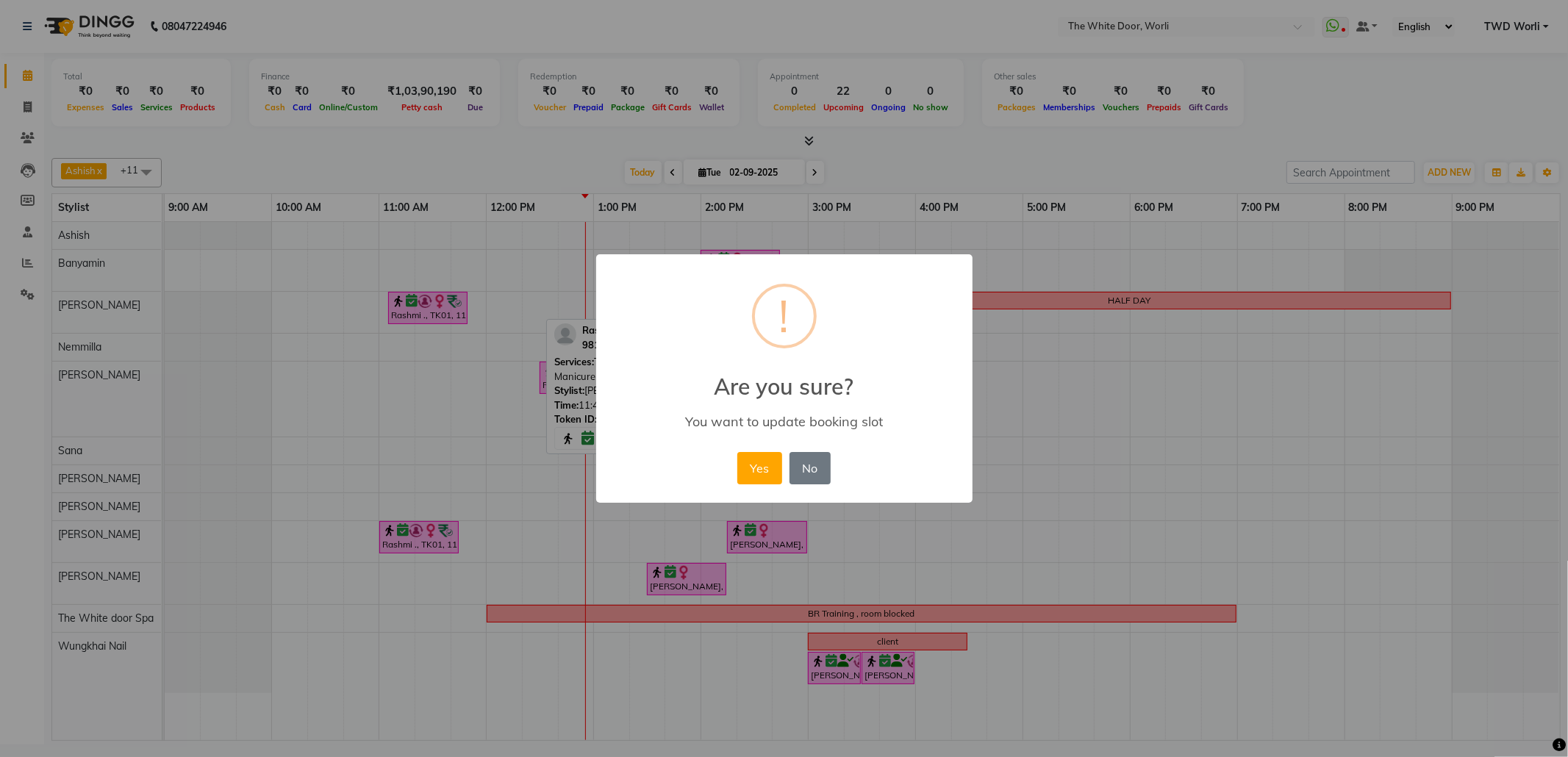
click at [772, 460] on button "Yes" at bounding box center [759, 468] width 44 height 33
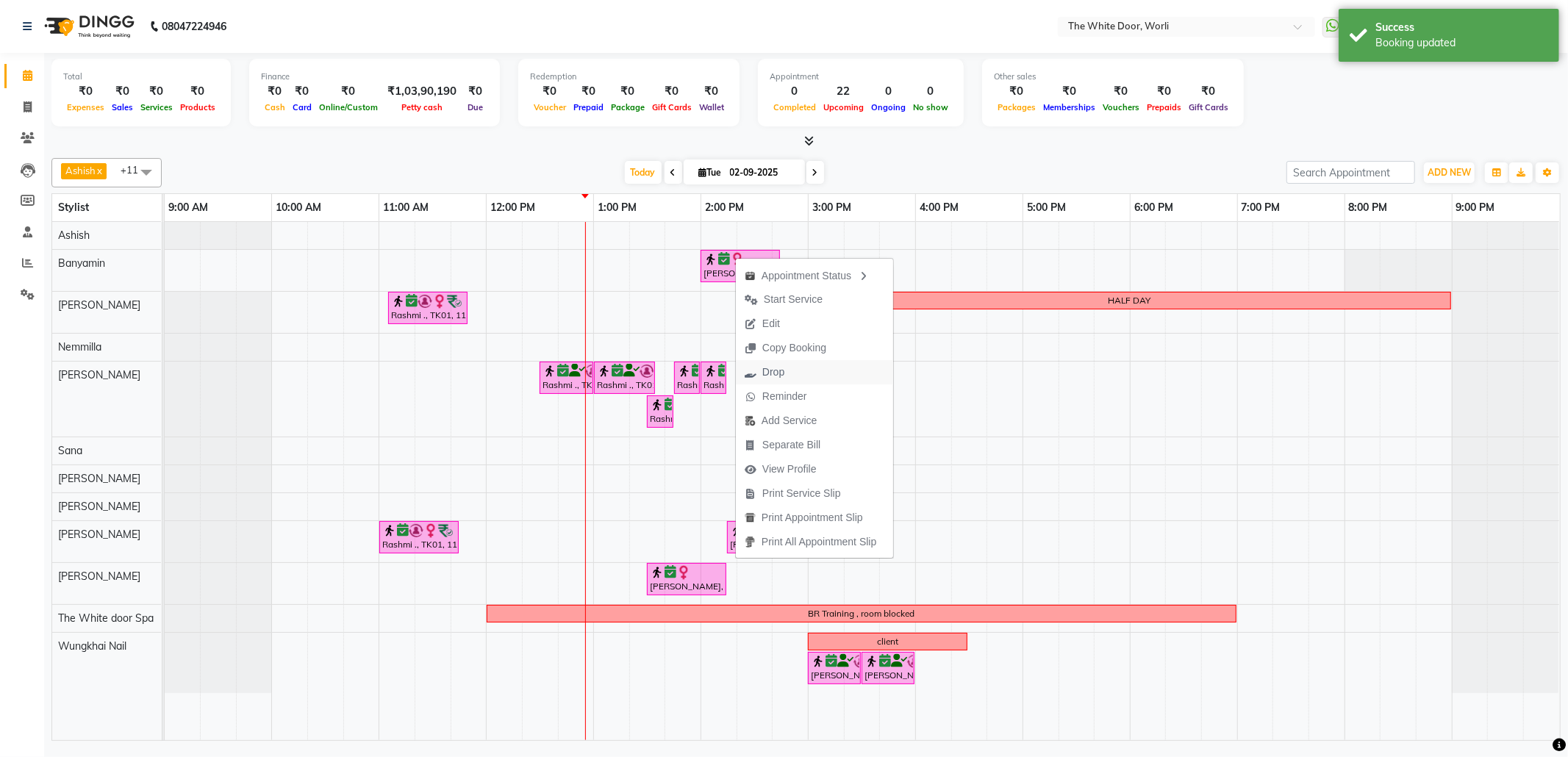
click at [789, 369] on span "Drop" at bounding box center [765, 372] width 57 height 24
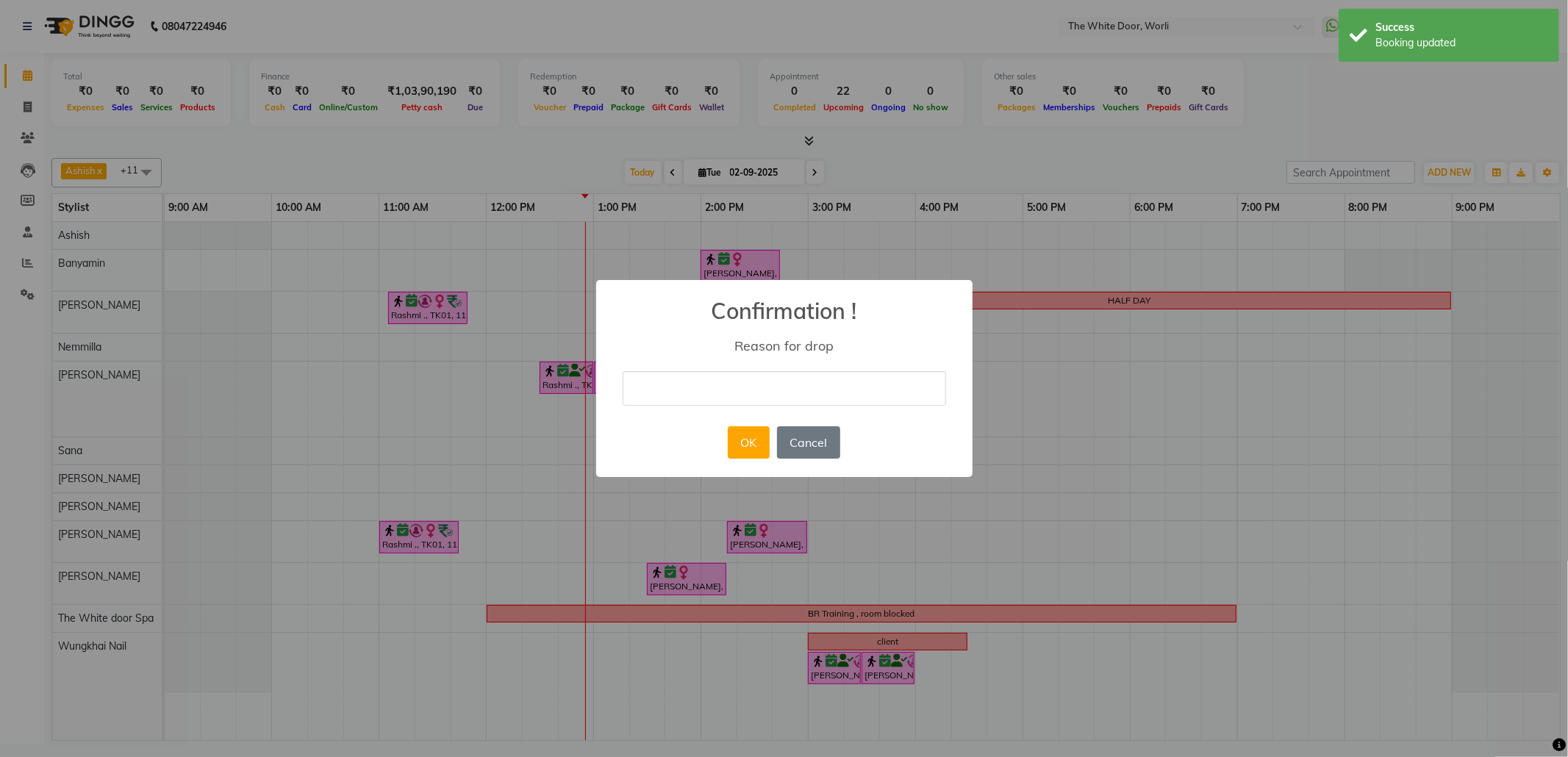
drag, startPoint x: 788, startPoint y: 394, endPoint x: 788, endPoint y: 386, distance: 8.0
click at [788, 391] on input "text" at bounding box center [785, 388] width 324 height 34
type input "duplicate"
click at [753, 441] on button "OK" at bounding box center [749, 442] width 42 height 33
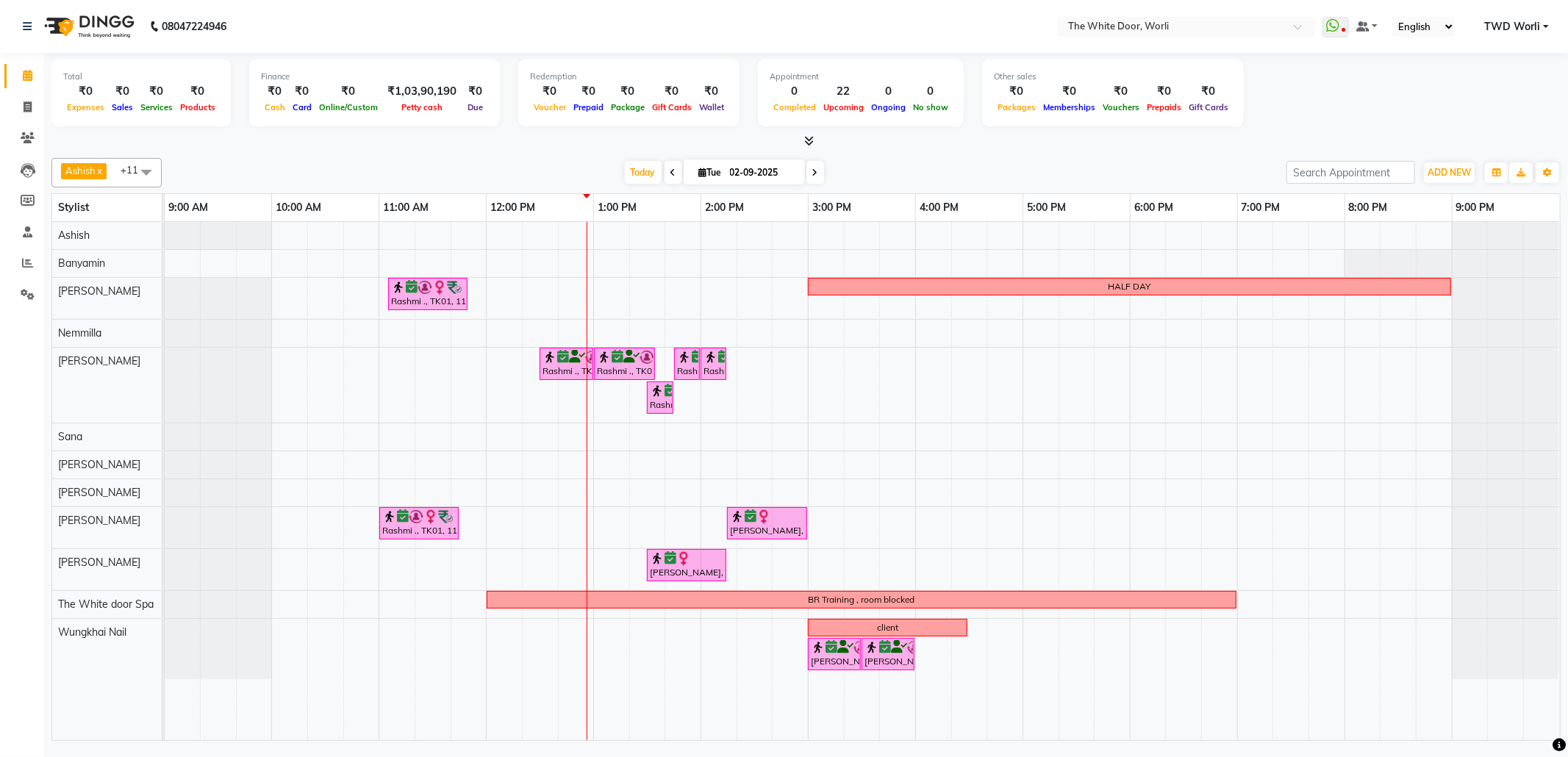
click at [755, 357] on div "Rashmi ., TK01, 11:05 AM-11:50 AM, TWD Classic Manicure HALF DAY Rashmi ., TK01…" at bounding box center [862, 481] width 1395 height 518
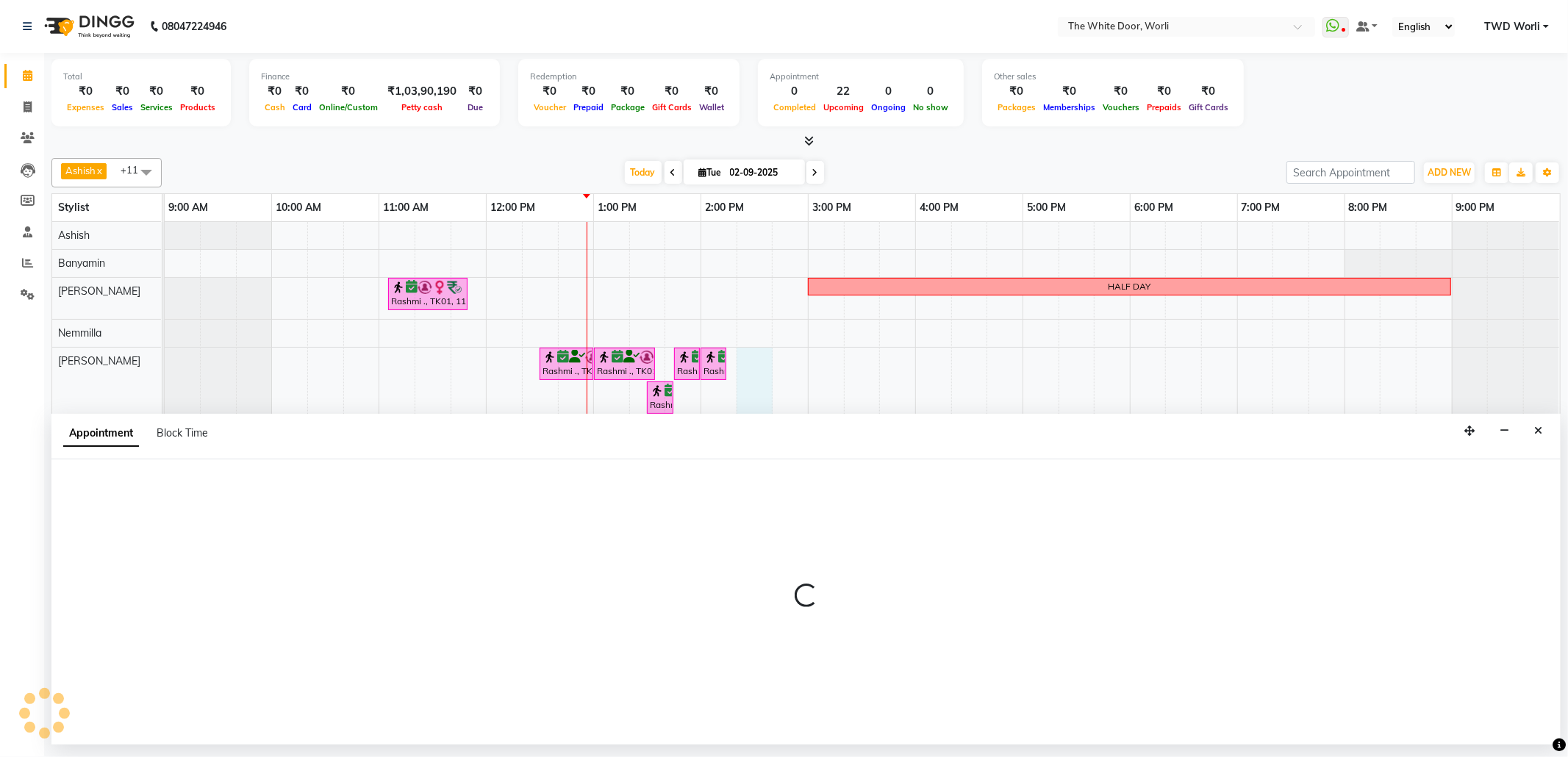
select select "22903"
select select "tentative"
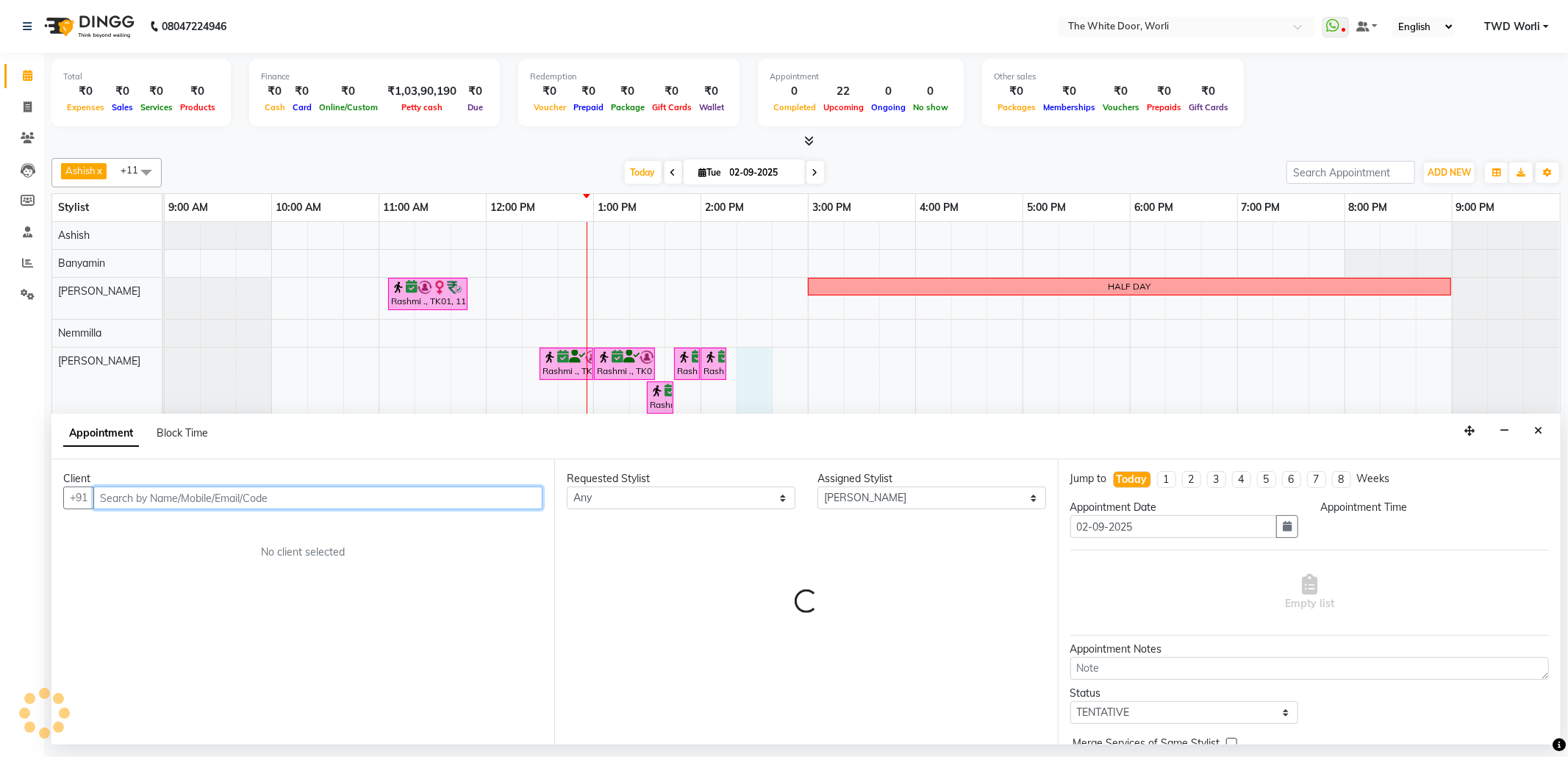
select select "855"
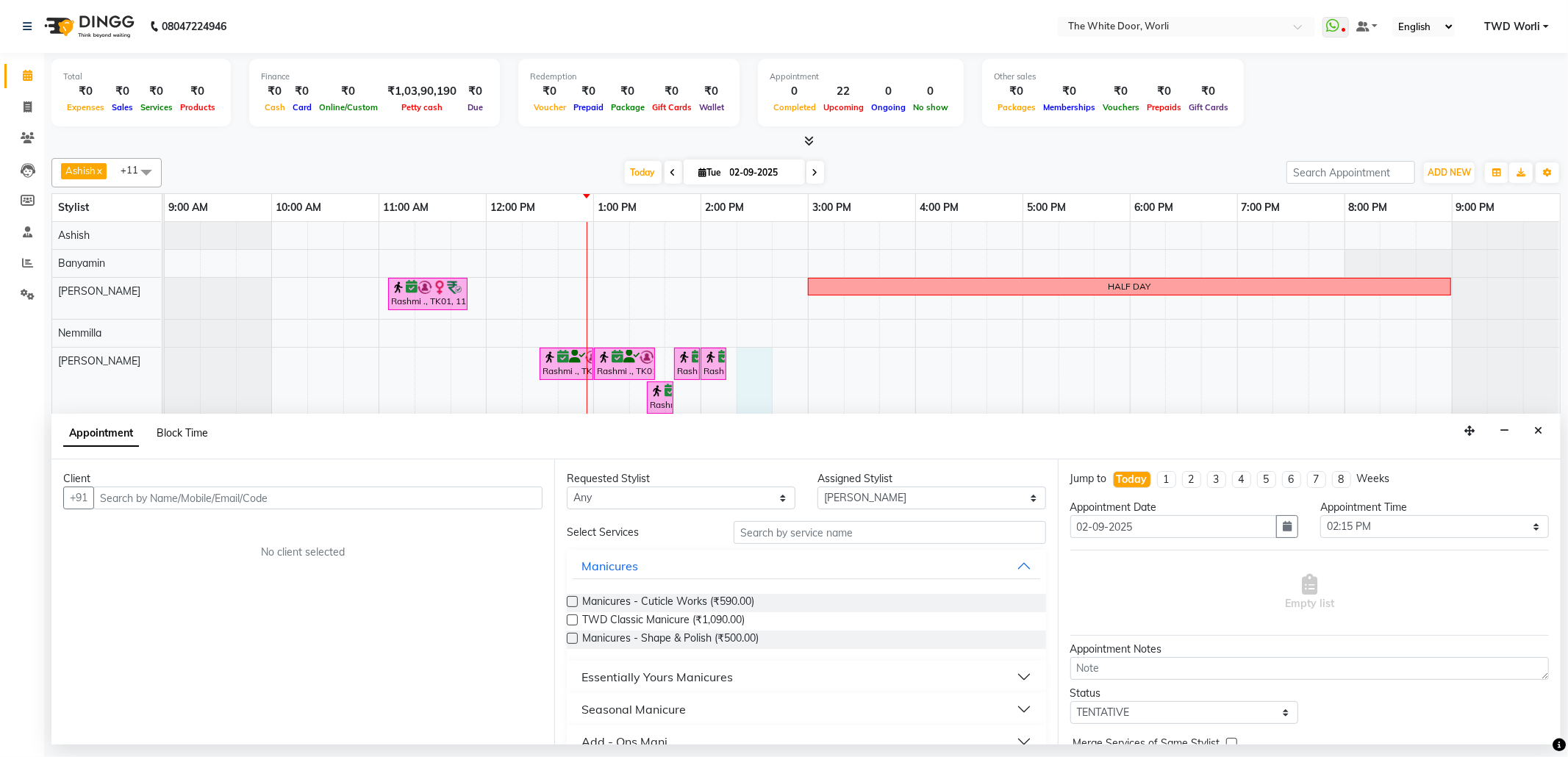
click at [200, 429] on span "Block Time" at bounding box center [182, 433] width 51 height 13
select select "22903"
select select "855"
select select "885"
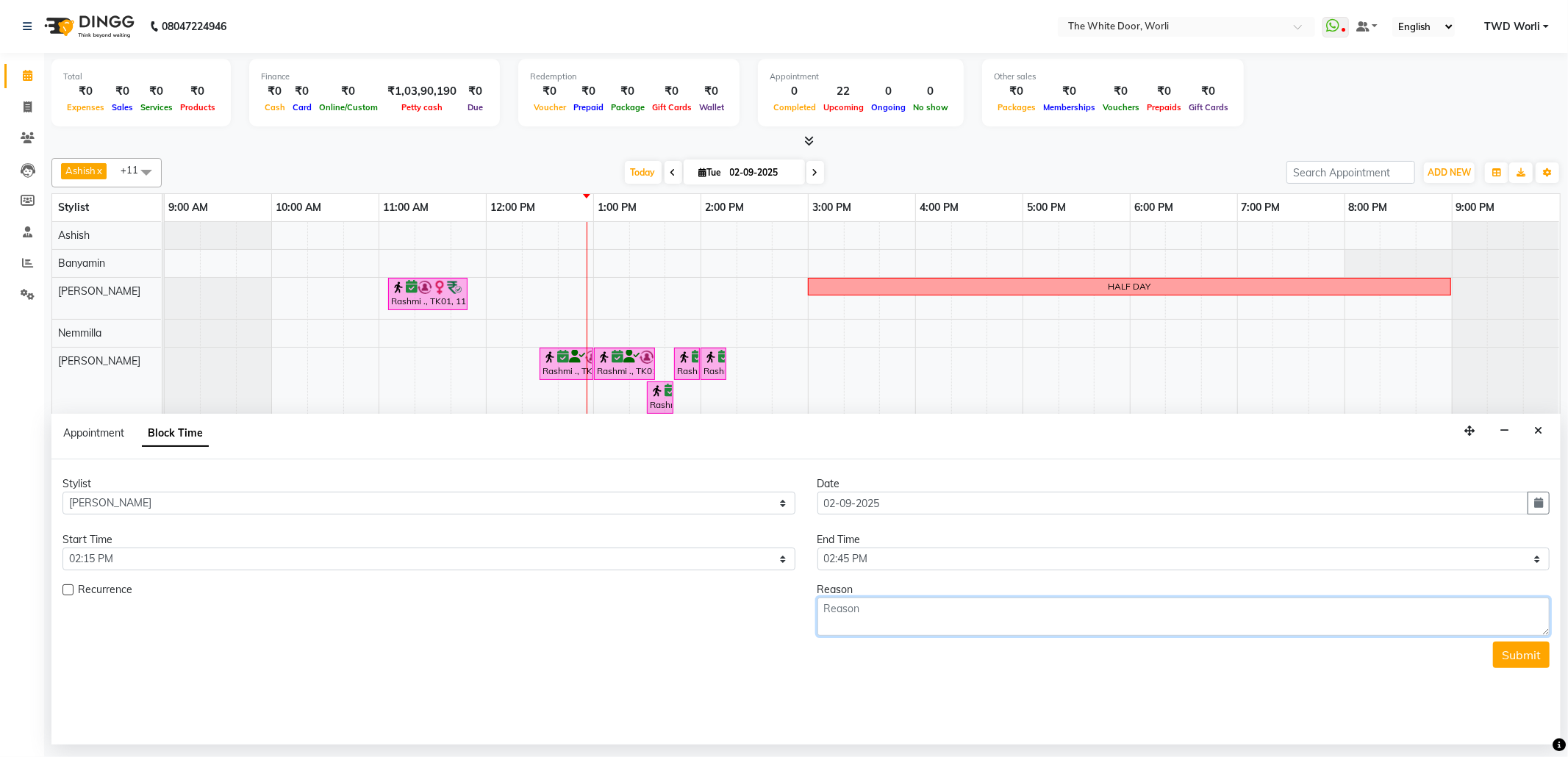
click at [864, 621] on textarea at bounding box center [1184, 617] width 733 height 39
type textarea "BR Training"
drag, startPoint x: 1031, startPoint y: 563, endPoint x: 1039, endPoint y: 552, distance: 13.6
click at [1032, 563] on select "Select 10:00 AM 10:15 AM 10:30 AM 10:45 AM 11:00 AM 11:15 AM 11:30 AM 11:45 AM …" at bounding box center [1184, 558] width 733 height 23
select select "1260"
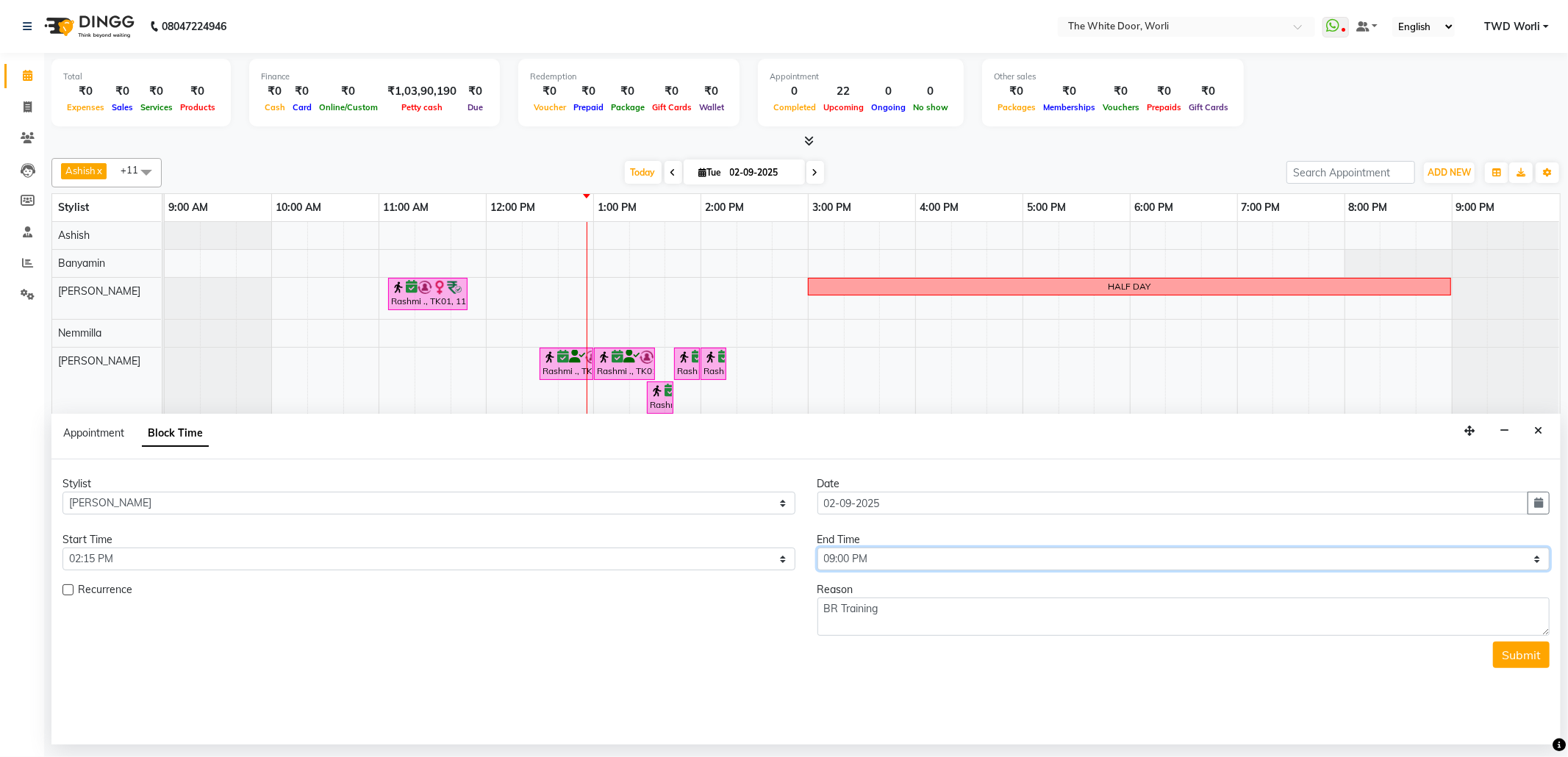
click at [818, 550] on select "Select 10:00 AM 10:15 AM 10:30 AM 10:45 AM 11:00 AM 11:15 AM 11:30 AM 11:45 AM …" at bounding box center [1184, 558] width 733 height 23
click at [1533, 656] on button "Submit" at bounding box center [1522, 655] width 57 height 27
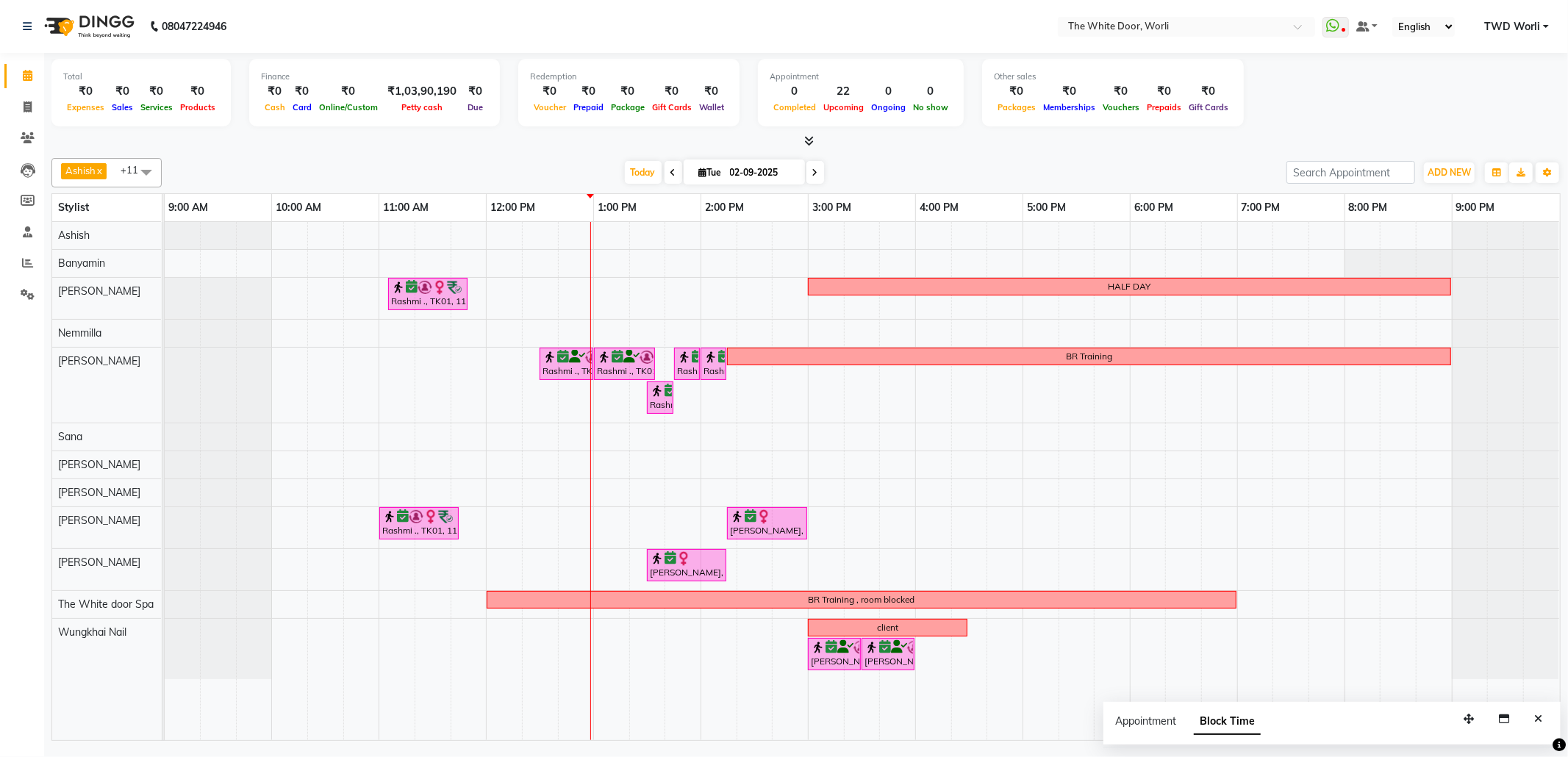
click at [669, 171] on span at bounding box center [673, 172] width 18 height 23
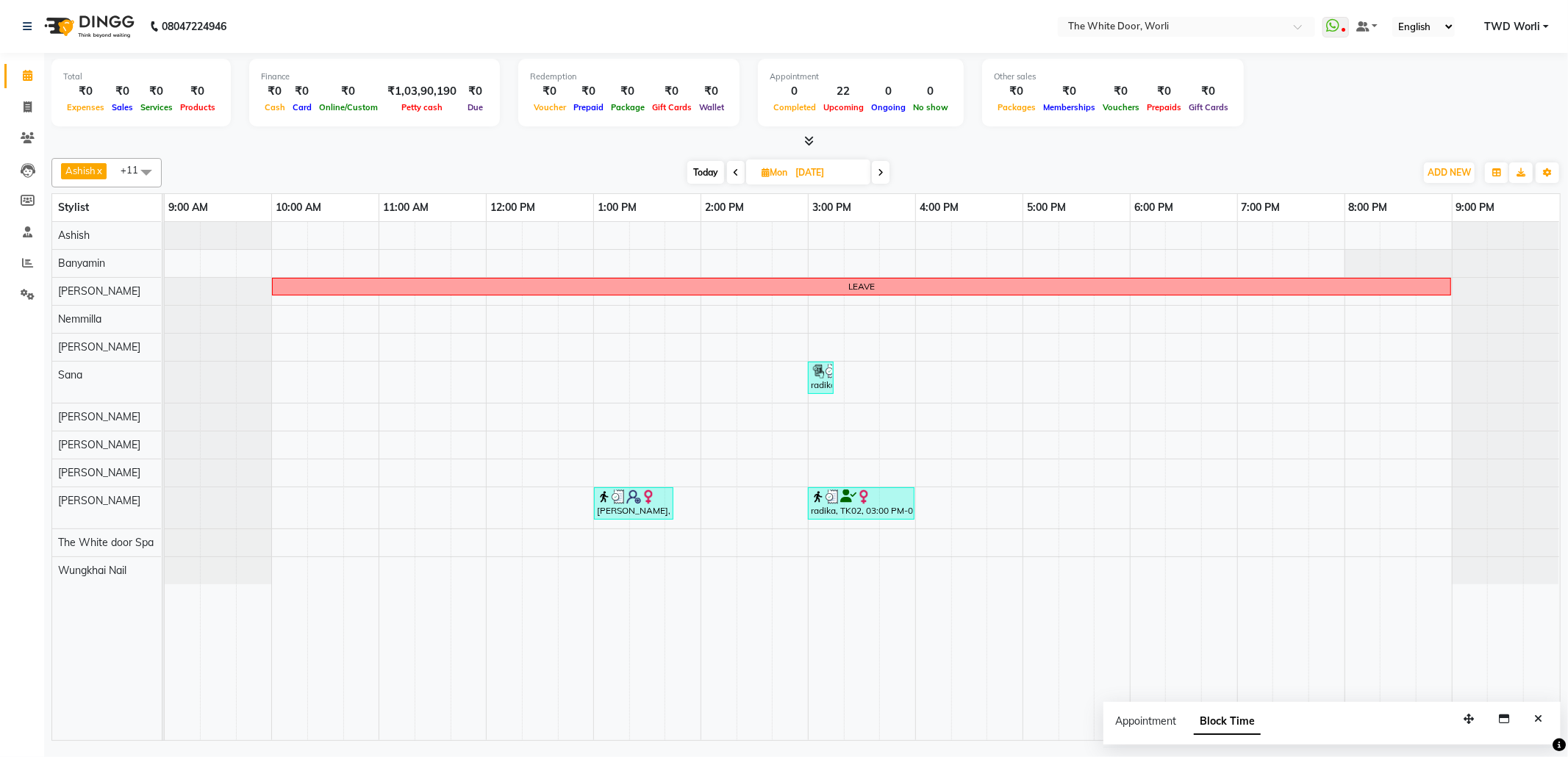
click at [878, 171] on icon at bounding box center [880, 173] width 6 height 9
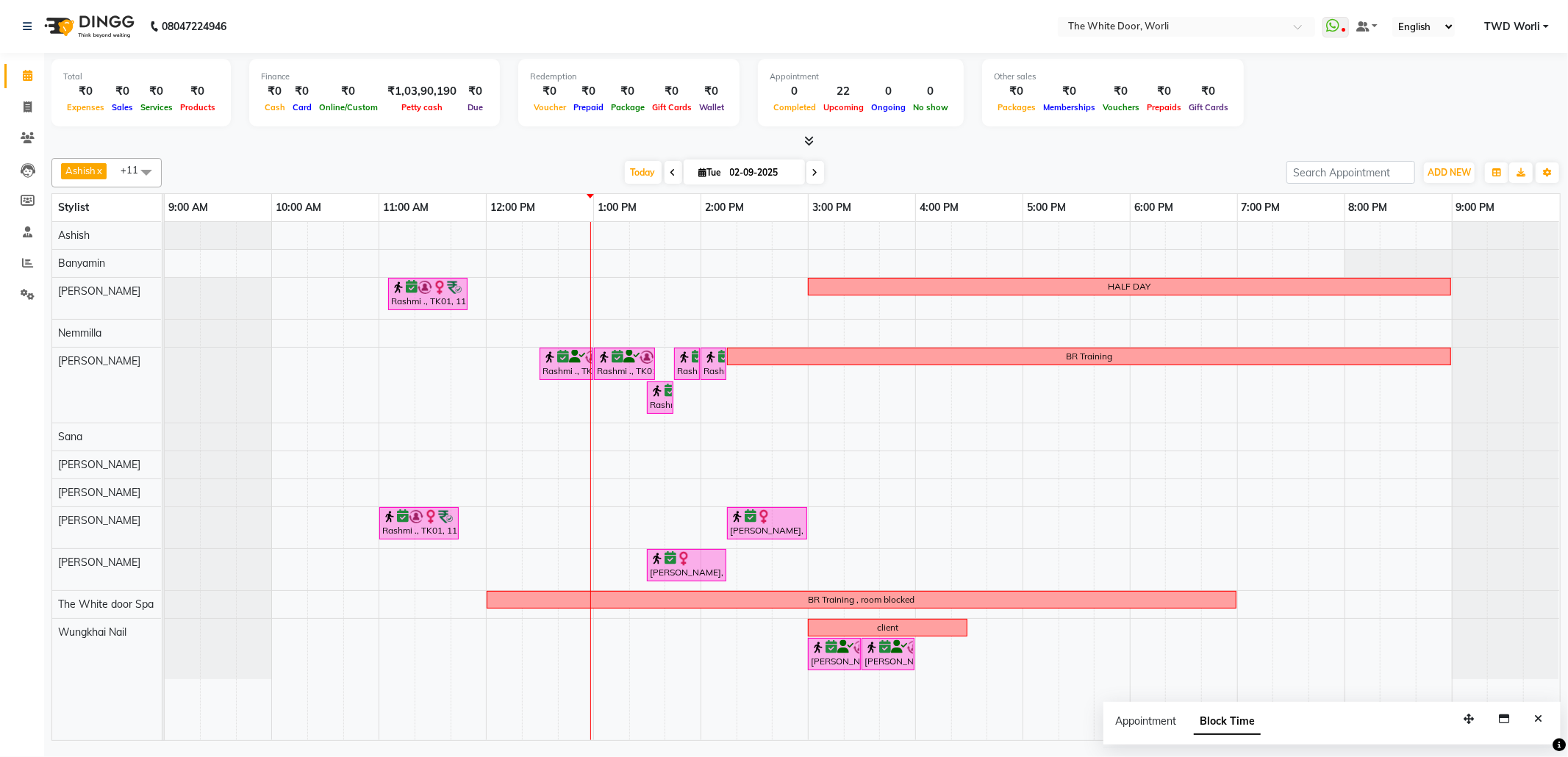
click at [813, 171] on icon at bounding box center [815, 173] width 6 height 9
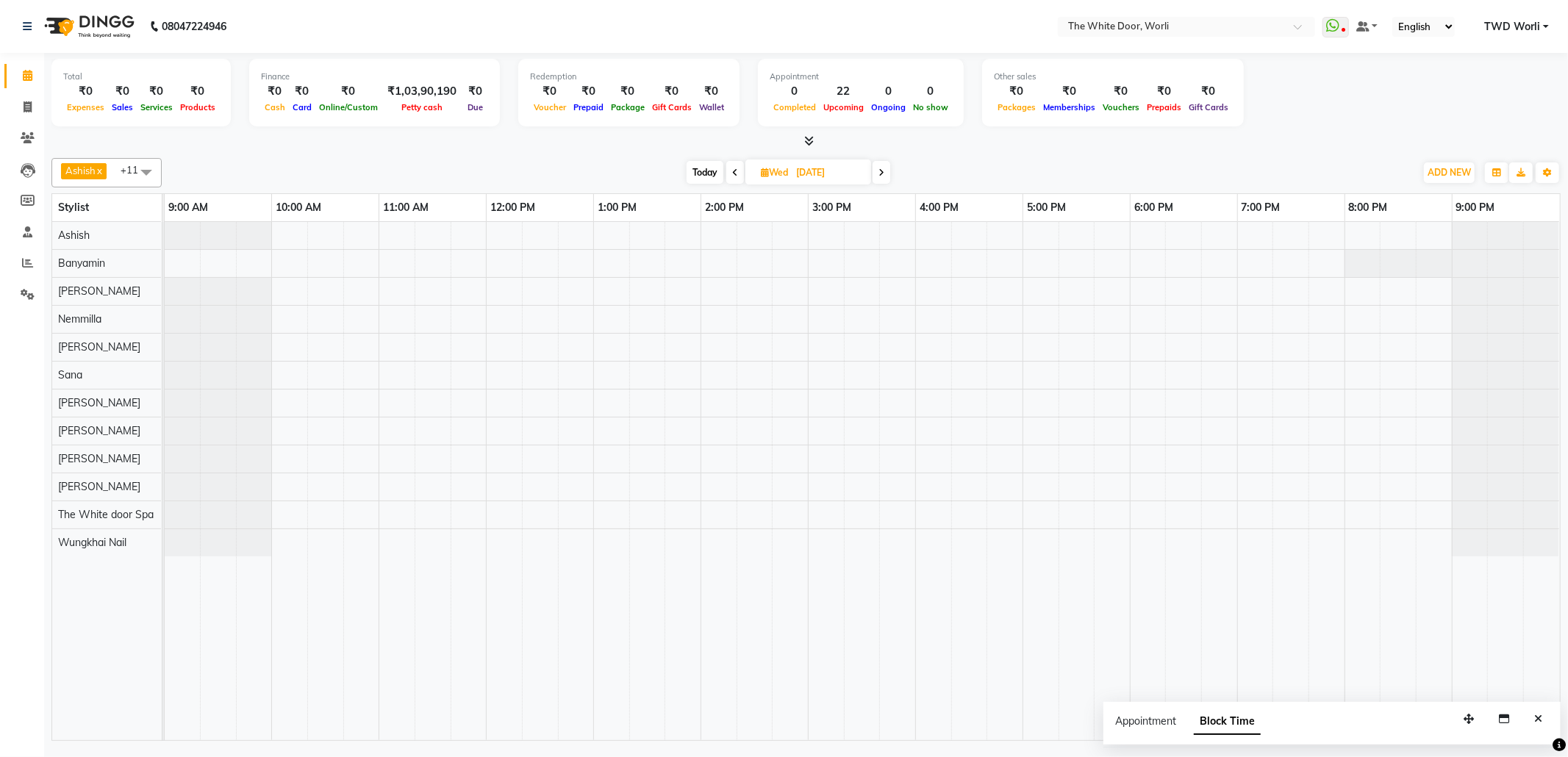
click at [700, 168] on span "Today" at bounding box center [705, 172] width 37 height 23
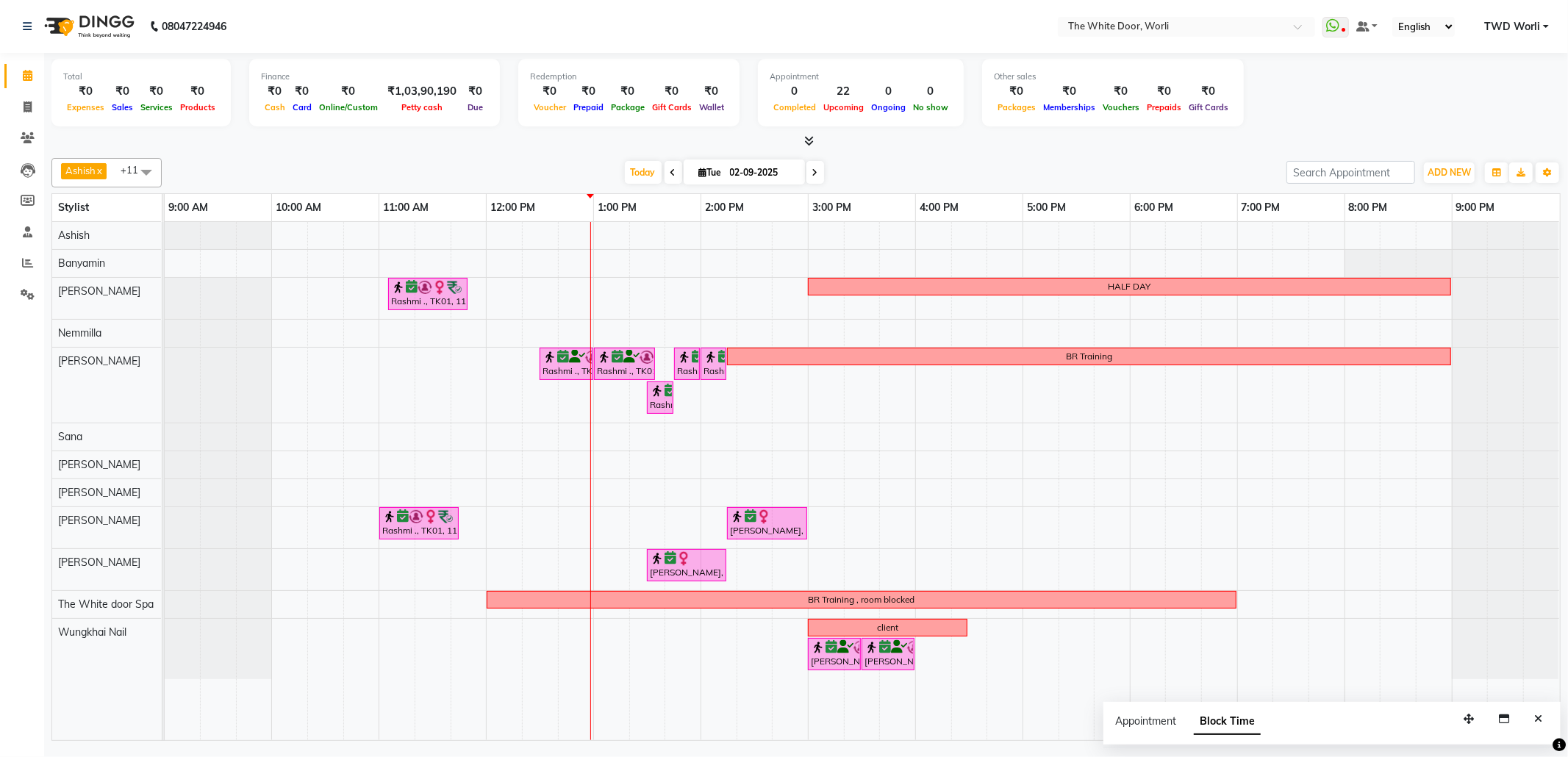
click at [671, 172] on span at bounding box center [673, 172] width 18 height 23
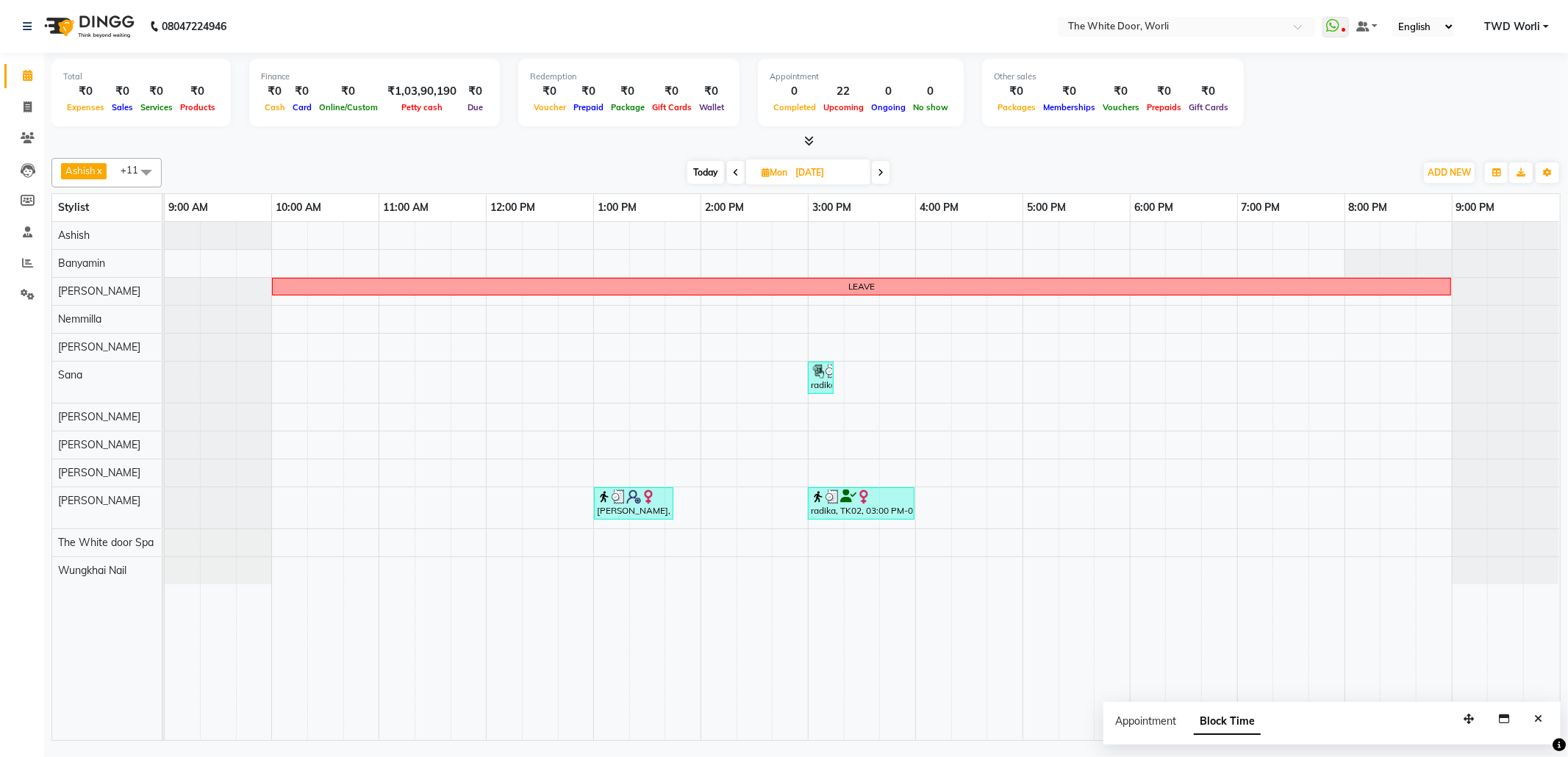
click at [707, 175] on span "Today" at bounding box center [706, 172] width 37 height 23
type input "02-09-2025"
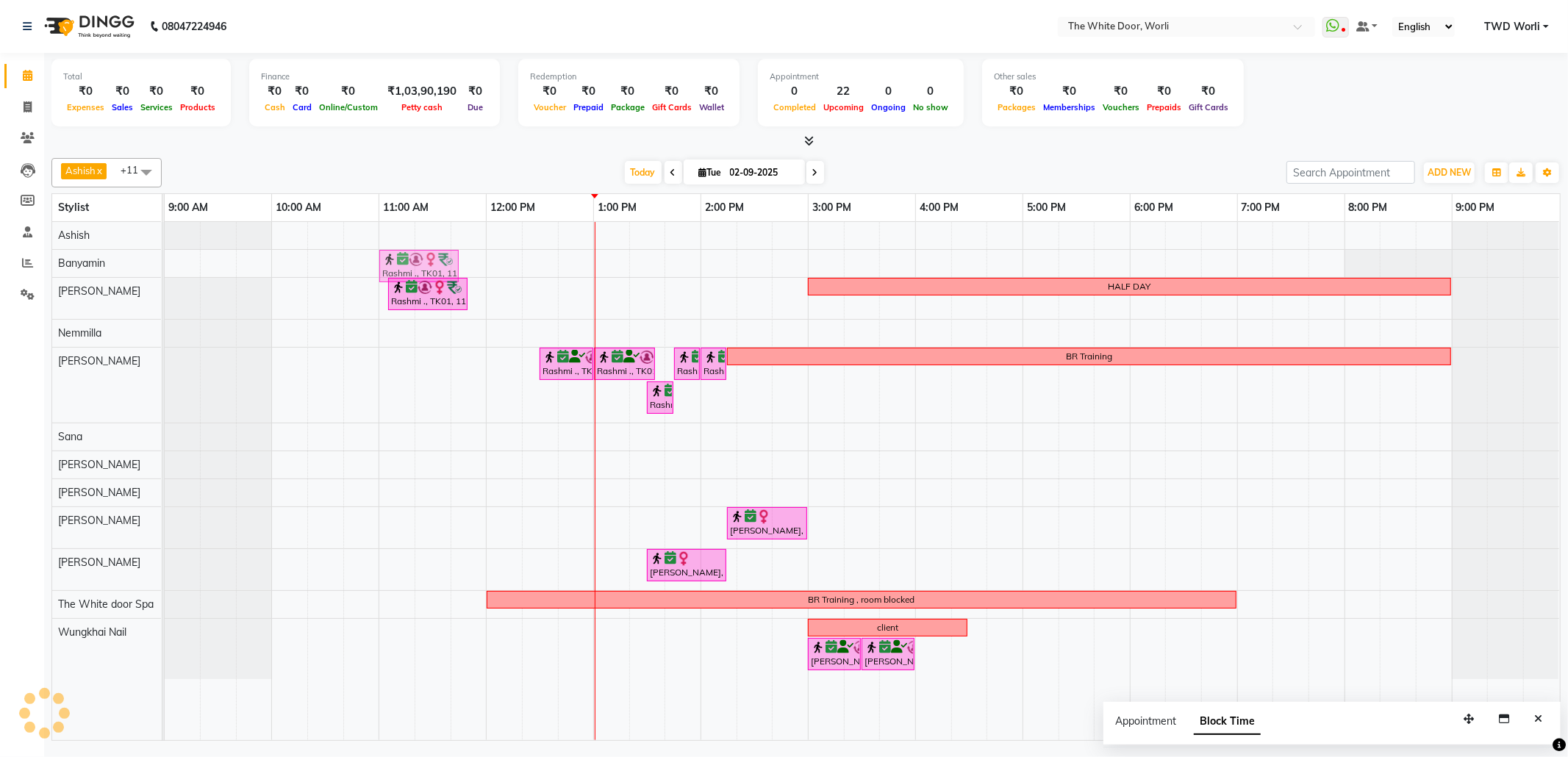
drag, startPoint x: 423, startPoint y: 516, endPoint x: 436, endPoint y: 265, distance: 251.3
click at [437, 263] on tbody "Rashmi ., TK01, 11:00 AM-11:45 AM, TWD Classic Pedicure Rashmi ., TK01, 11:05 A…" at bounding box center [861, 450] width 1394 height 457
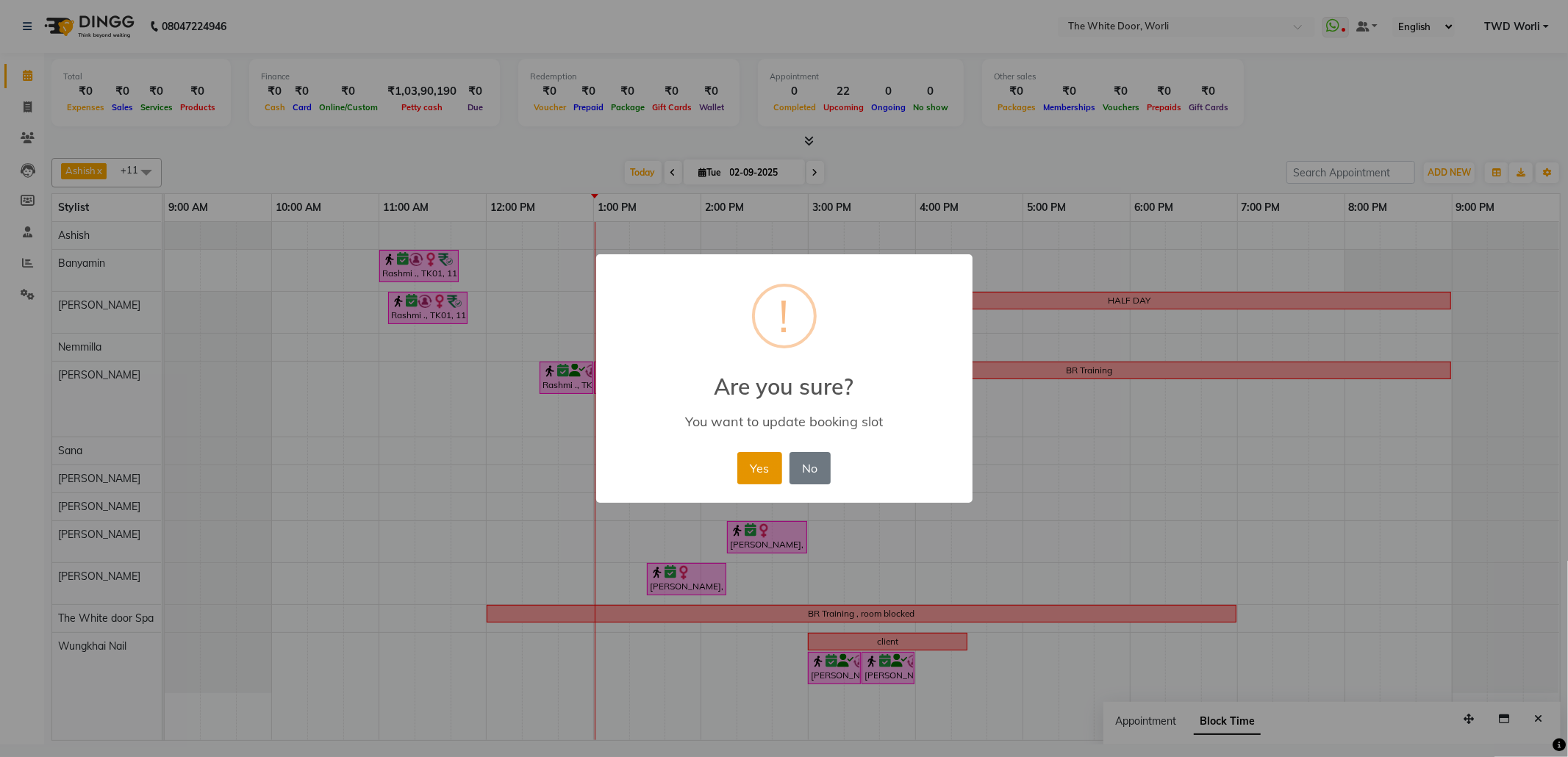
drag, startPoint x: 759, startPoint y: 468, endPoint x: 698, endPoint y: 454, distance: 62.6
click at [757, 468] on button "Yes" at bounding box center [759, 468] width 44 height 33
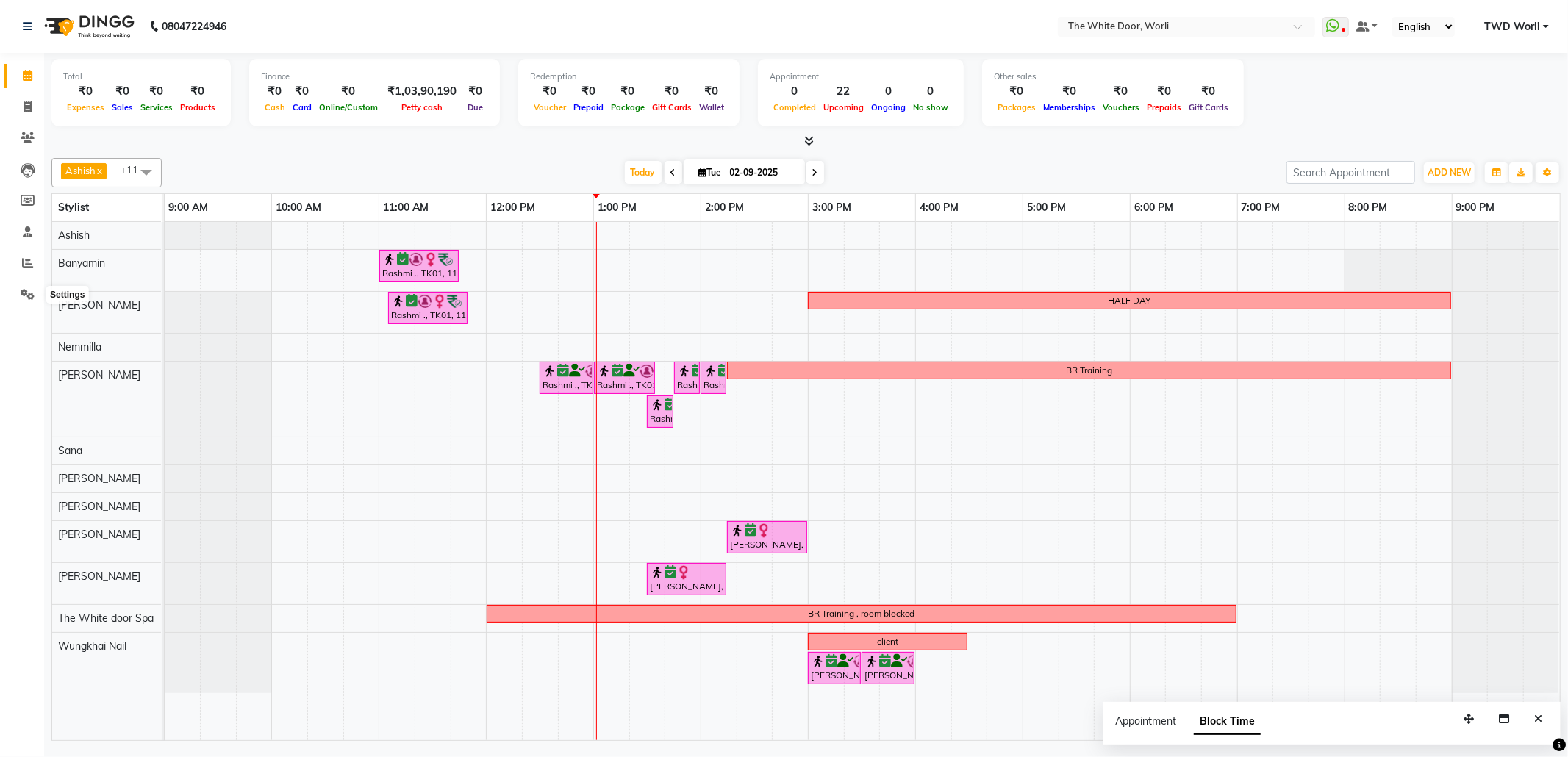
click at [139, 713] on div "Ashish Banyamin Sakshi Nemmilla Pranali Sana Sapna Leyla Lash Rashid Salmani Sa…" at bounding box center [114, 481] width 124 height 518
click at [31, 109] on icon at bounding box center [28, 106] width 8 height 11
select select "service"
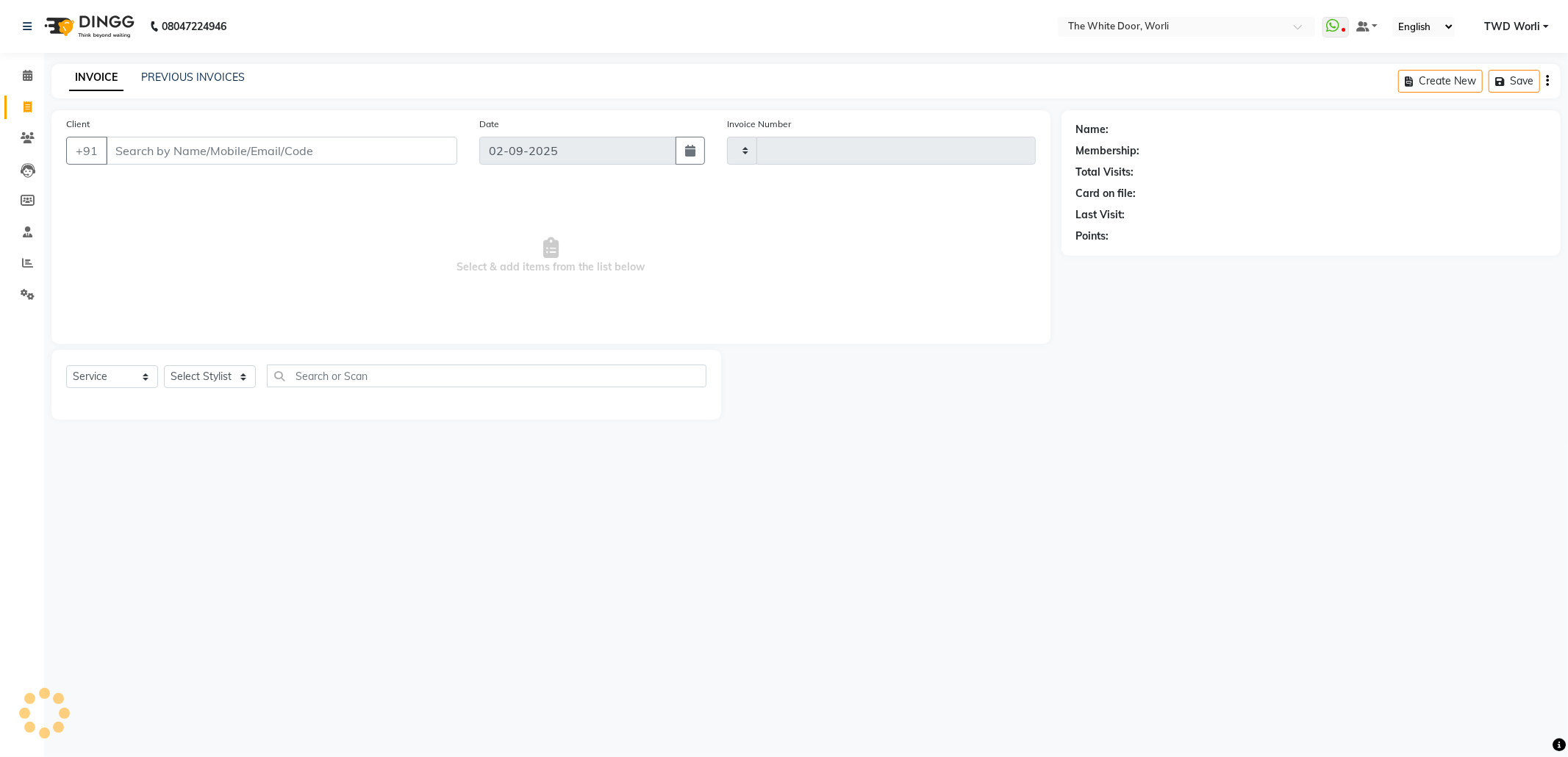
type input "1406"
select select "4027"
click at [199, 86] on div "INVOICE PREVIOUS INVOICES" at bounding box center [157, 78] width 211 height 17
click at [213, 75] on link "PREVIOUS INVOICES" at bounding box center [193, 77] width 104 height 13
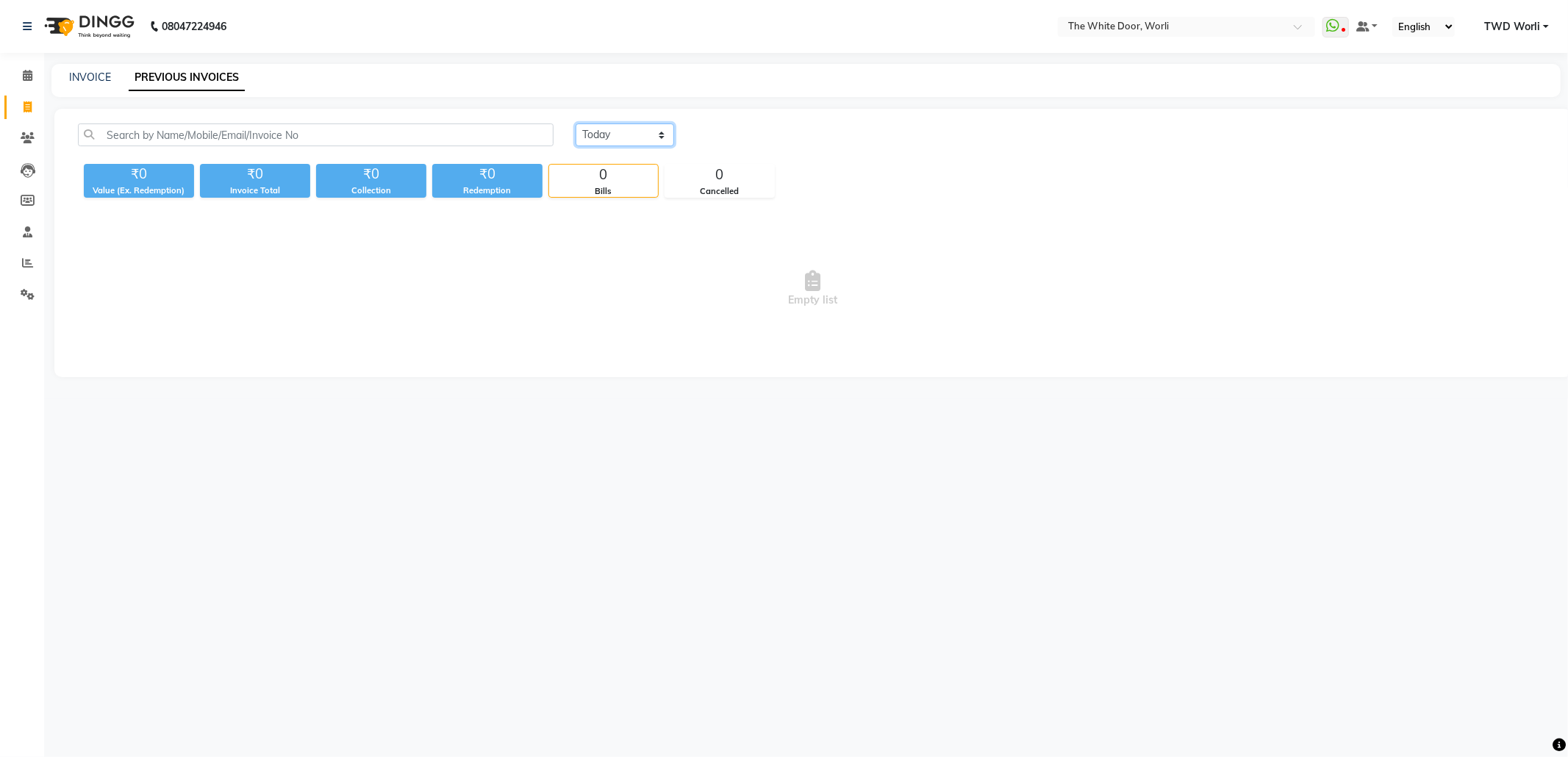
click at [653, 138] on select "Today Yesterday Custom Range" at bounding box center [624, 134] width 98 height 23
select select "yesterday"
click at [575, 123] on select "Today Yesterday Custom Range" at bounding box center [624, 134] width 98 height 23
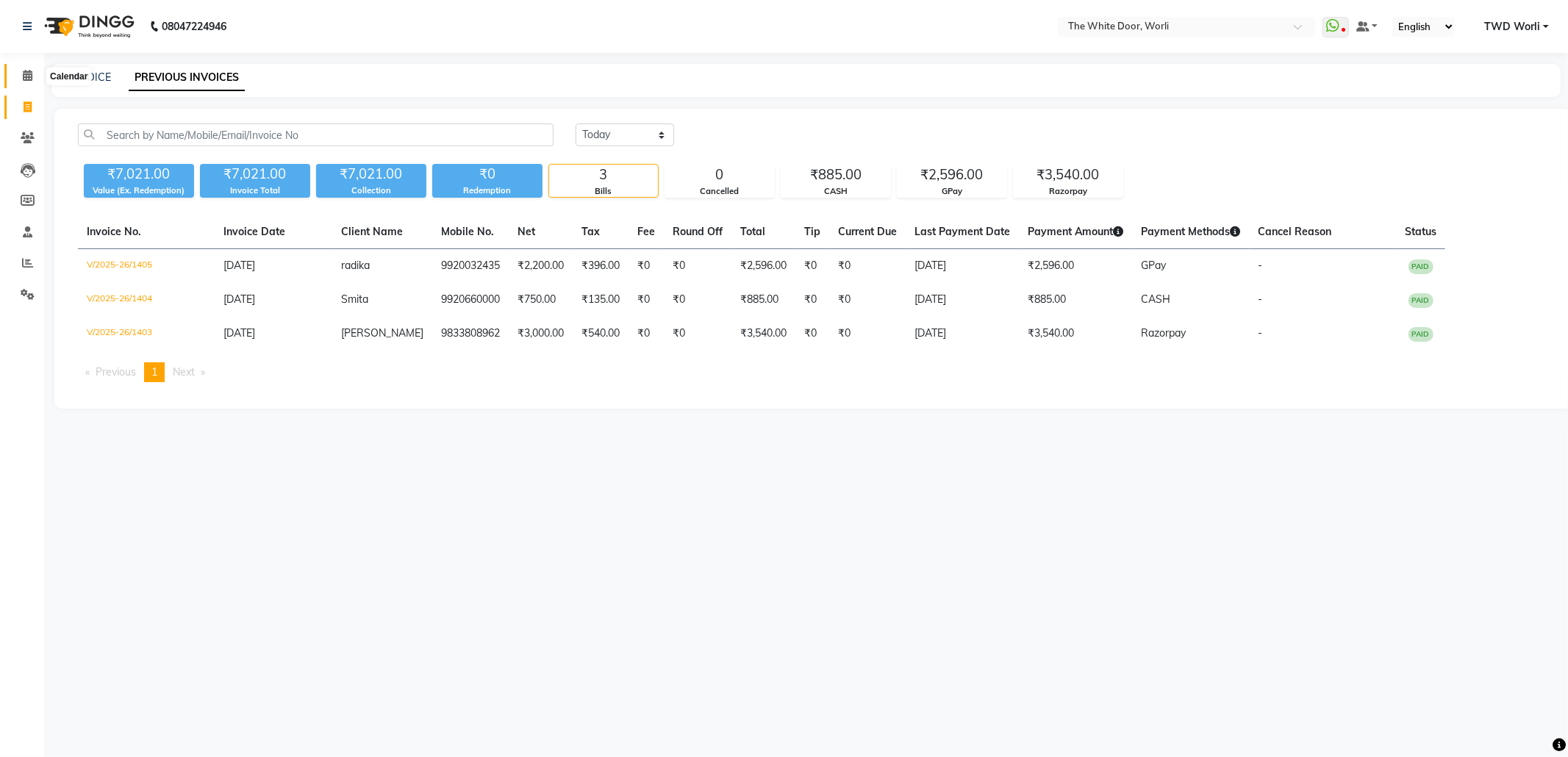
click at [29, 74] on icon at bounding box center [27, 75] width 9 height 11
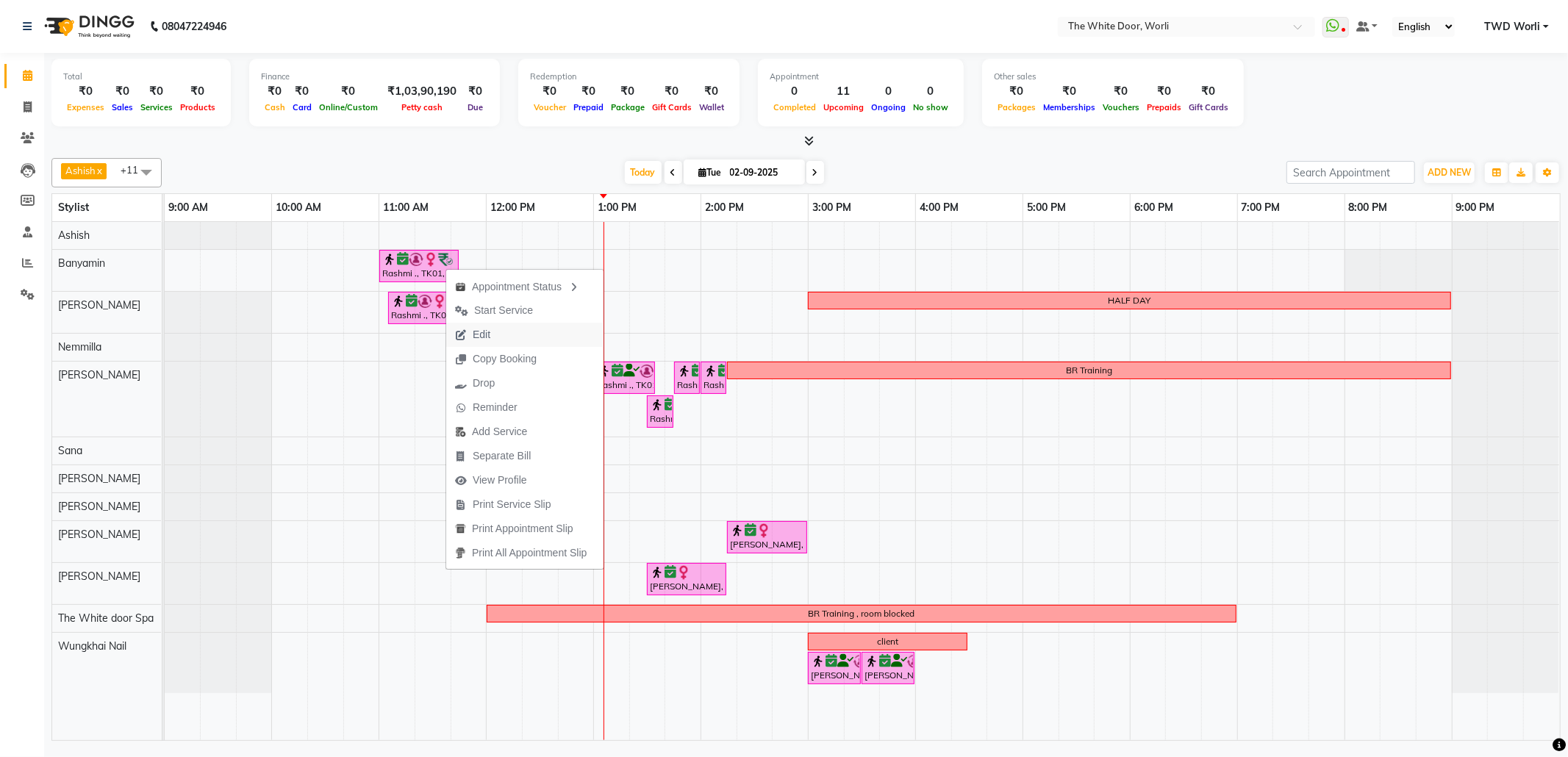
click at [485, 336] on span "Edit" at bounding box center [481, 334] width 18 height 15
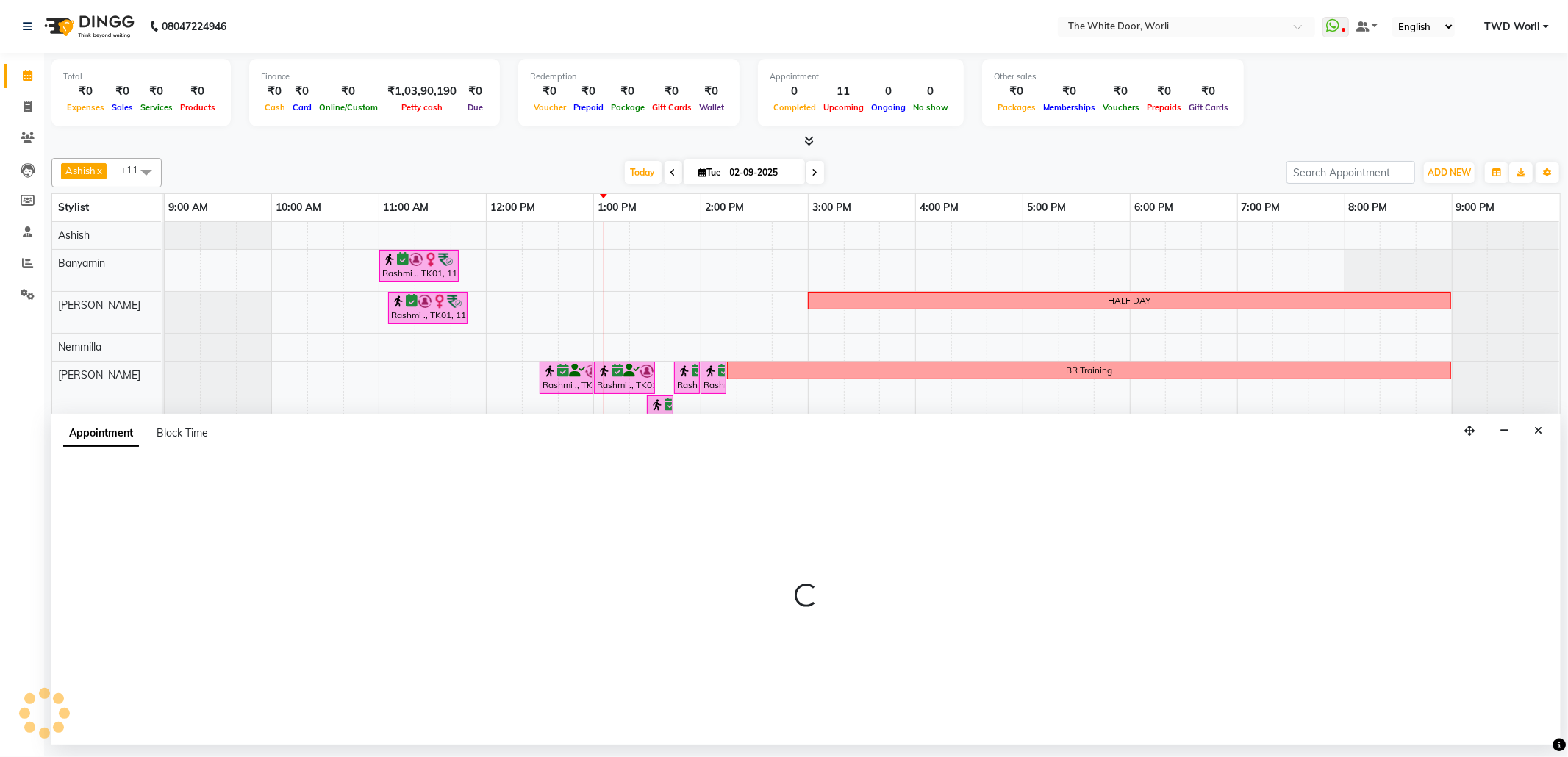
select select "tentative"
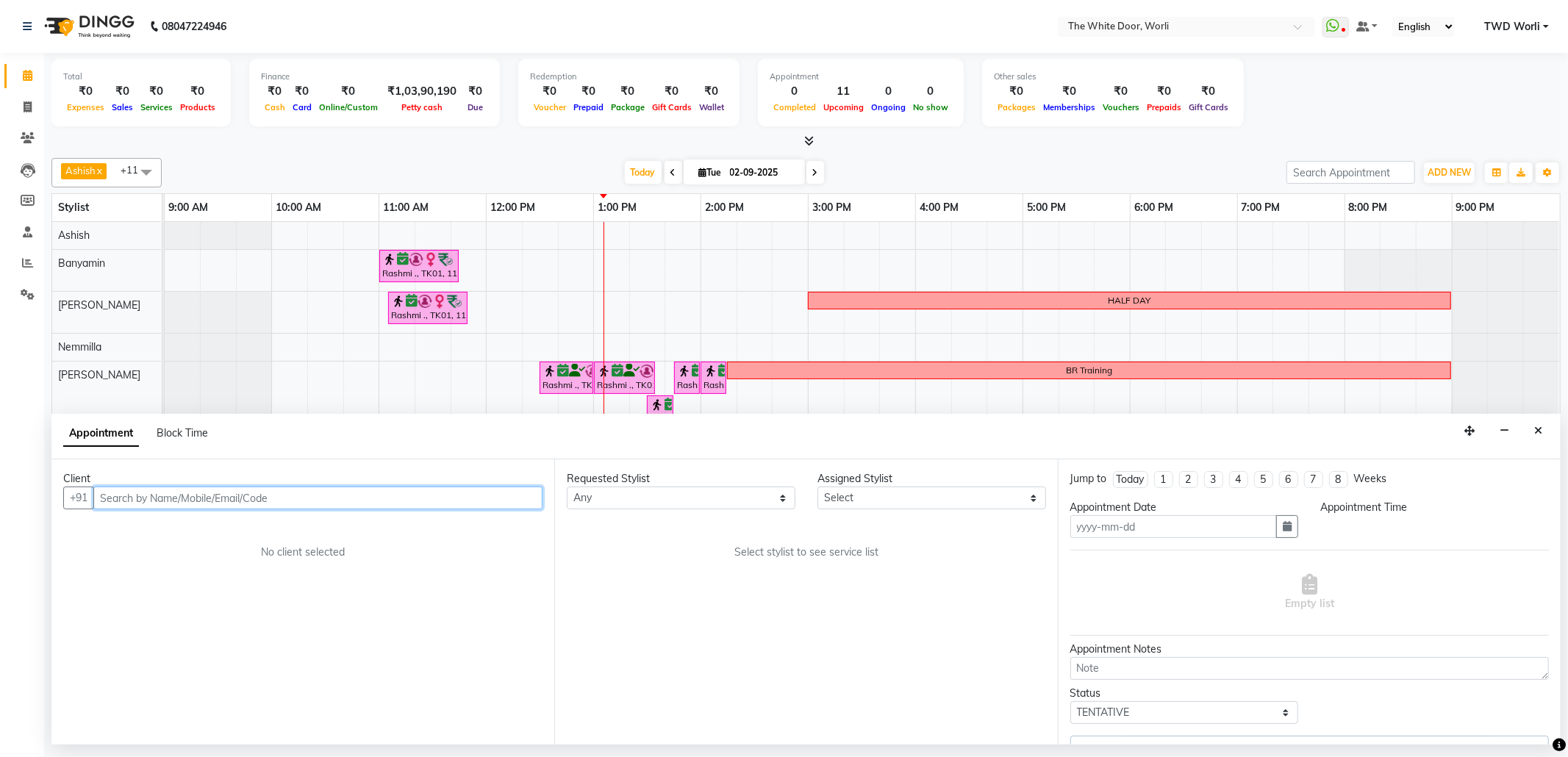
type input "02-09-2025"
select select "confirm booking"
select select "660"
select select "22903"
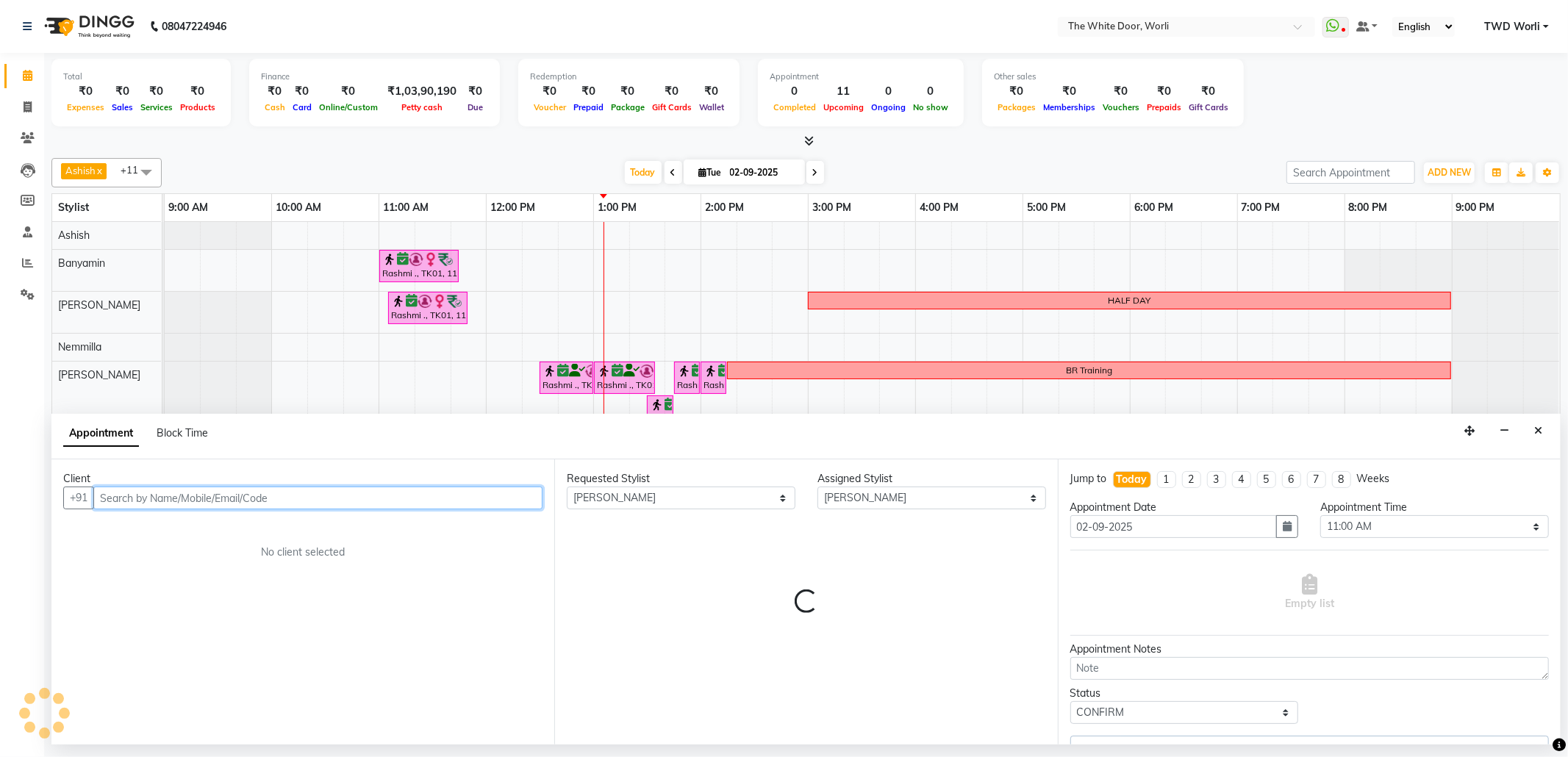
select select "1664"
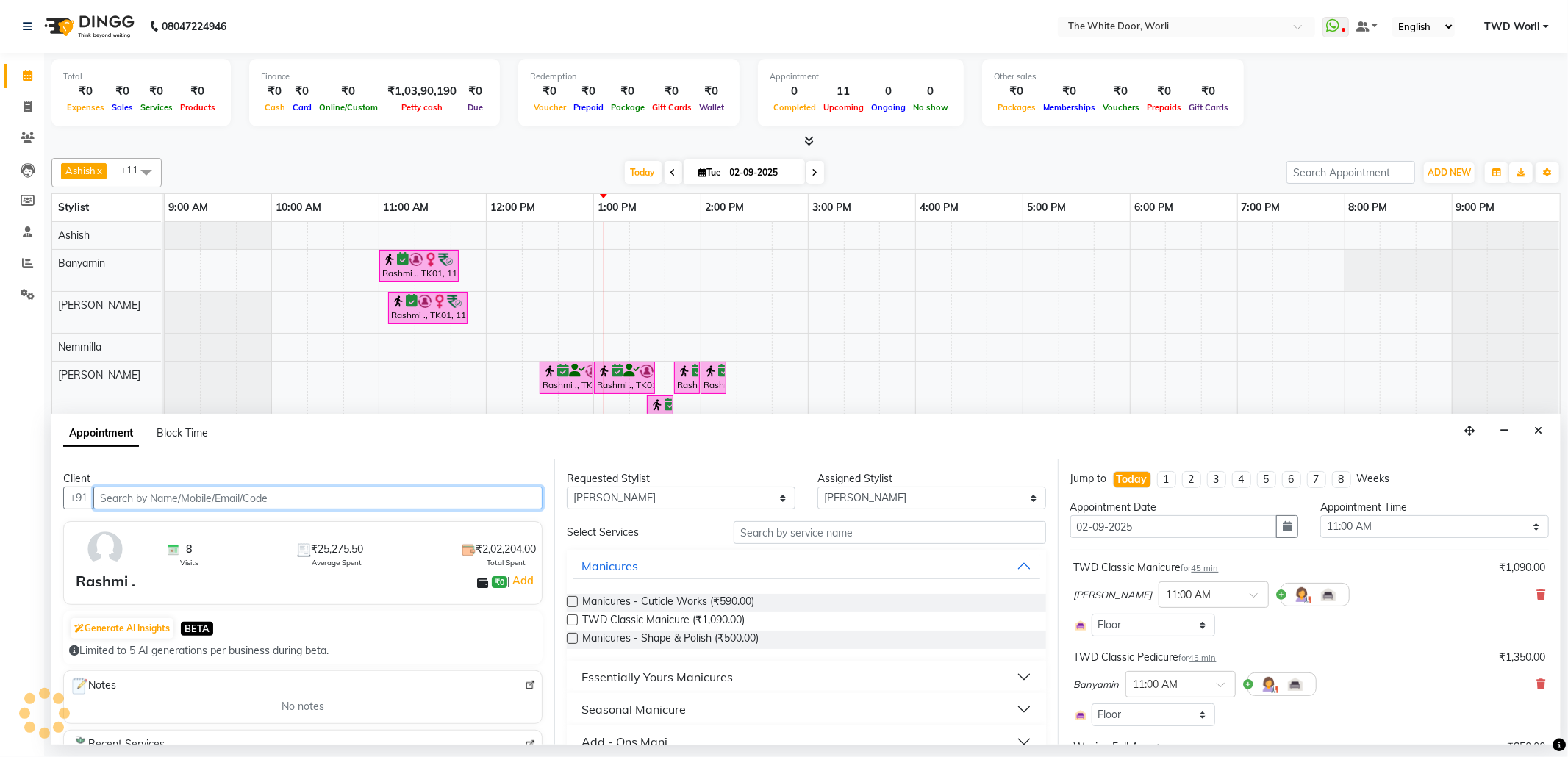
select select "1664"
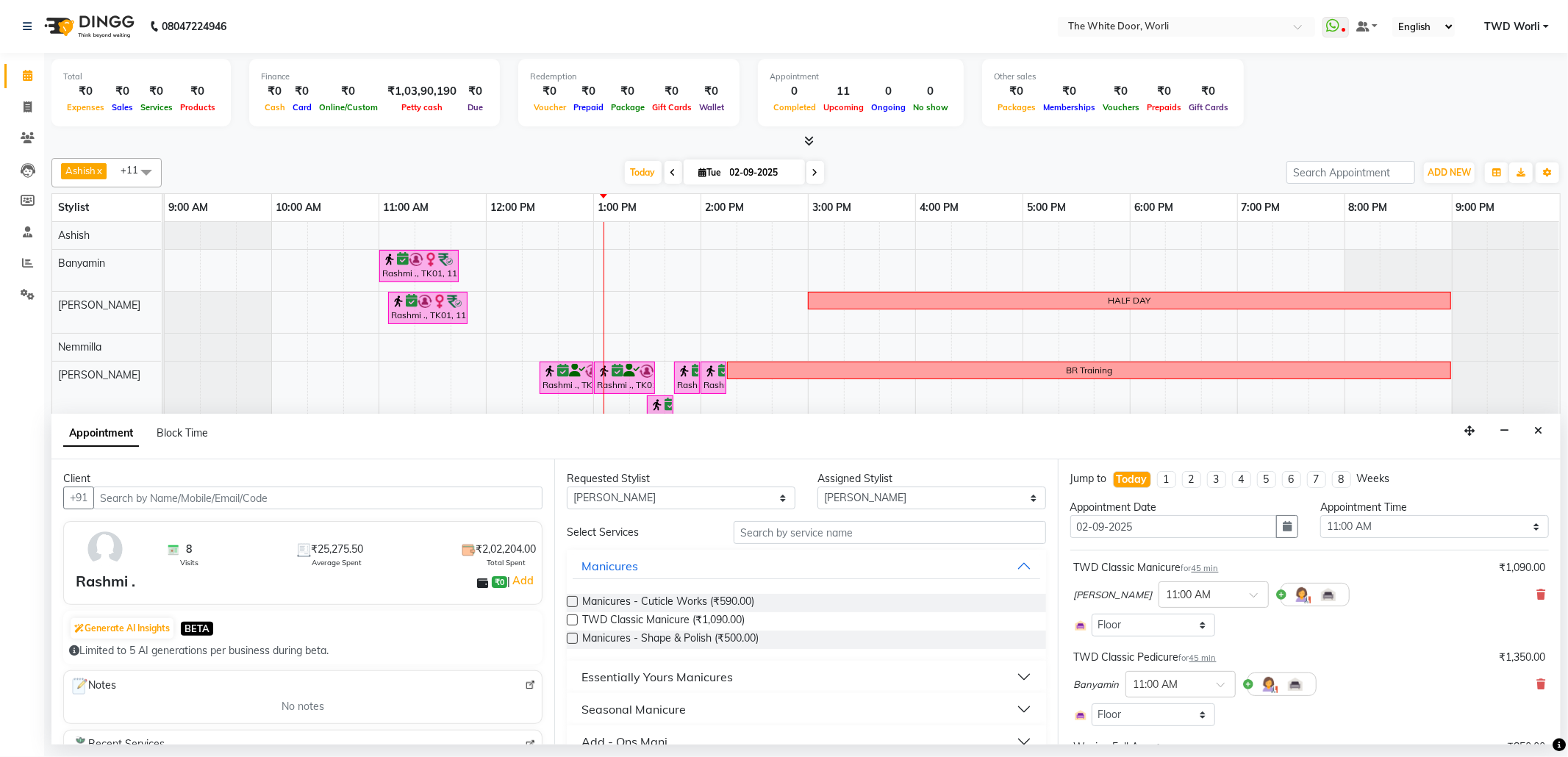
drag, startPoint x: 1527, startPoint y: 595, endPoint x: 1518, endPoint y: 595, distance: 9.0
click at [1536, 595] on icon at bounding box center [1540, 594] width 9 height 10
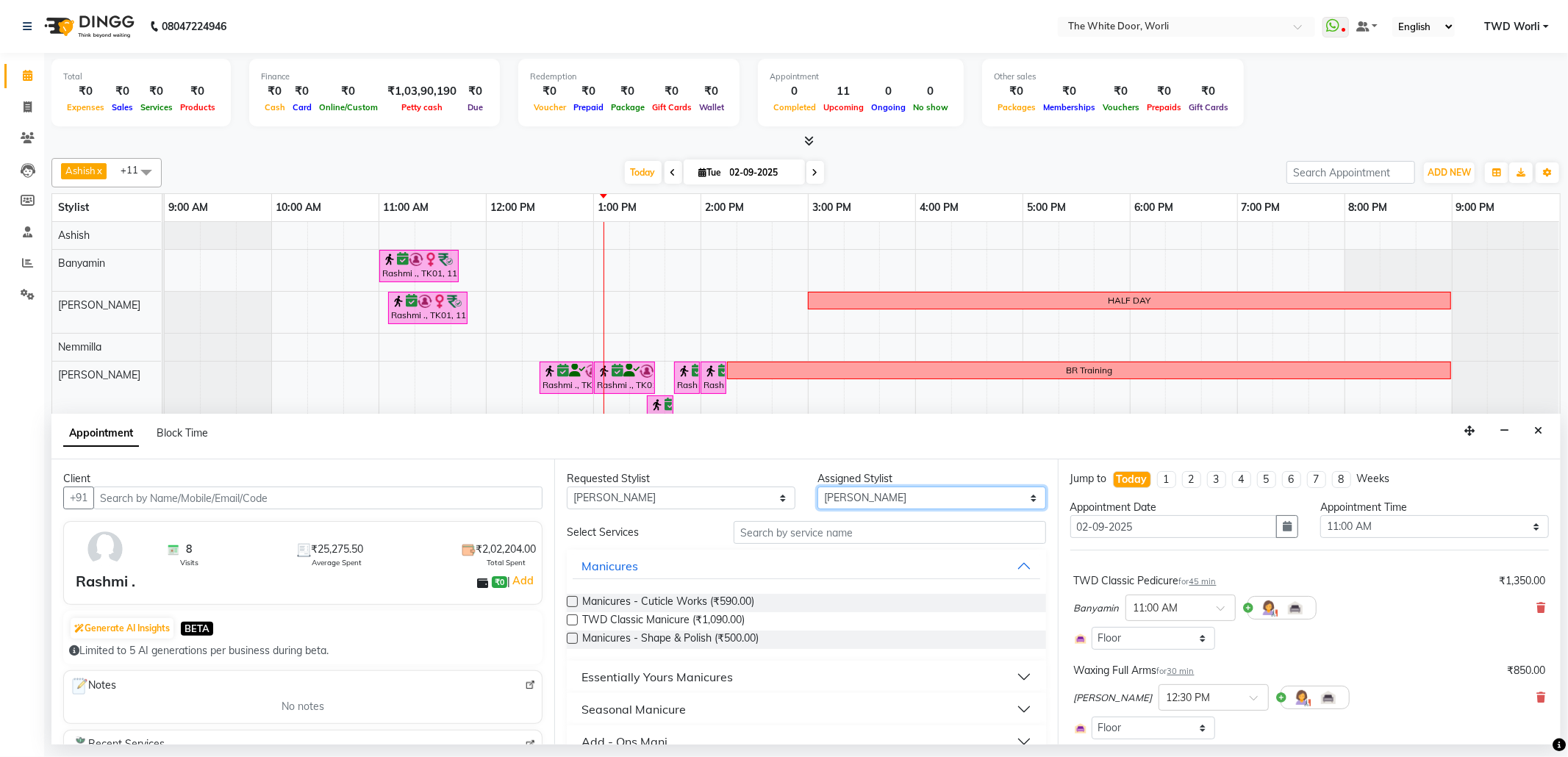
click at [849, 498] on select "Select Aarti Ashish Ashish S Banyamin Leyla Lash Nemmilla Pranali Rashid Salman…" at bounding box center [932, 497] width 229 height 23
drag, startPoint x: 703, startPoint y: 497, endPoint x: 701, endPoint y: 490, distance: 7.3
click at [703, 497] on select "Any Aarti Ashish Ashish S Banyamin Leyla Lash Nemmilla Pranali Rashid Salmani S…" at bounding box center [681, 497] width 229 height 23
click at [683, 106] on span "Gift Cards" at bounding box center [672, 107] width 47 height 10
drag, startPoint x: 730, startPoint y: 495, endPoint x: 722, endPoint y: 489, distance: 10.0
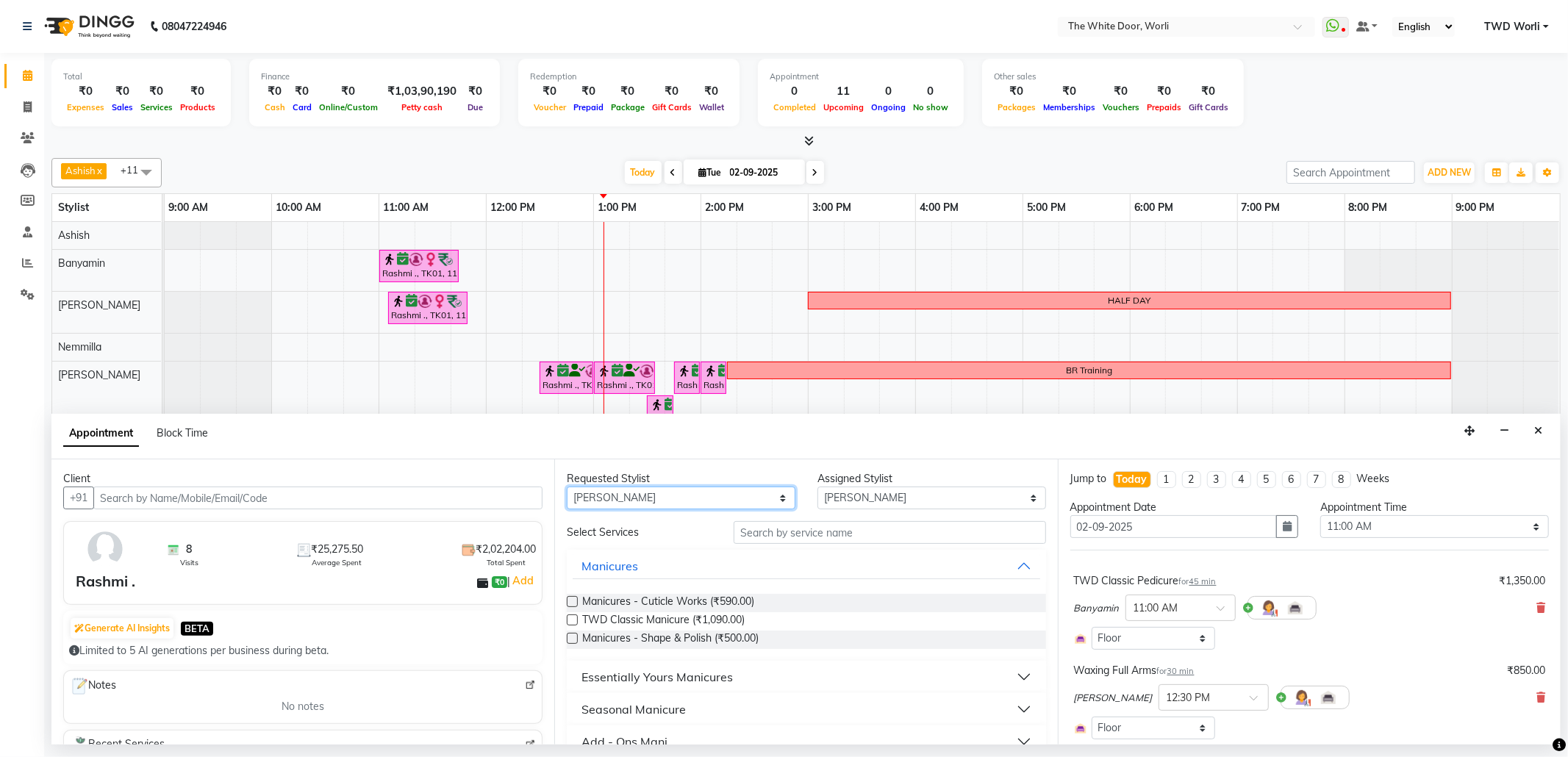
click at [729, 495] on select "Any Aarti Ashish Ashish S Banyamin Leyla Lash Nemmilla Pranali Rashid Salmani S…" at bounding box center [681, 497] width 229 height 23
select select "null"
click at [567, 488] on select "Any Aarti Ashish Ashish S Banyamin Leyla Lash Nemmilla Pranali Rashid Salmani S…" at bounding box center [681, 497] width 229 height 23
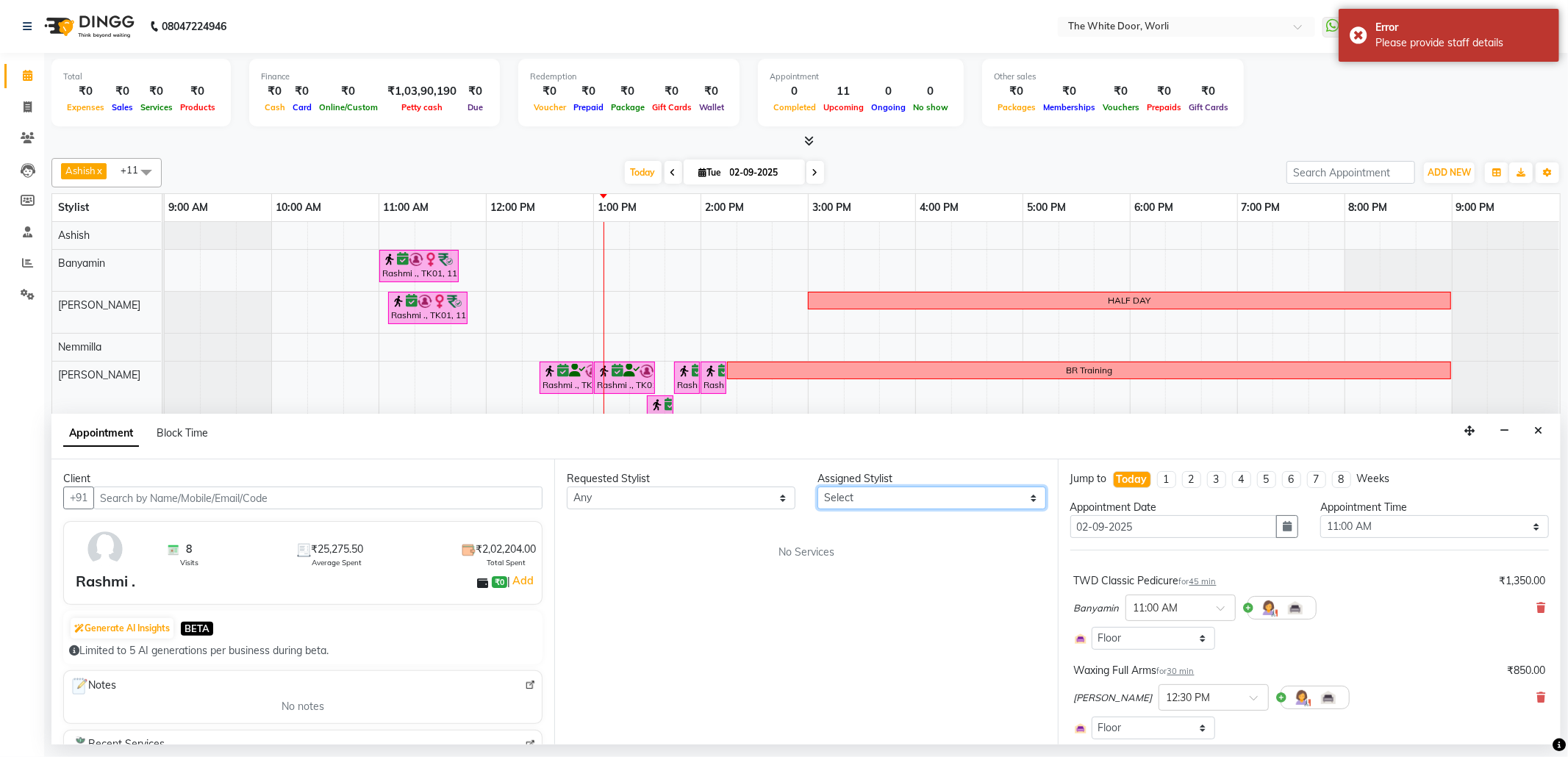
click at [897, 504] on select "Select Aarti Ashish Ashish S Banyamin Leyla Lash Nemmilla Pranali Rashid Salman…" at bounding box center [932, 497] width 229 height 23
select select "20395"
click at [818, 488] on select "Select Aarti Ashish Ashish S Banyamin Leyla Lash Nemmilla Pranali Rashid Salman…" at bounding box center [932, 497] width 229 height 23
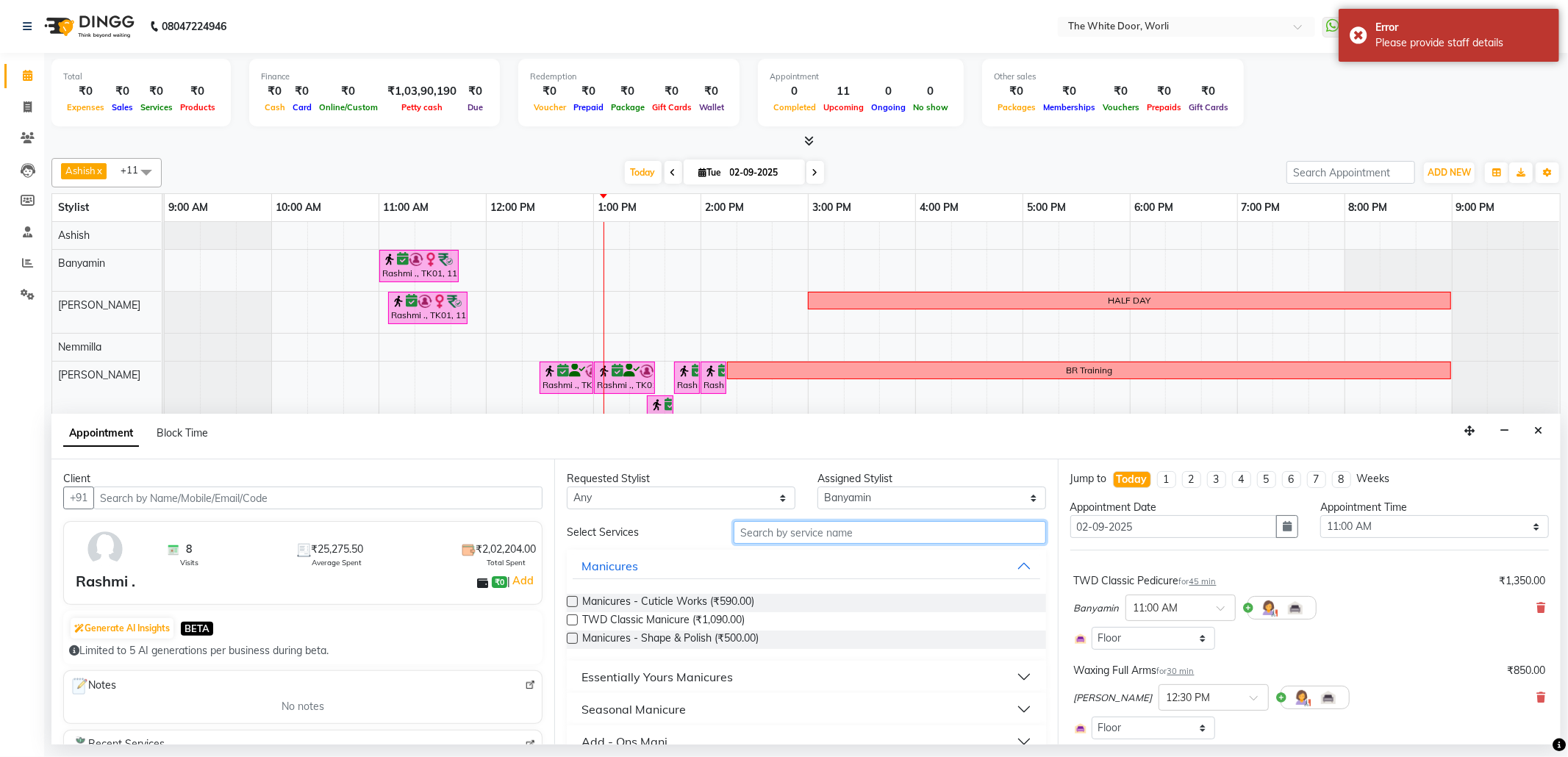
click at [877, 533] on input "text" at bounding box center [890, 532] width 312 height 23
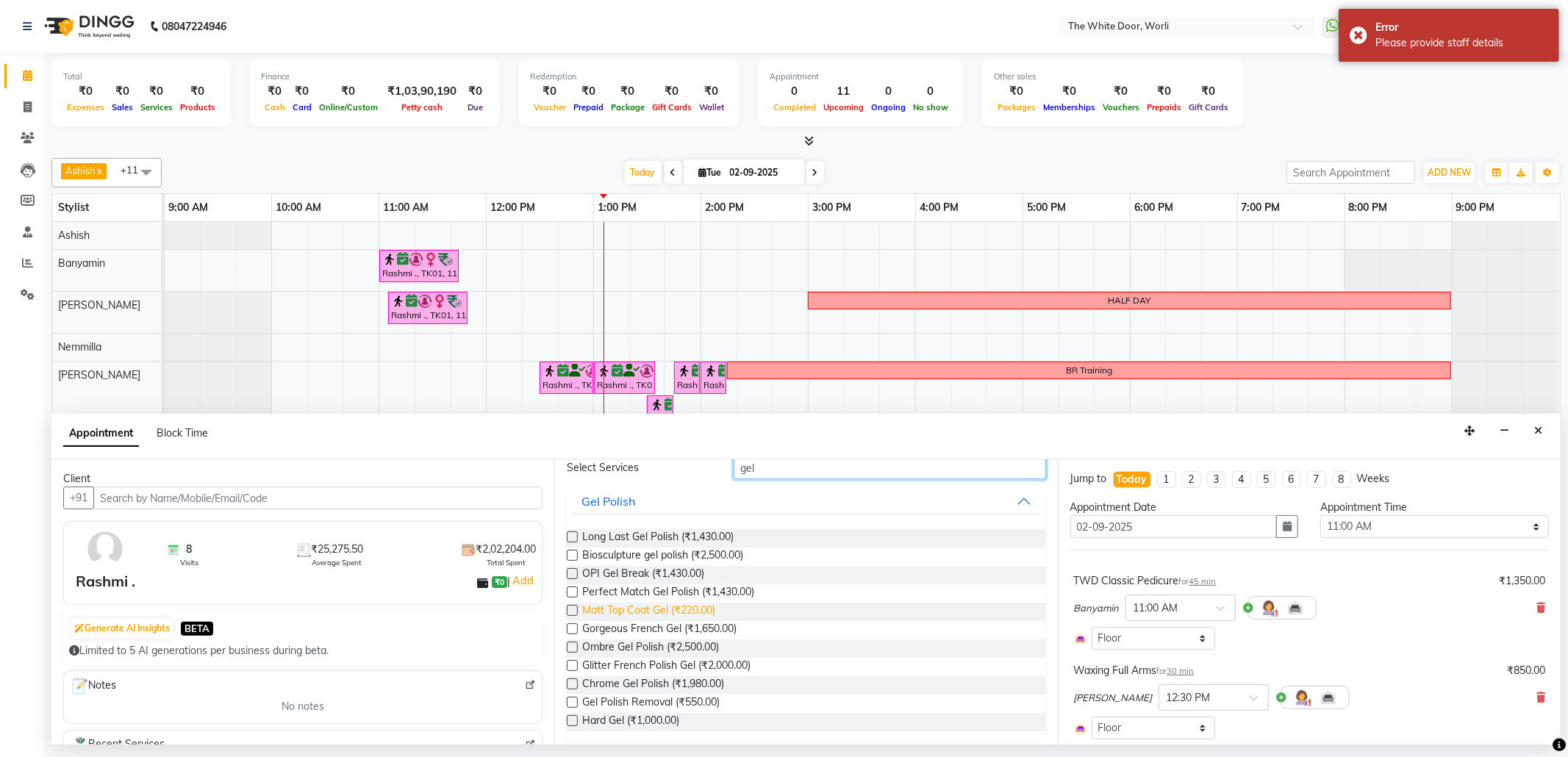
scroll to position [98, 0]
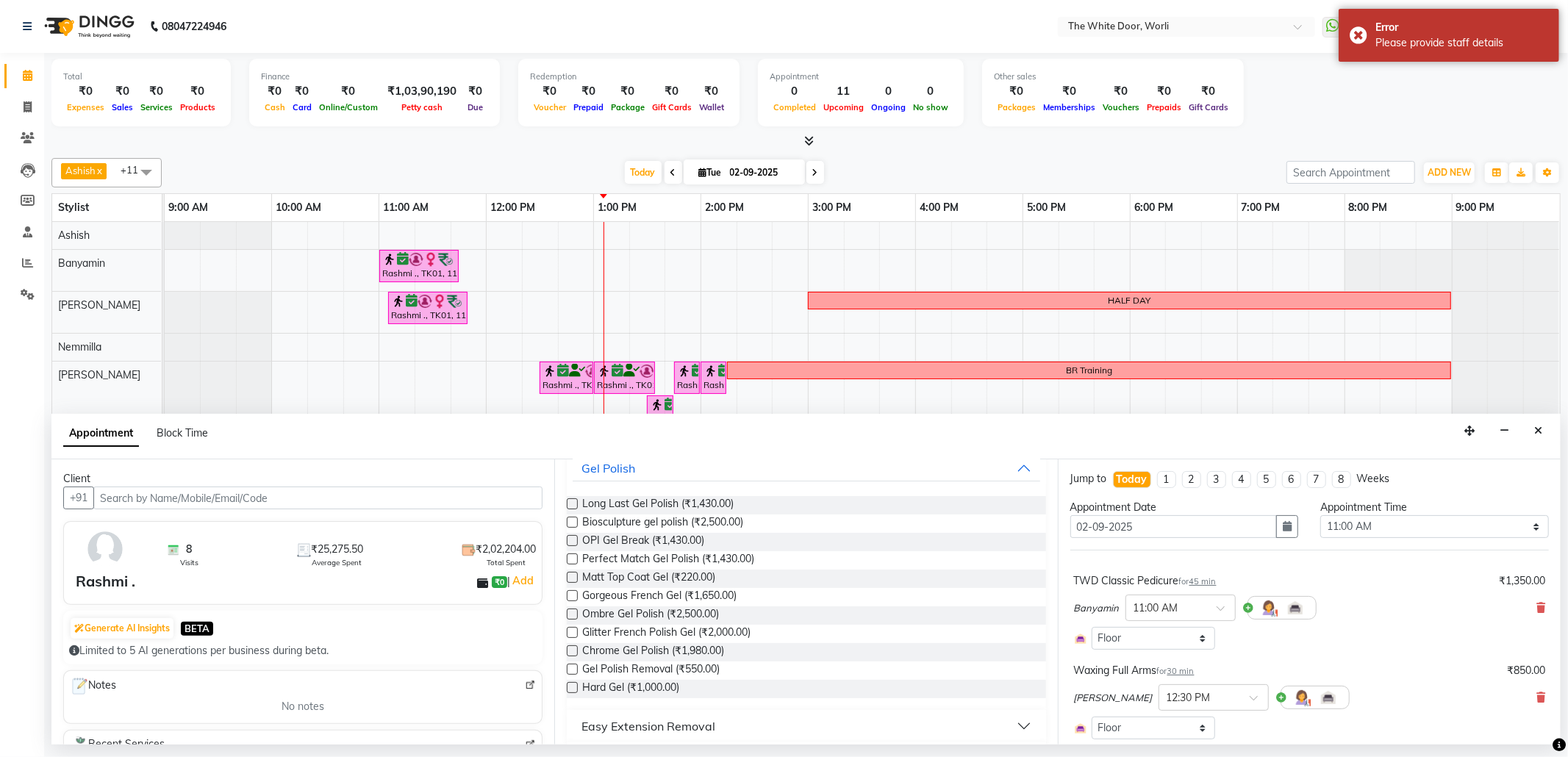
type input "gel"
click at [569, 671] on label at bounding box center [572, 669] width 11 height 11
click at [569, 671] on input "checkbox" at bounding box center [571, 670] width 9 height 9
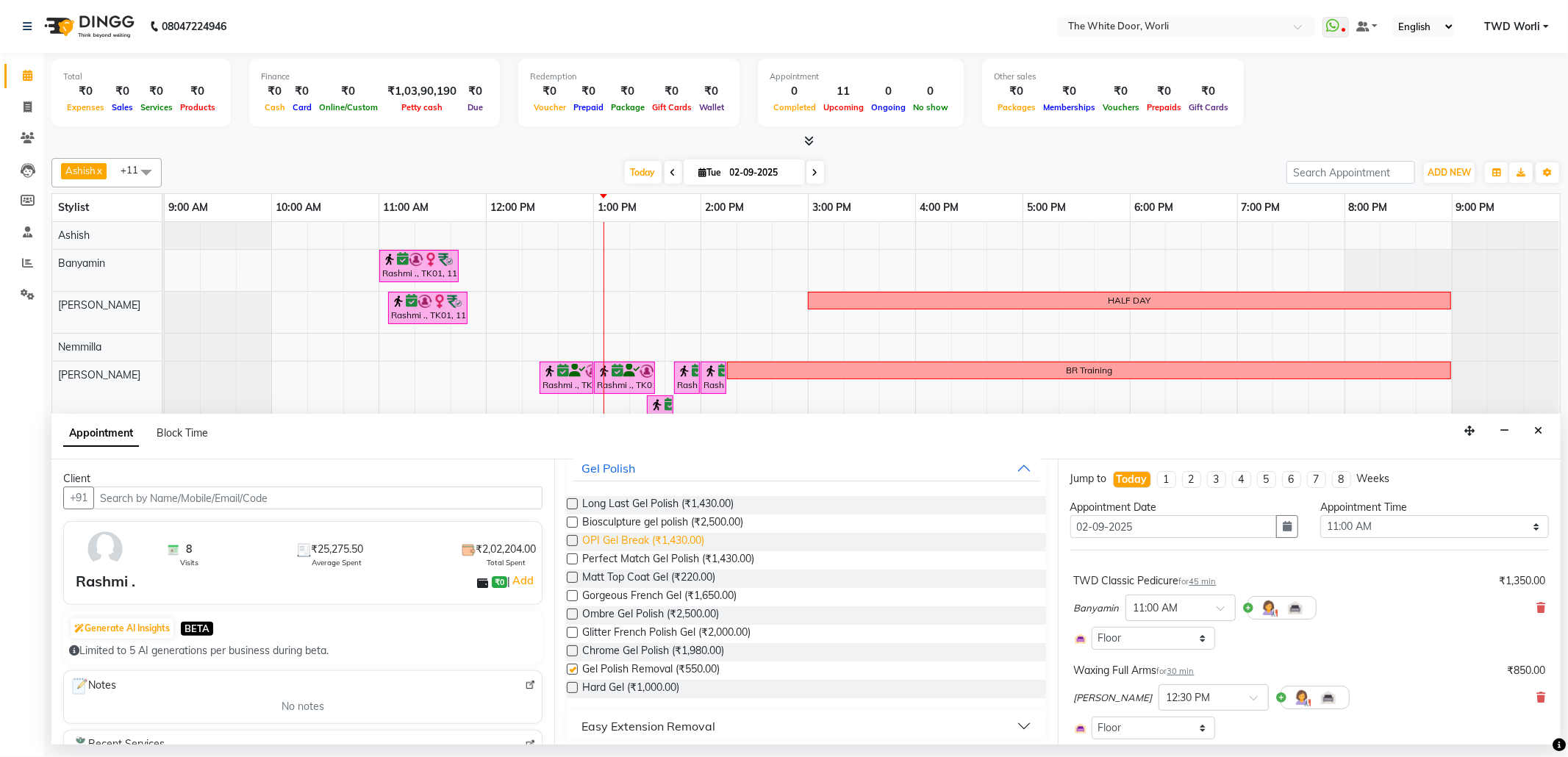
checkbox input "false"
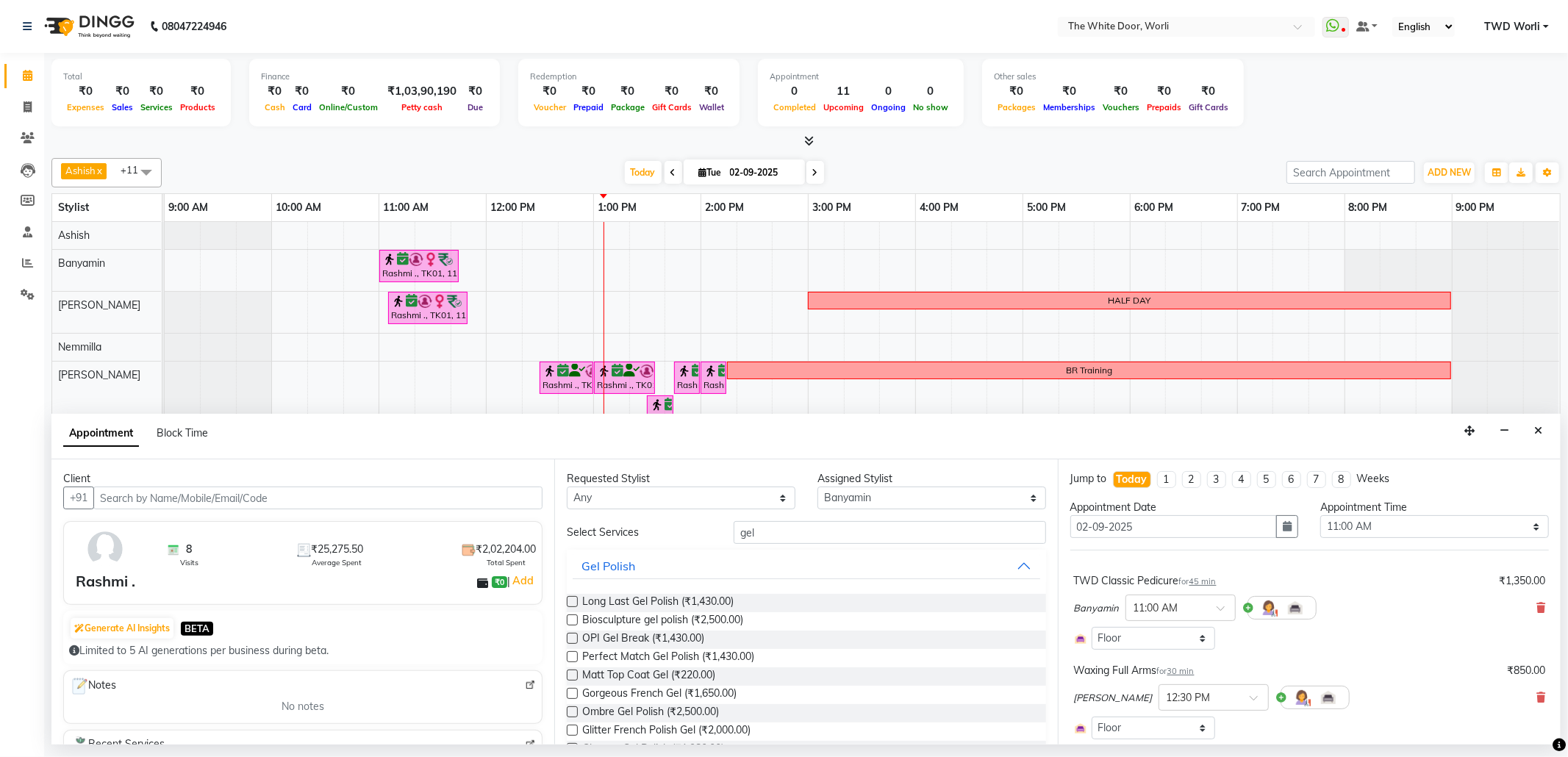
click at [572, 603] on label at bounding box center [572, 601] width 11 height 11
click at [572, 603] on input "checkbox" at bounding box center [571, 603] width 9 height 9
checkbox input "false"
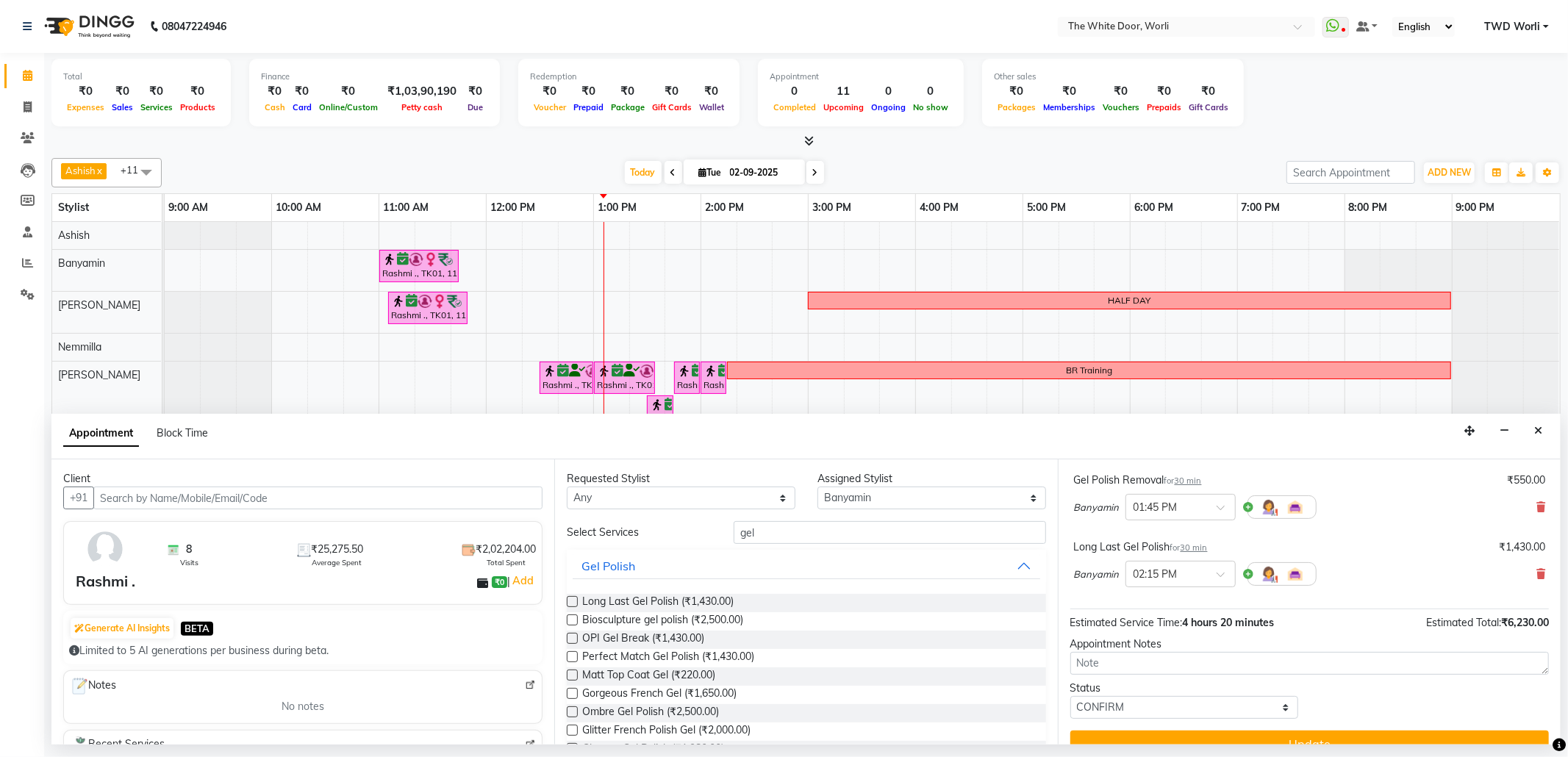
scroll to position [665, 0]
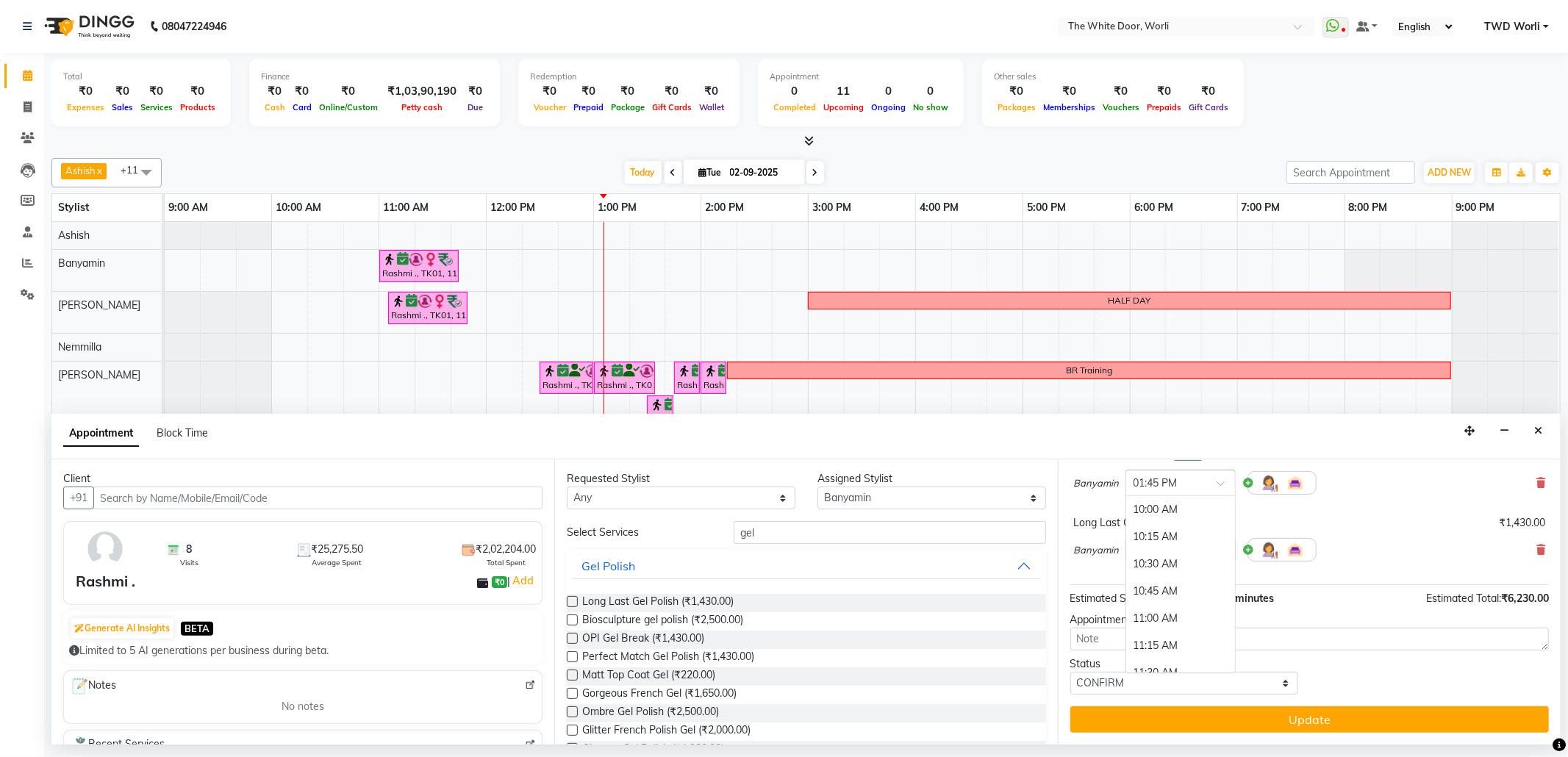
click at [1177, 486] on input "text" at bounding box center [1166, 481] width 65 height 15
click at [1162, 563] on div "11:30 AM" at bounding box center [1181, 559] width 109 height 27
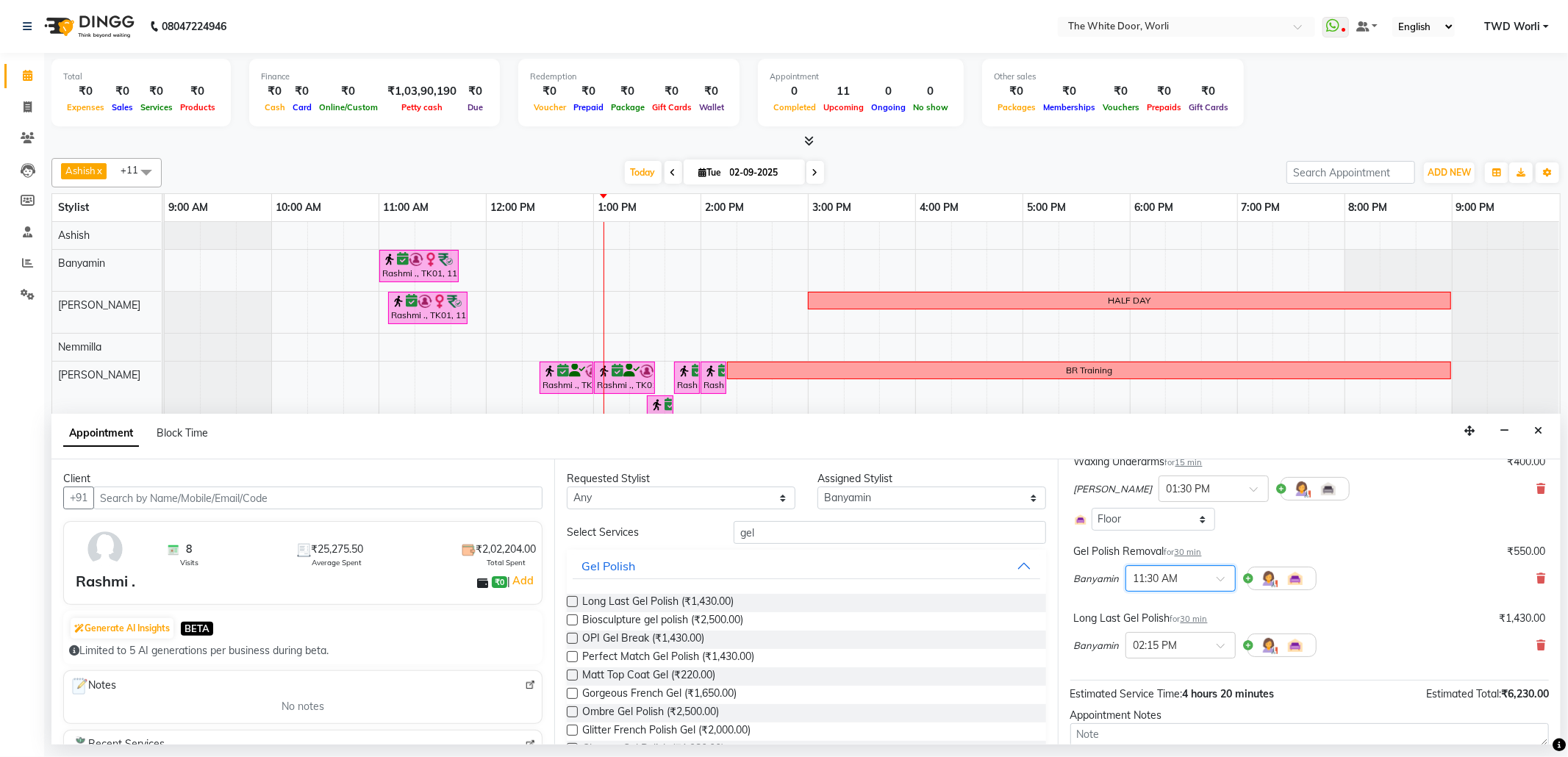
scroll to position [665, 0]
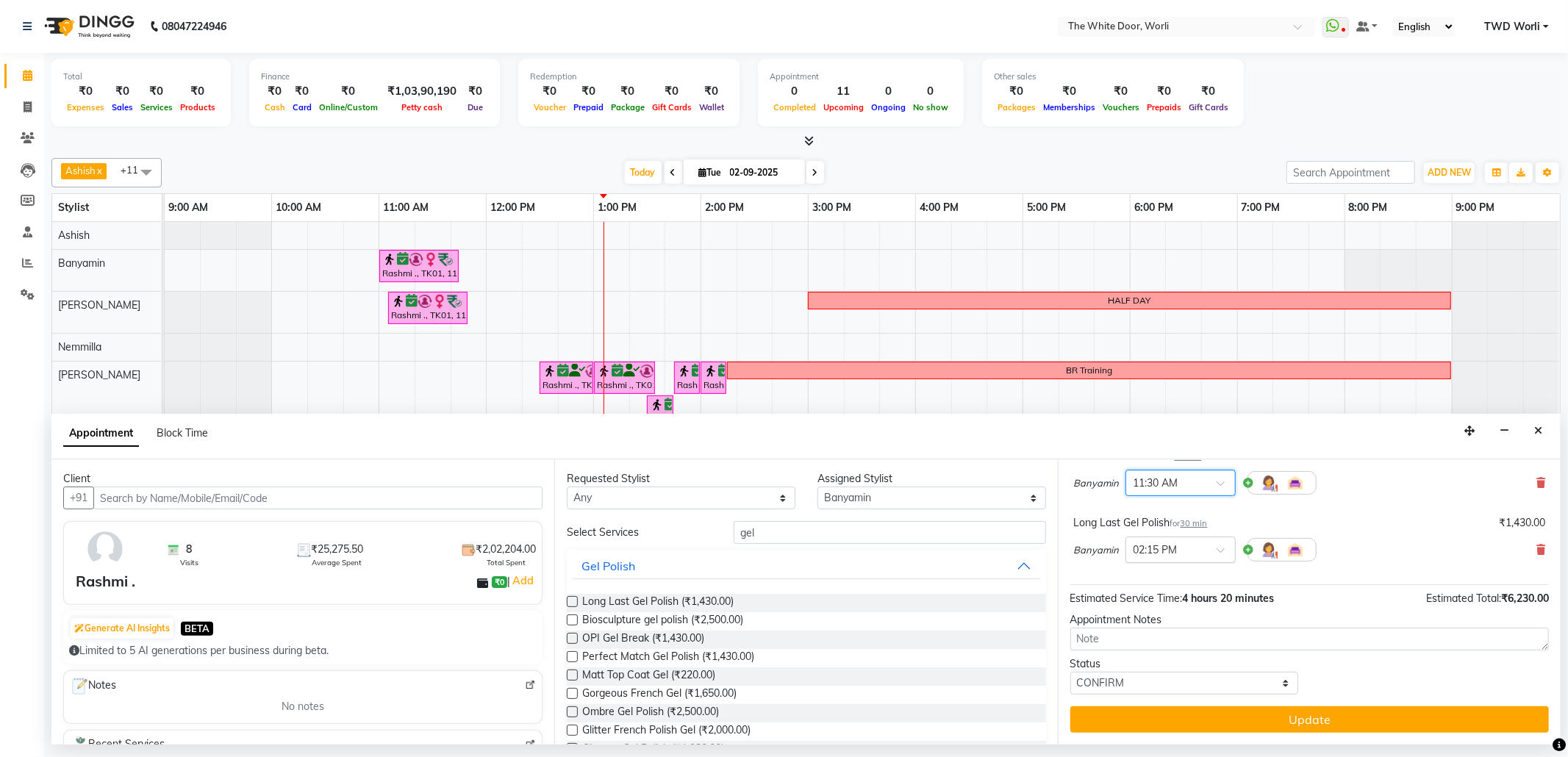
click at [1175, 547] on input "text" at bounding box center [1166, 548] width 65 height 15
click at [1151, 692] on div "11:45 AM" at bounding box center [1181, 696] width 109 height 27
click at [869, 494] on select "Select Aarti Ashish Ashish S Banyamin Leyla Lash Nemmilla Pranali Rashid Salman…" at bounding box center [932, 497] width 229 height 23
select select "22335"
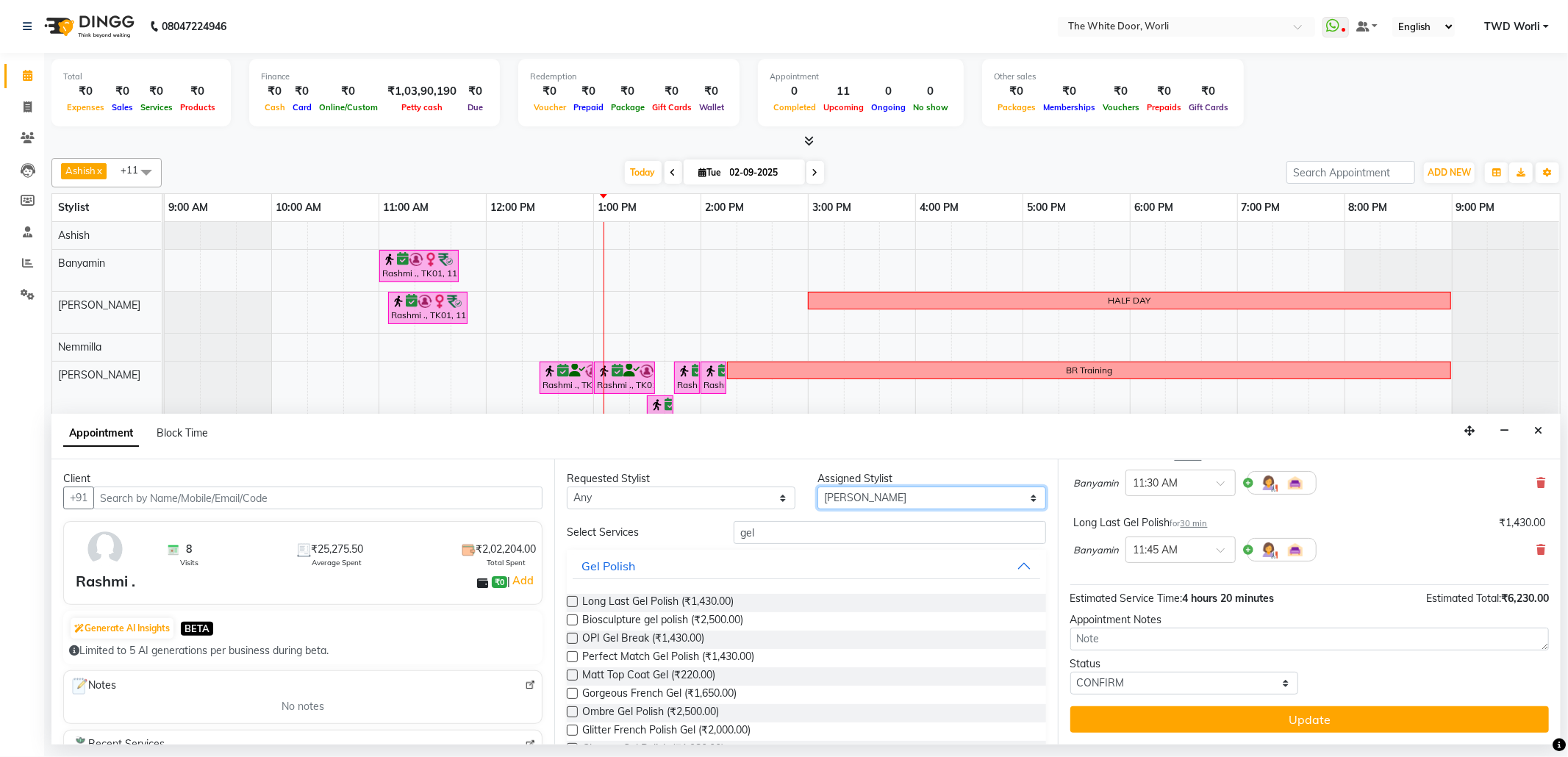
click at [818, 488] on select "Select Aarti Ashish Ashish S Banyamin Leyla Lash Nemmilla Pranali Rashid Salman…" at bounding box center [932, 497] width 229 height 23
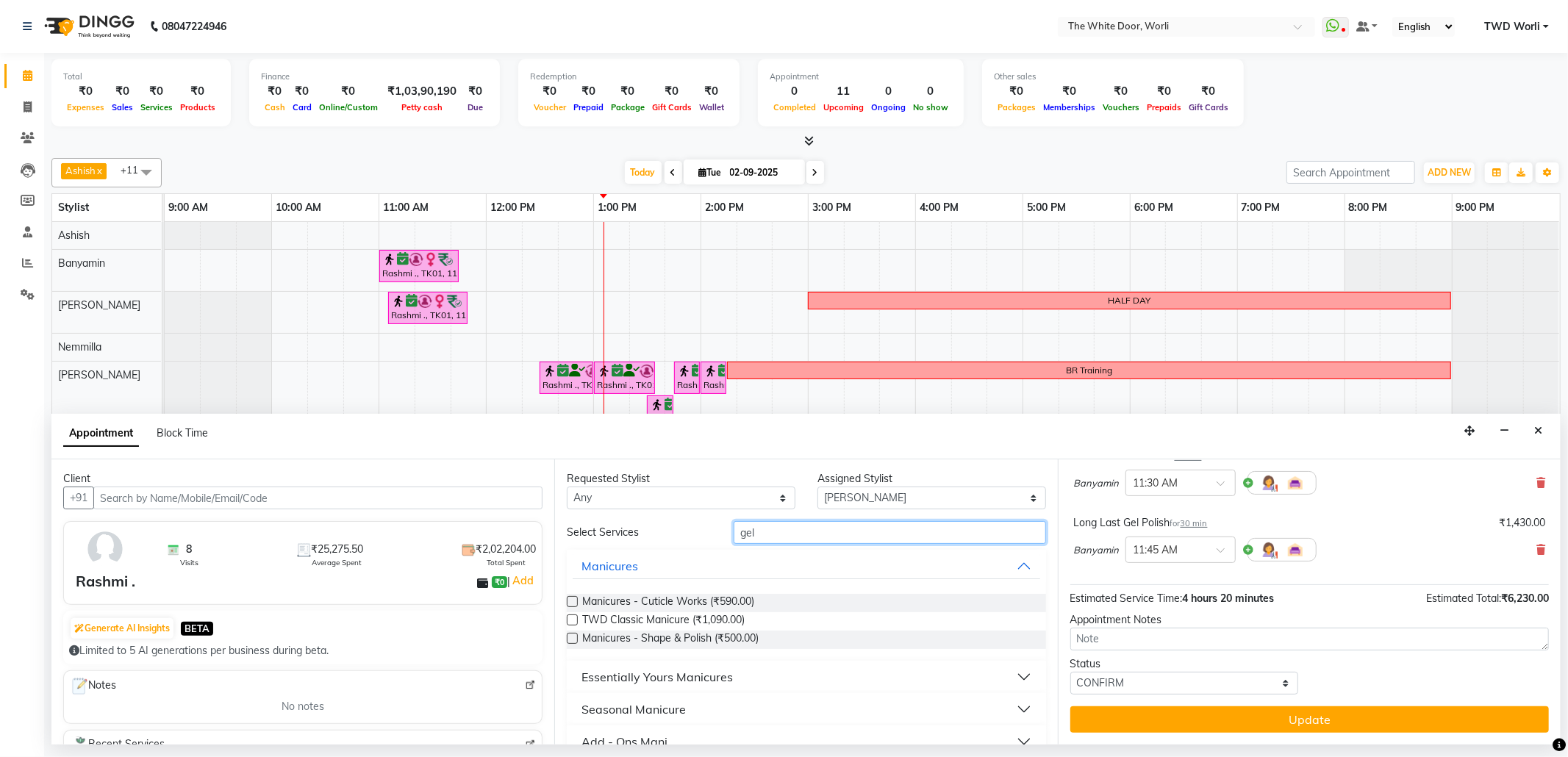
click at [828, 533] on input "gel" at bounding box center [890, 532] width 312 height 23
type input "g"
type input "gel"
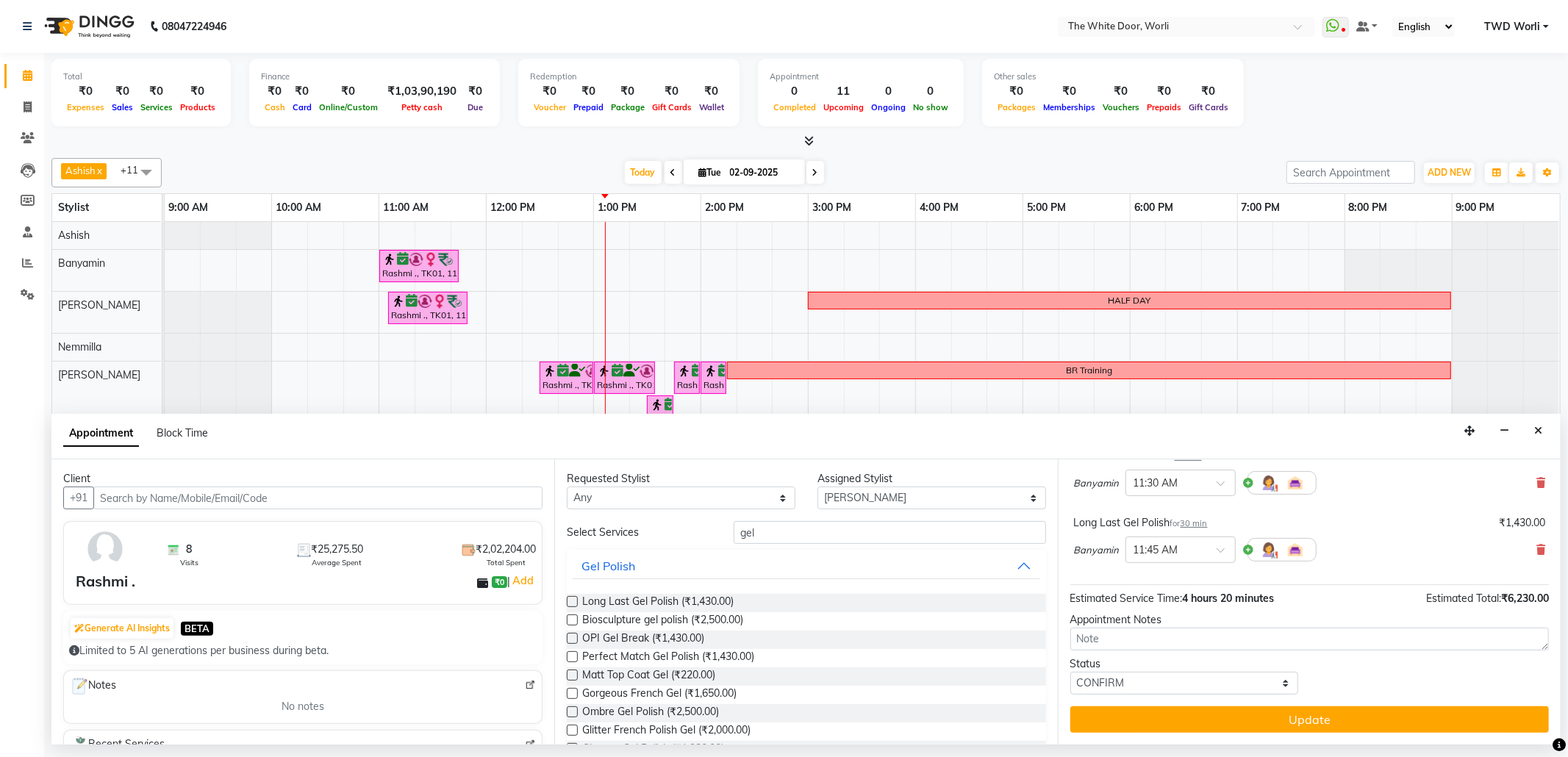
click at [574, 601] on label at bounding box center [572, 601] width 11 height 11
click at [574, 601] on input "checkbox" at bounding box center [571, 603] width 9 height 9
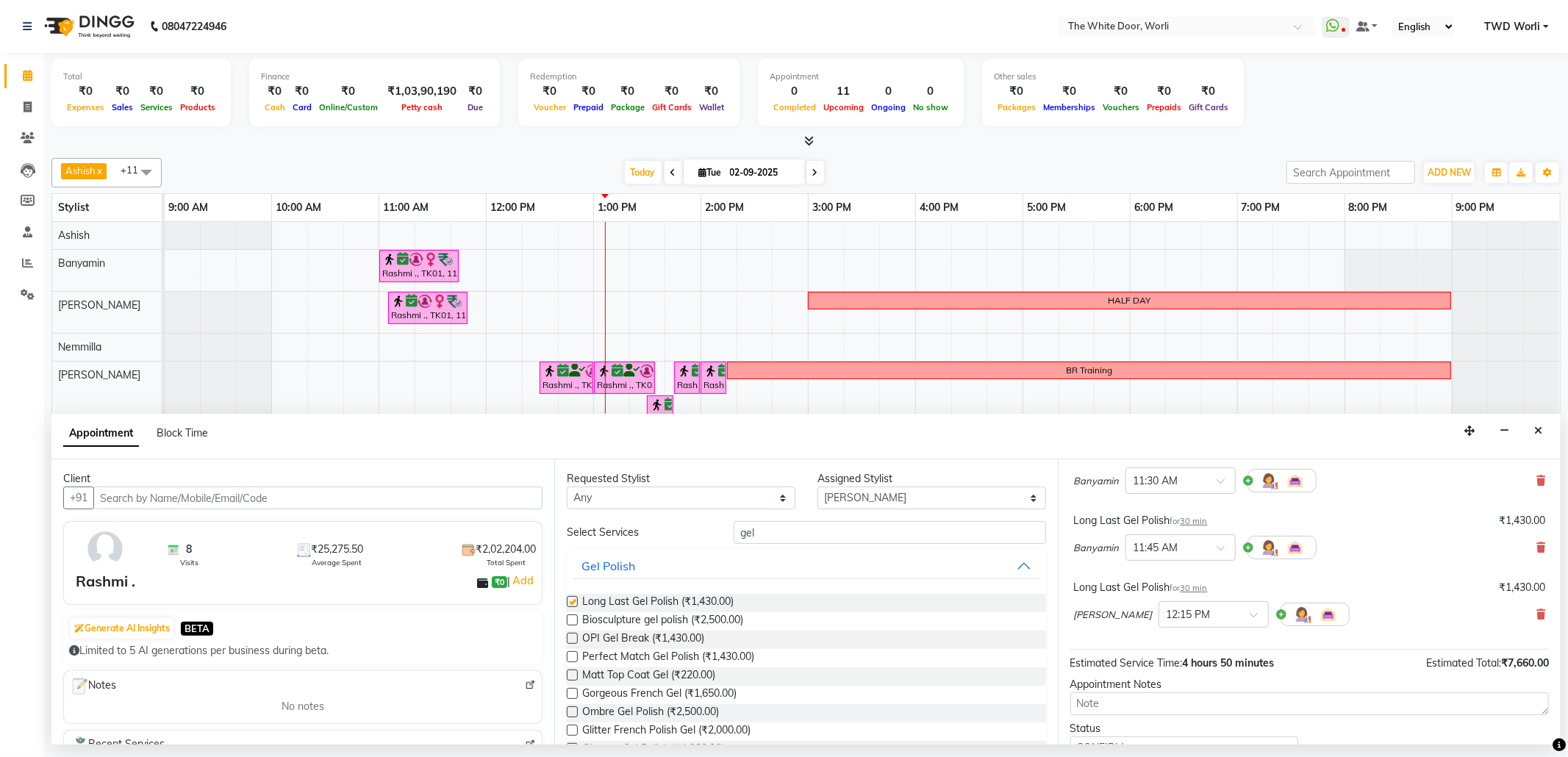
checkbox input "false"
click at [636, 494] on select "Any Aarti Ashish Ashish S Banyamin Leyla Lash Nemmilla Pranali Rashid Salmani S…" at bounding box center [681, 497] width 229 height 23
select select "22903"
click at [567, 488] on select "Any Aarti Ashish Ashish S Banyamin Leyla Lash Nemmilla Pranali Rashid Salmani S…" at bounding box center [681, 497] width 229 height 23
select select "22903"
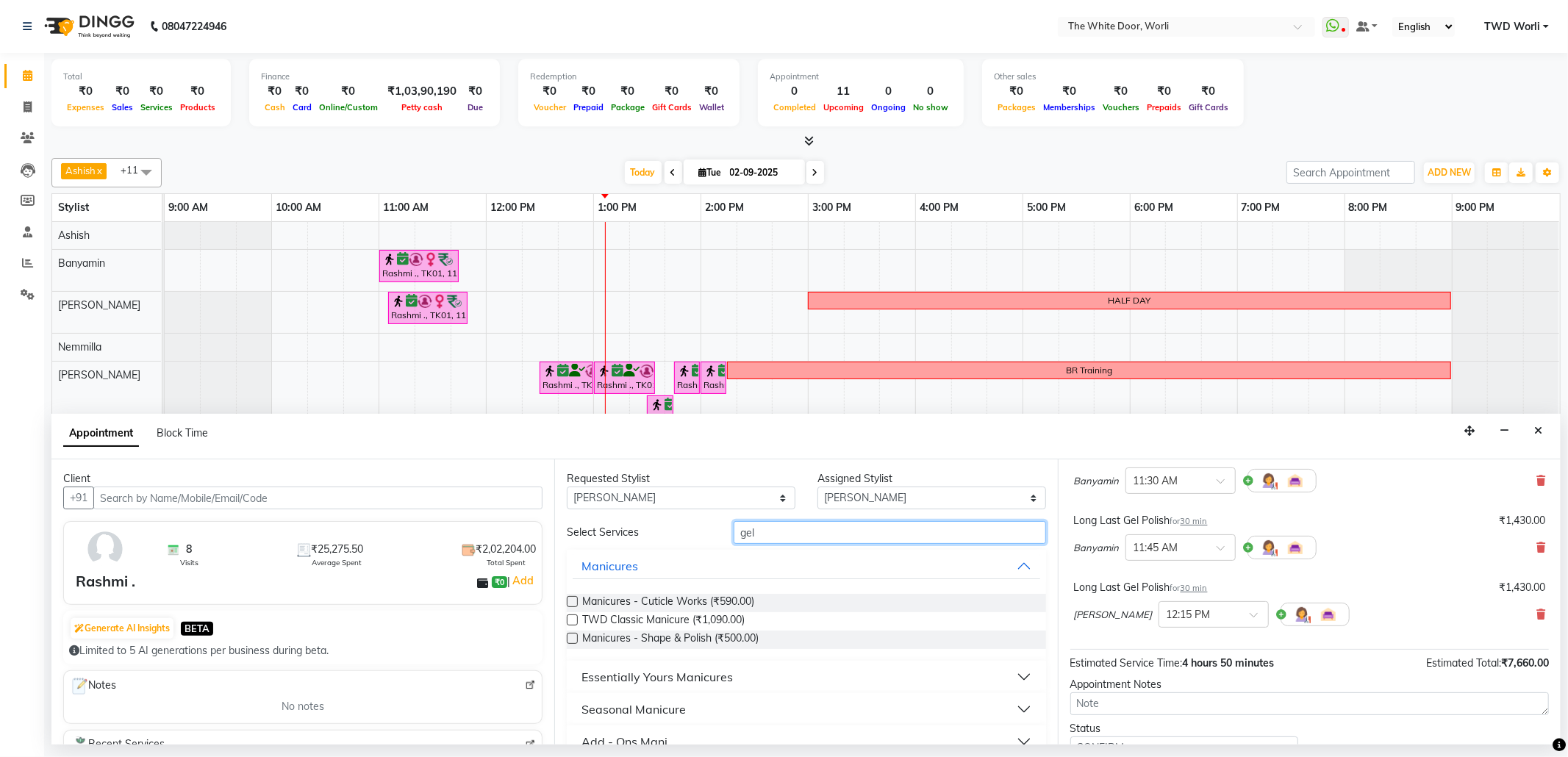
click at [768, 525] on input "gel" at bounding box center [890, 532] width 312 height 23
type input "g"
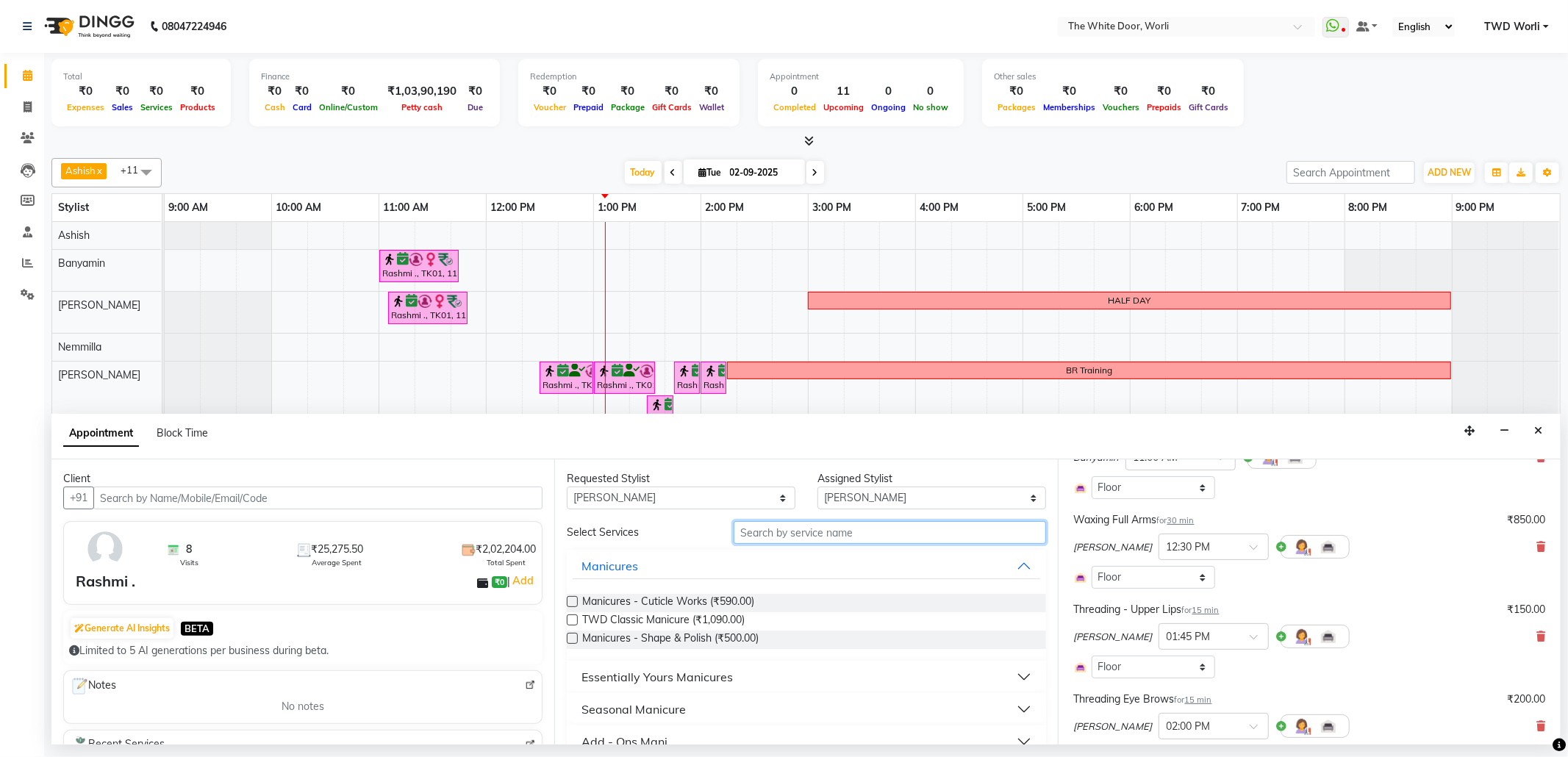
scroll to position [195, 0]
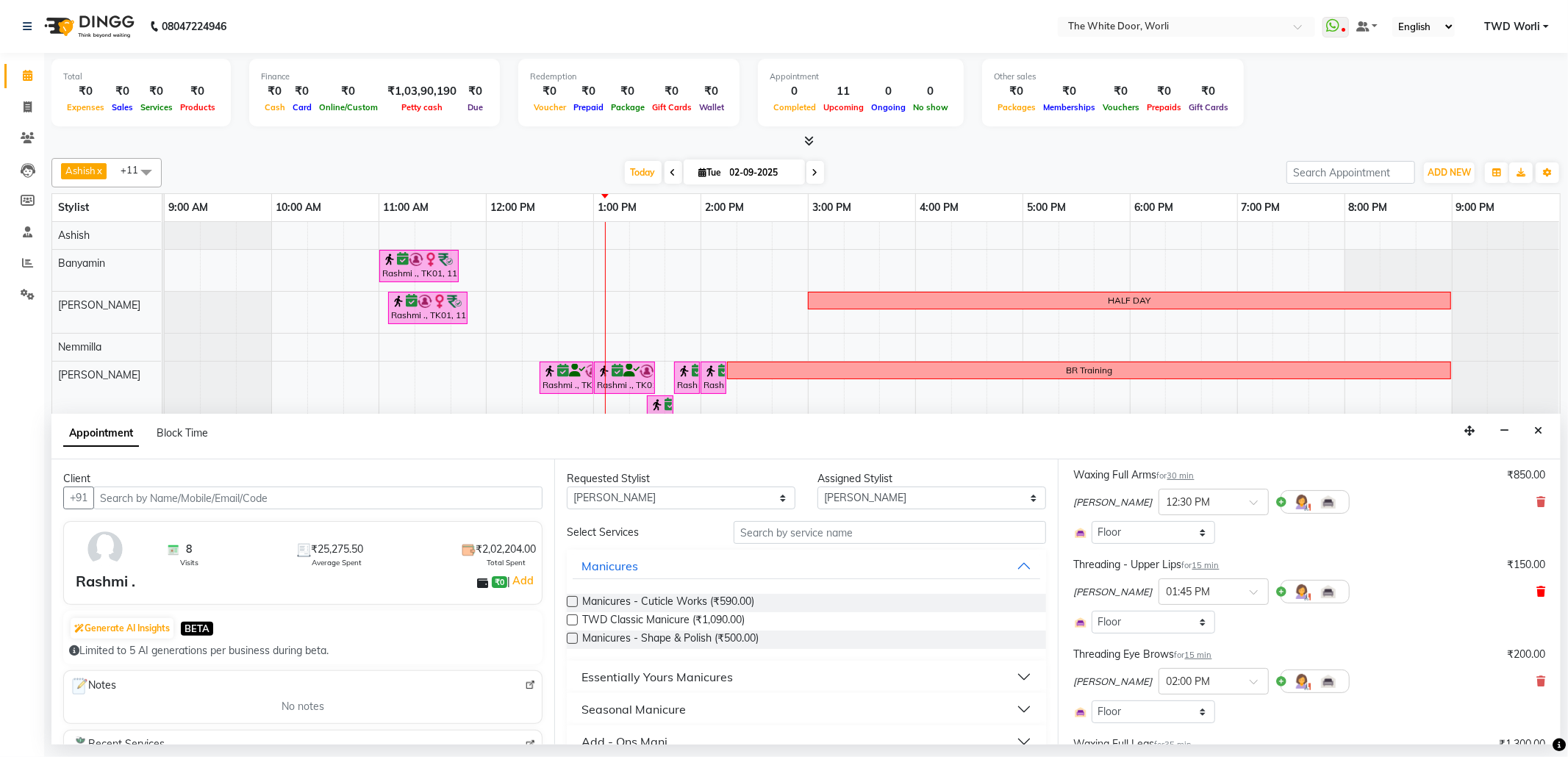
click at [1536, 593] on icon at bounding box center [1540, 592] width 9 height 10
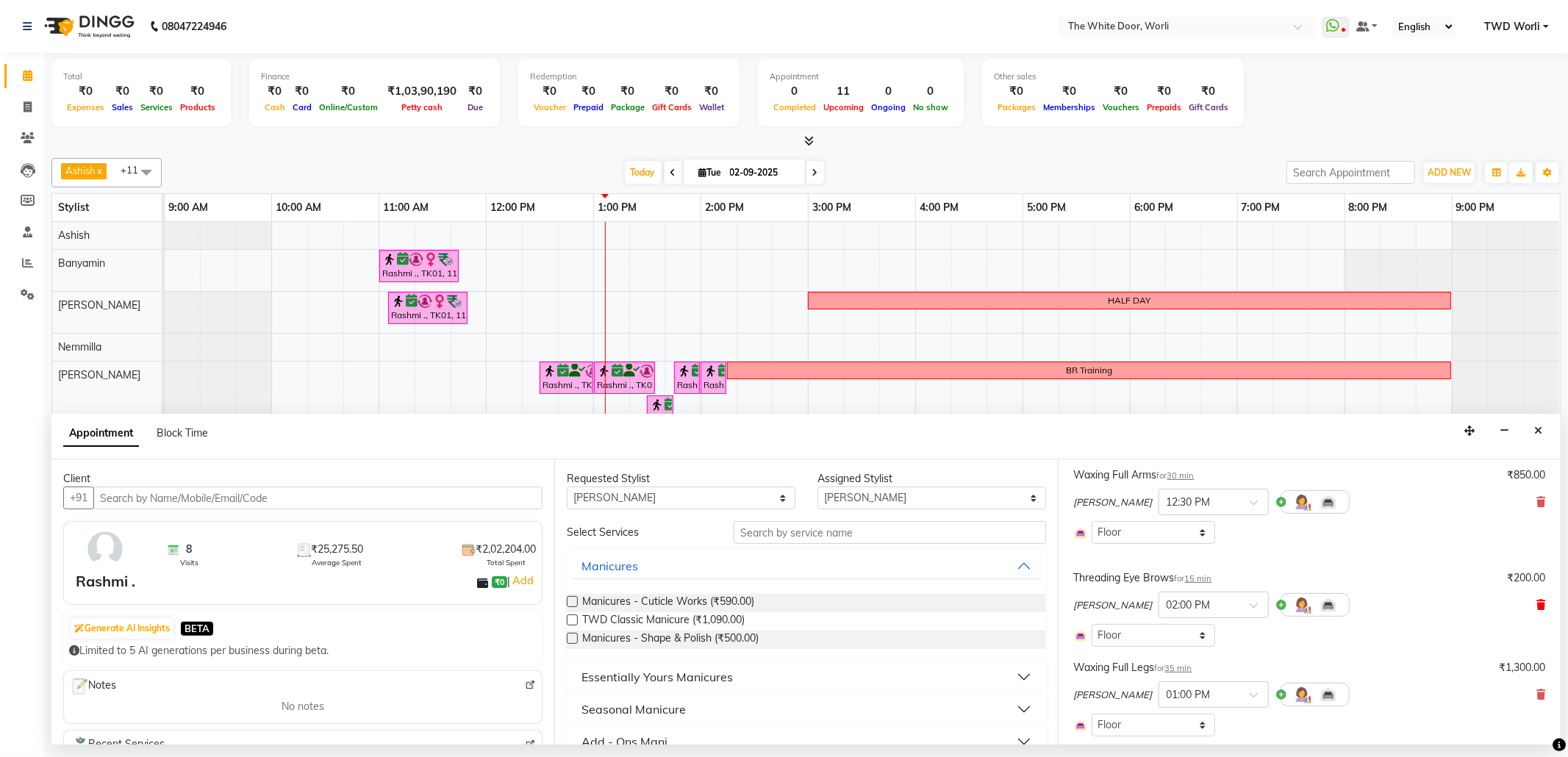
click at [1536, 604] on icon at bounding box center [1540, 604] width 9 height 10
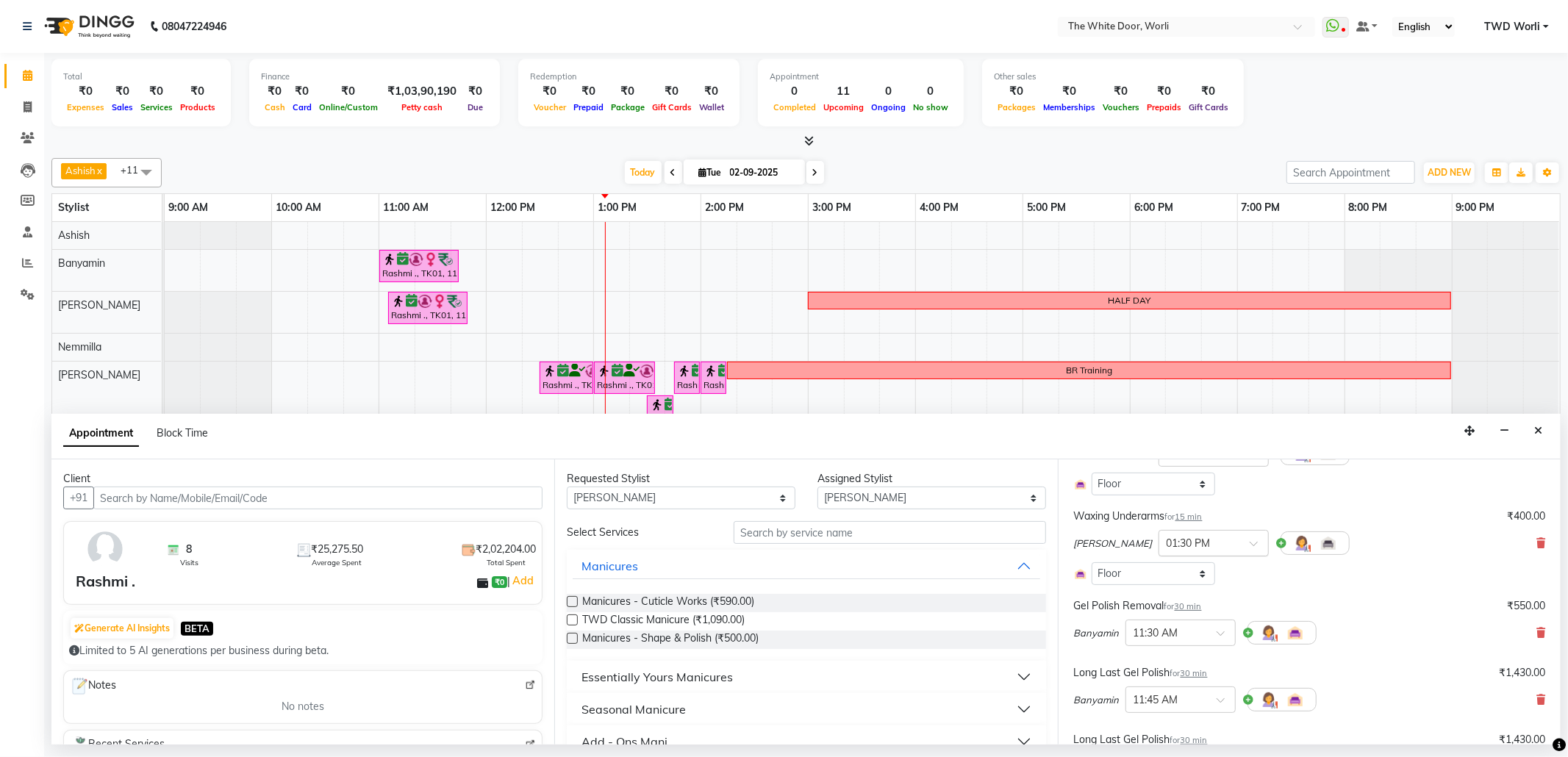
scroll to position [391, 0]
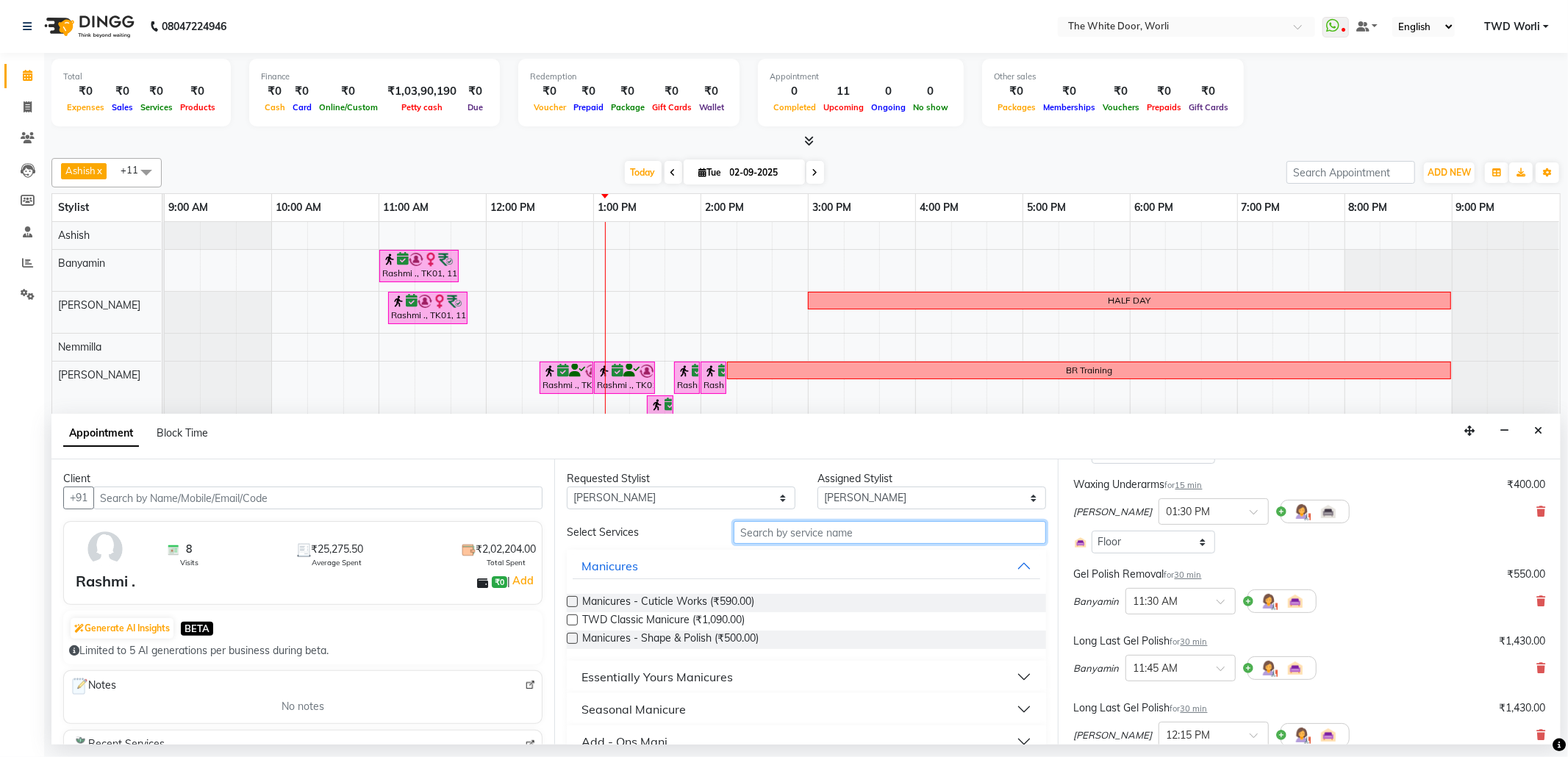
click at [862, 533] on input "text" at bounding box center [890, 532] width 312 height 23
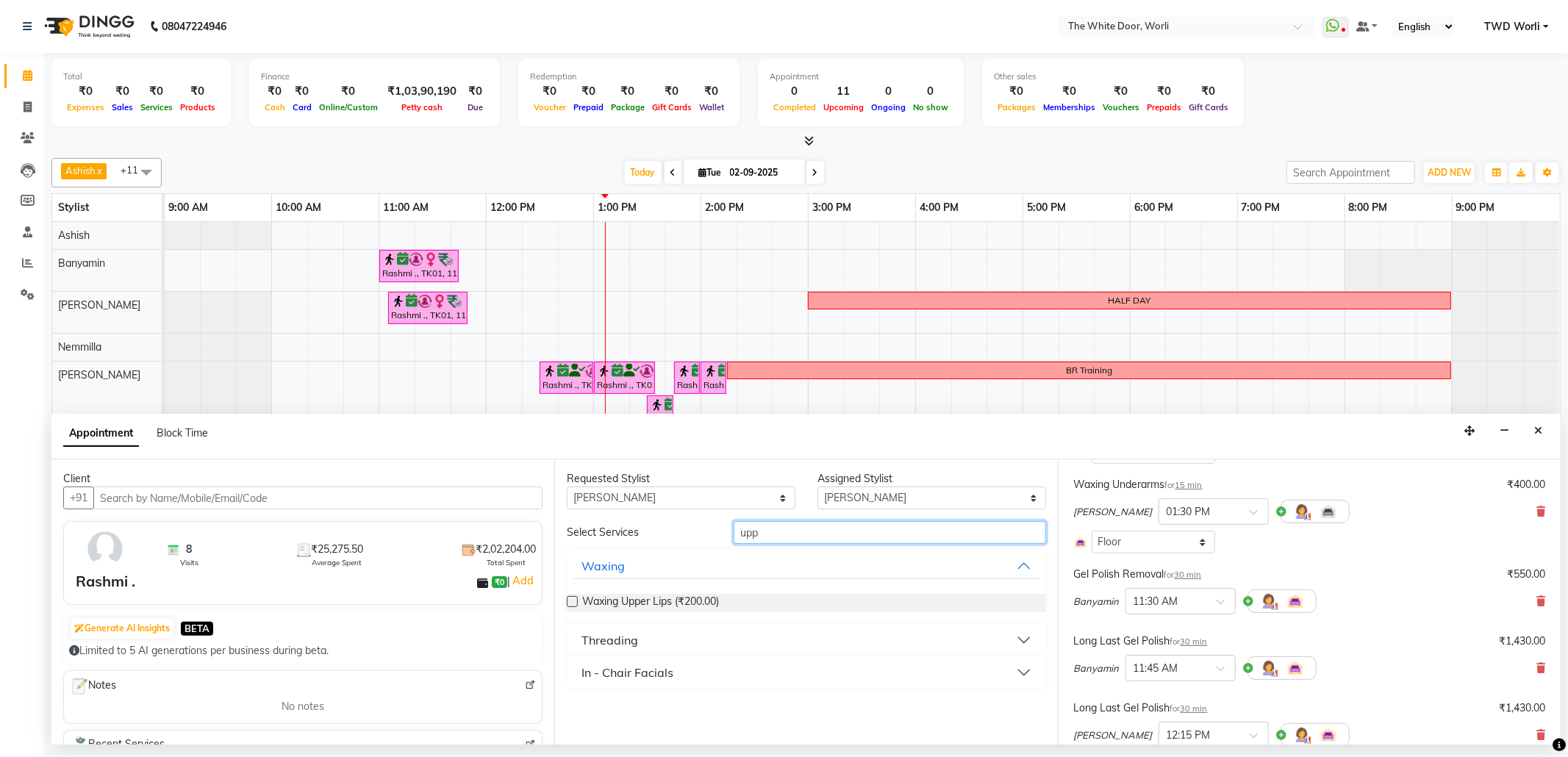
type input "upp"
click at [572, 600] on label at bounding box center [572, 601] width 11 height 11
click at [572, 600] on input "checkbox" at bounding box center [571, 603] width 9 height 9
checkbox input "false"
click at [800, 538] on input "upp" at bounding box center [890, 532] width 312 height 23
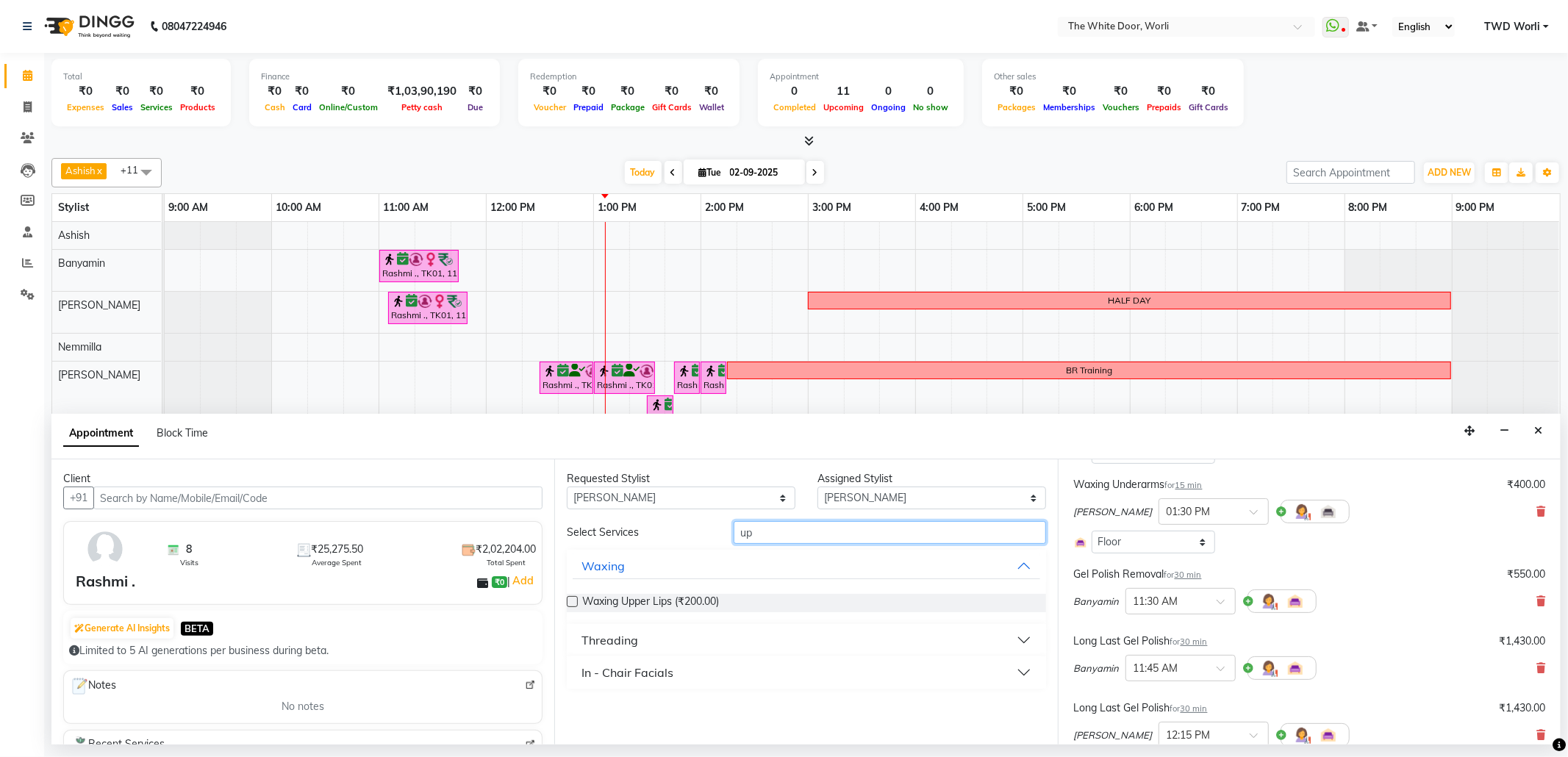
type input "u"
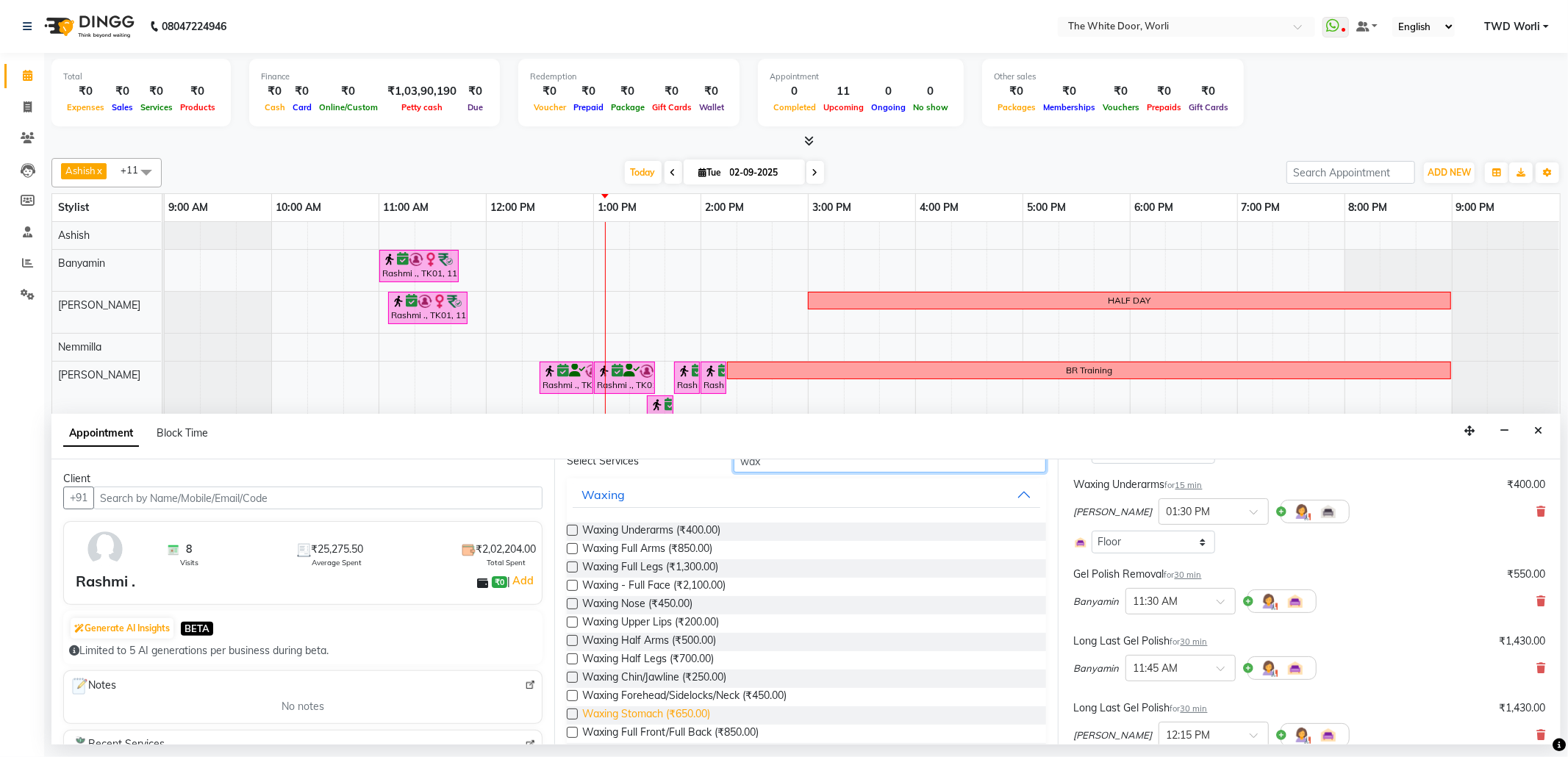
scroll to position [98, 0]
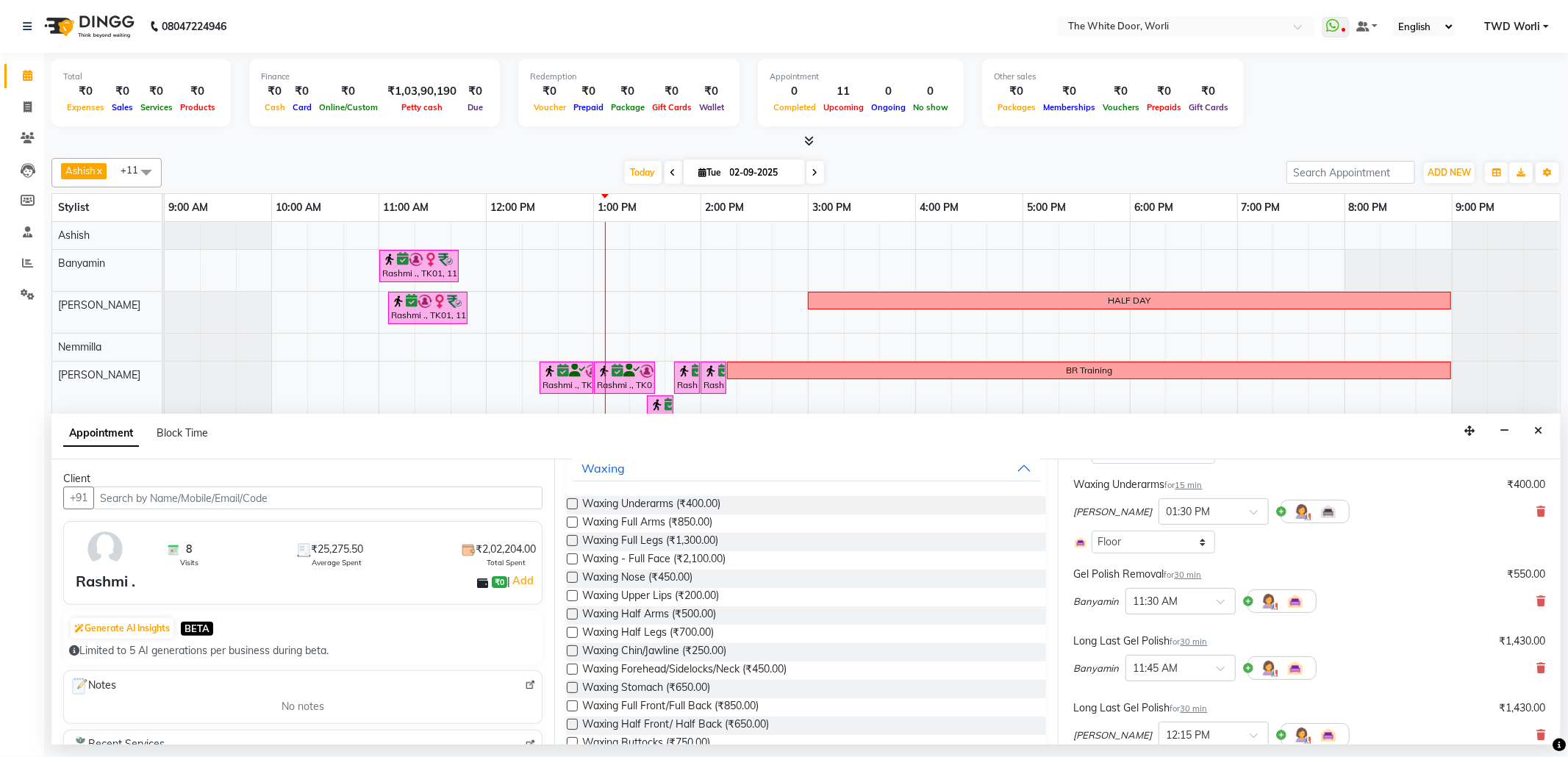
type input "wax"
click at [570, 668] on label at bounding box center [572, 669] width 11 height 11
click at [570, 668] on input "checkbox" at bounding box center [571, 670] width 9 height 9
checkbox input "false"
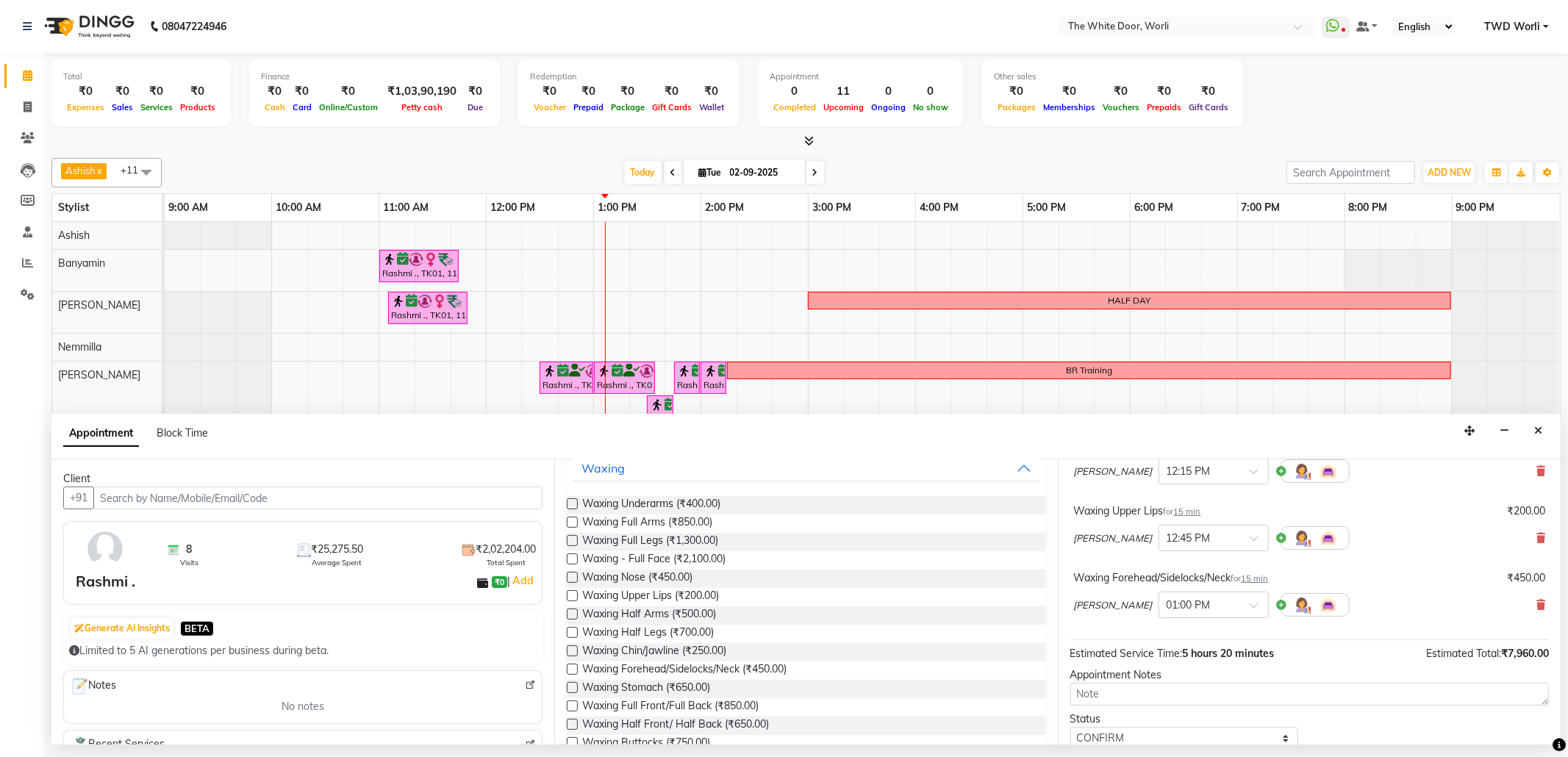
scroll to position [686, 0]
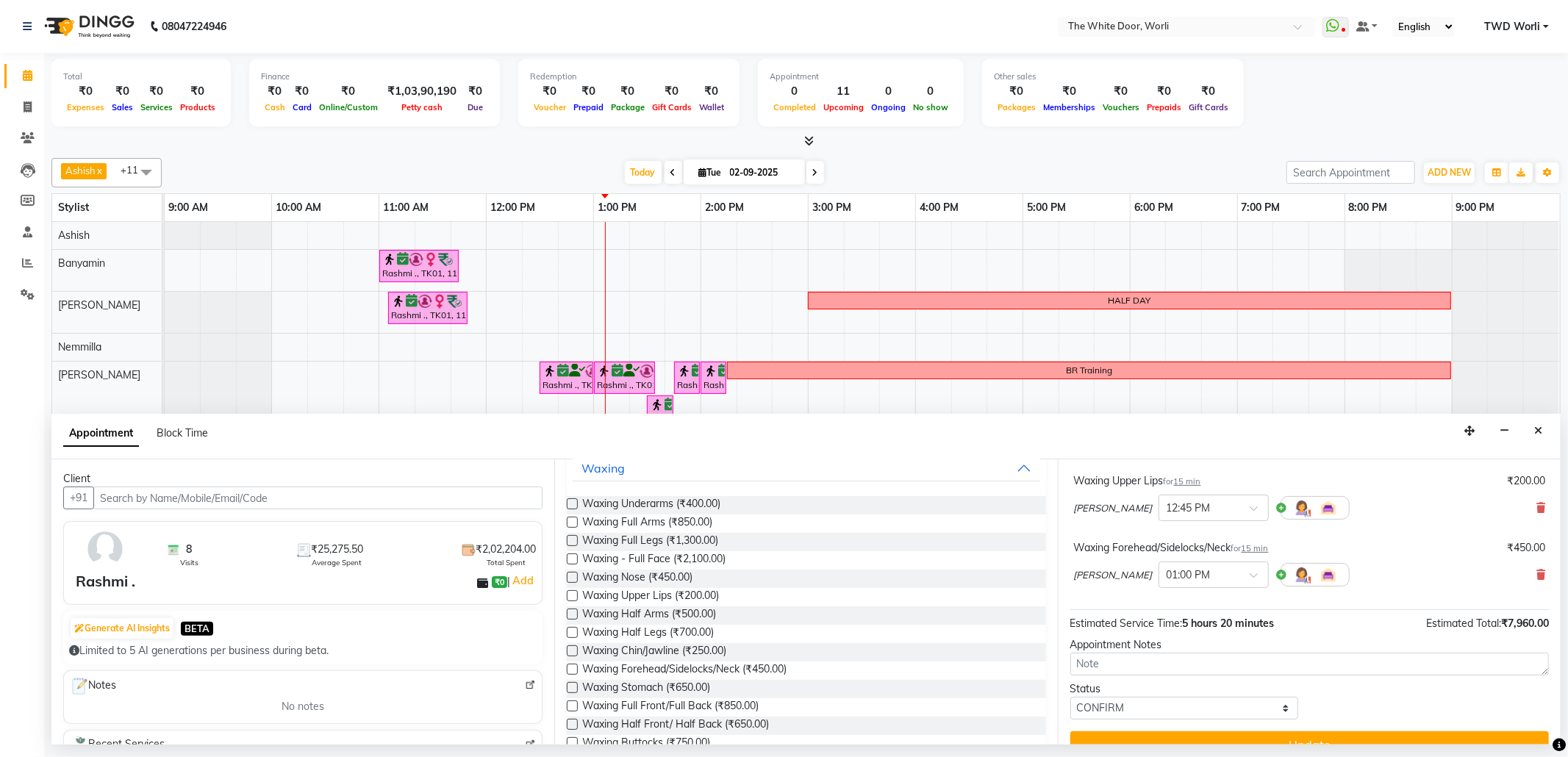
click at [572, 654] on label at bounding box center [572, 651] width 11 height 11
click at [572, 654] on input "checkbox" at bounding box center [571, 651] width 9 height 9
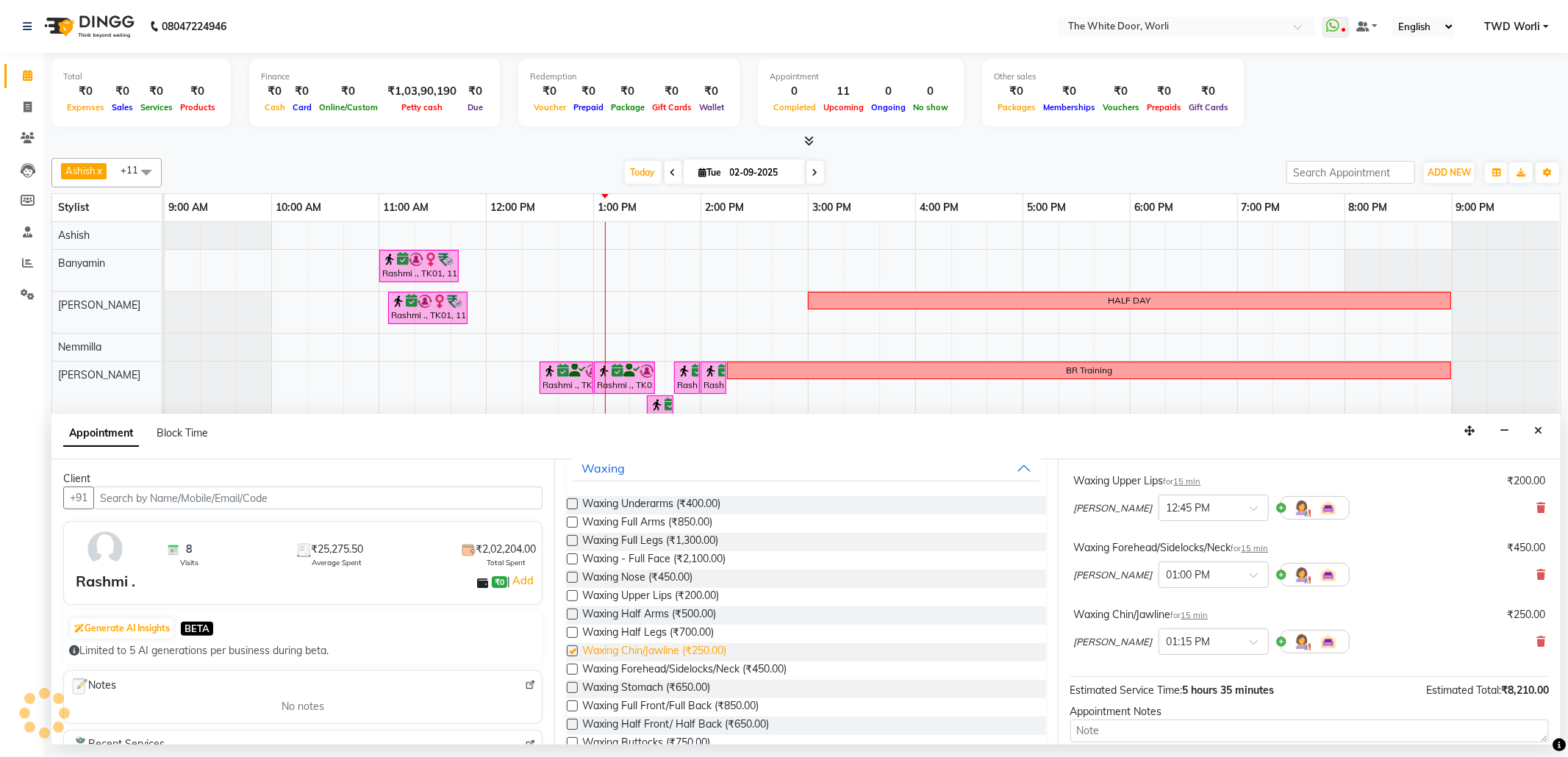
checkbox input "false"
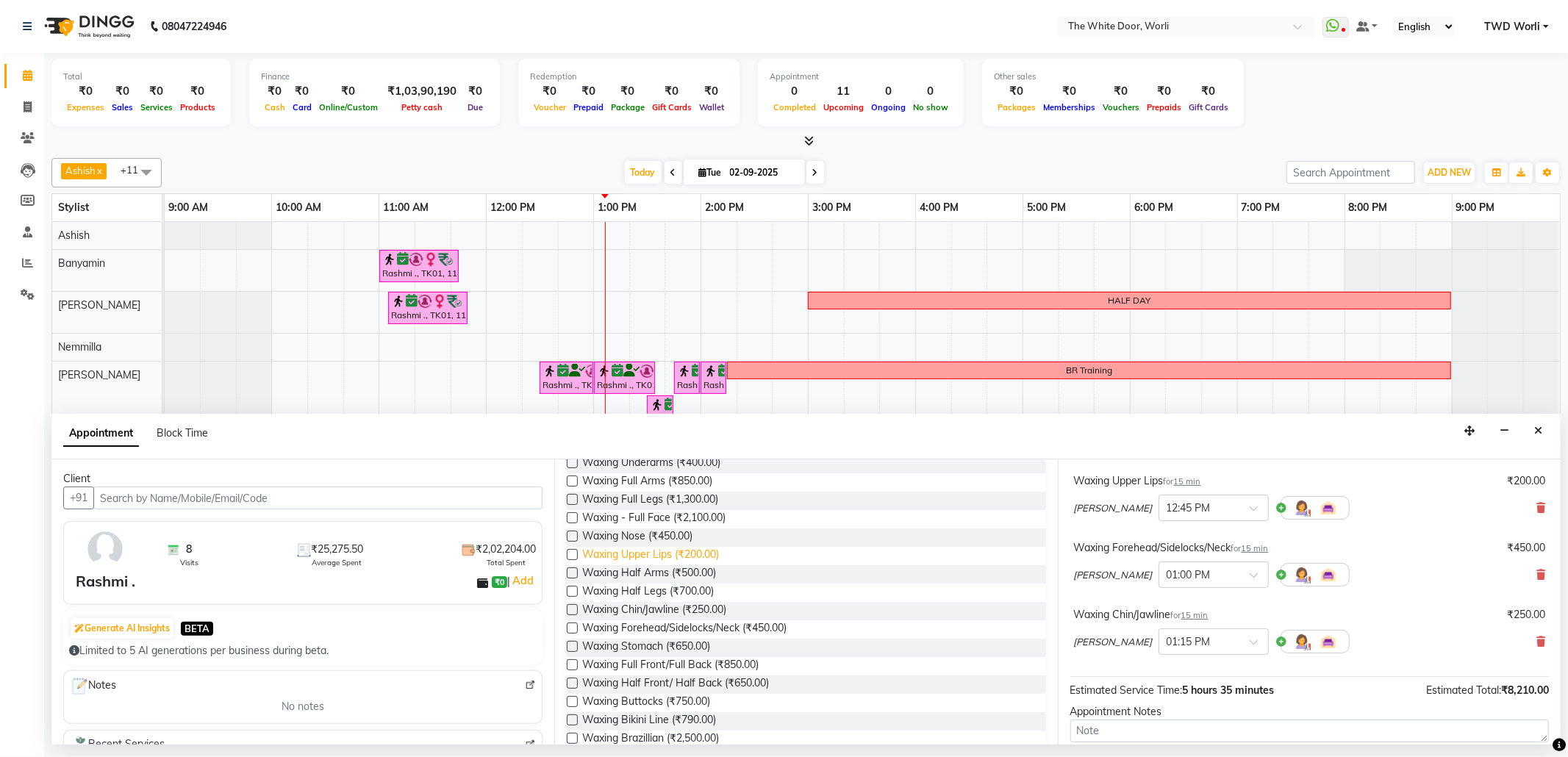
scroll to position [106, 0]
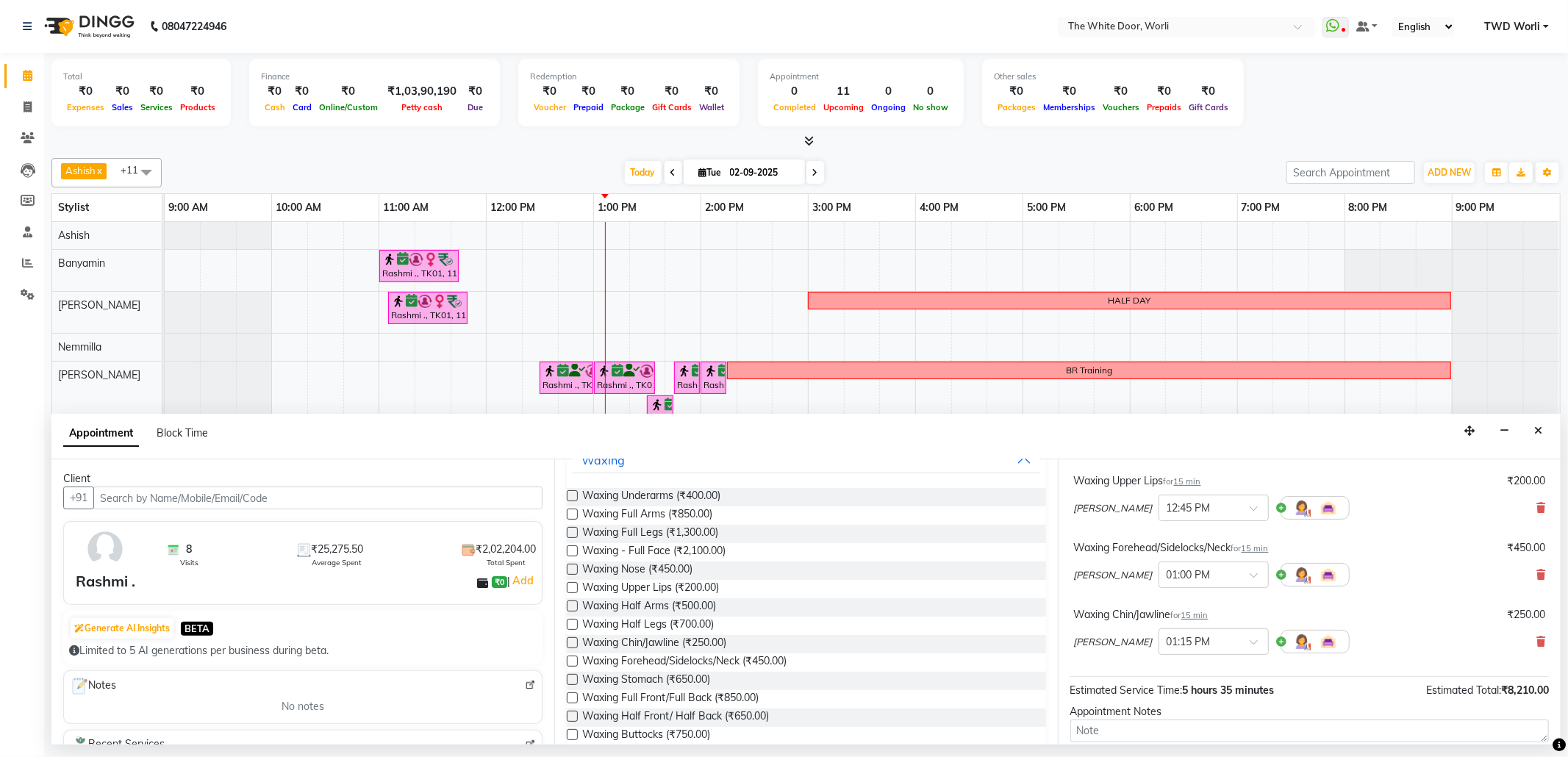
click at [571, 588] on label at bounding box center [572, 587] width 11 height 11
click at [571, 588] on input "checkbox" at bounding box center [571, 588] width 9 height 9
checkbox input "false"
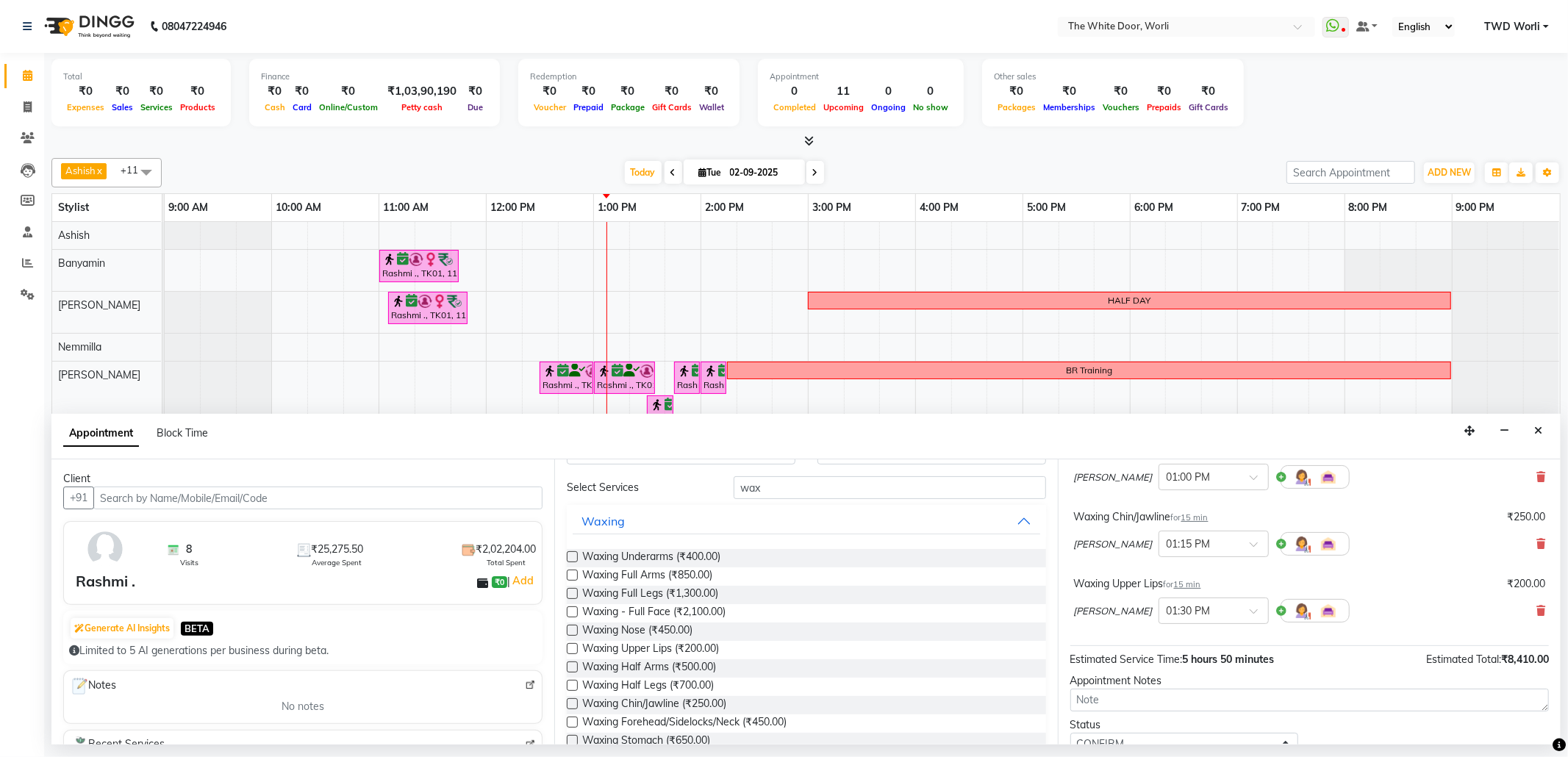
scroll to position [0, 0]
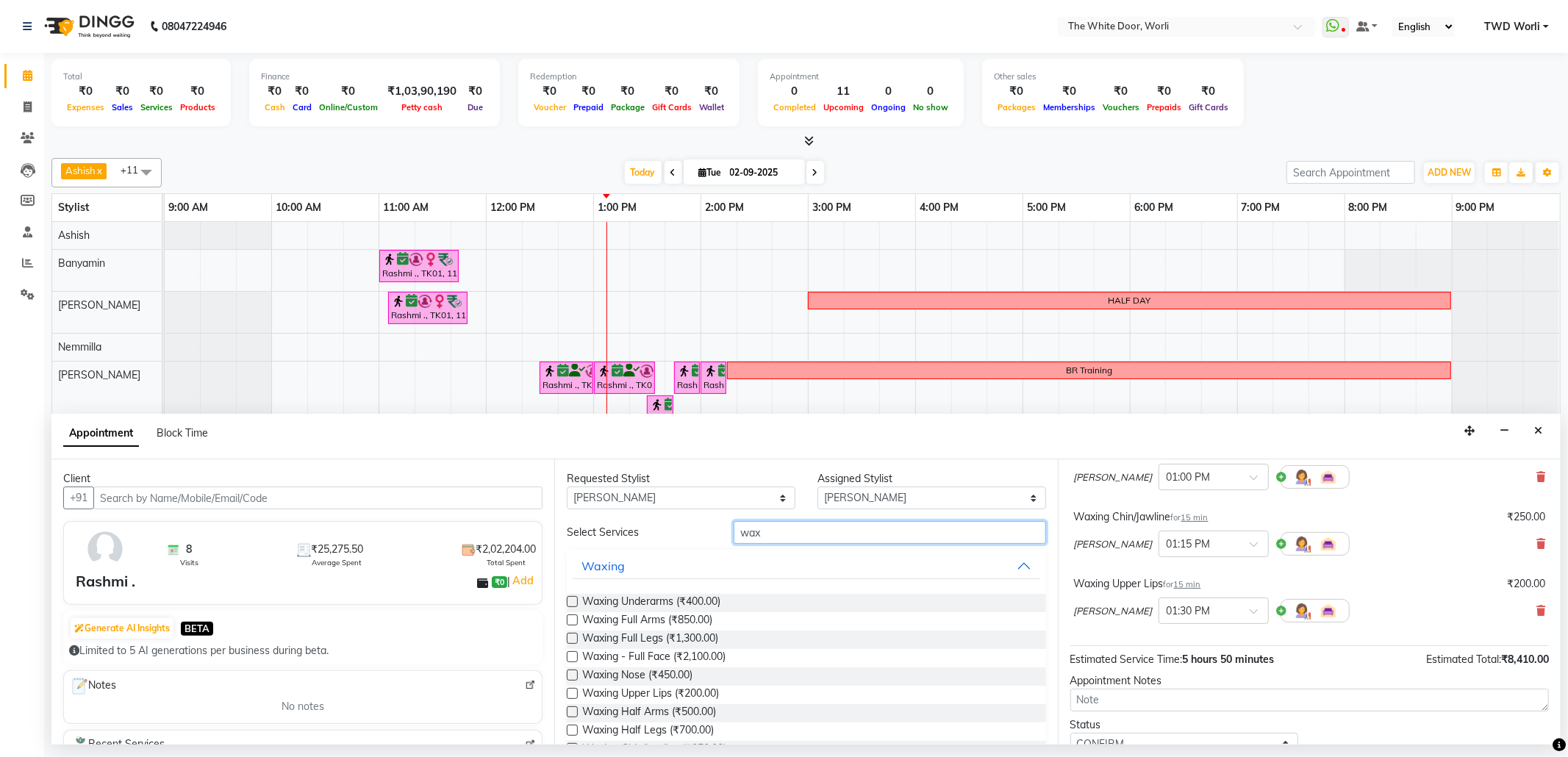
click at [797, 535] on input "wax" at bounding box center [890, 532] width 312 height 23
type input "w"
type input "thre"
click at [574, 619] on label at bounding box center [572, 620] width 11 height 11
click at [574, 619] on input "checkbox" at bounding box center [571, 621] width 9 height 9
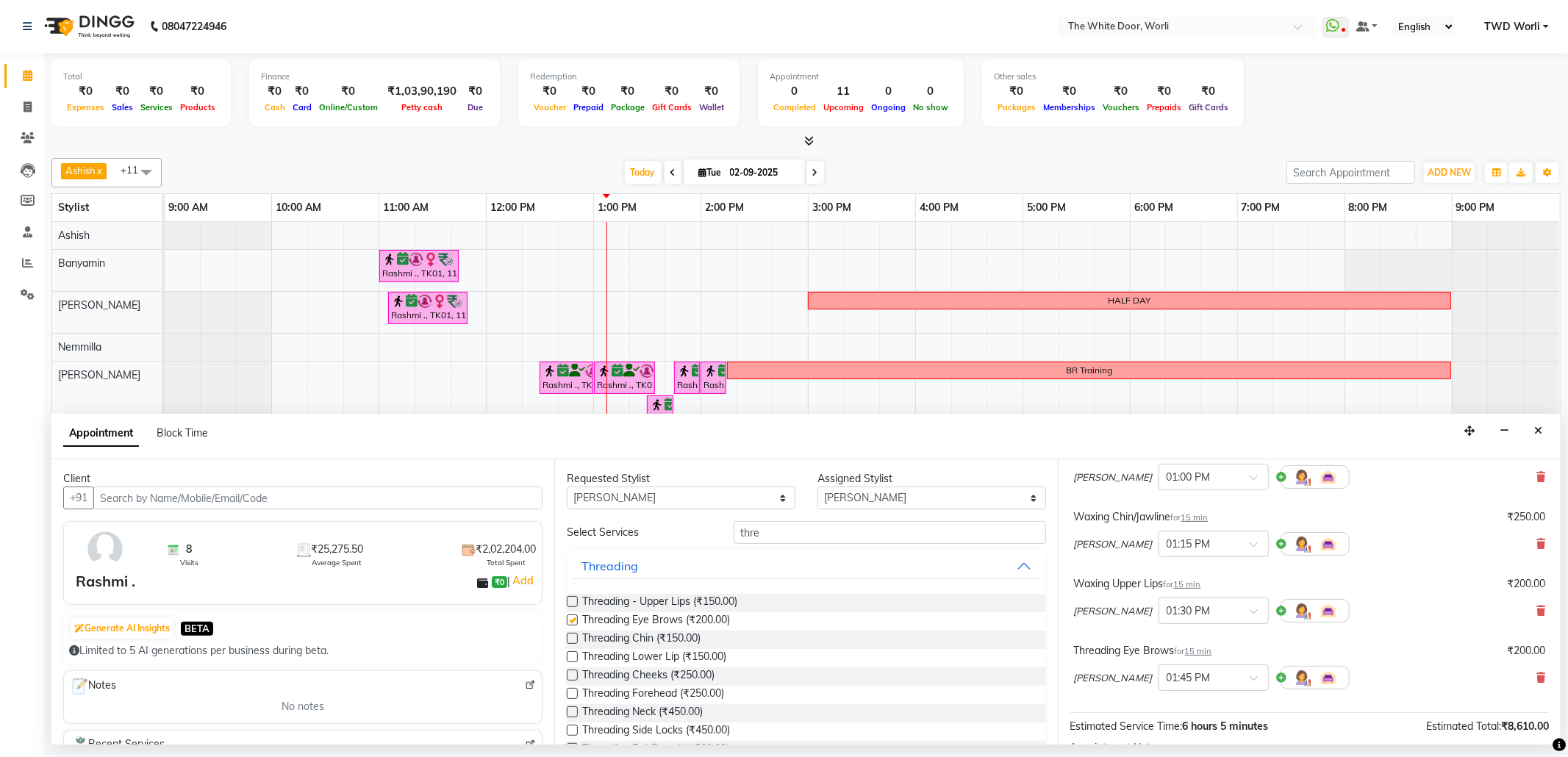
checkbox input "false"
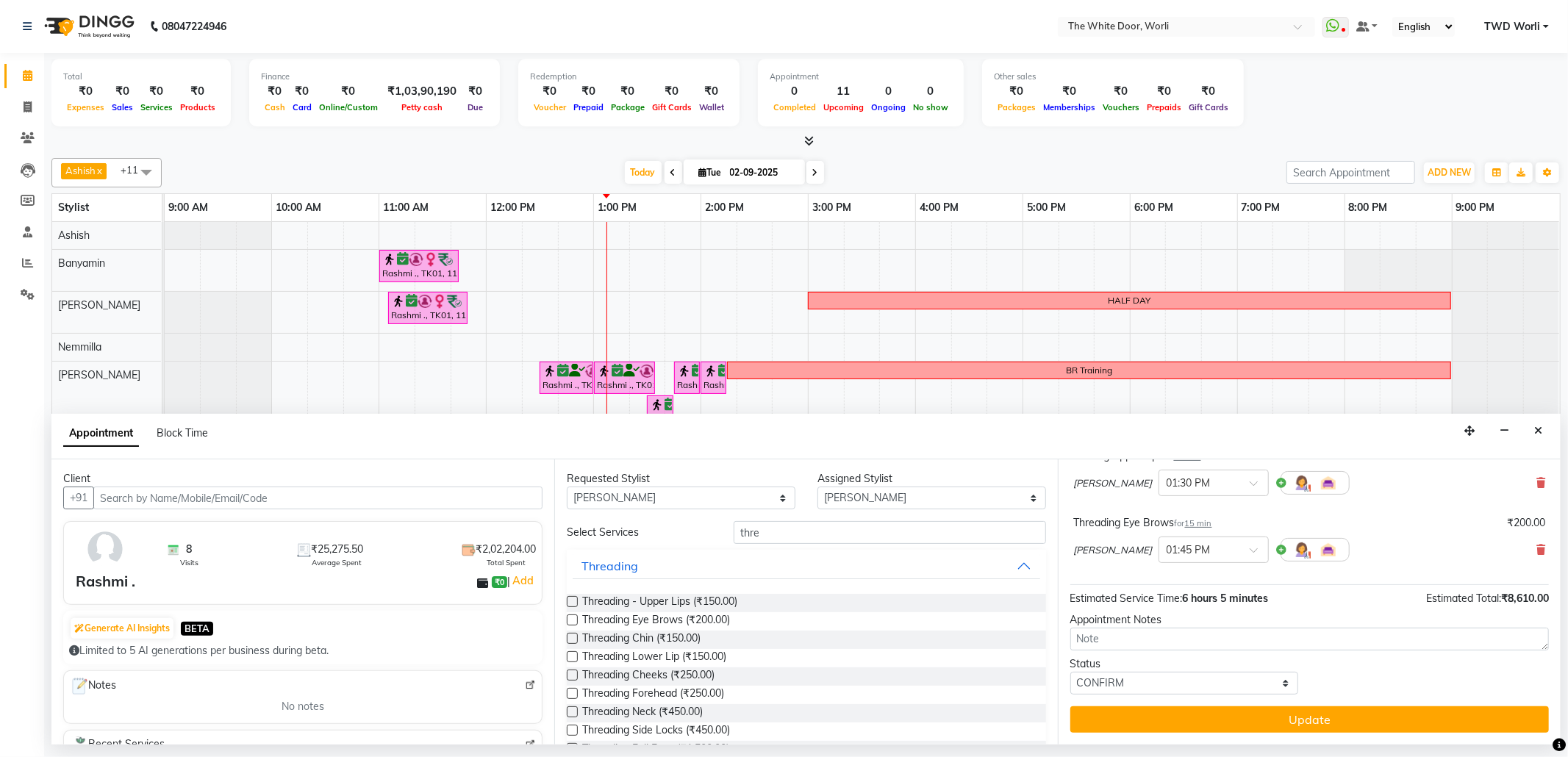
scroll to position [913, 0]
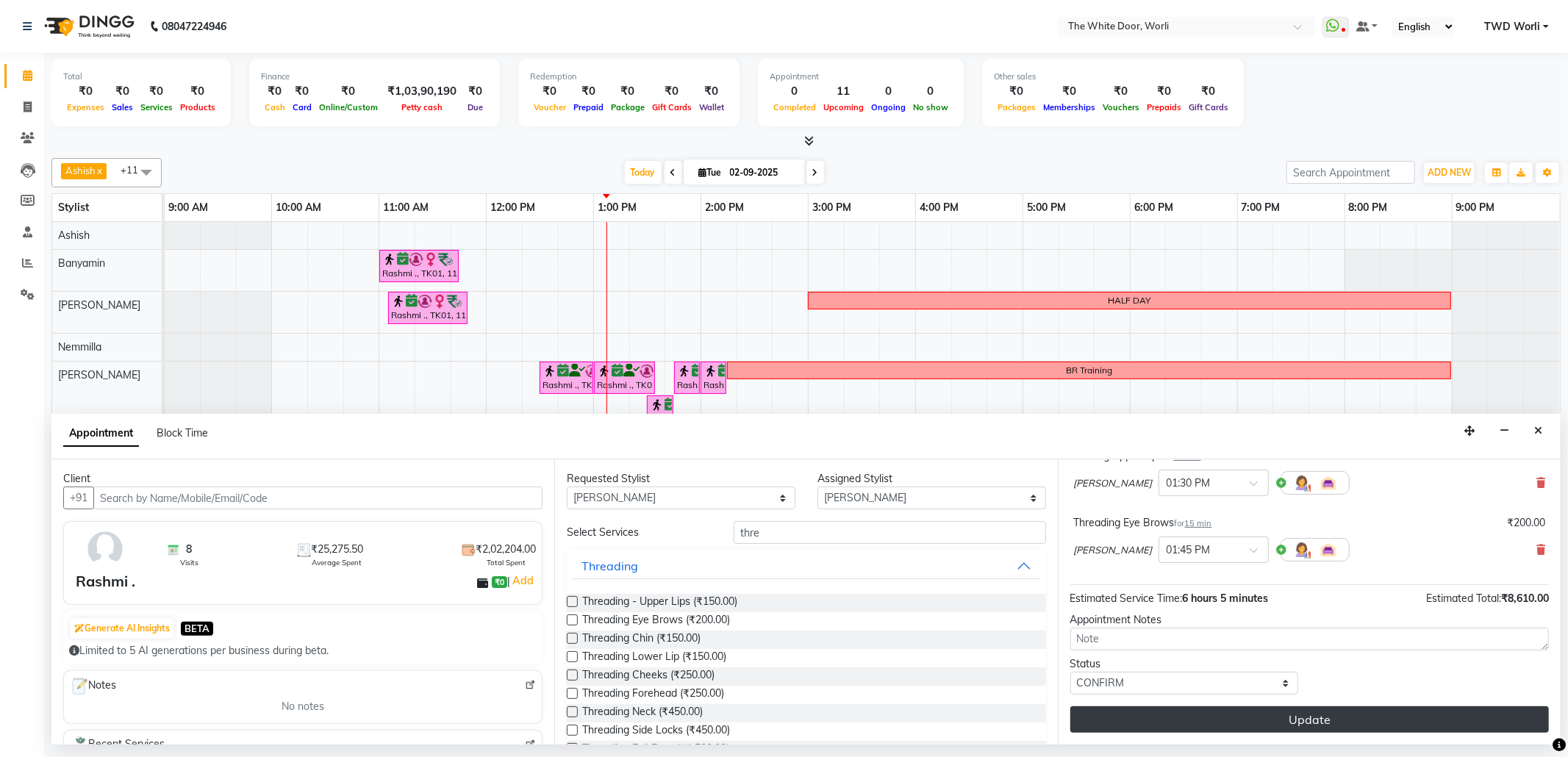
click at [1301, 718] on button "Update" at bounding box center [1309, 719] width 479 height 27
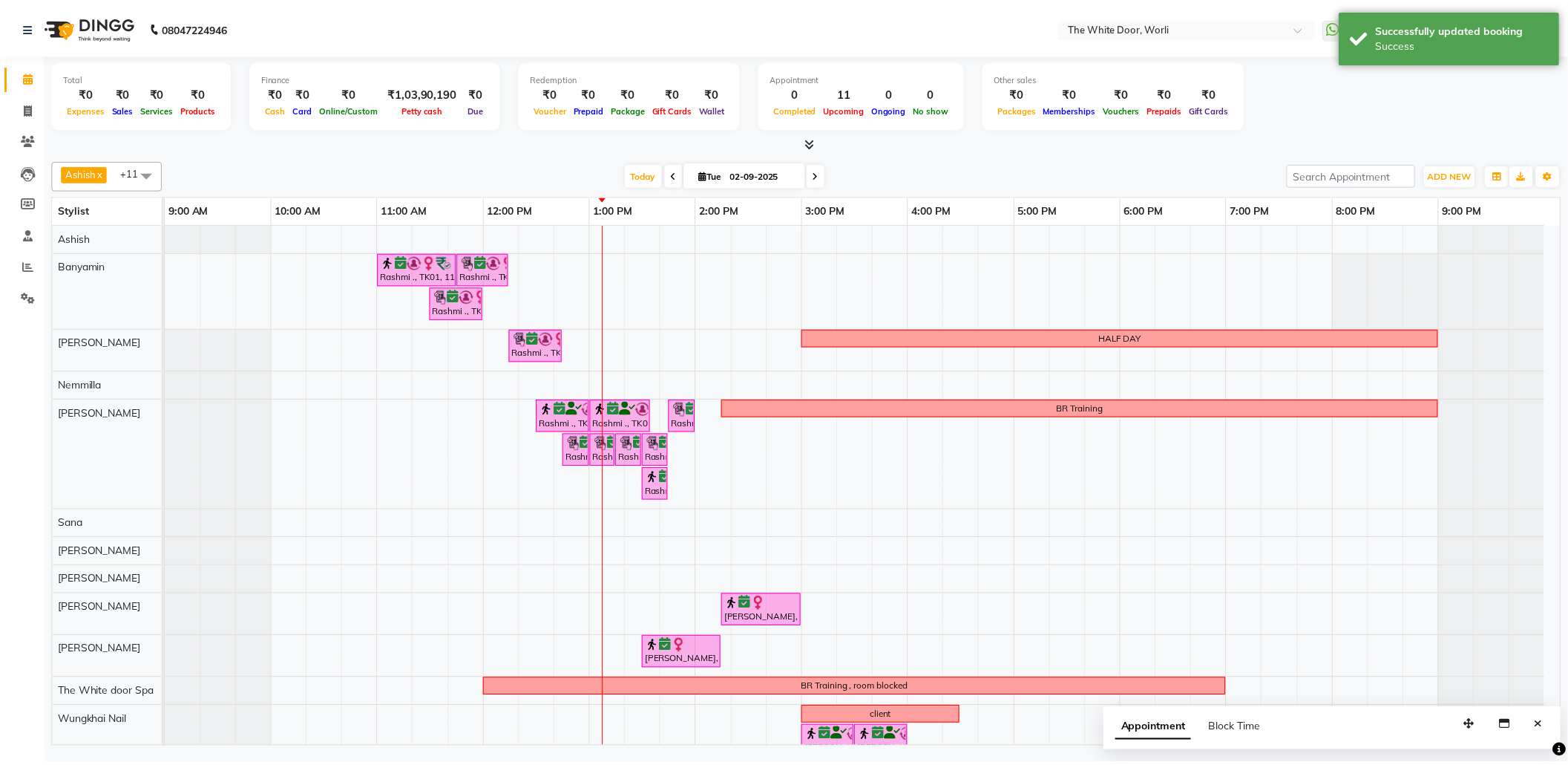
scroll to position [24, 0]
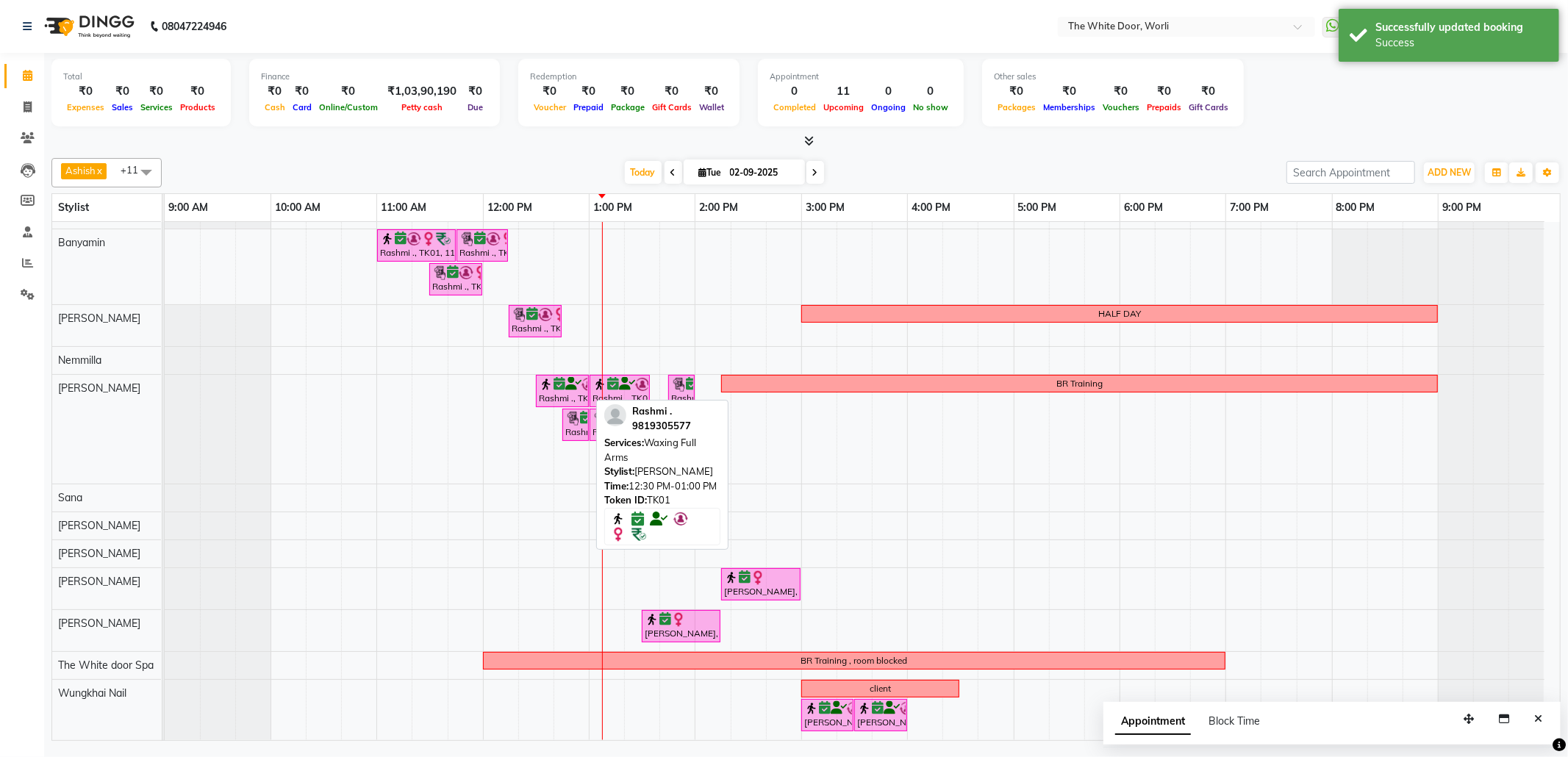
click at [574, 384] on icon at bounding box center [573, 384] width 16 height 1
select select "6"
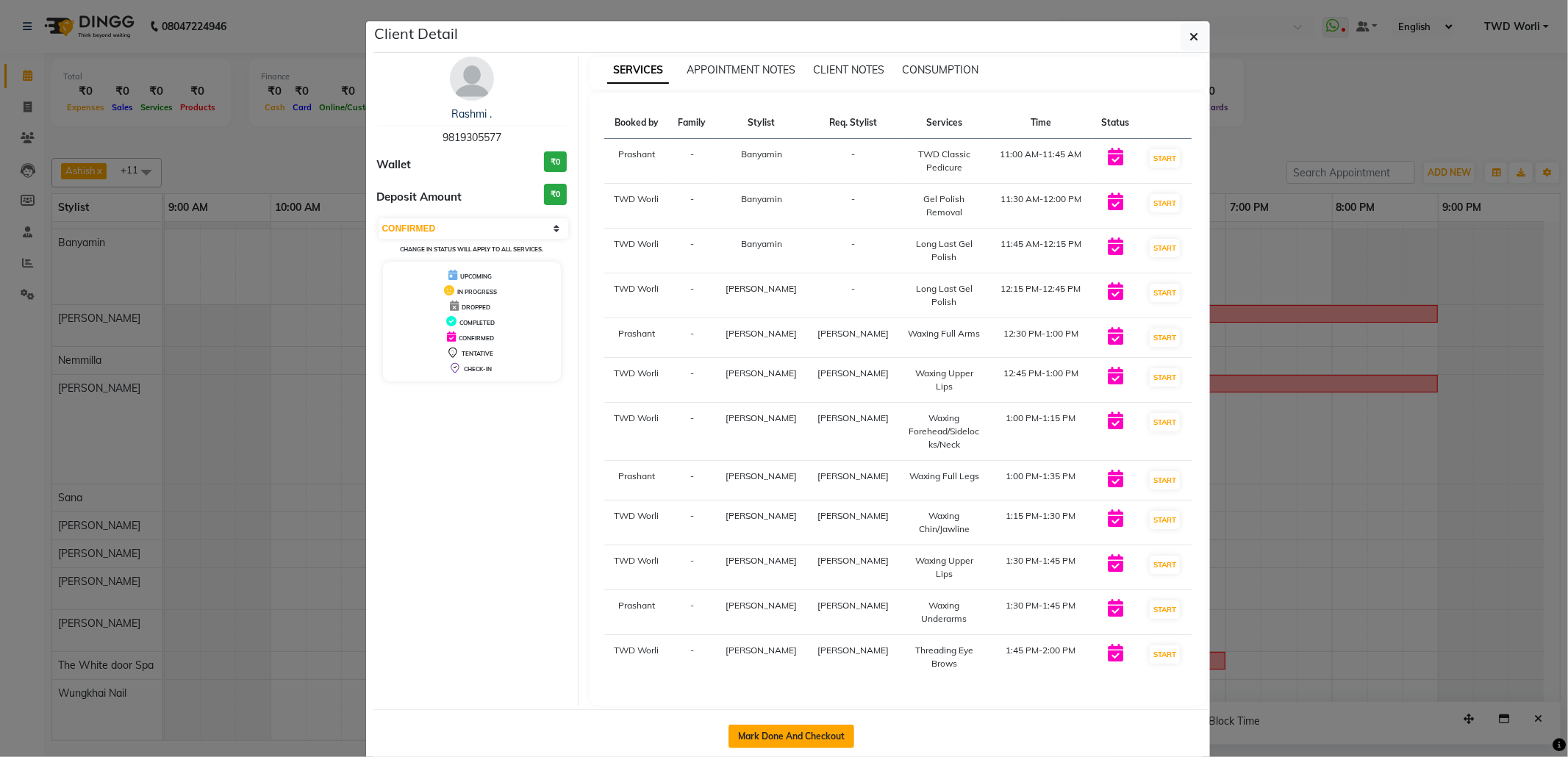
click at [789, 724] on button "Mark Done And Checkout" at bounding box center [792, 736] width 126 height 23
select select "service"
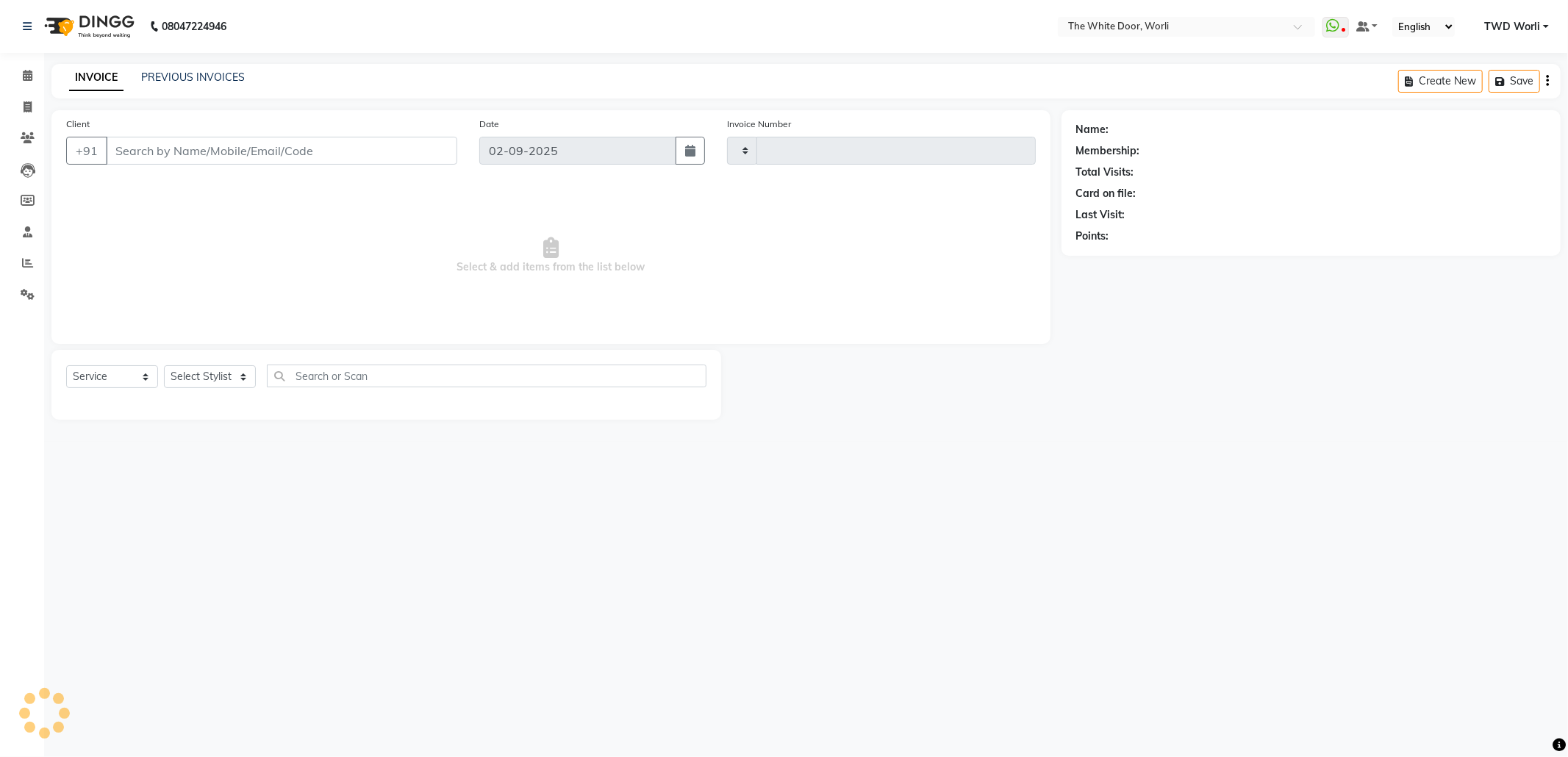
type input "1406"
select select "4027"
type input "9819305577"
select select "22903"
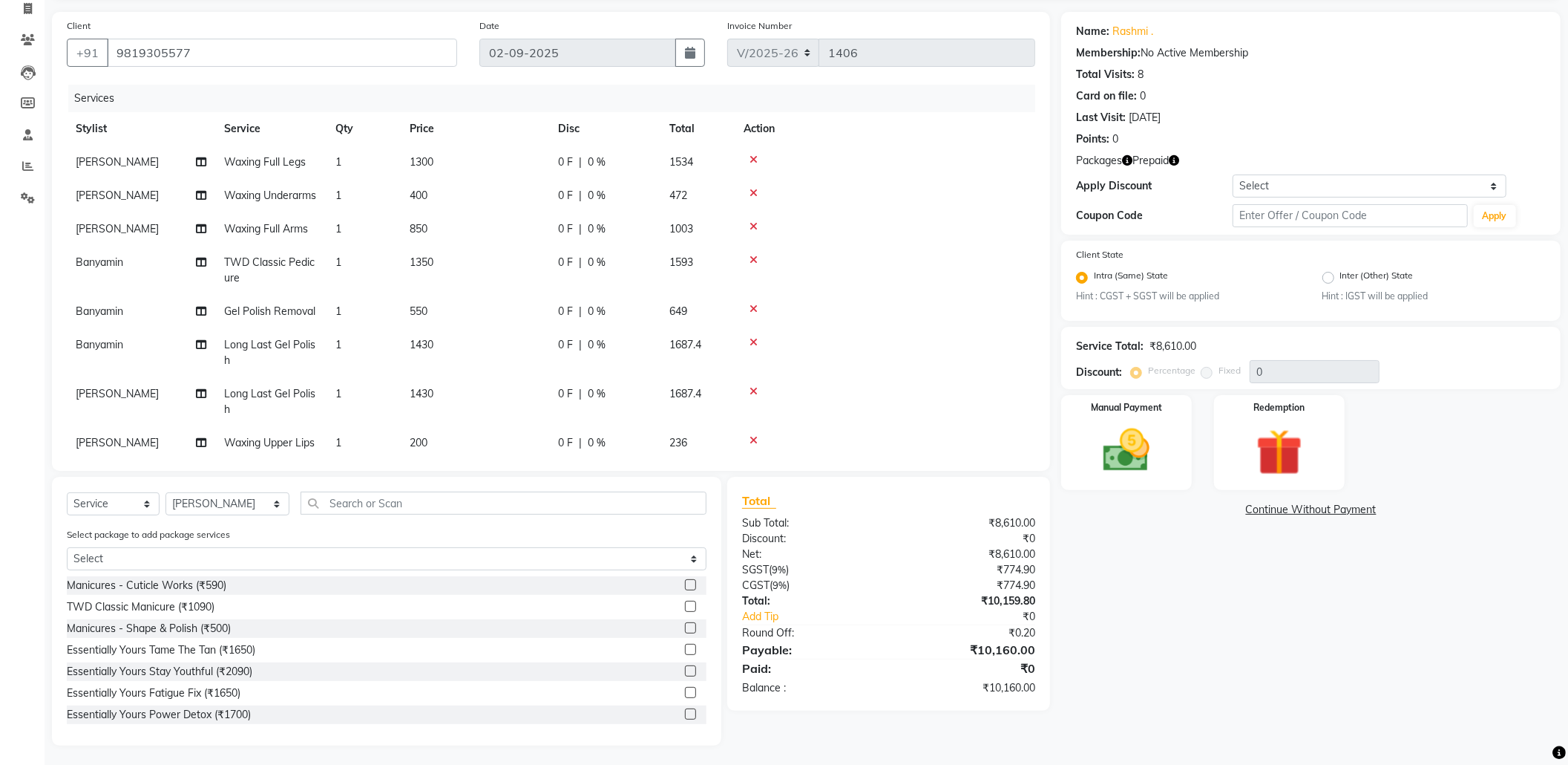
scroll to position [102, 0]
click at [1269, 469] on img at bounding box center [1279, 450] width 79 height 60
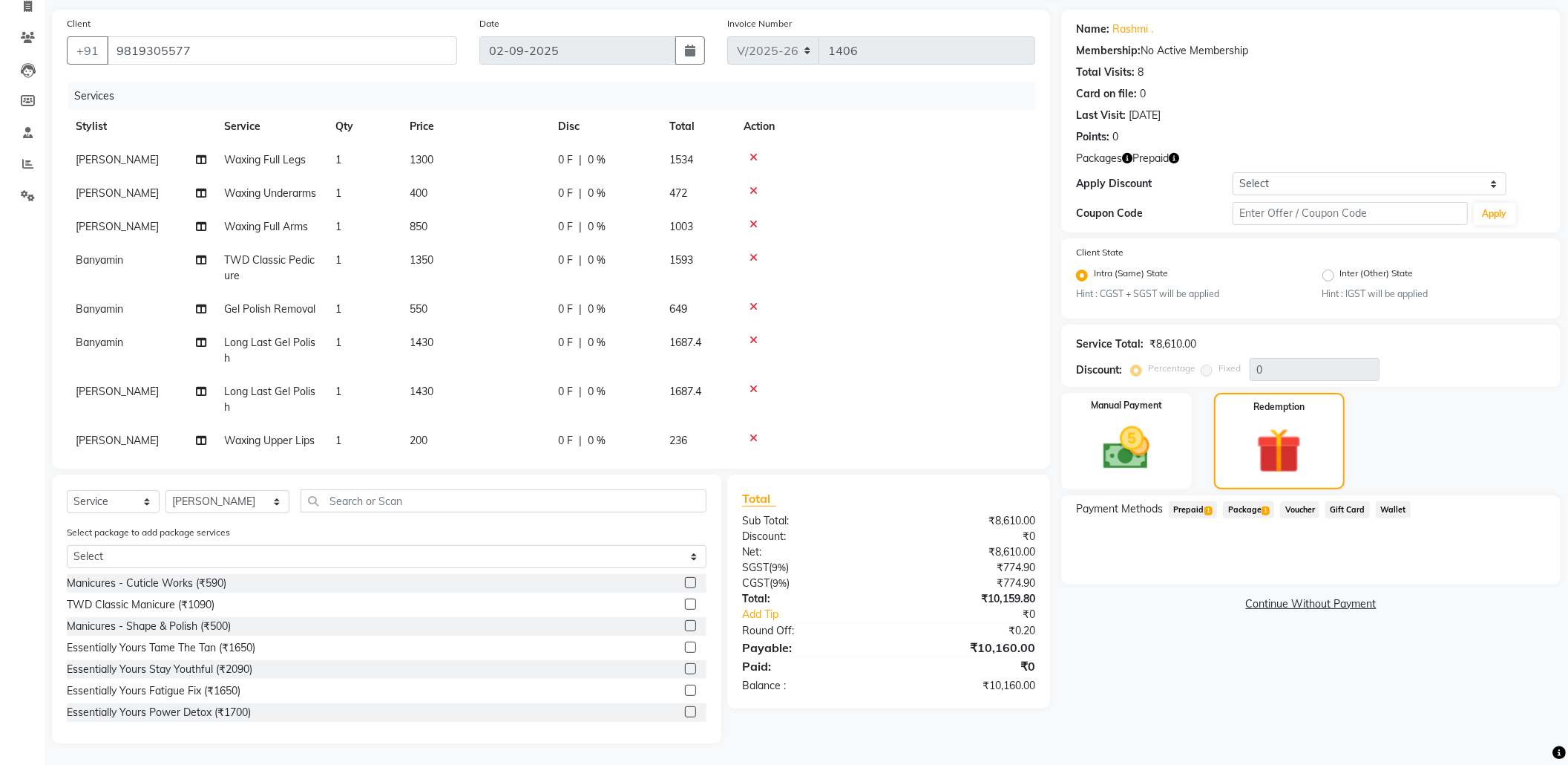
click at [1183, 503] on span "Prepaid 1" at bounding box center [1193, 510] width 48 height 17
click at [1237, 507] on span "Package 1" at bounding box center [1249, 510] width 51 height 17
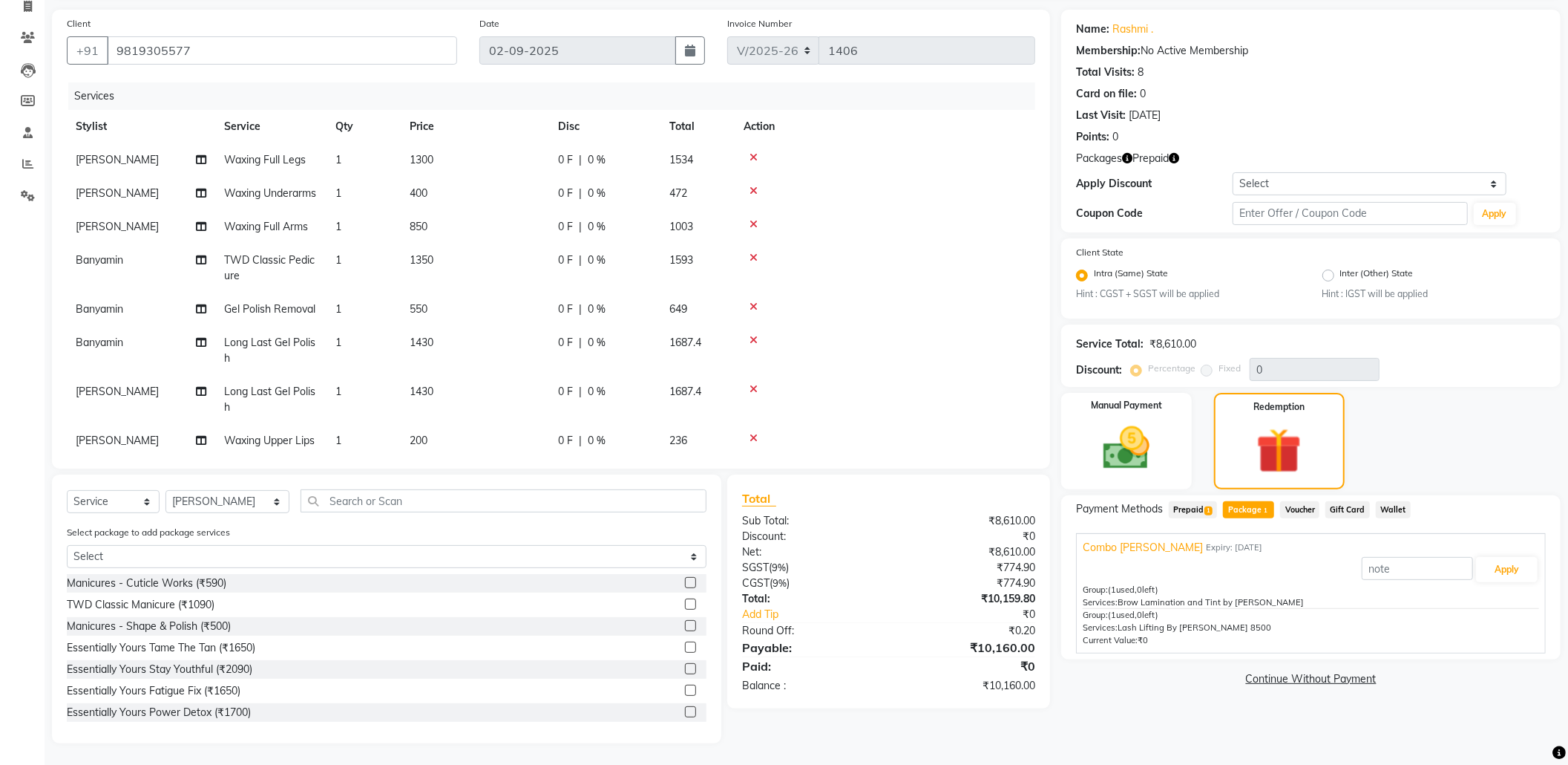
click at [1179, 511] on span "Prepaid 1" at bounding box center [1193, 510] width 48 height 17
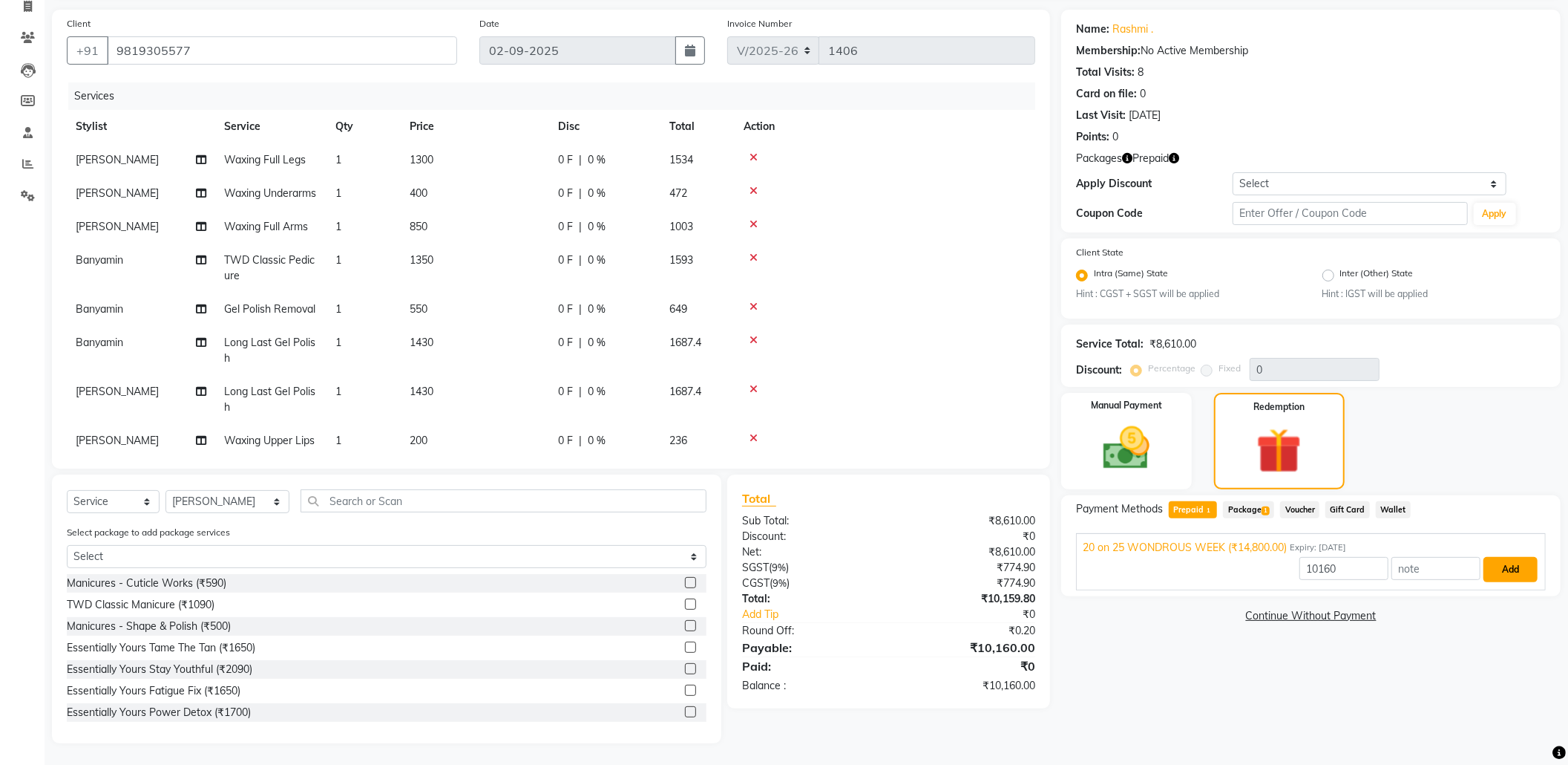
click at [1510, 568] on button "Add" at bounding box center [1510, 570] width 54 height 25
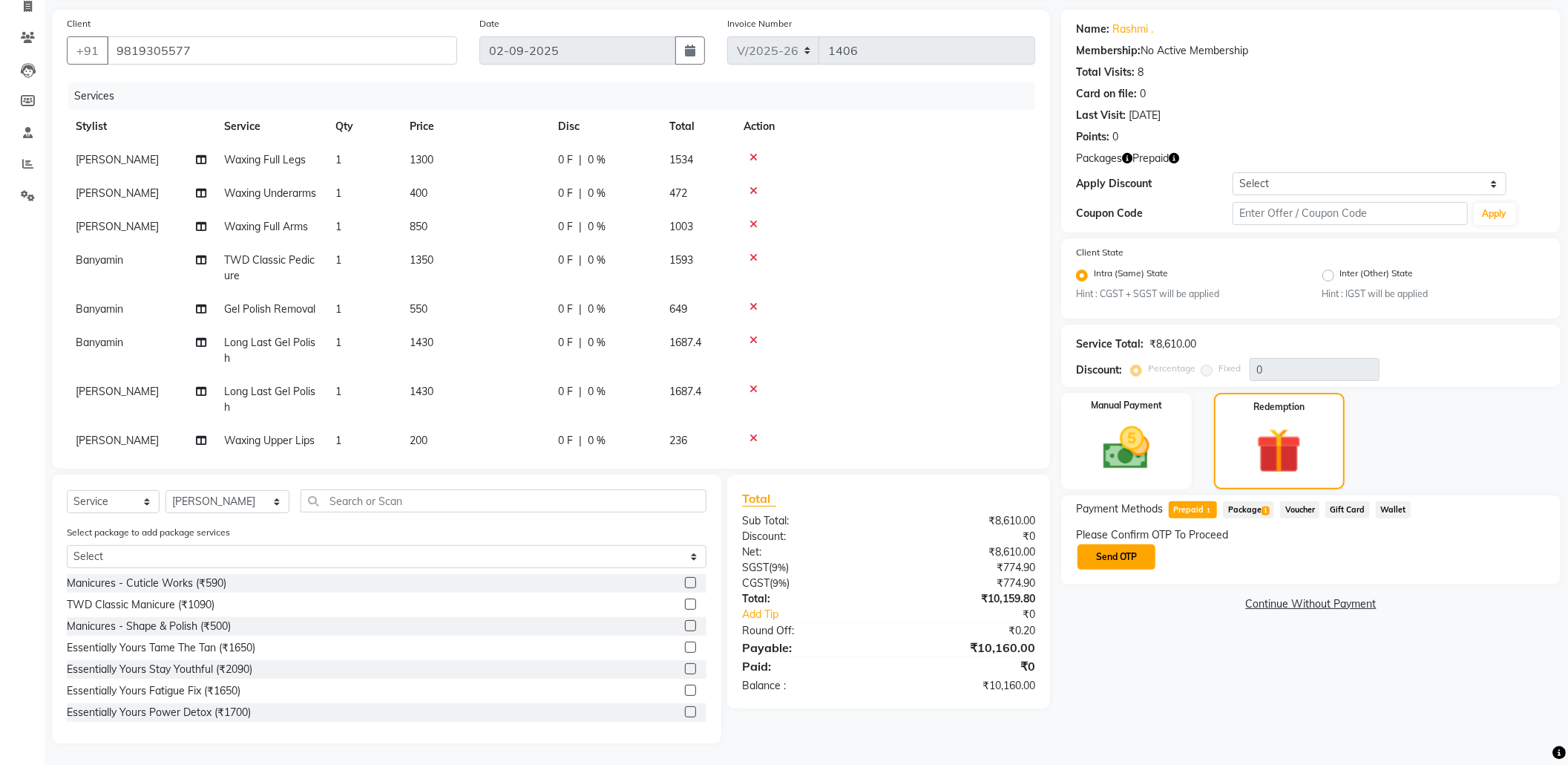
click at [1149, 548] on button "Send OTP" at bounding box center [1117, 557] width 78 height 25
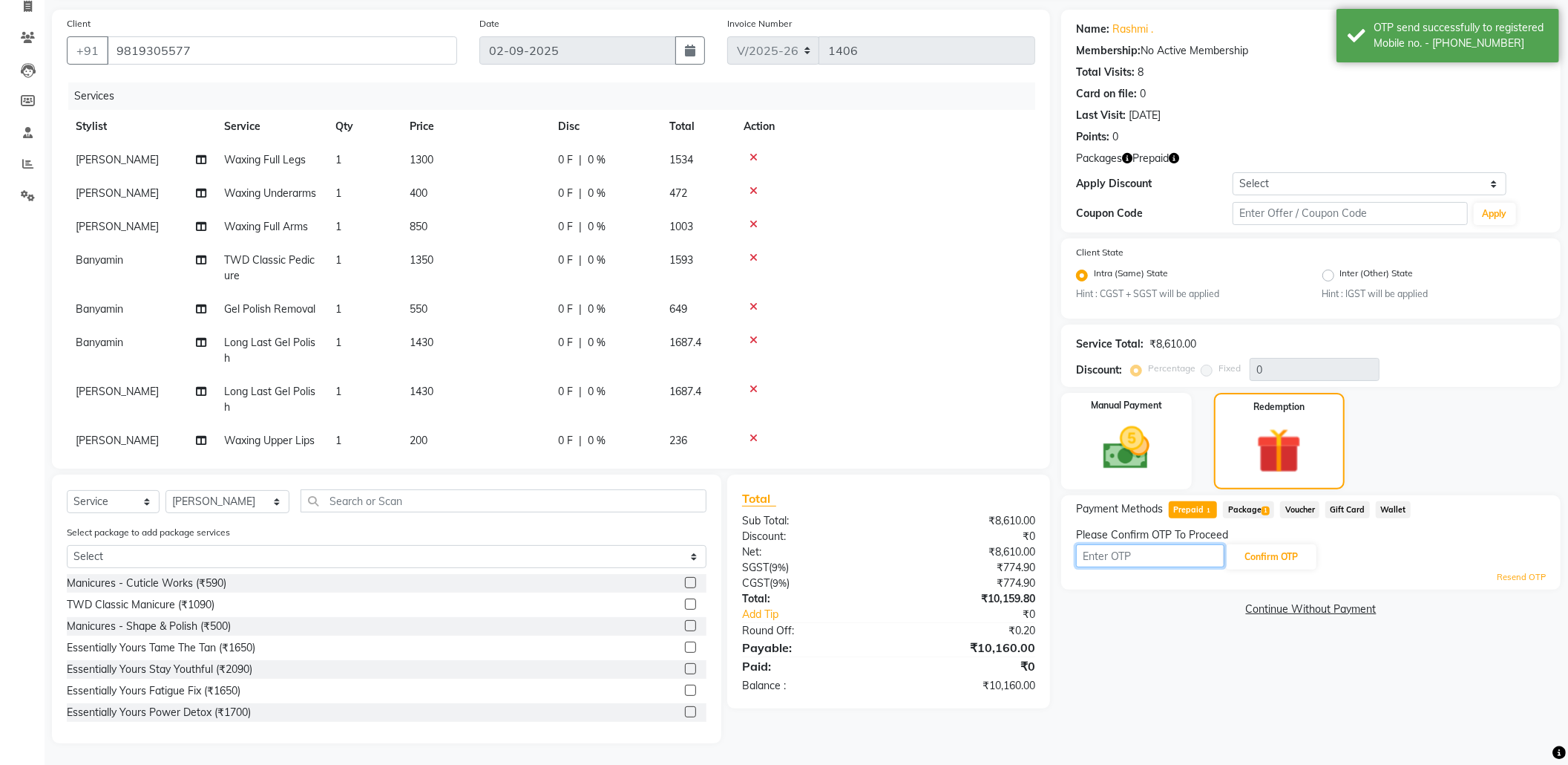
click at [1144, 557] on input "text" at bounding box center [1150, 556] width 148 height 23
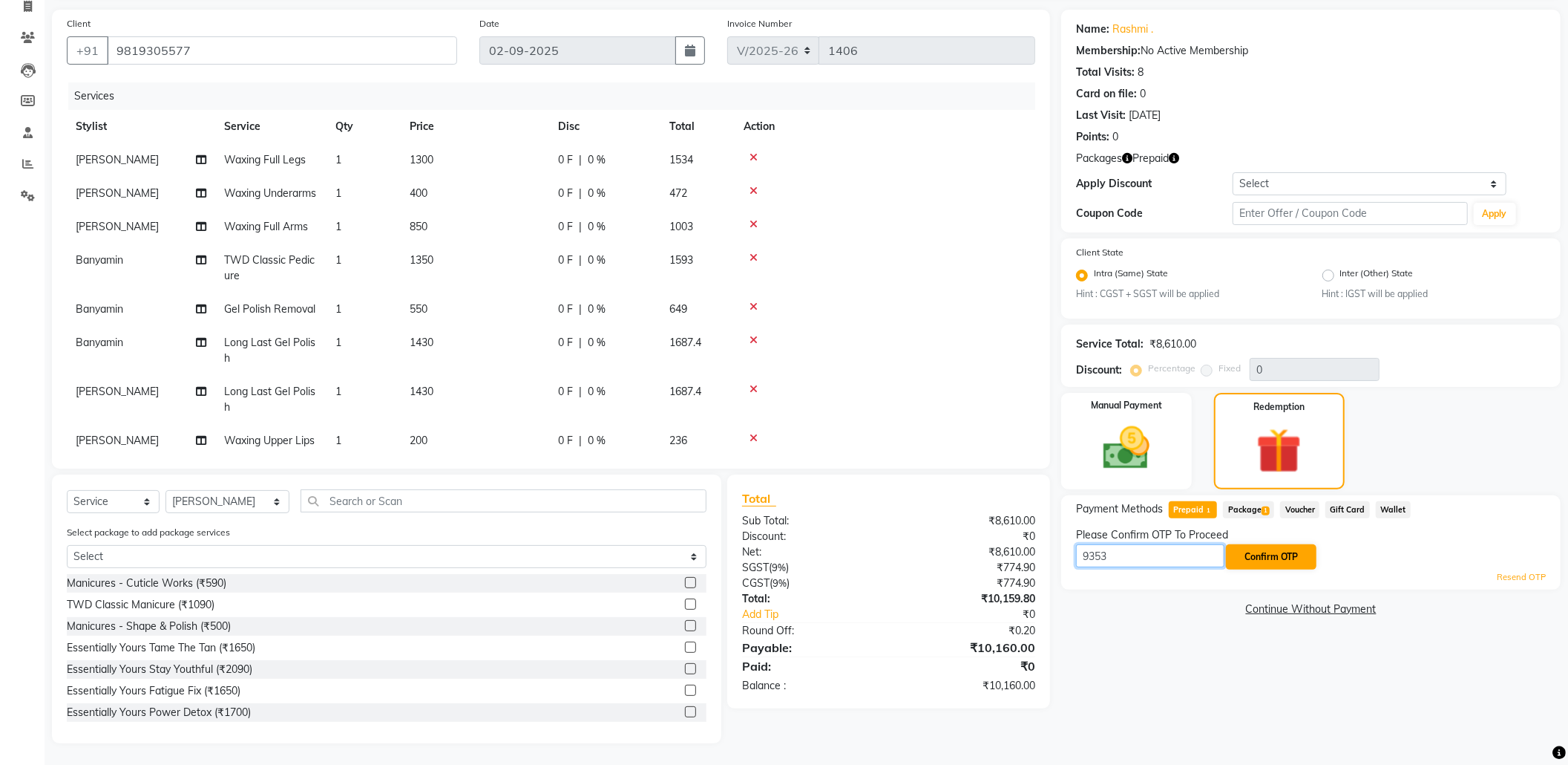
type input "9353"
click at [1262, 556] on button "Confirm OTP" at bounding box center [1271, 557] width 91 height 25
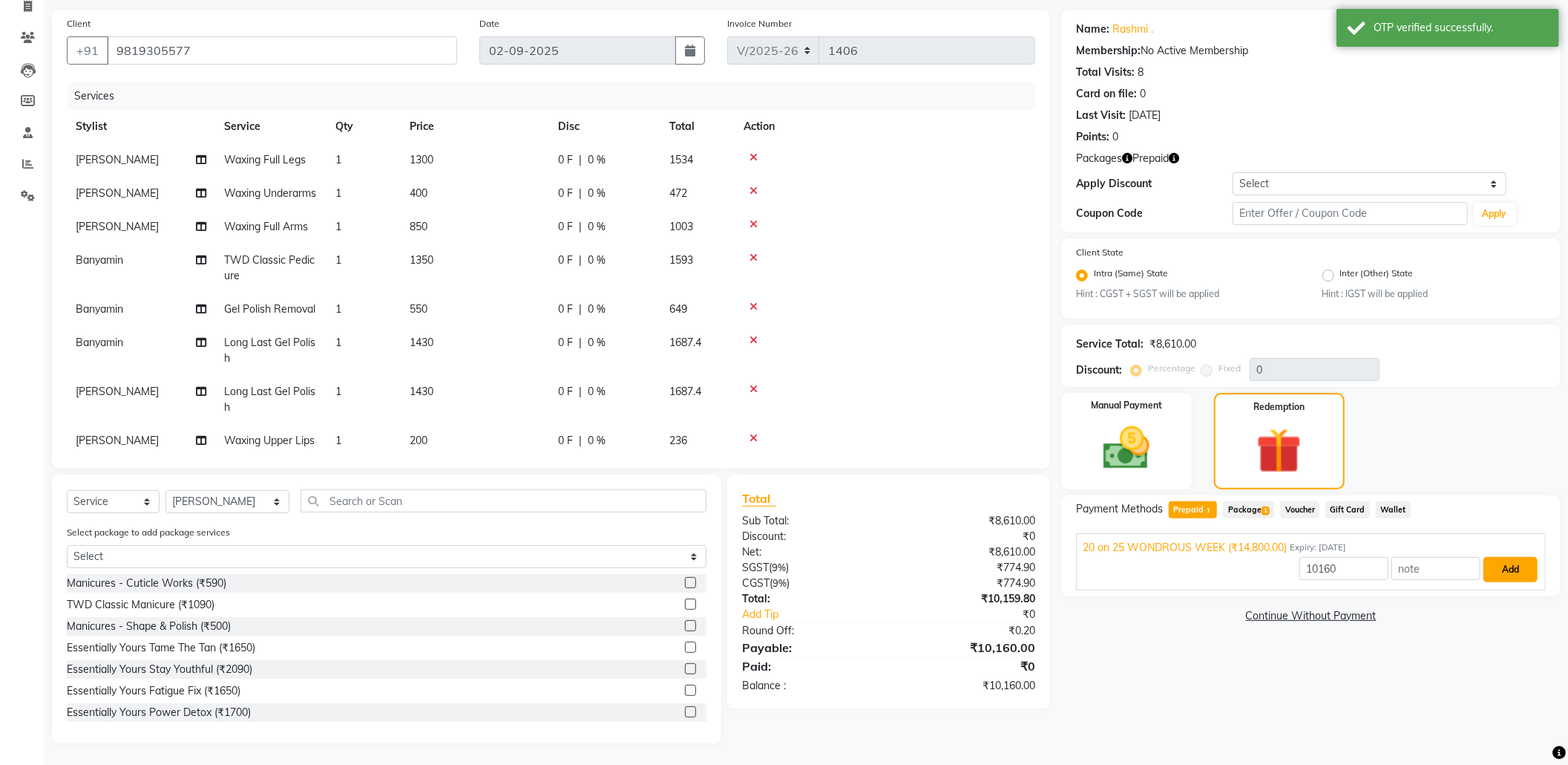
click at [1512, 570] on button "Add" at bounding box center [1510, 570] width 54 height 25
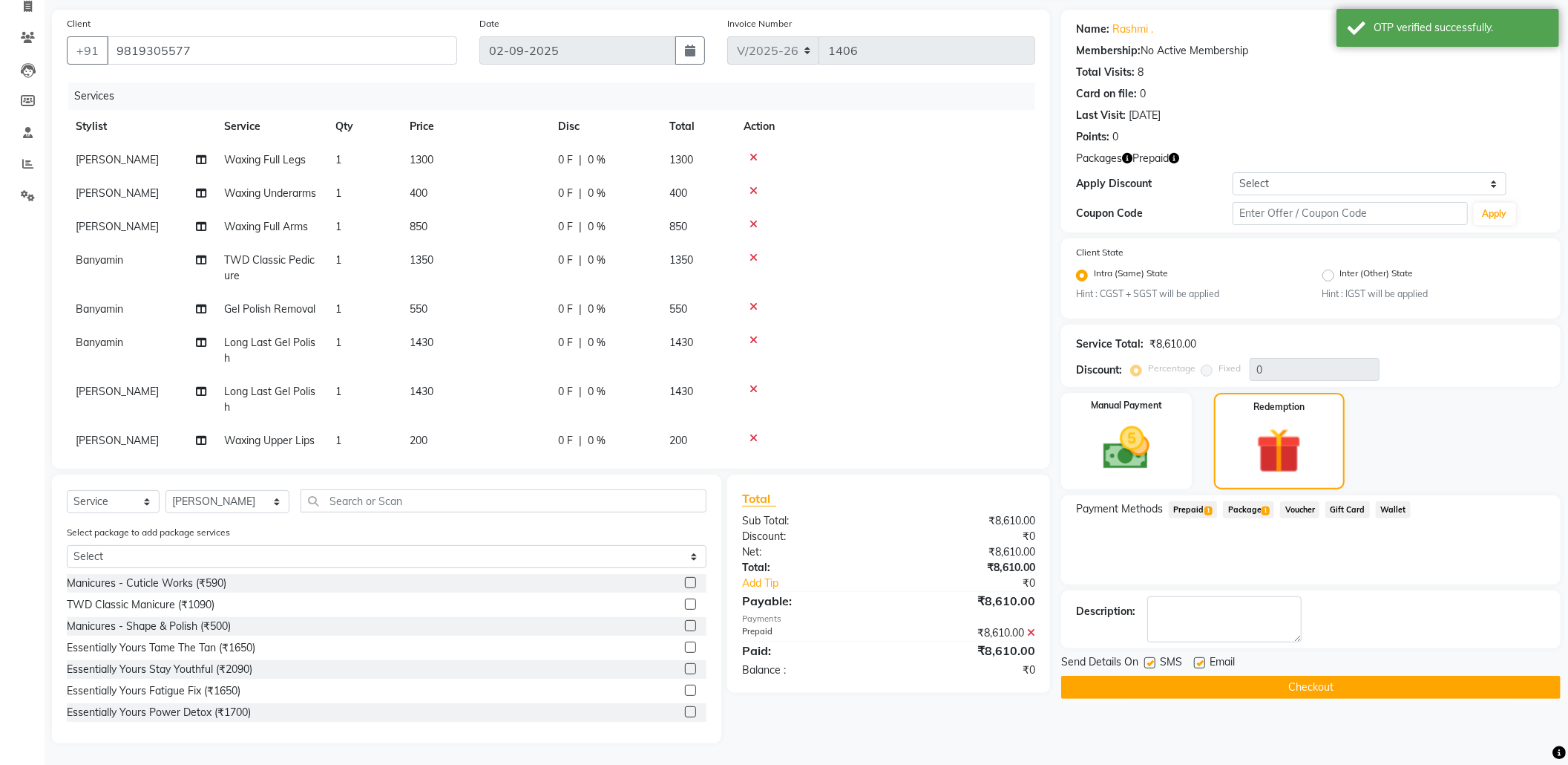
click at [1318, 690] on button "Checkout" at bounding box center [1311, 687] width 500 height 23
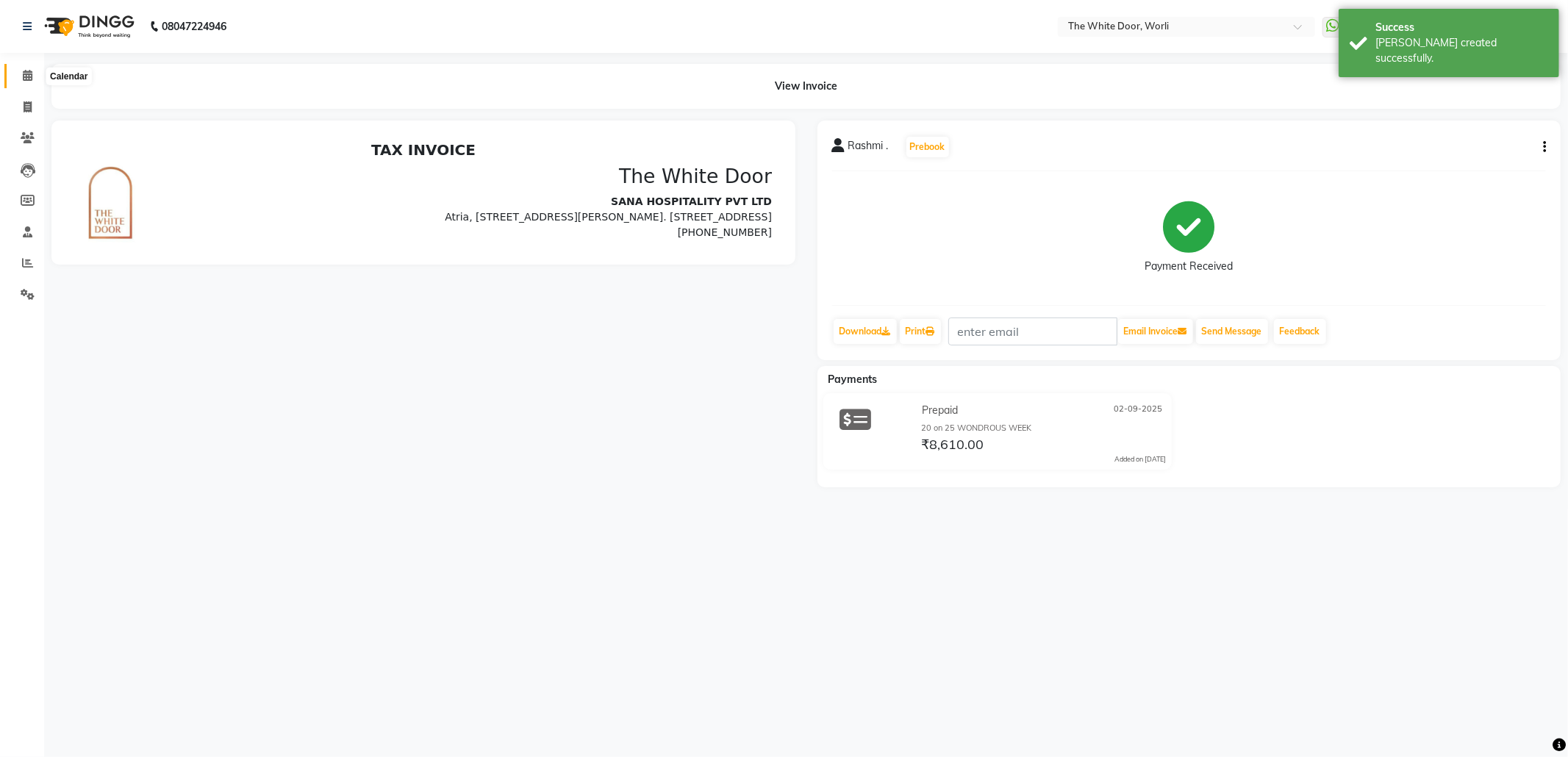
click at [24, 75] on icon at bounding box center [27, 75] width 9 height 11
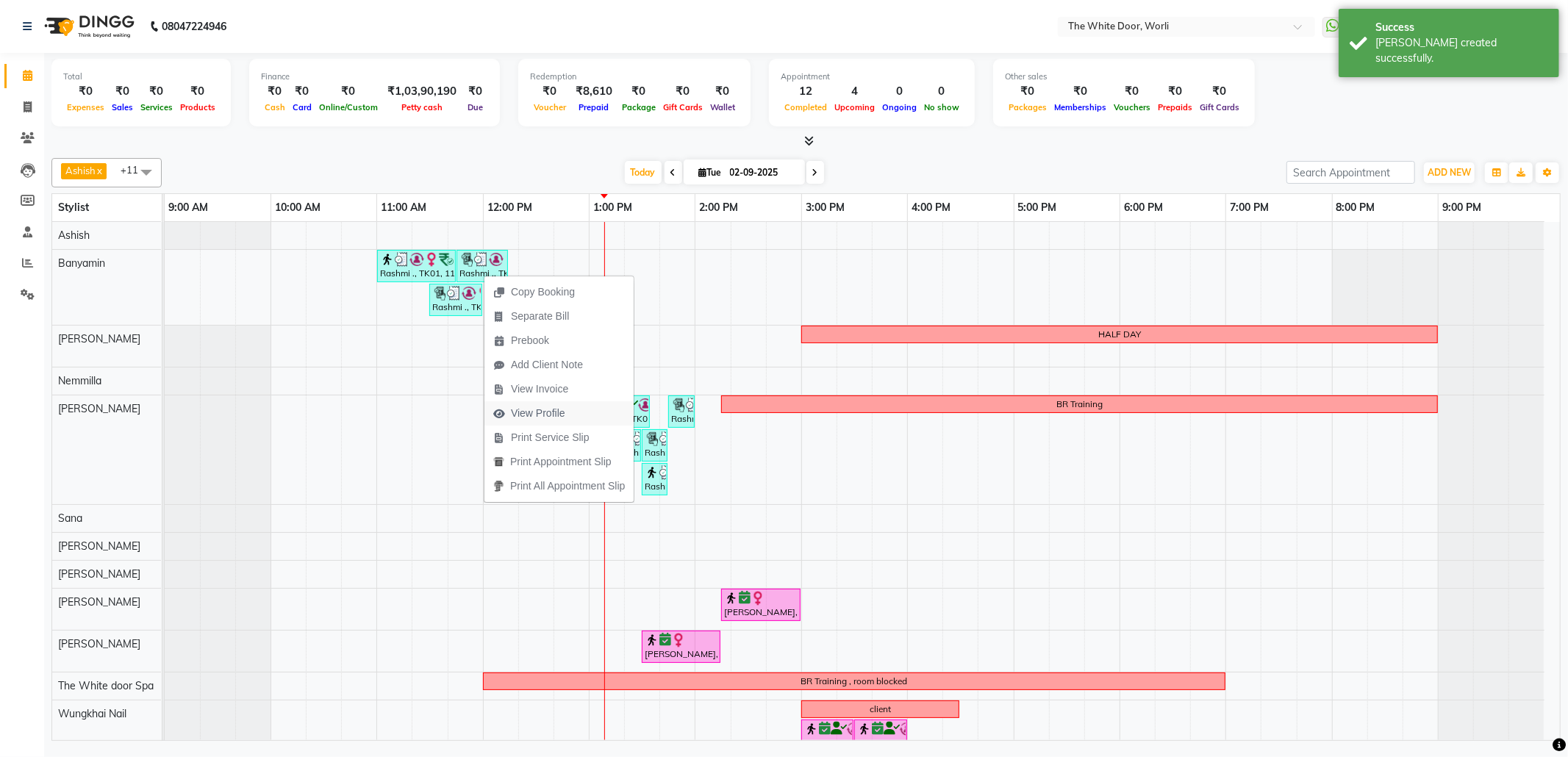
click at [557, 417] on span "View Profile" at bounding box center [537, 413] width 55 height 15
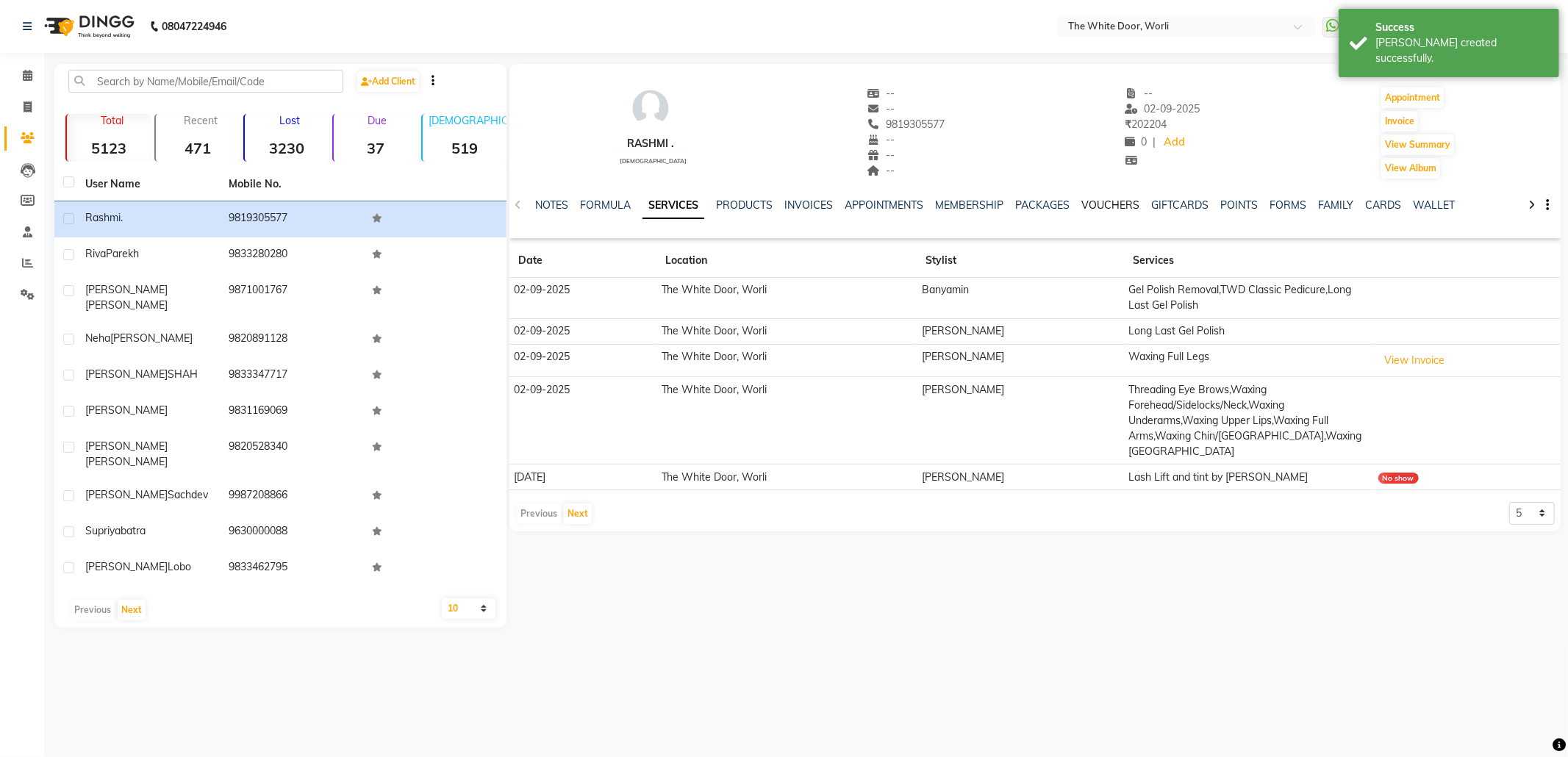
click at [1124, 204] on link "VOUCHERS" at bounding box center [1110, 205] width 58 height 13
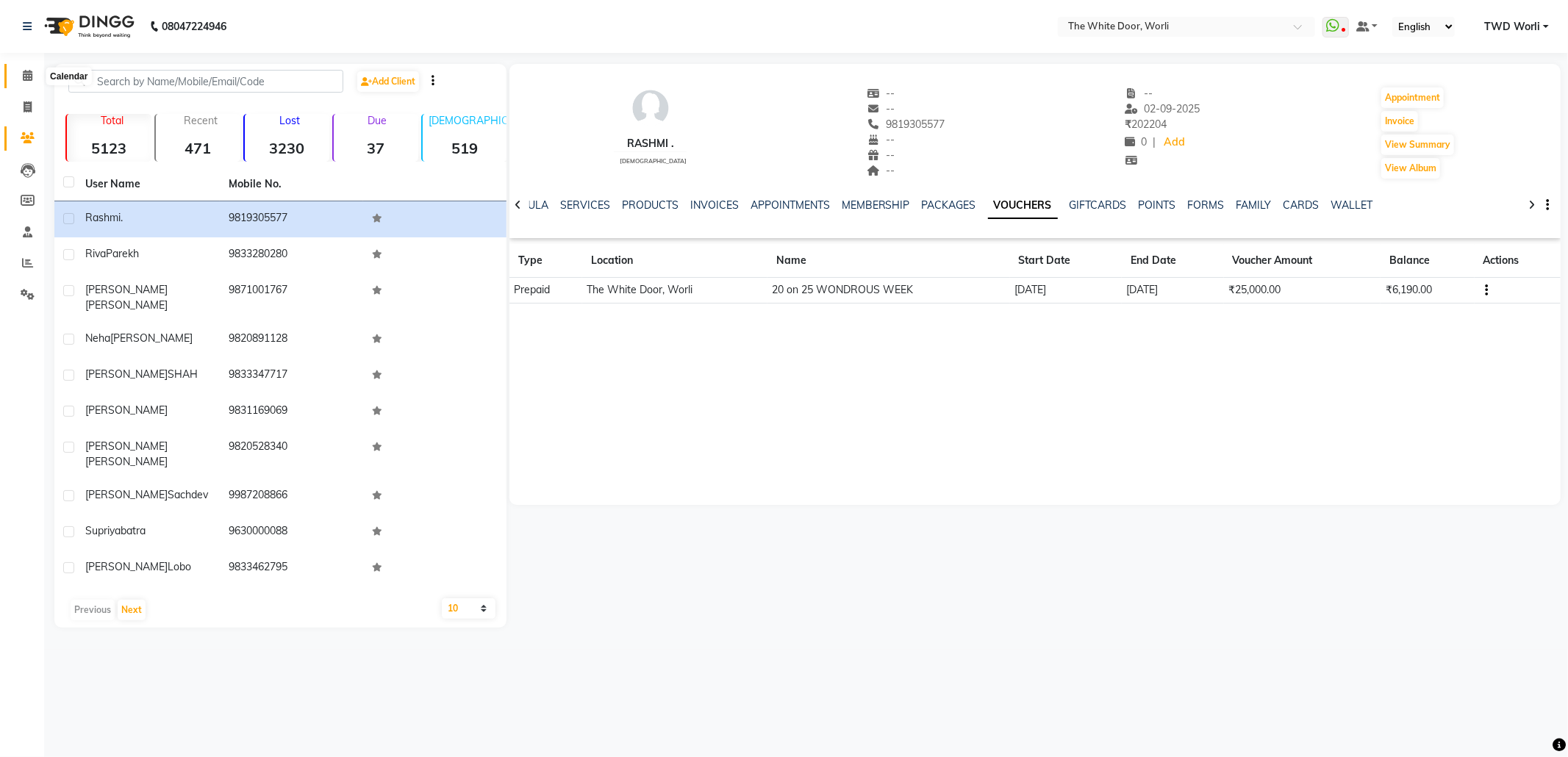
click at [28, 75] on icon at bounding box center [27, 75] width 9 height 11
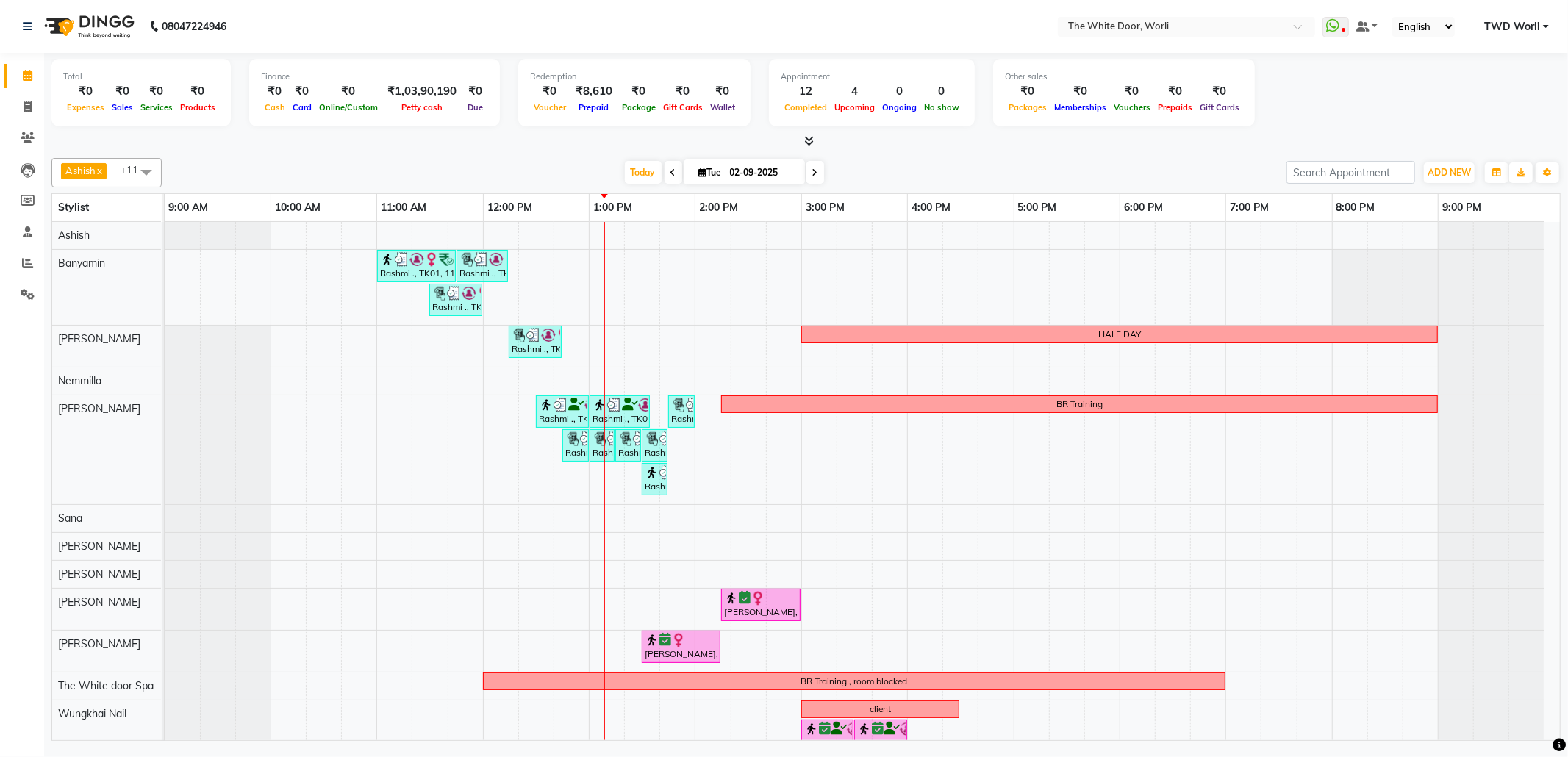
scroll to position [23, 0]
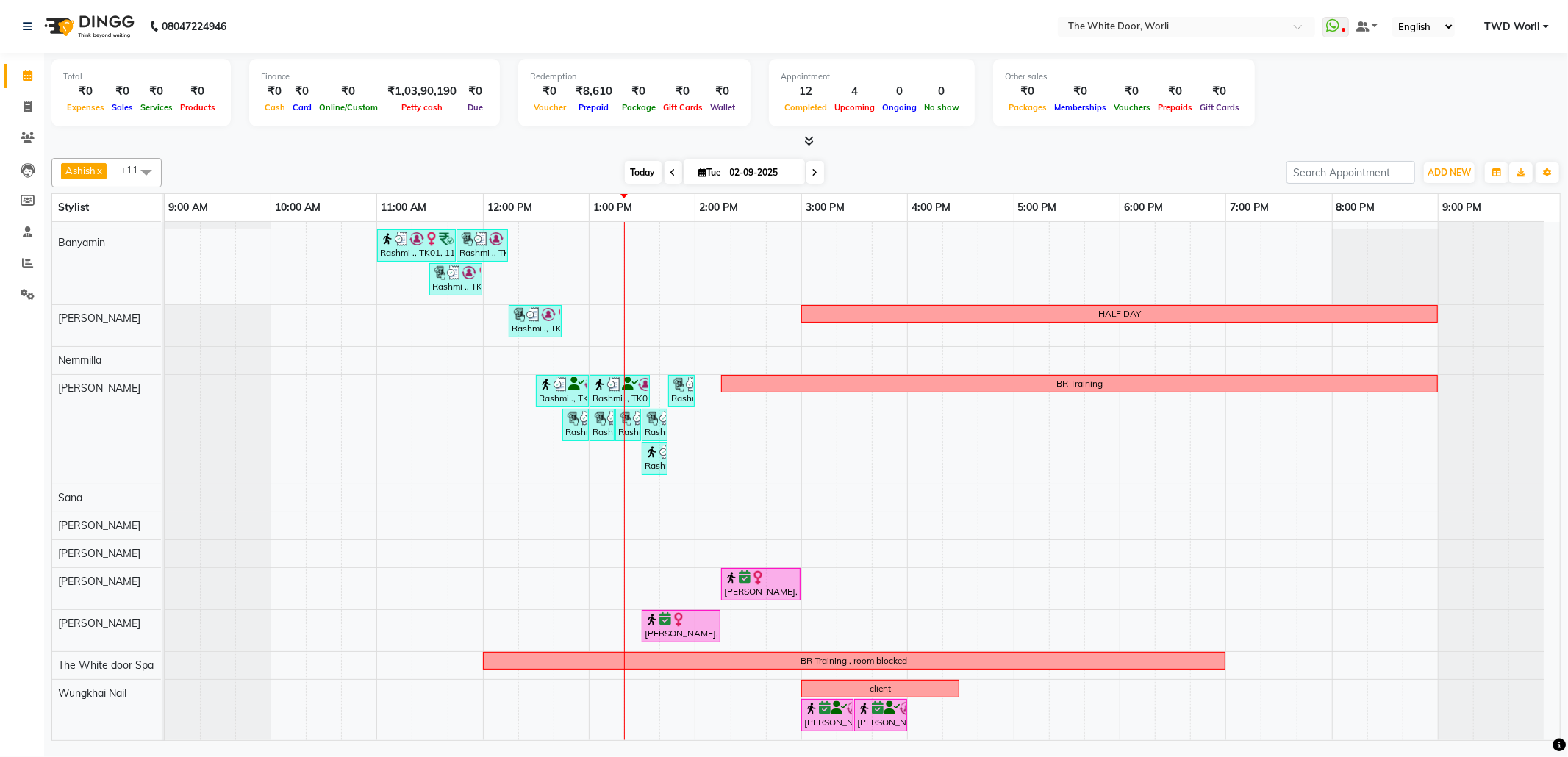
click at [628, 163] on span "Today" at bounding box center [643, 172] width 37 height 23
click at [29, 23] on icon at bounding box center [27, 26] width 9 height 10
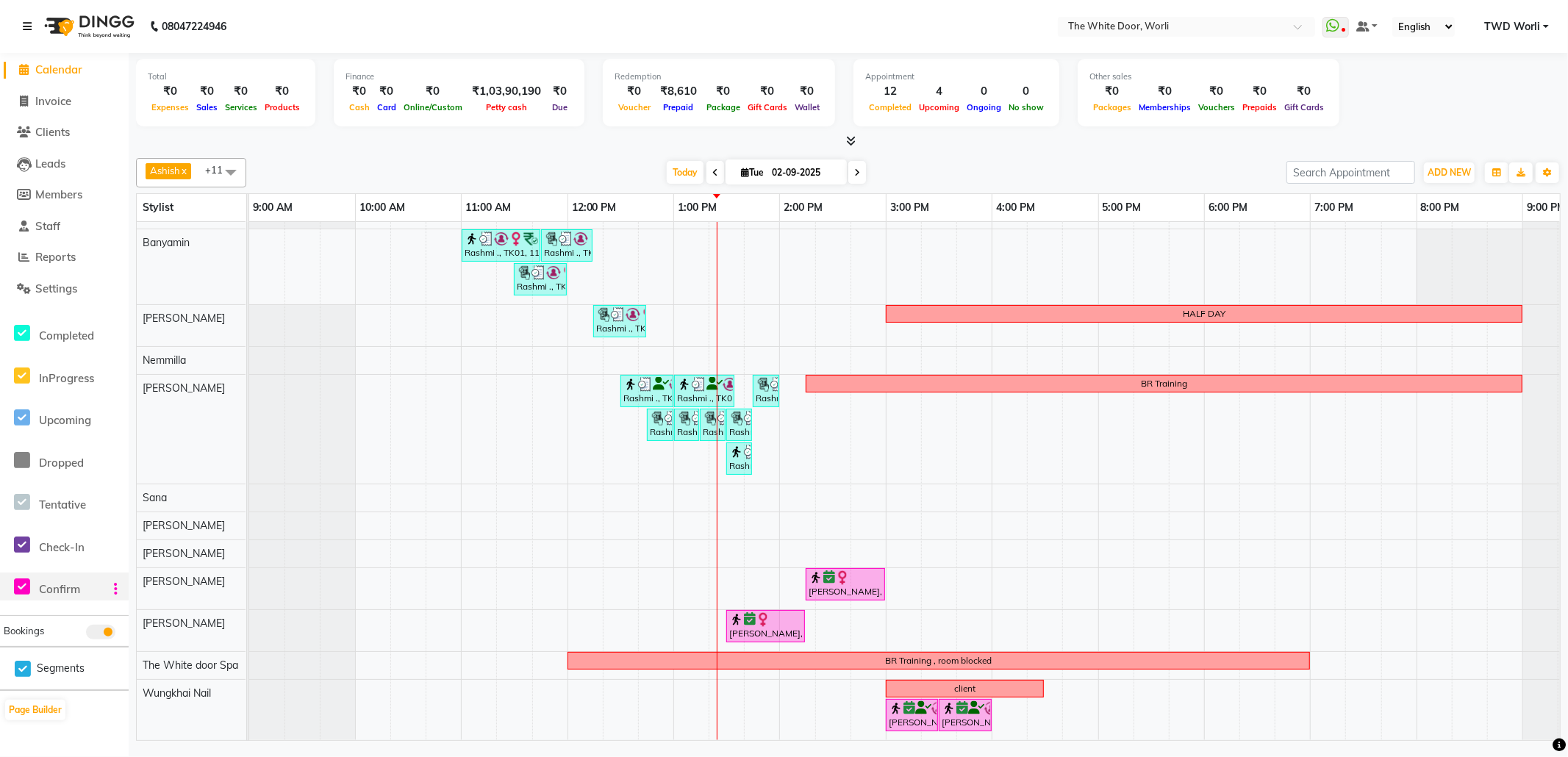
scroll to position [8, 0]
click at [1371, 29] on link at bounding box center [1367, 27] width 22 height 15
click at [1277, 23] on input "text" at bounding box center [1171, 29] width 213 height 15
click at [1544, 31] on link "TWD Worli" at bounding box center [1516, 27] width 65 height 15
click at [1486, 94] on link "Sign out" at bounding box center [1473, 101] width 134 height 23
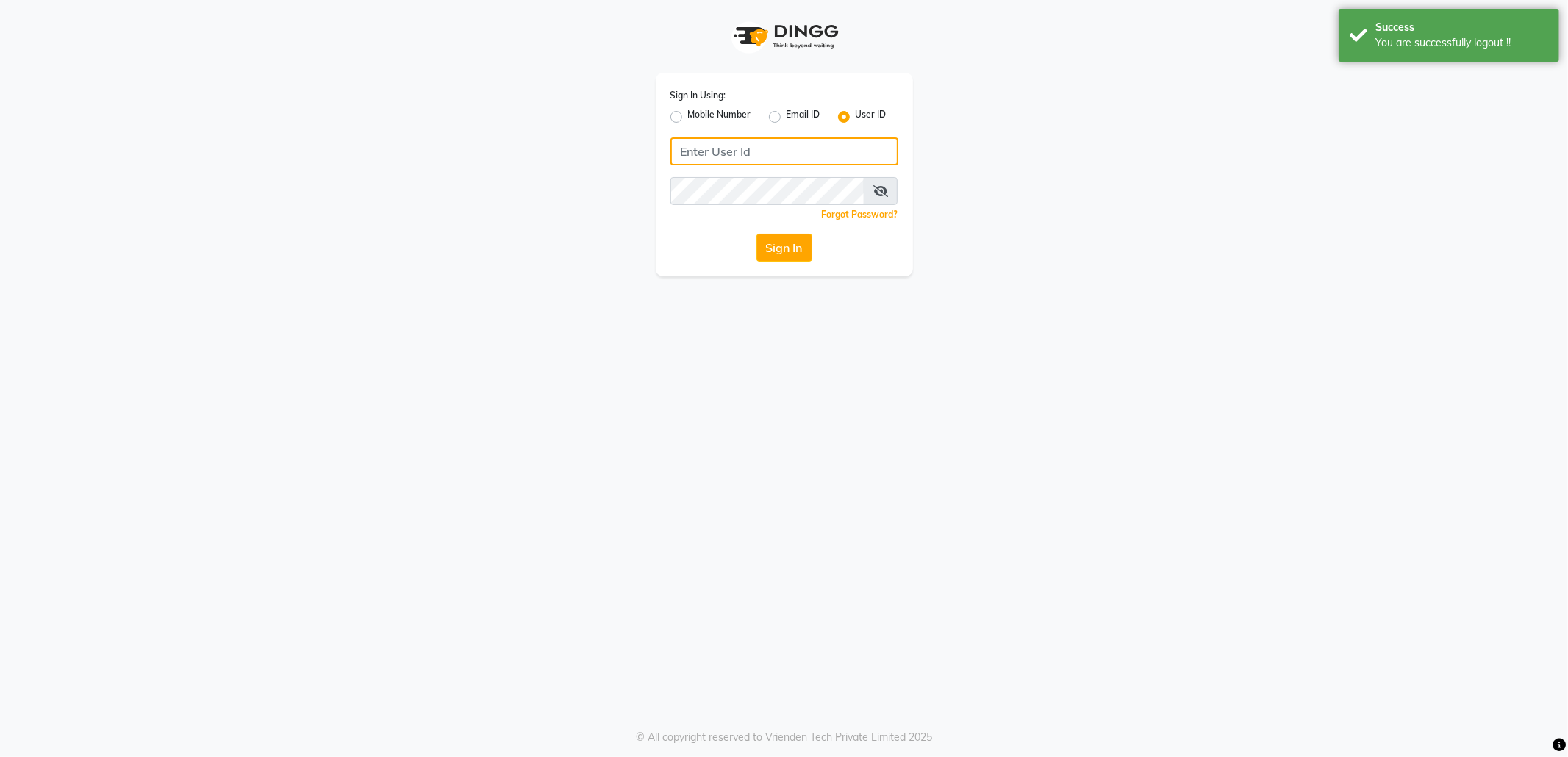
type input "8433719966"
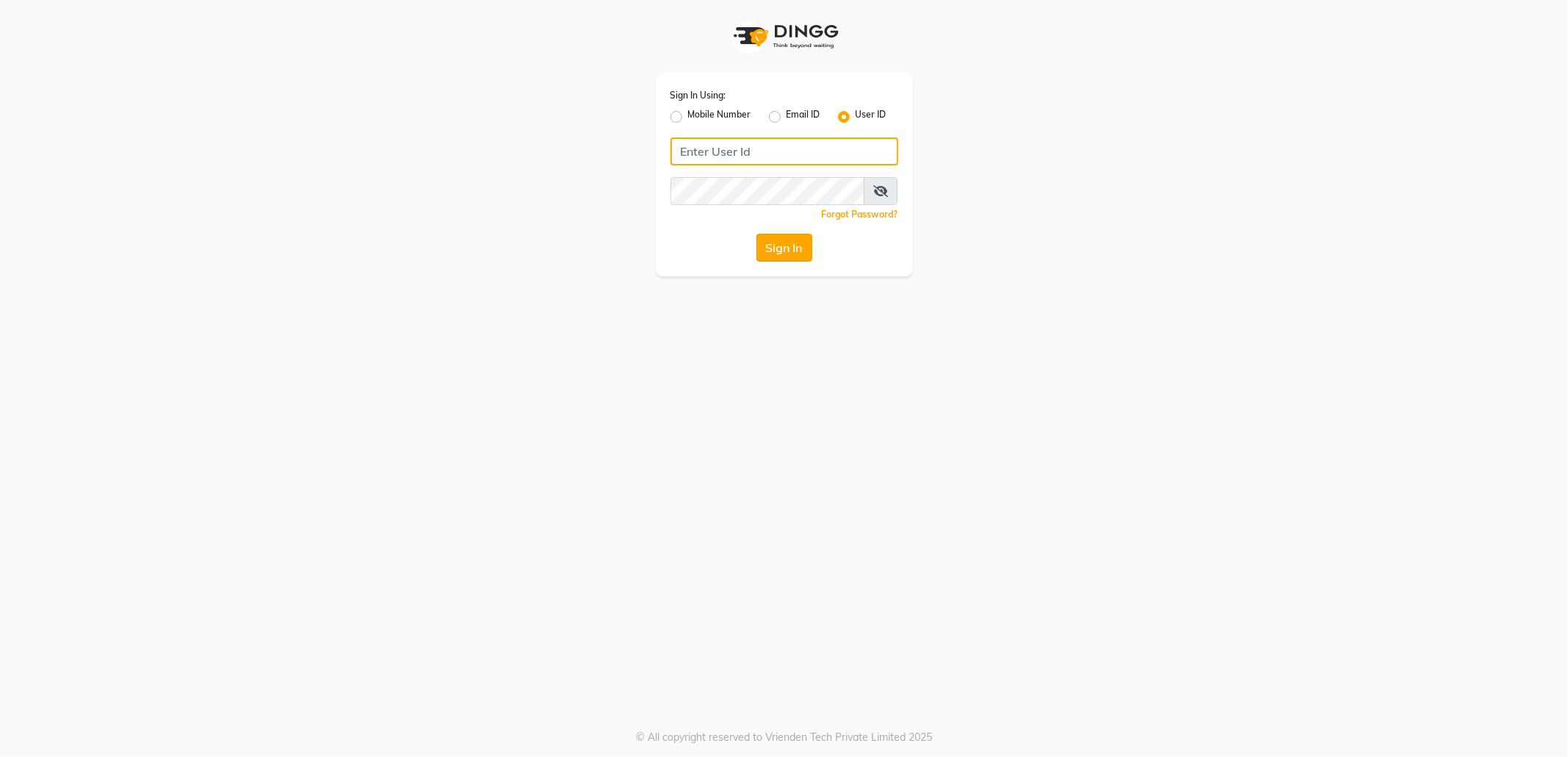
type input "8433719966"
click at [787, 246] on button "Sign In" at bounding box center [784, 247] width 56 height 28
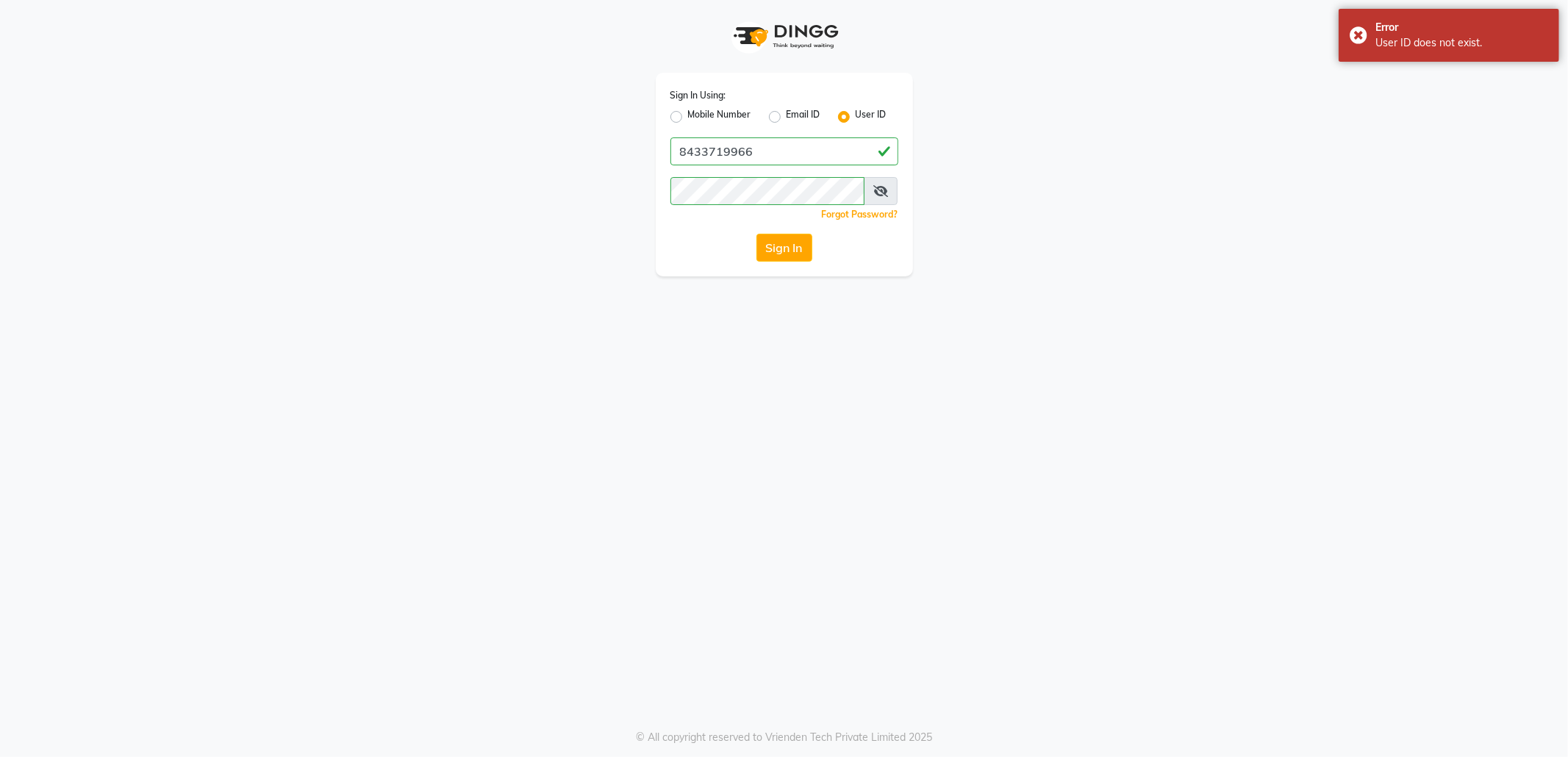
click at [787, 246] on button "Sign In" at bounding box center [784, 247] width 56 height 28
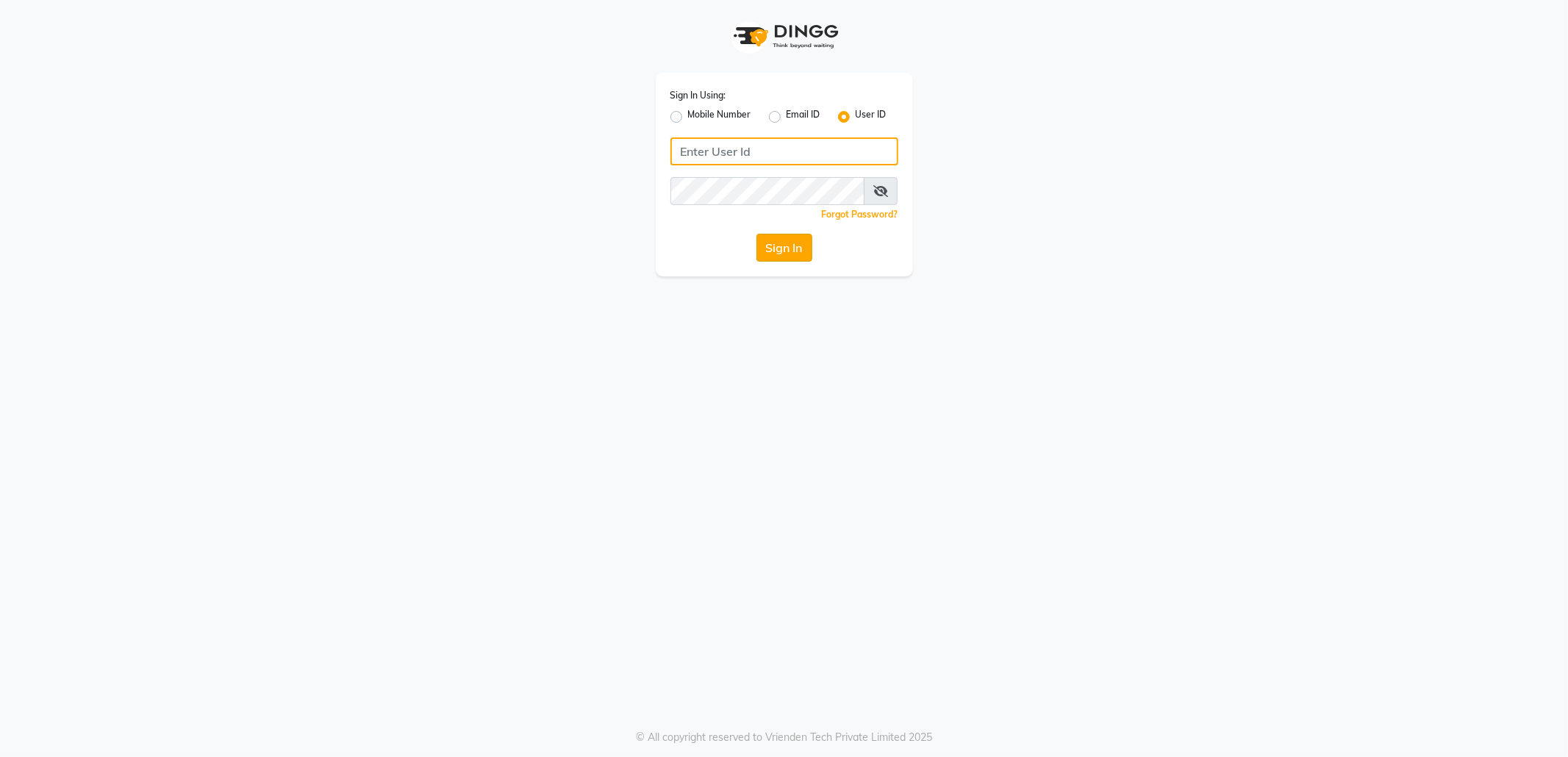
type input "8433719966"
click at [767, 257] on button "Sign In" at bounding box center [784, 247] width 56 height 28
